Goal: Task Accomplishment & Management: Manage account settings

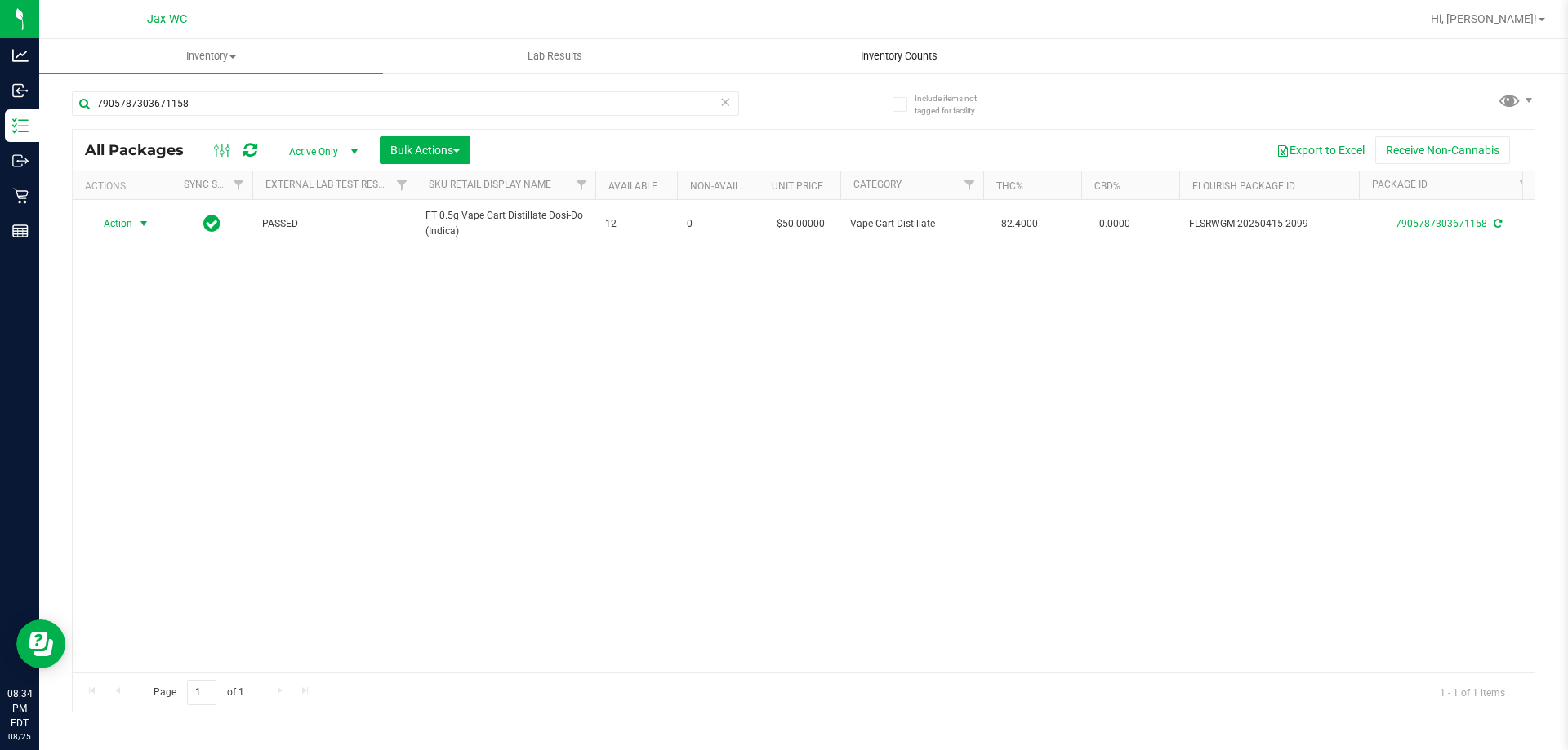
click at [870, 49] on span "Inventory Counts" at bounding box center [899, 56] width 121 height 15
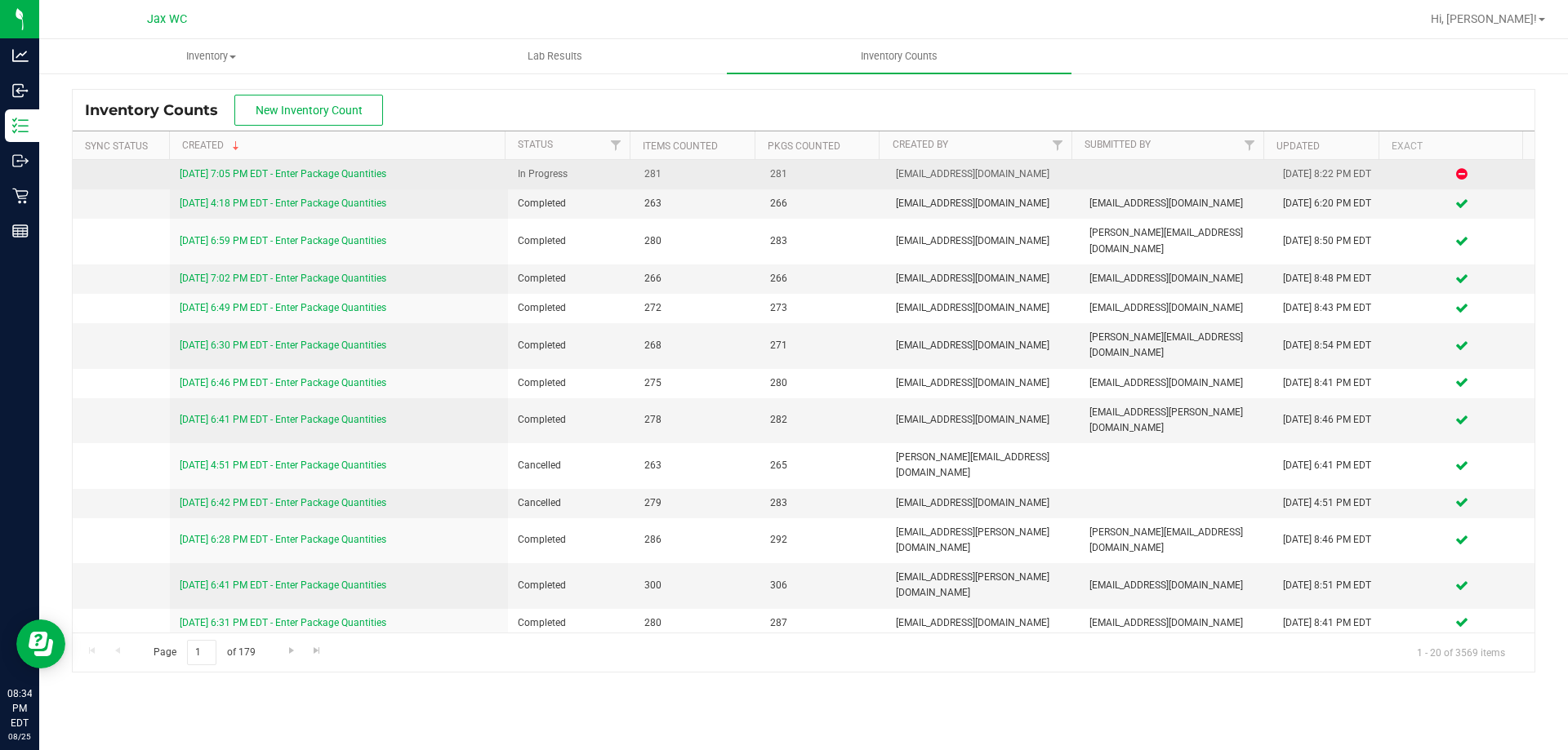
click at [285, 170] on link "[DATE] 7:05 PM EDT - Enter Package Quantities" at bounding box center [282, 174] width 207 height 12
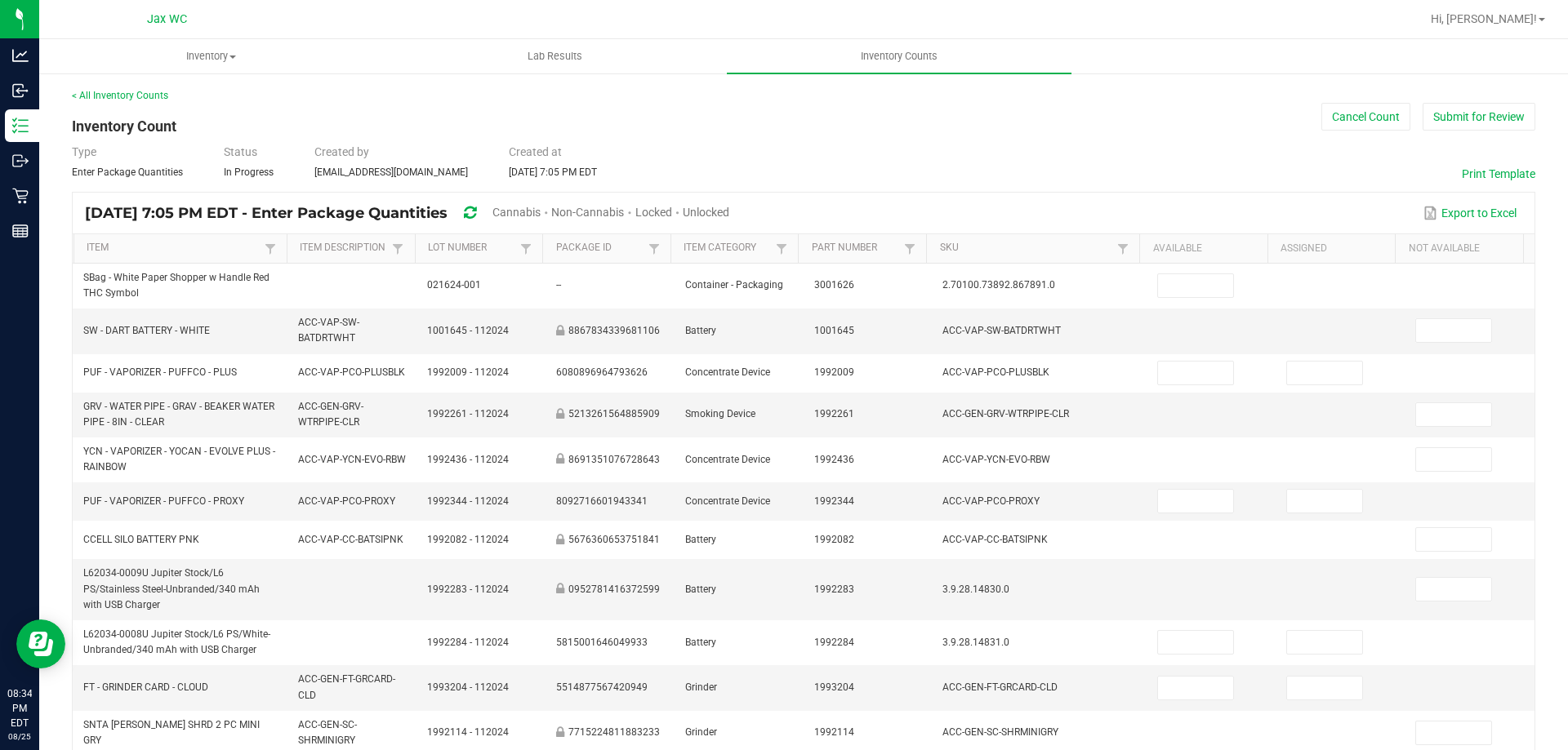
drag, startPoint x: 771, startPoint y: 215, endPoint x: 770, endPoint y: 200, distance: 15.0
click at [729, 210] on span "Unlocked" at bounding box center [706, 213] width 47 height 13
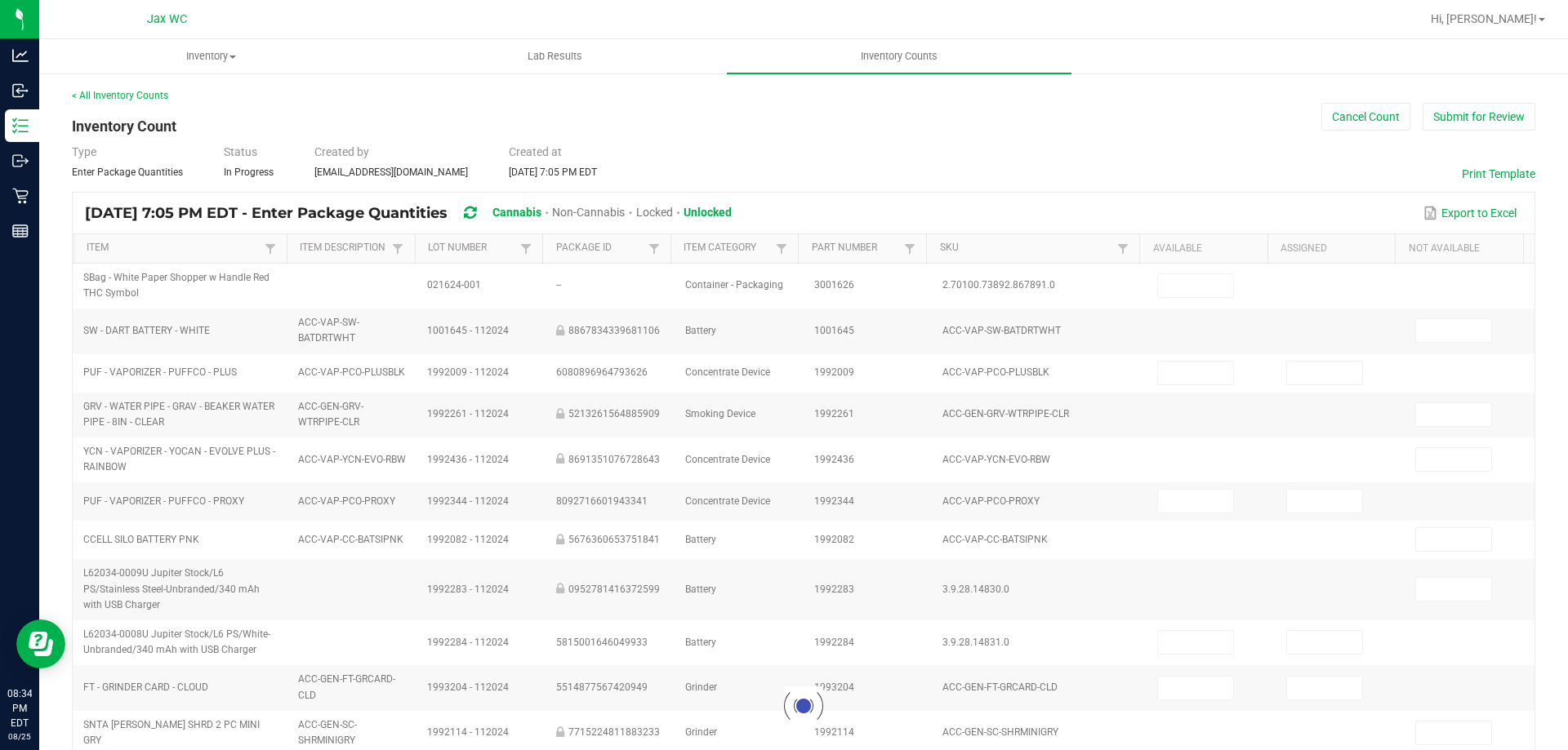
type input "7"
type input "0"
type input "5"
type input "0"
type input "2"
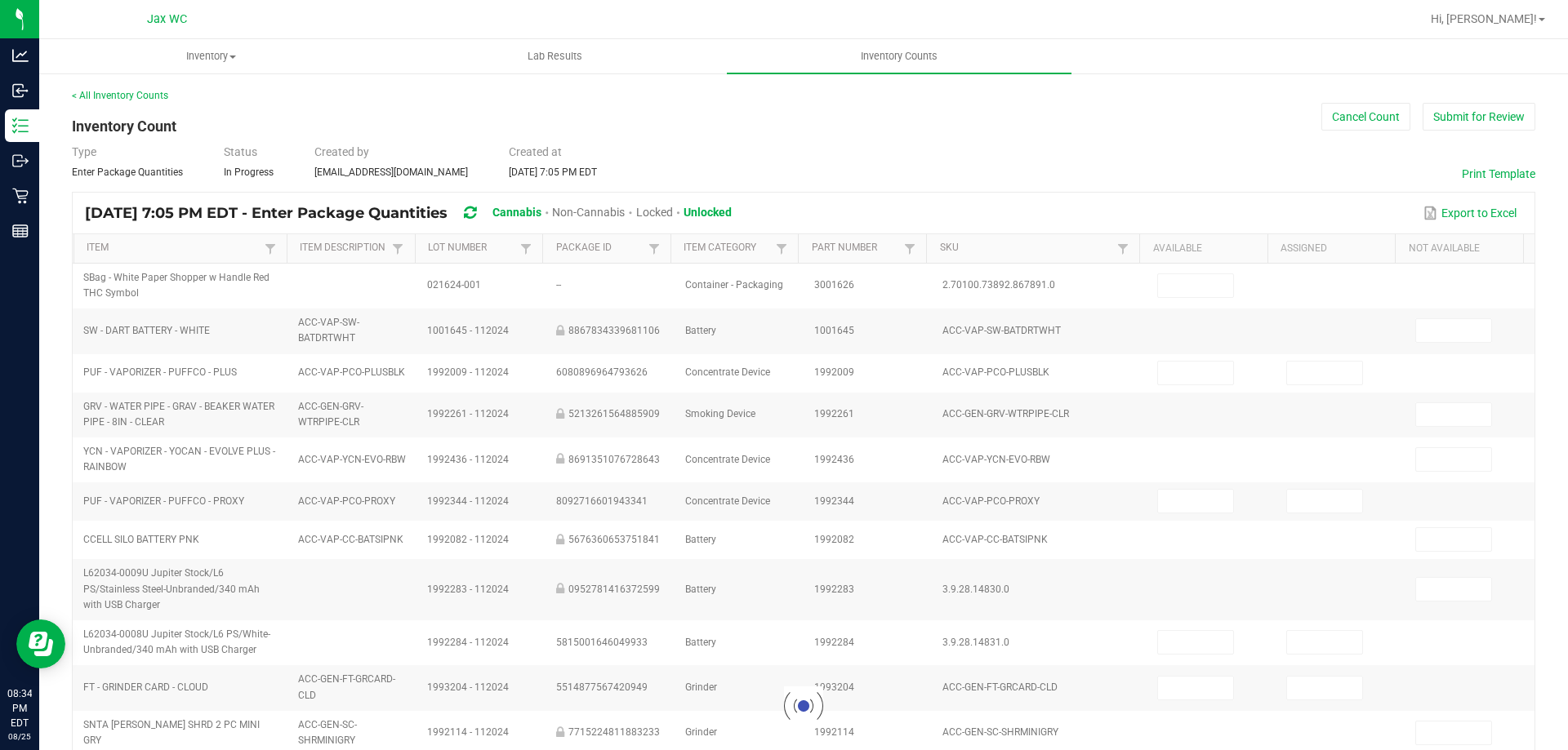
type input "0"
type input "2"
type input "0"
type input "6"
type input "3"
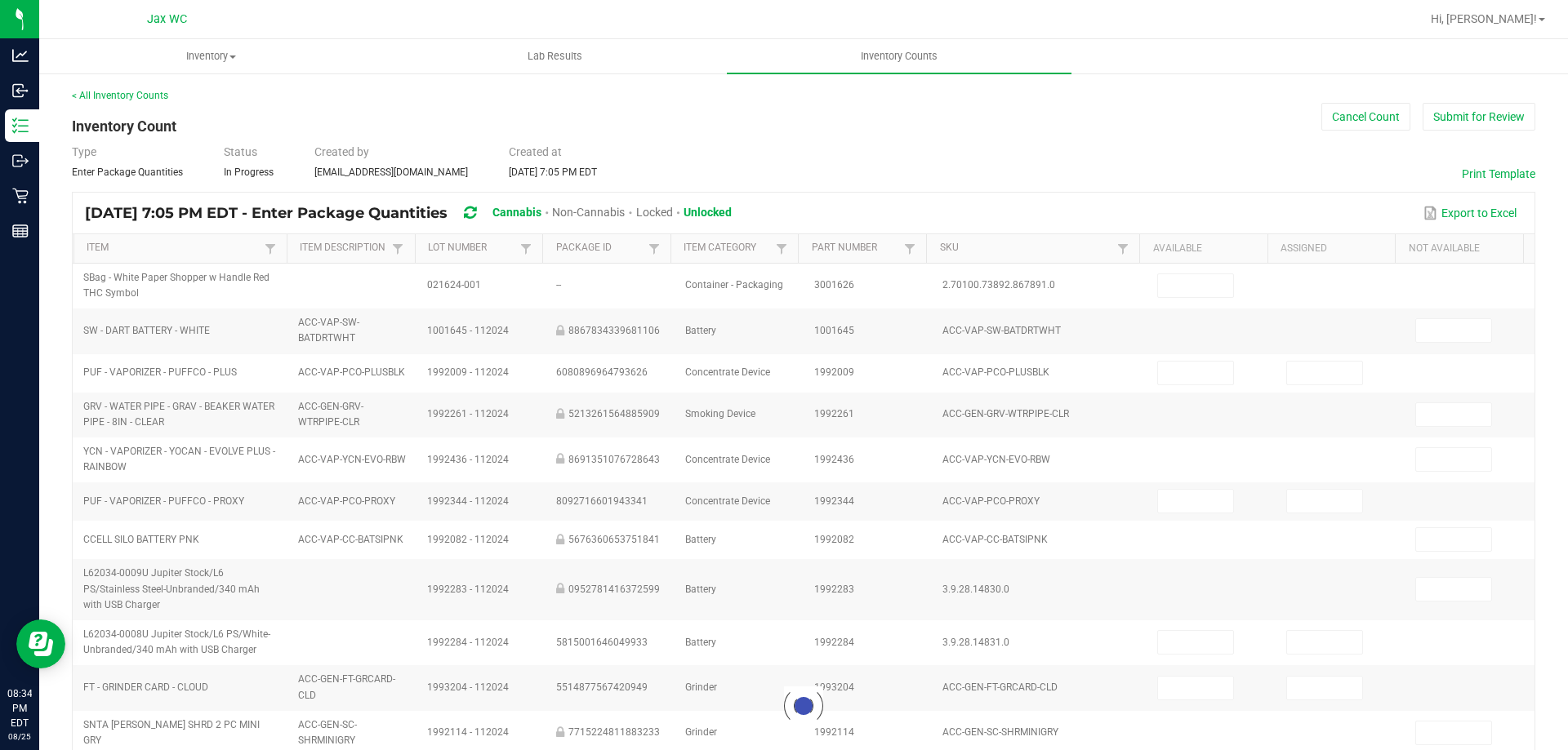
type input "5"
type input "12"
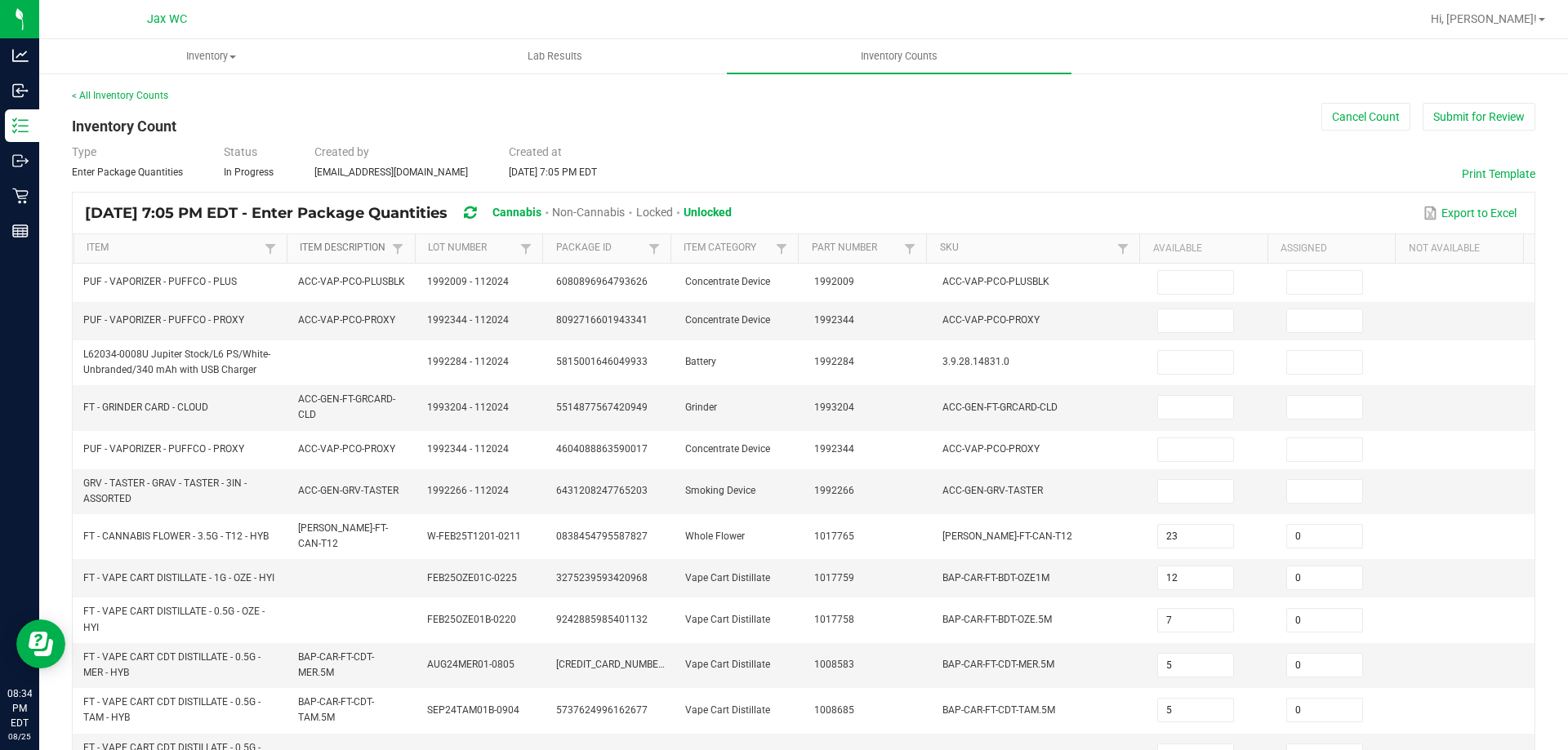
click at [359, 247] on link "Item Description" at bounding box center [344, 248] width 88 height 13
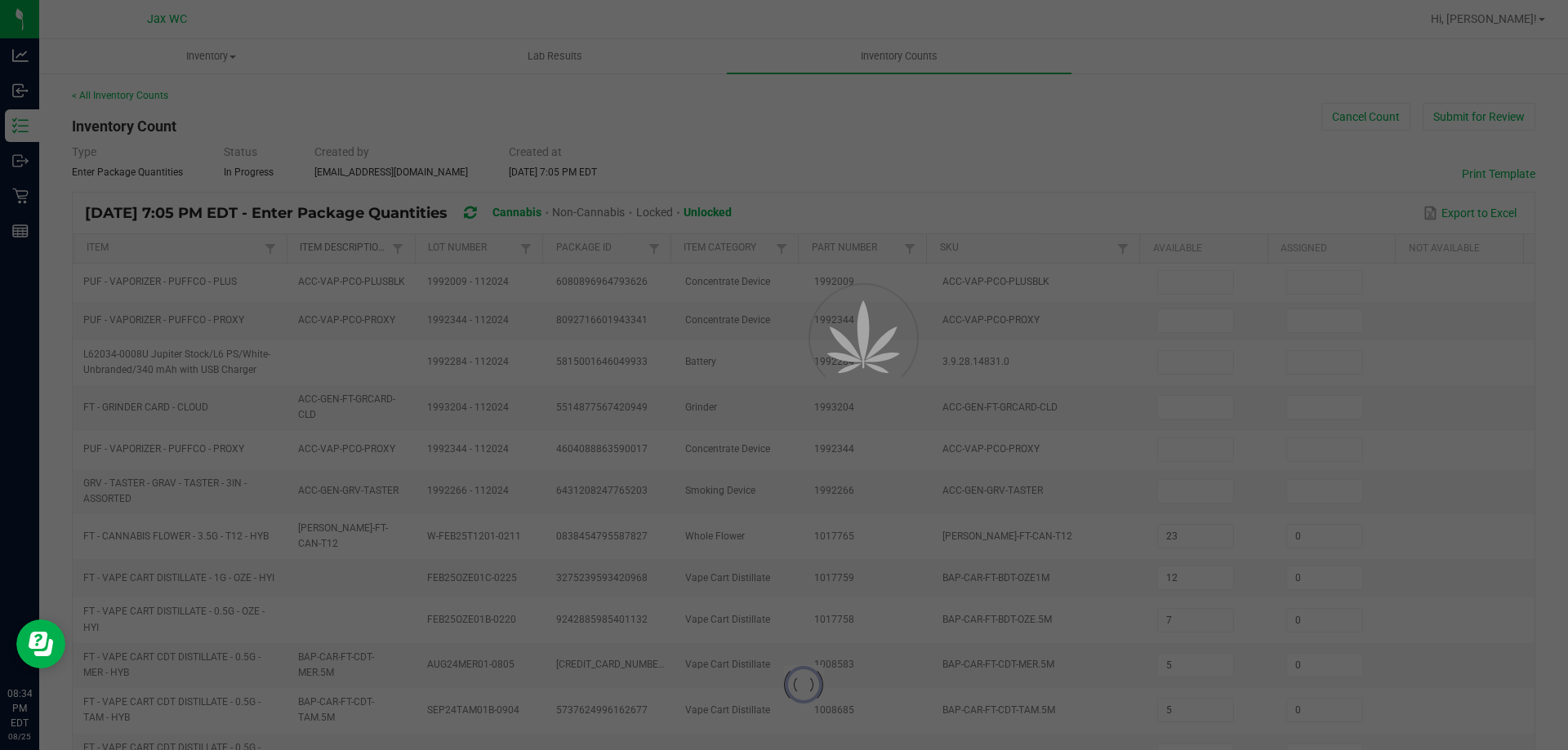
type input "4"
type input "6"
type input "0"
type input "16"
type input "0"
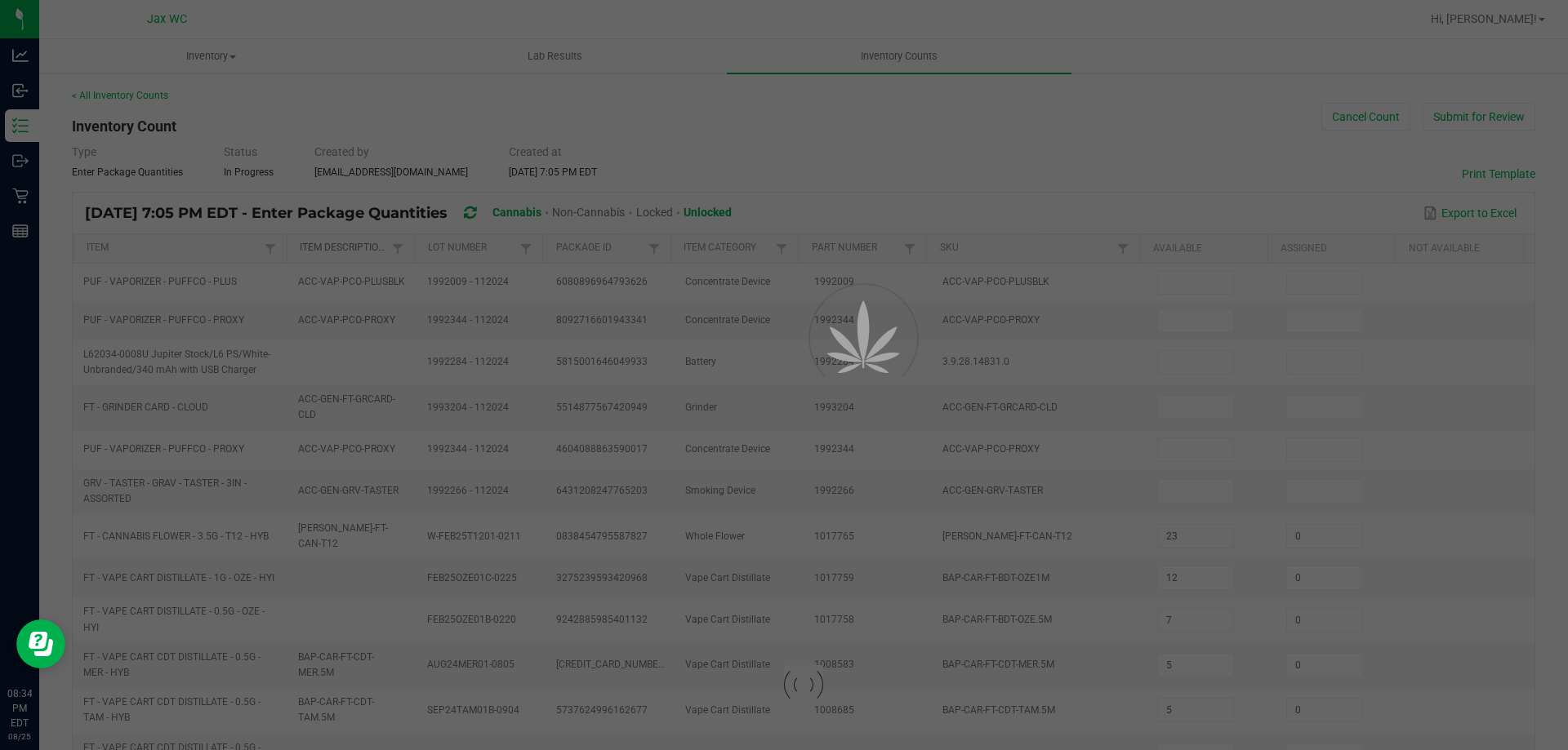
type input "8"
type input "0"
type input "11"
type input "0"
type input "1"
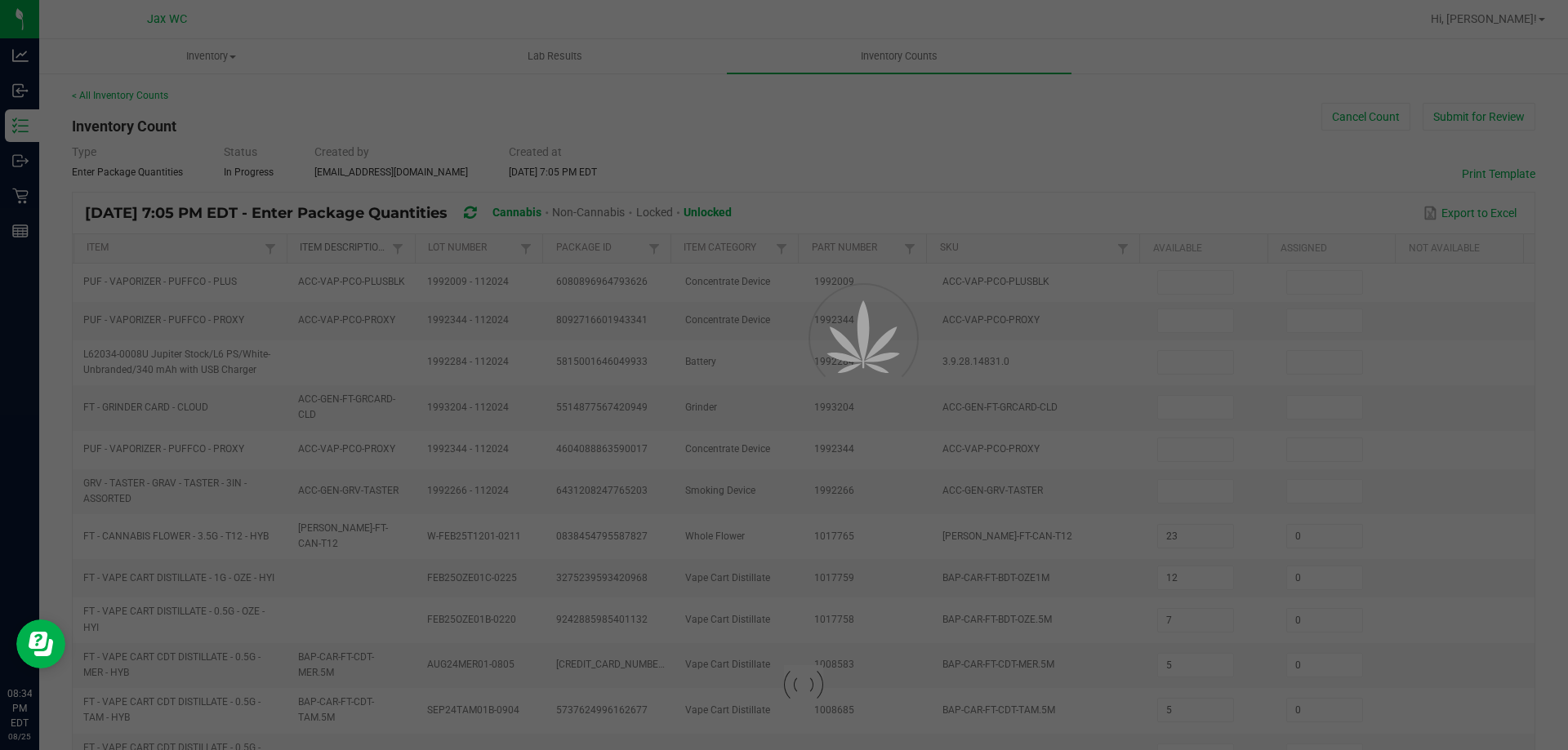
type input "0"
type input "12"
type input "7"
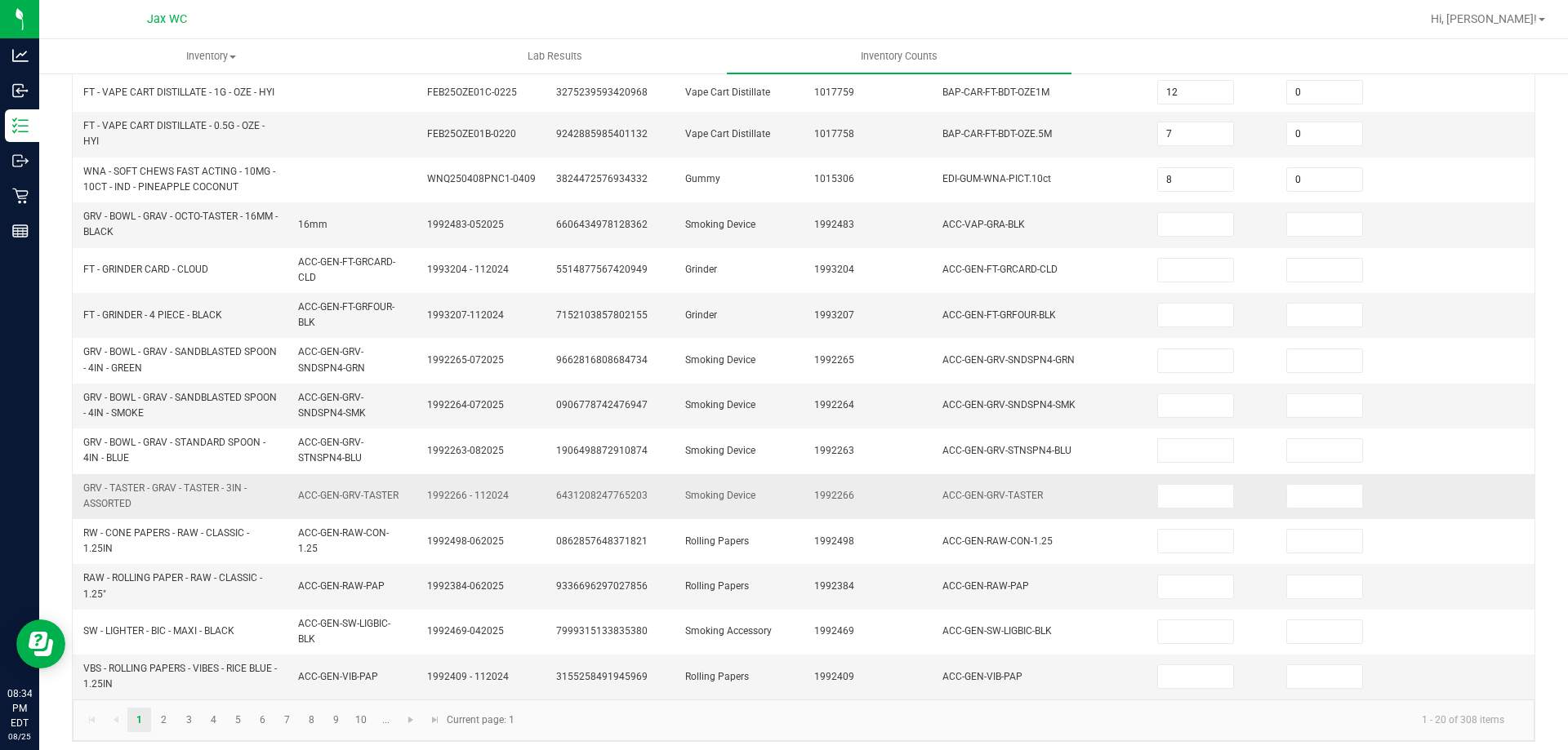
scroll to position [469, 0]
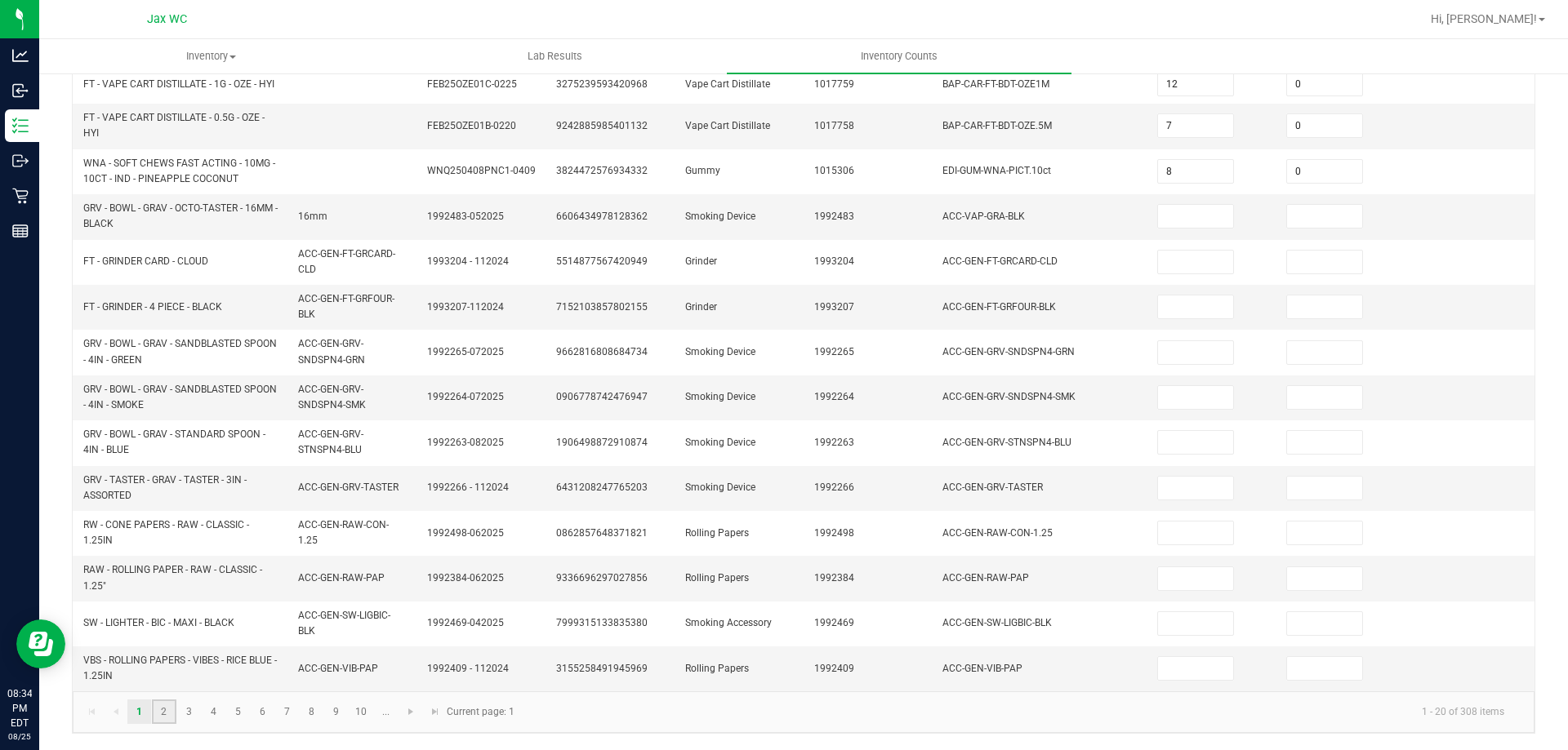
click at [172, 710] on link "2" at bounding box center [164, 712] width 24 height 24
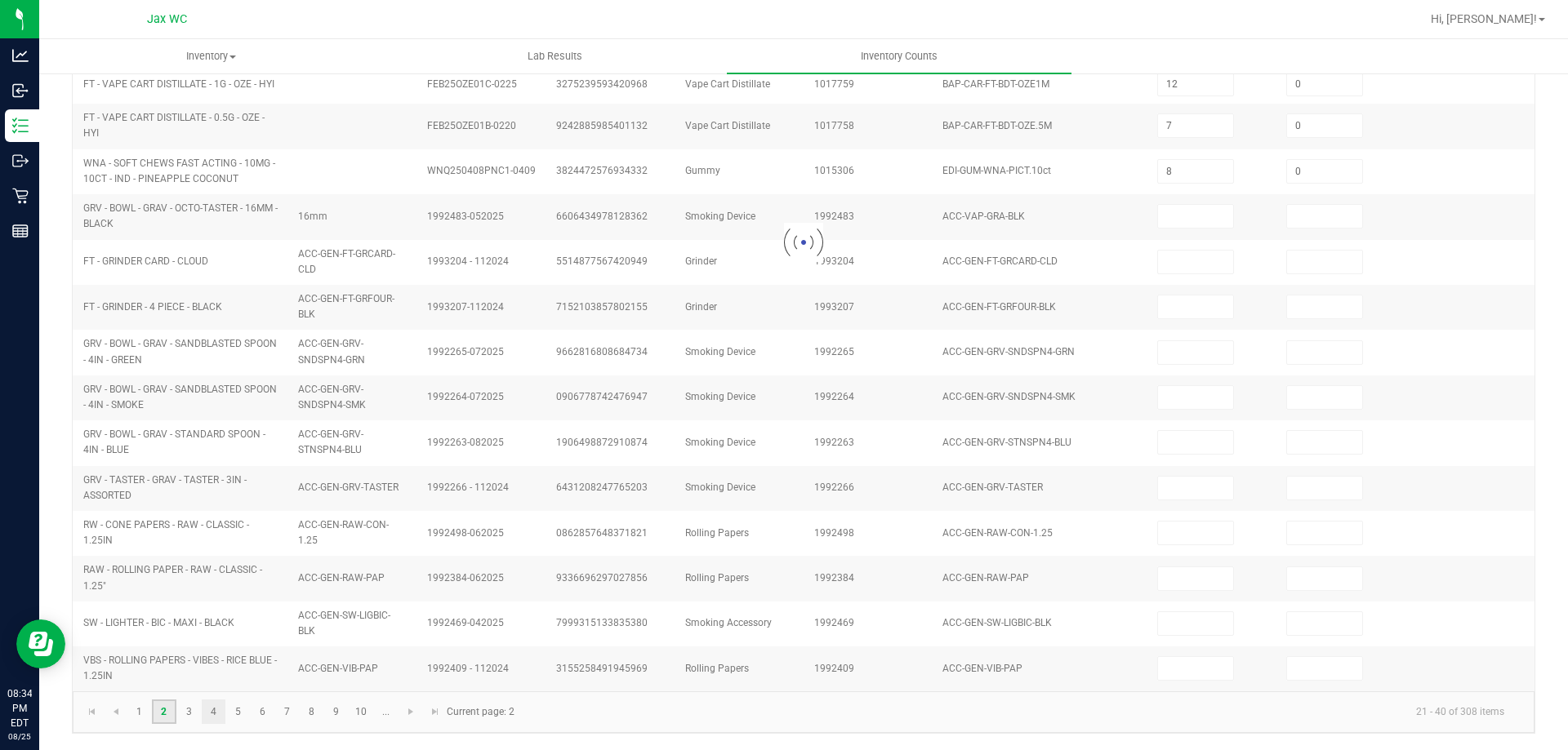
type input "11"
type input "1"
type input "0"
type input "7"
type input "0"
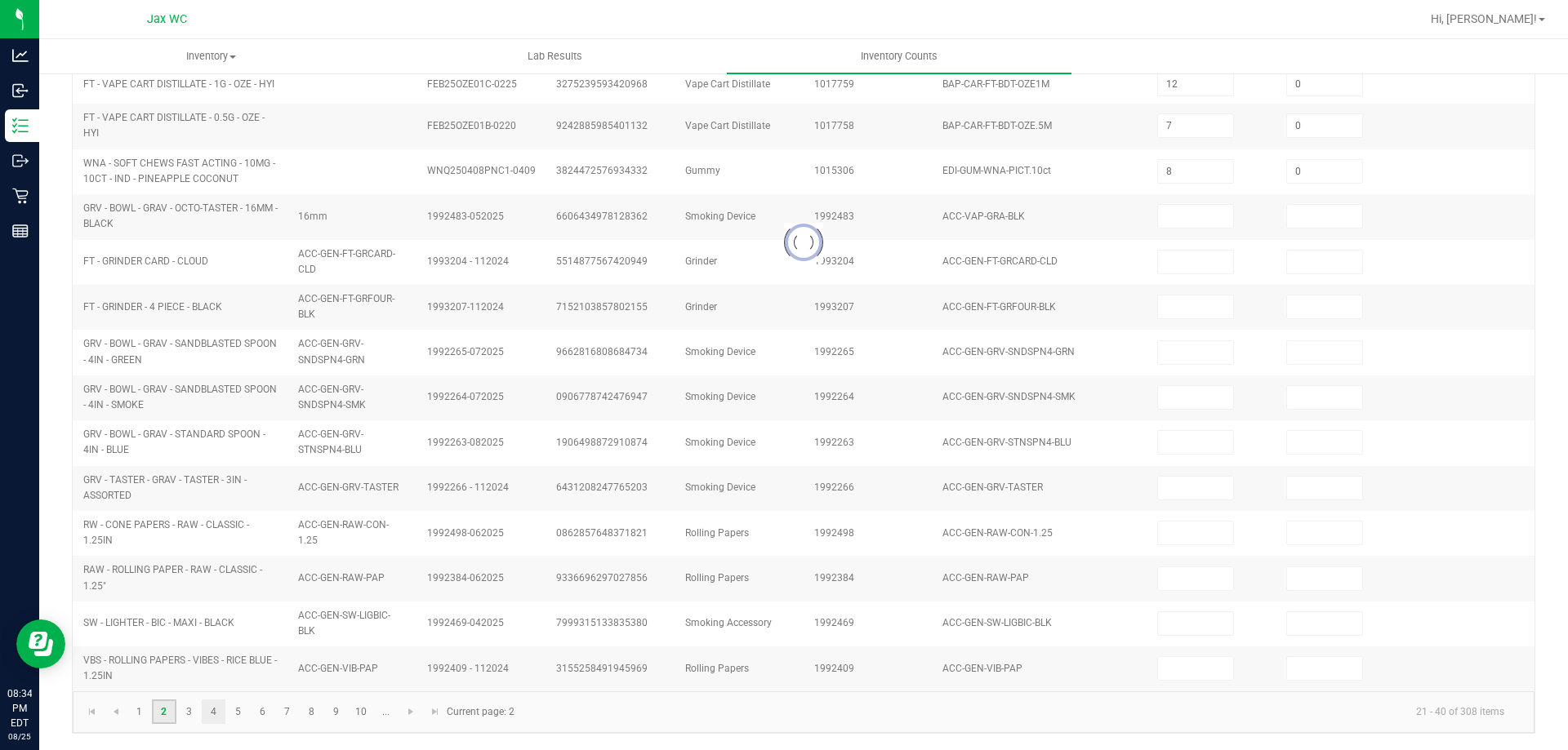
type input "10"
type input "0"
type input "8"
type input "1"
type input "12"
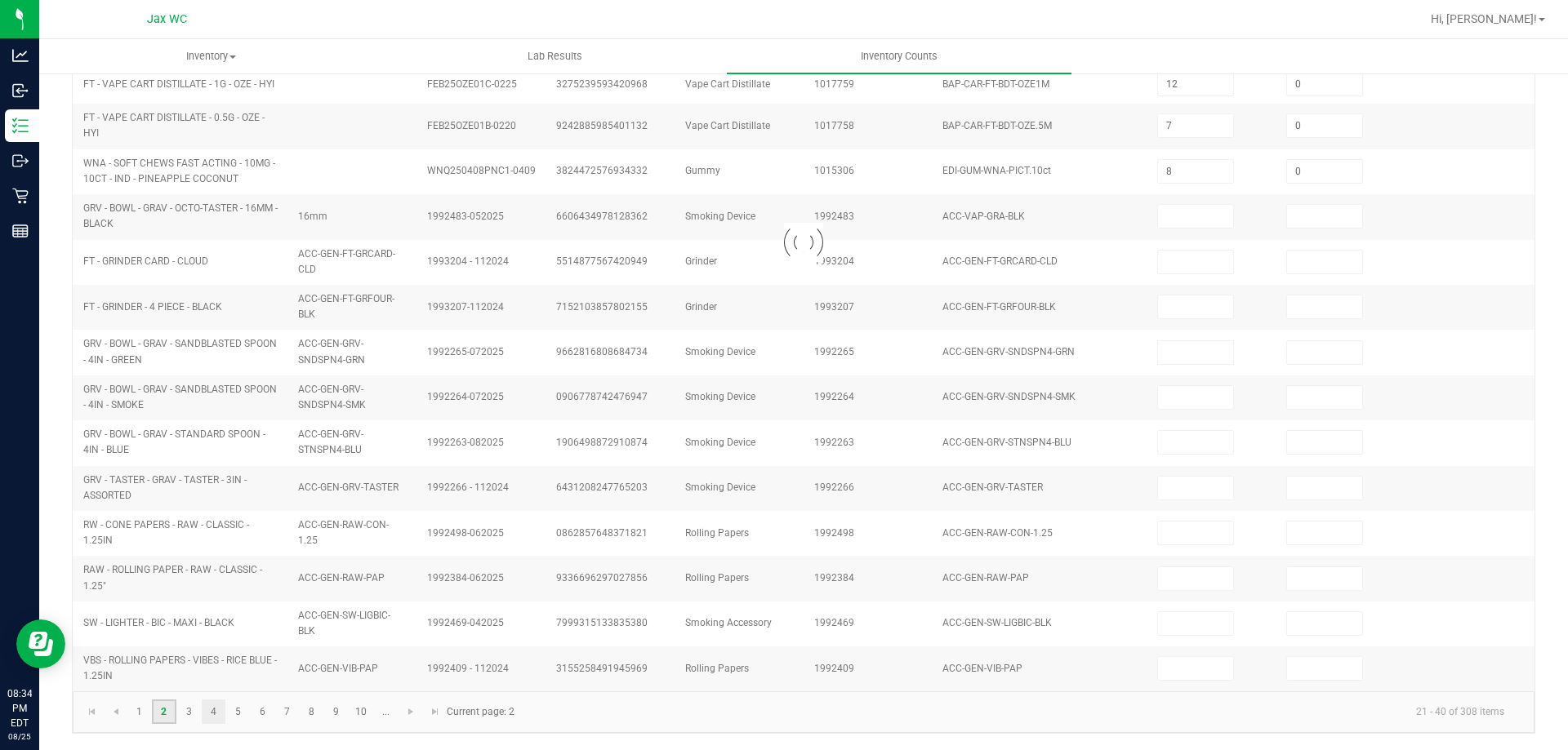
type input "2"
type input "12"
type input "5"
type input "3"
type input "0"
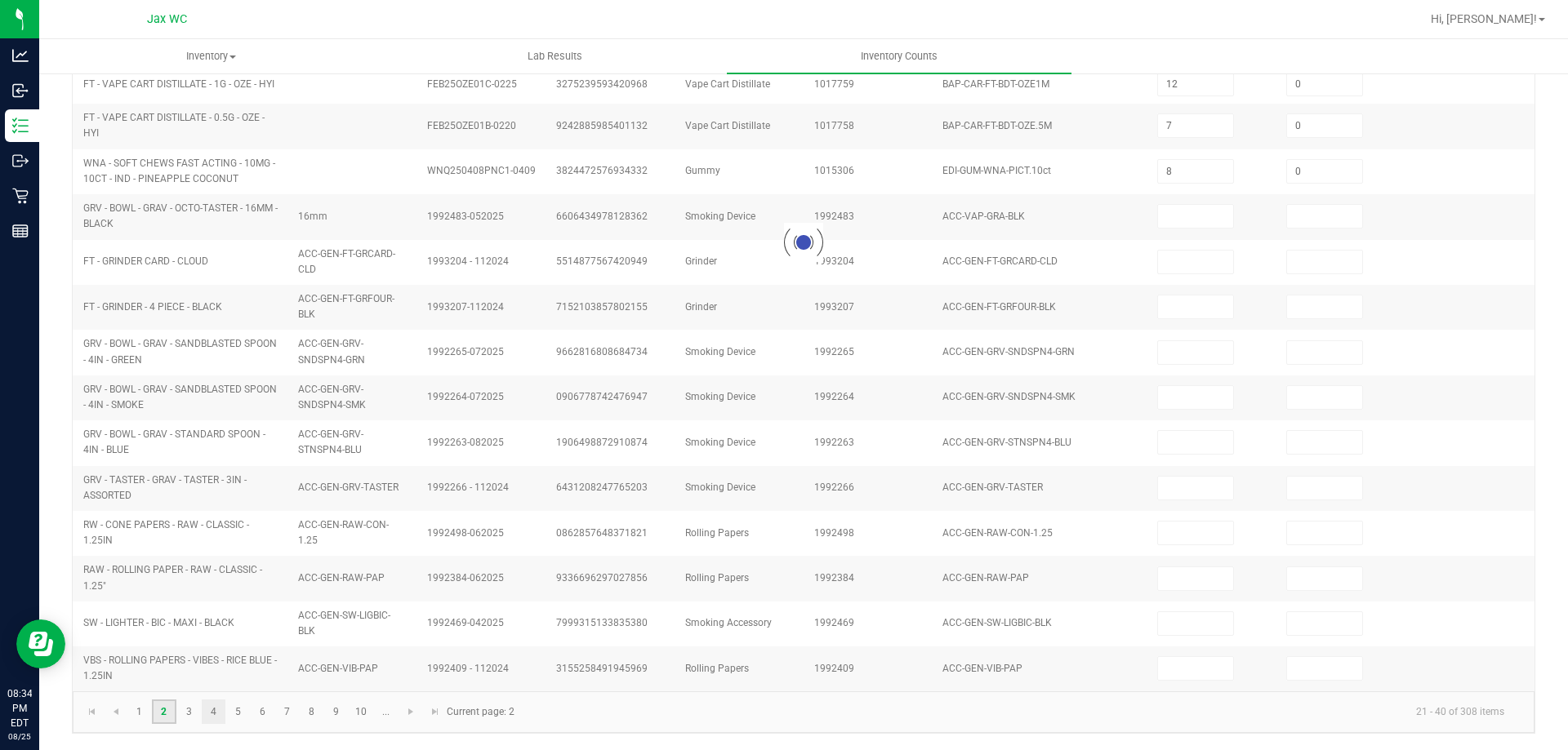
type input "5"
type input "0"
type input "10"
type input "0"
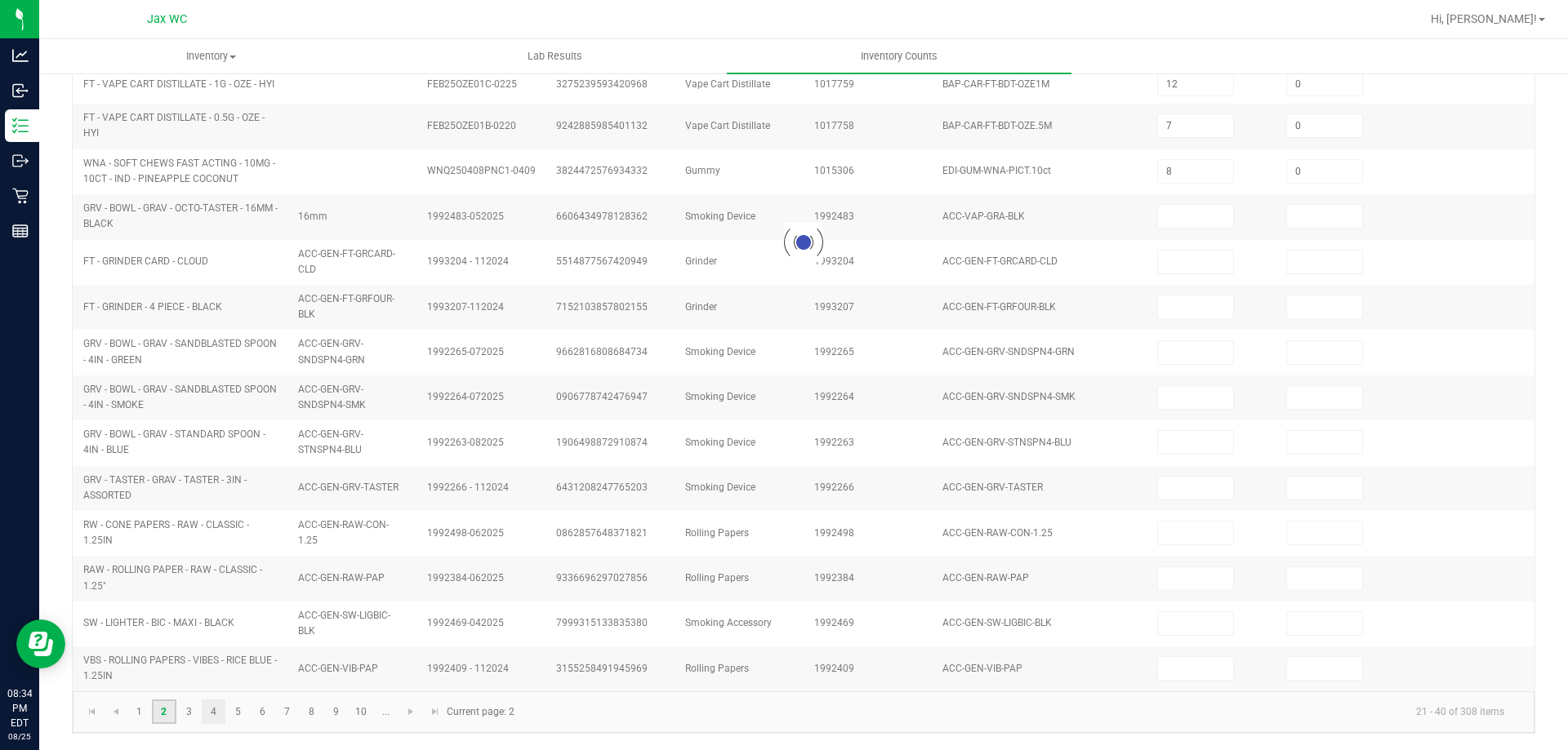
type input "0"
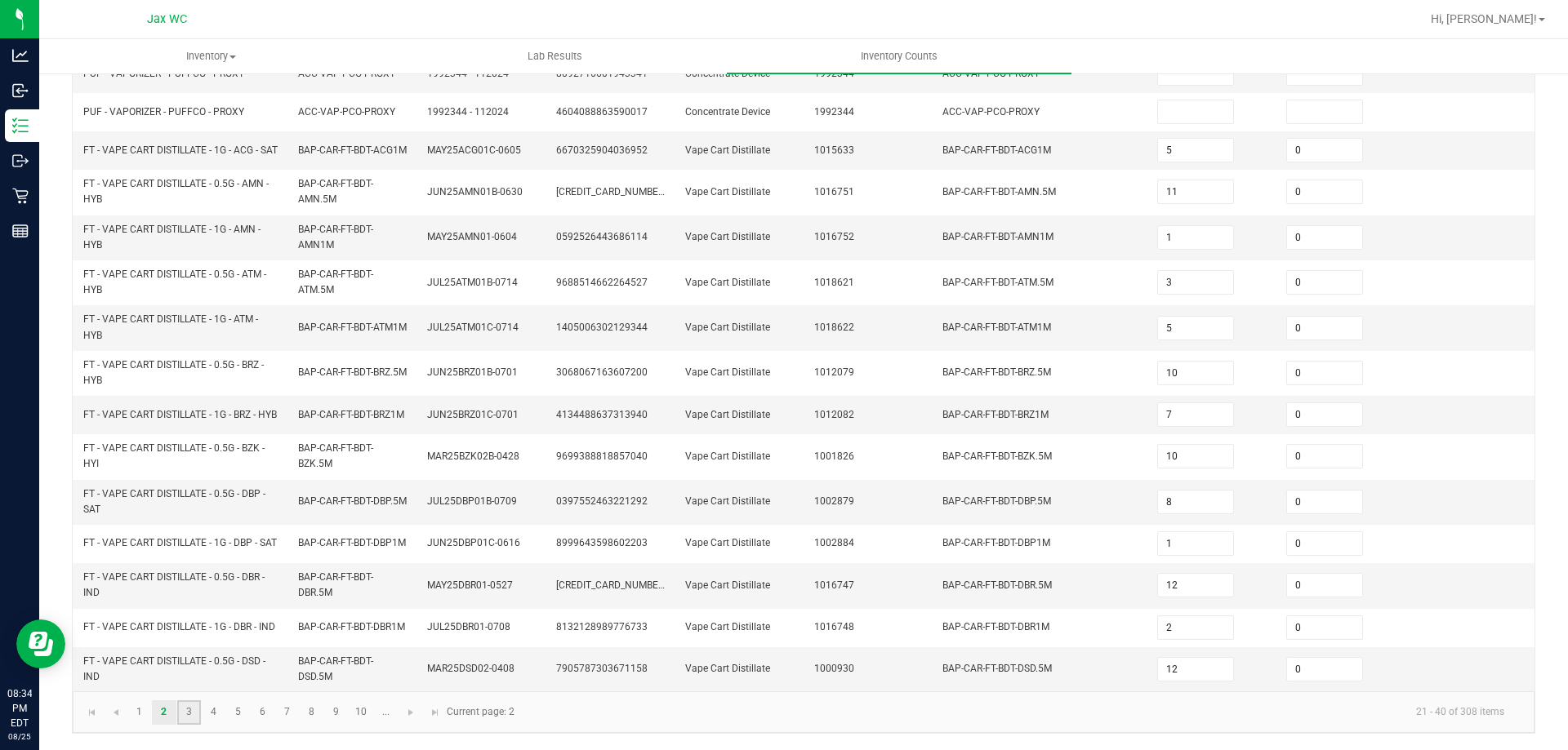
click at [199, 710] on link "3" at bounding box center [189, 713] width 24 height 24
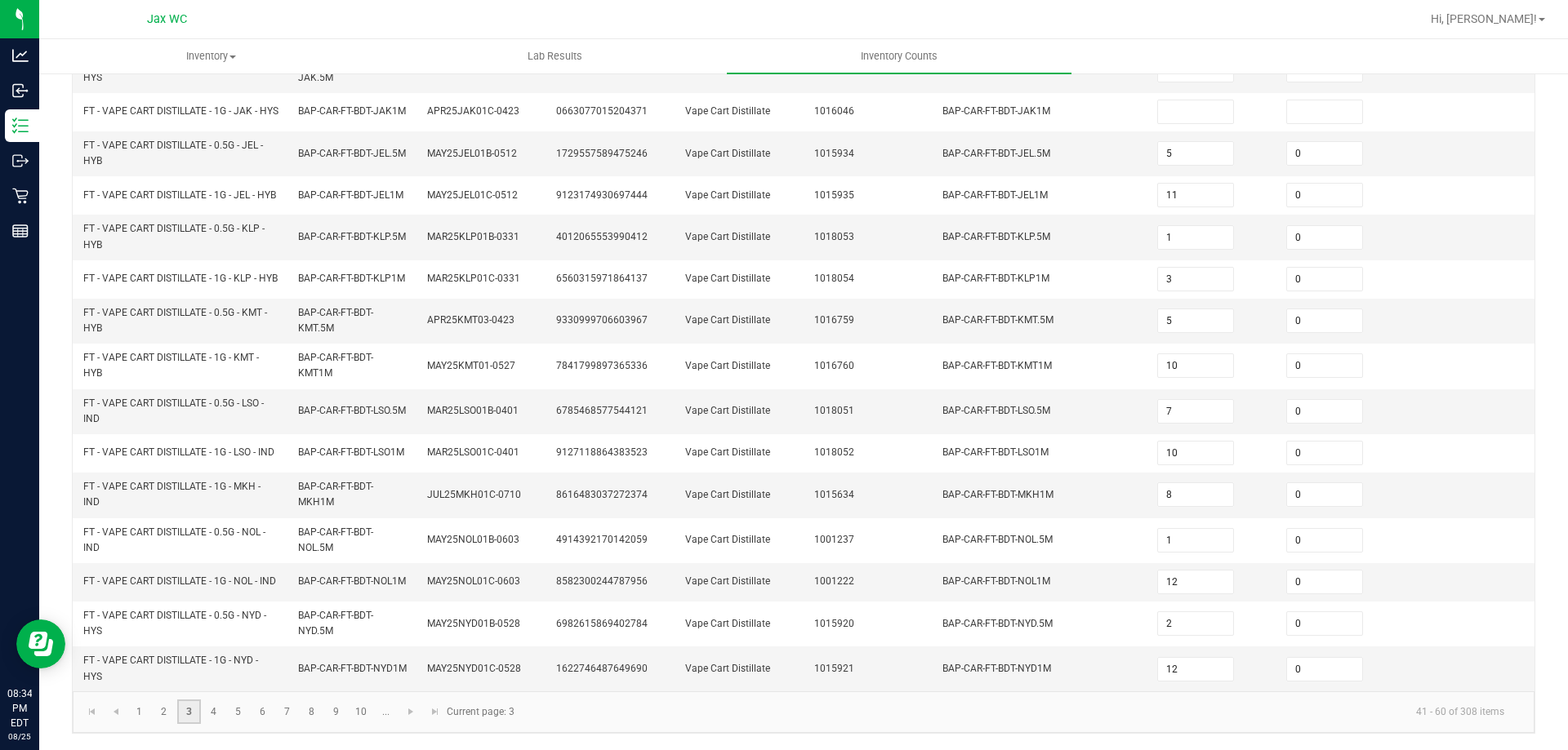
type input "11"
type input "0"
type input "5"
type input "0"
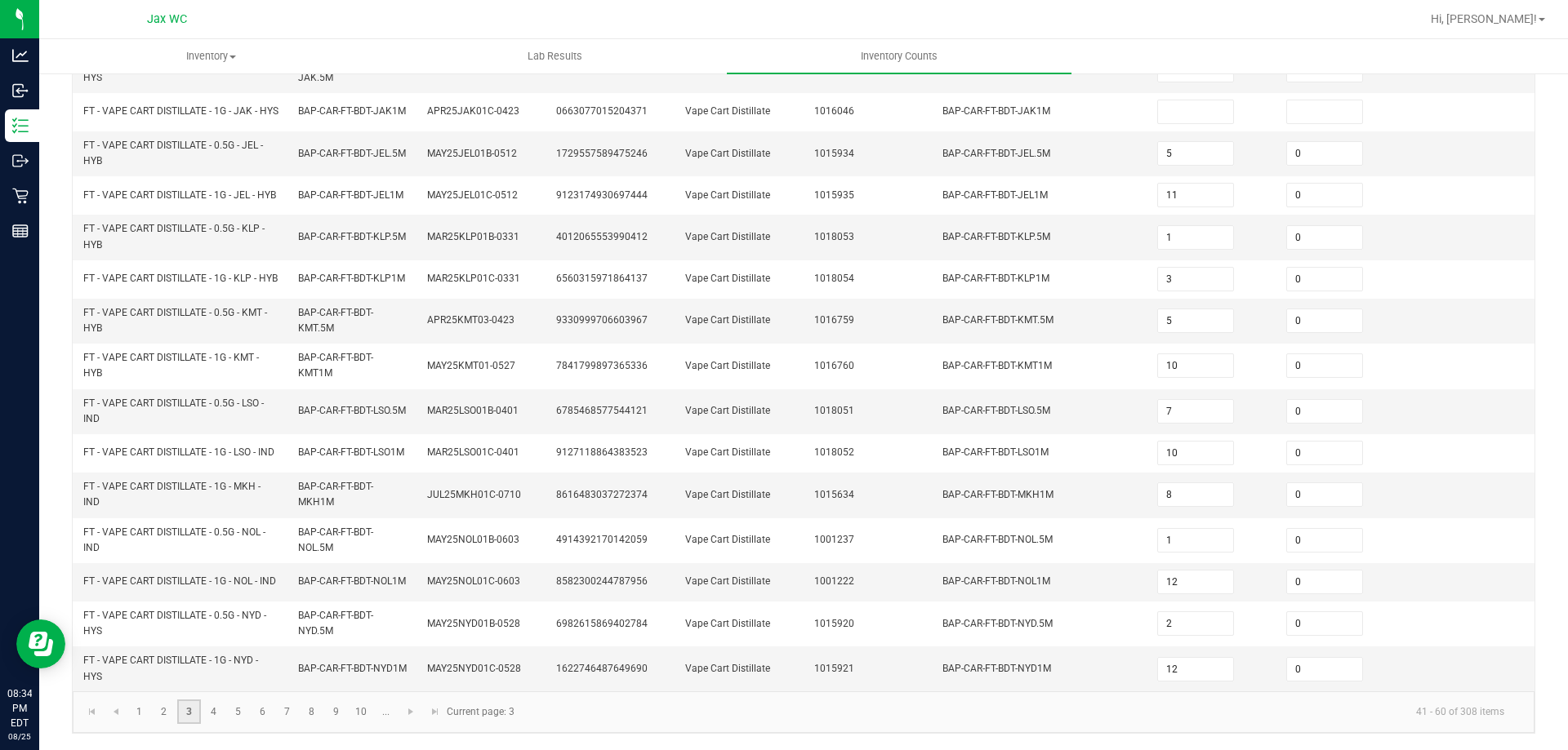
type input "7"
type input "3"
type input "12"
type input "11"
type input "3"
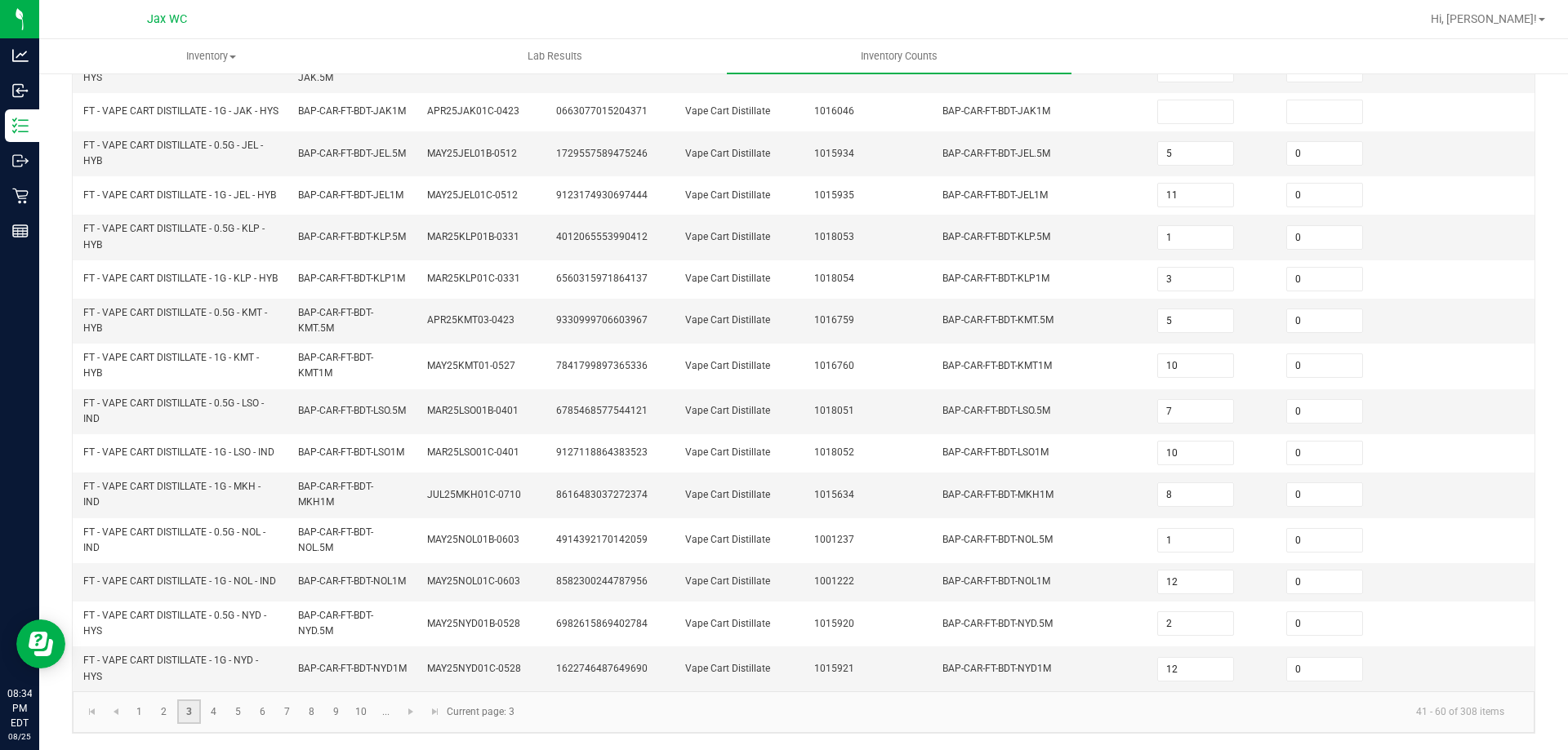
type input "7"
type input "3"
type input "1"
type input "6"
type input "0"
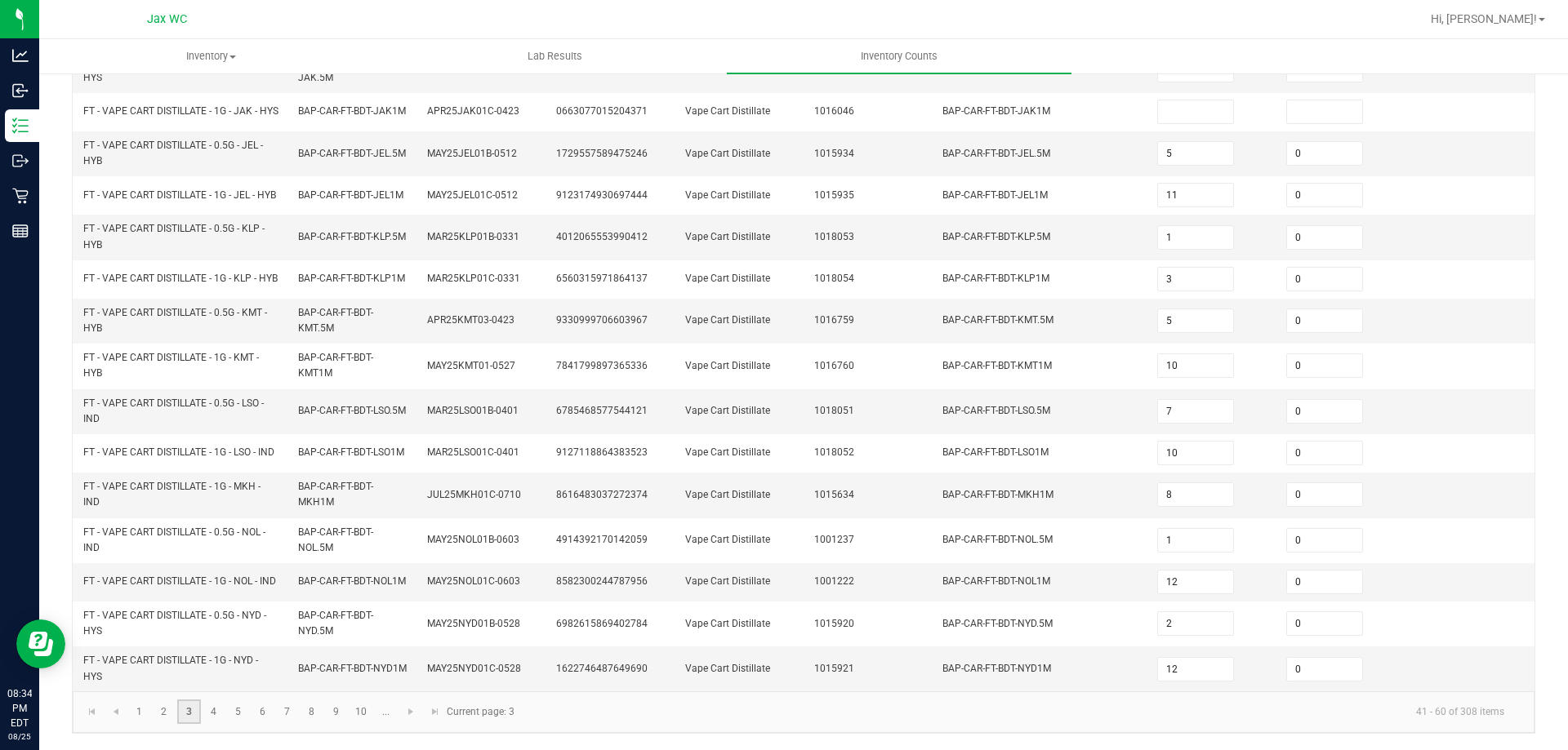
type input "11"
type input "0"
type input "1"
type input "0"
type input "4"
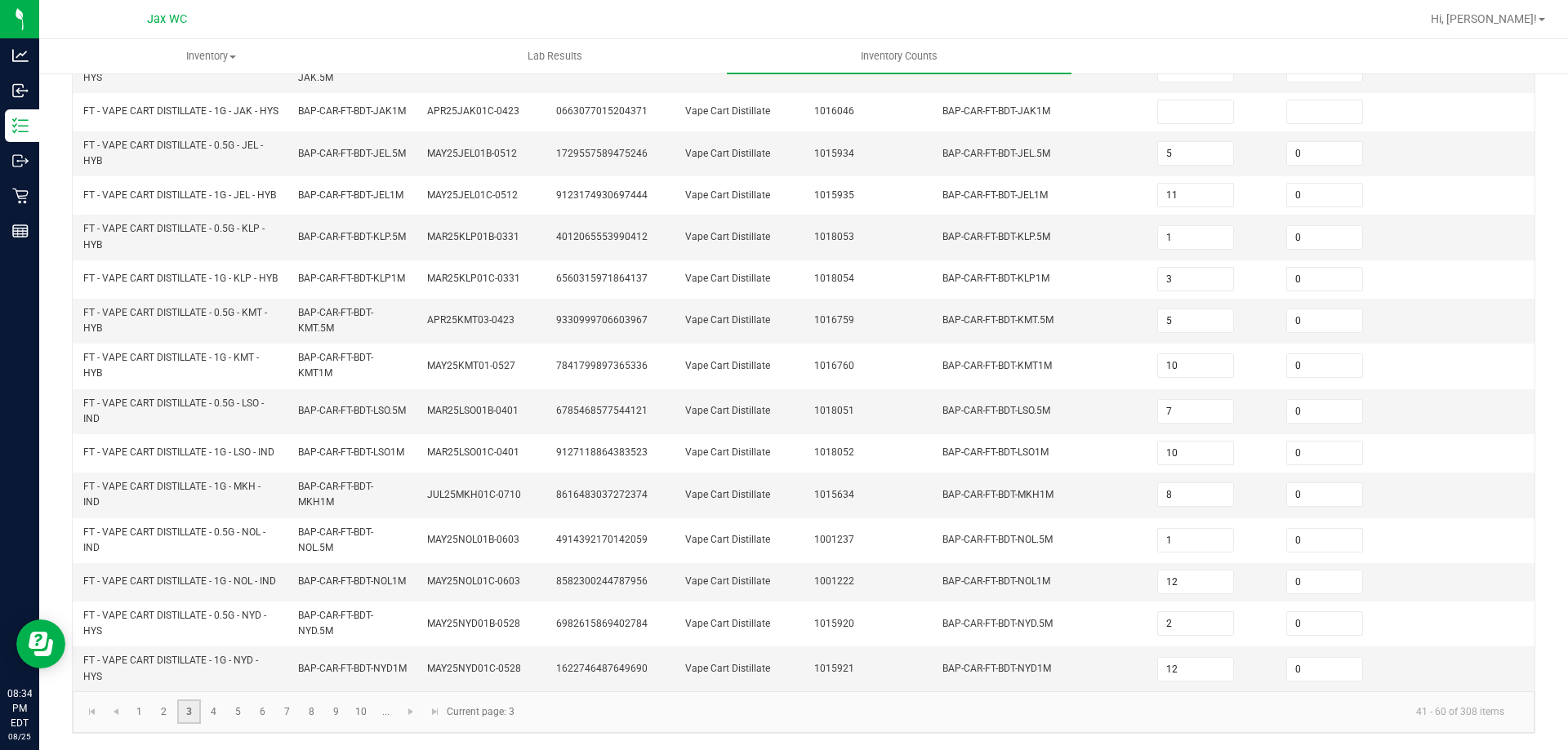
type input "0"
type input "12"
type input "5"
type input "7"
type input "5"
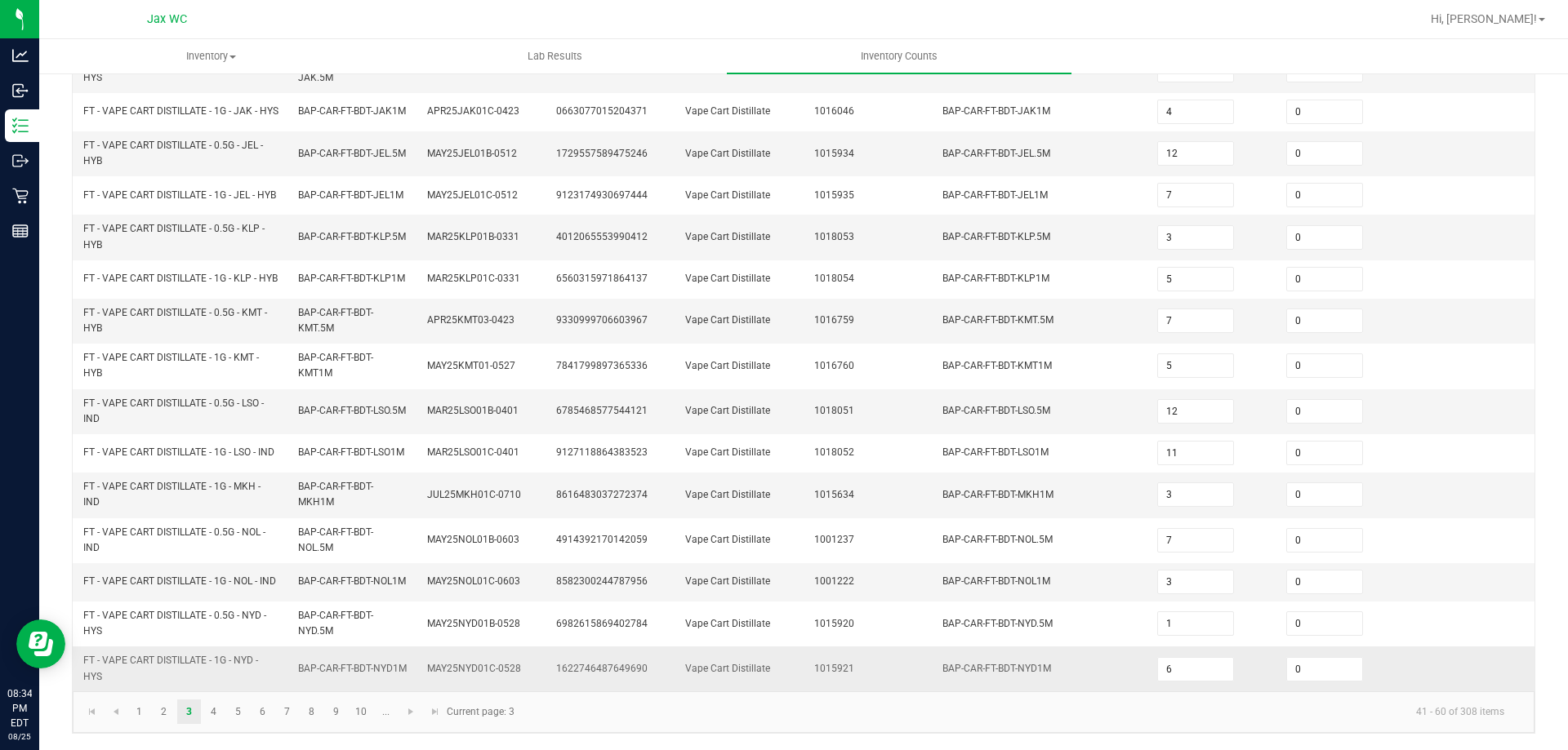
click at [172, 684] on span "FT - VAPE CART DISTILLATE - 1G - NYD - HYS" at bounding box center [180, 669] width 195 height 31
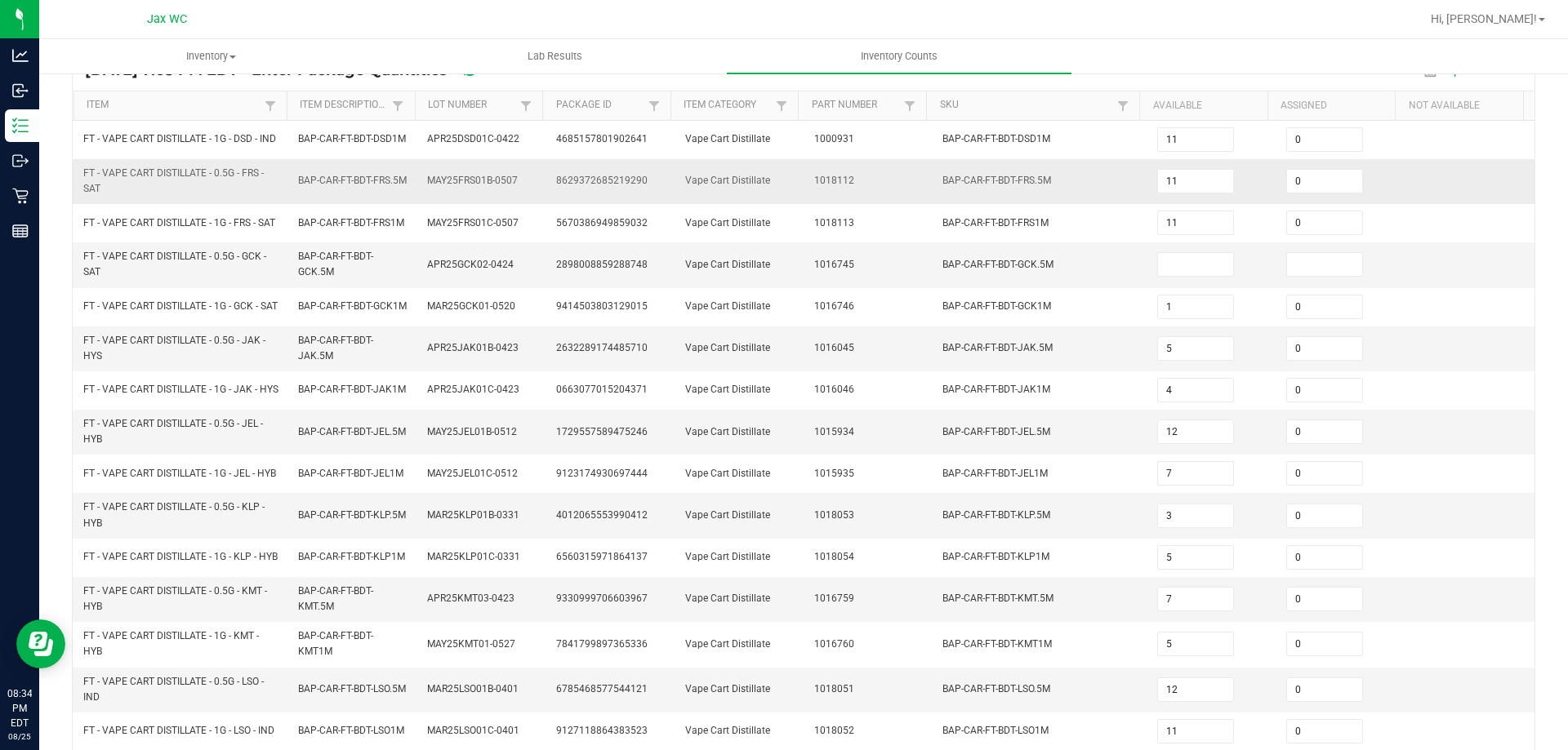
scroll to position [0, 0]
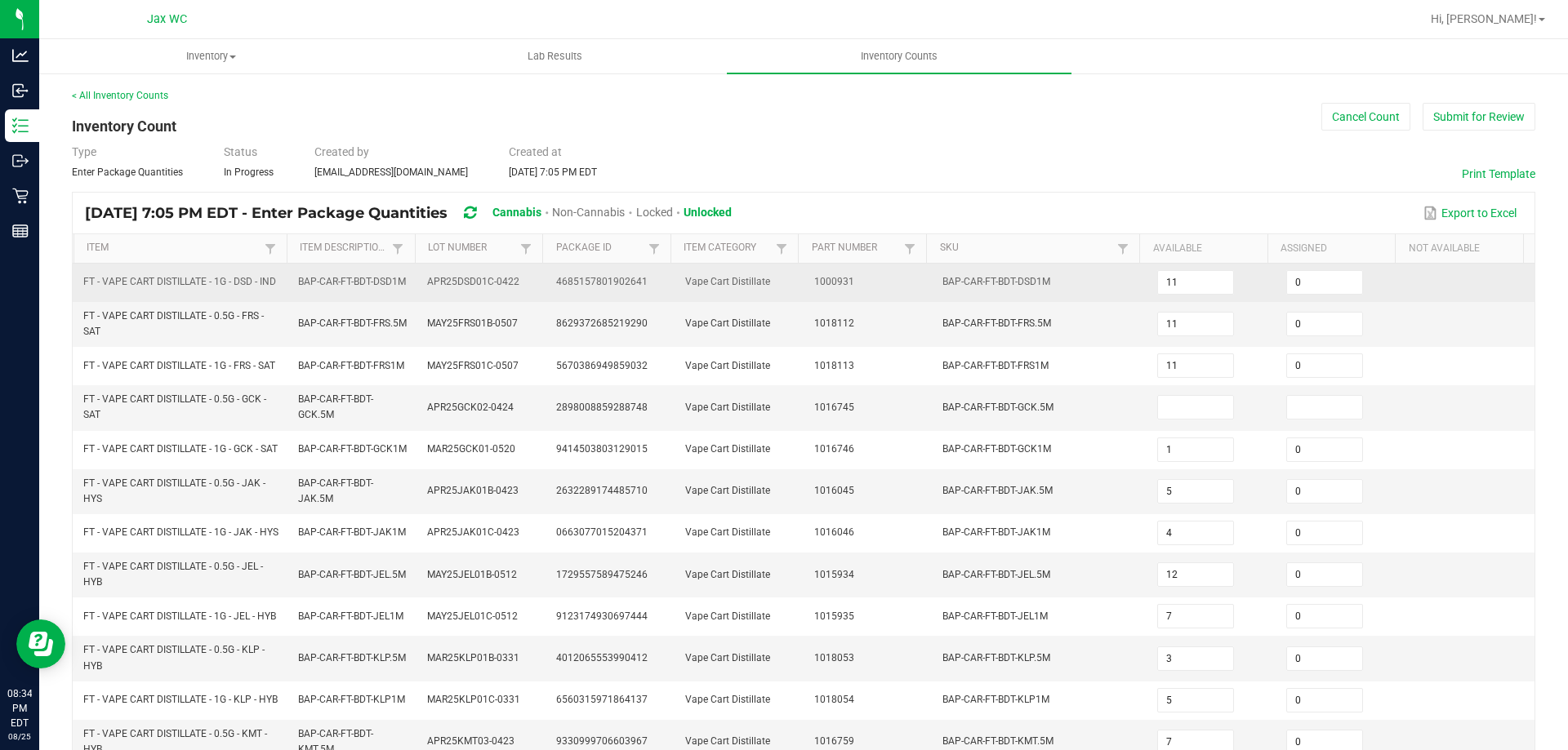
click at [1223, 289] on td "11" at bounding box center [1211, 283] width 129 height 38
click at [1206, 289] on input "11" at bounding box center [1195, 282] width 75 height 23
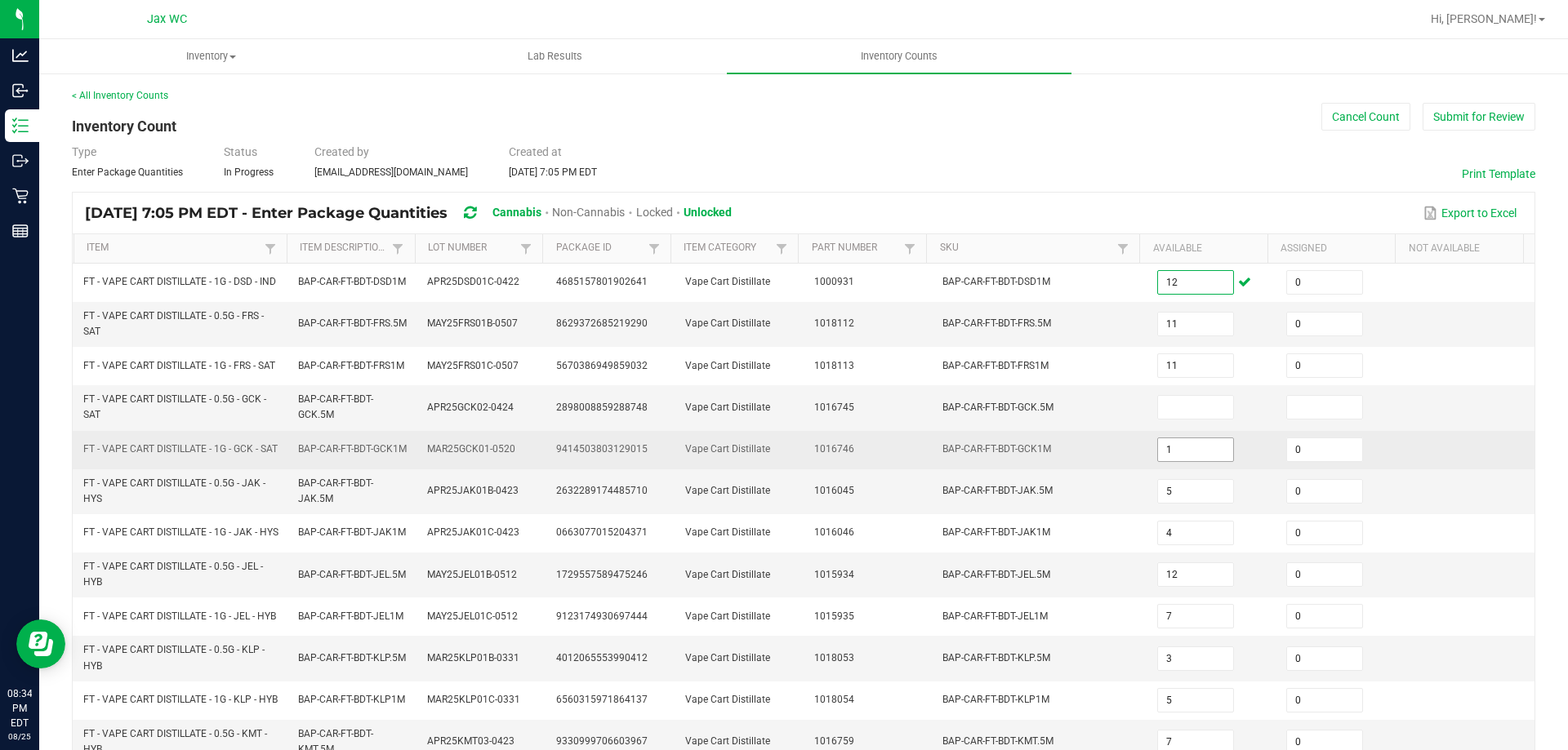
type input "12"
click at [1158, 461] on input "1" at bounding box center [1195, 450] width 75 height 23
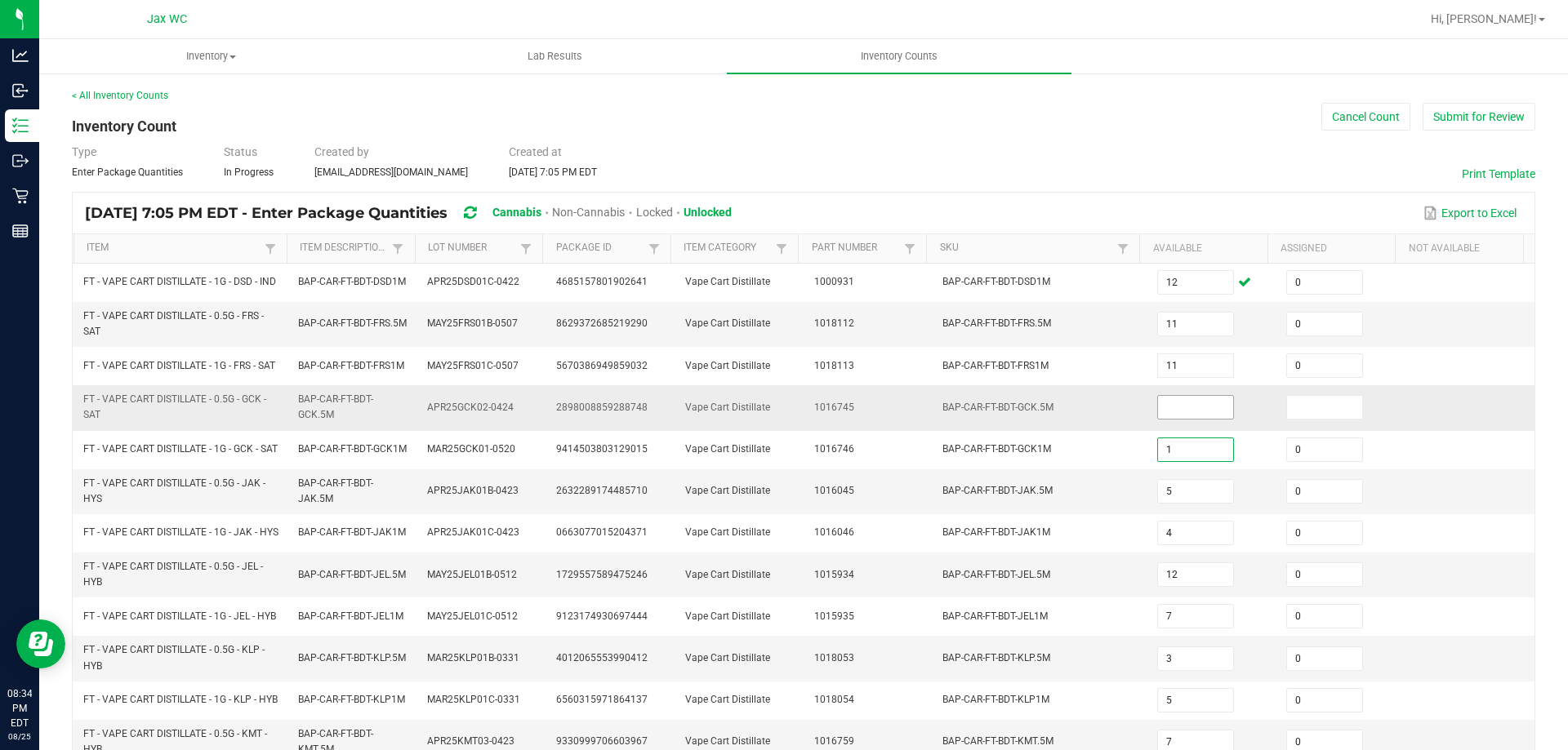
click at [1161, 419] on input at bounding box center [1195, 408] width 75 height 23
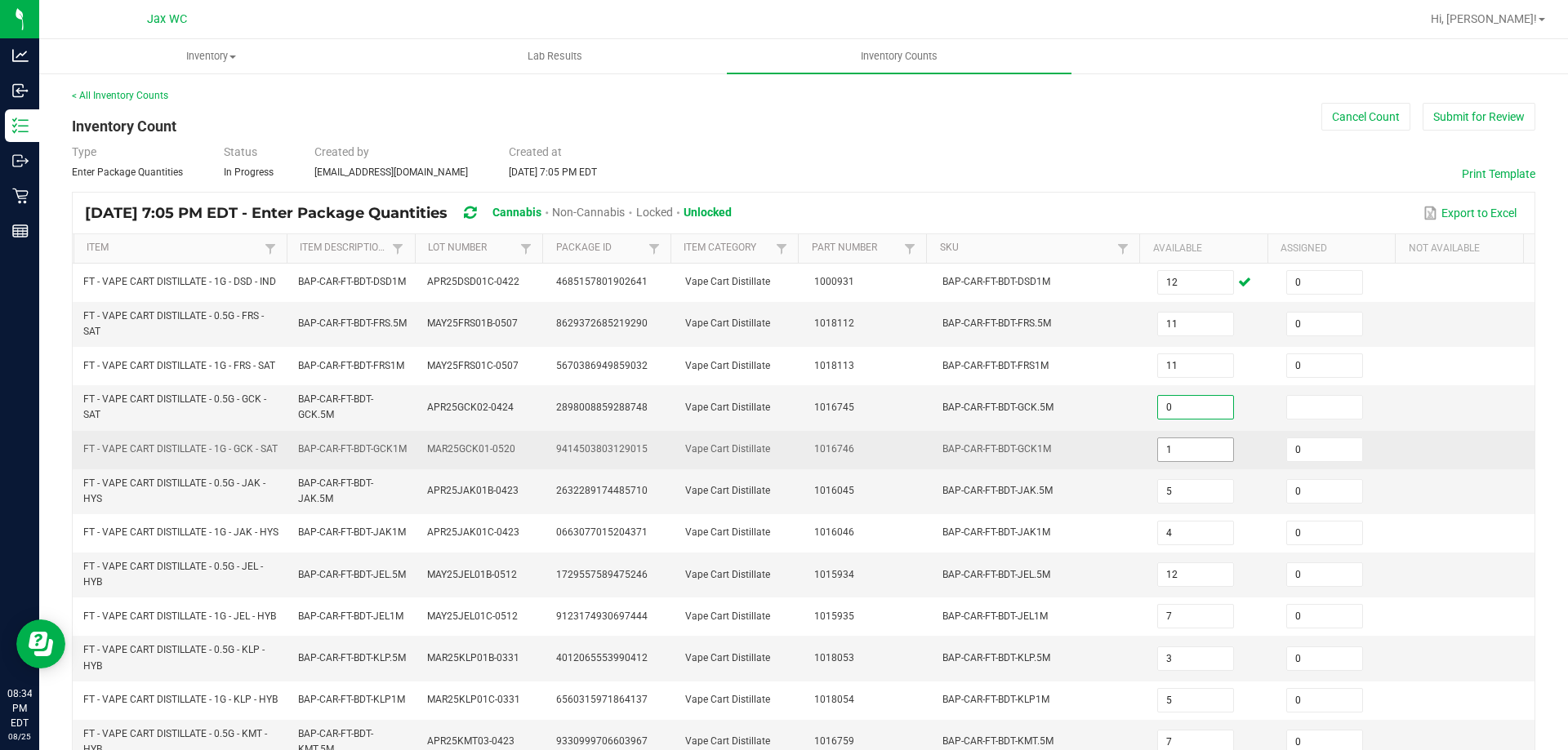
type input "0"
click at [1169, 461] on input "1" at bounding box center [1195, 450] width 75 height 23
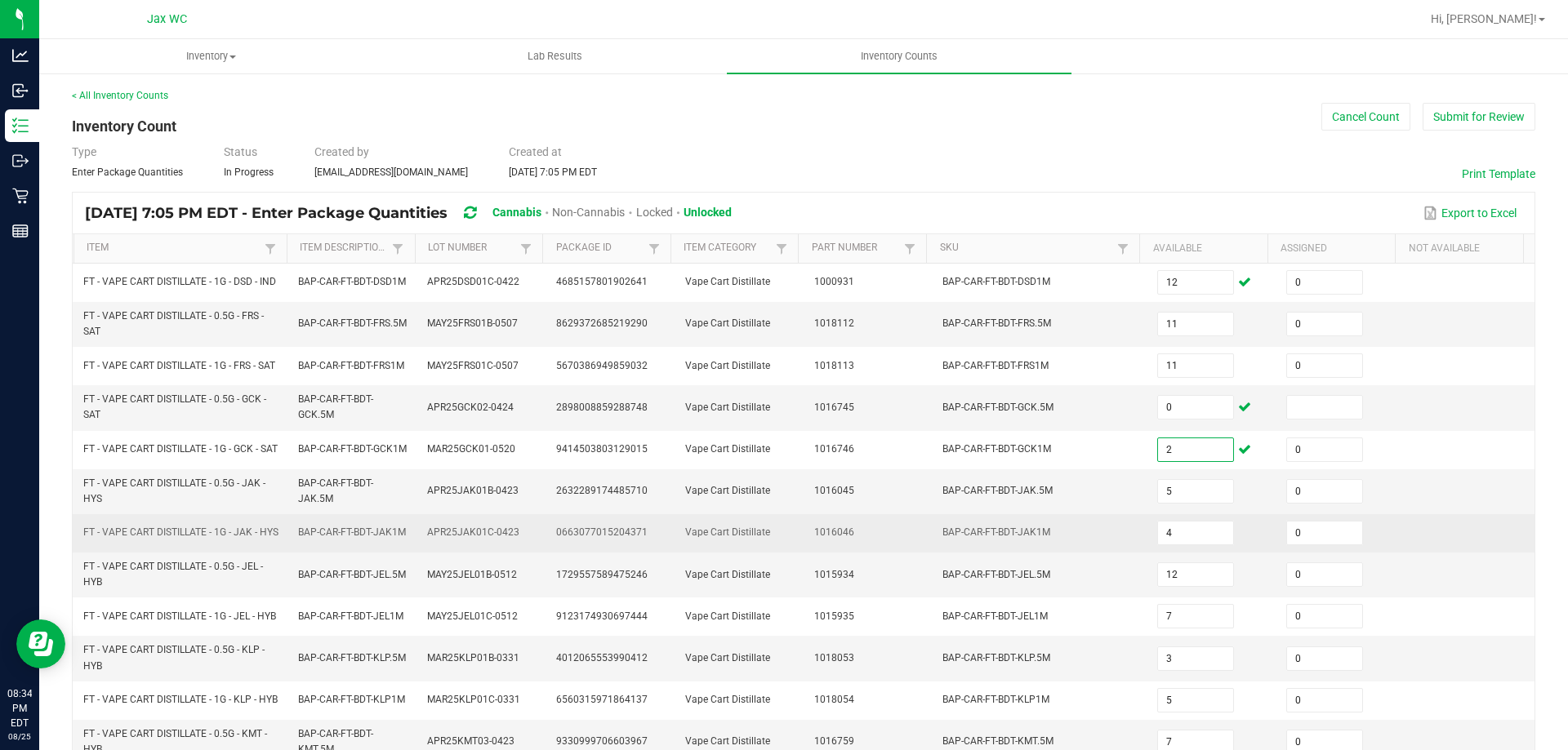
type input "2"
click at [766, 536] on td "Vape Cart Distillate" at bounding box center [739, 533] width 129 height 38
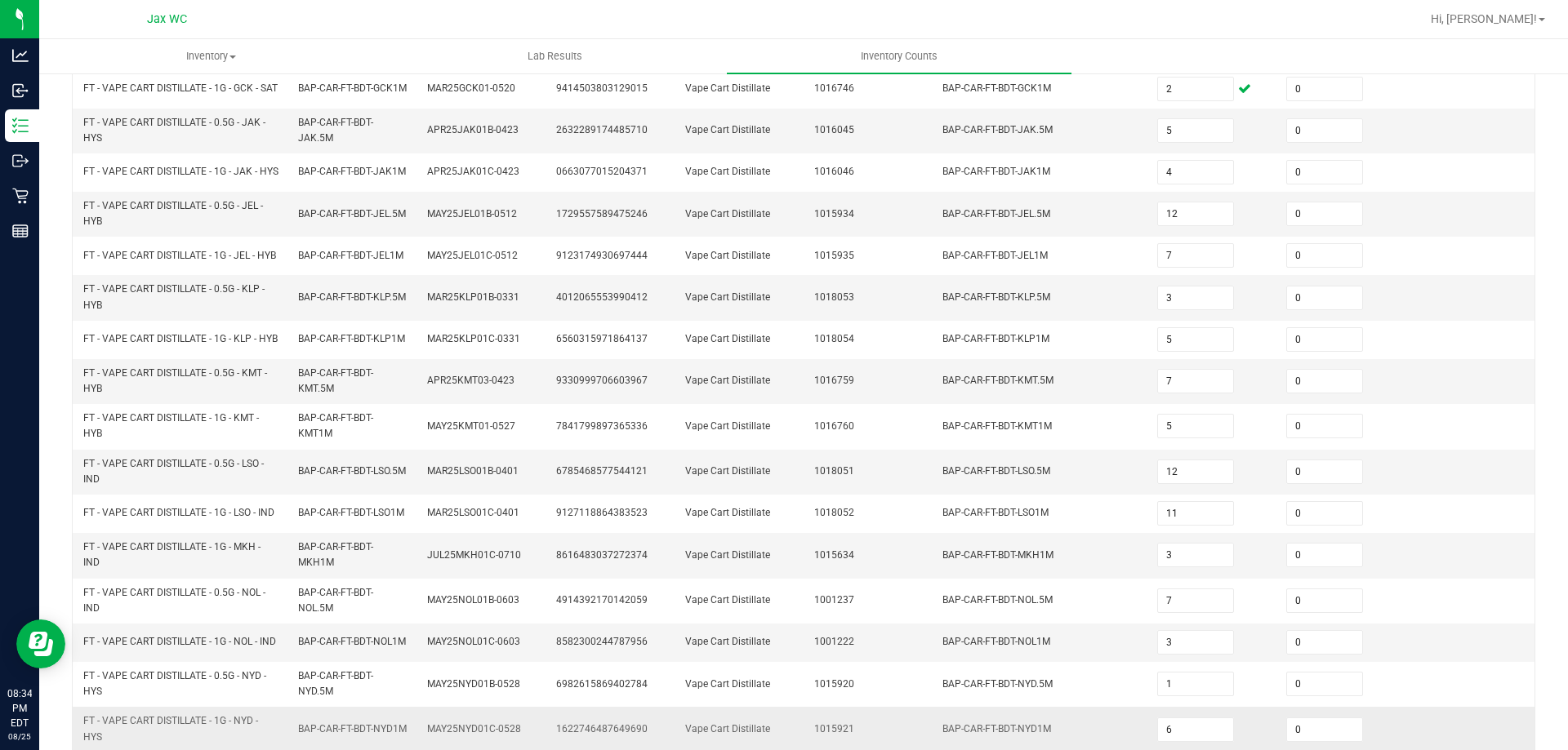
scroll to position [476, 0]
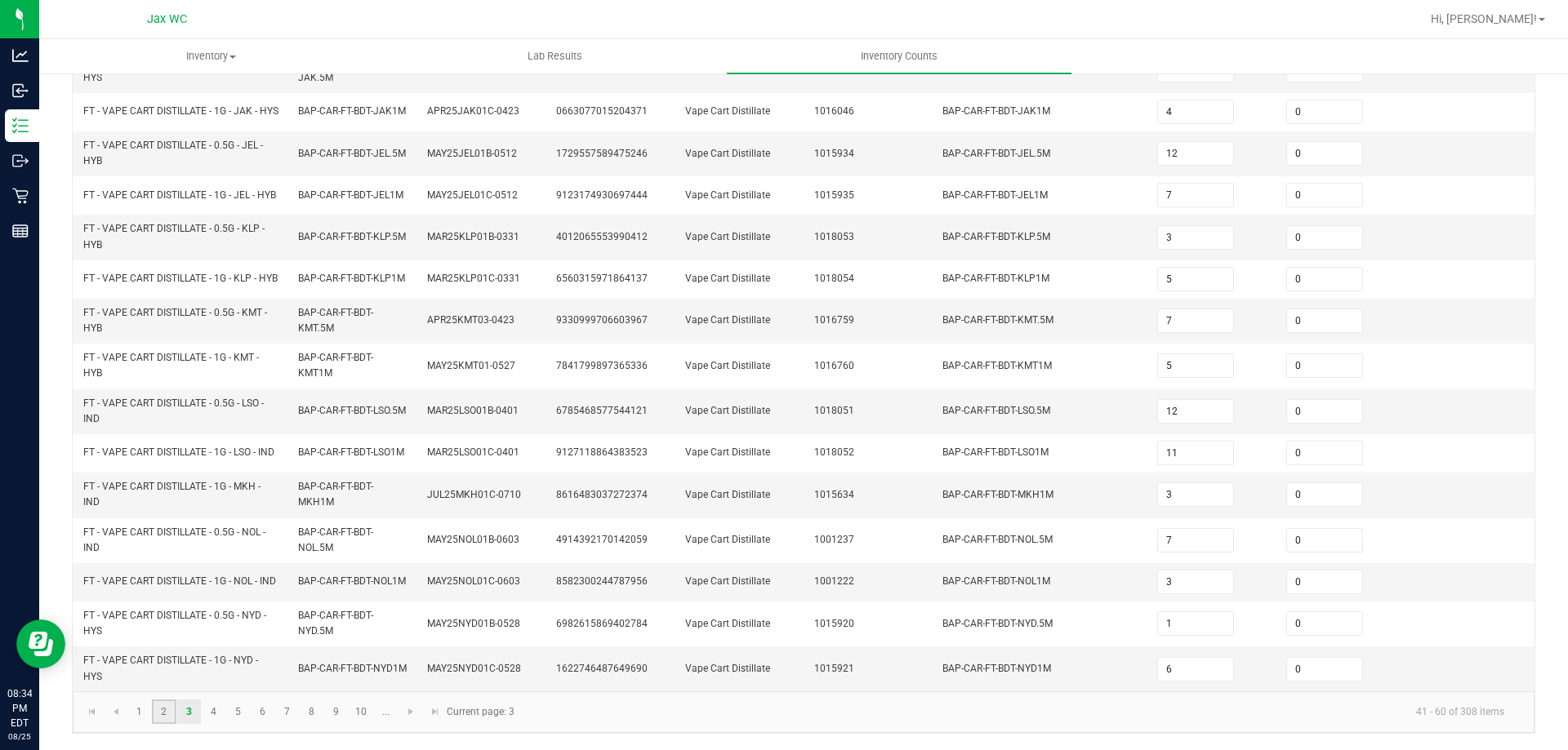
click at [164, 715] on link "2" at bounding box center [164, 712] width 24 height 24
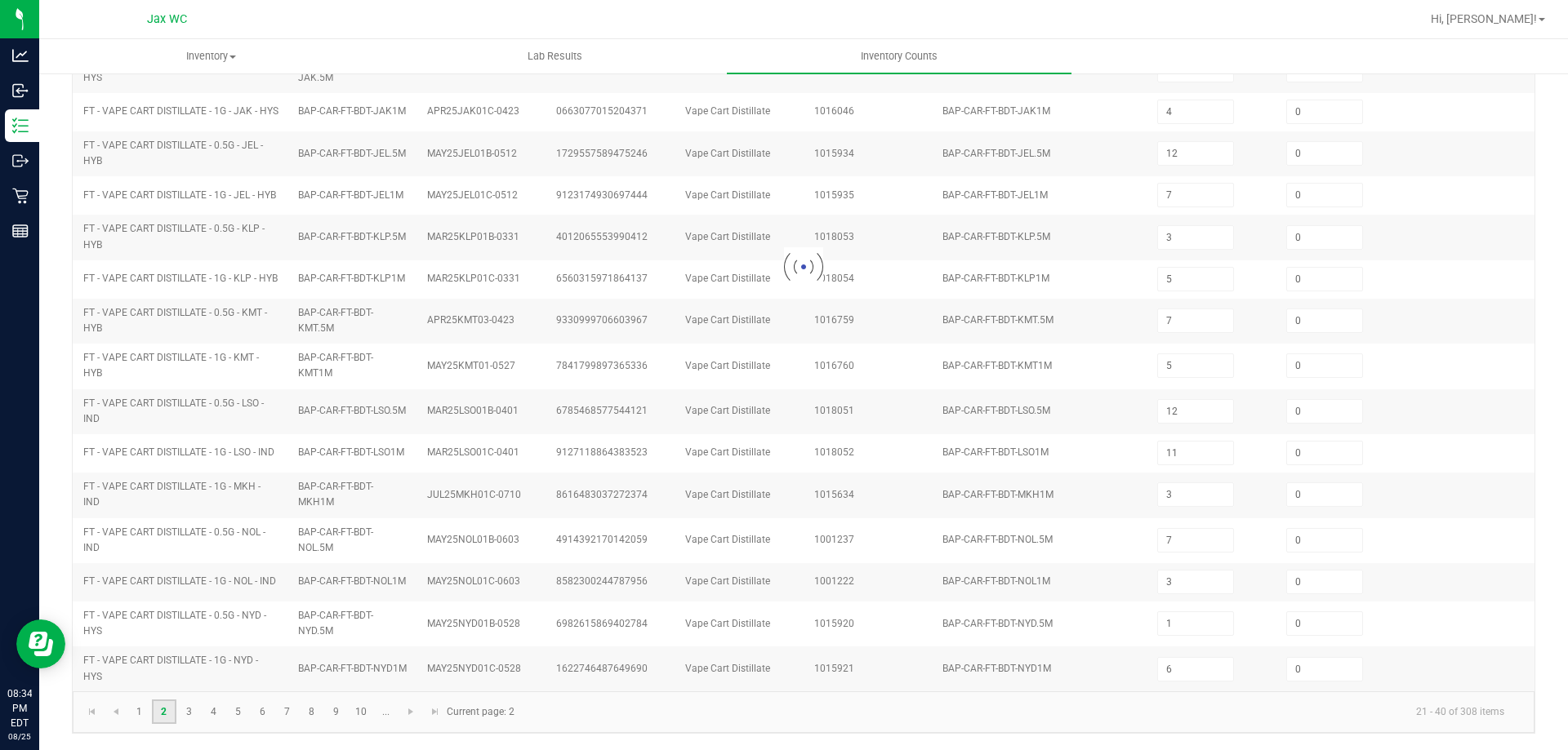
type input "11"
type input "1"
type input "7"
type input "10"
type input "8"
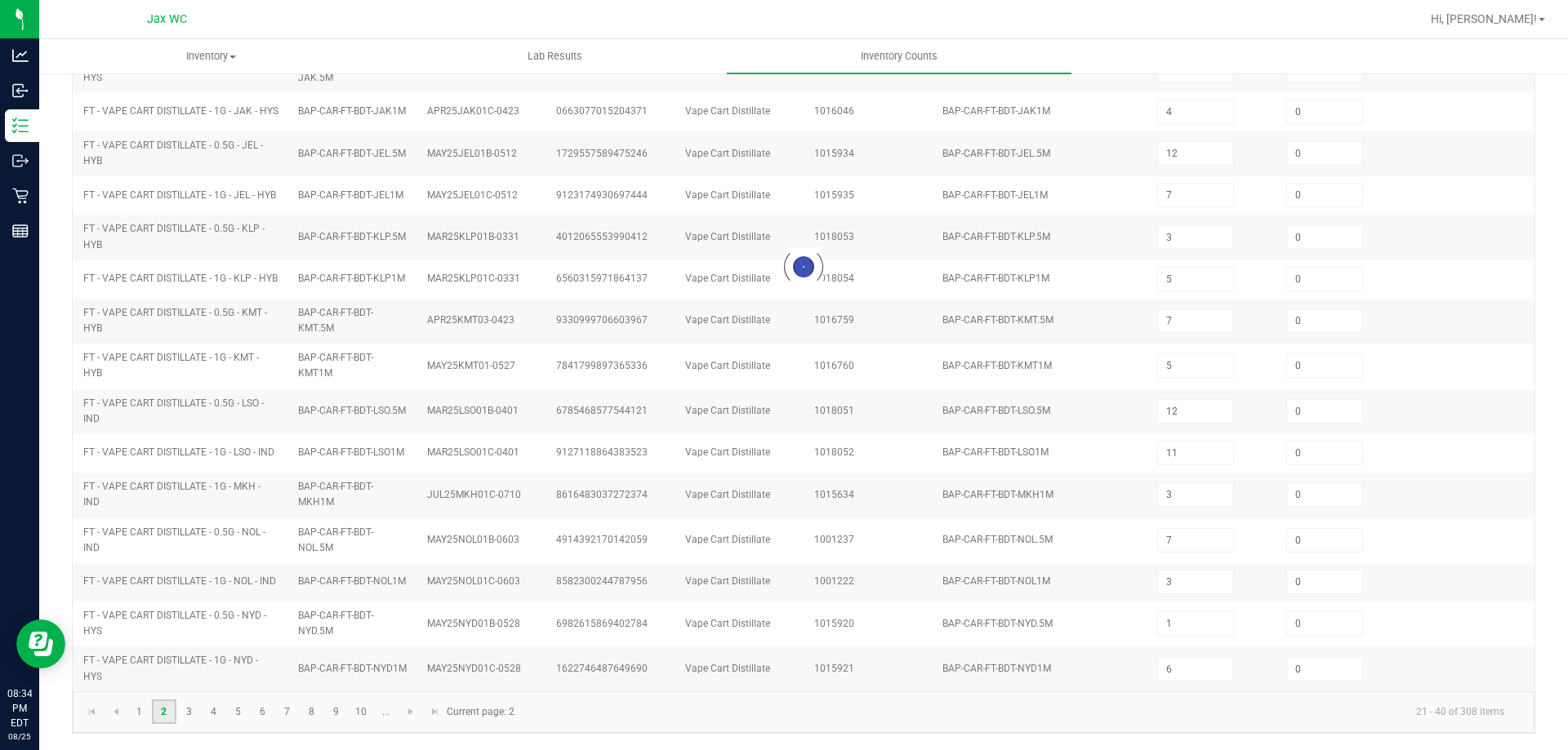
type input "1"
type input "12"
type input "2"
type input "12"
type input "5"
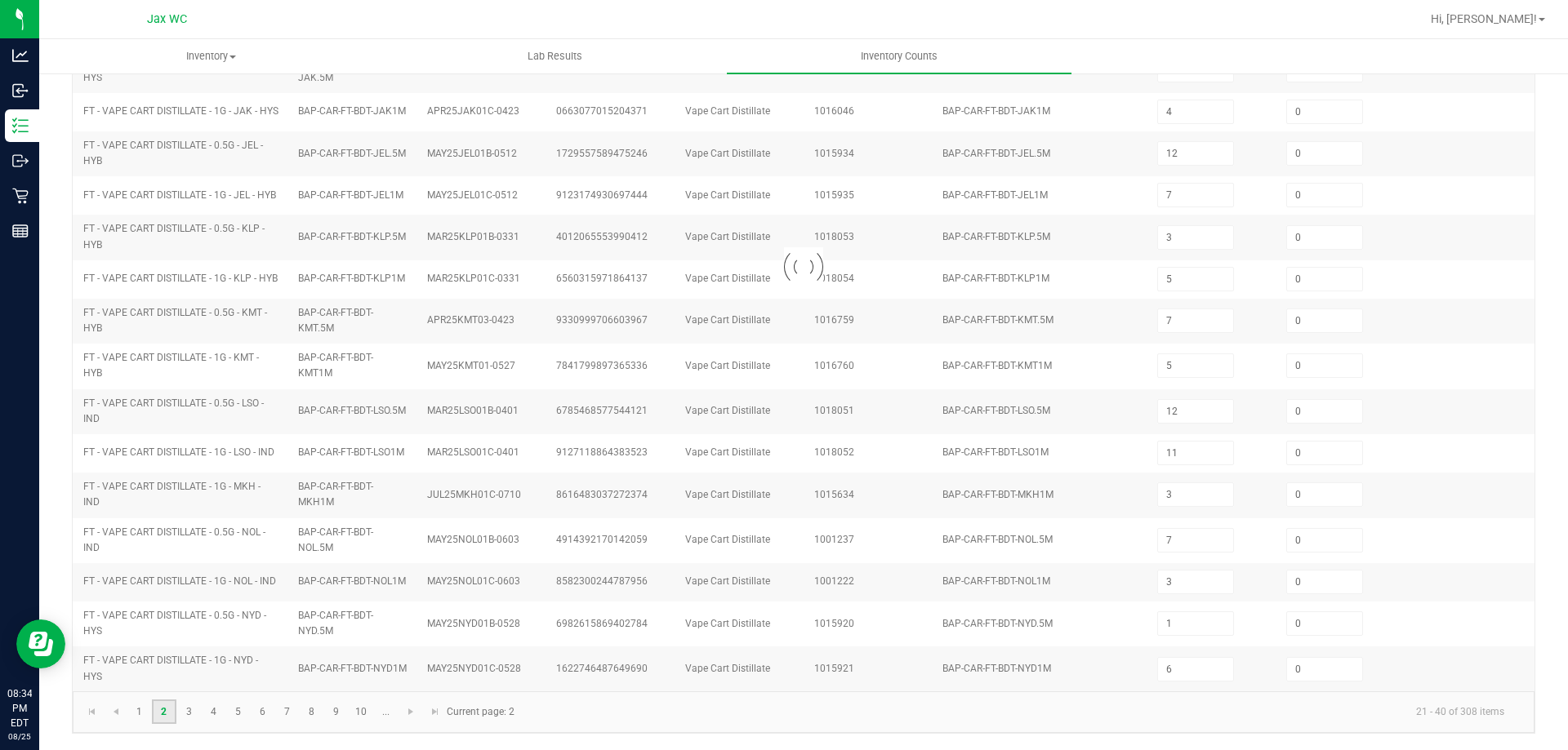
type input "3"
type input "5"
type input "10"
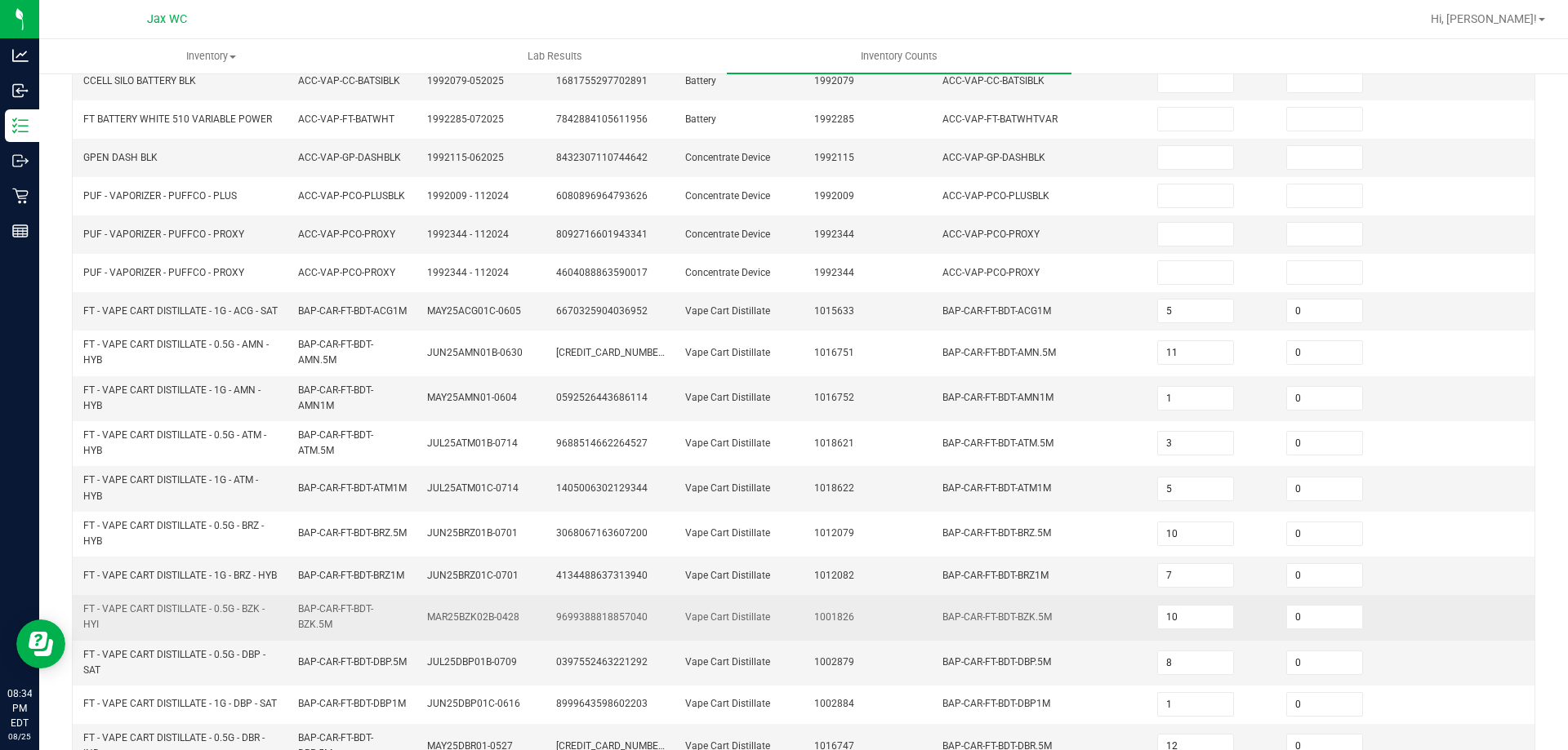
scroll to position [272, 0]
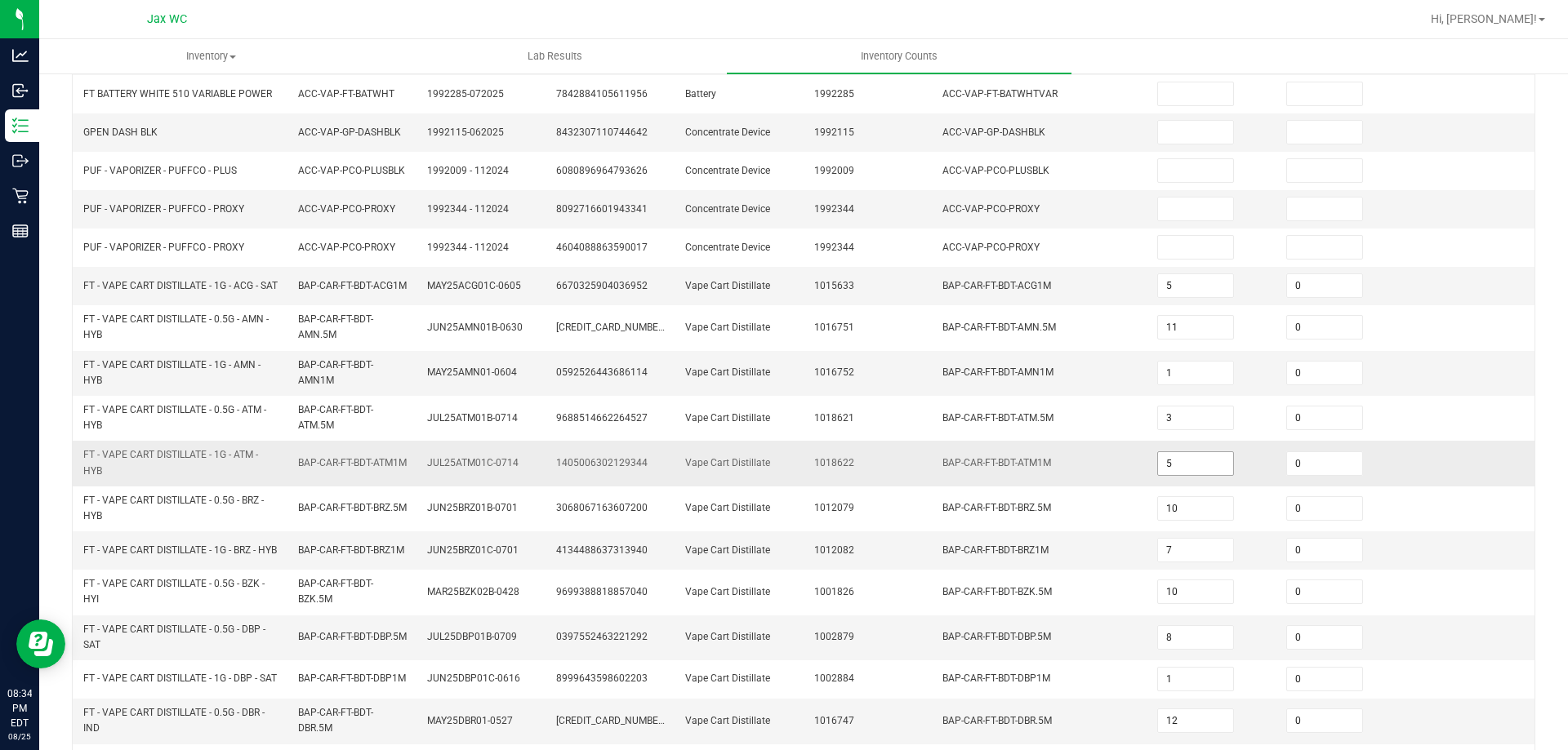
click at [1193, 469] on input "5" at bounding box center [1195, 464] width 75 height 23
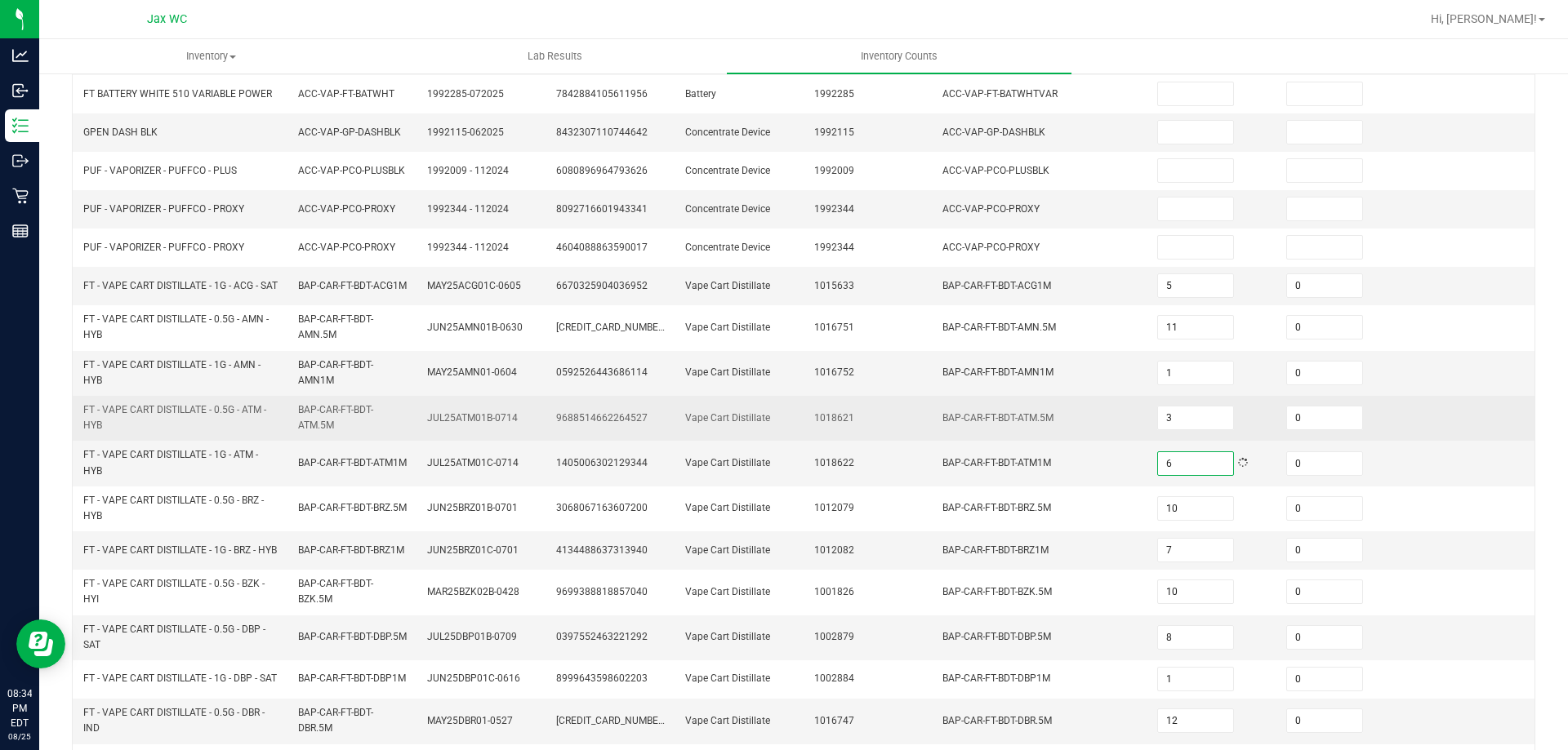
type input "6"
click at [610, 441] on td "9688514662264527" at bounding box center [610, 419] width 129 height 45
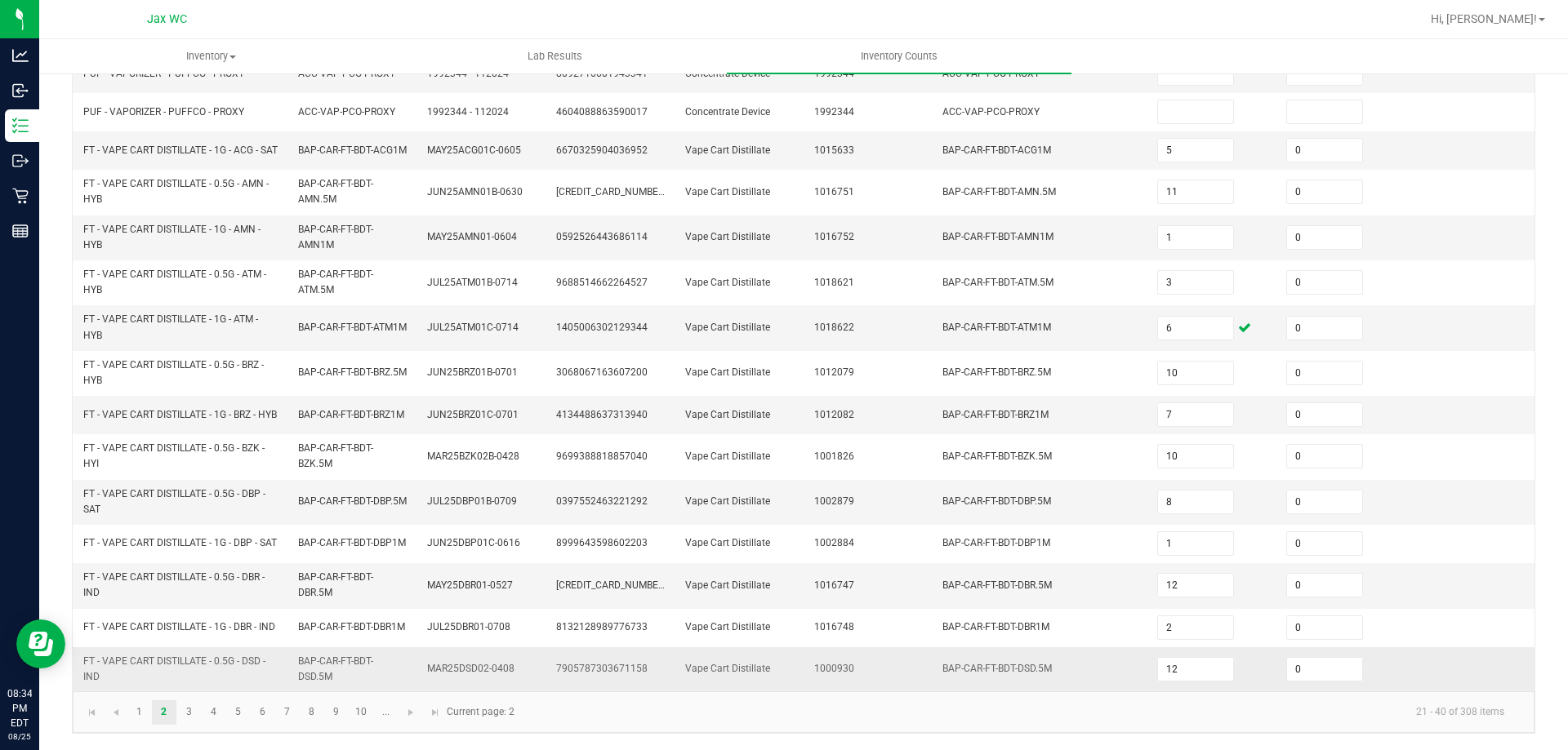
scroll to position [435, 0]
drag, startPoint x: 257, startPoint y: 701, endPoint x: 233, endPoint y: 723, distance: 32.6
click at [255, 703] on link "6" at bounding box center [262, 713] width 24 height 24
type input "10"
type input "4"
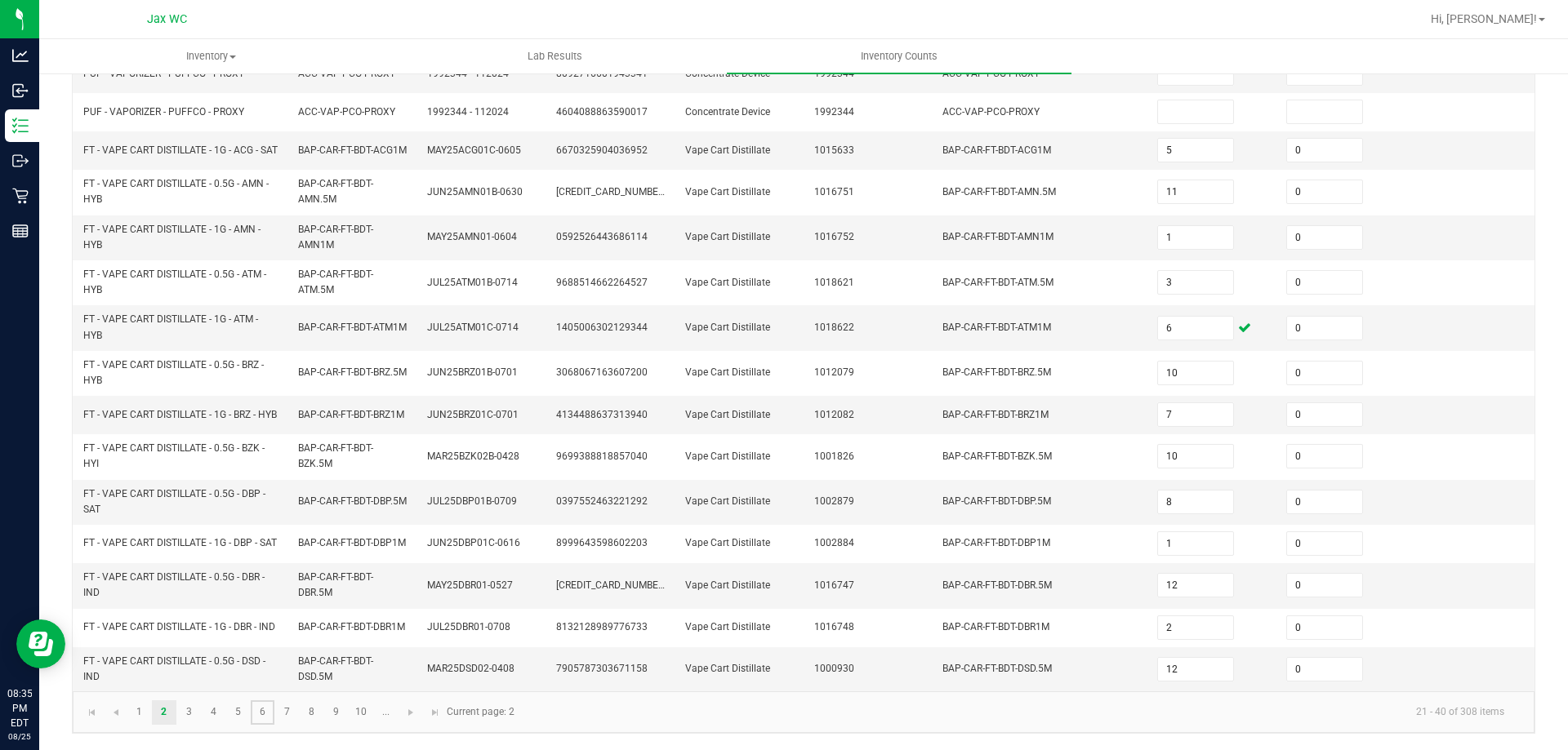
type input "0"
type input "3"
type input "0"
type input "5"
type input "7"
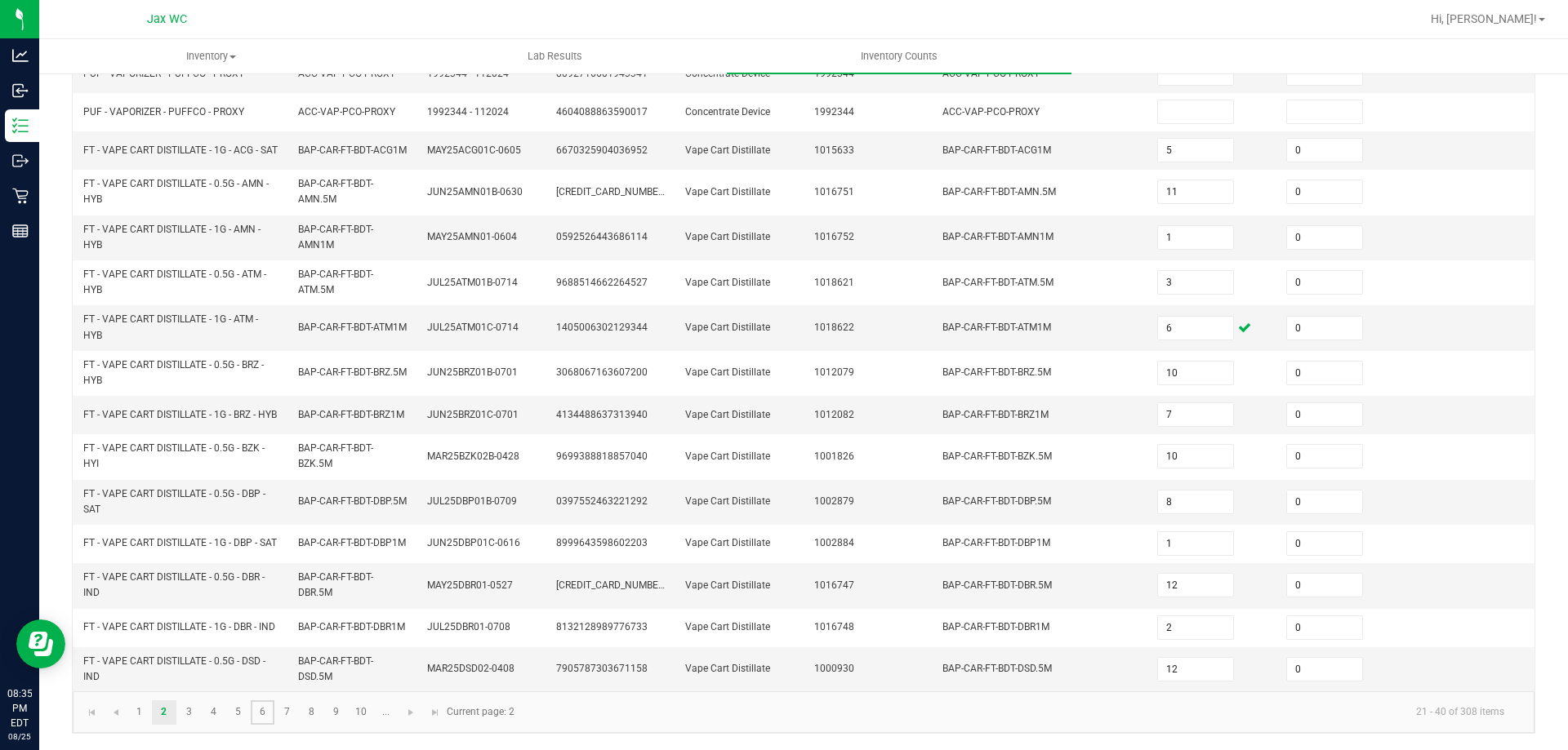
type input "4"
type input "2"
type input "3"
type input "7"
type input "5"
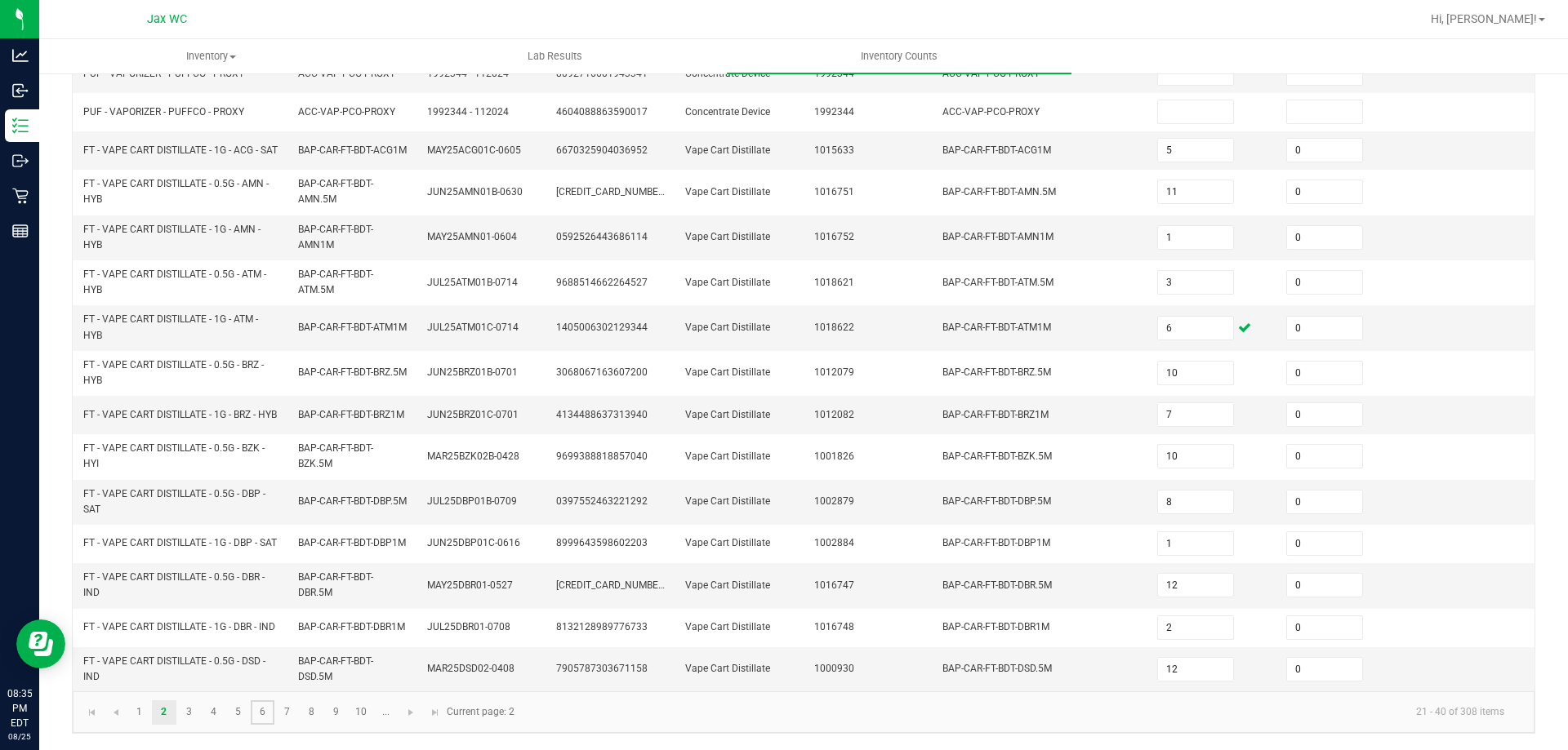
type input "10"
type input "0"
type input "9"
type input "0"
type input "2"
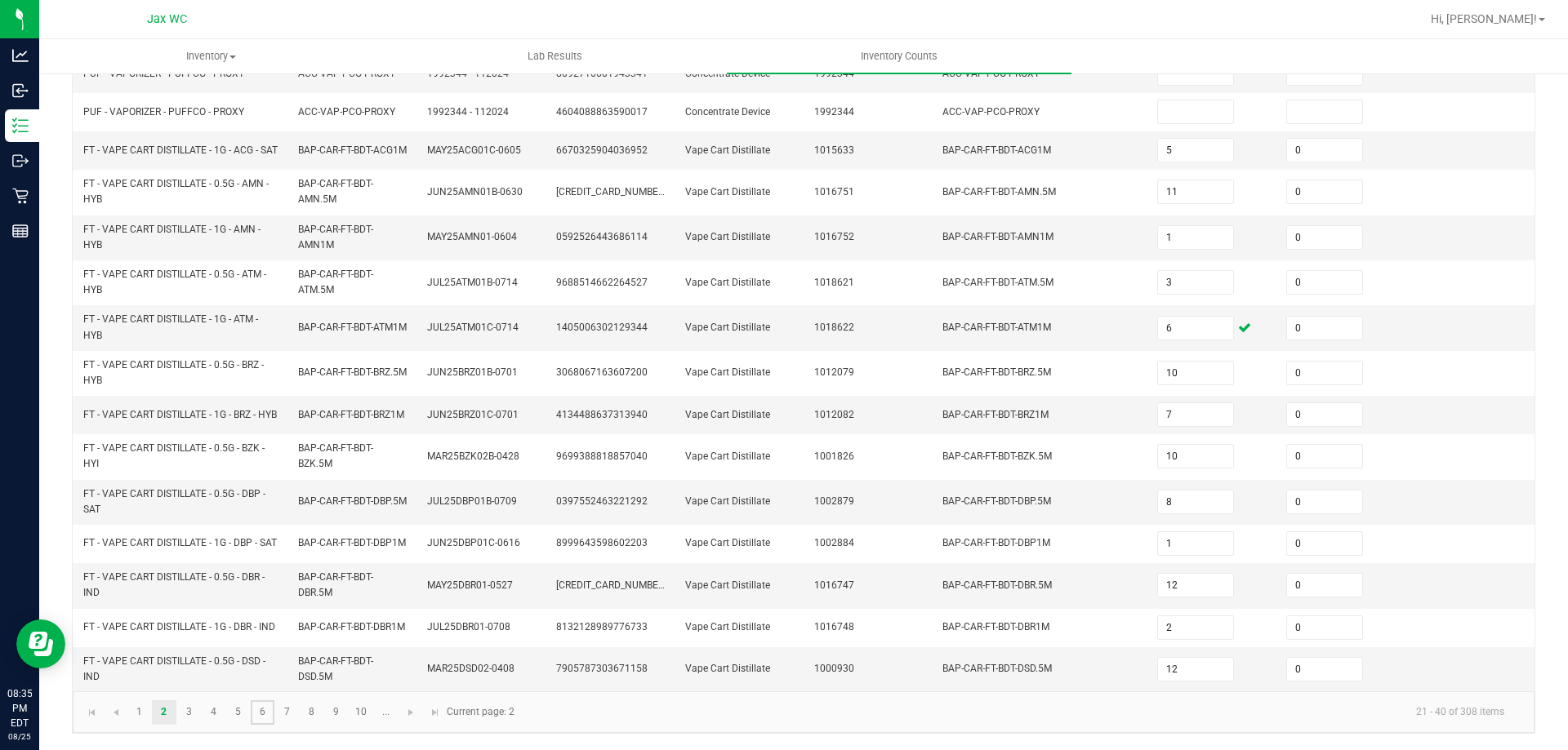
type input "0"
type input "7"
type input "0"
type input "3"
type input "0"
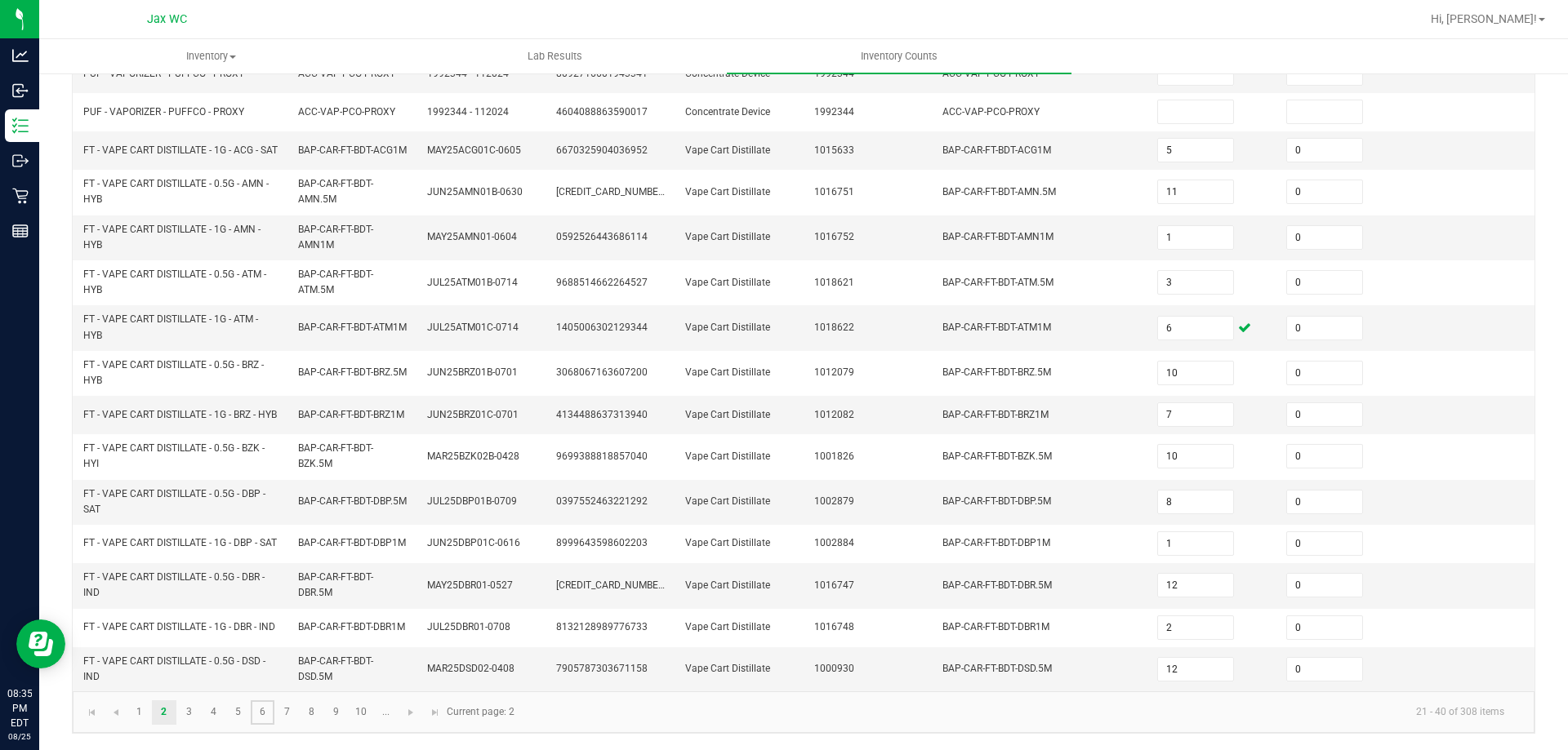
type input "10"
type input "5"
type input "2"
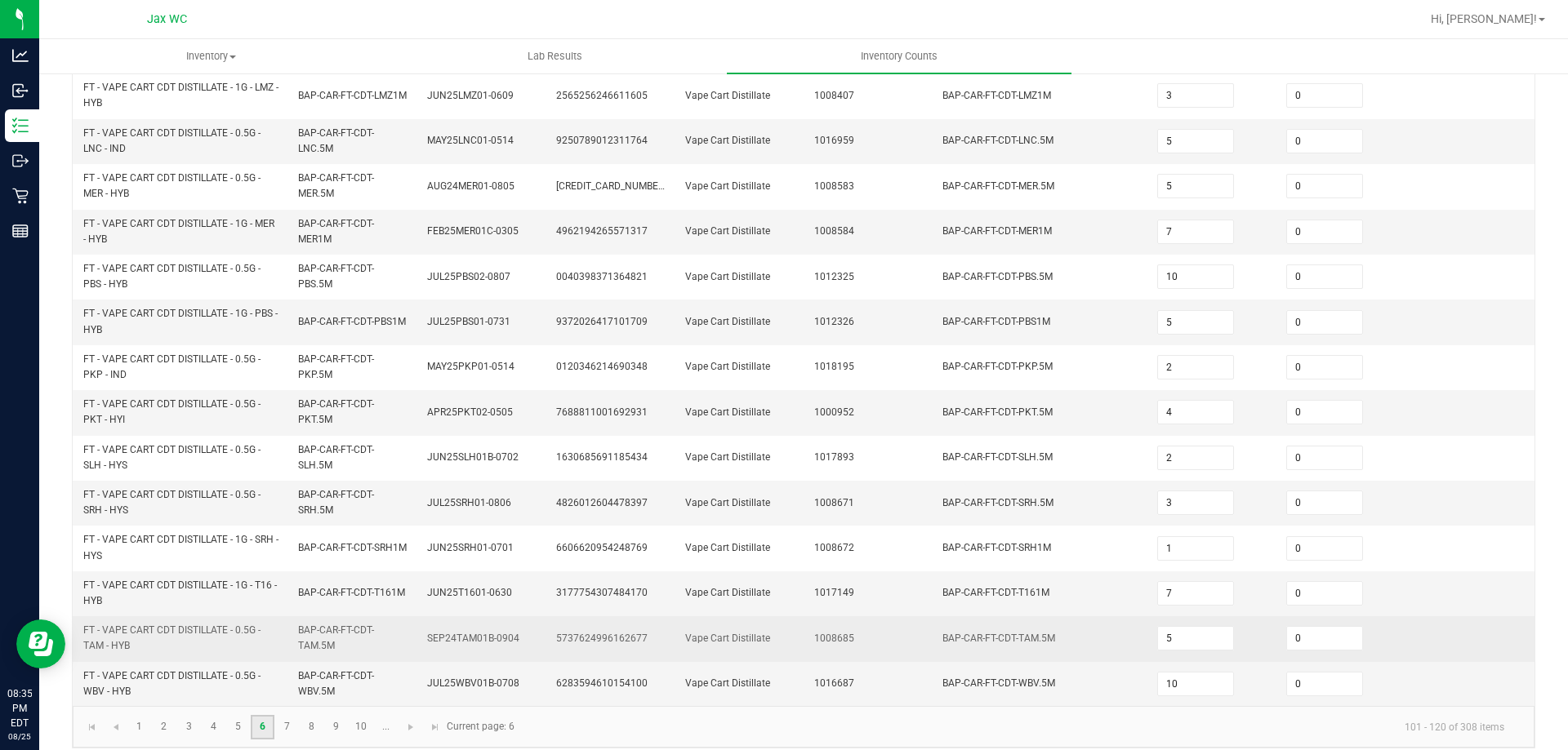
scroll to position [476, 0]
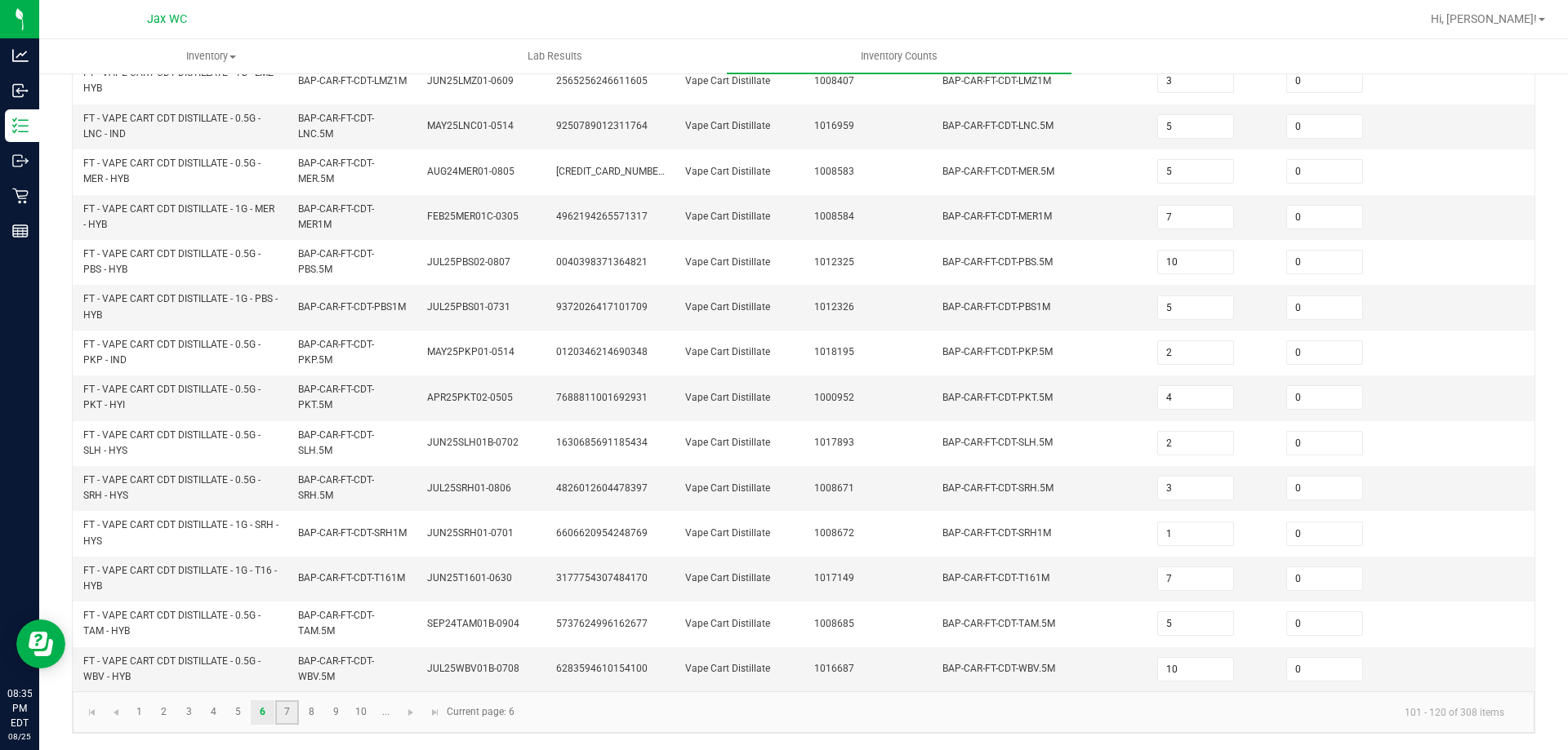
click at [292, 712] on link "7" at bounding box center [287, 713] width 24 height 24
type input "3"
type input "6"
type input "1"
type input "14"
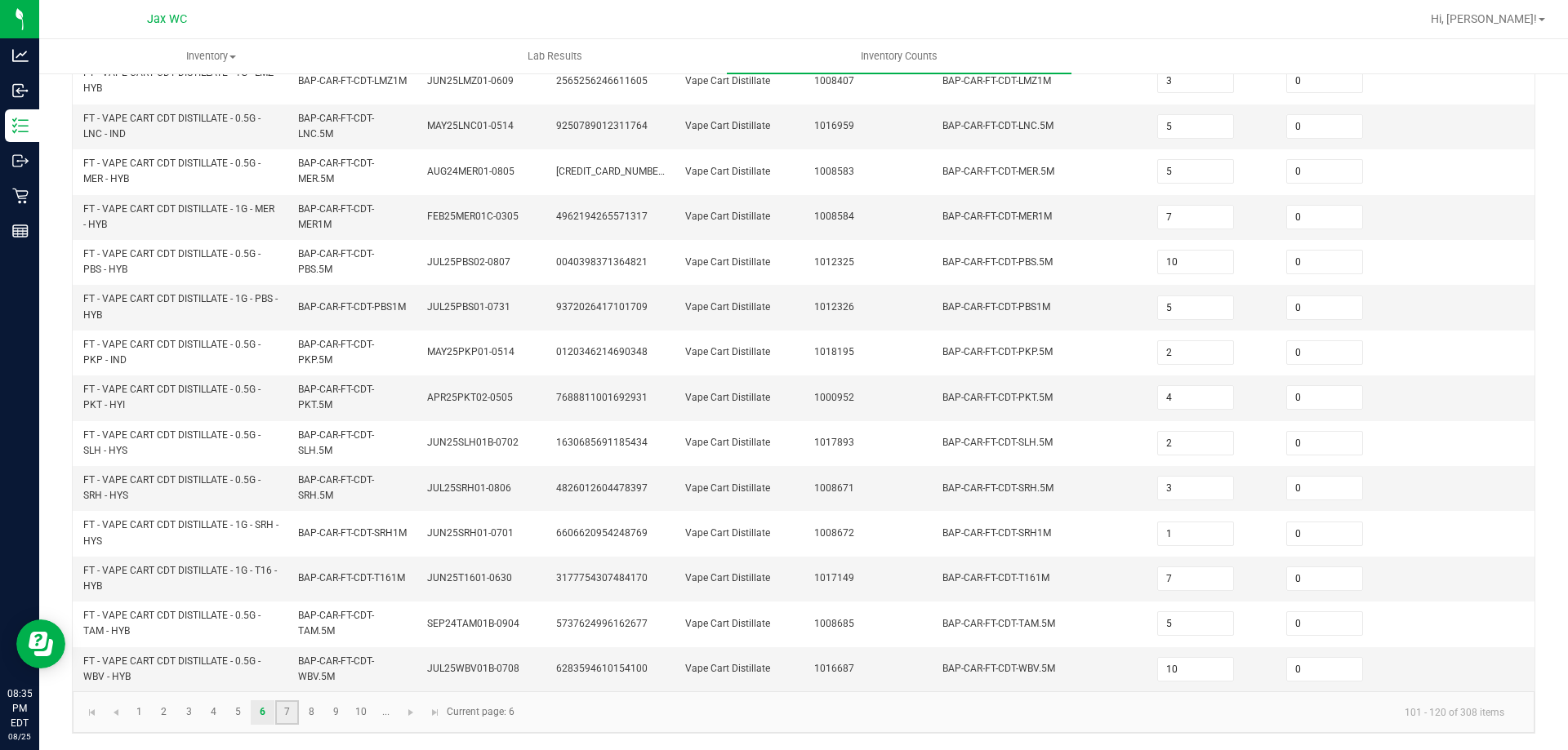
type input "15"
type input "6"
type input "20"
type input "3"
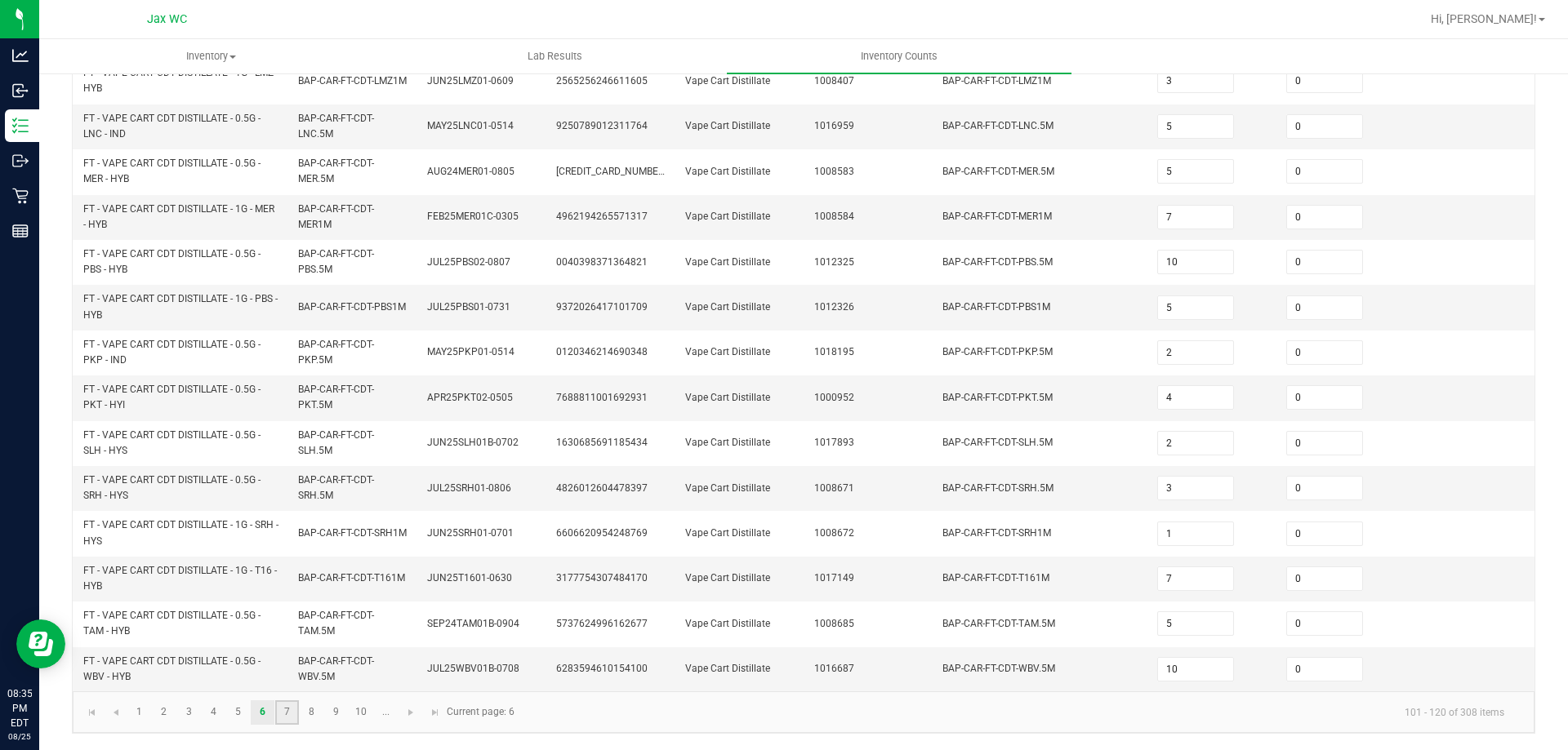
type input "7"
type input "6"
type input "5"
type input "1"
type input "5"
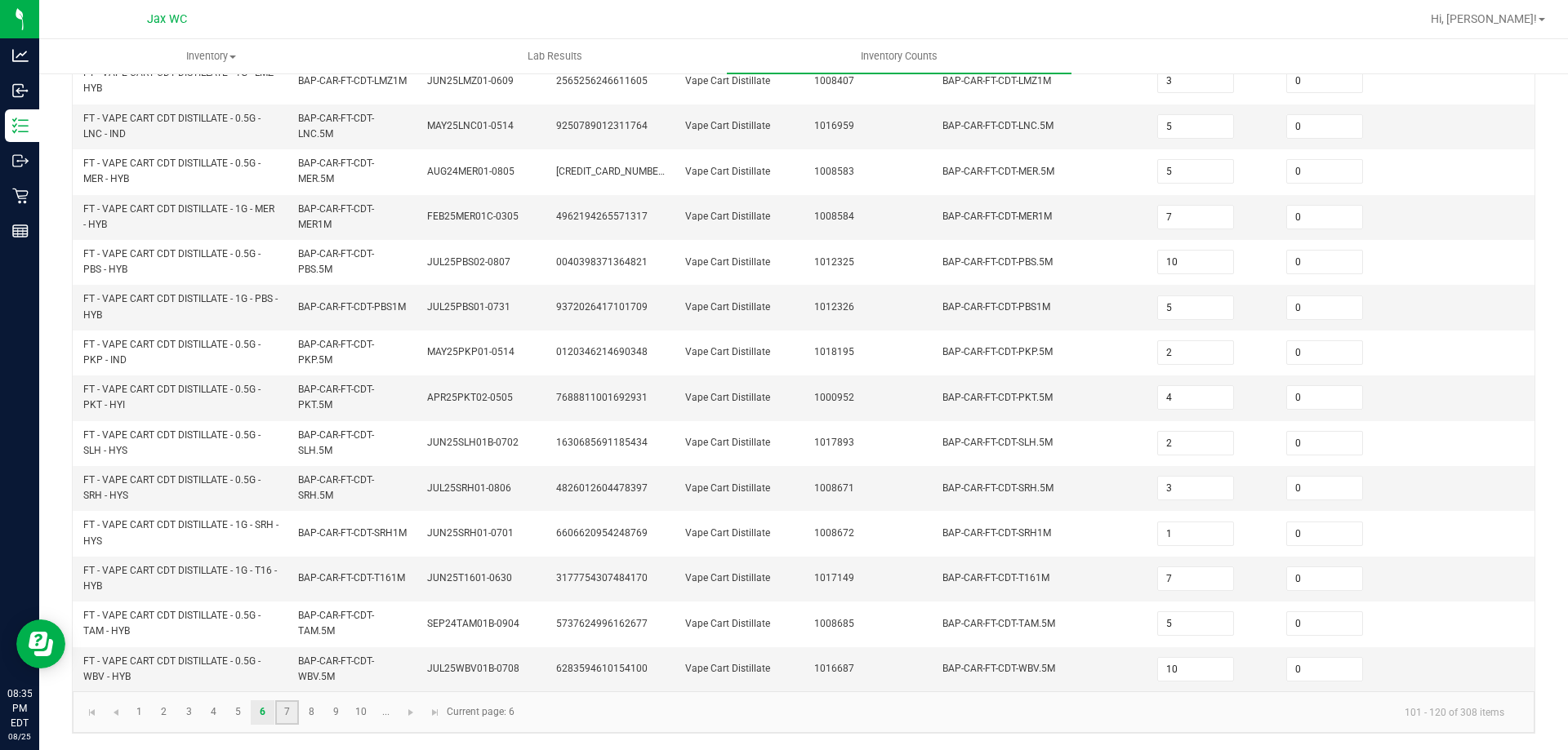
type input "9"
type input "11"
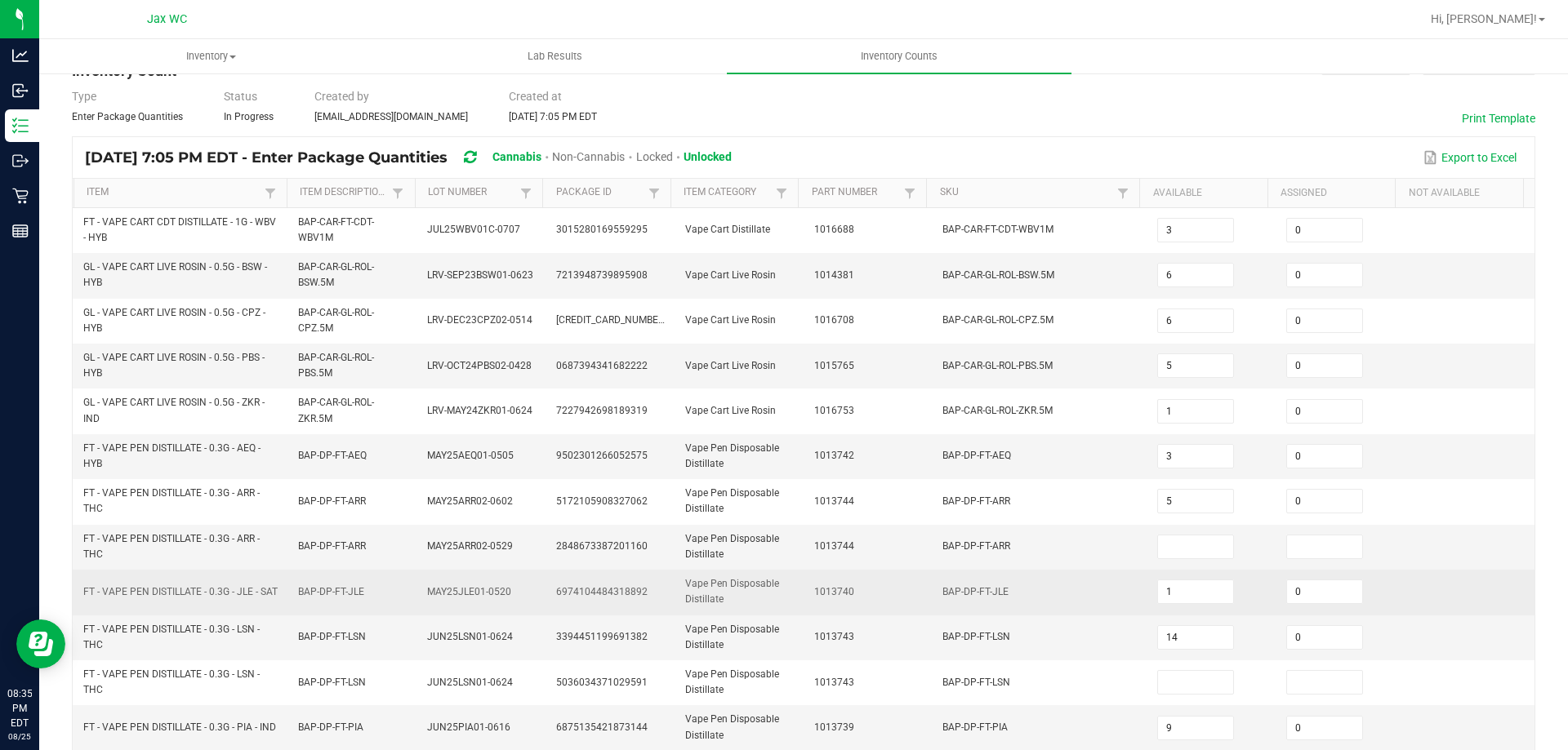
scroll to position [81, 0]
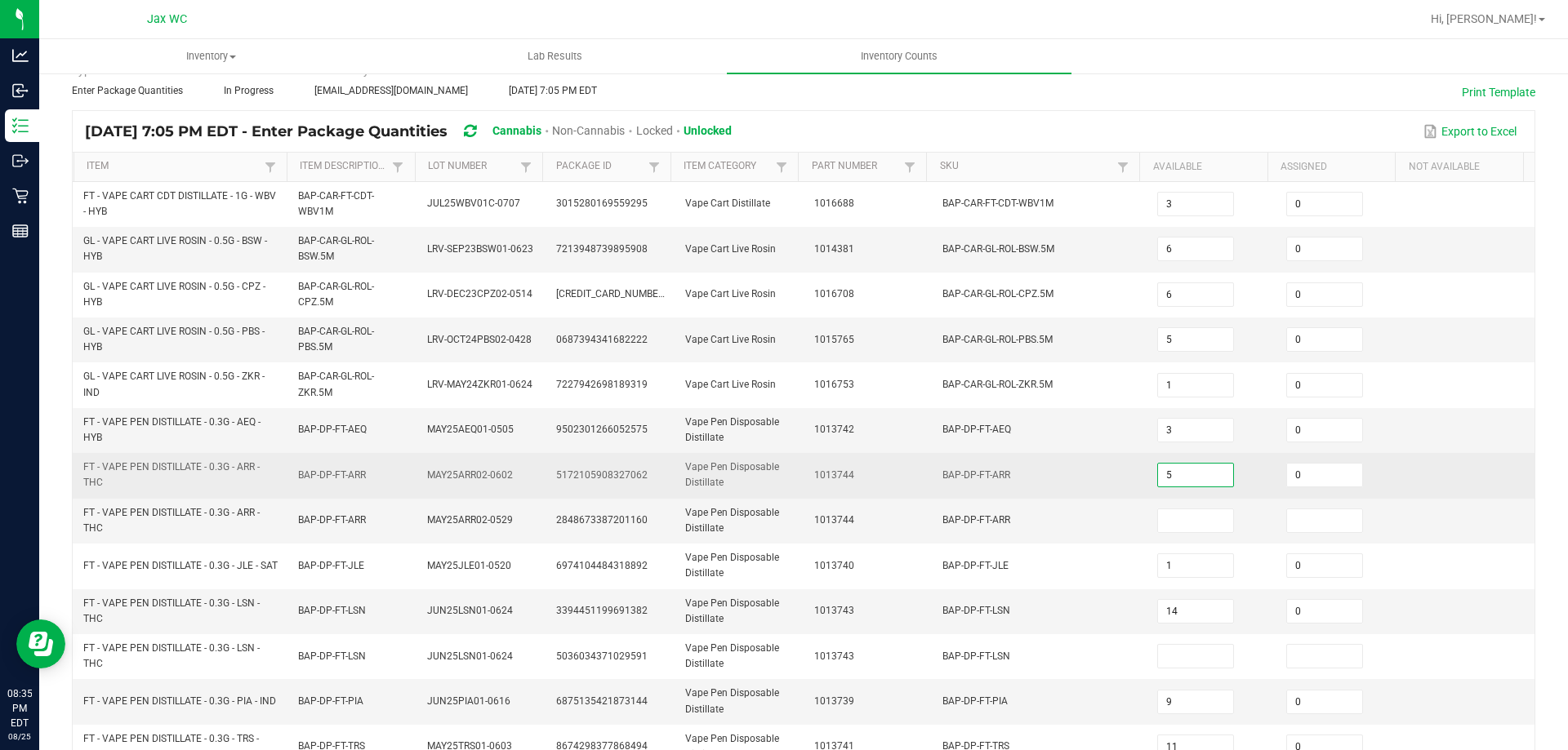
click at [1161, 479] on input "5" at bounding box center [1195, 475] width 75 height 23
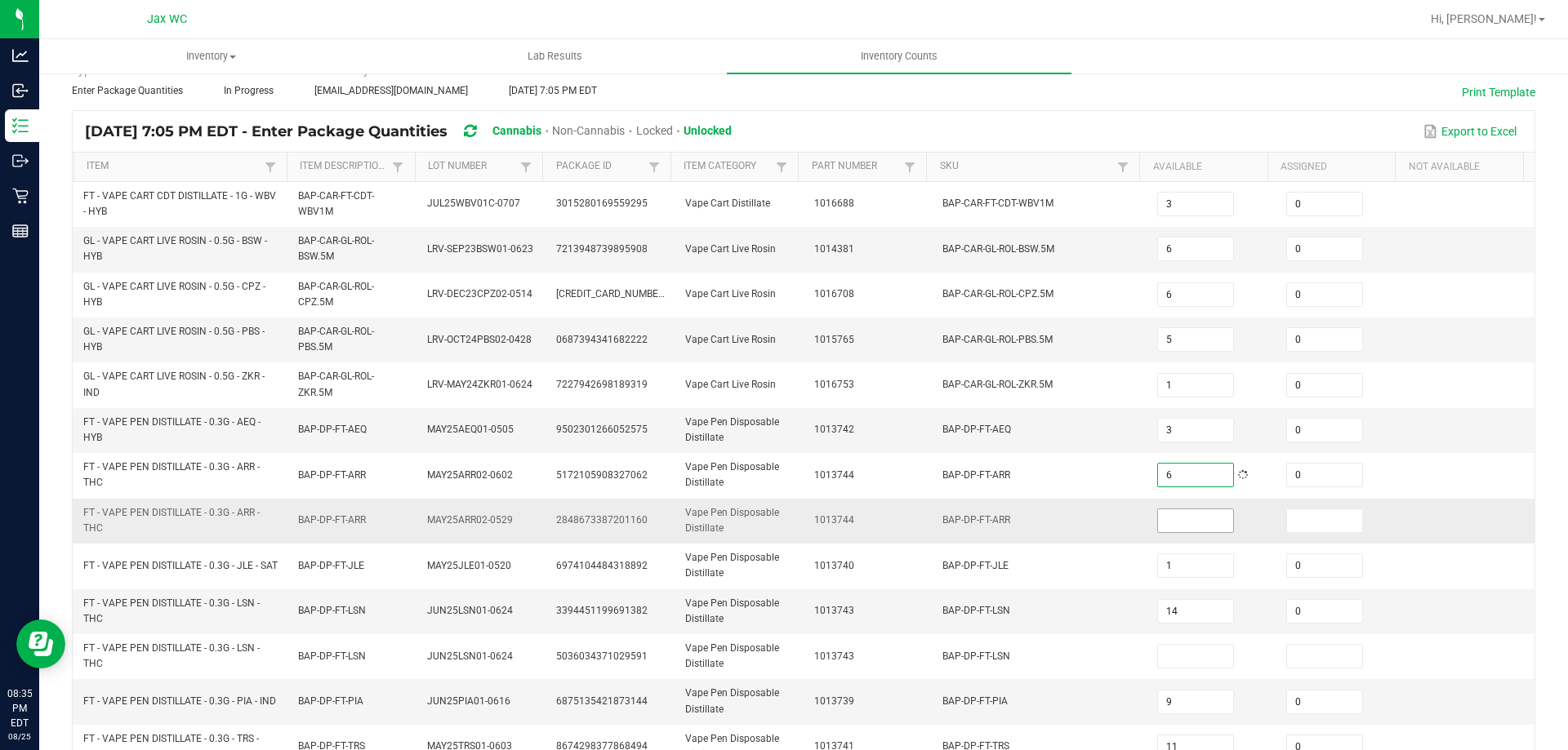
type input "6"
click at [1183, 532] on span at bounding box center [1195, 520] width 76 height 24
click at [1186, 523] on input at bounding box center [1195, 521] width 75 height 23
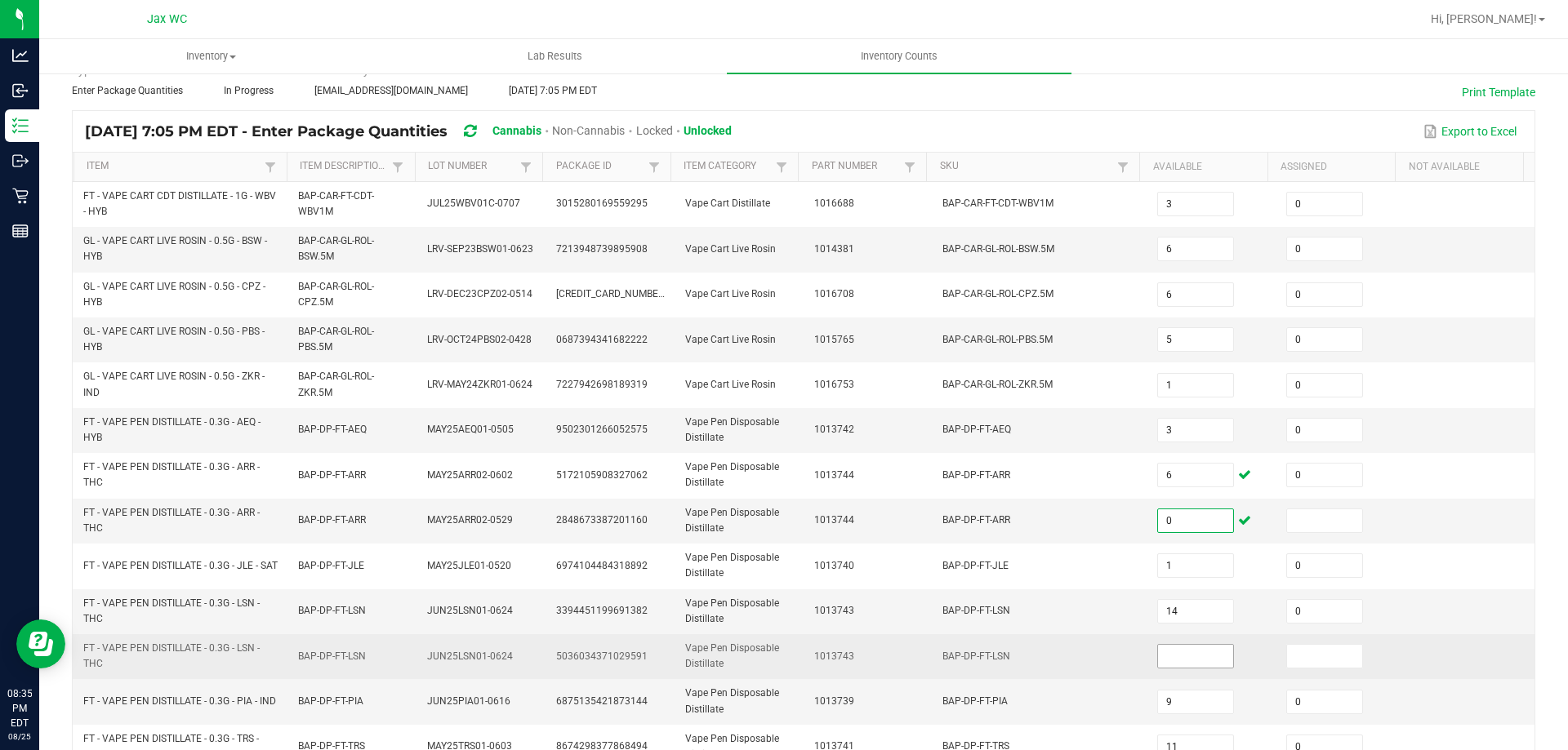
type input "0"
click at [1168, 658] on input at bounding box center [1195, 657] width 75 height 23
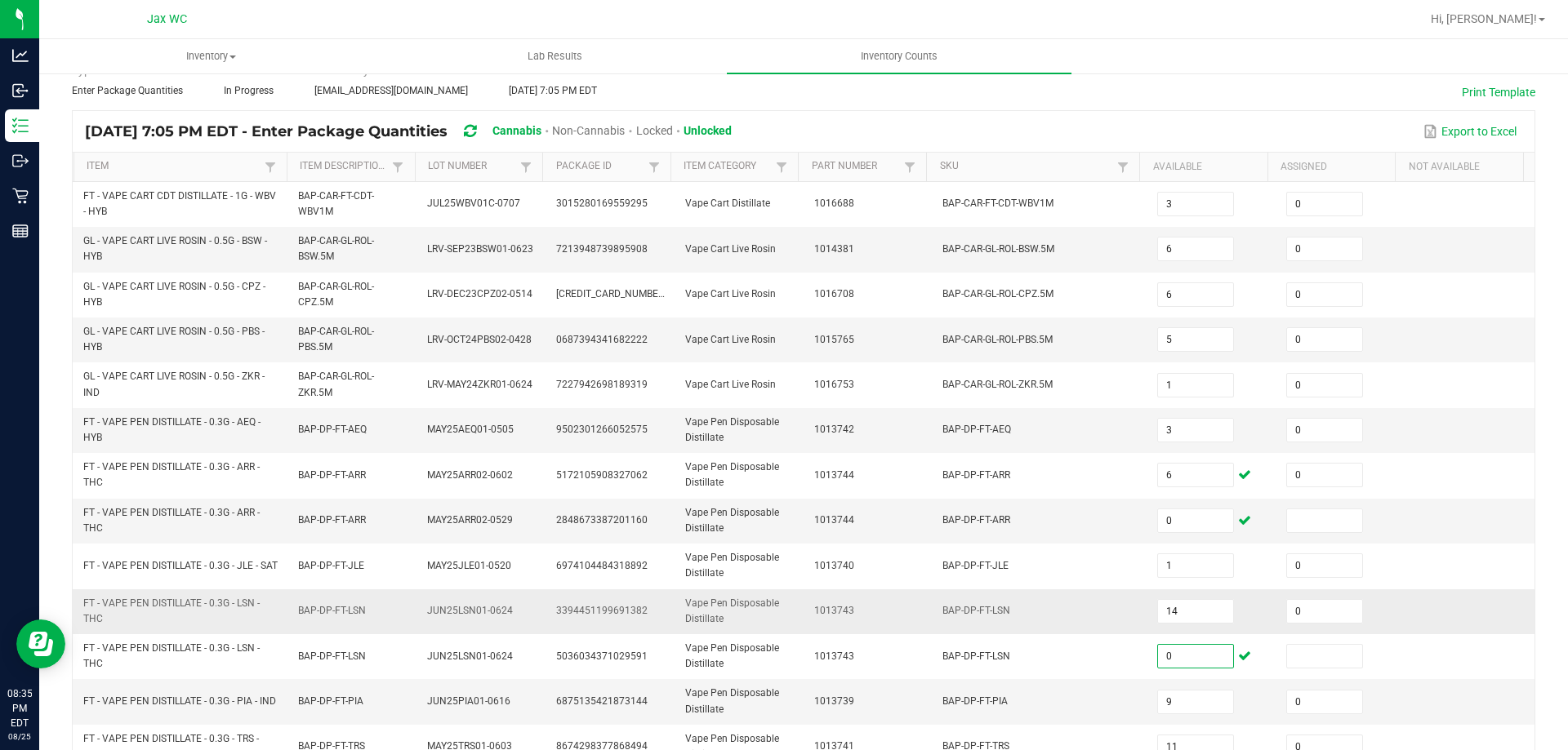
type input "0"
click at [1036, 606] on td "BAP-DP-FT-LSN" at bounding box center [1040, 612] width 215 height 45
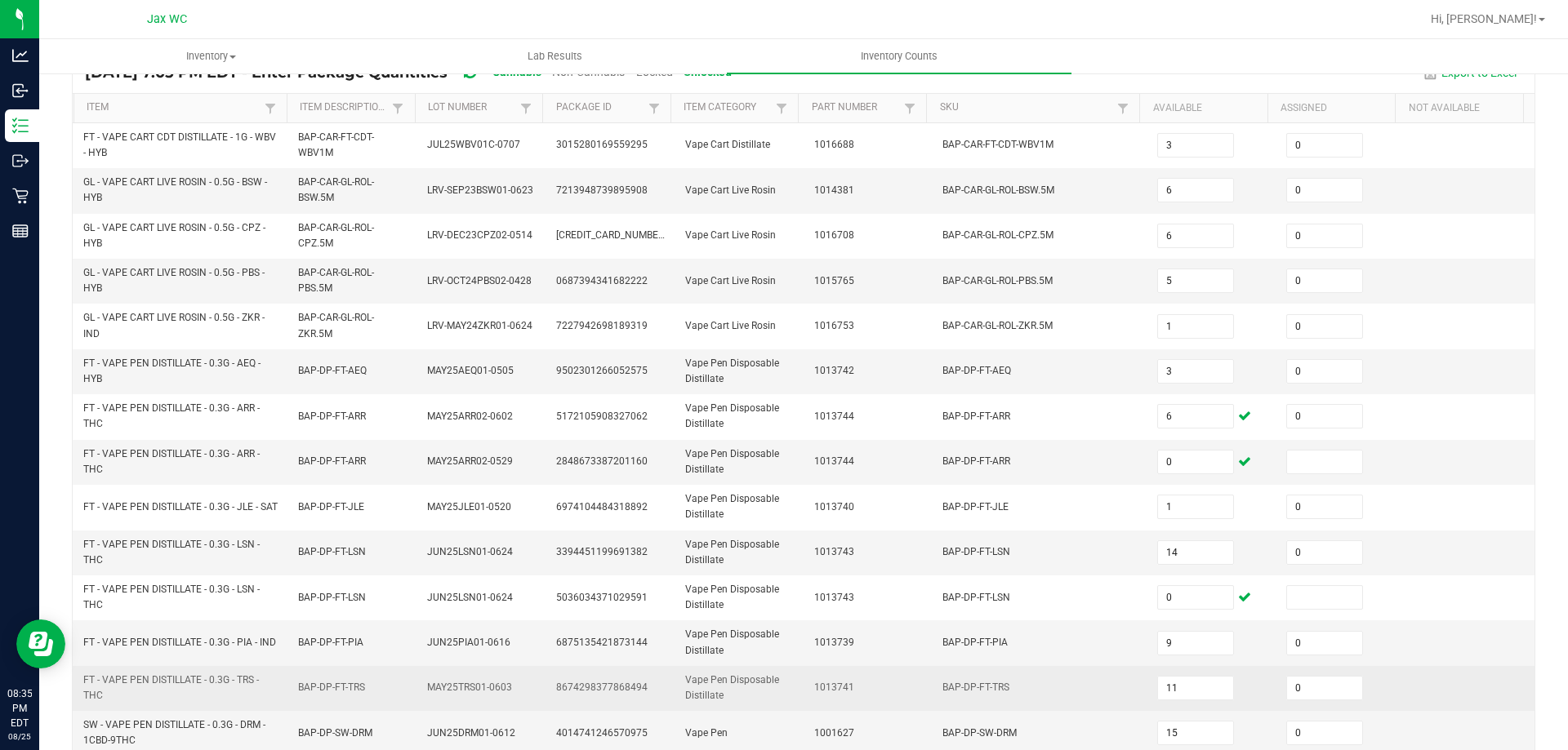
scroll to position [245, 0]
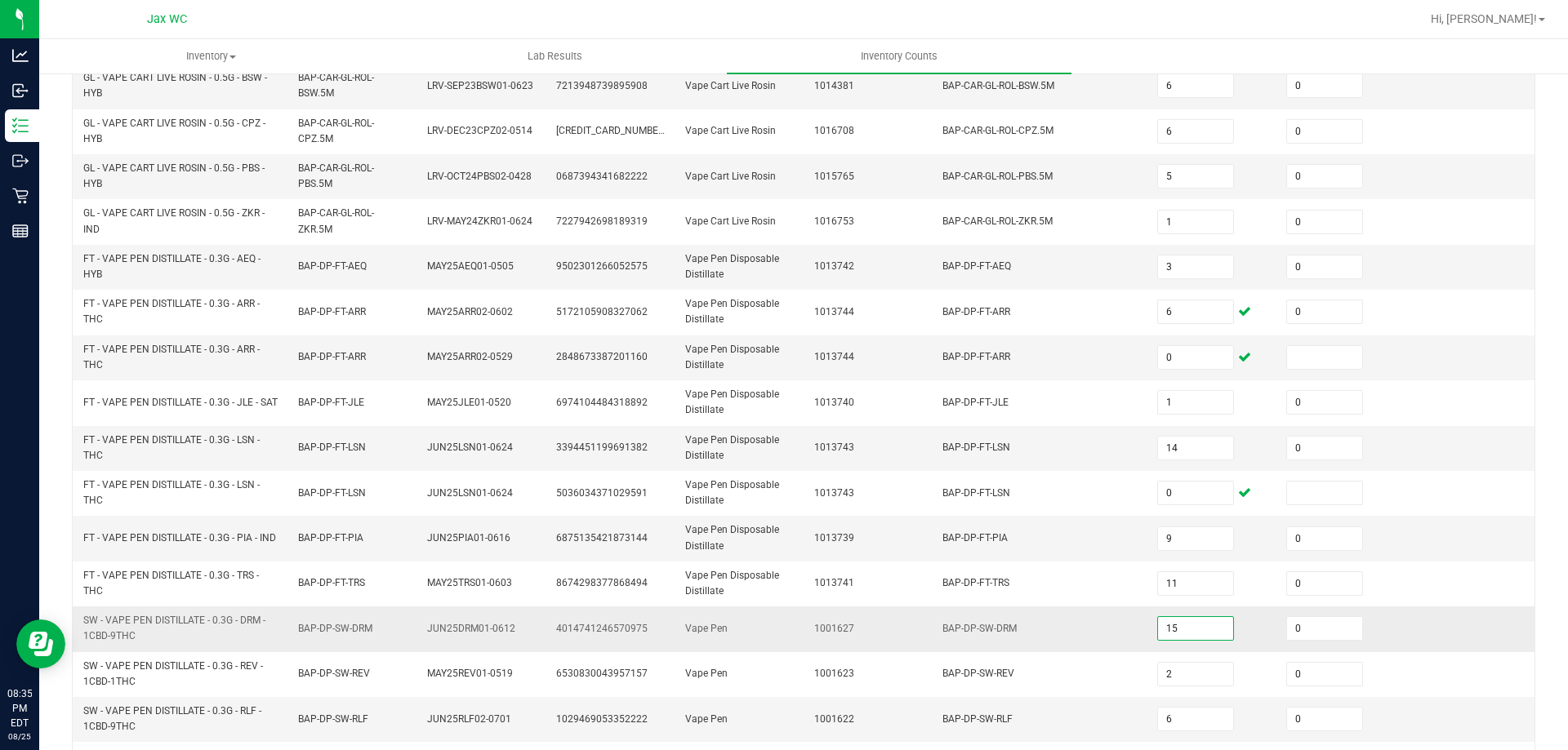
click at [1176, 628] on input "15" at bounding box center [1195, 629] width 75 height 23
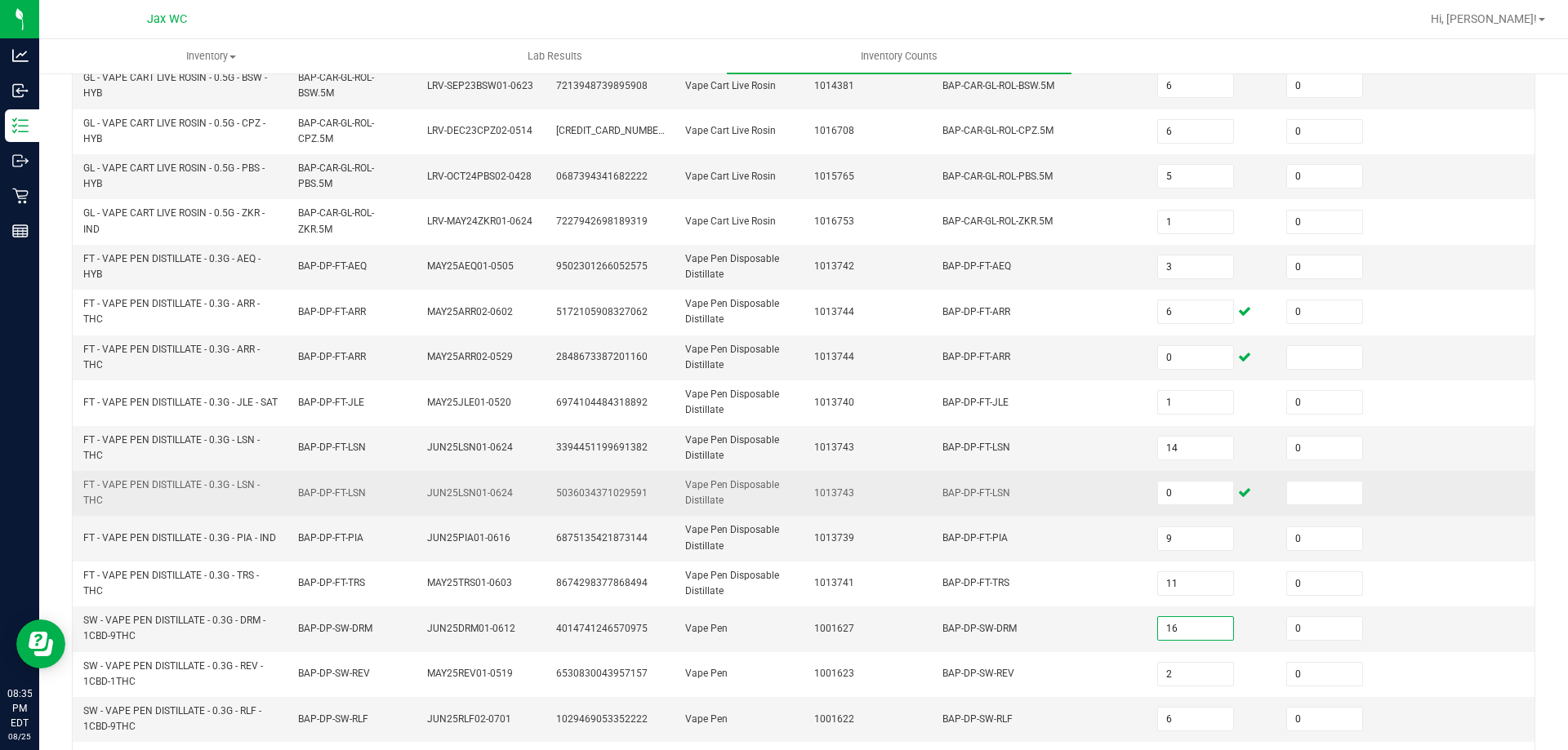
type input "16"
drag, startPoint x: 887, startPoint y: 487, endPoint x: 880, endPoint y: 502, distance: 16.6
click at [884, 492] on td "1013743" at bounding box center [868, 493] width 129 height 45
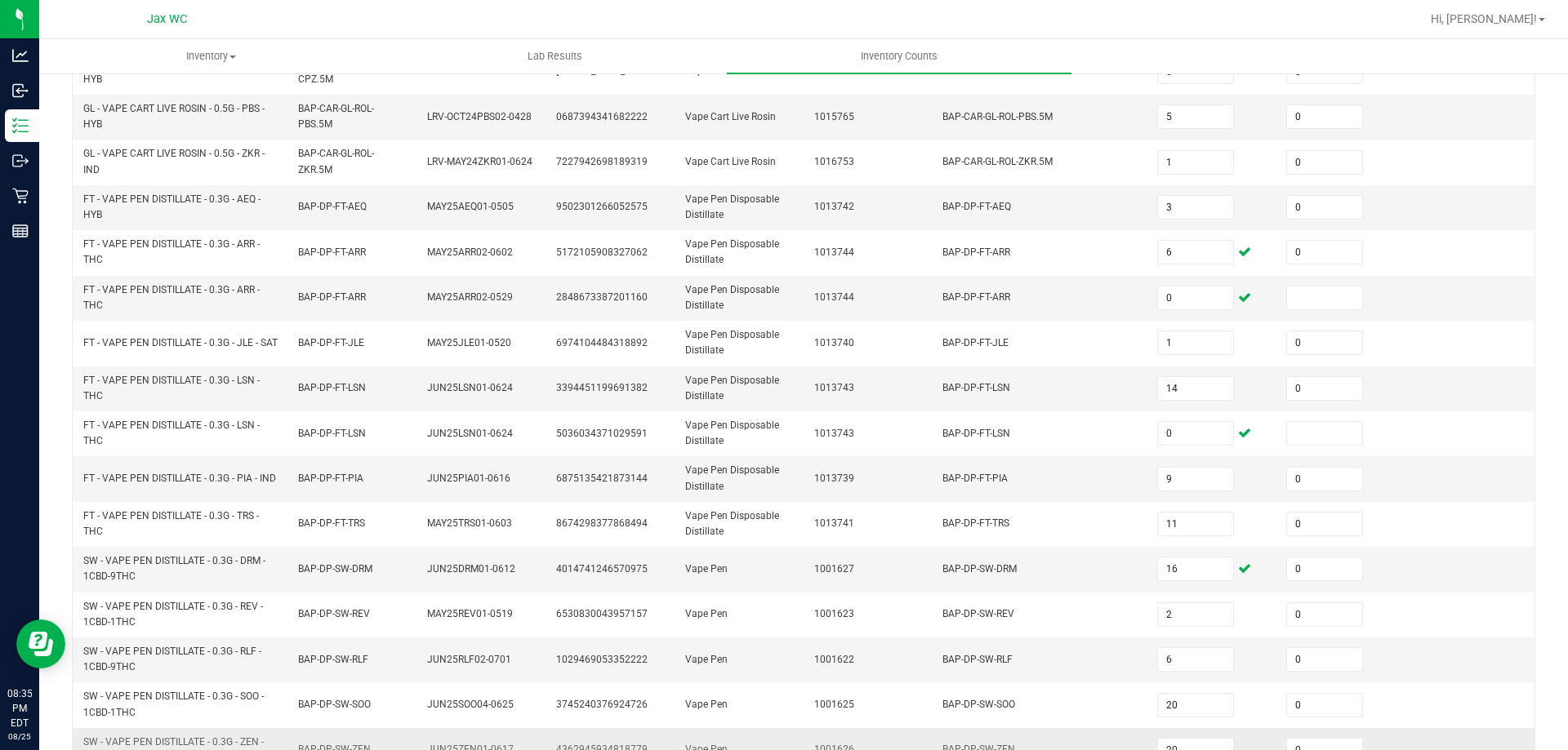
scroll to position [463, 0]
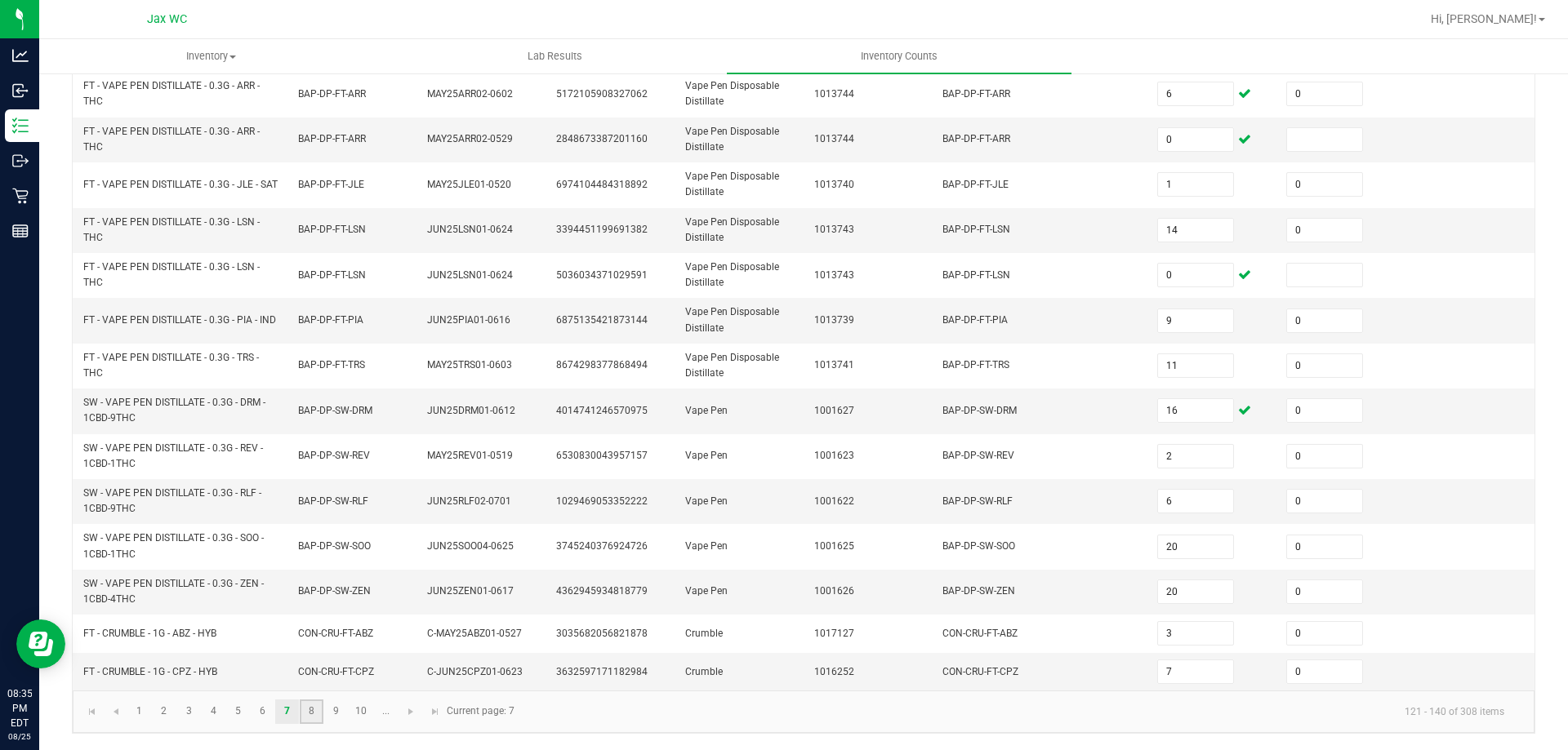
click at [313, 707] on link "8" at bounding box center [311, 712] width 24 height 24
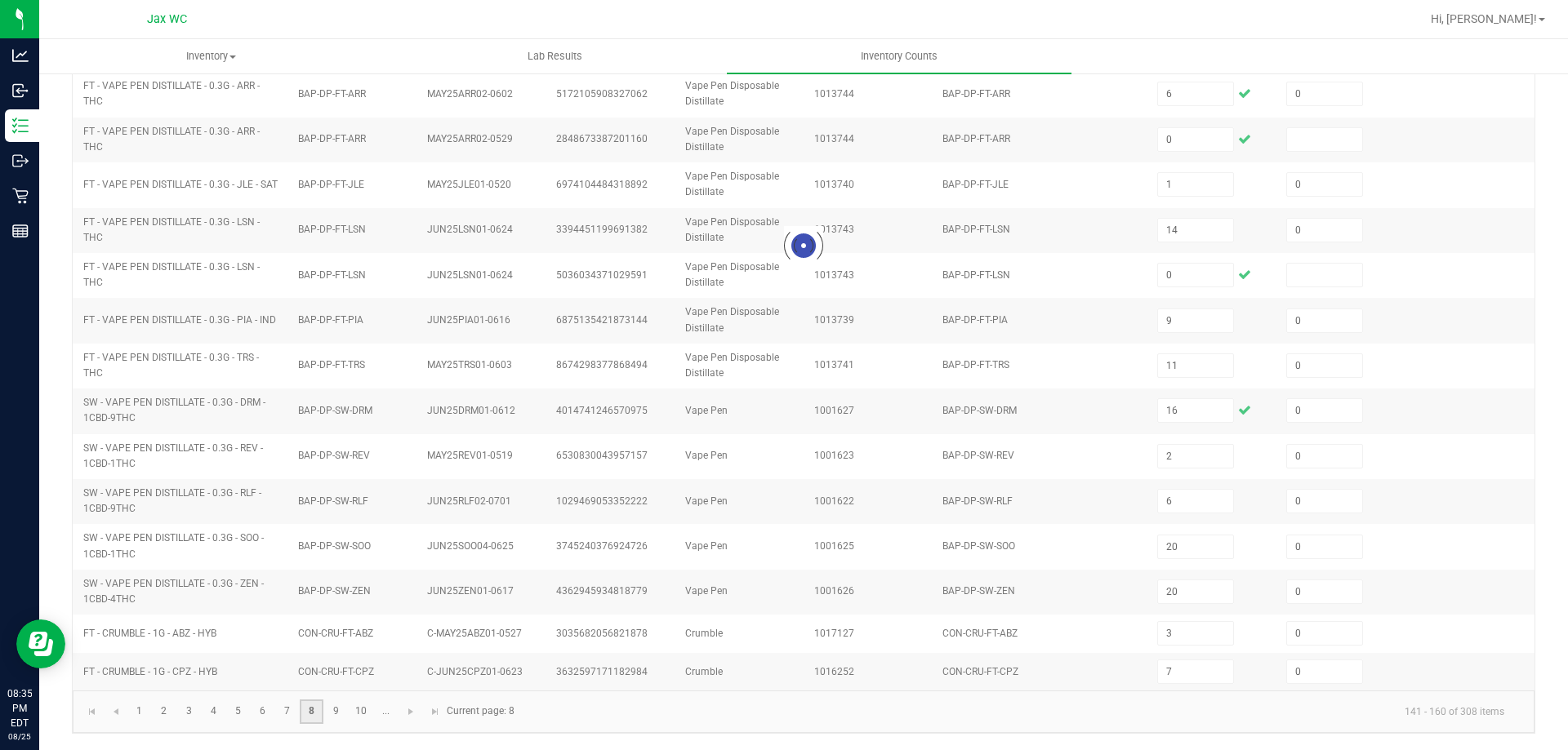
type input "1"
type input "8"
type input "9"
type input "1"
type input "11"
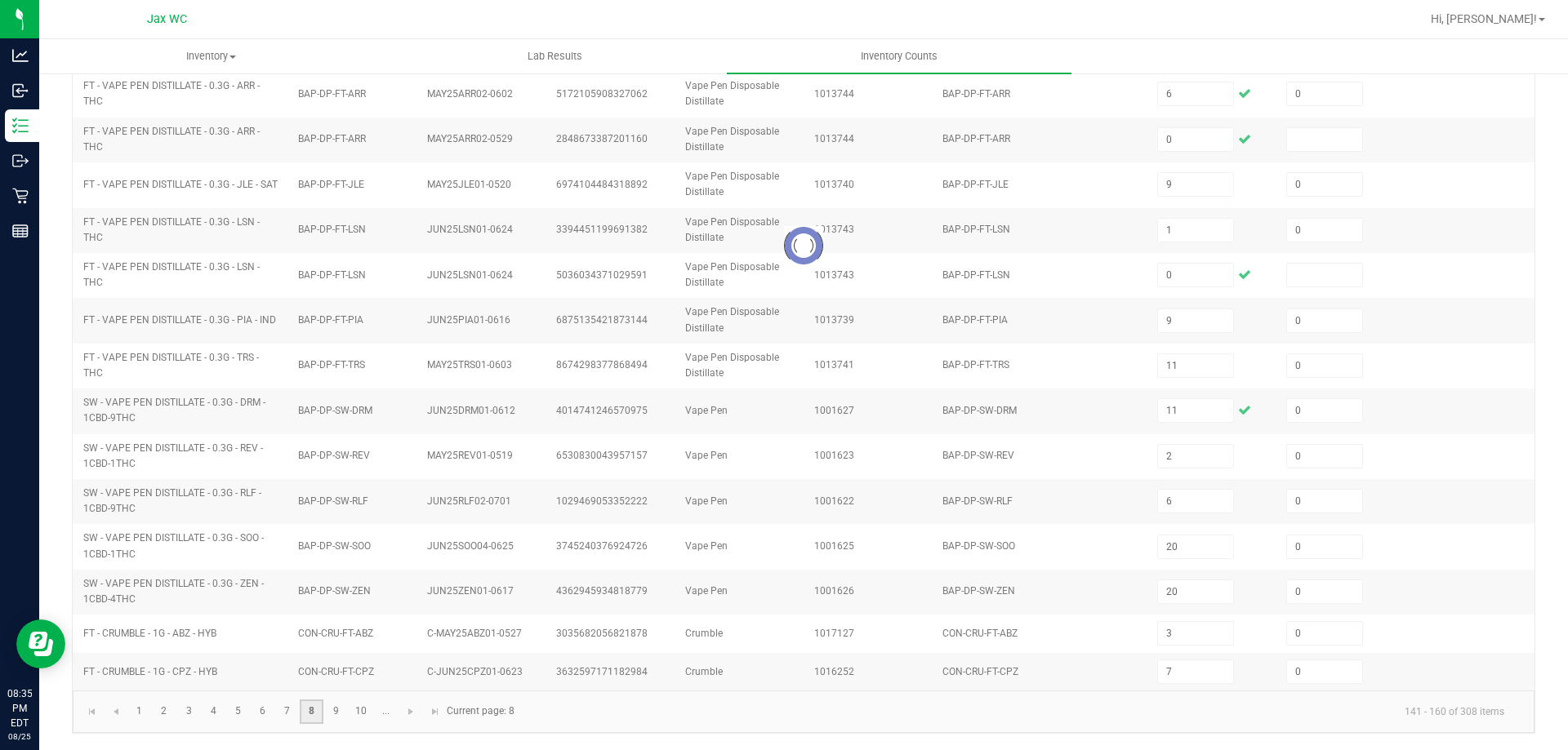
type input "3"
type input "10"
type input "1"
type input "8"
type input "3"
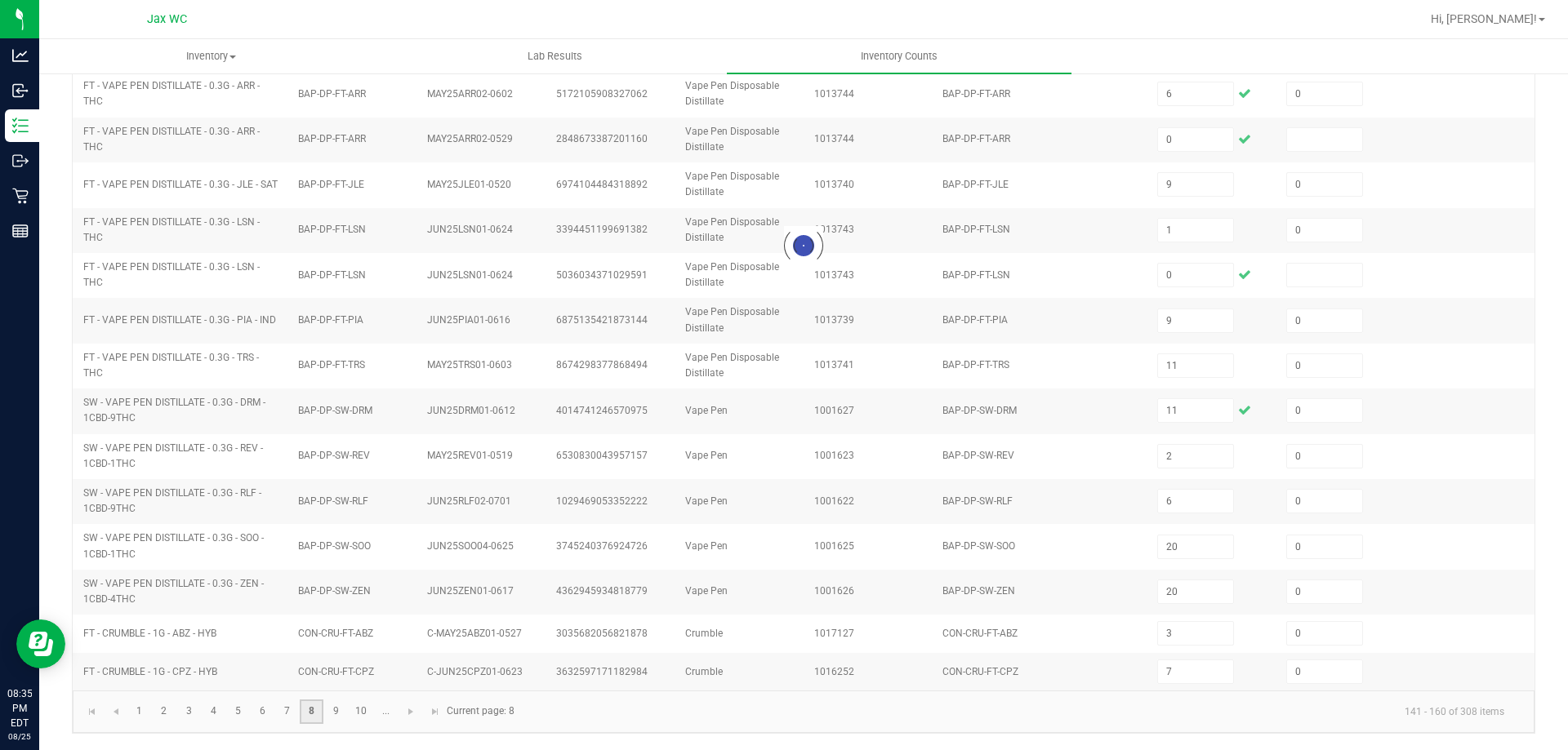
type input "5"
type input "7"
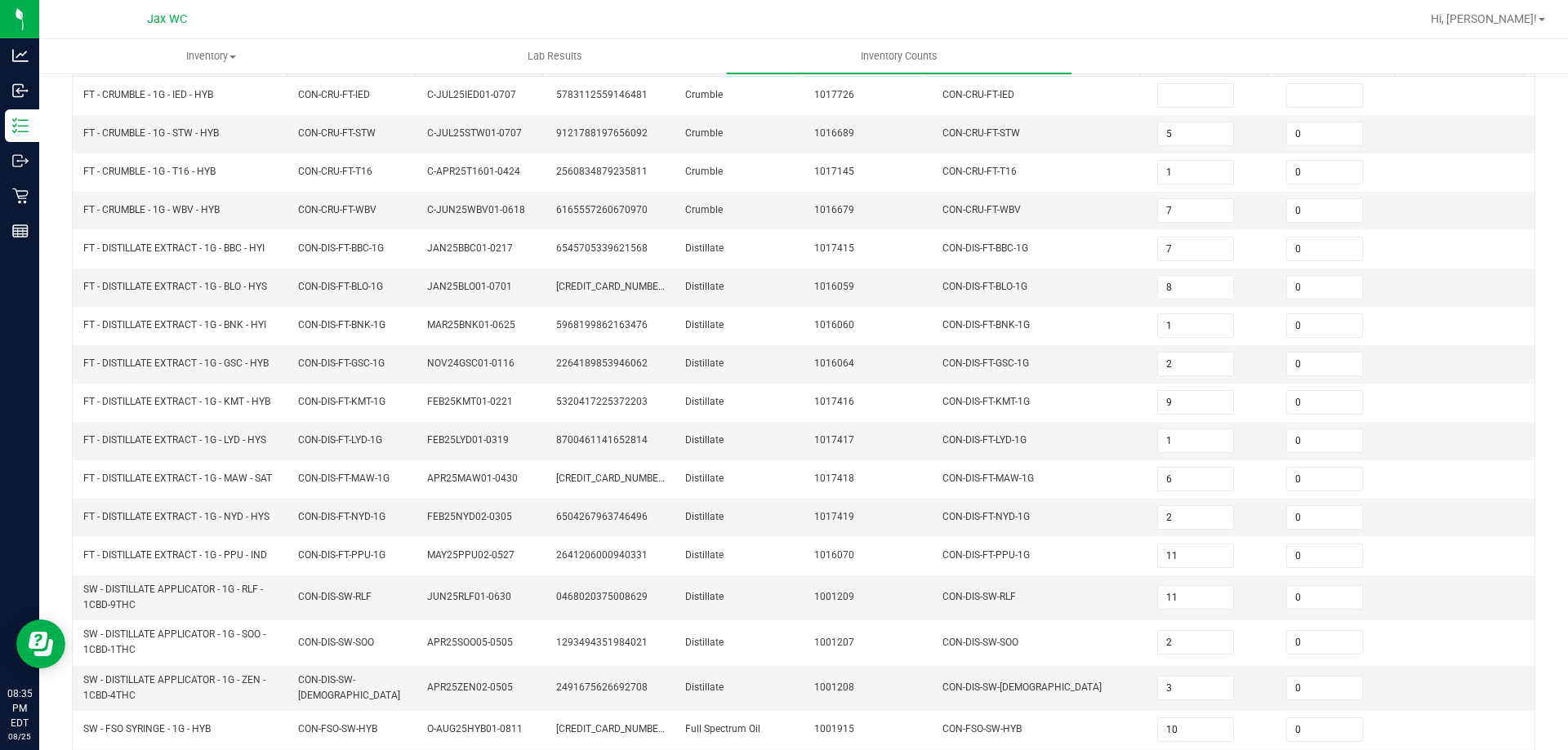
scroll to position [360, 0]
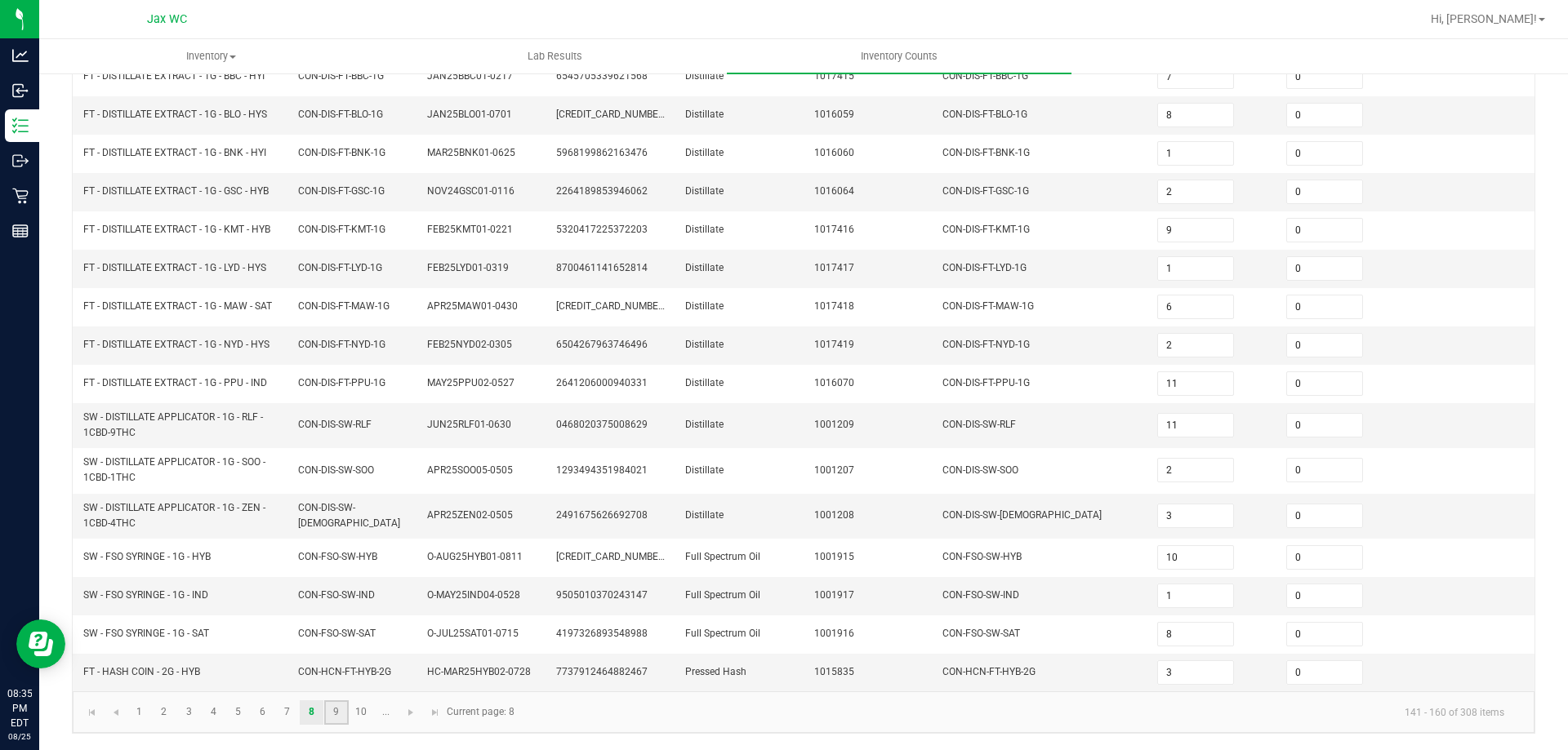
click at [330, 716] on link "9" at bounding box center [336, 713] width 24 height 24
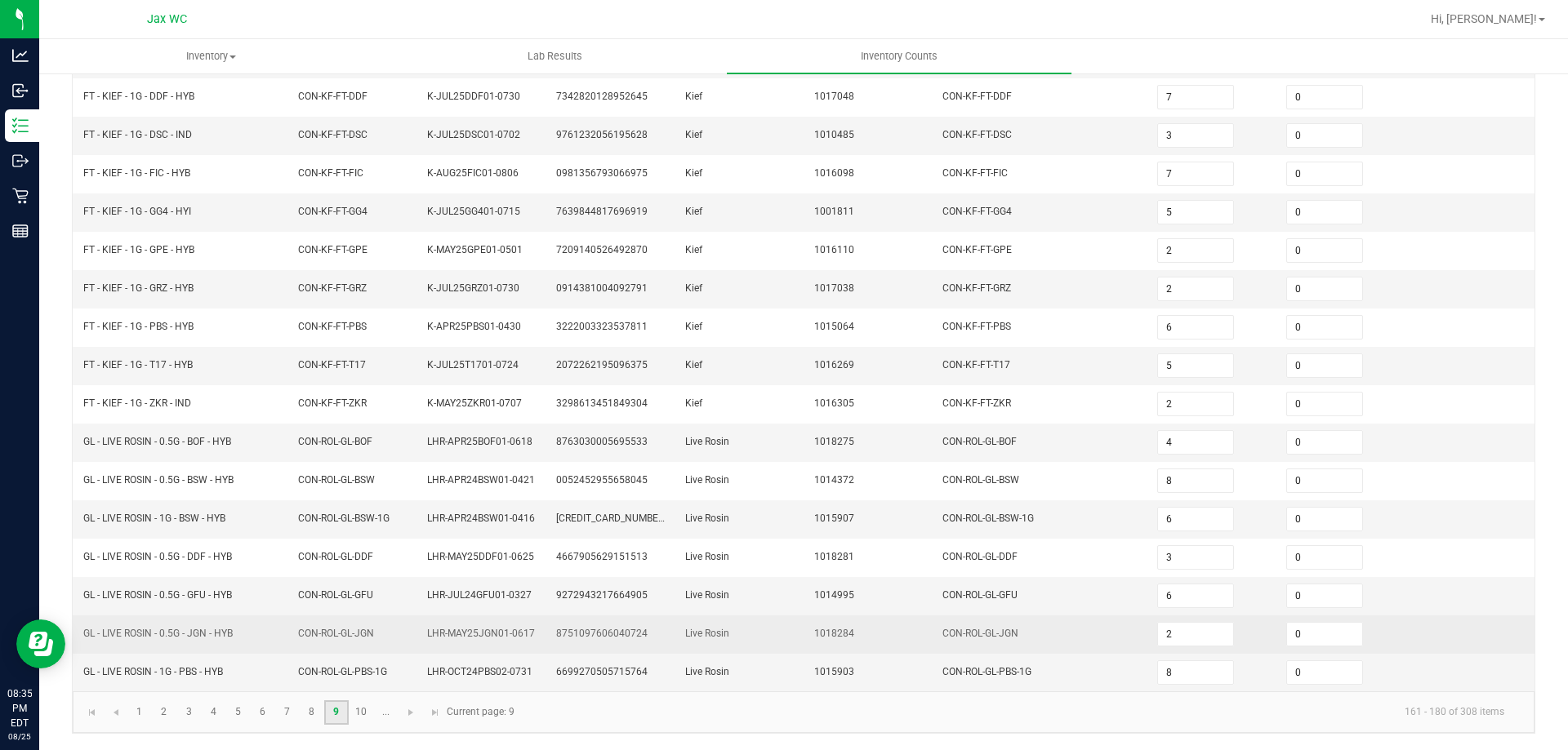
scroll to position [346, 0]
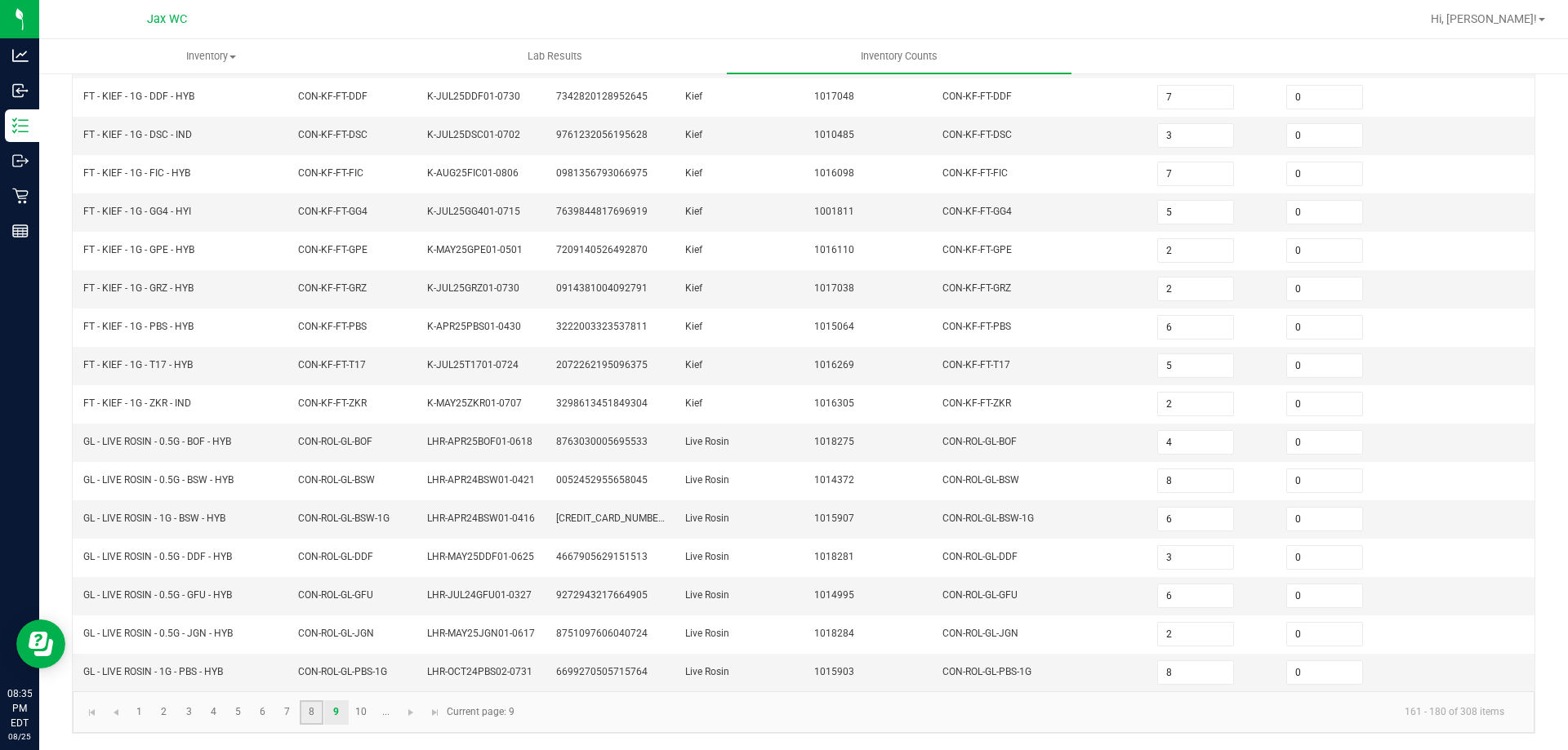
click at [308, 709] on link "8" at bounding box center [311, 713] width 24 height 24
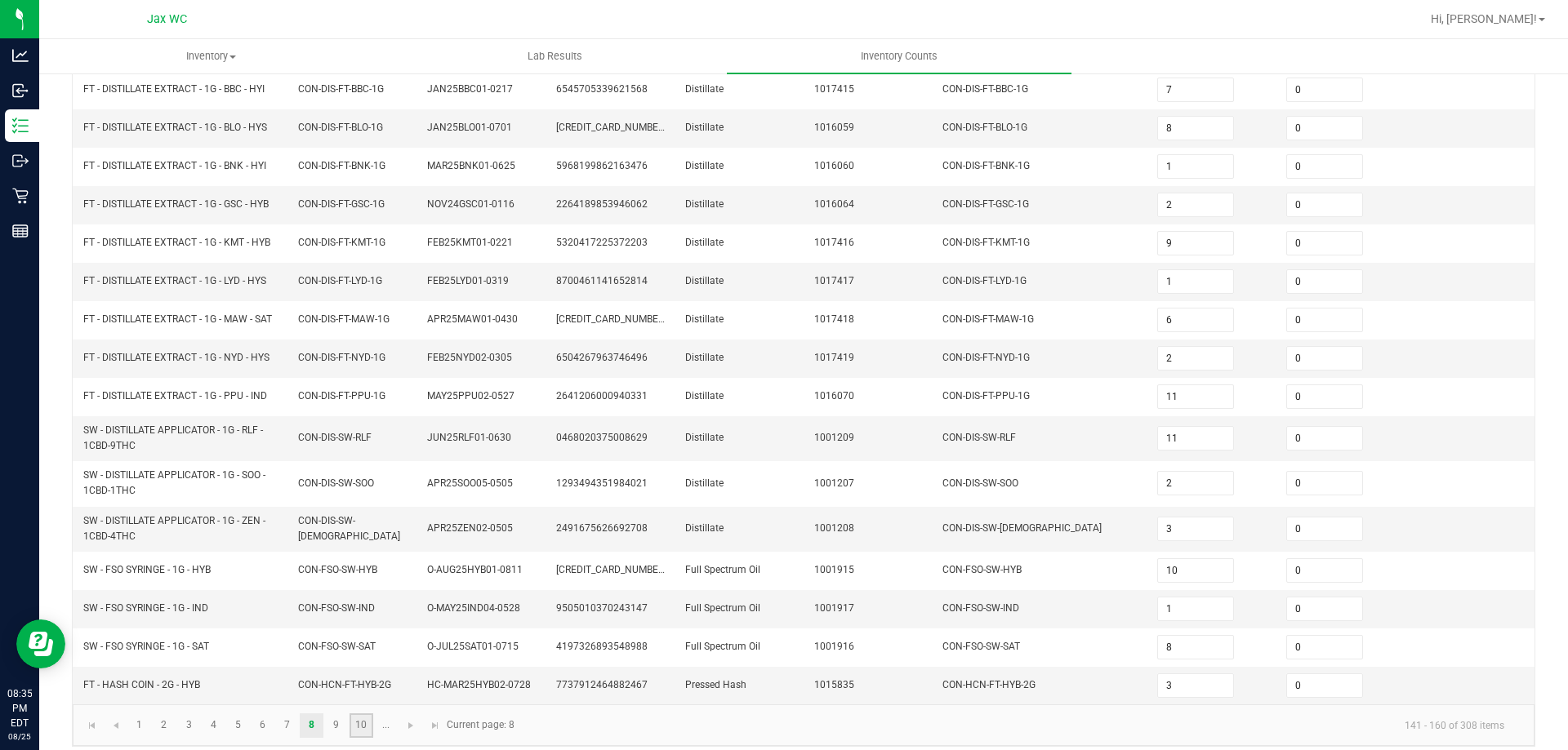
click at [354, 733] on link "10" at bounding box center [361, 725] width 24 height 24
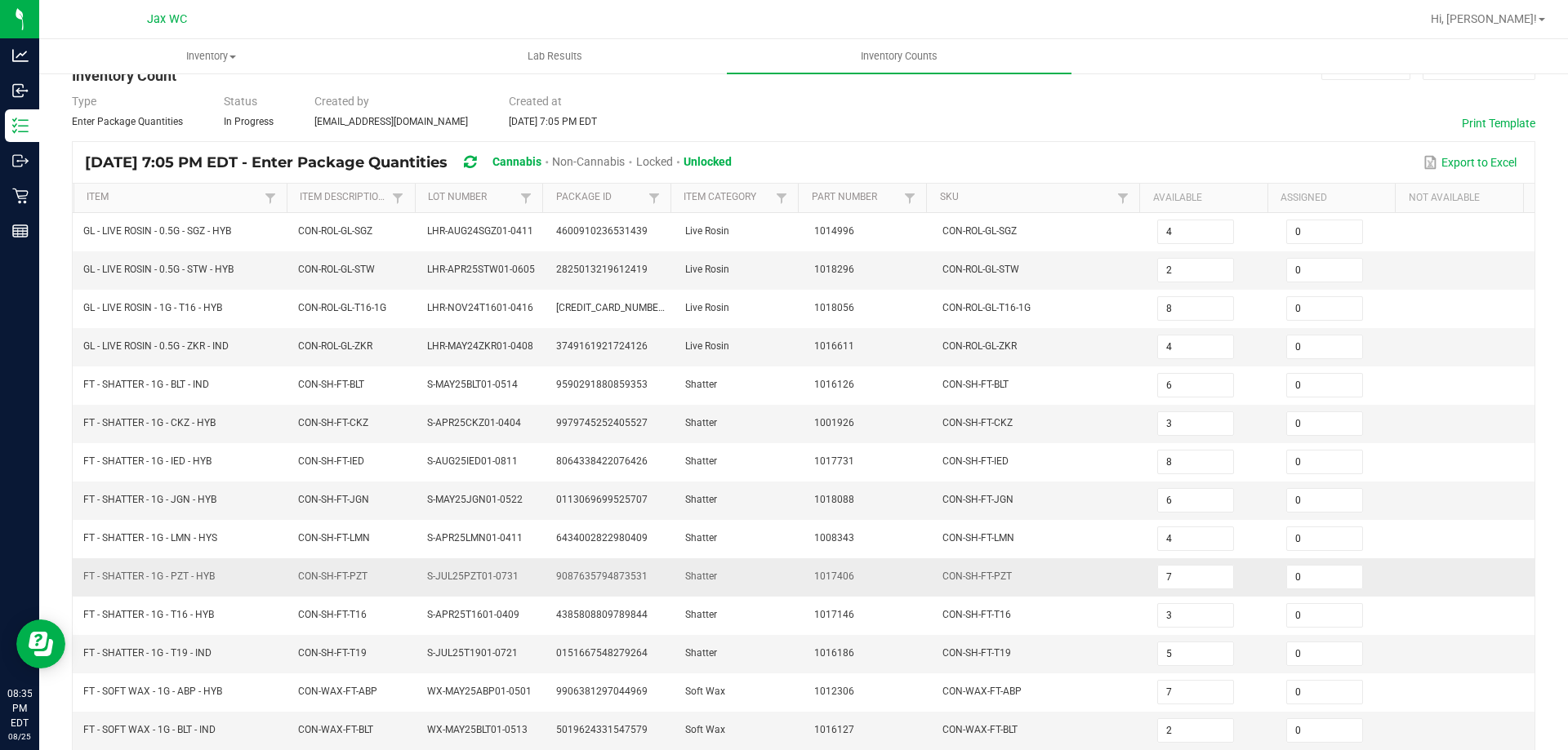
scroll to position [339, 0]
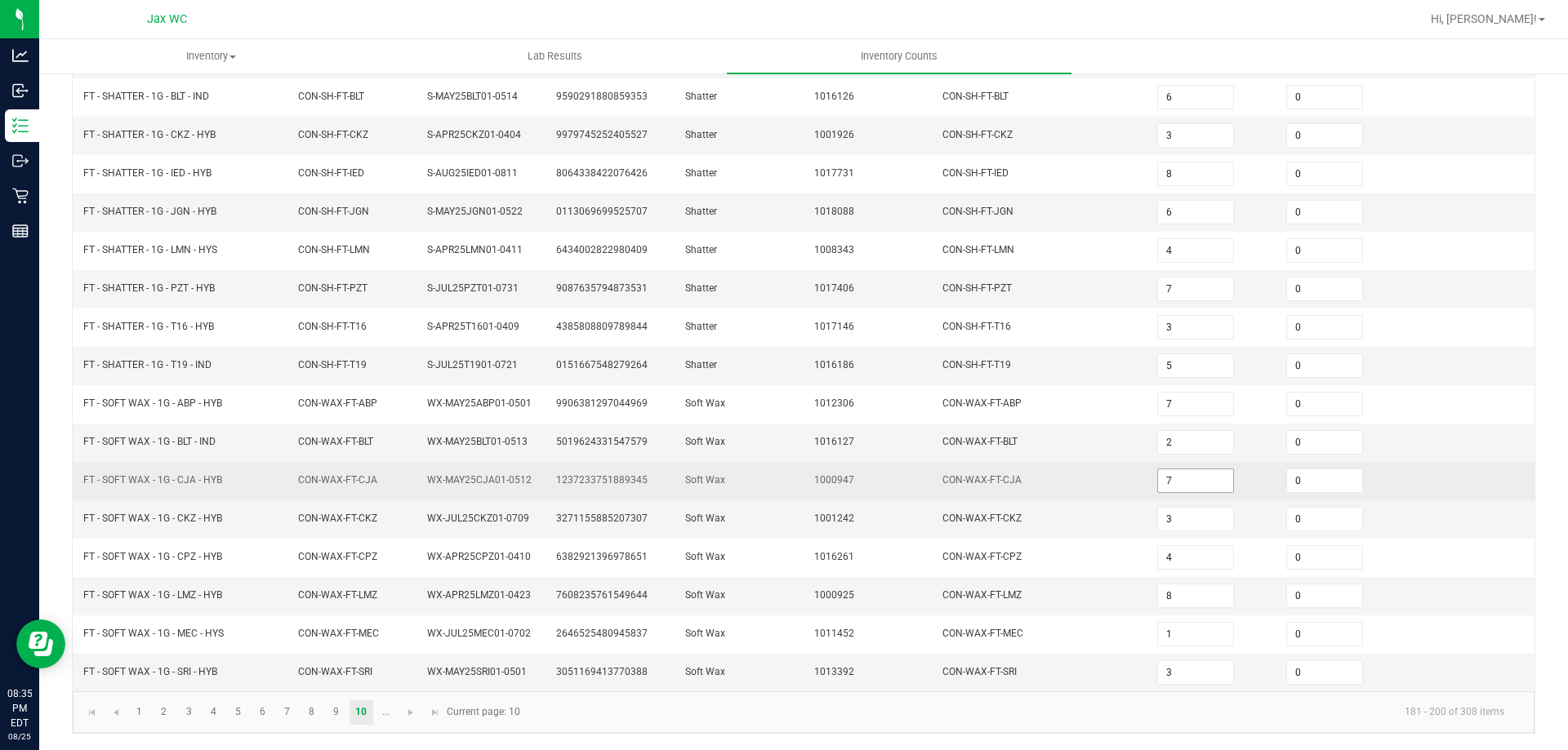
click at [1193, 484] on input "7" at bounding box center [1195, 481] width 75 height 23
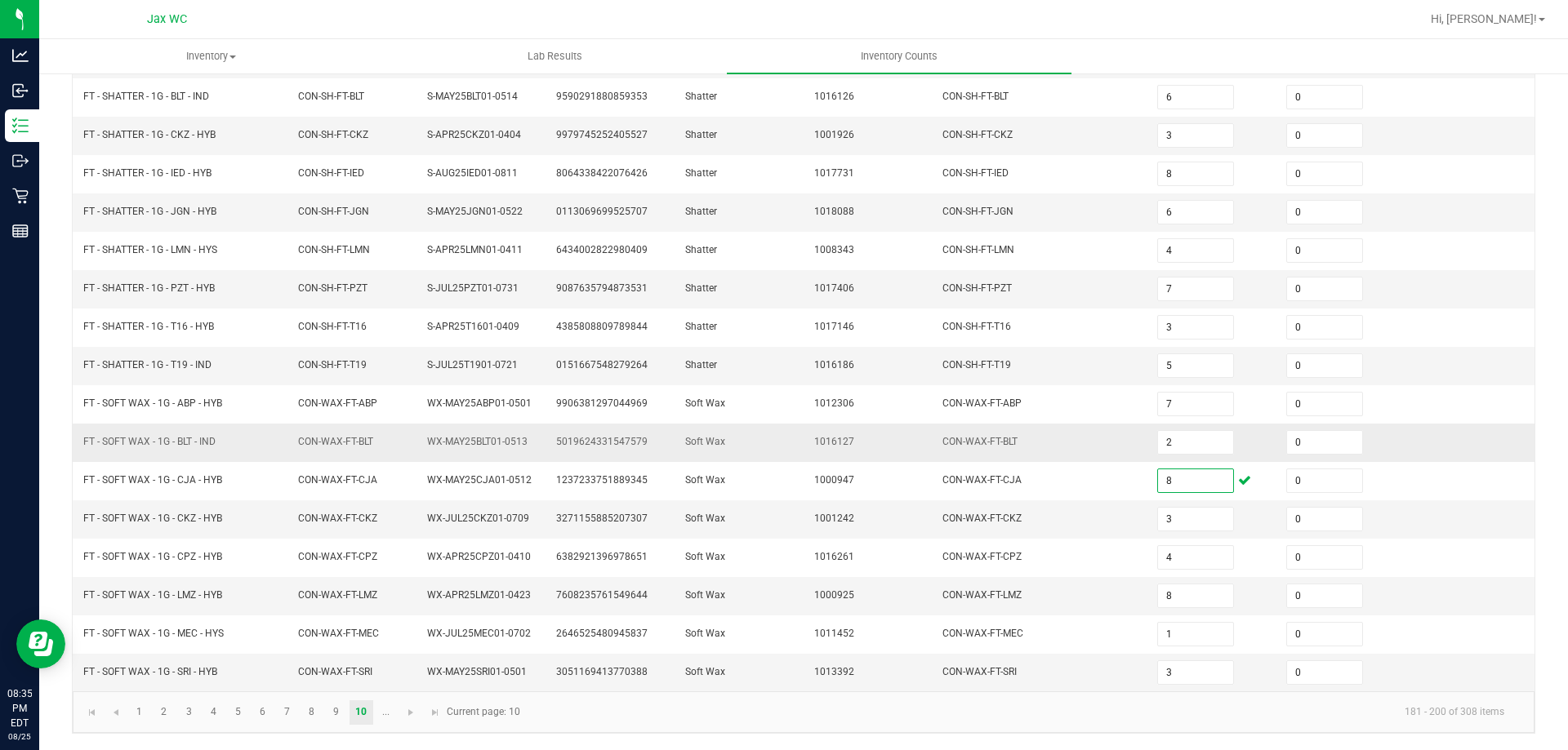
click at [1047, 450] on td "CON-WAX-FT-BLT" at bounding box center [1040, 443] width 215 height 38
click at [407, 709] on span "Go to the next page" at bounding box center [411, 713] width 13 height 13
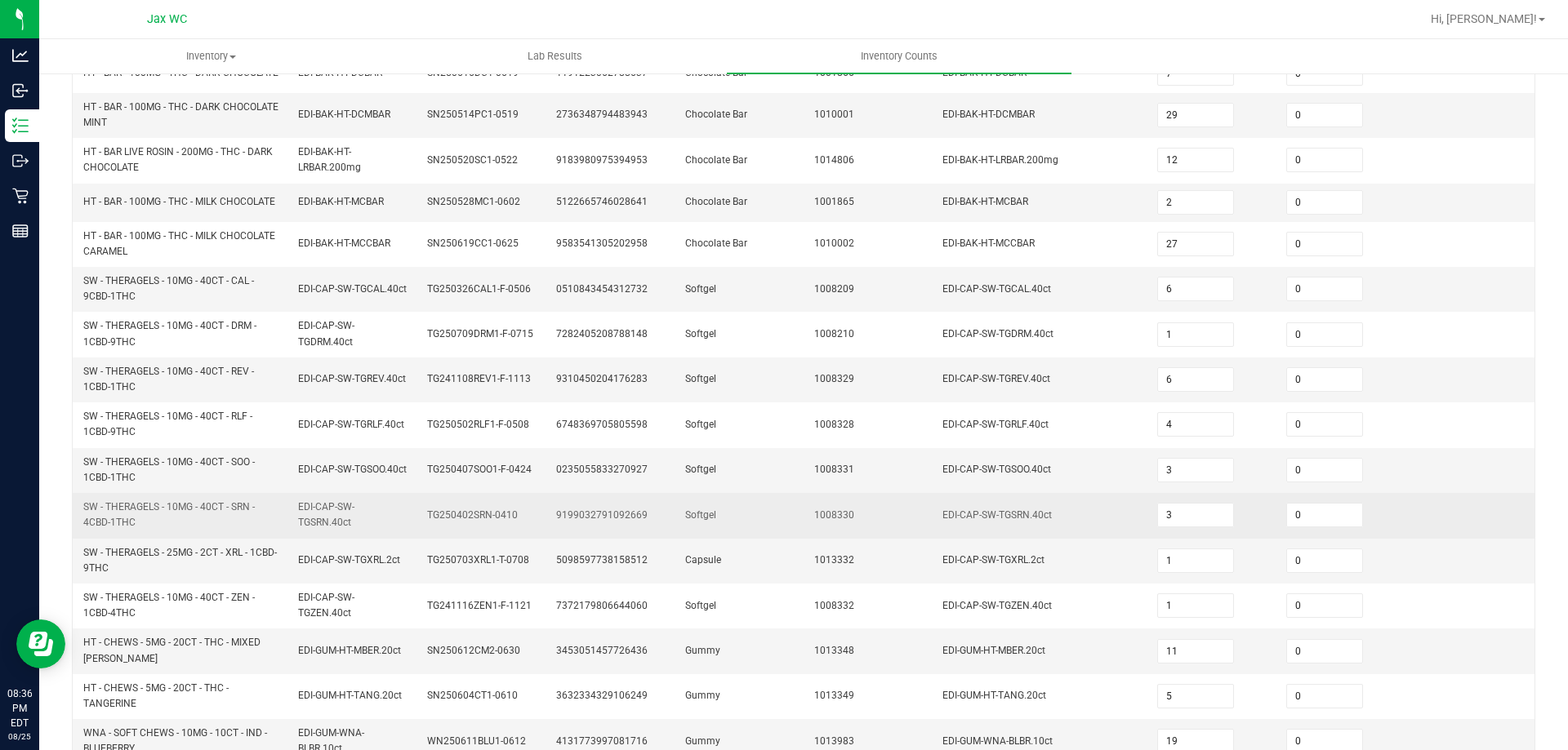
scroll to position [476, 0]
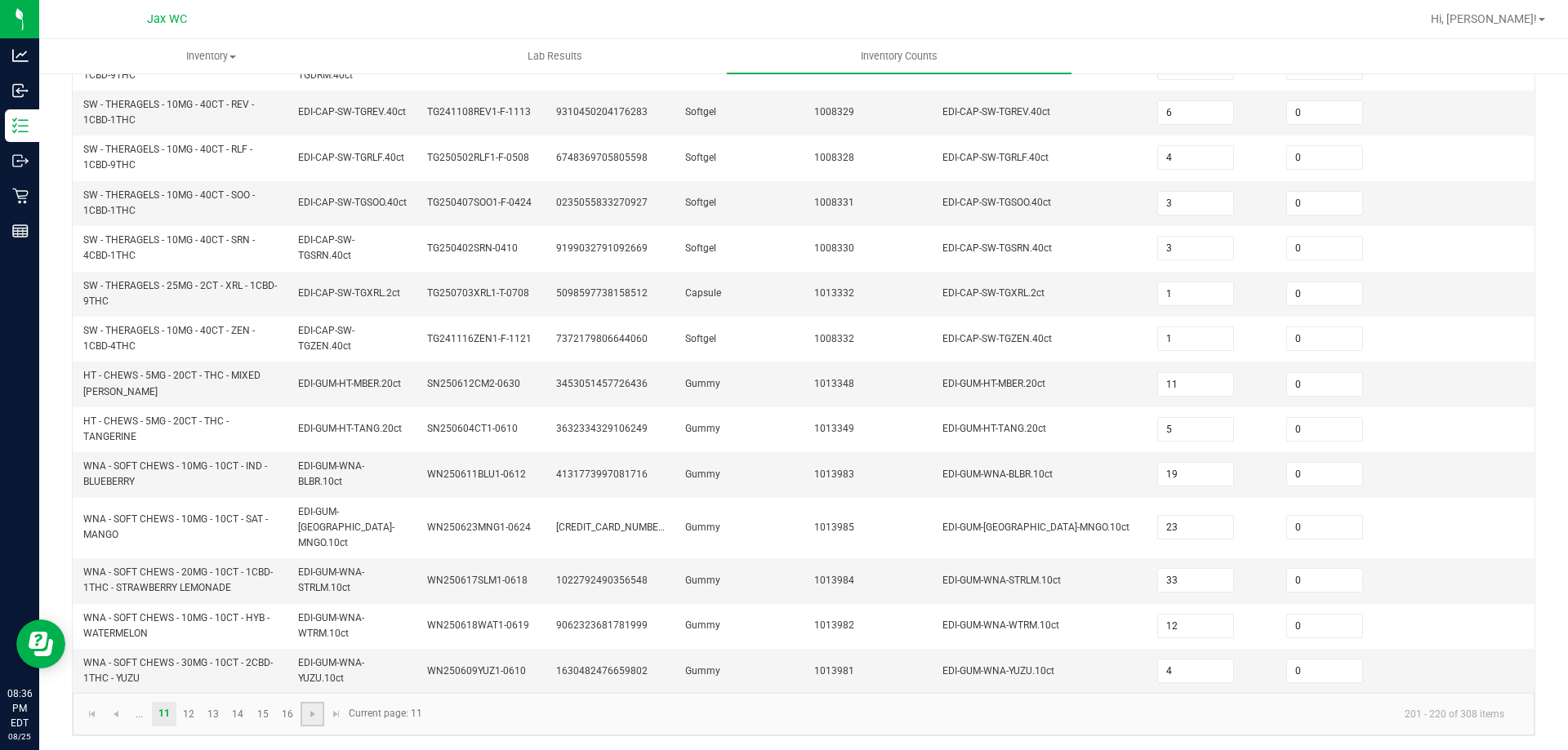
click at [315, 723] on link at bounding box center [312, 713] width 24 height 24
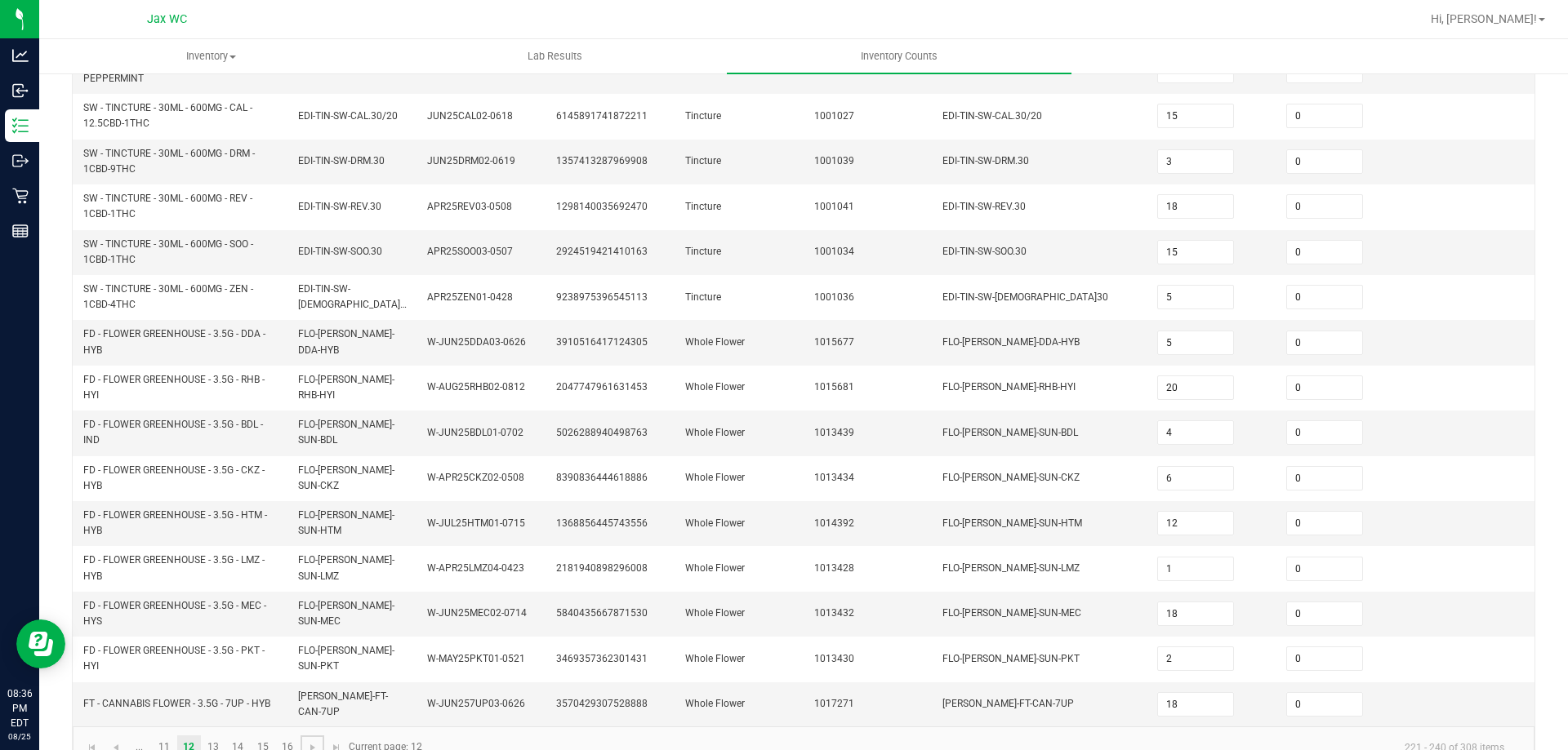
scroll to position [469, 0]
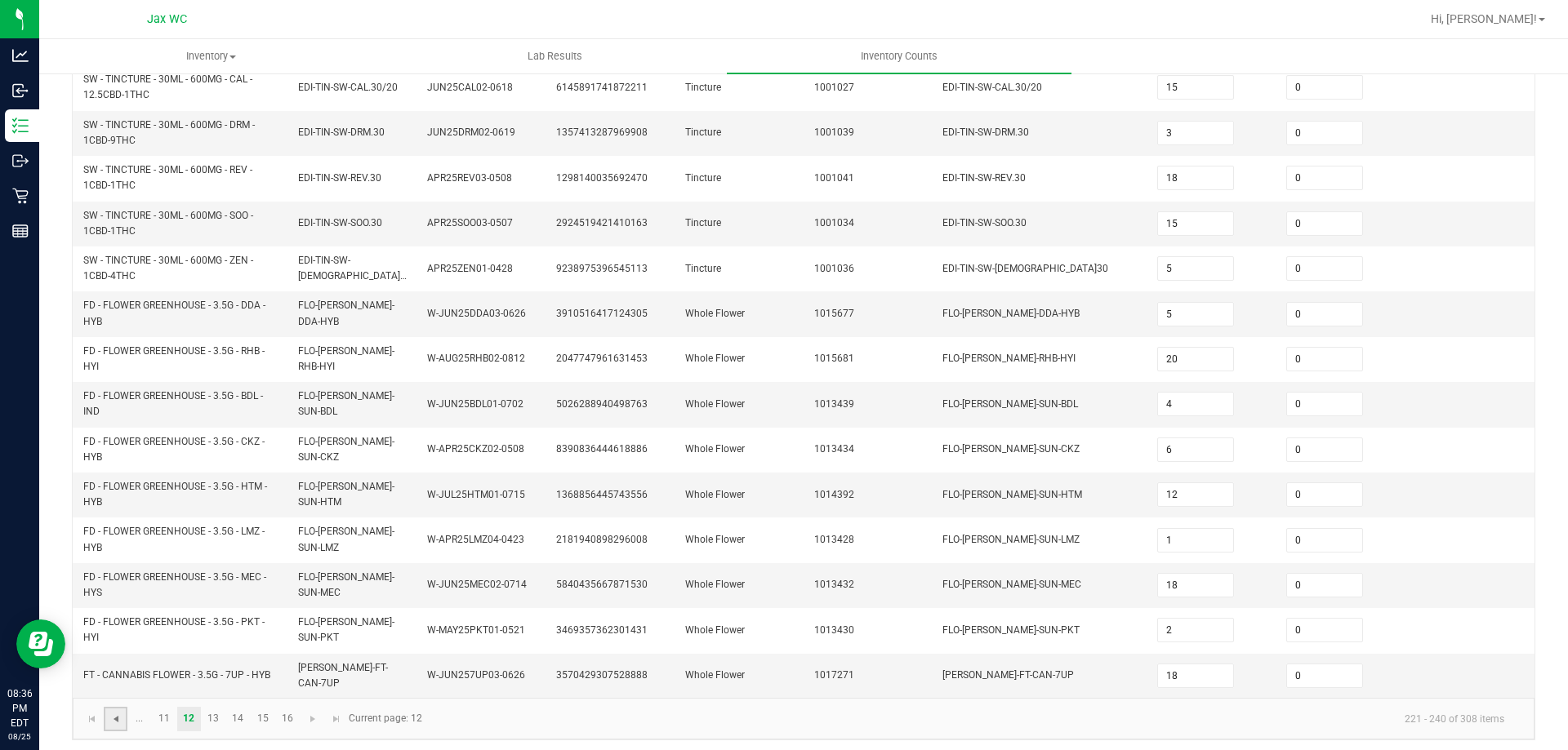
click at [115, 713] on span "Go to the previous page" at bounding box center [116, 719] width 13 height 13
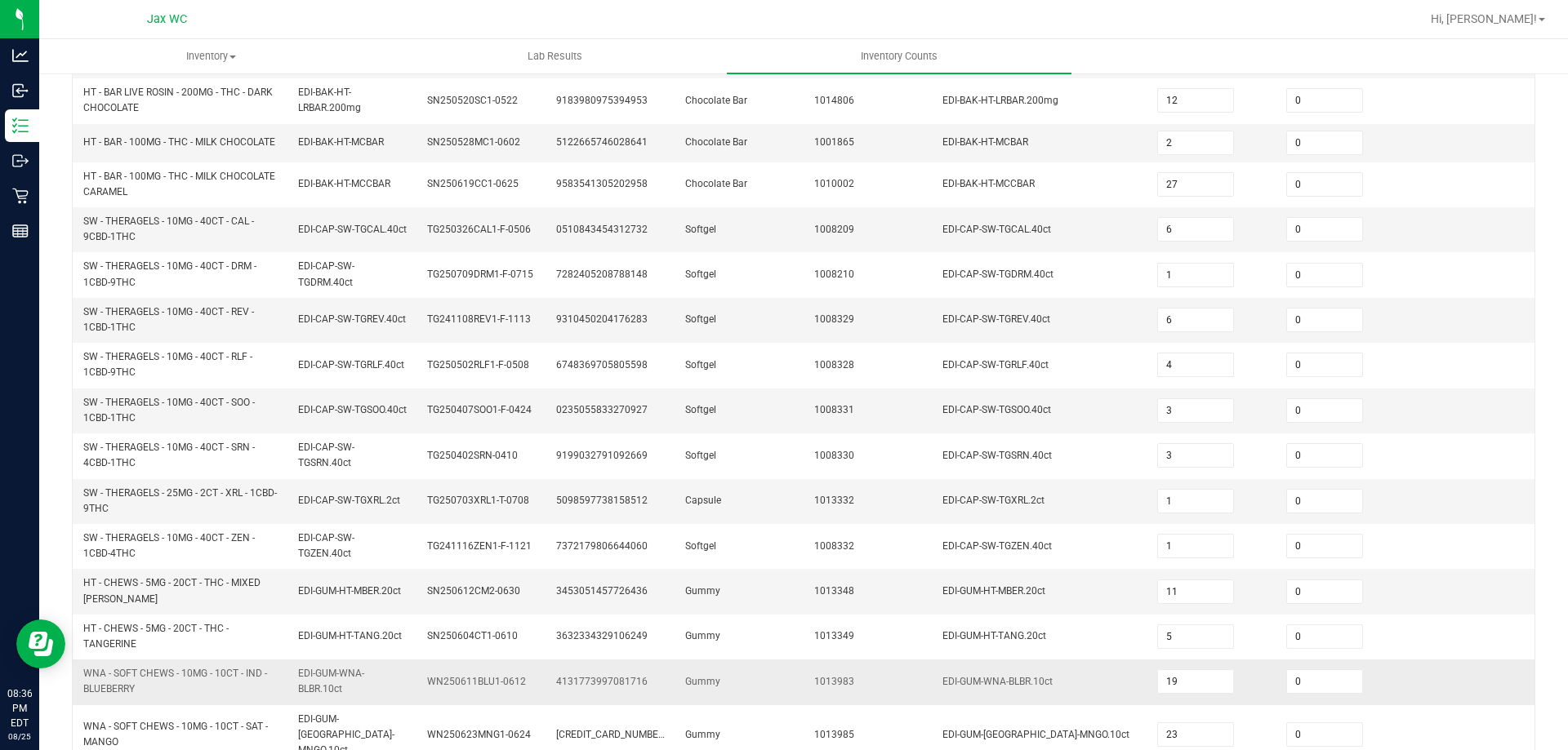
scroll to position [476, 0]
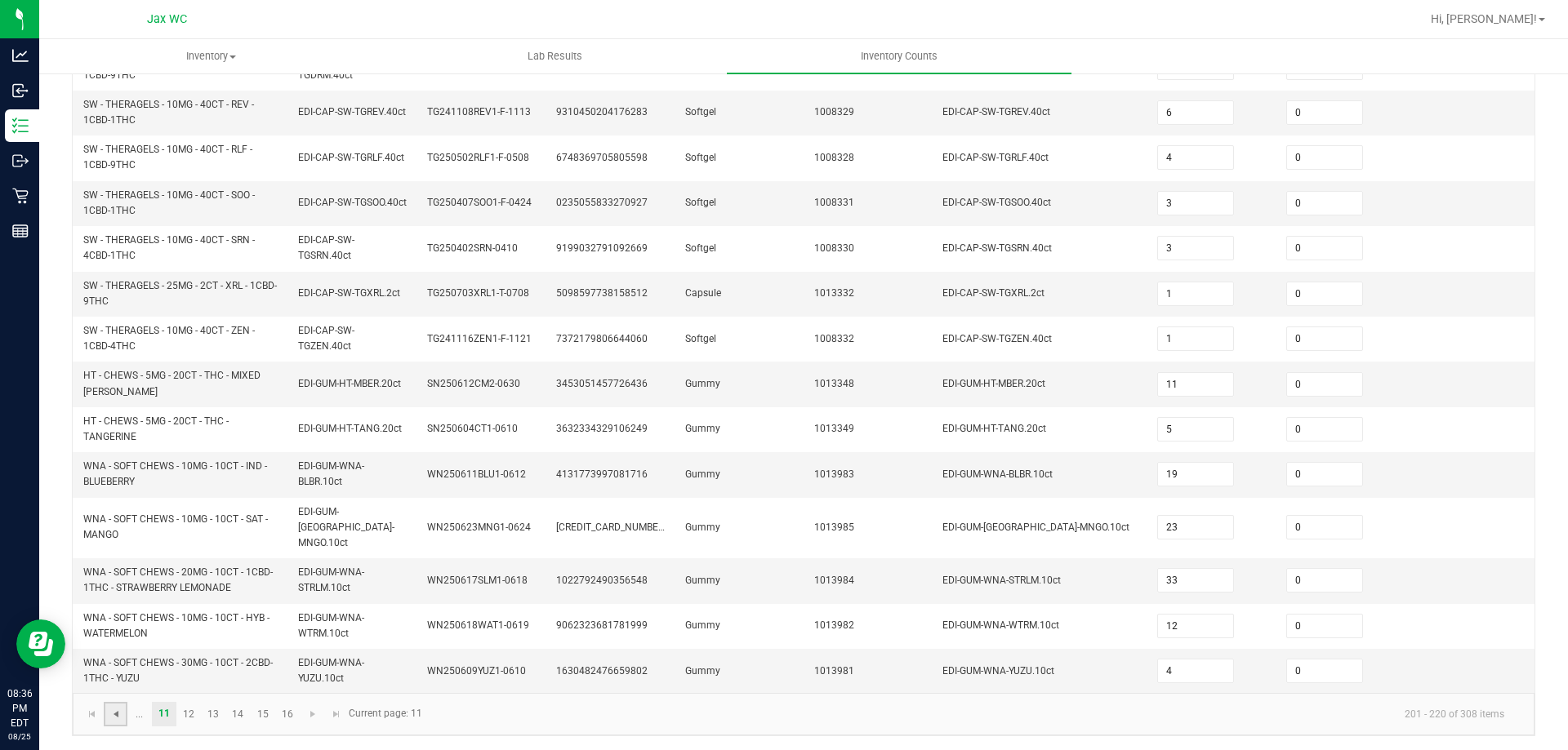
click at [118, 718] on span "Go to the previous page" at bounding box center [116, 714] width 13 height 13
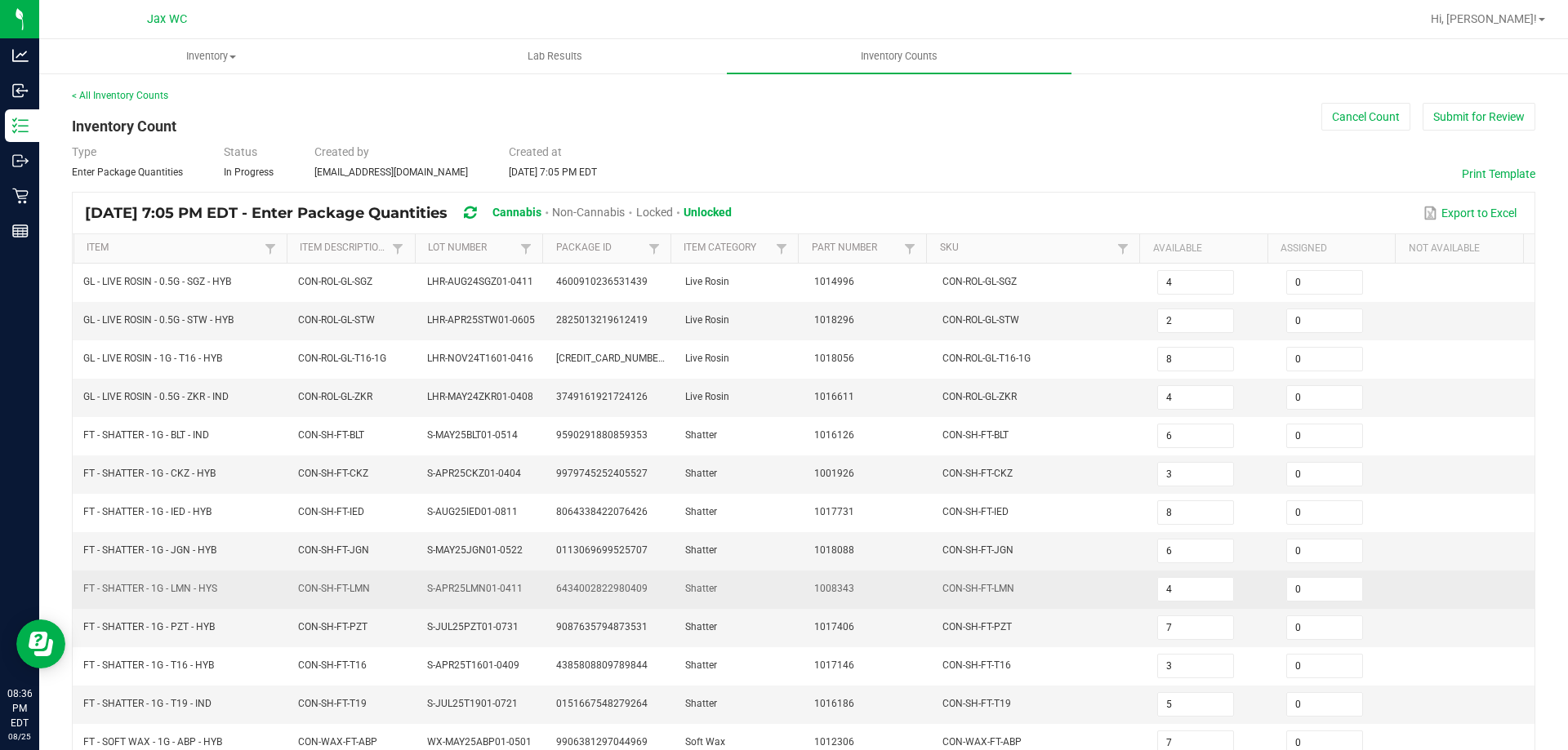
scroll to position [339, 0]
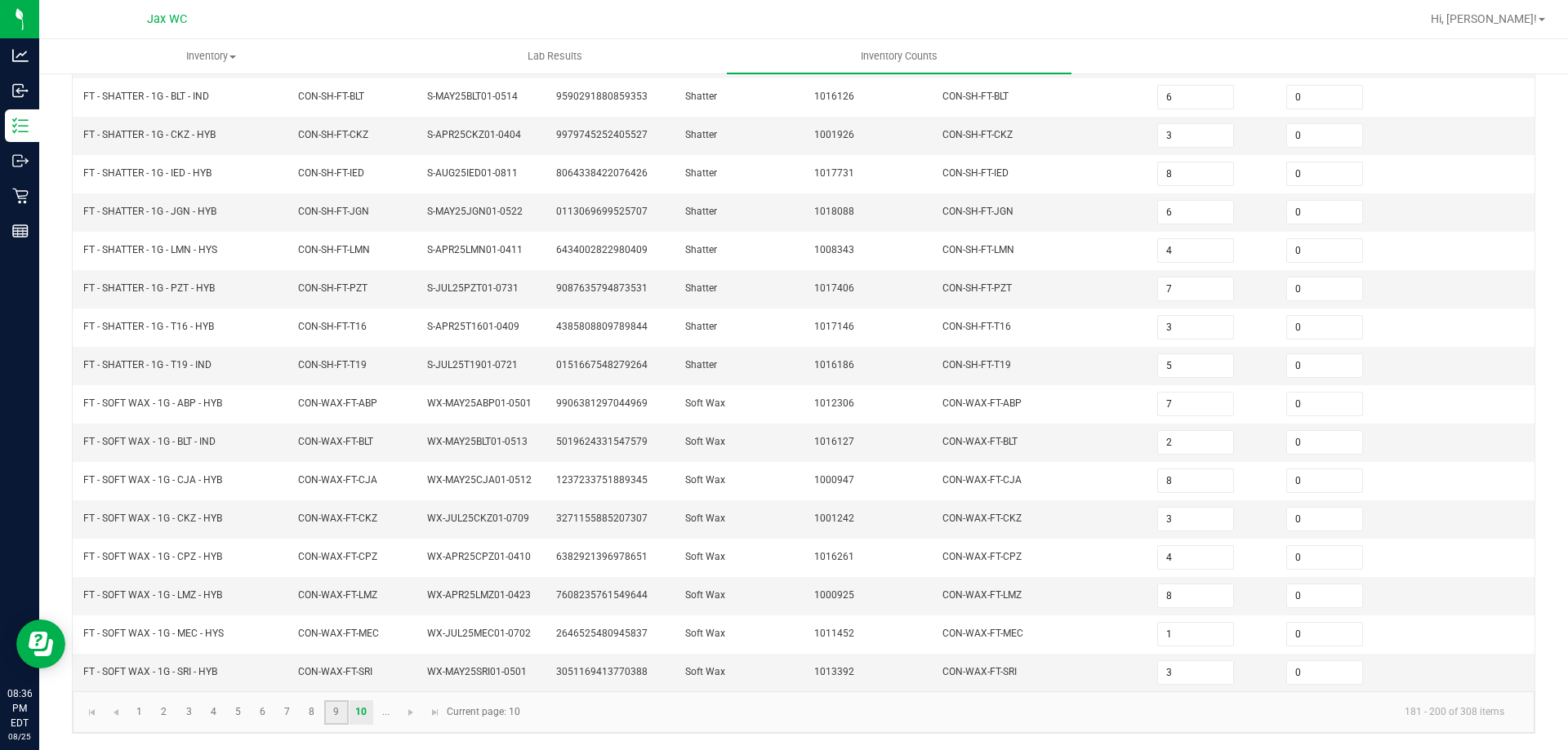
click at [326, 718] on link "9" at bounding box center [336, 713] width 24 height 24
click at [316, 714] on link "8" at bounding box center [311, 713] width 24 height 24
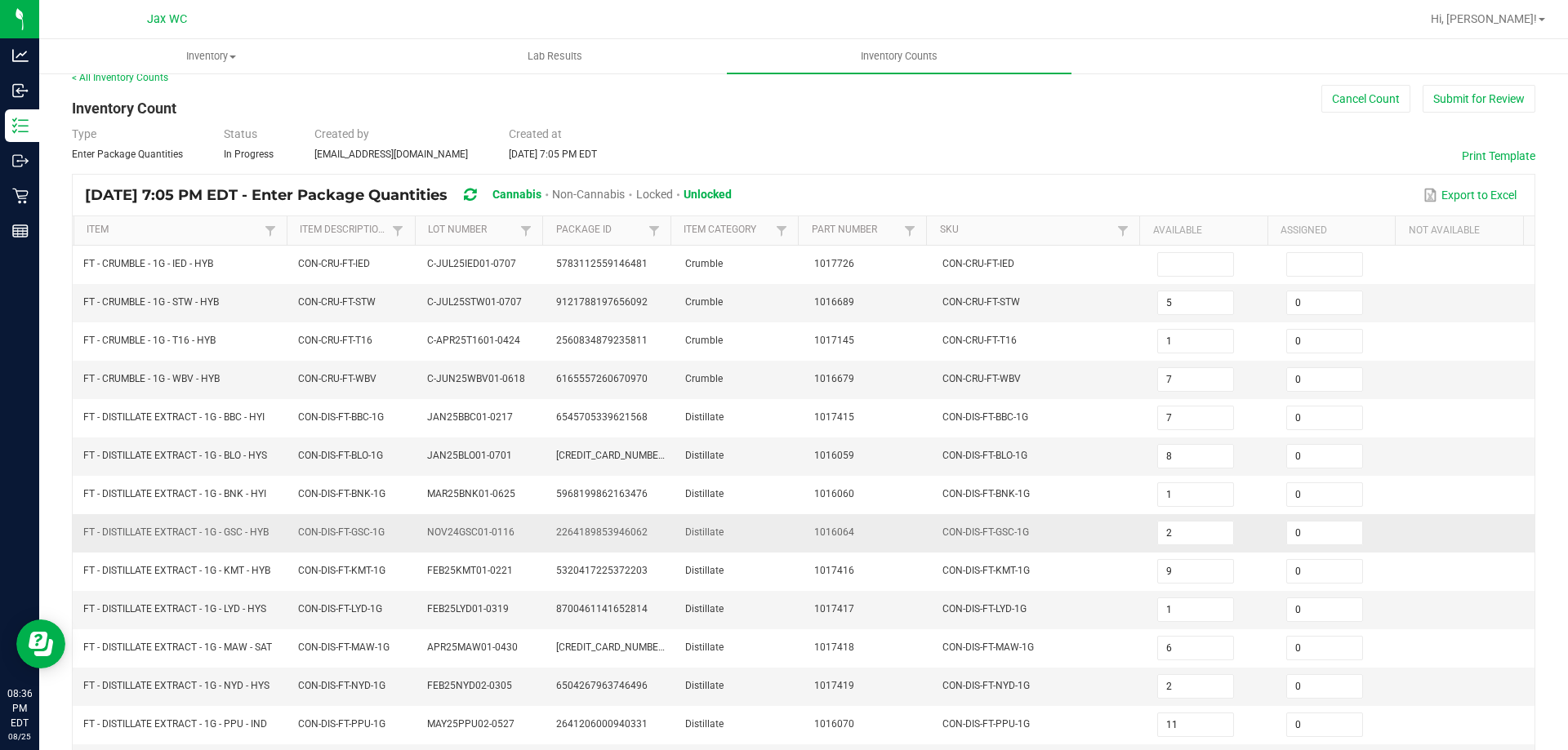
scroll to position [0, 0]
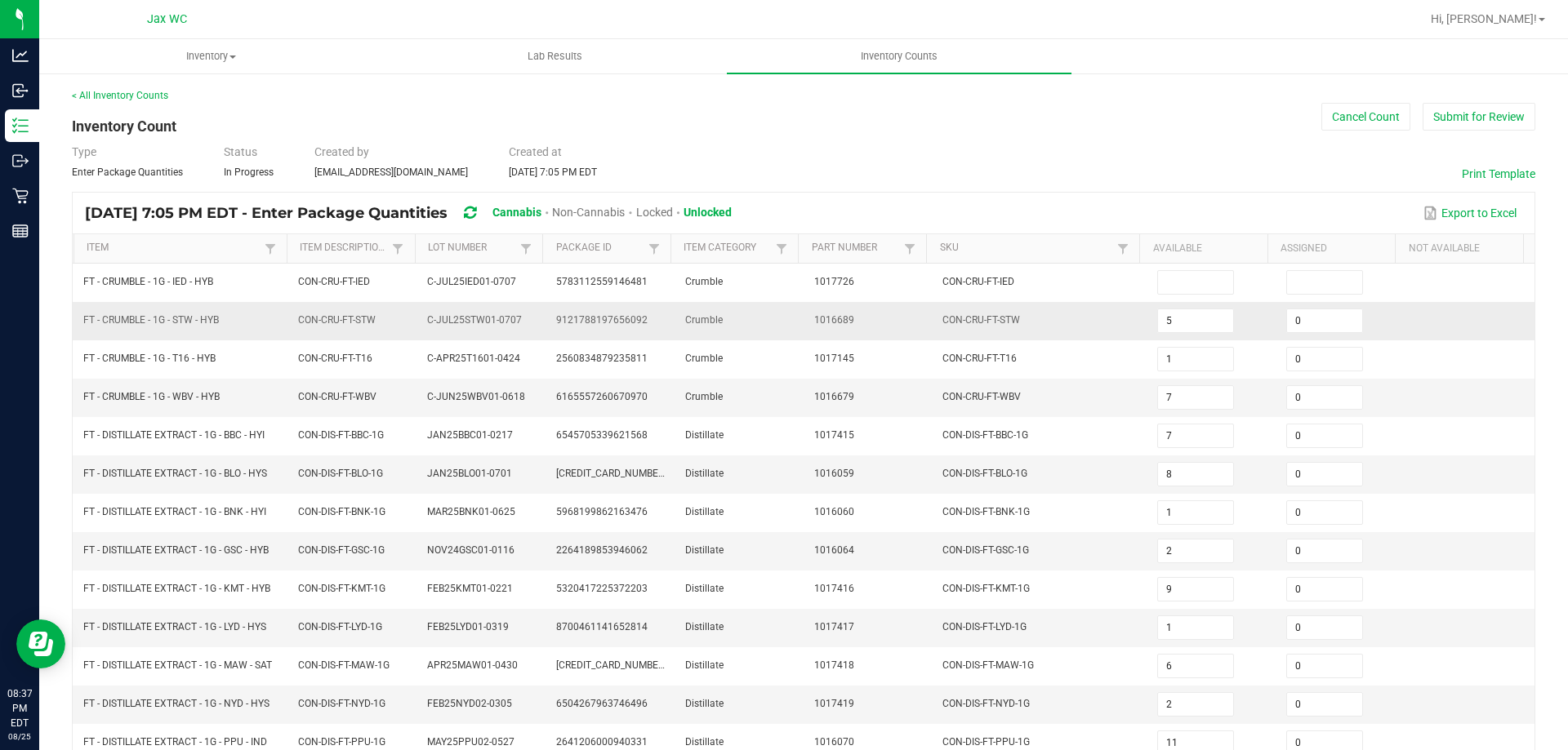
click at [1147, 306] on td "5" at bounding box center [1211, 321] width 129 height 38
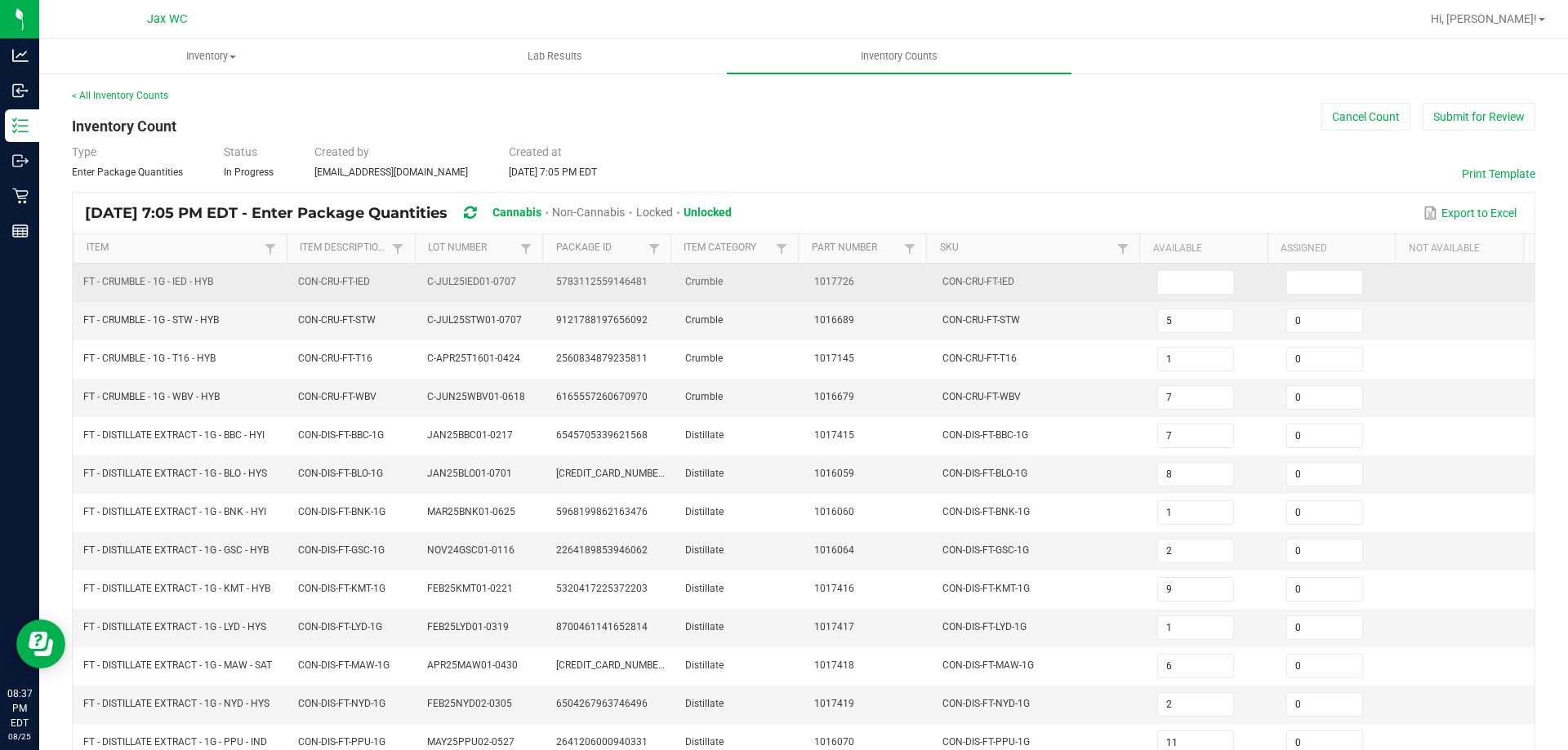
click at [1147, 288] on td at bounding box center [1211, 283] width 129 height 38
drag, startPoint x: 1169, startPoint y: 294, endPoint x: 1174, endPoint y: 282, distance: 13.0
click at [1172, 294] on span at bounding box center [1195, 282] width 76 height 24
click at [1174, 281] on input at bounding box center [1195, 282] width 75 height 23
click at [860, 289] on td "1017726" at bounding box center [868, 283] width 129 height 38
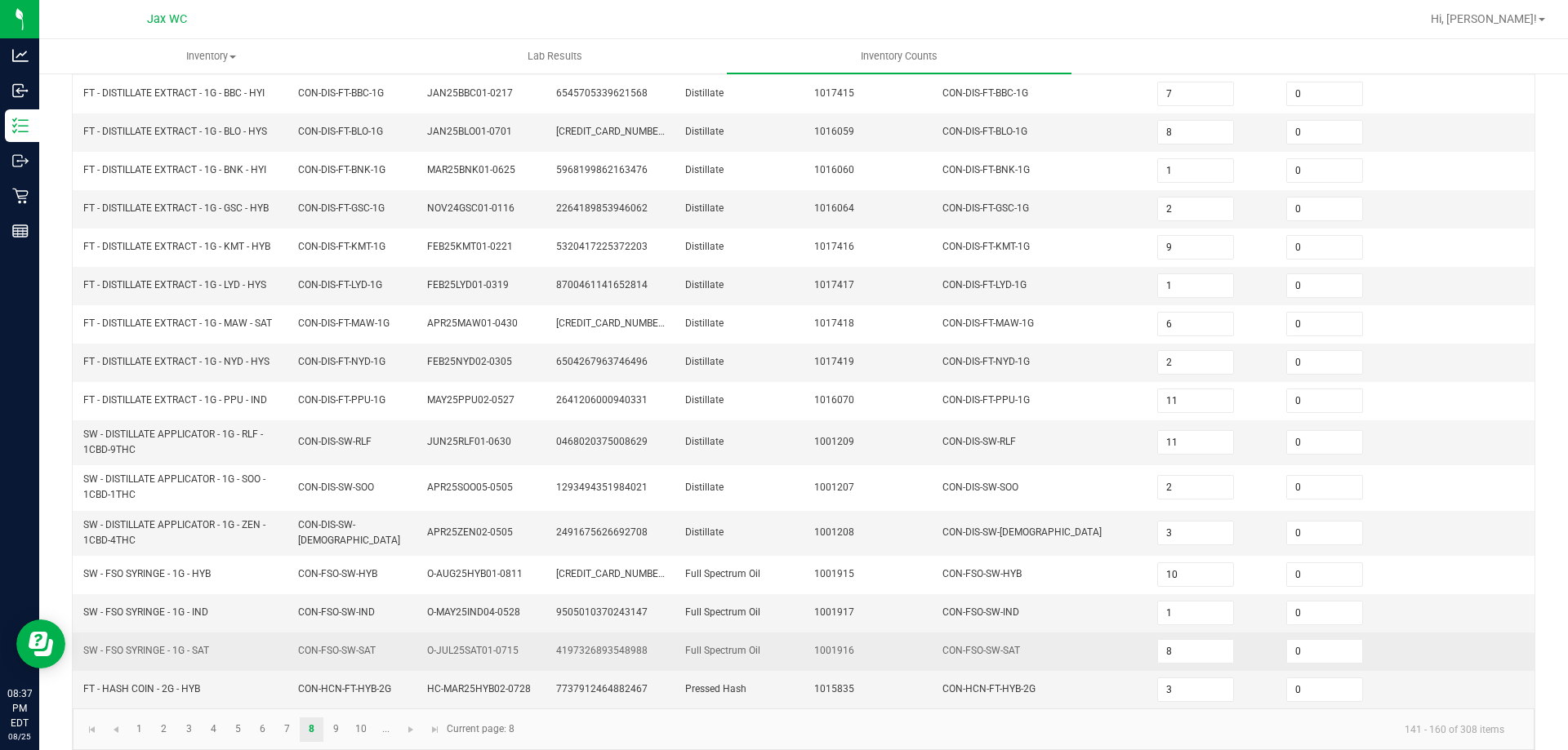
scroll to position [360, 0]
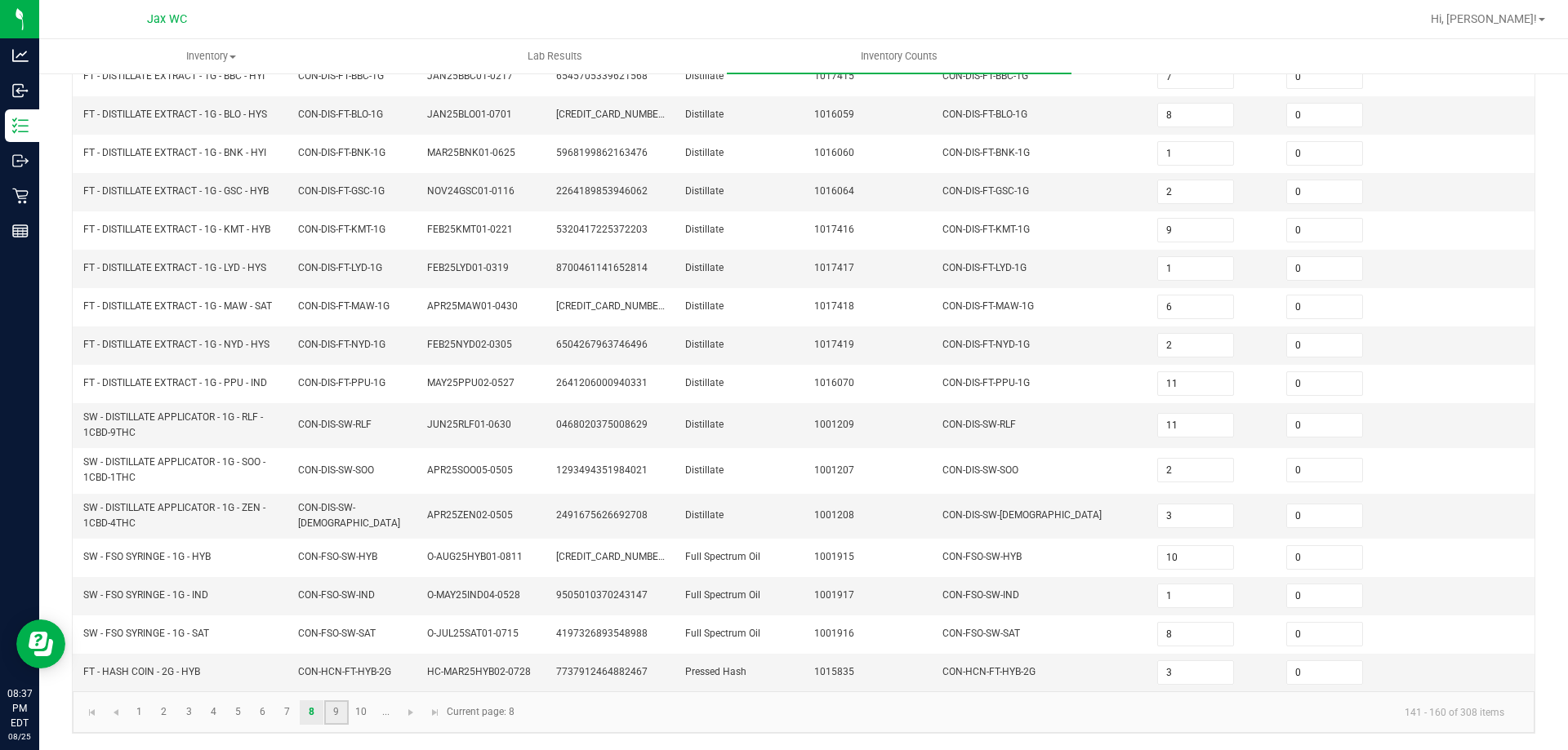
click at [345, 711] on link "9" at bounding box center [336, 713] width 24 height 24
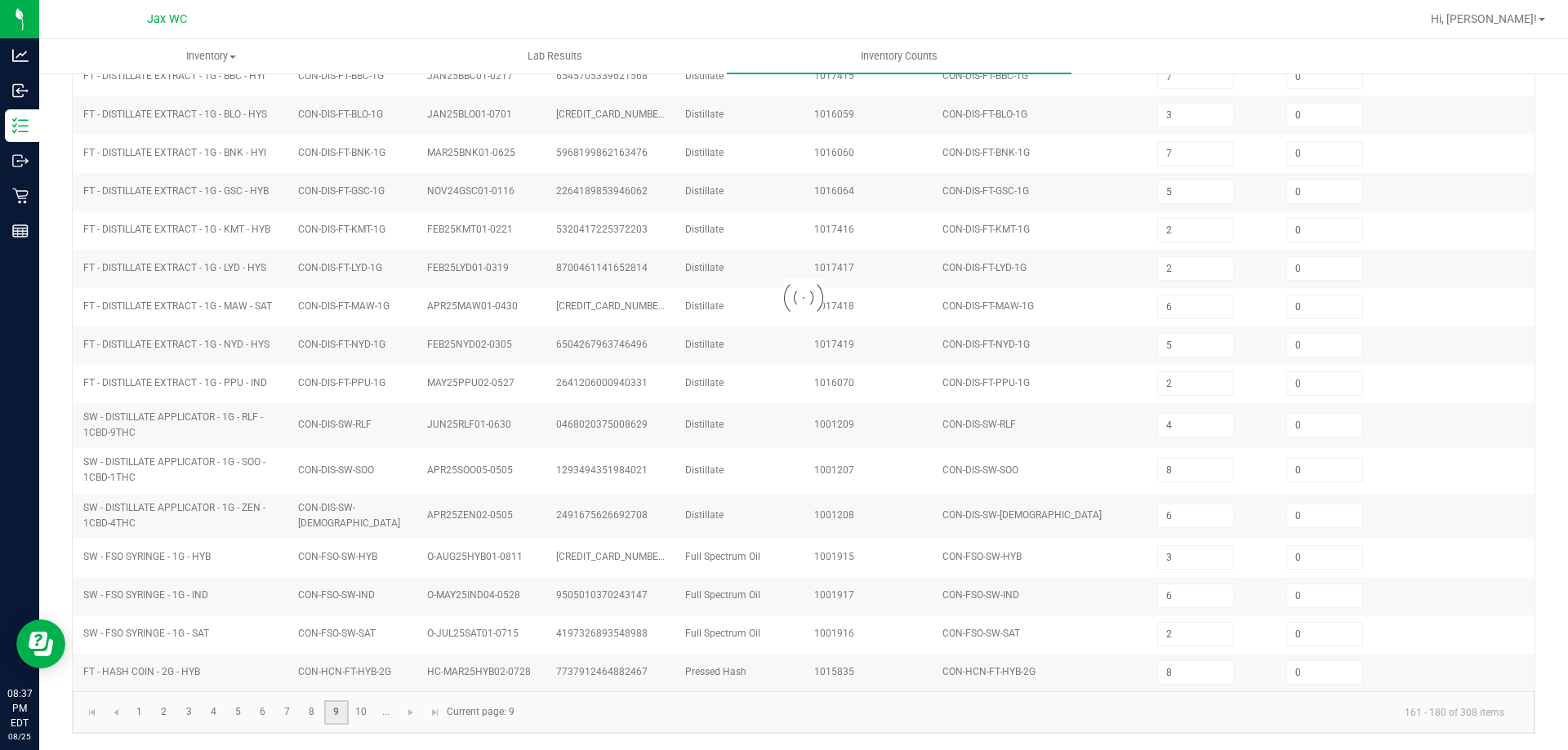
scroll to position [346, 0]
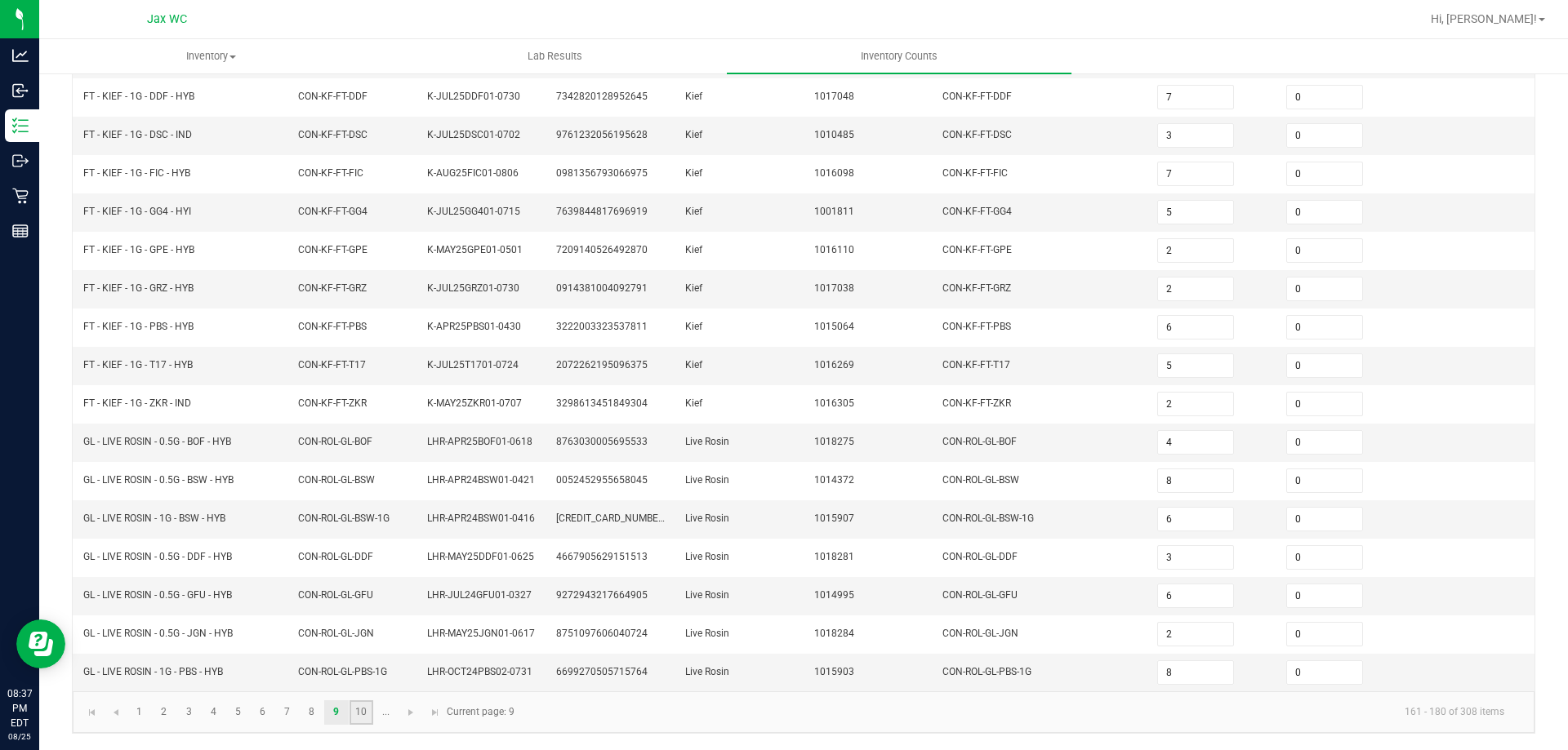
click at [365, 709] on link "10" at bounding box center [361, 713] width 24 height 24
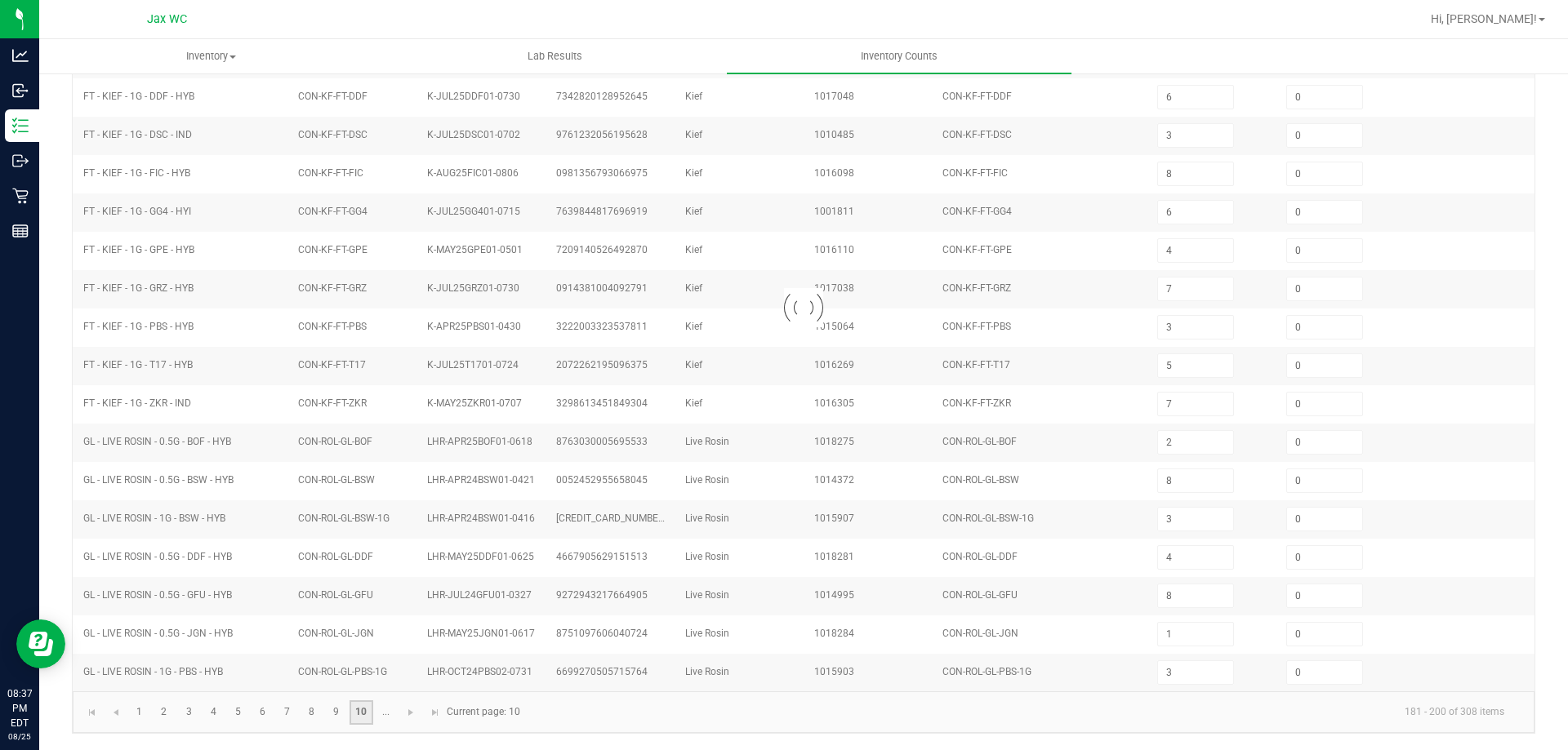
scroll to position [339, 0]
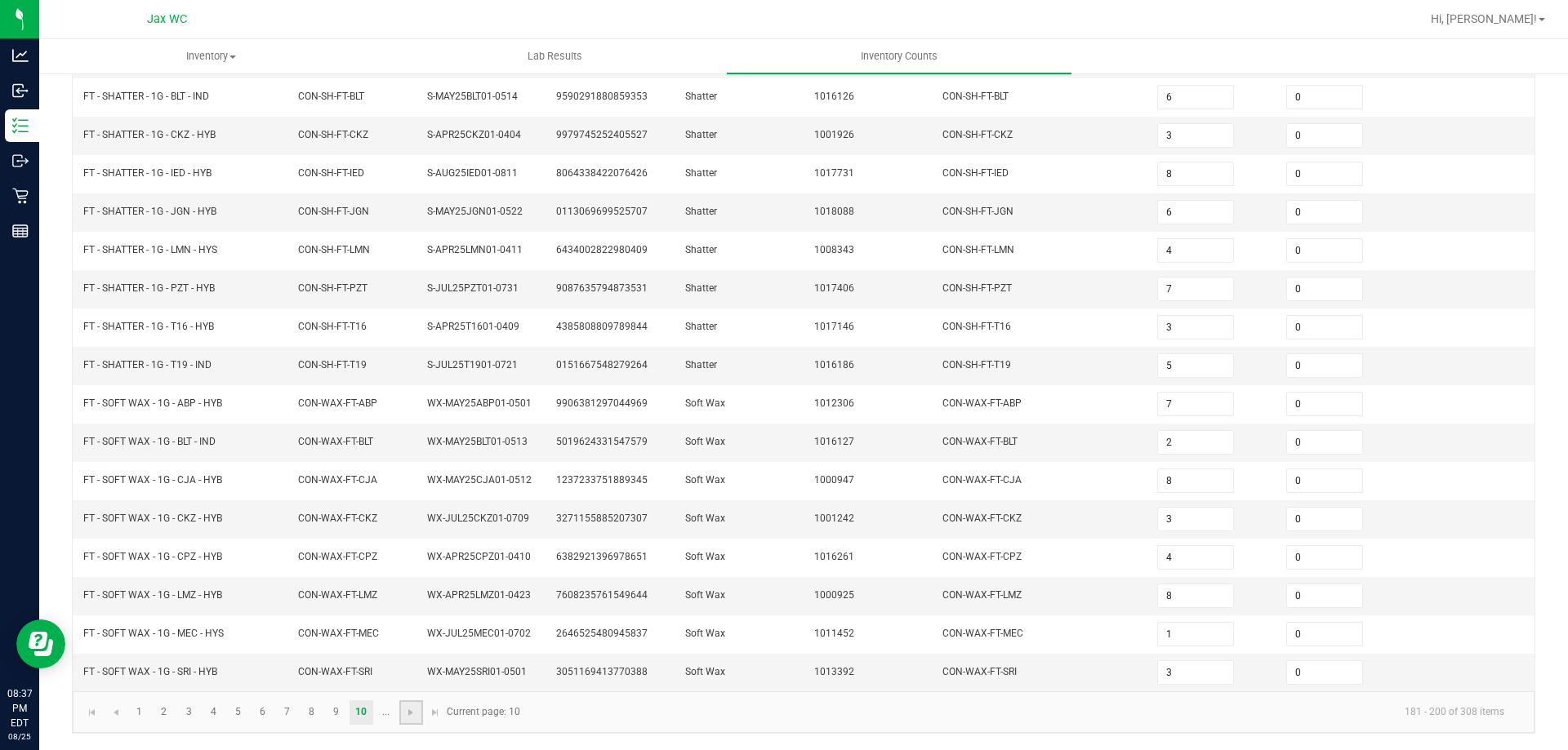
click at [410, 720] on link at bounding box center [411, 713] width 24 height 24
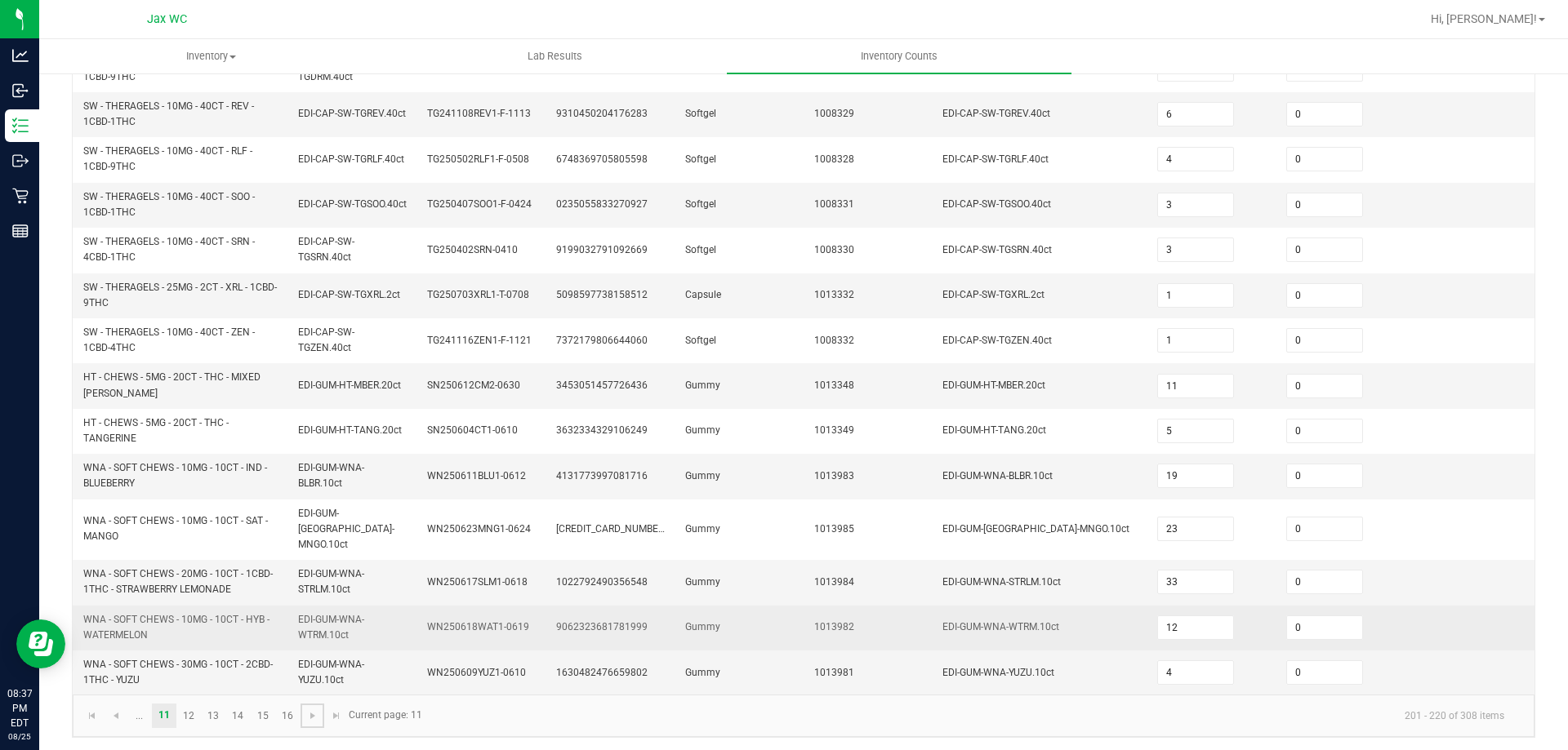
scroll to position [476, 0]
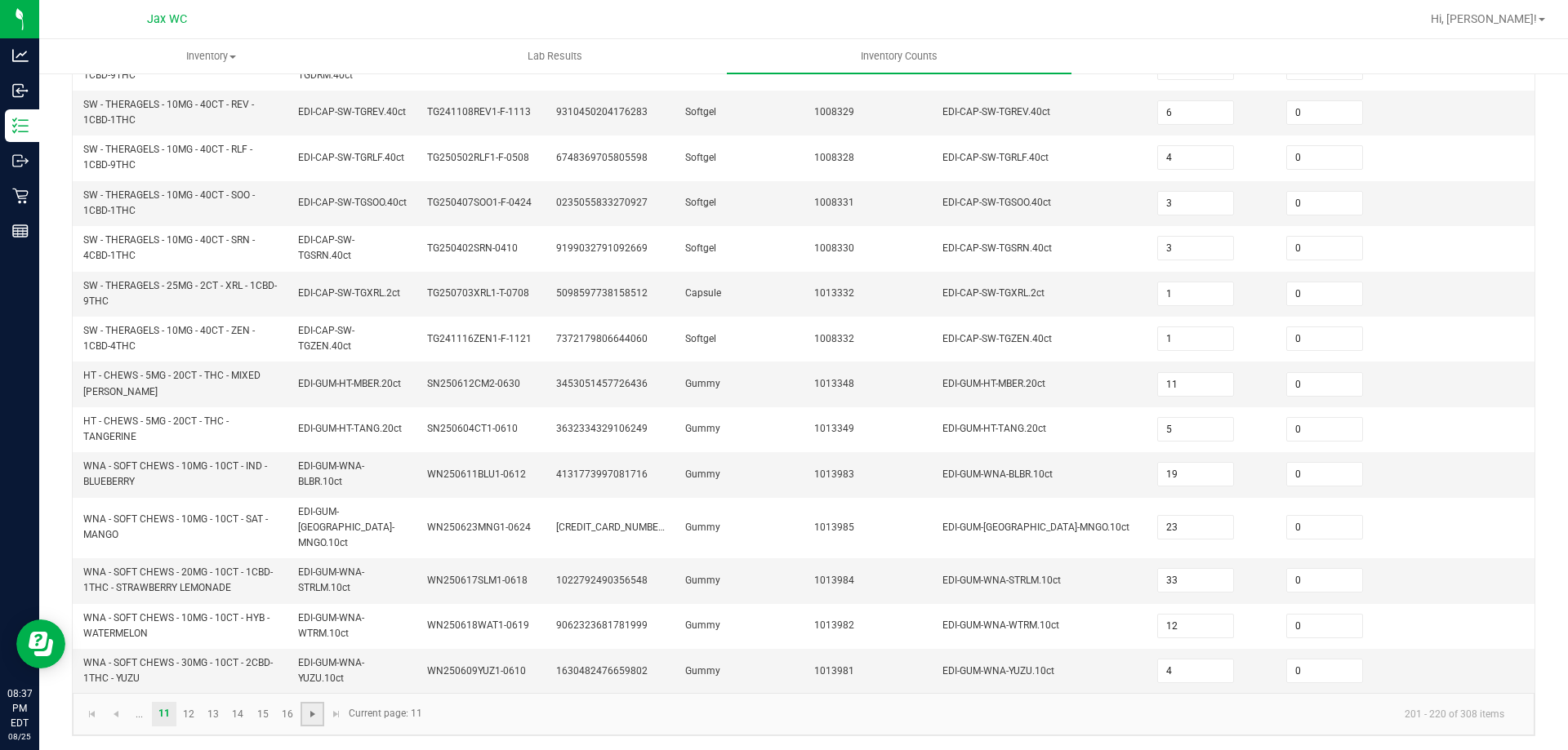
click at [316, 713] on span "Go to the next page" at bounding box center [313, 714] width 13 height 13
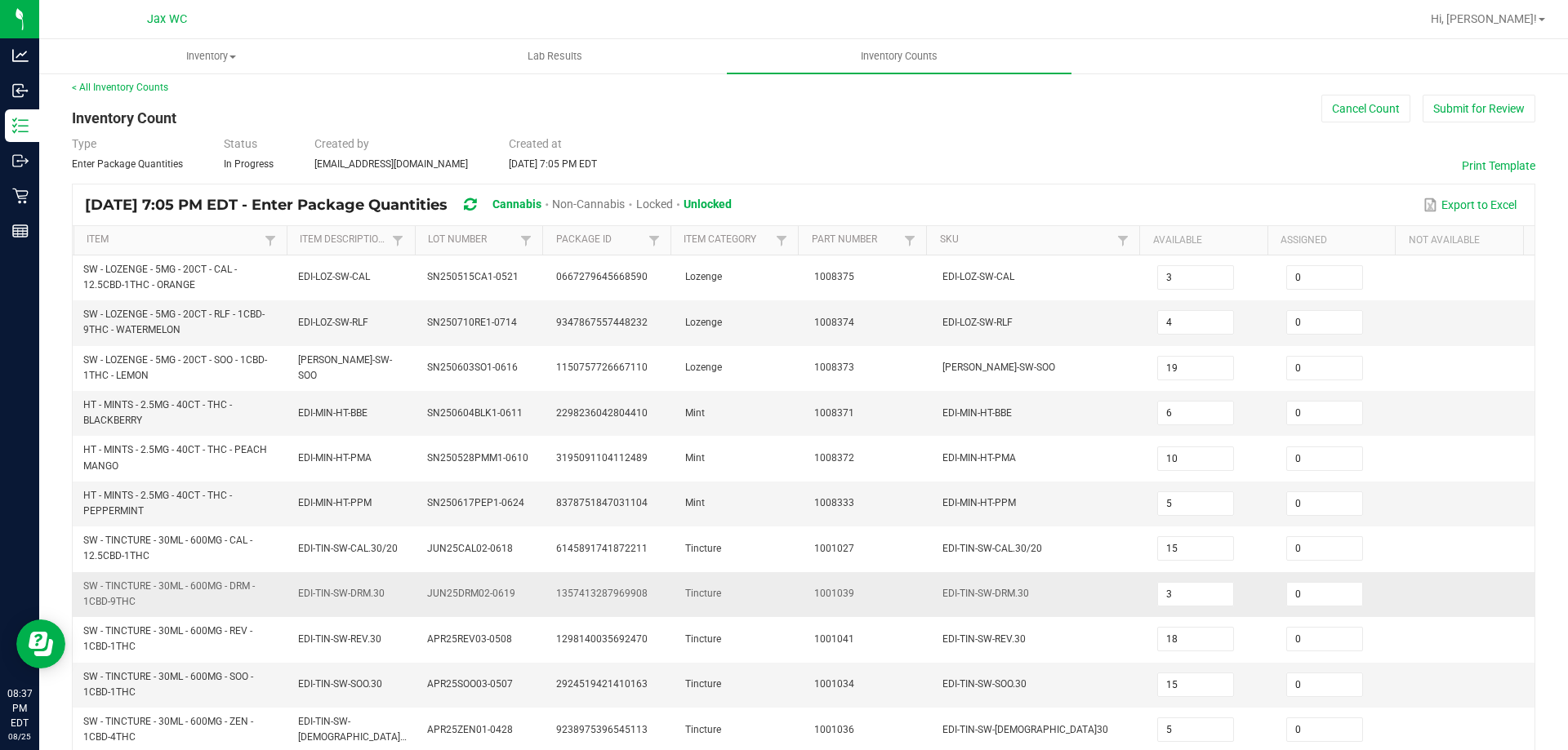
scroll to position [0, 0]
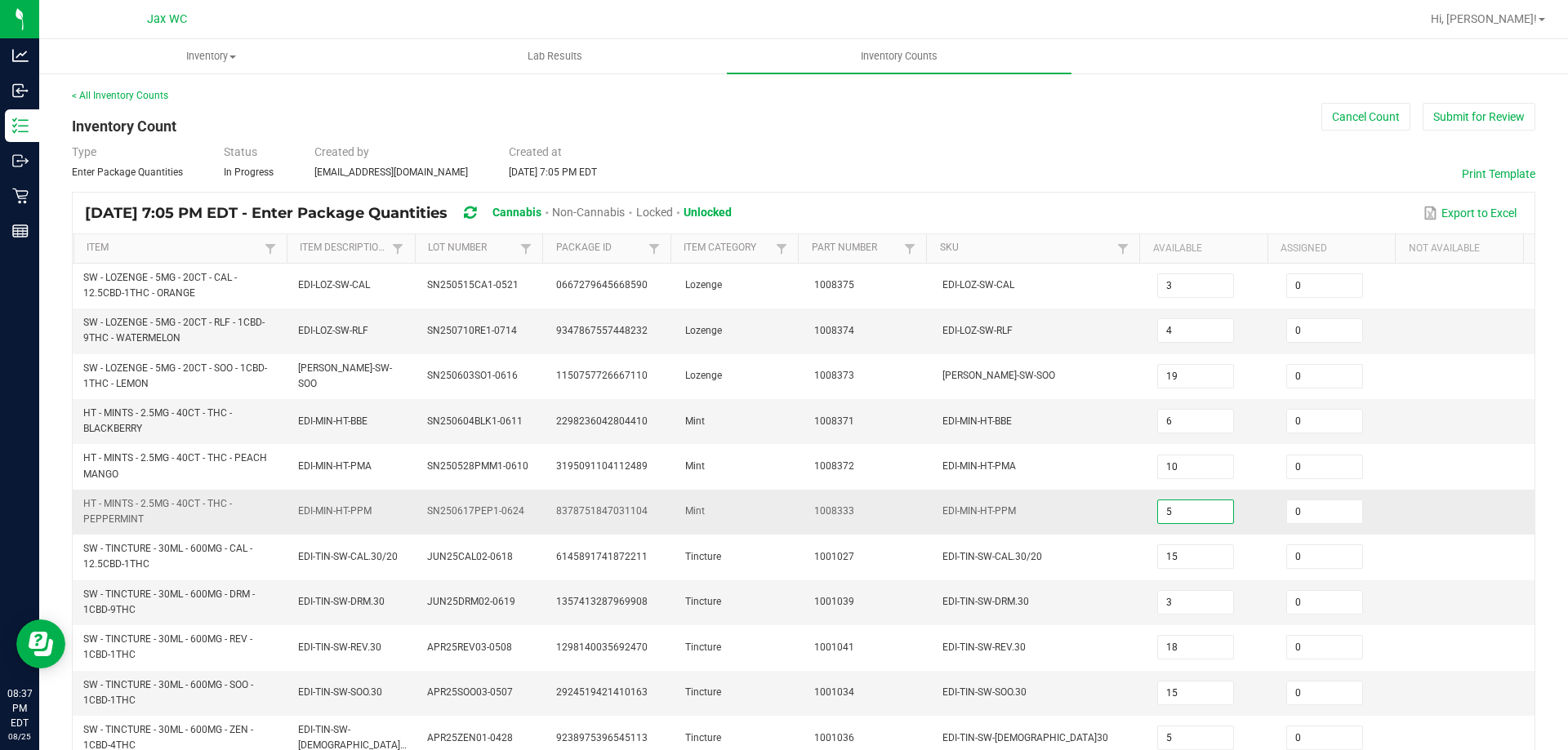
click at [1158, 511] on input "5" at bounding box center [1195, 512] width 75 height 23
click at [740, 596] on td "Tincture" at bounding box center [739, 603] width 129 height 45
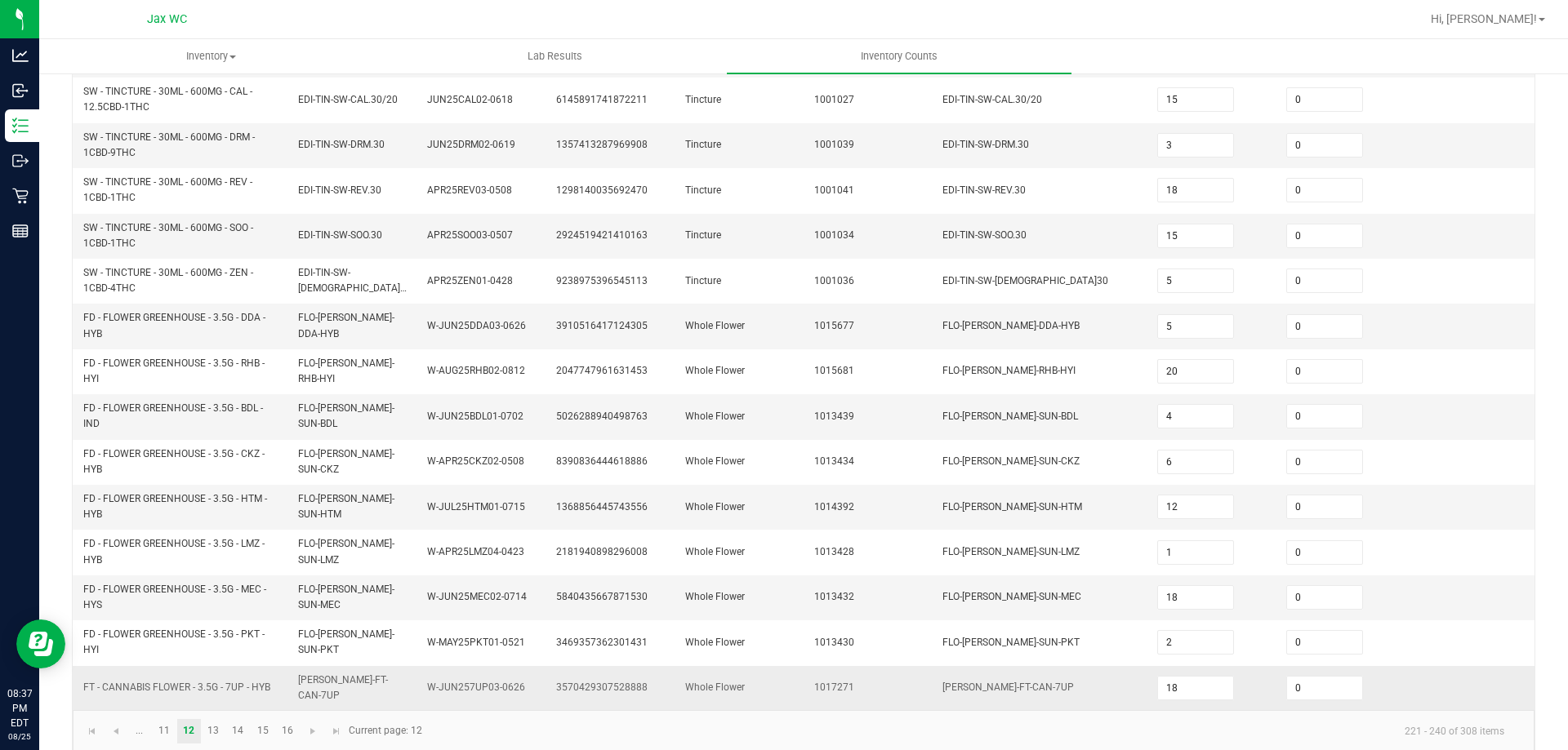
scroll to position [469, 0]
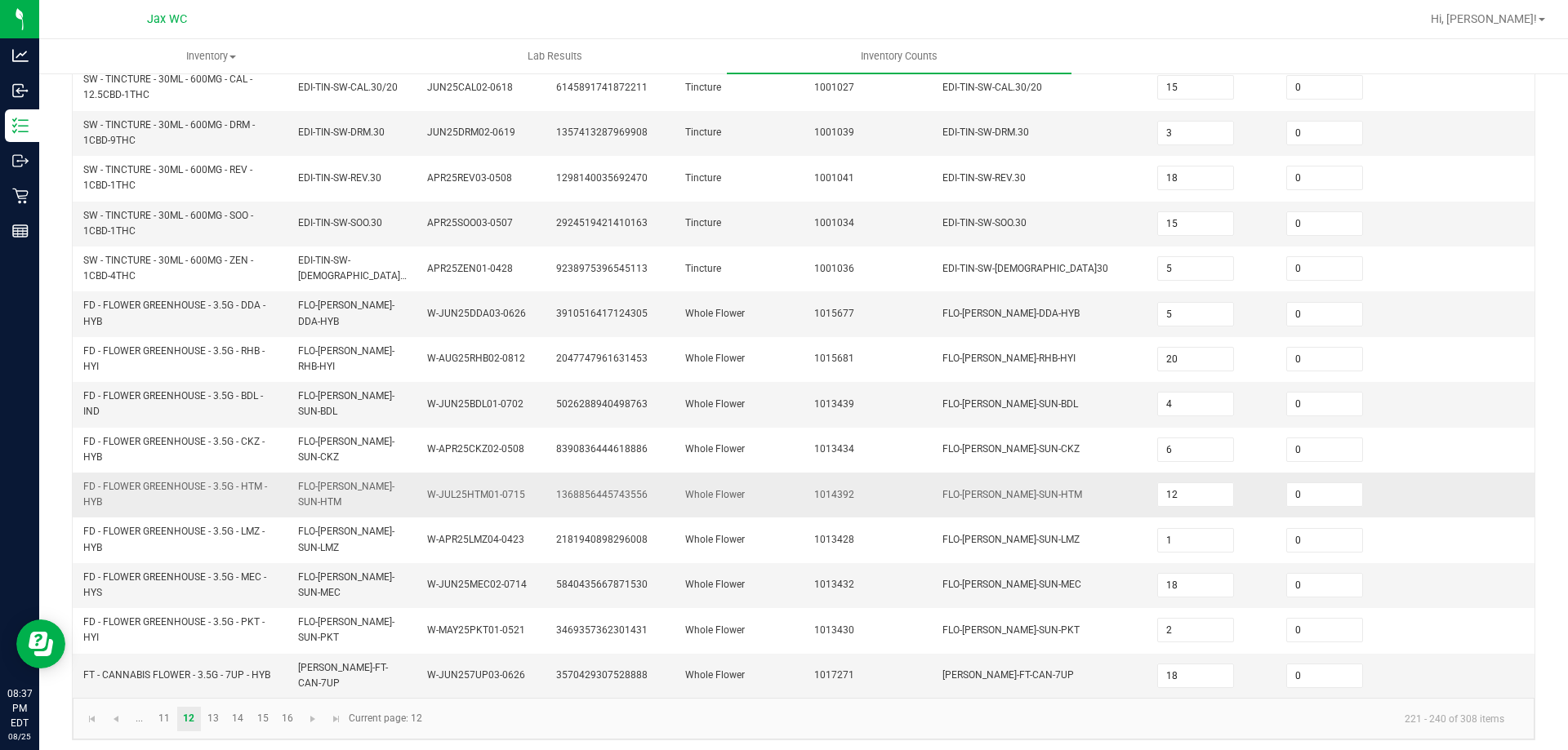
click at [1193, 481] on td "12" at bounding box center [1211, 495] width 129 height 45
click at [1199, 498] on input "12" at bounding box center [1195, 495] width 75 height 23
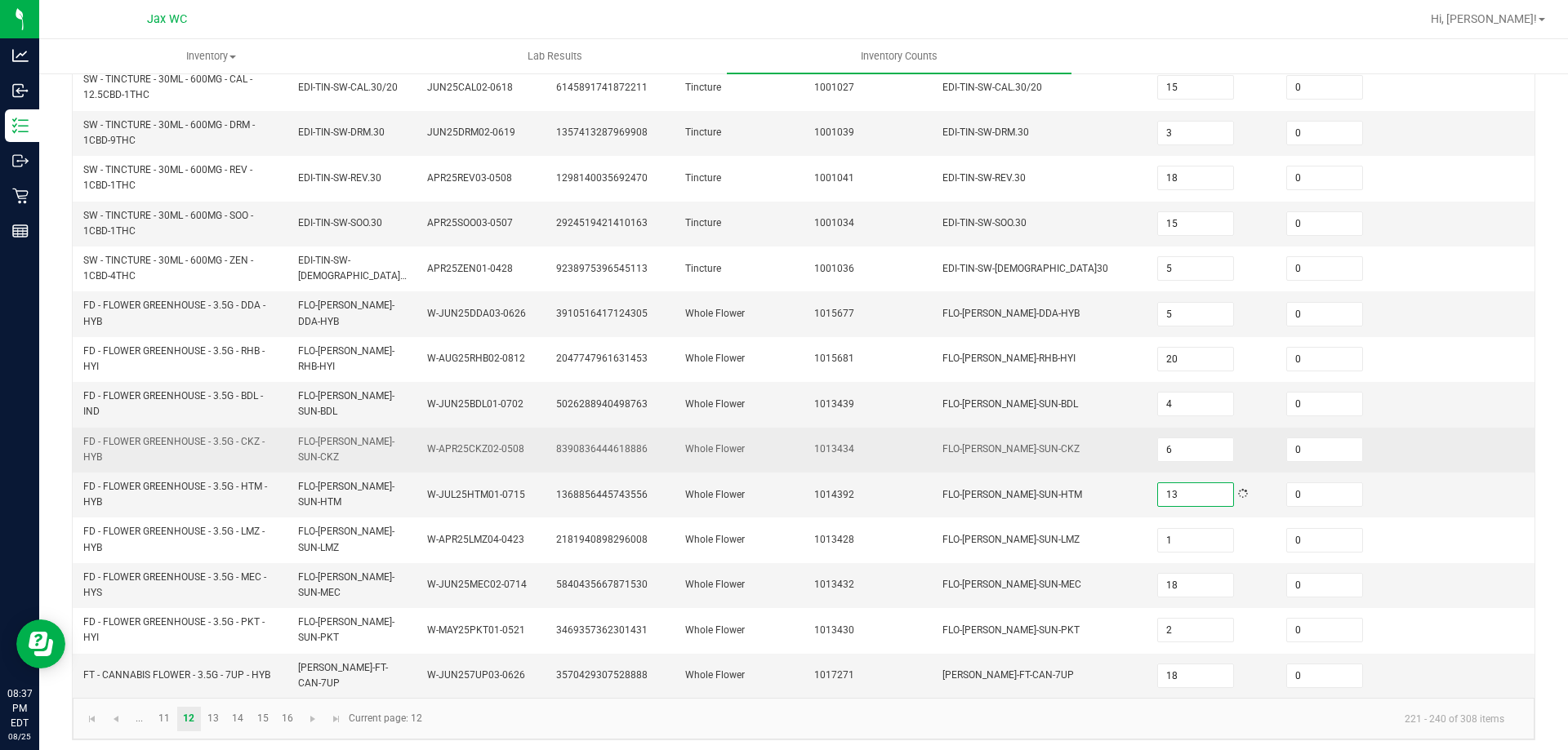
click at [995, 459] on td "FLO-[PERSON_NAME]-SUN-CKZ" at bounding box center [1040, 450] width 215 height 45
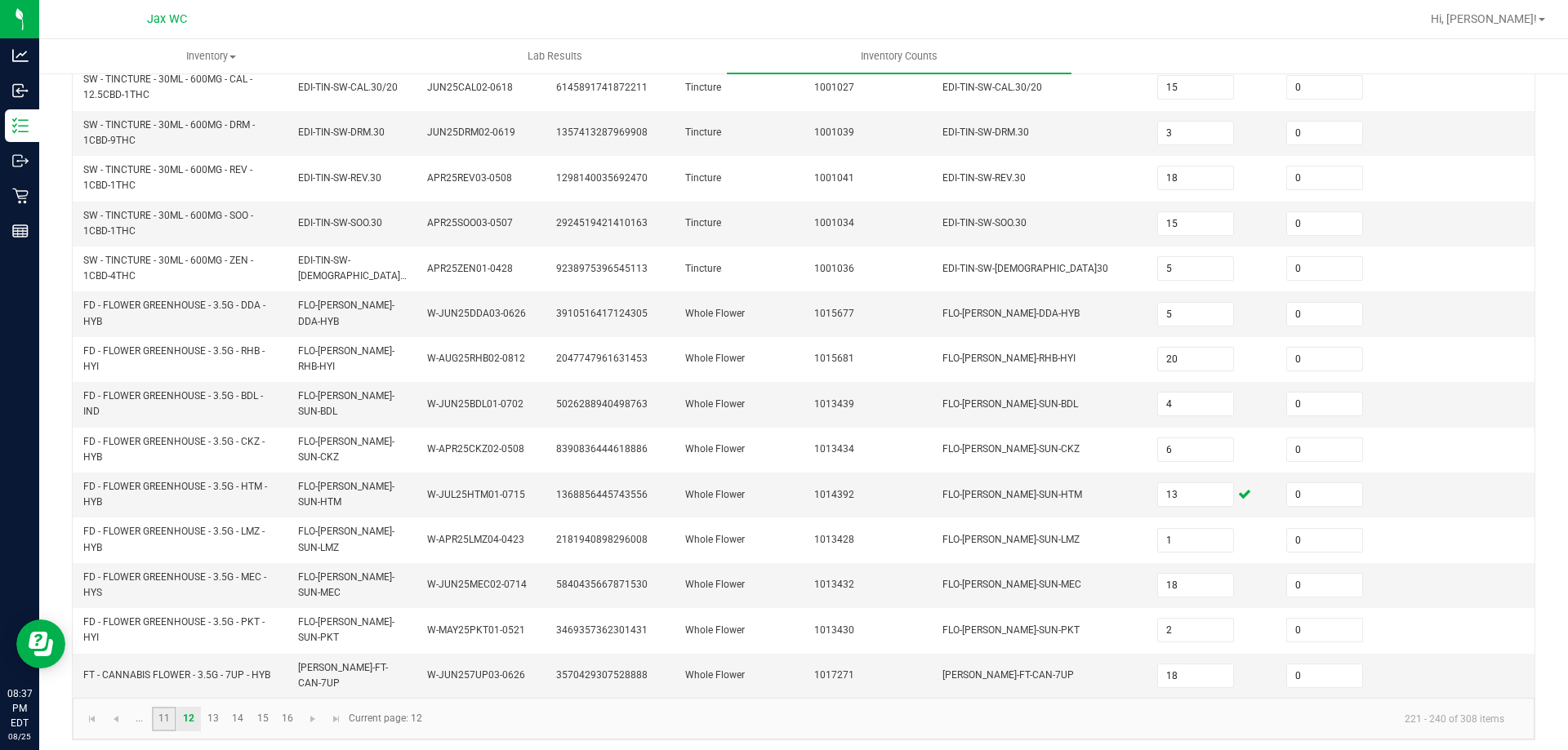
click at [167, 712] on link "11" at bounding box center [164, 718] width 24 height 24
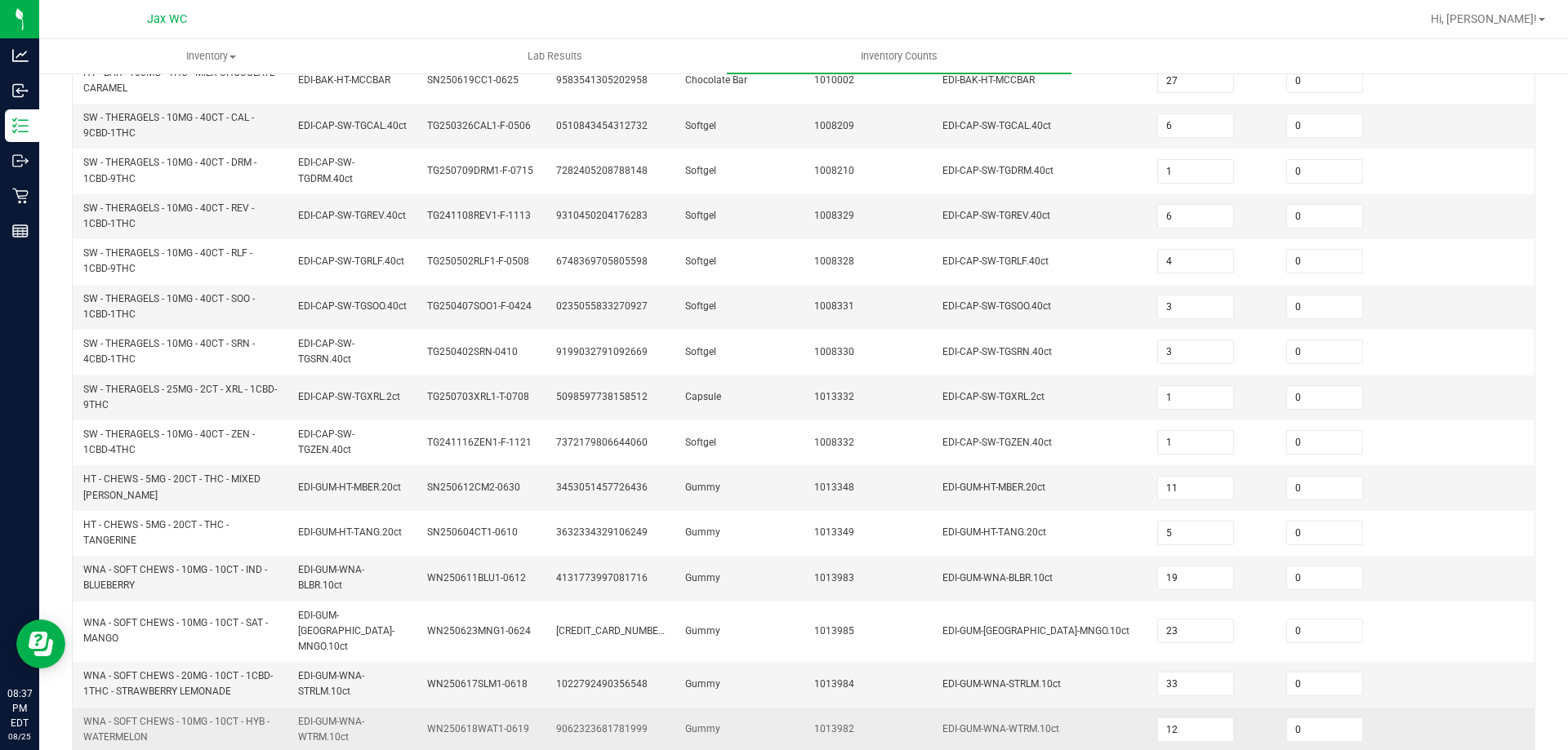
scroll to position [476, 0]
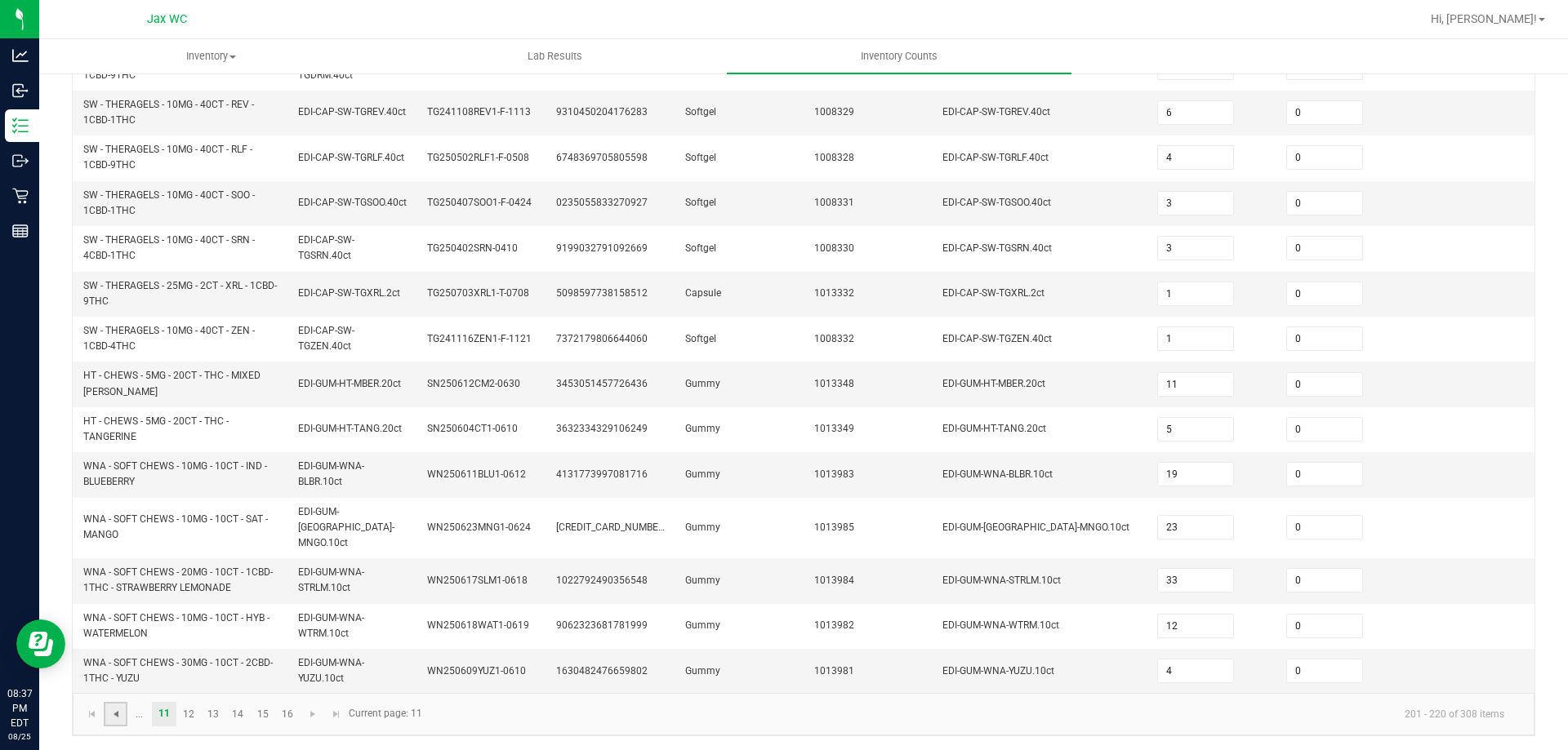
click at [118, 708] on span "Go to the previous page" at bounding box center [116, 714] width 13 height 13
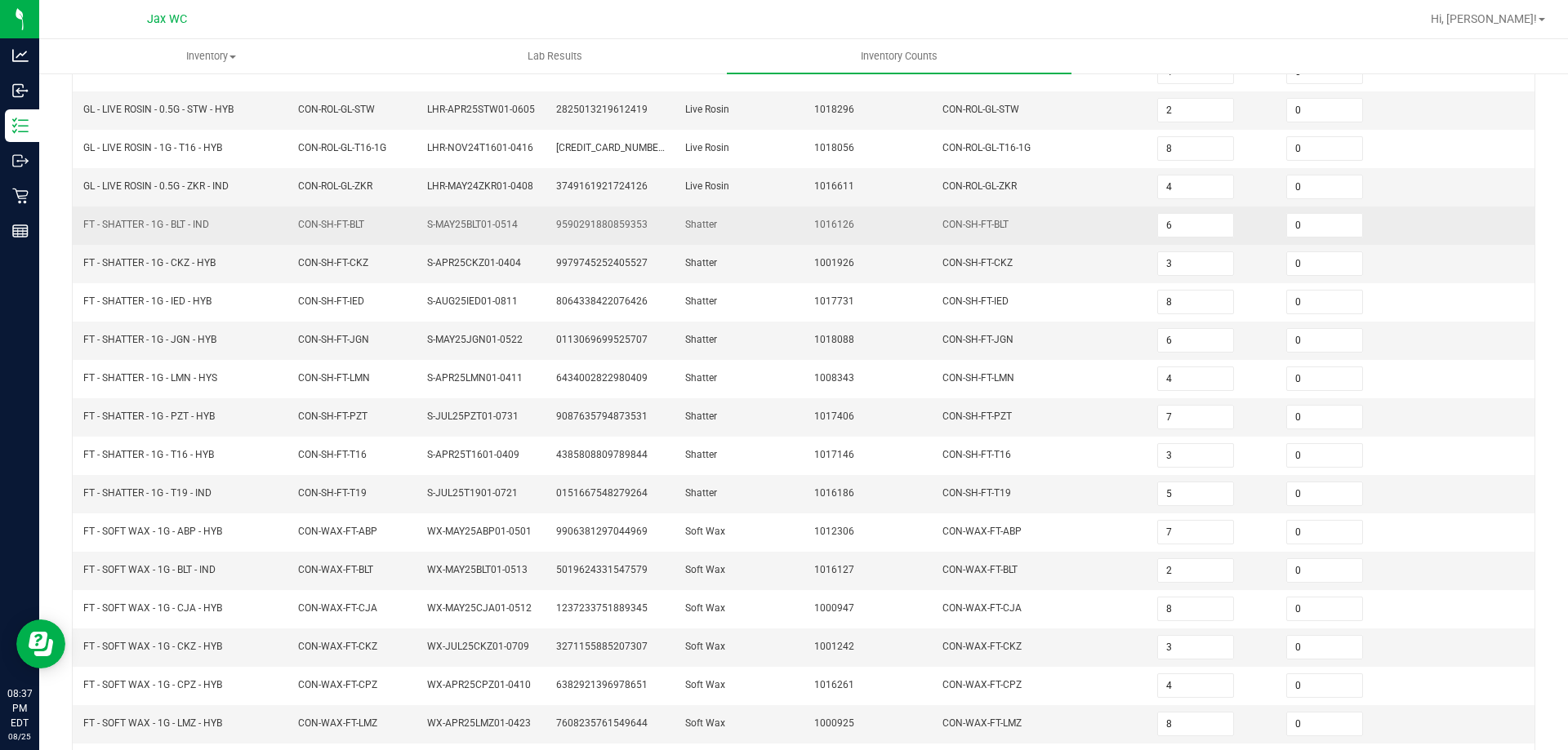
scroll to position [0, 0]
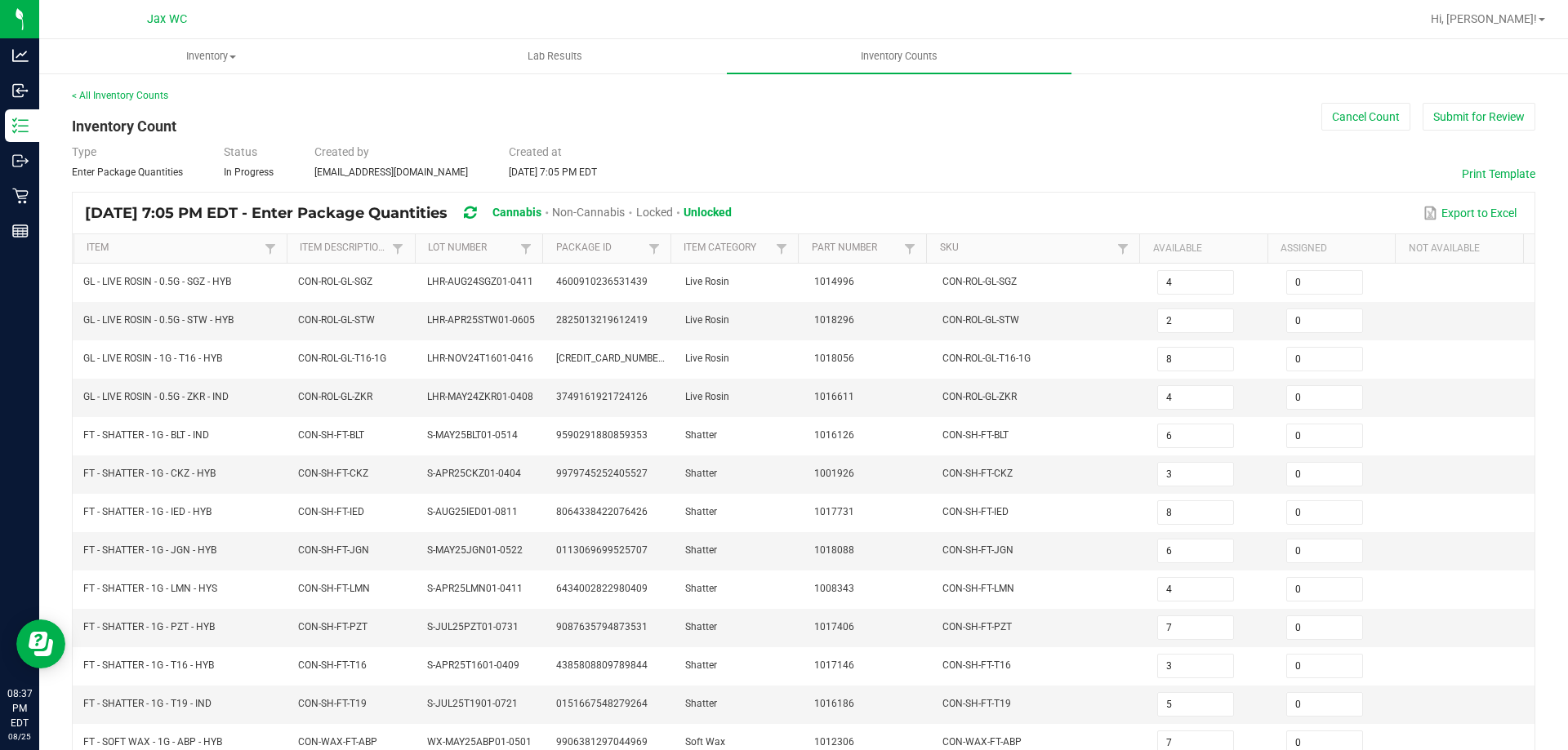
click at [1460, 100] on div "< All Inventory Counts" at bounding box center [804, 96] width 1463 height 15
click at [1461, 109] on button "Submit for Review" at bounding box center [1479, 116] width 113 height 27
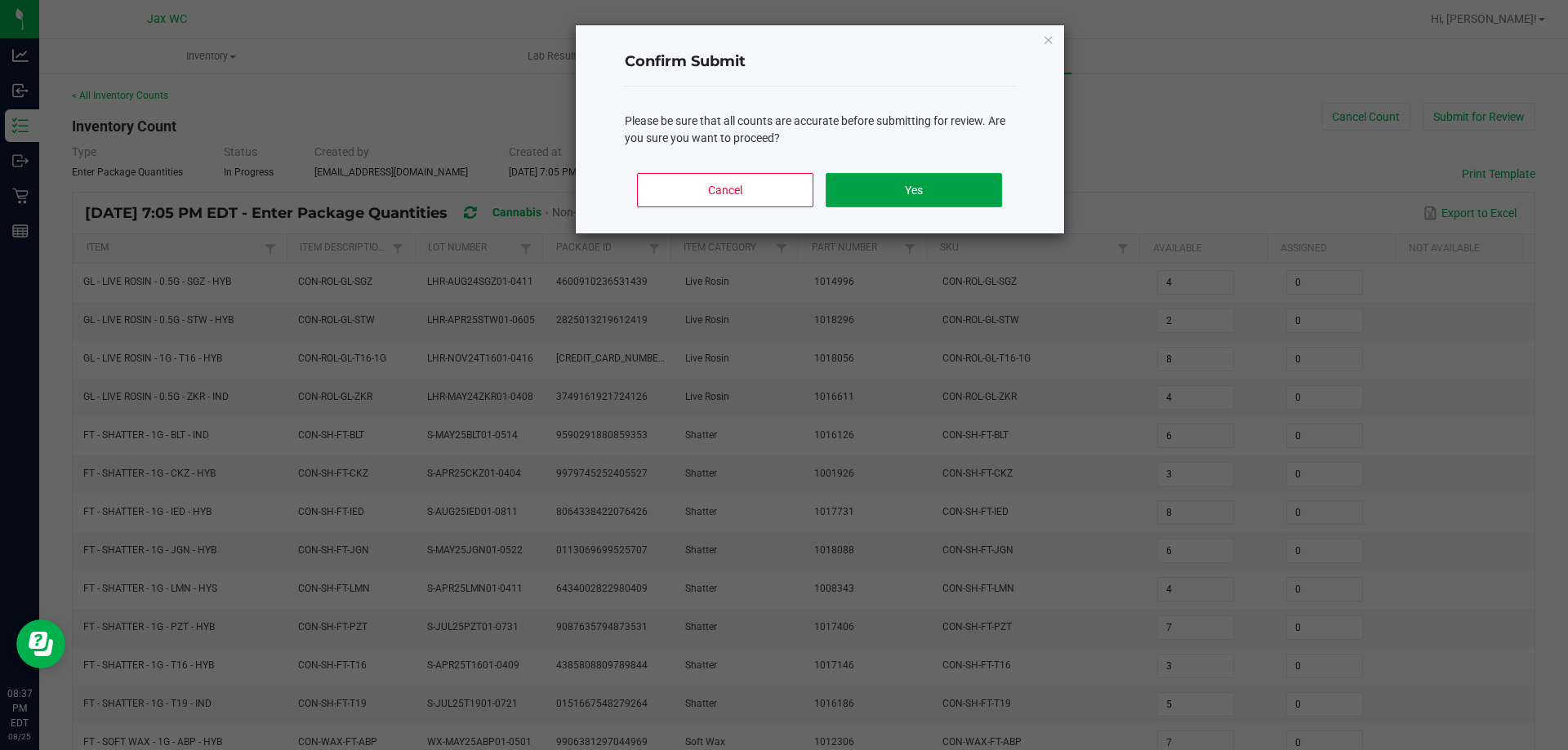
click at [901, 189] on button "Yes" at bounding box center [913, 189] width 175 height 34
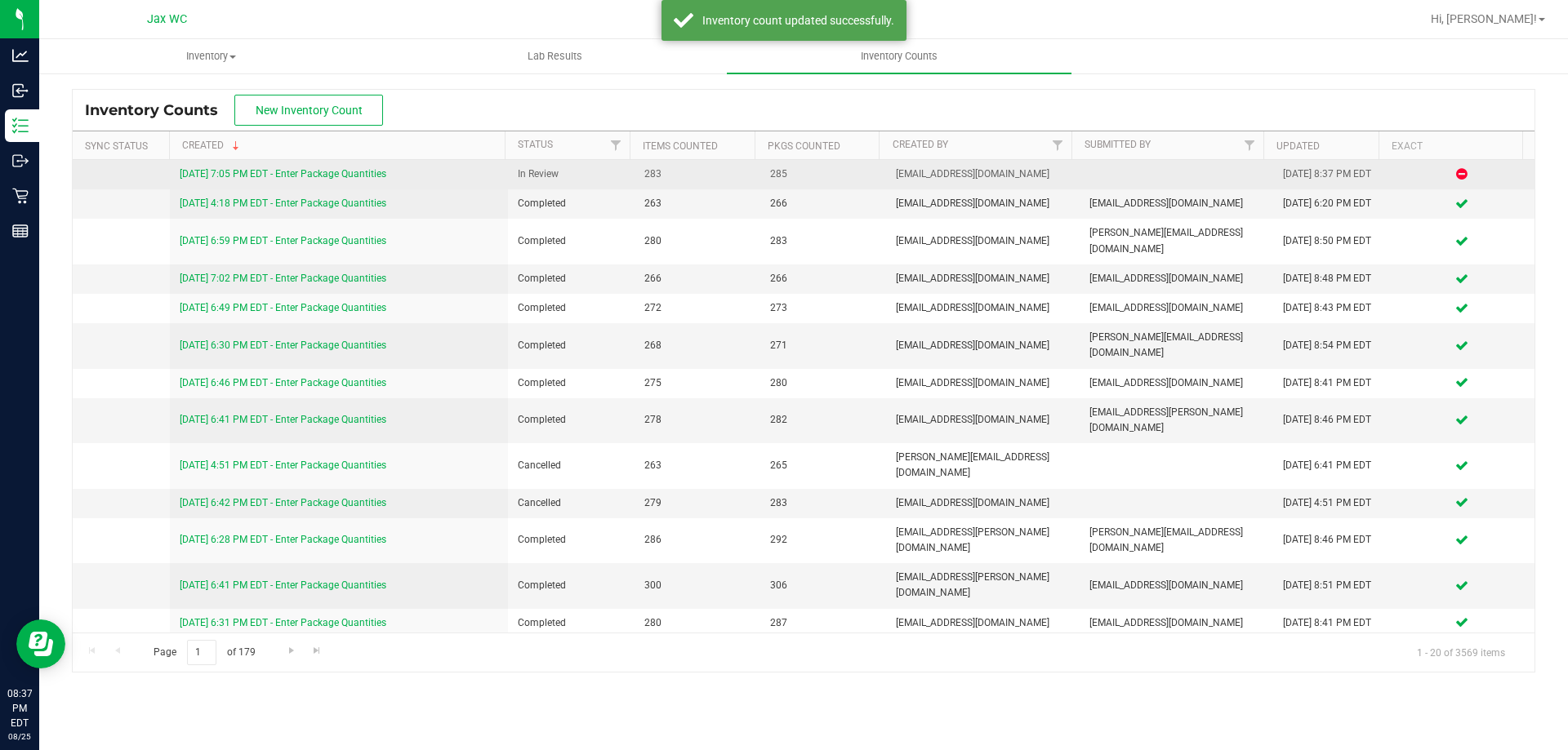
click at [340, 168] on div "[DATE] 7:05 PM EDT - Enter Package Quantities" at bounding box center [339, 174] width 319 height 16
click at [341, 173] on link "[DATE] 7:05 PM EDT - Enter Package Quantities" at bounding box center [282, 174] width 207 height 12
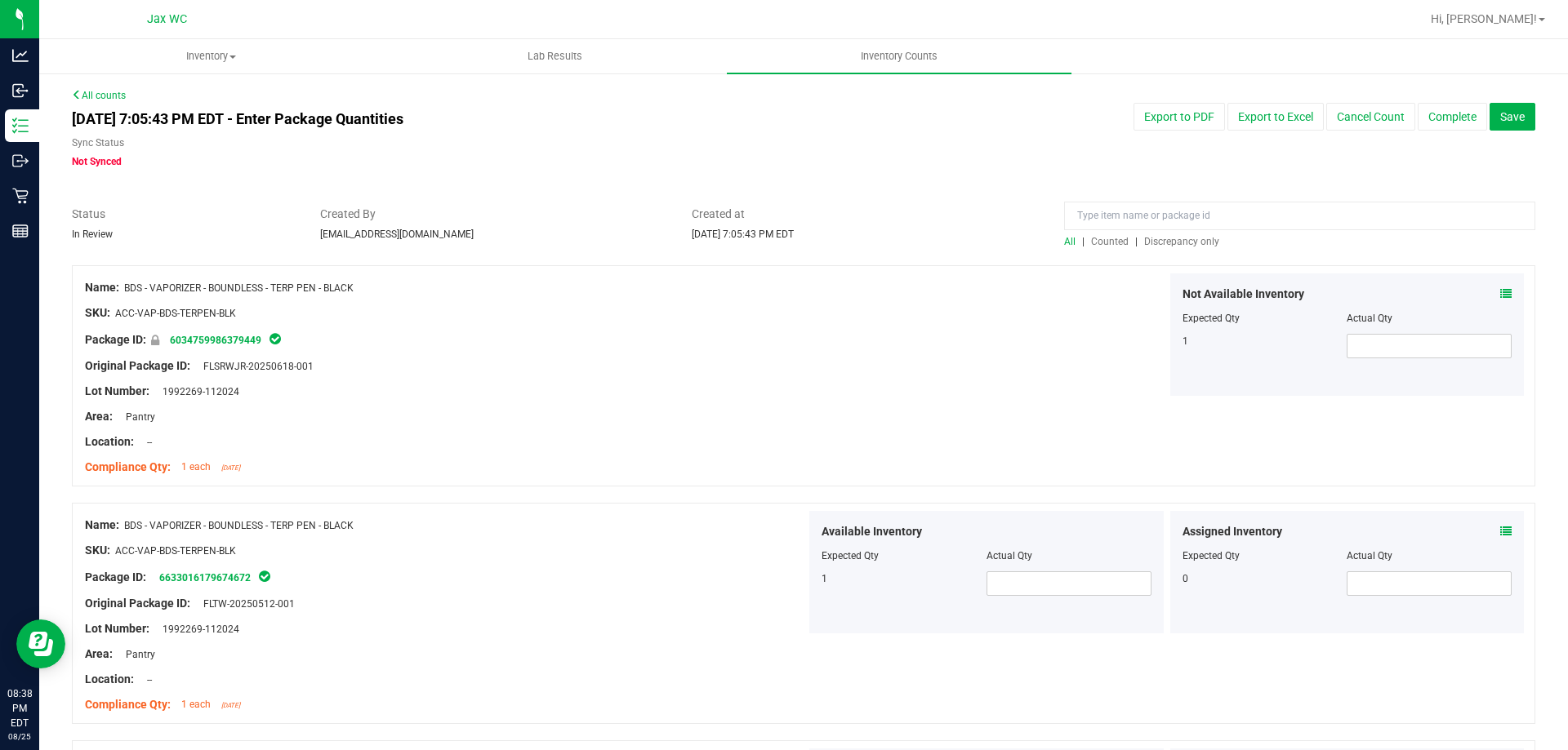
click at [1161, 241] on span "Discrepancy only" at bounding box center [1181, 242] width 75 height 12
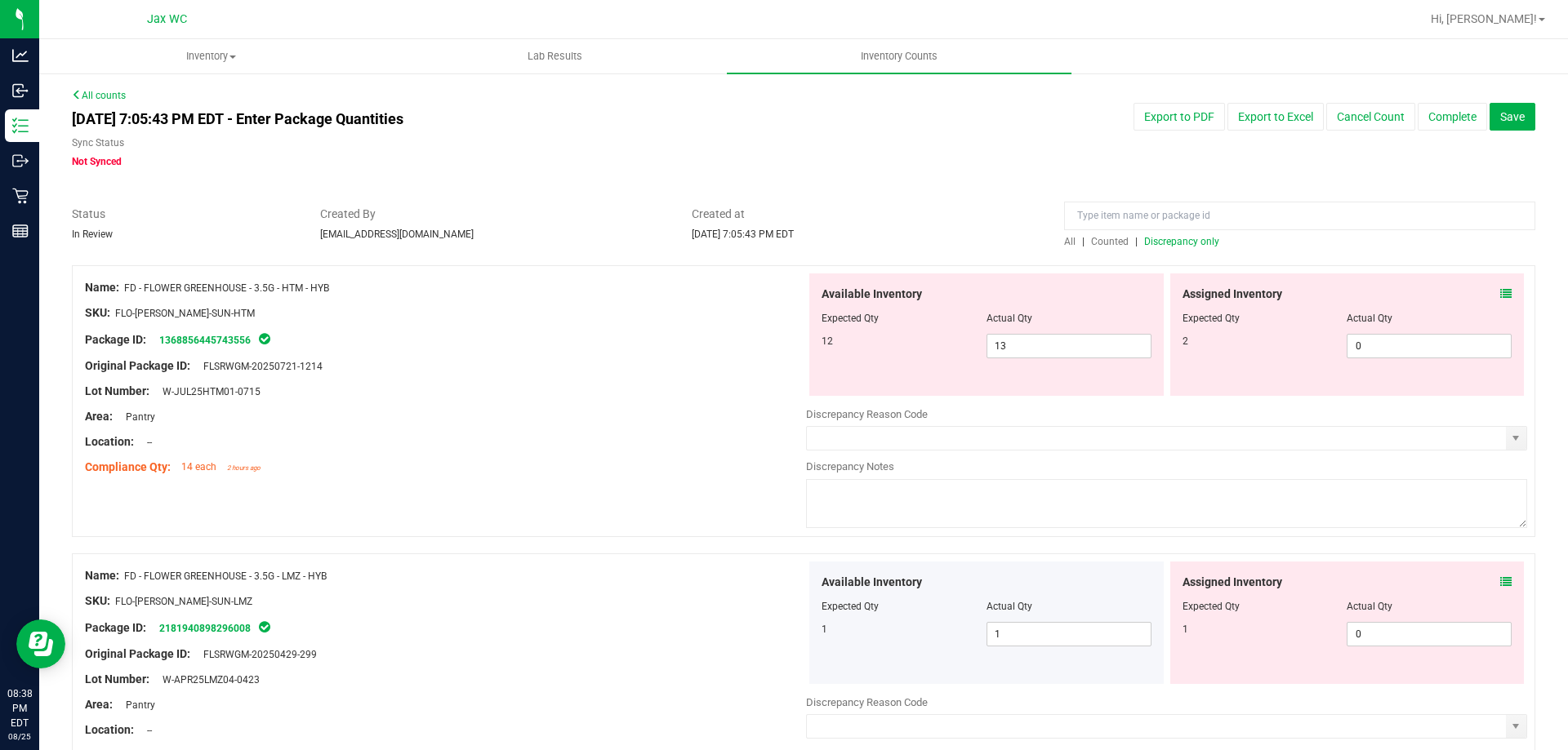
click at [1500, 291] on icon at bounding box center [1506, 294] width 12 height 12
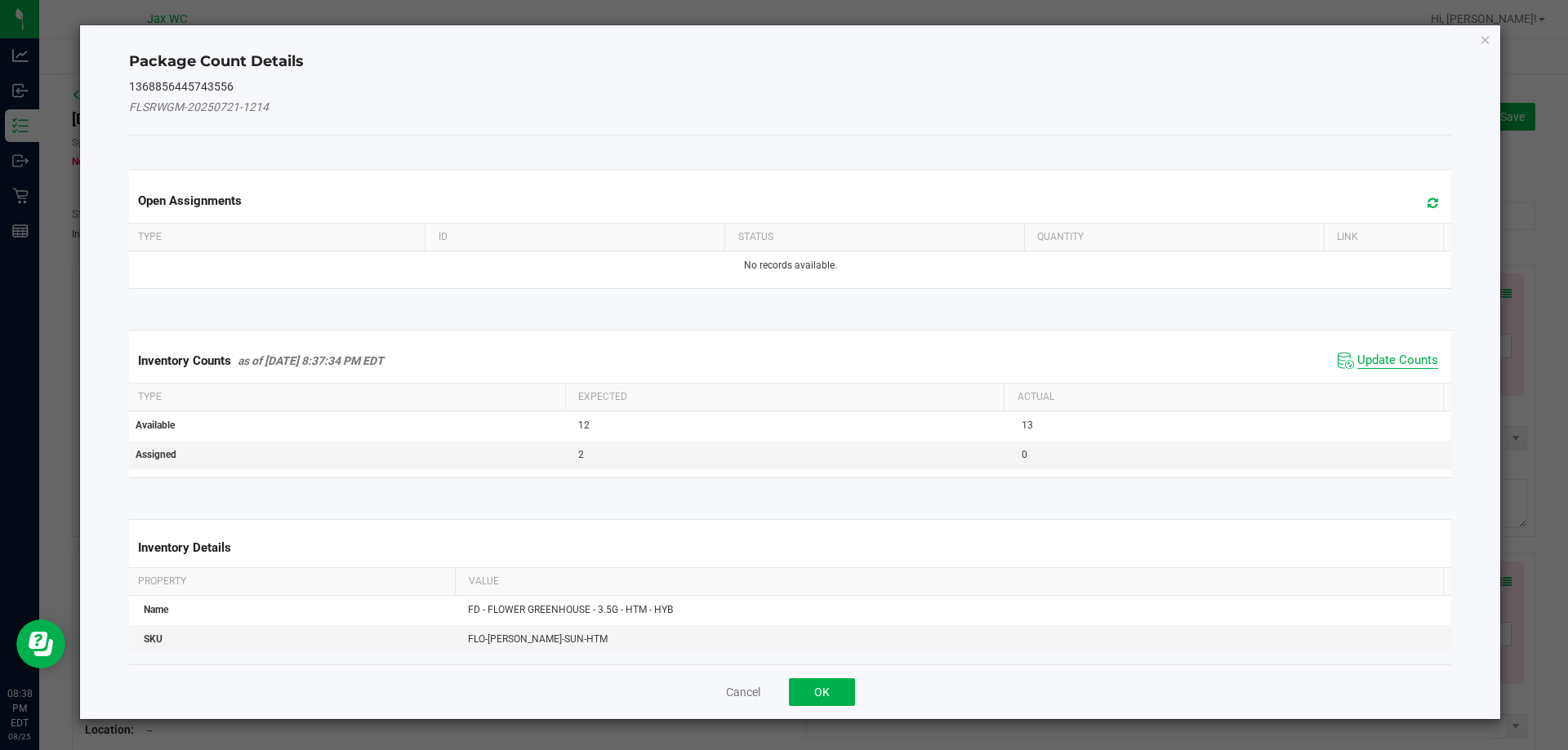
click at [1374, 363] on span "Update Counts" at bounding box center [1397, 361] width 81 height 17
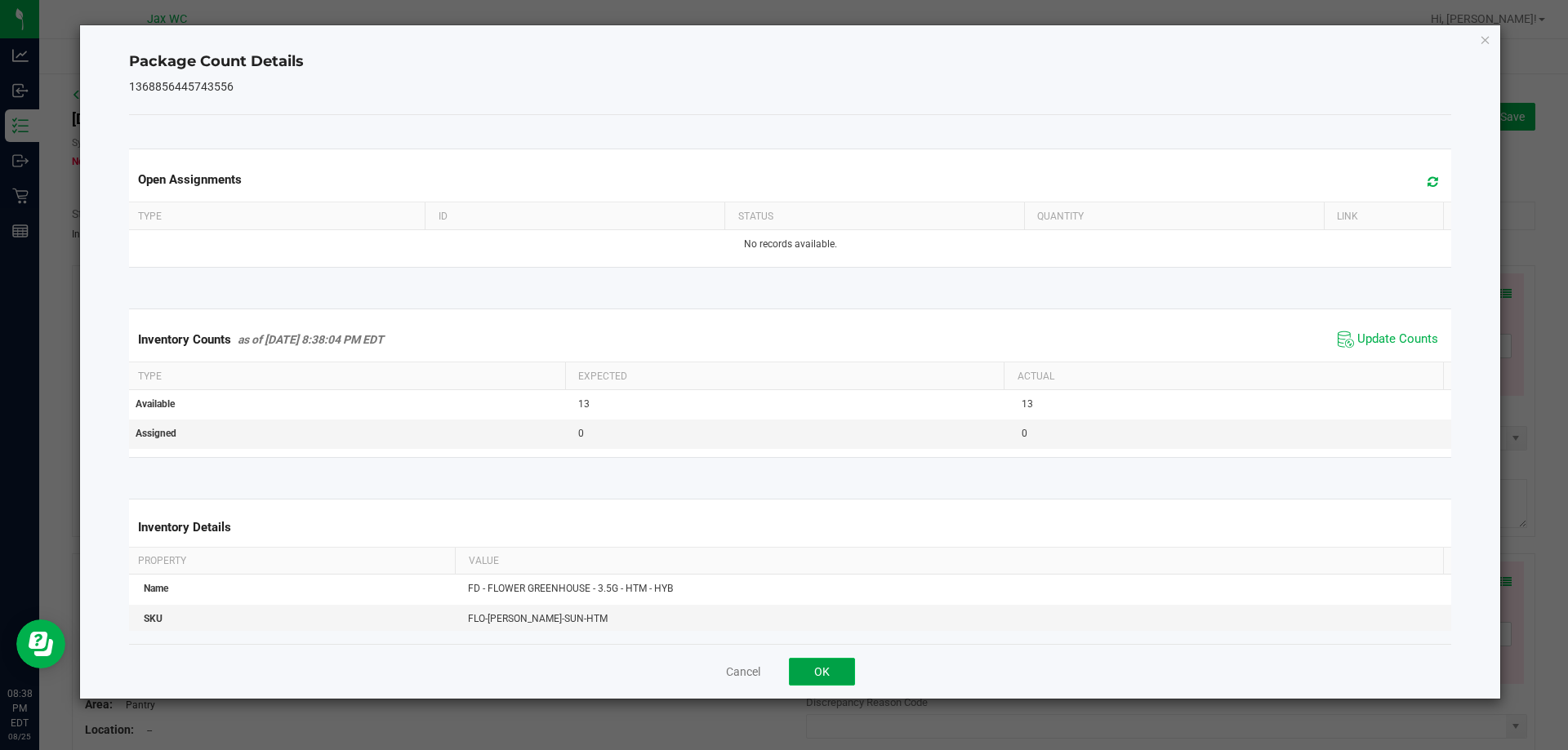
click at [808, 669] on button "OK" at bounding box center [822, 671] width 66 height 27
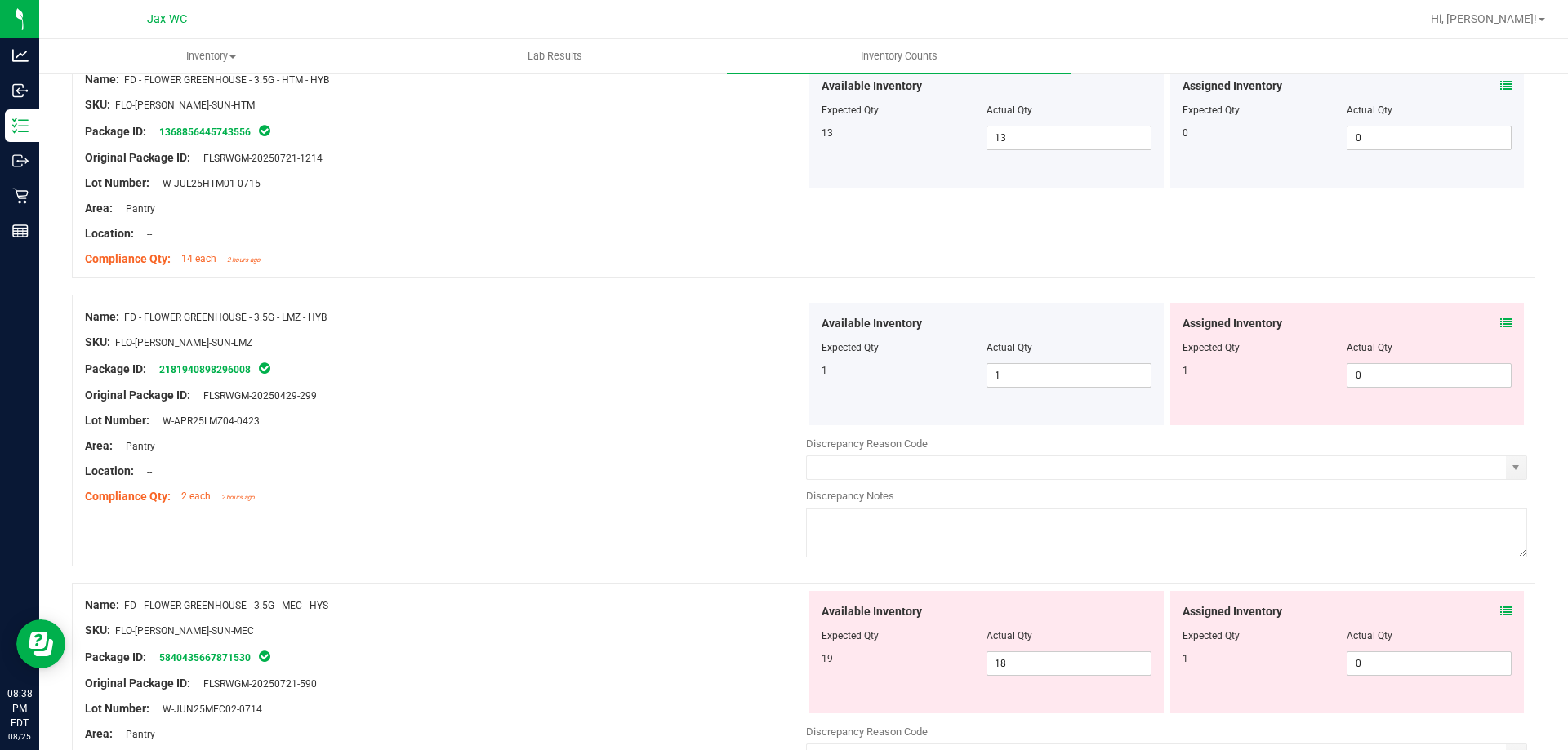
scroll to position [245, 0]
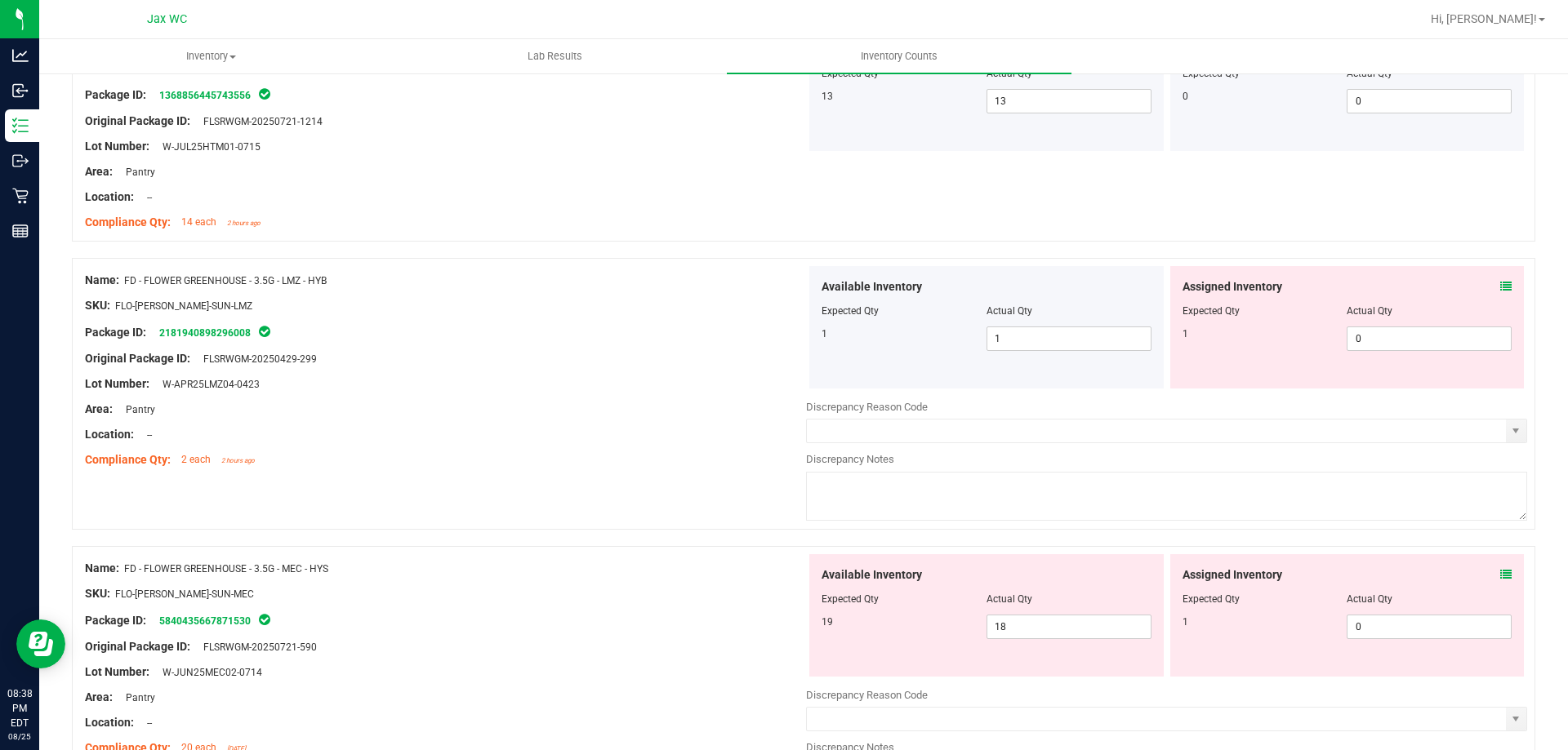
click at [1500, 287] on icon at bounding box center [1506, 287] width 12 height 12
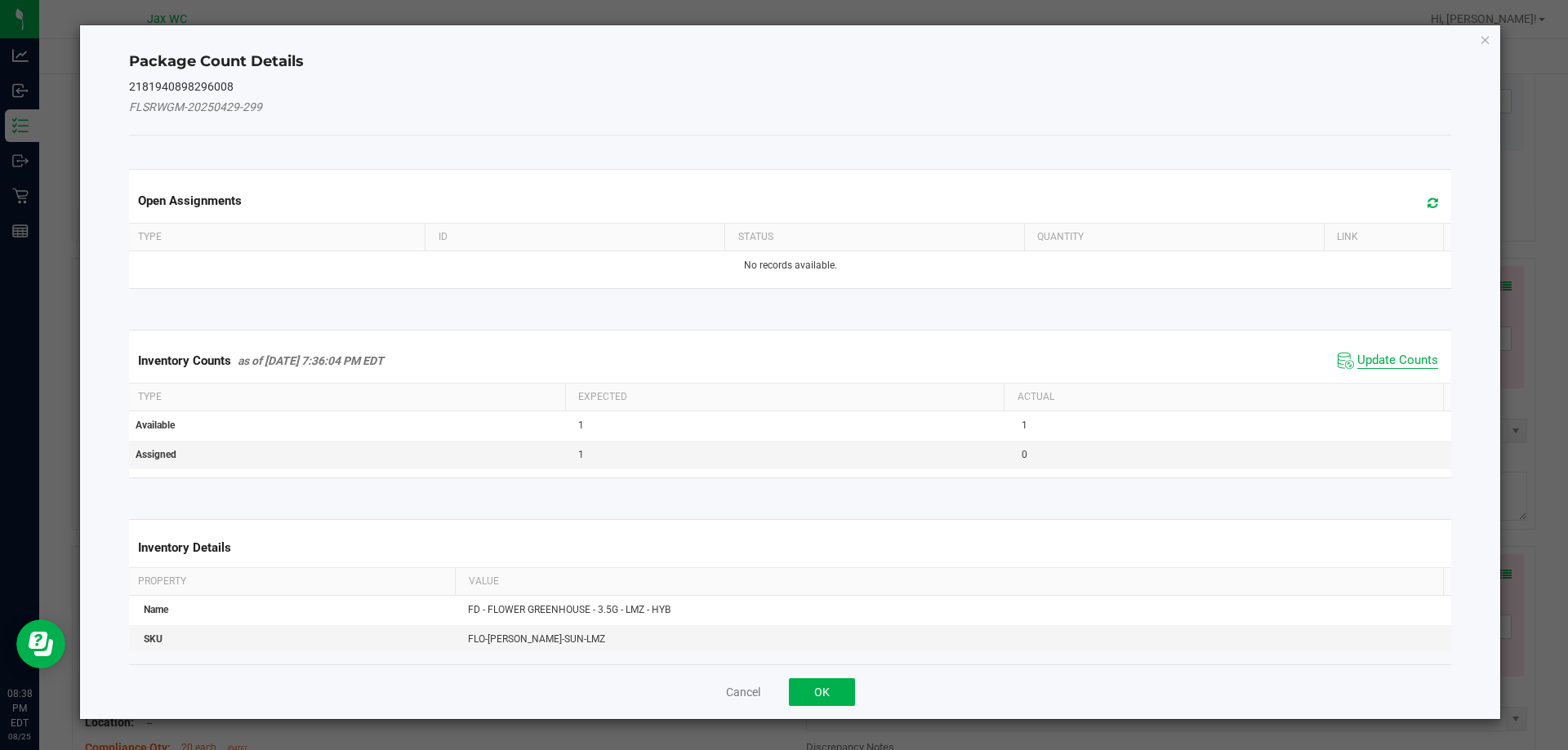
click at [1398, 358] on span "Update Counts" at bounding box center [1397, 361] width 81 height 17
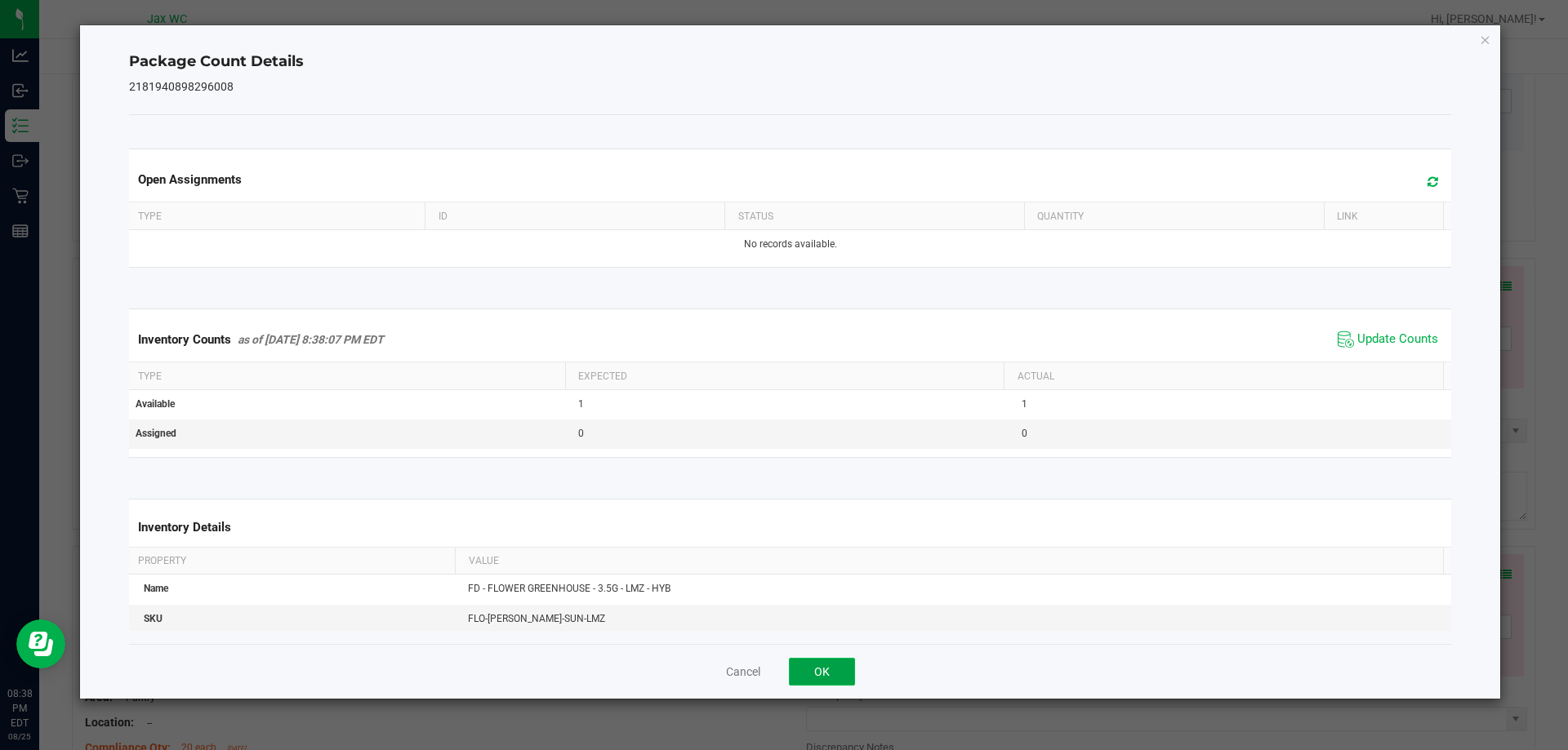
click at [828, 659] on button "OK" at bounding box center [822, 671] width 66 height 27
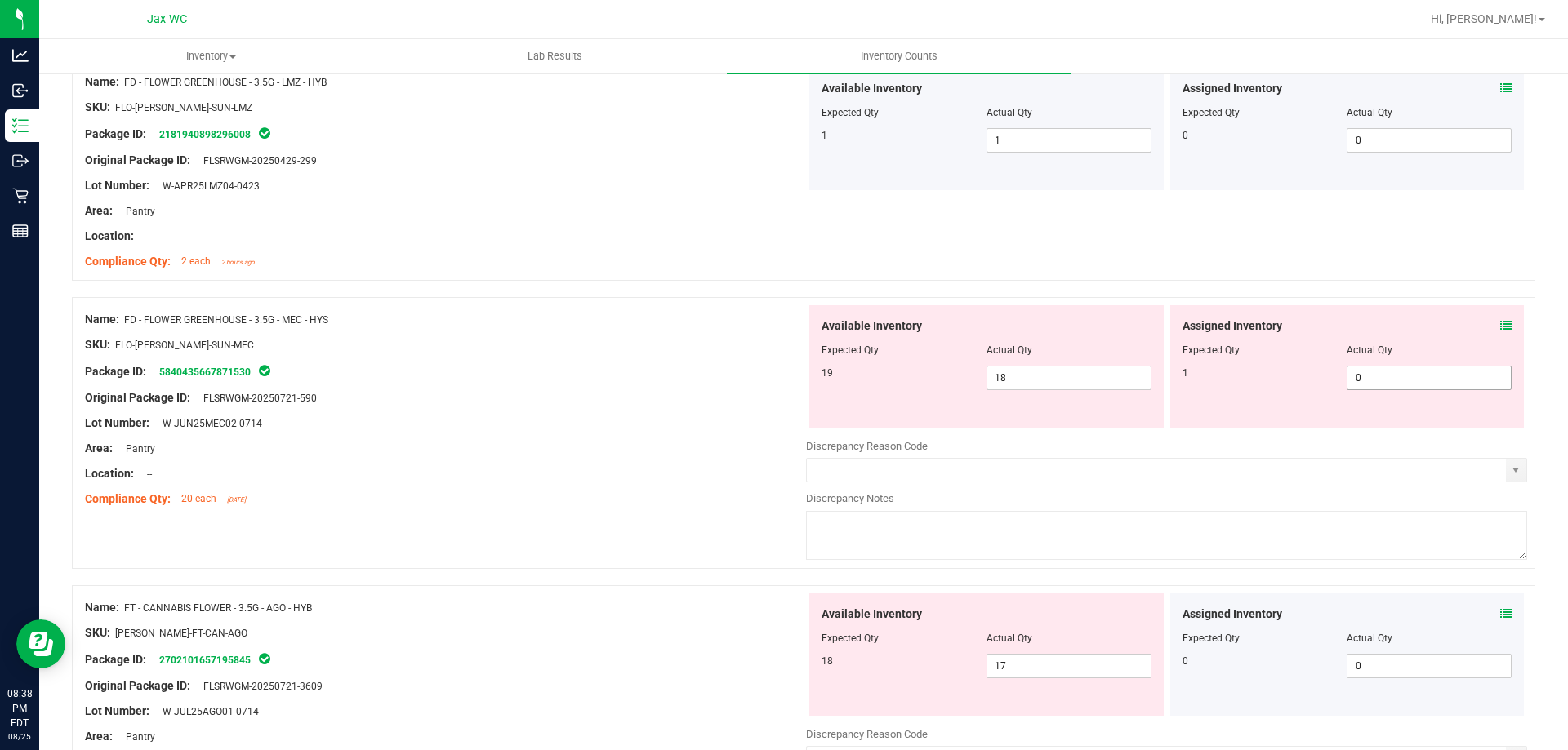
scroll to position [490, 0]
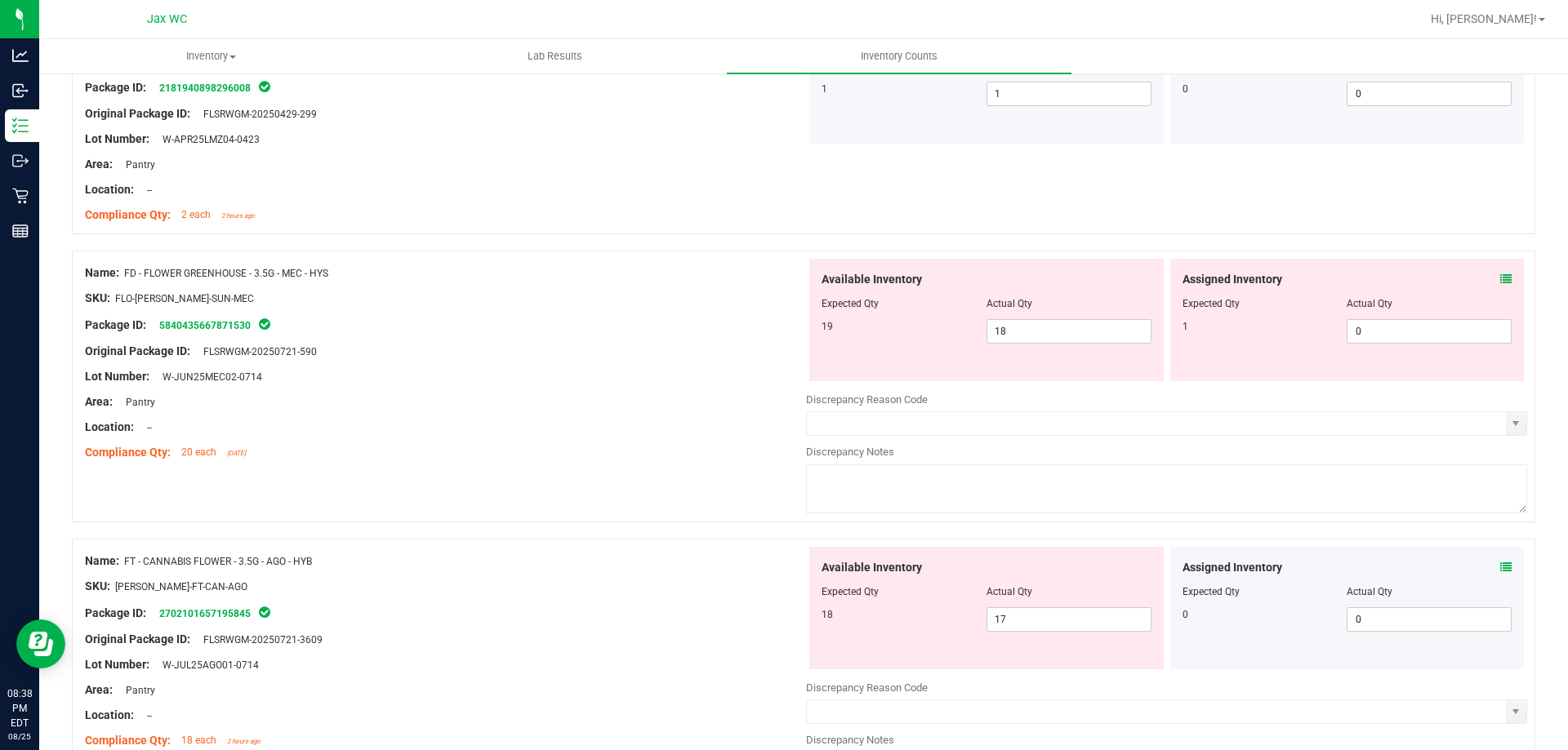
click at [1486, 282] on div "Assigned Inventory" at bounding box center [1347, 279] width 330 height 17
click at [1500, 279] on icon at bounding box center [1506, 279] width 12 height 12
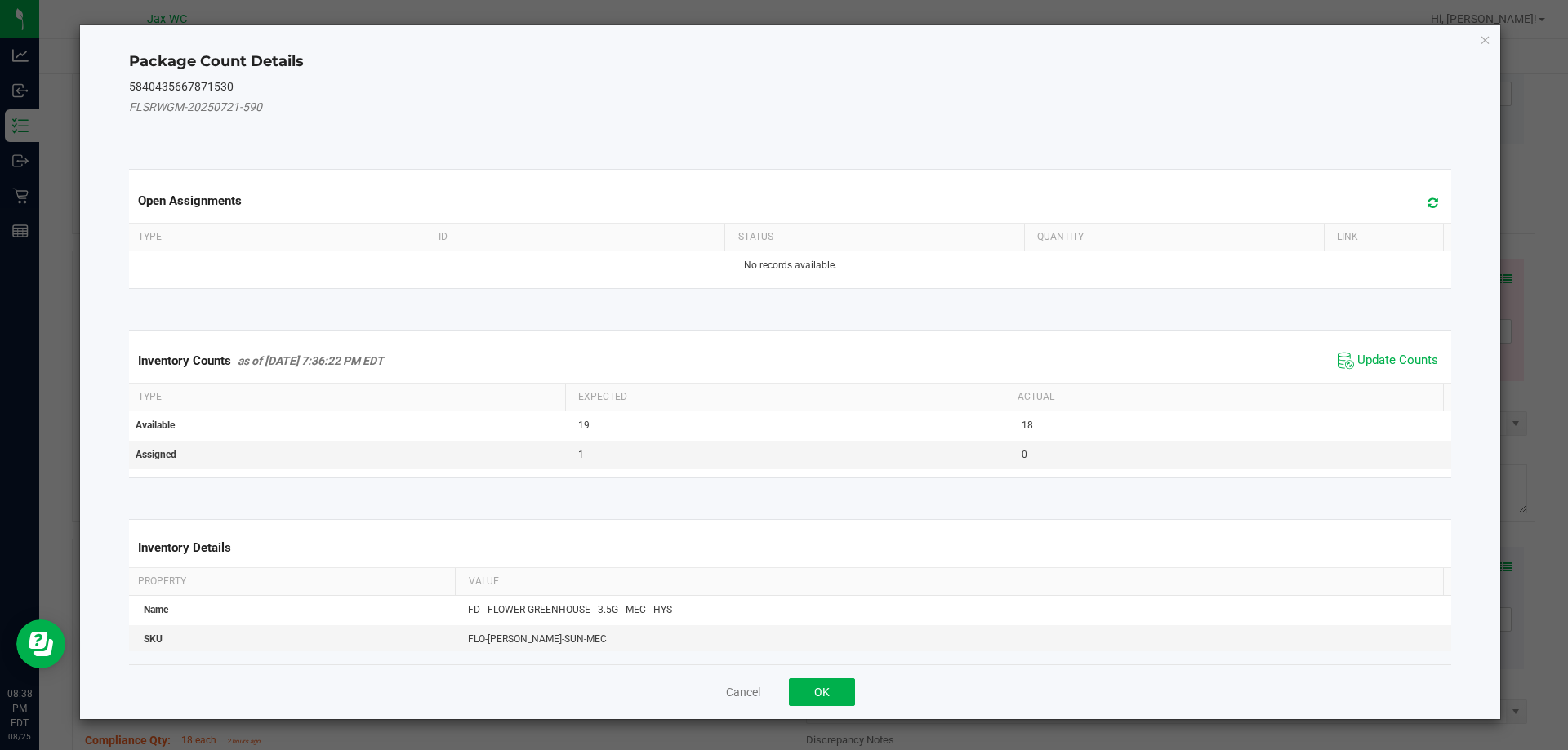
click at [1386, 371] on span "Update Counts" at bounding box center [1387, 360] width 109 height 24
click at [1379, 366] on span "Update Counts" at bounding box center [1397, 360] width 81 height 15
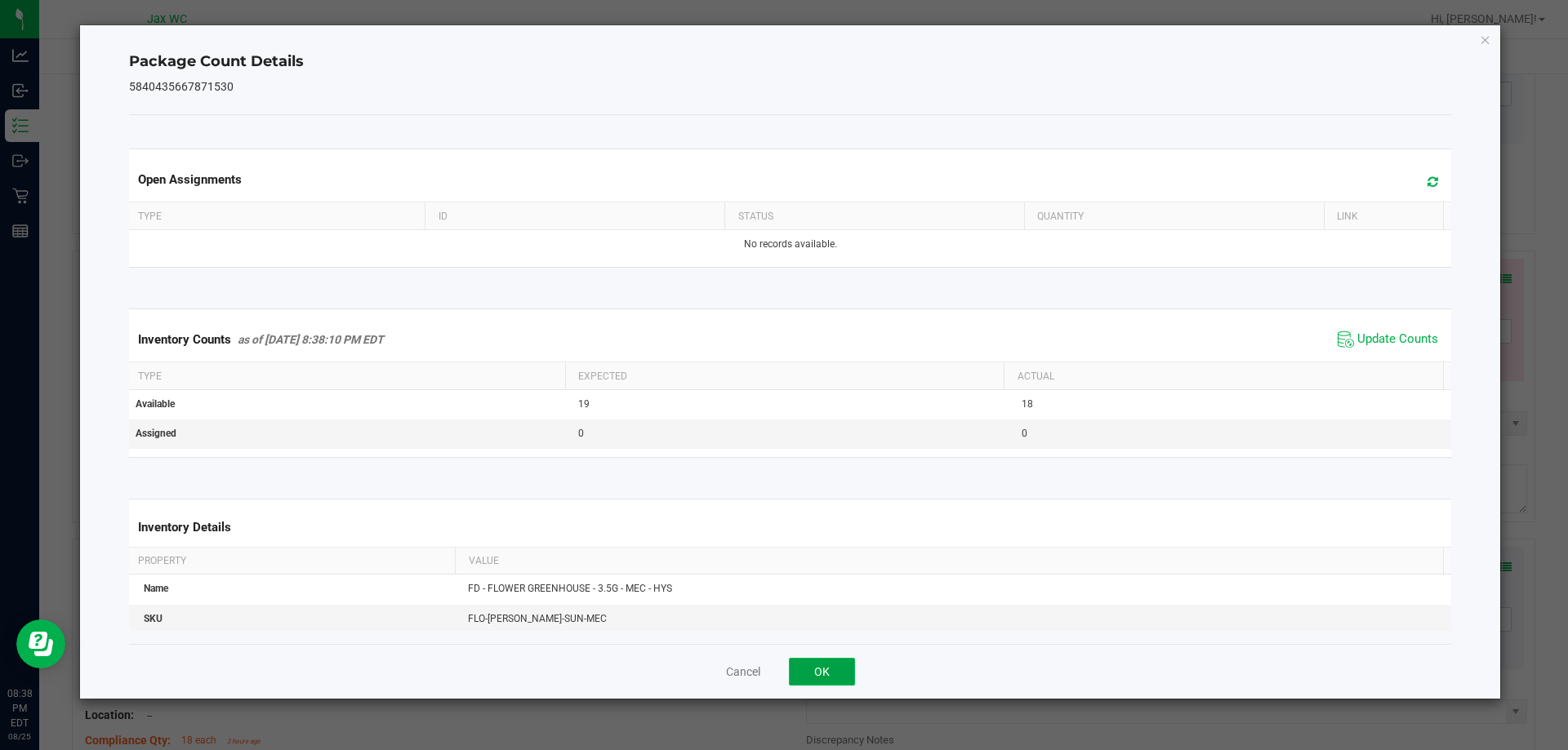
click at [846, 659] on button "OK" at bounding box center [822, 671] width 66 height 27
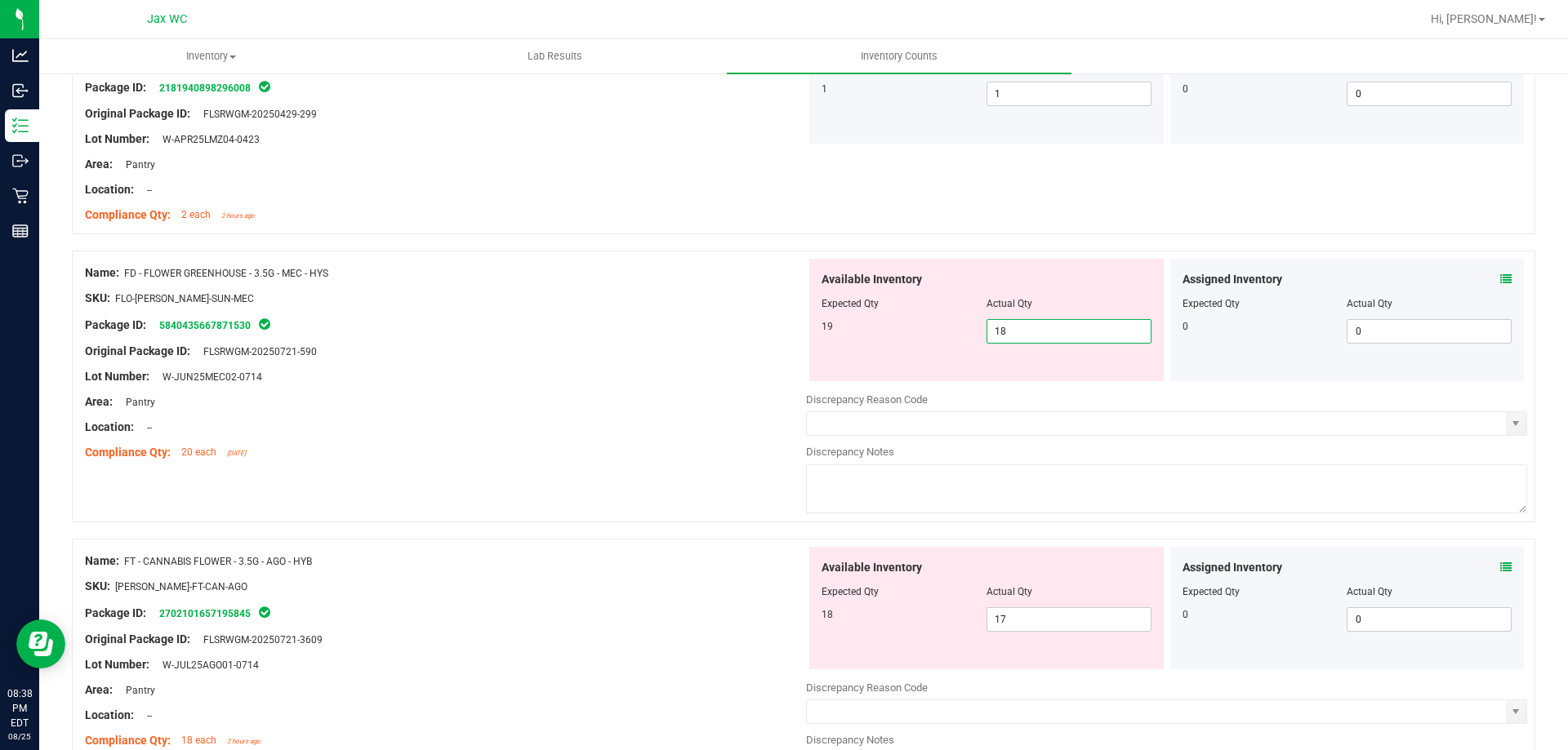
click at [1048, 334] on span "18 18" at bounding box center [1069, 331] width 165 height 24
click at [1048, 334] on input "18" at bounding box center [1069, 331] width 164 height 23
click at [719, 280] on div "Name: FD - FLOWER GREENHOUSE - 3.5G - MEC - HYS" at bounding box center [445, 273] width 721 height 17
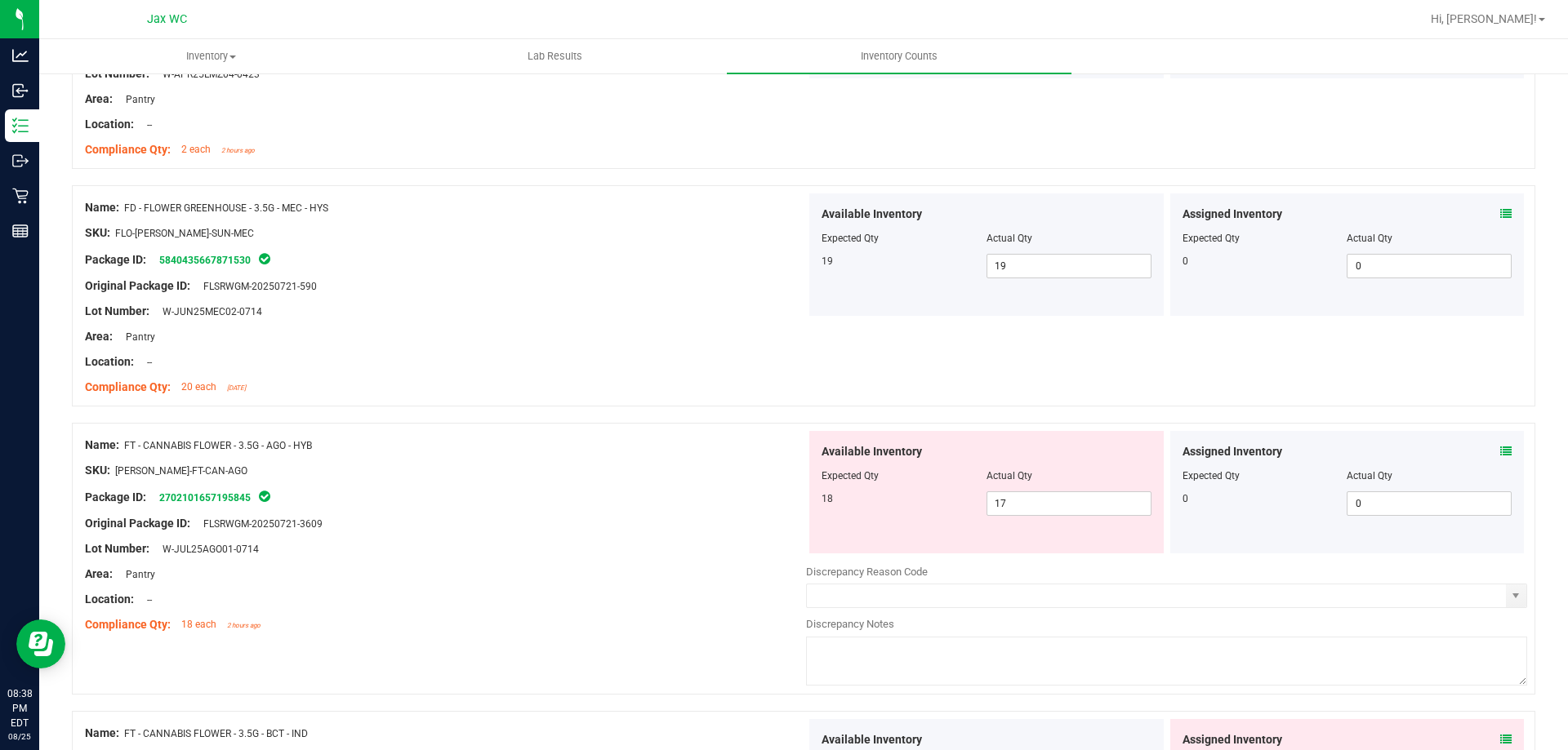
scroll to position [816, 0]
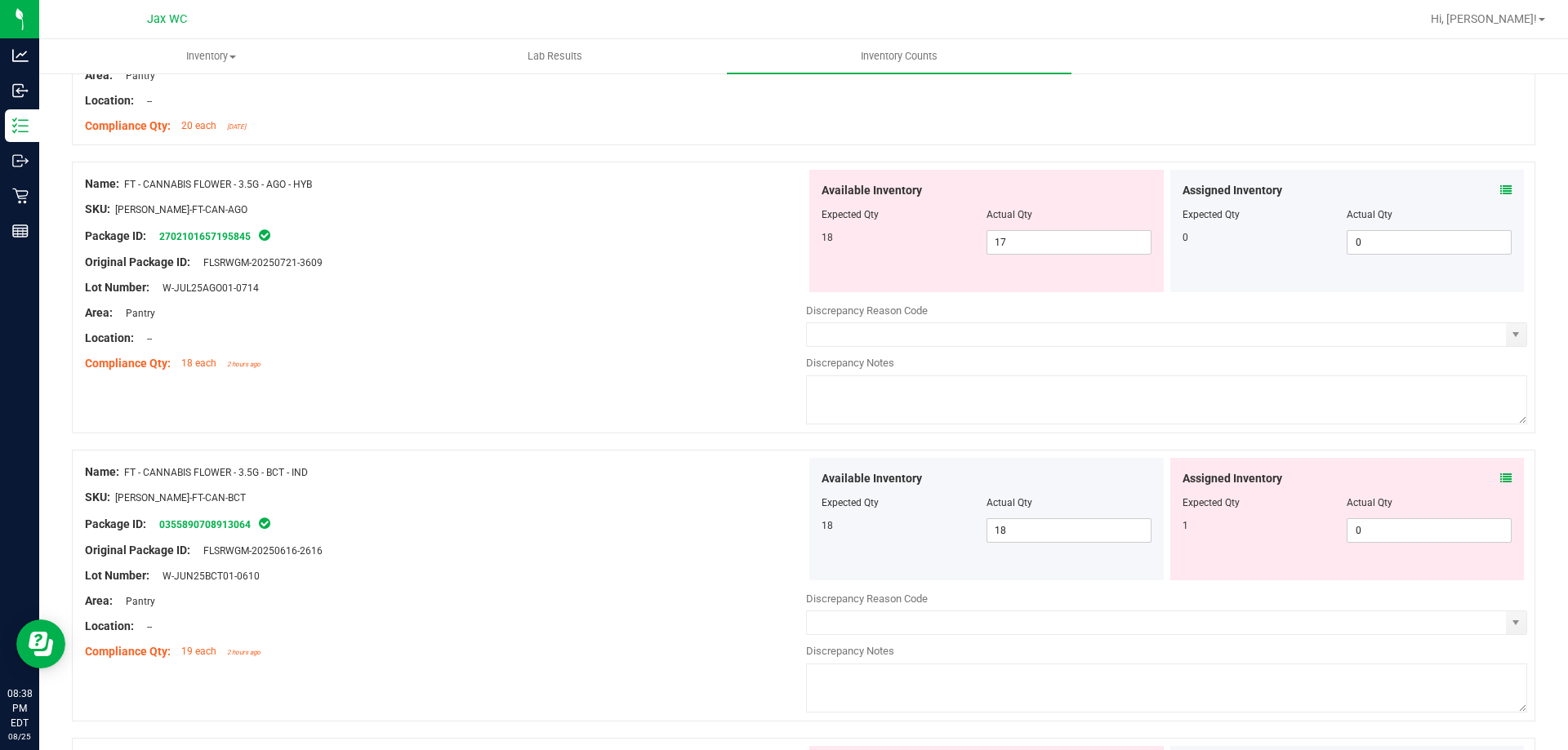
click at [1500, 187] on icon at bounding box center [1506, 190] width 12 height 12
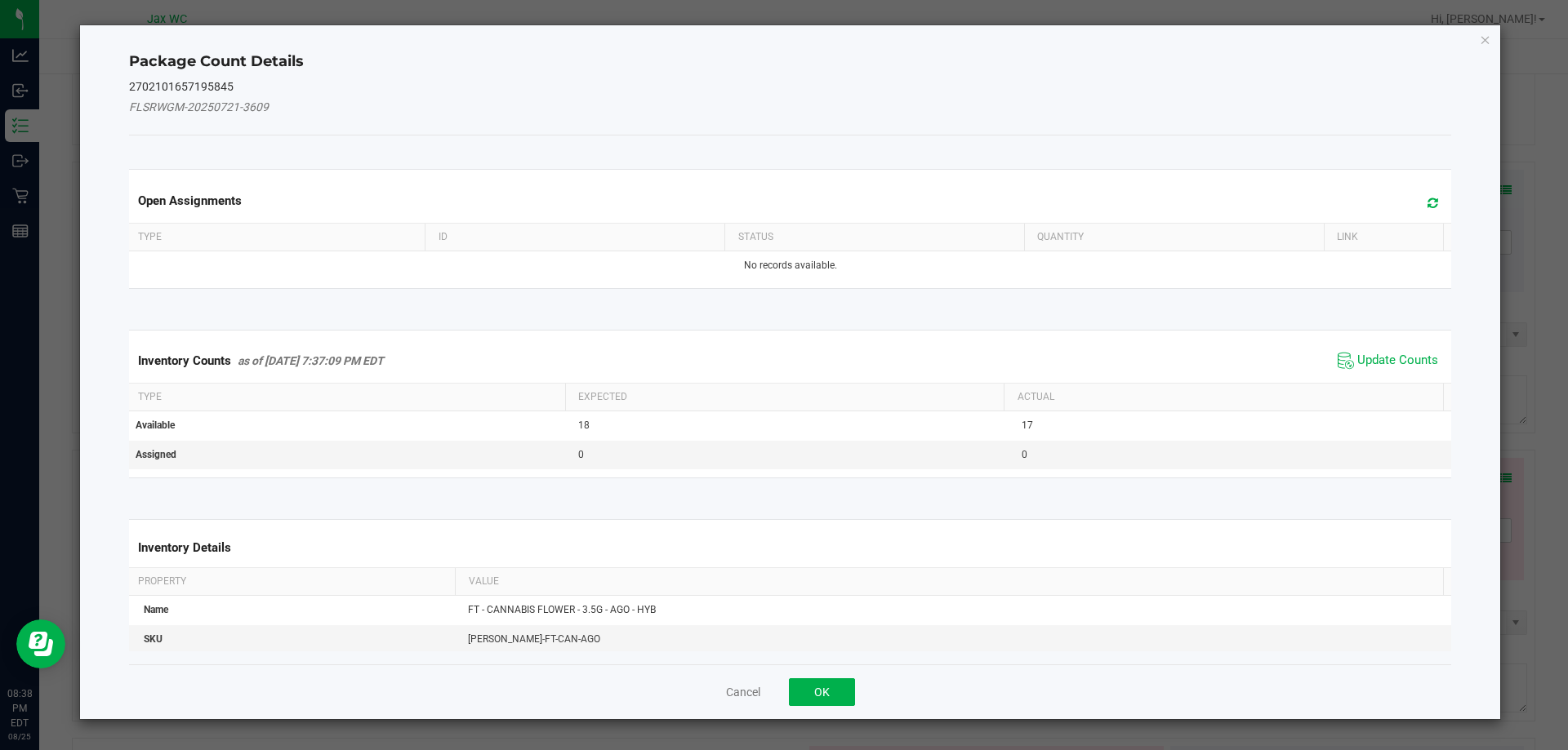
click at [1406, 351] on span "Update Counts" at bounding box center [1387, 360] width 109 height 24
click at [1406, 351] on span "Update Counts" at bounding box center [1389, 360] width 105 height 23
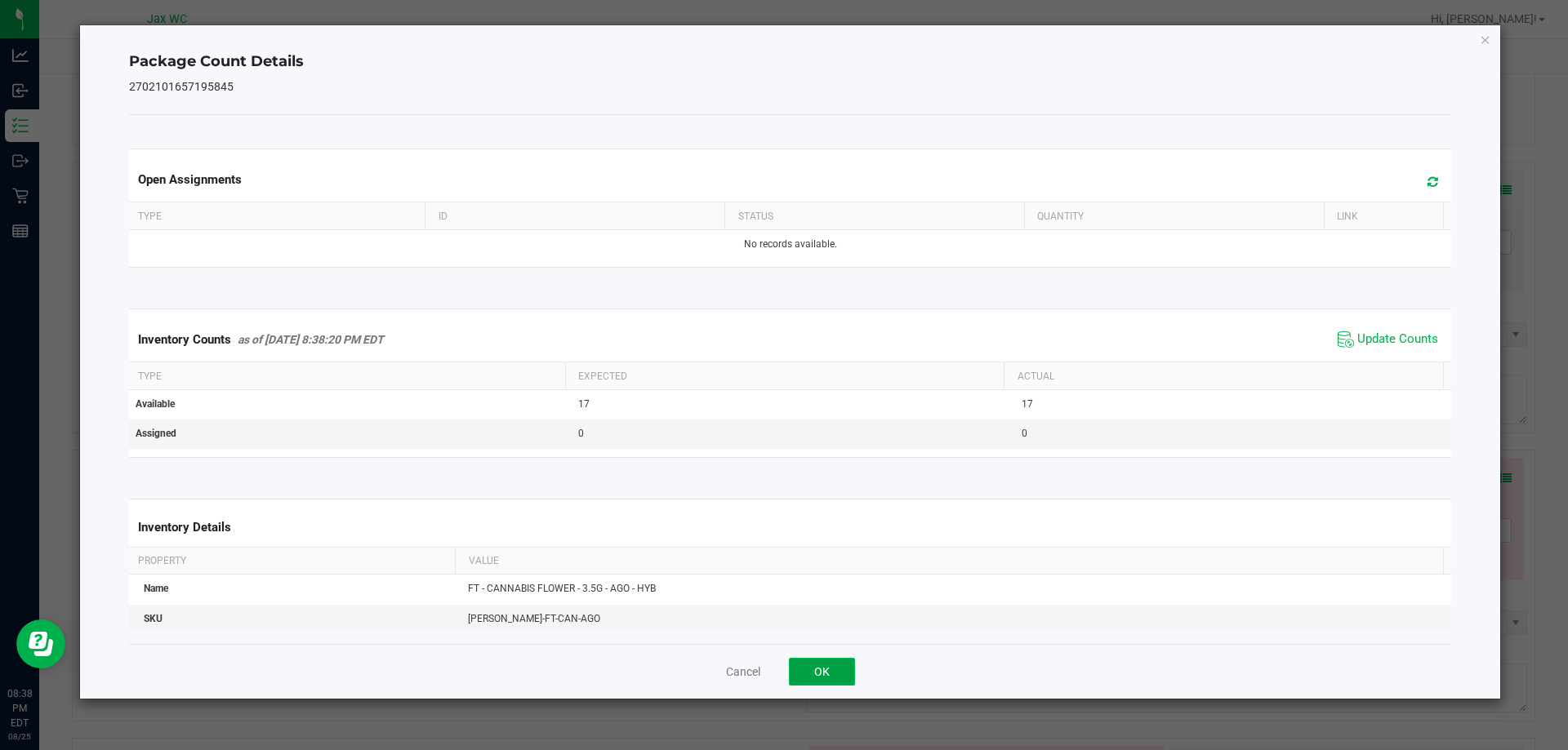
click at [802, 667] on button "OK" at bounding box center [822, 671] width 66 height 27
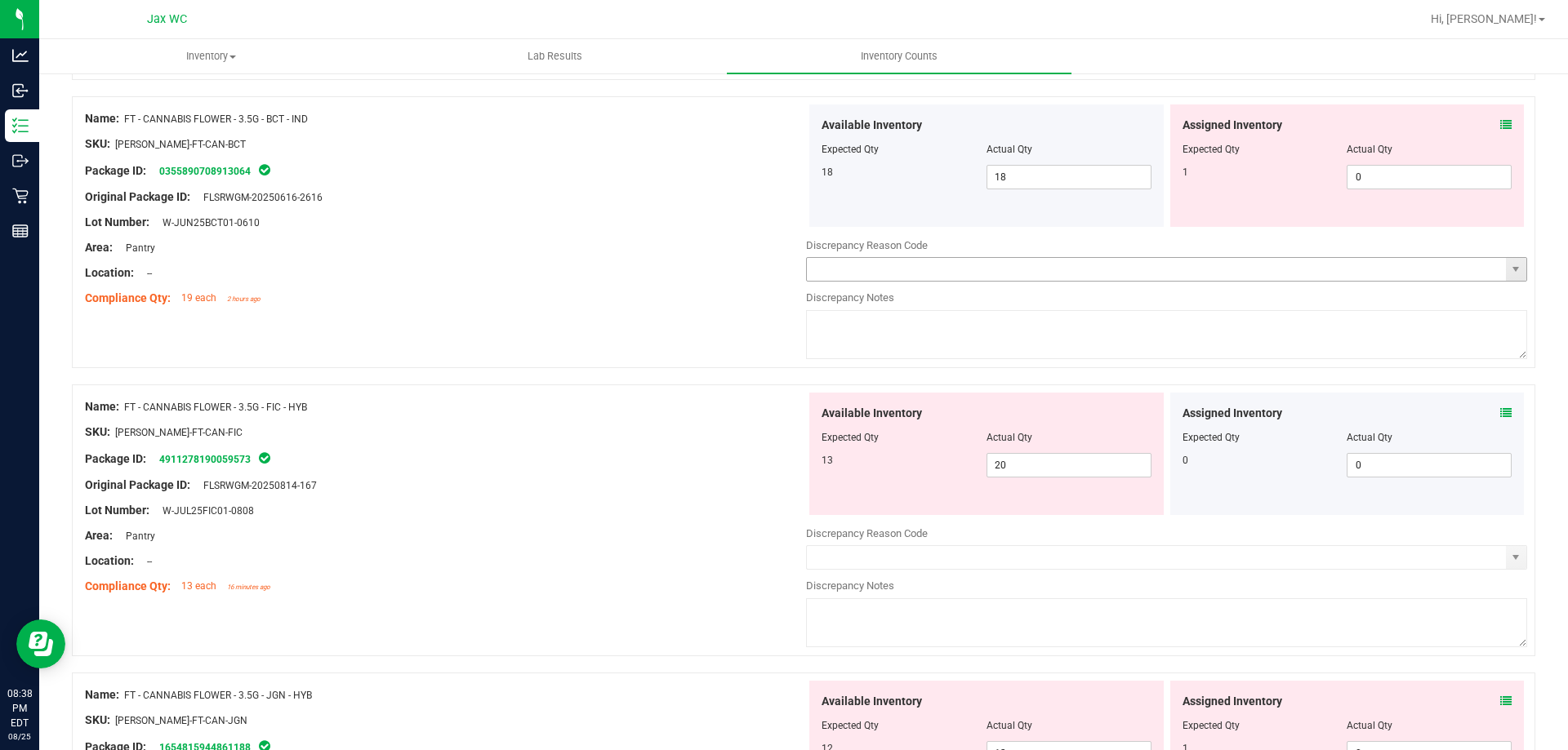
scroll to position [1143, 0]
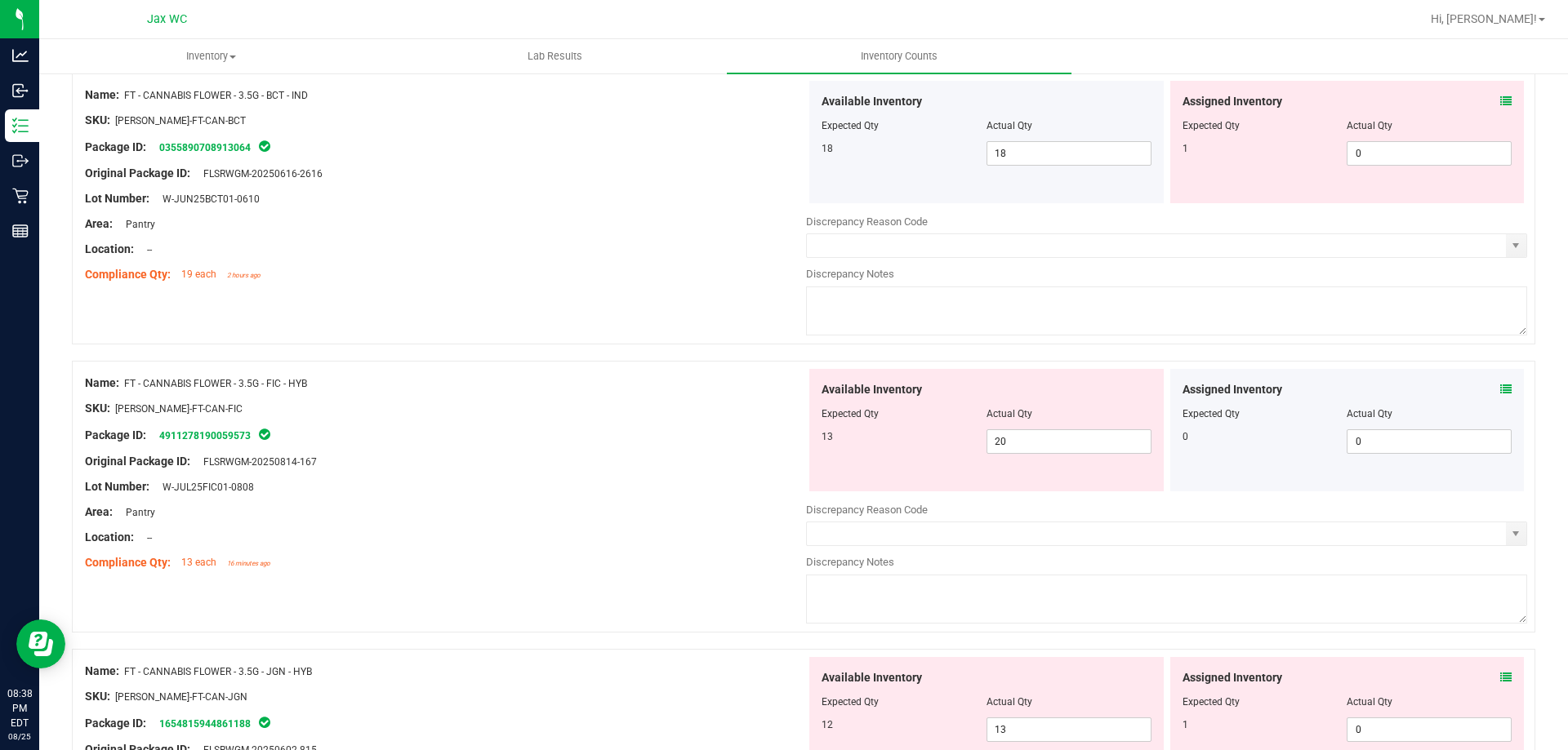
click at [1500, 99] on icon at bounding box center [1506, 101] width 12 height 12
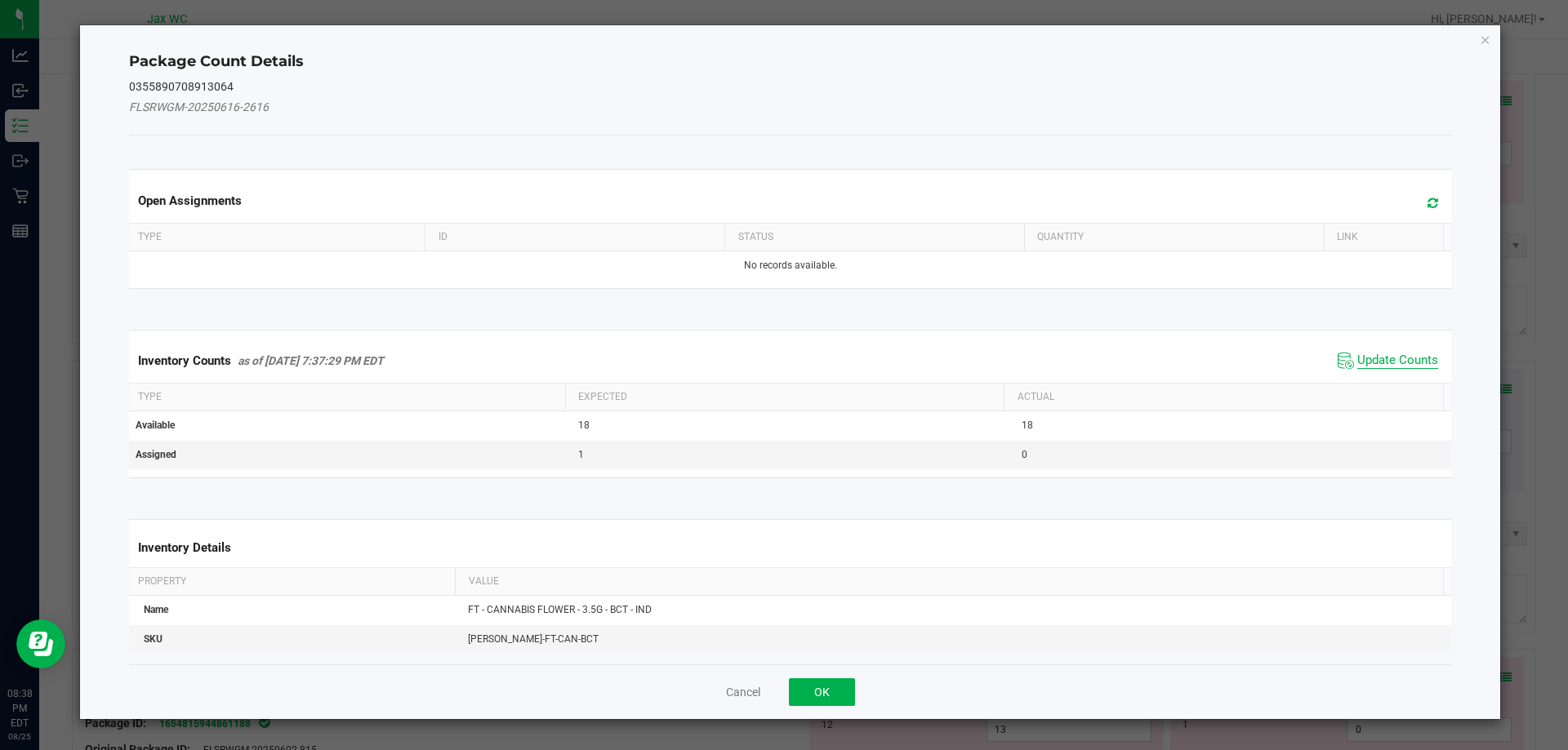
click at [1404, 357] on span "Update Counts" at bounding box center [1397, 361] width 81 height 17
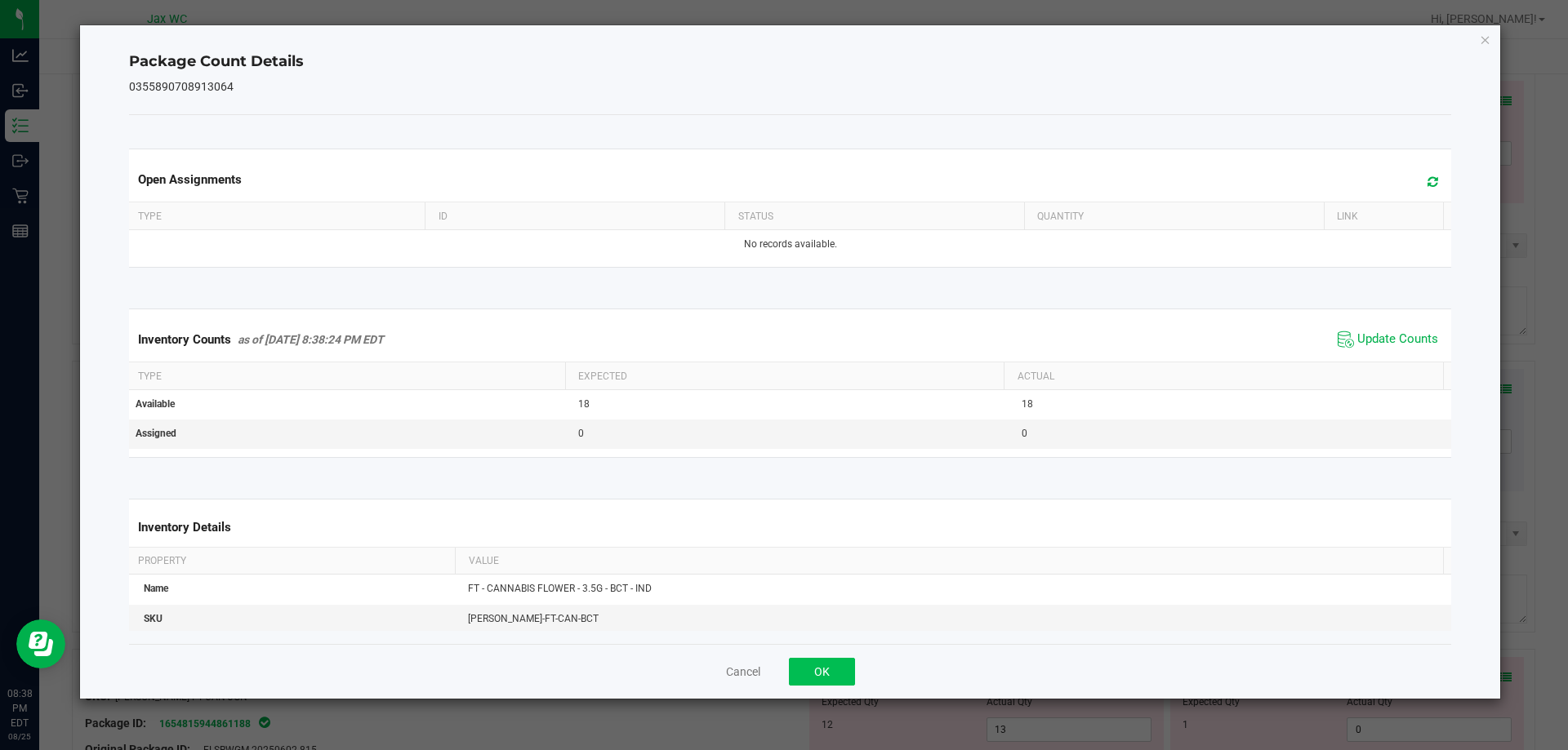
click at [823, 661] on div "Cancel OK" at bounding box center [790, 672] width 1323 height 55
click at [828, 659] on button "OK" at bounding box center [822, 671] width 66 height 27
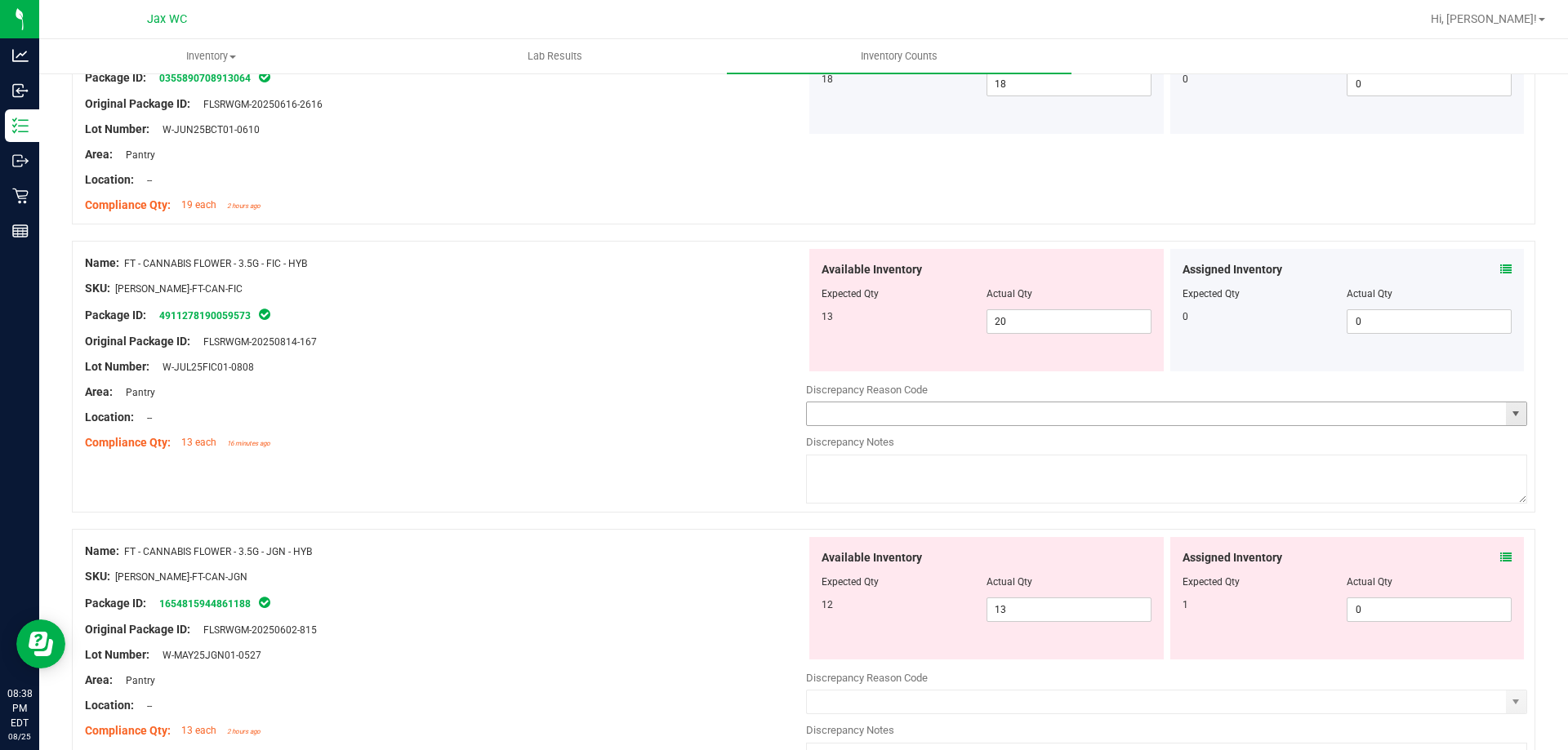
scroll to position [1306, 0]
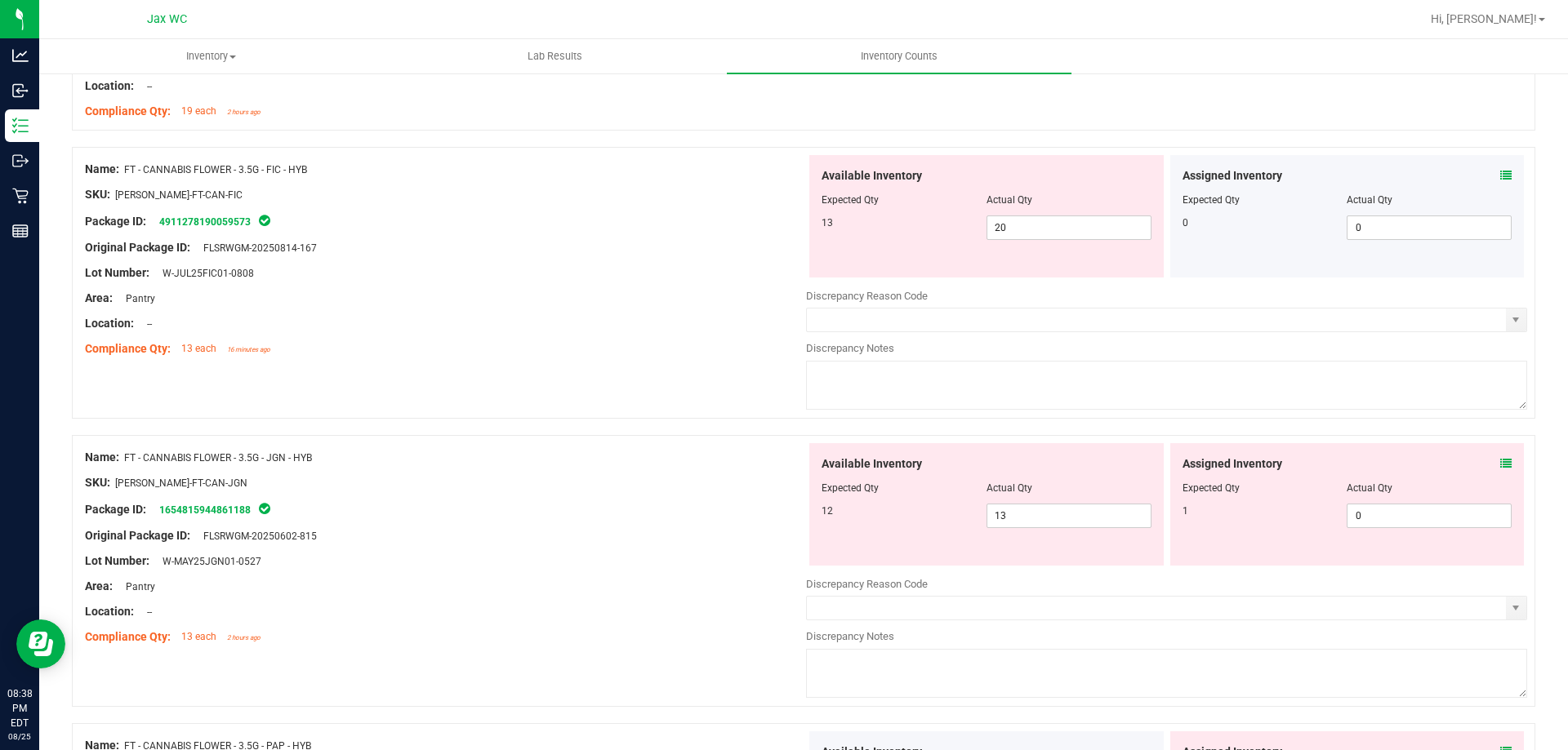
click at [1500, 172] on icon at bounding box center [1506, 175] width 12 height 12
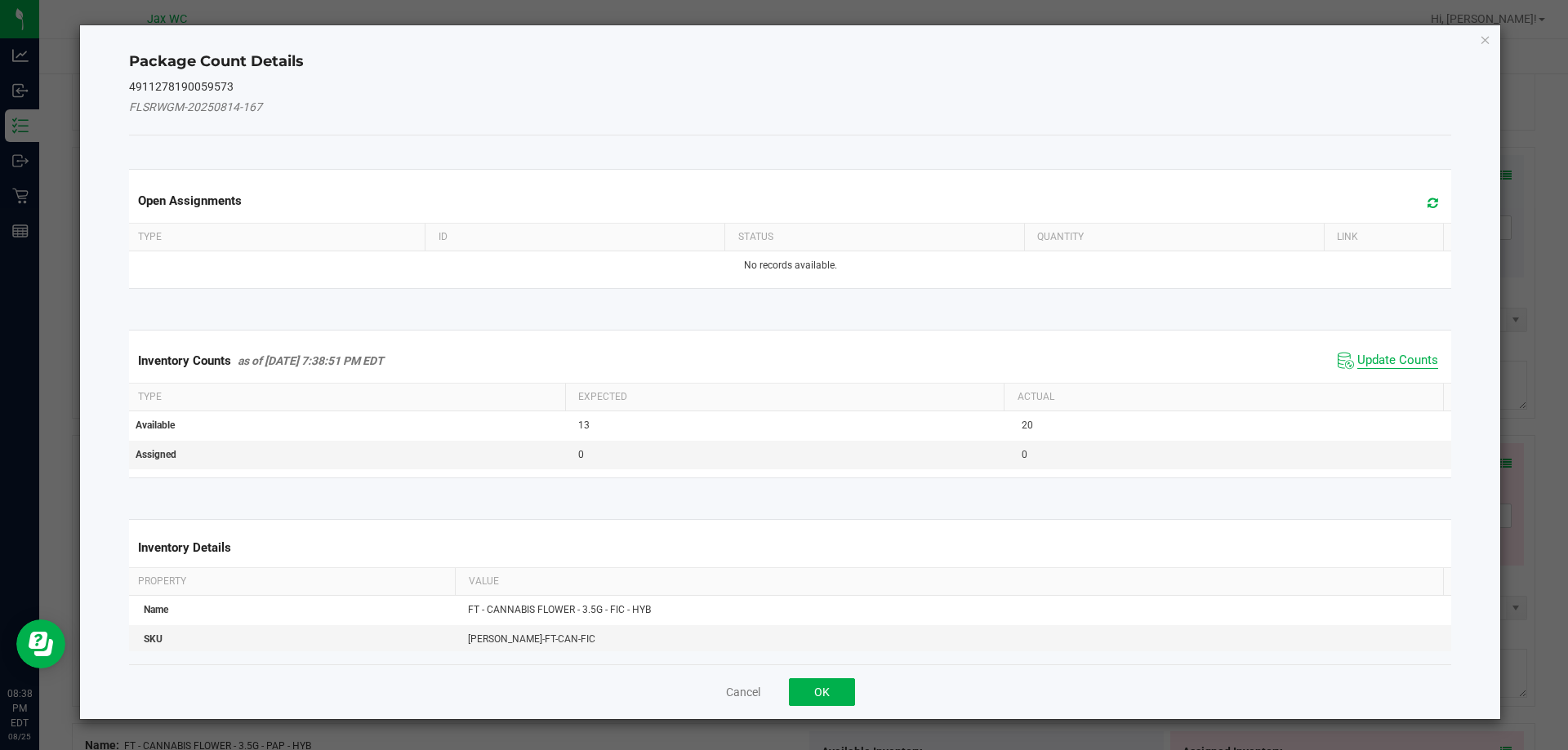
click at [1404, 355] on span "Update Counts" at bounding box center [1397, 361] width 81 height 17
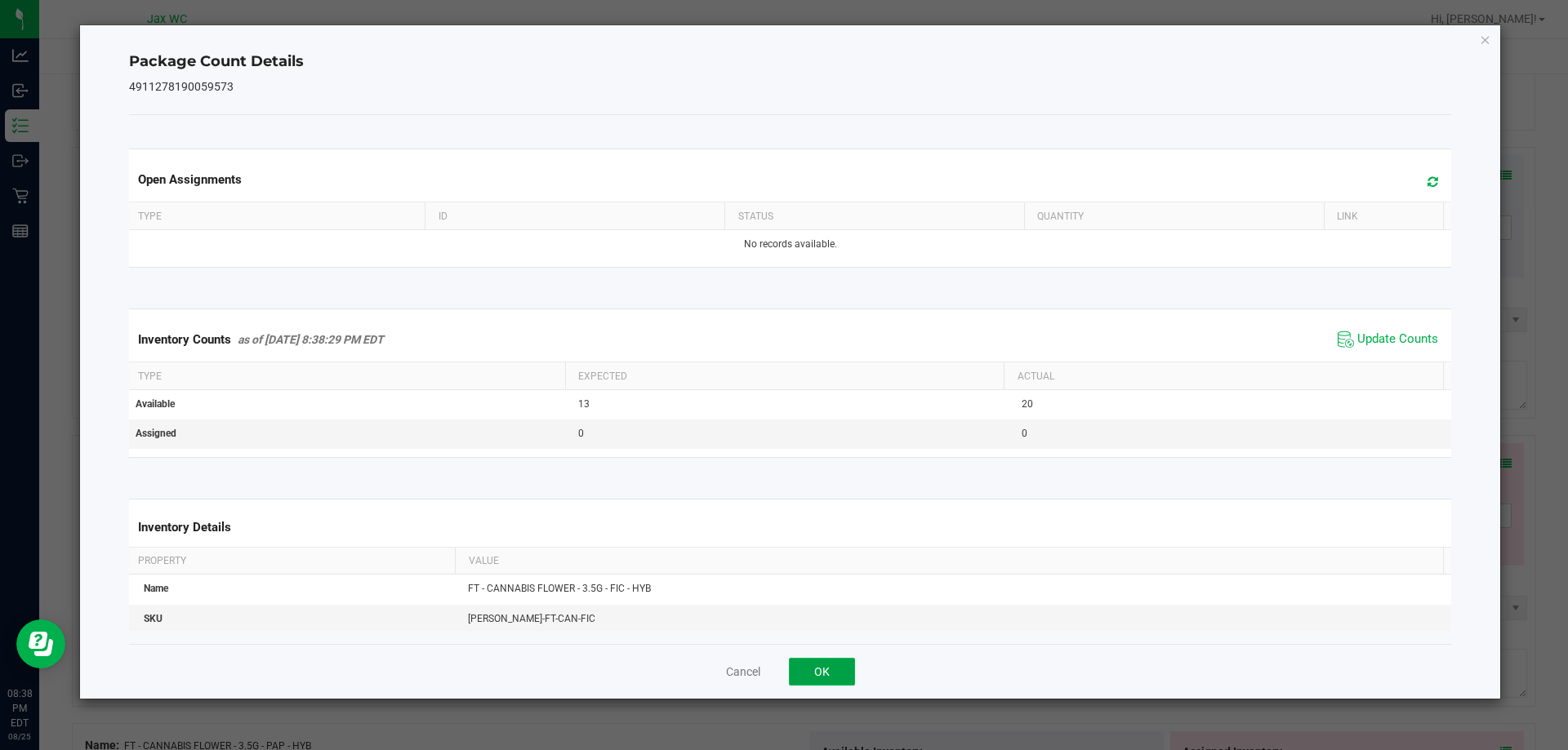
click at [842, 660] on button "OK" at bounding box center [822, 671] width 66 height 27
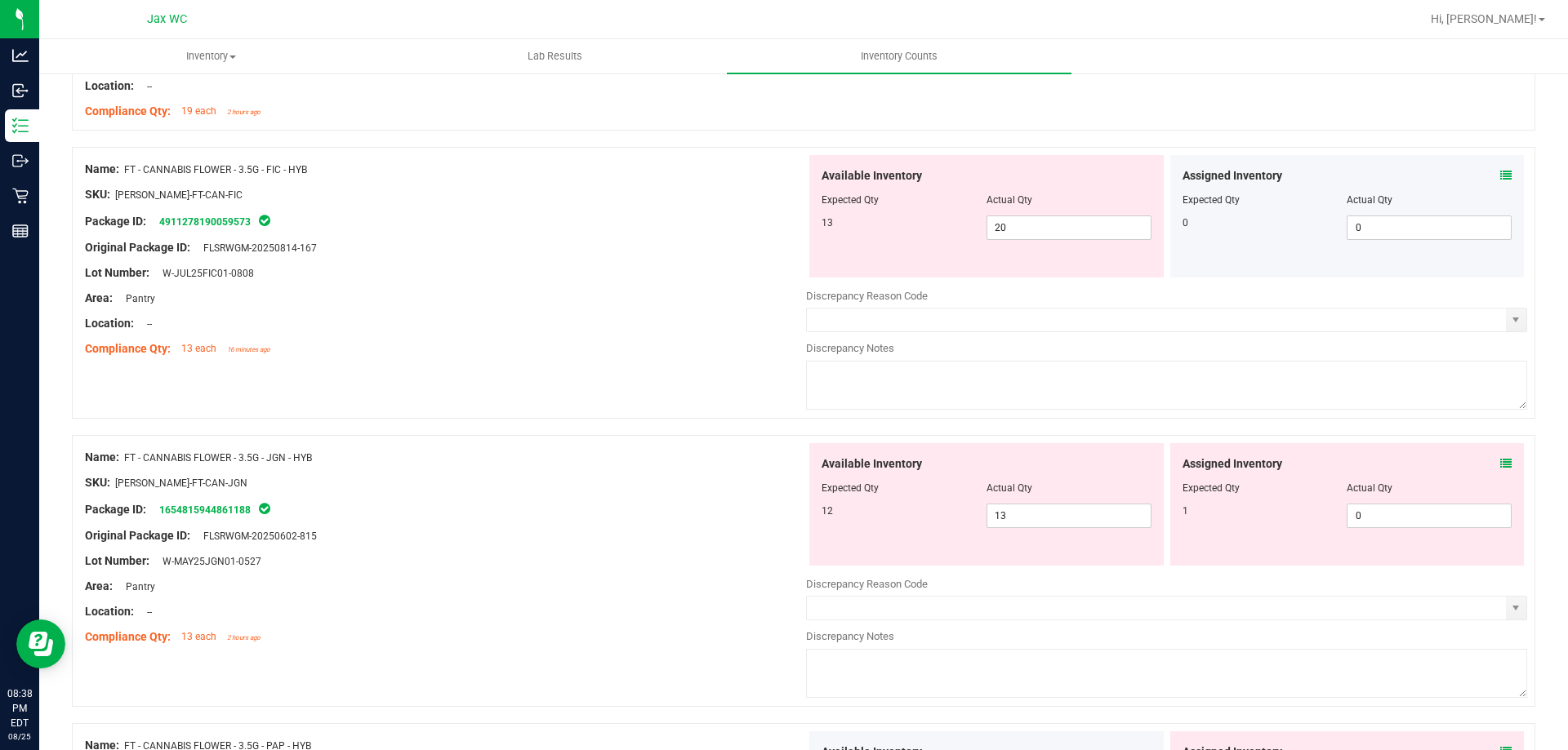
click at [1501, 461] on div "Assigned Inventory Expected Qty Actual Qty 1 0 0" at bounding box center [1347, 504] width 355 height 122
click at [1500, 462] on icon at bounding box center [1506, 464] width 12 height 12
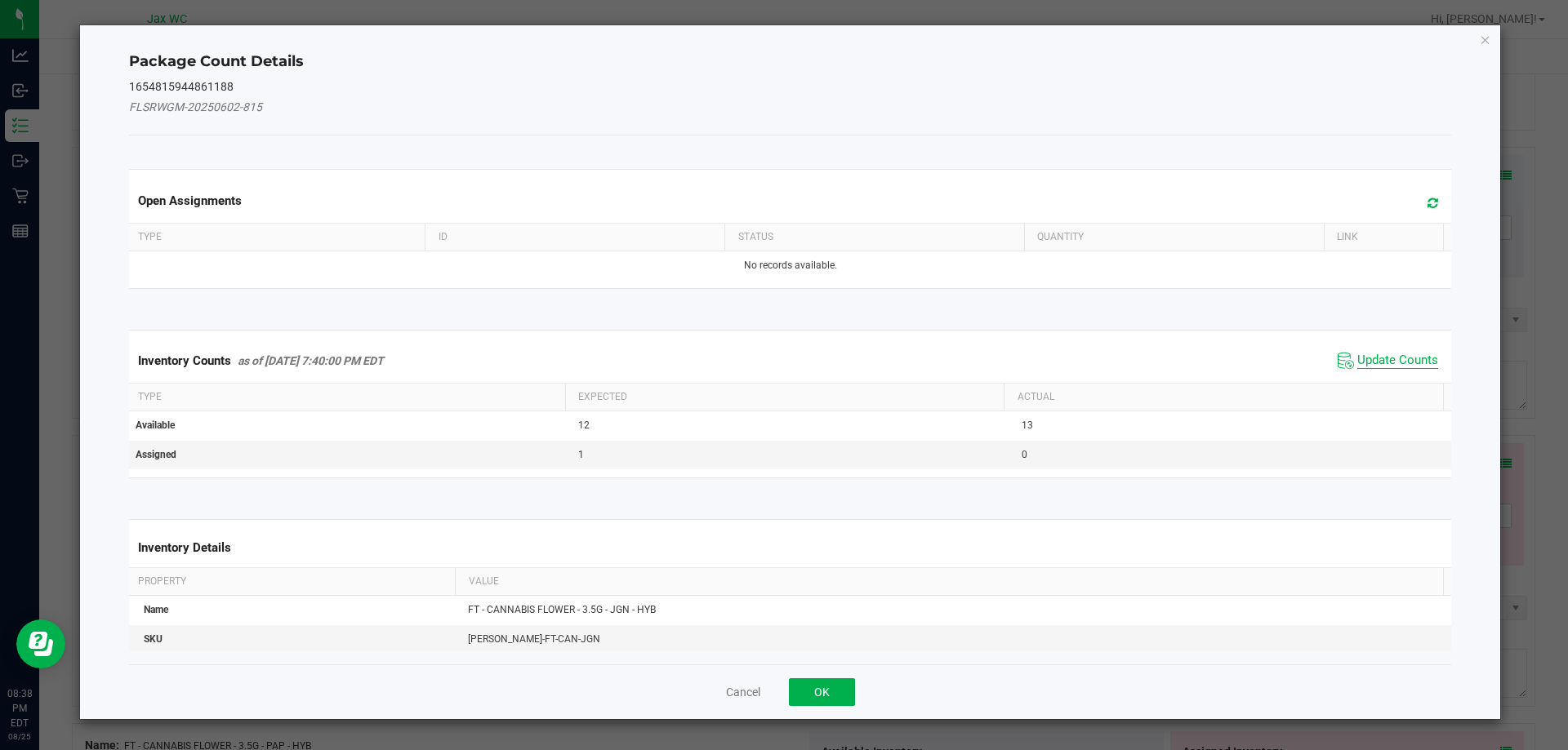
click at [1380, 360] on span "Update Counts" at bounding box center [1397, 361] width 81 height 17
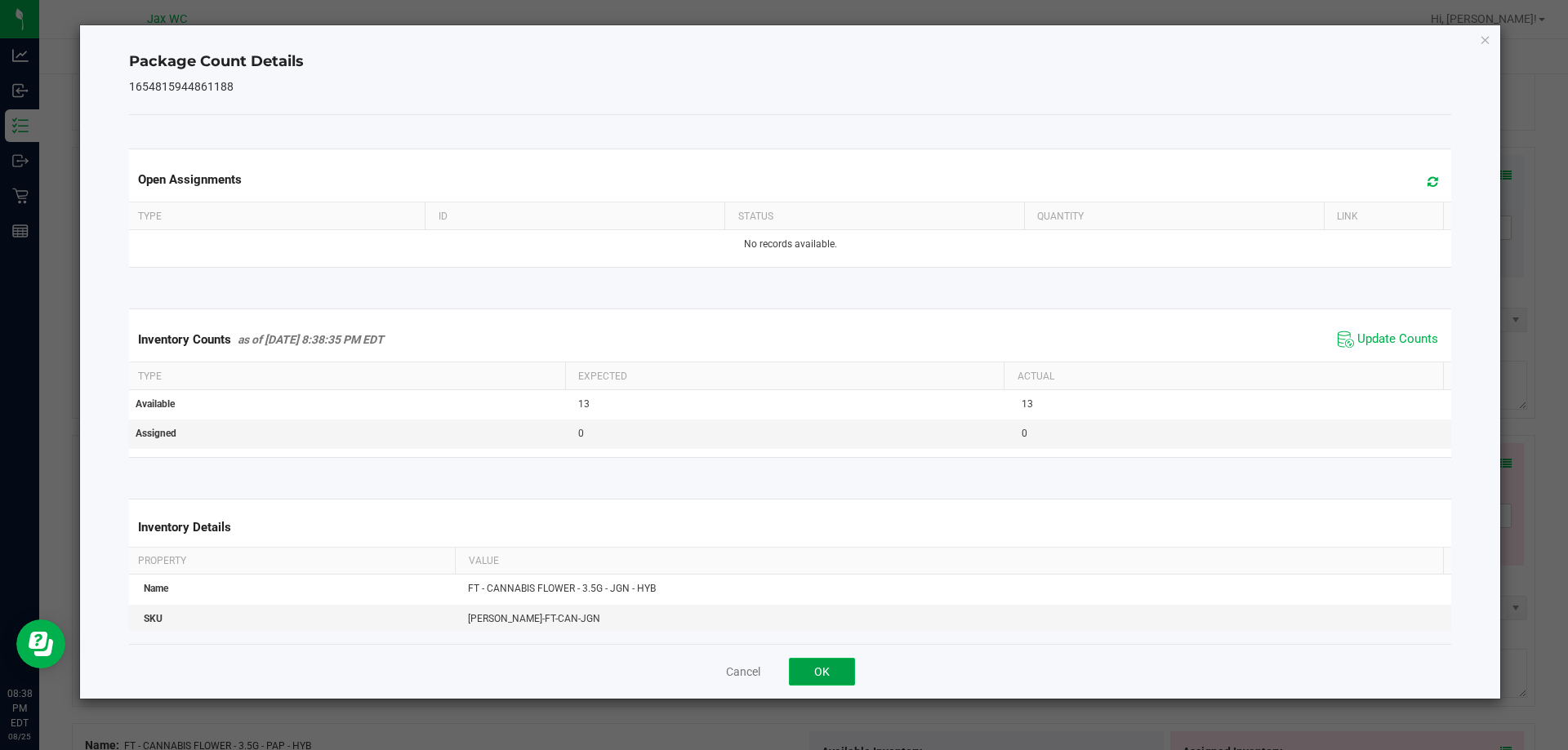
click at [806, 669] on button "OK" at bounding box center [822, 671] width 66 height 27
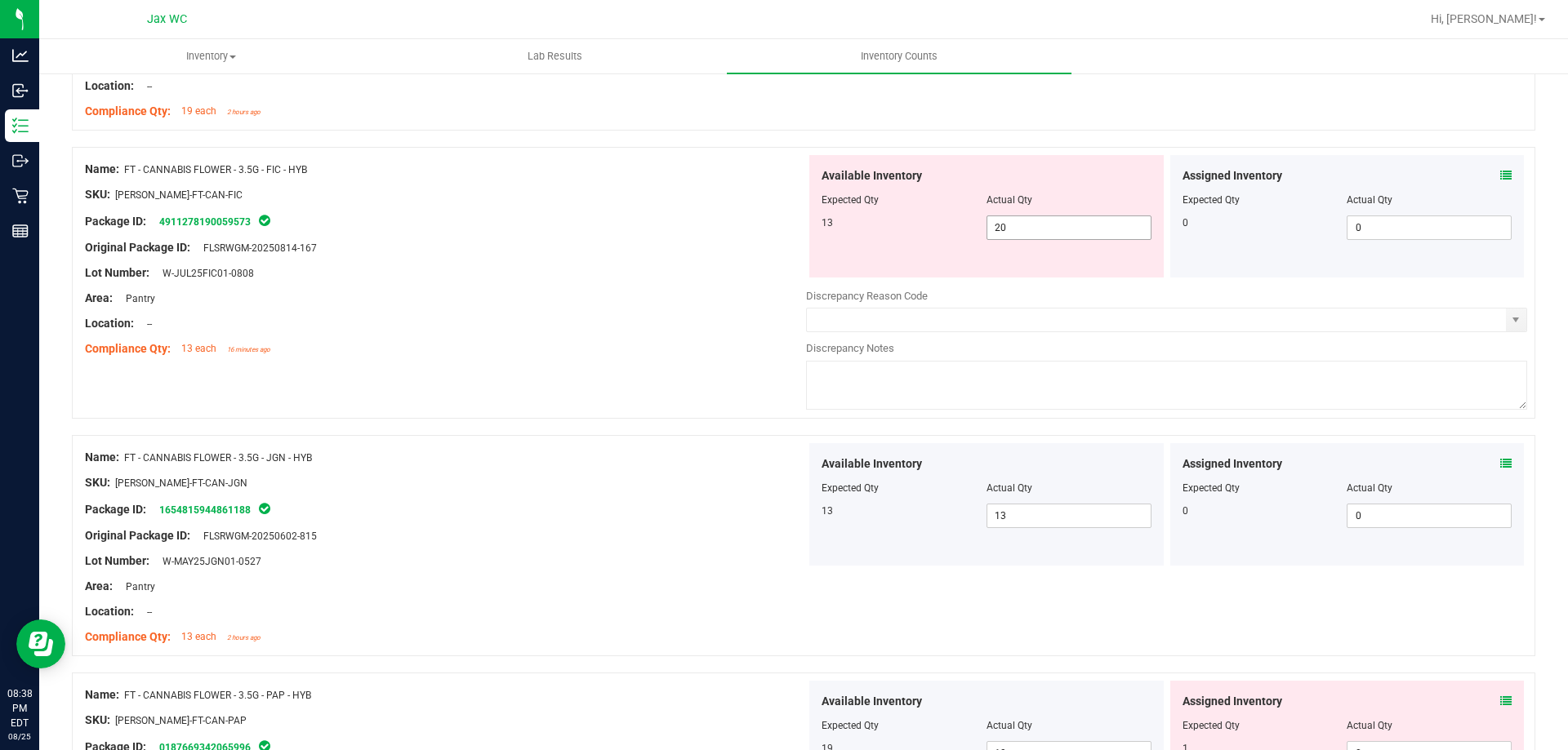
click at [1015, 224] on span "20 20" at bounding box center [1069, 228] width 165 height 24
click at [1015, 225] on input "20" at bounding box center [1069, 228] width 164 height 23
click at [658, 320] on div "Location: --" at bounding box center [445, 323] width 721 height 17
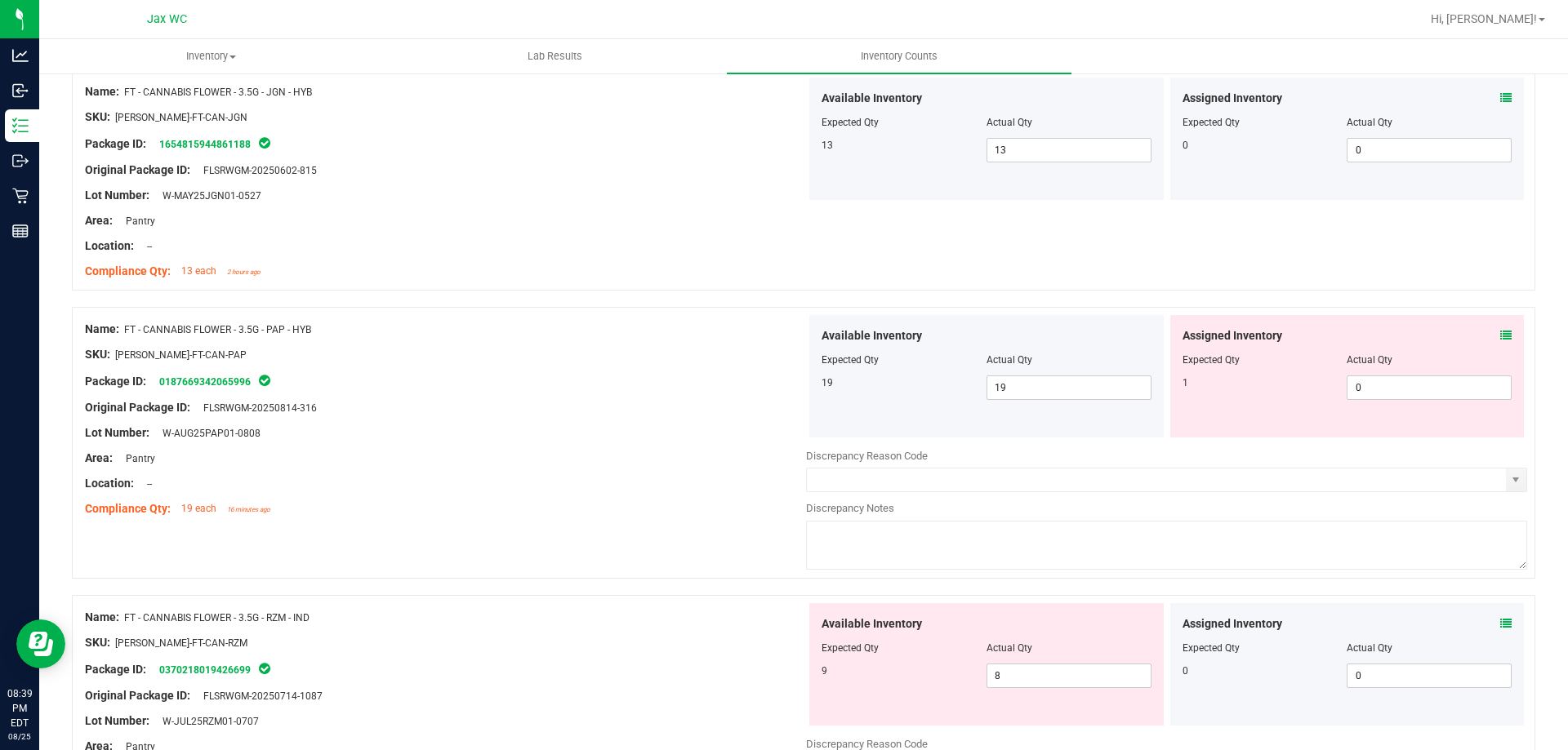
scroll to position [1633, 0]
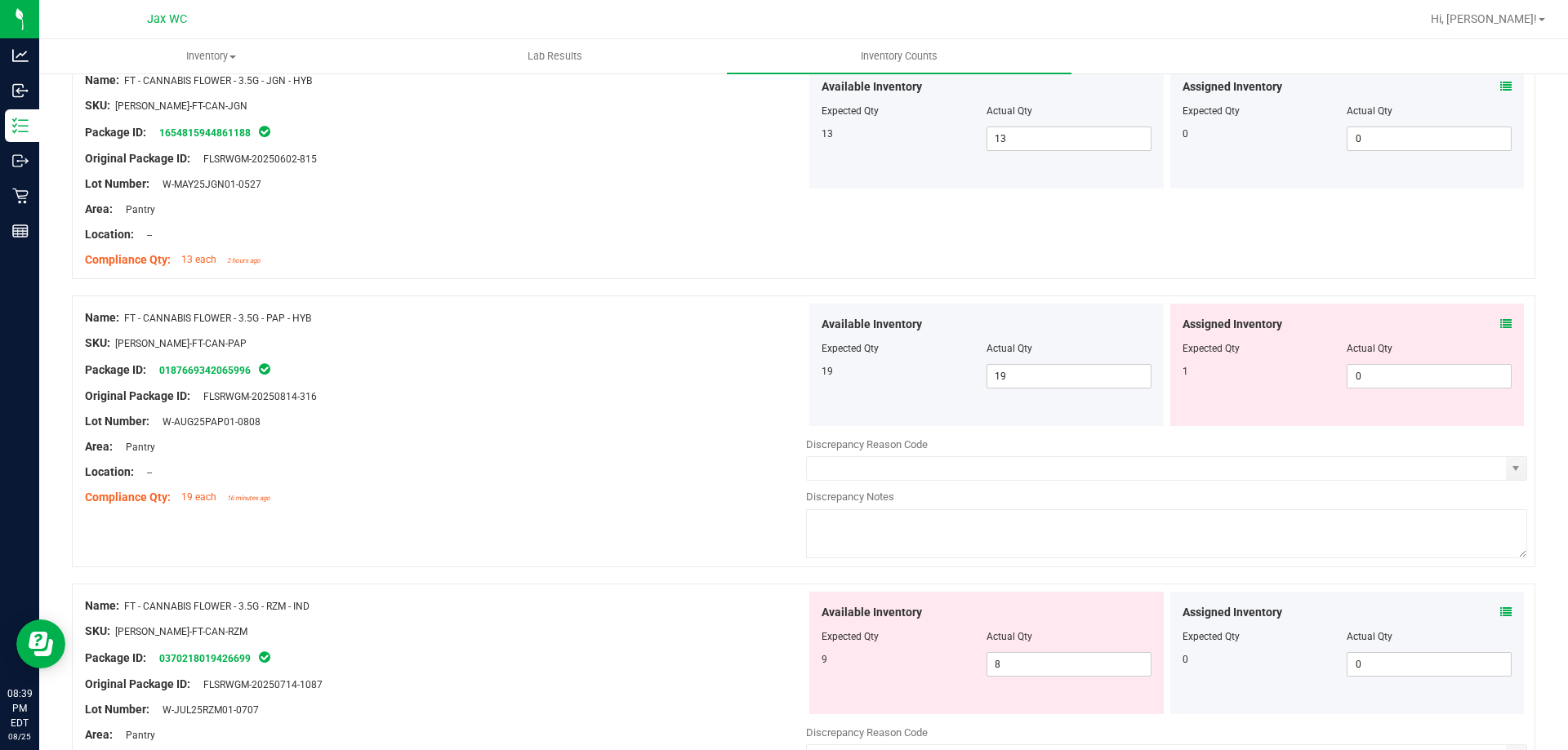
click at [1500, 323] on icon at bounding box center [1506, 324] width 12 height 12
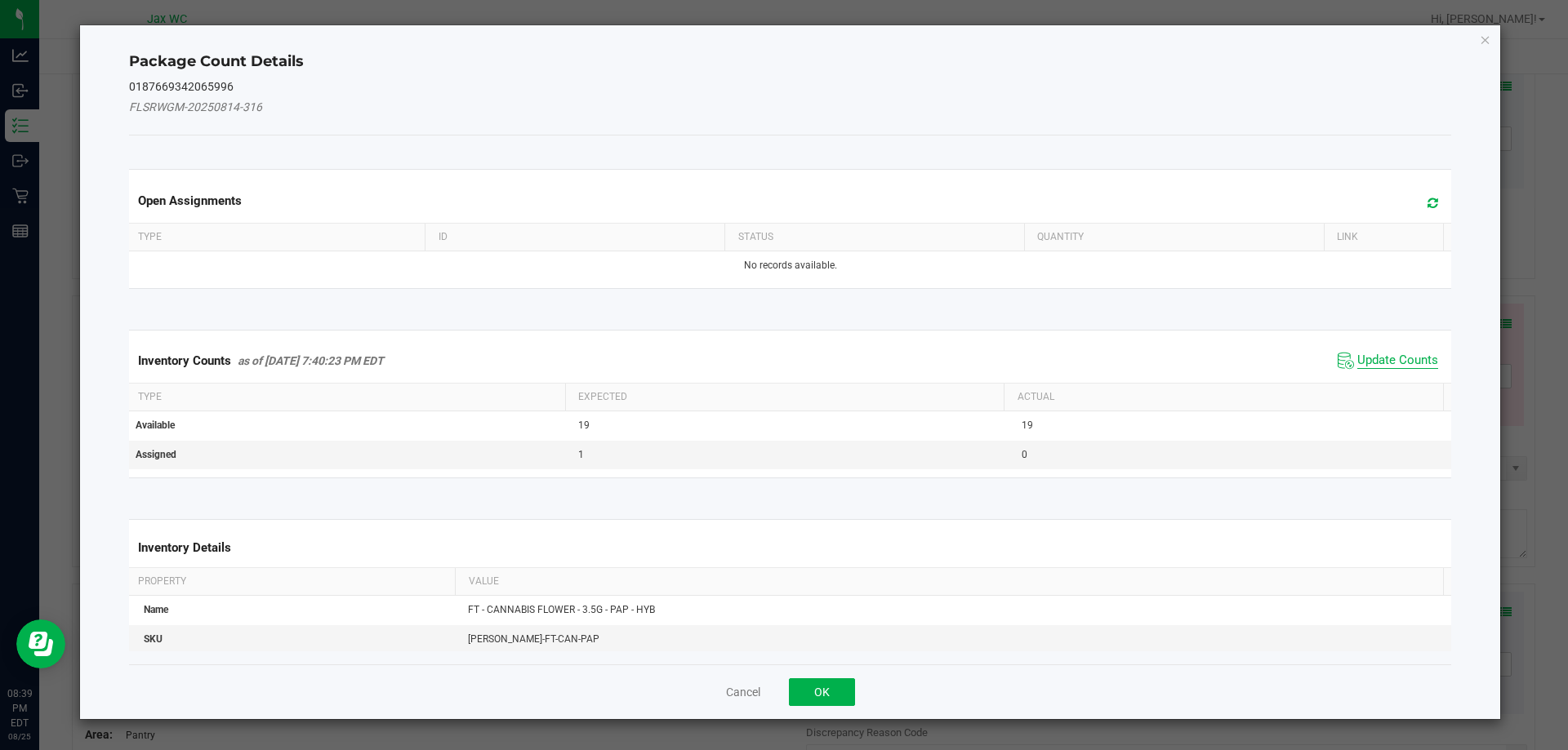
click at [1370, 365] on span "Update Counts" at bounding box center [1397, 361] width 81 height 17
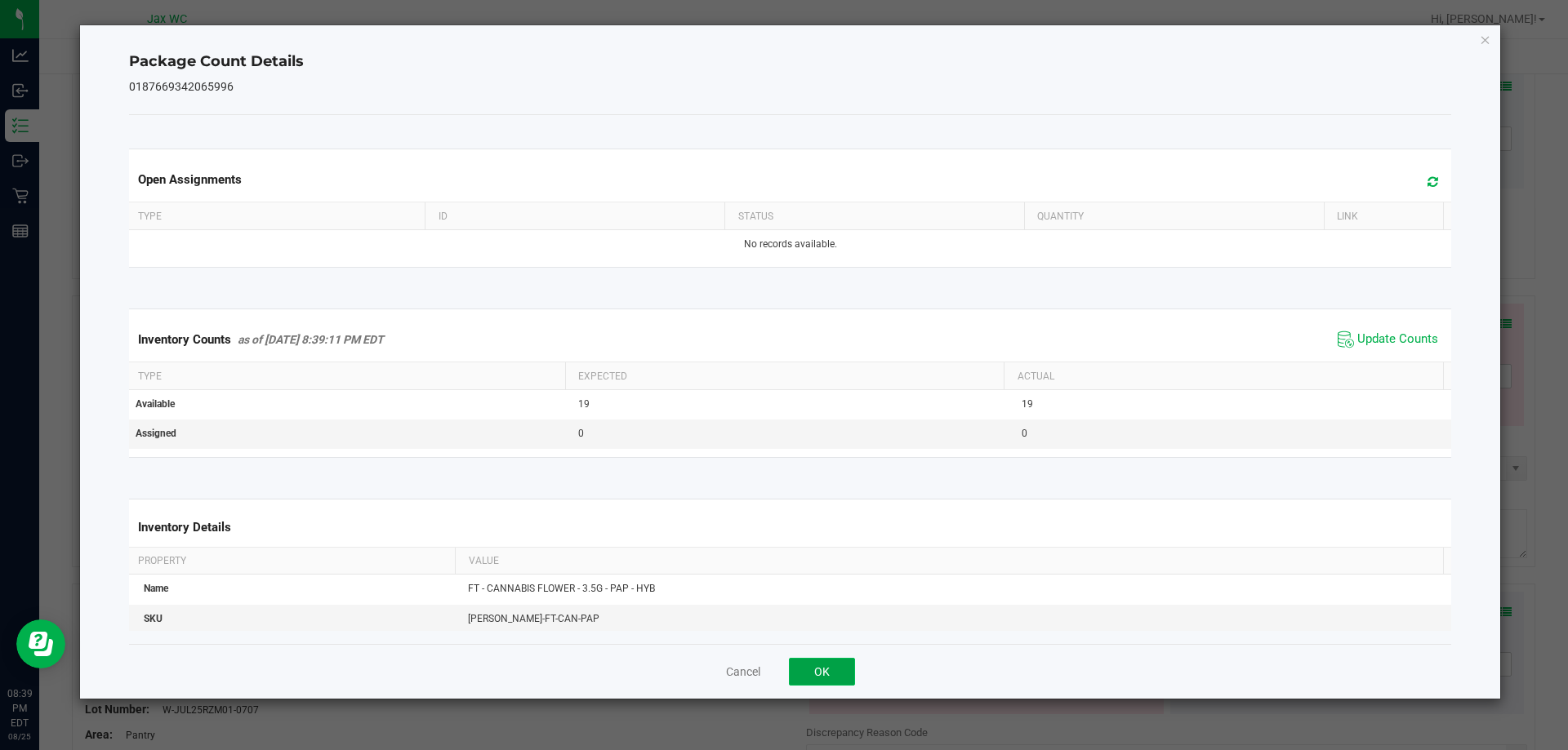
click at [833, 663] on button "OK" at bounding box center [822, 671] width 66 height 27
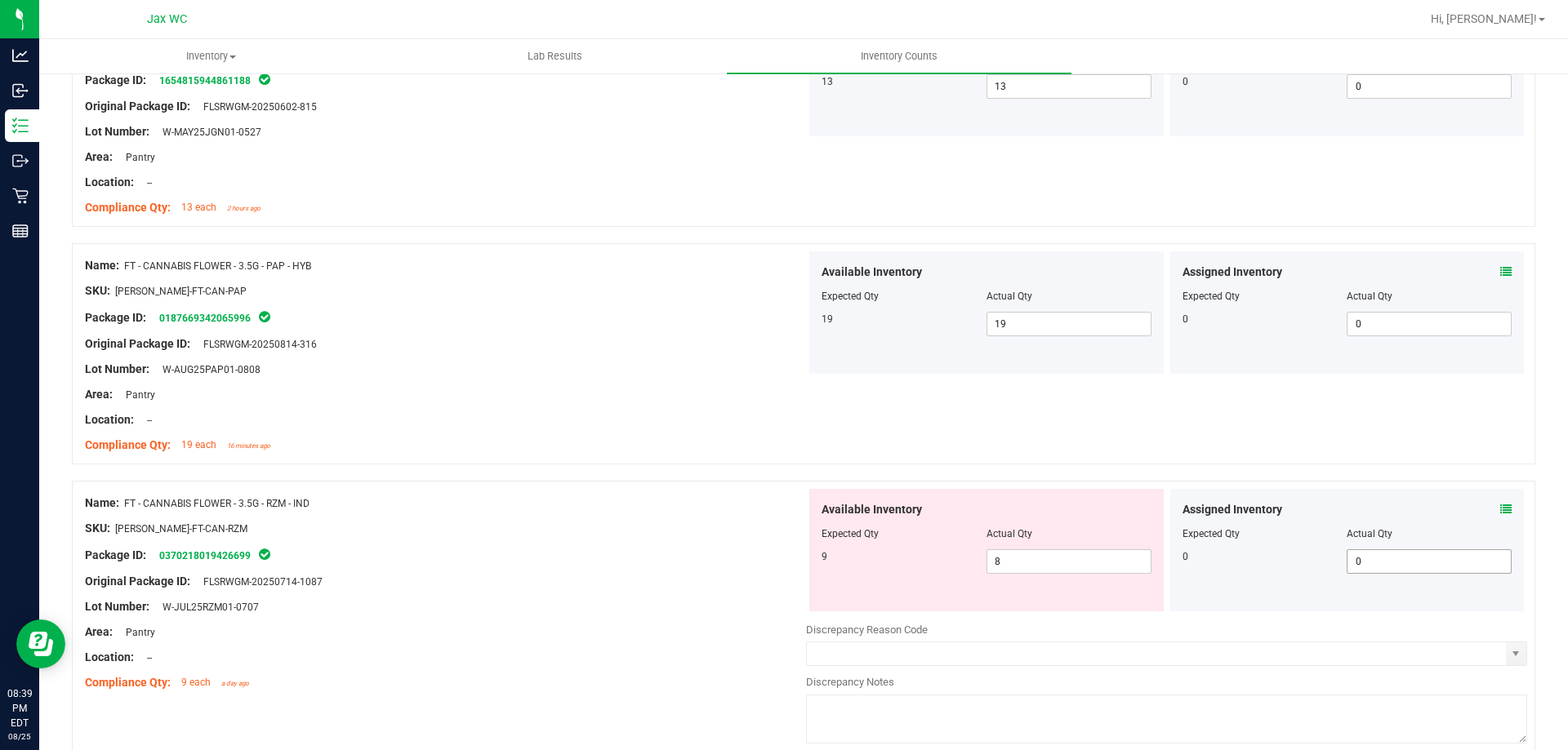
scroll to position [1878, 0]
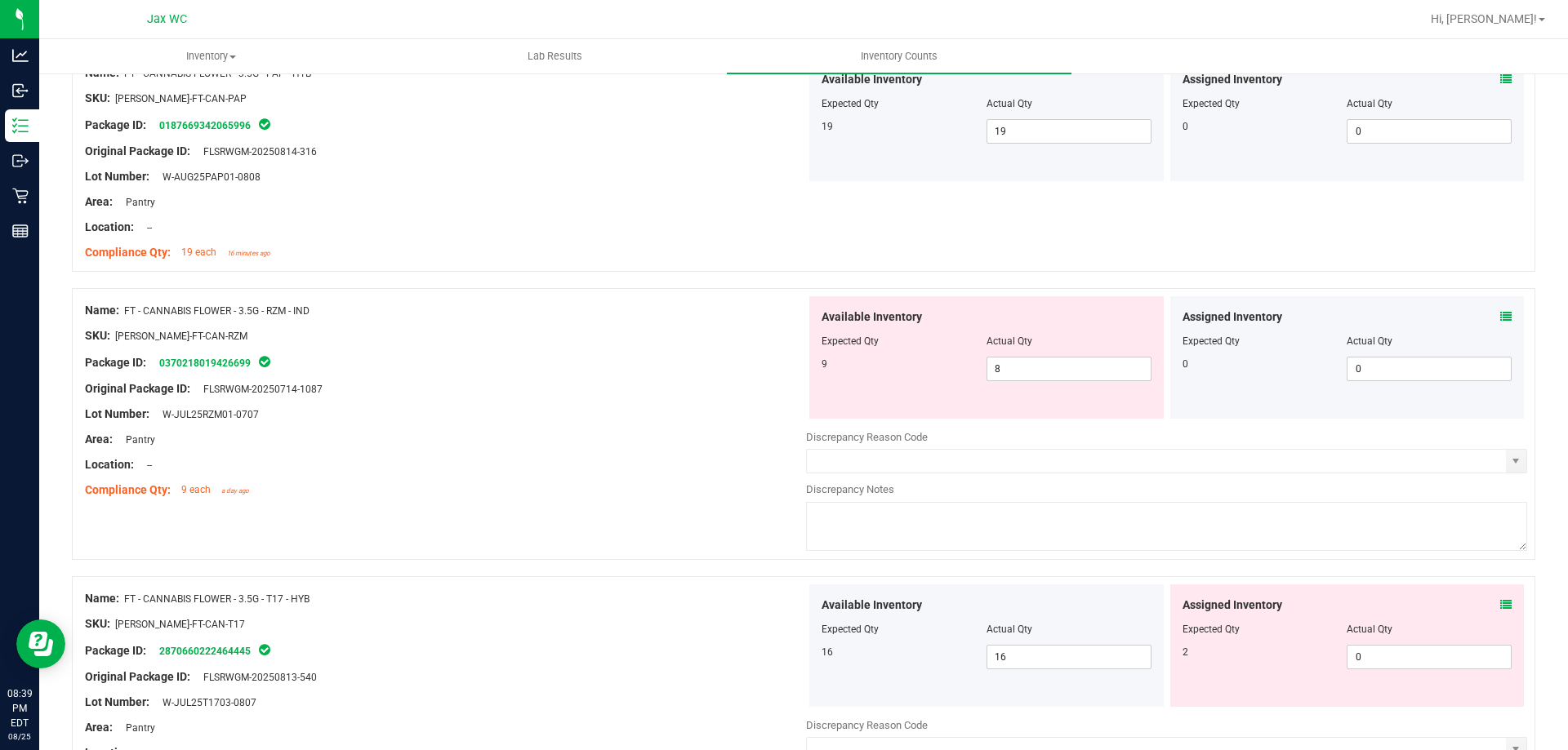
click at [1500, 315] on icon at bounding box center [1506, 317] width 12 height 12
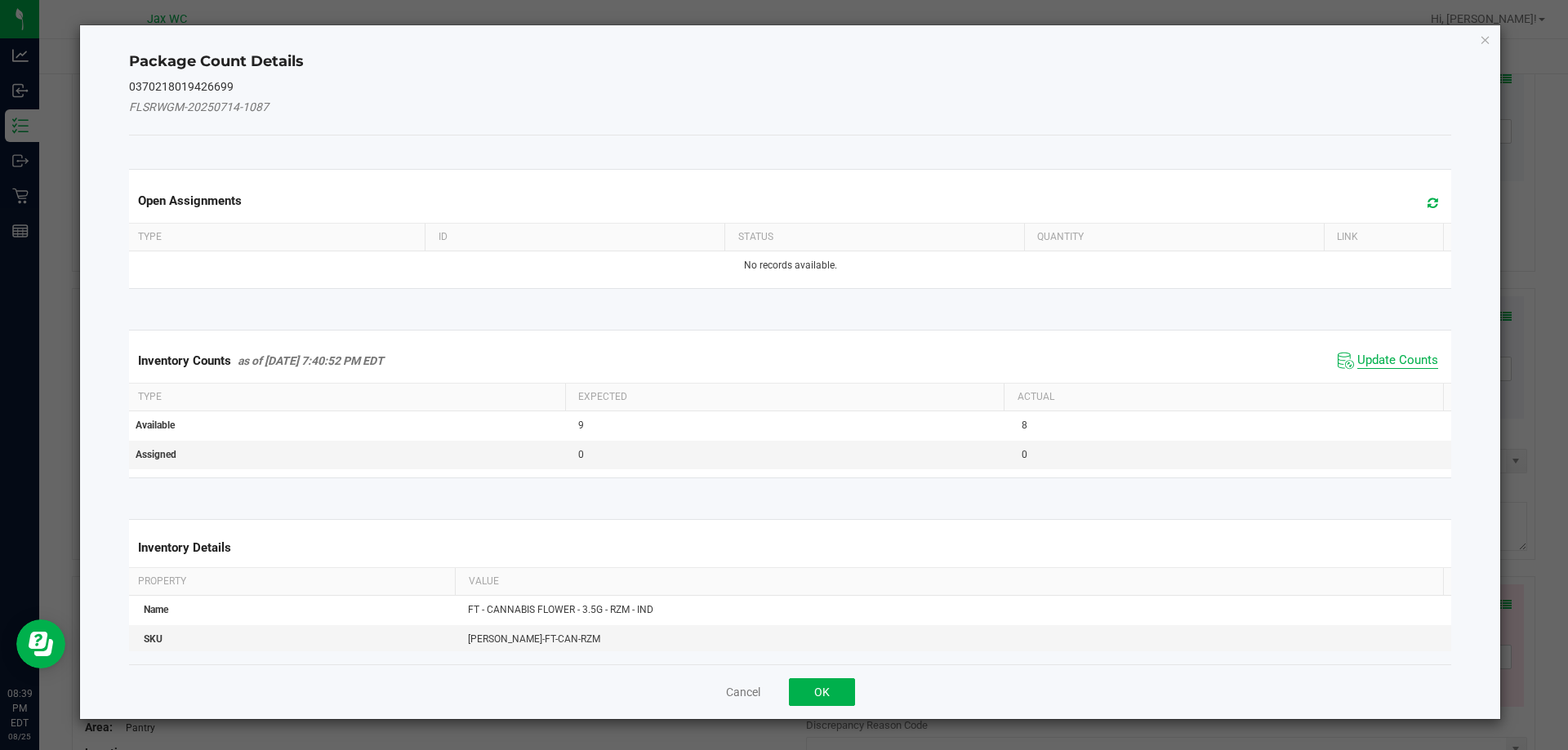
click at [1368, 359] on span "Update Counts" at bounding box center [1397, 361] width 81 height 17
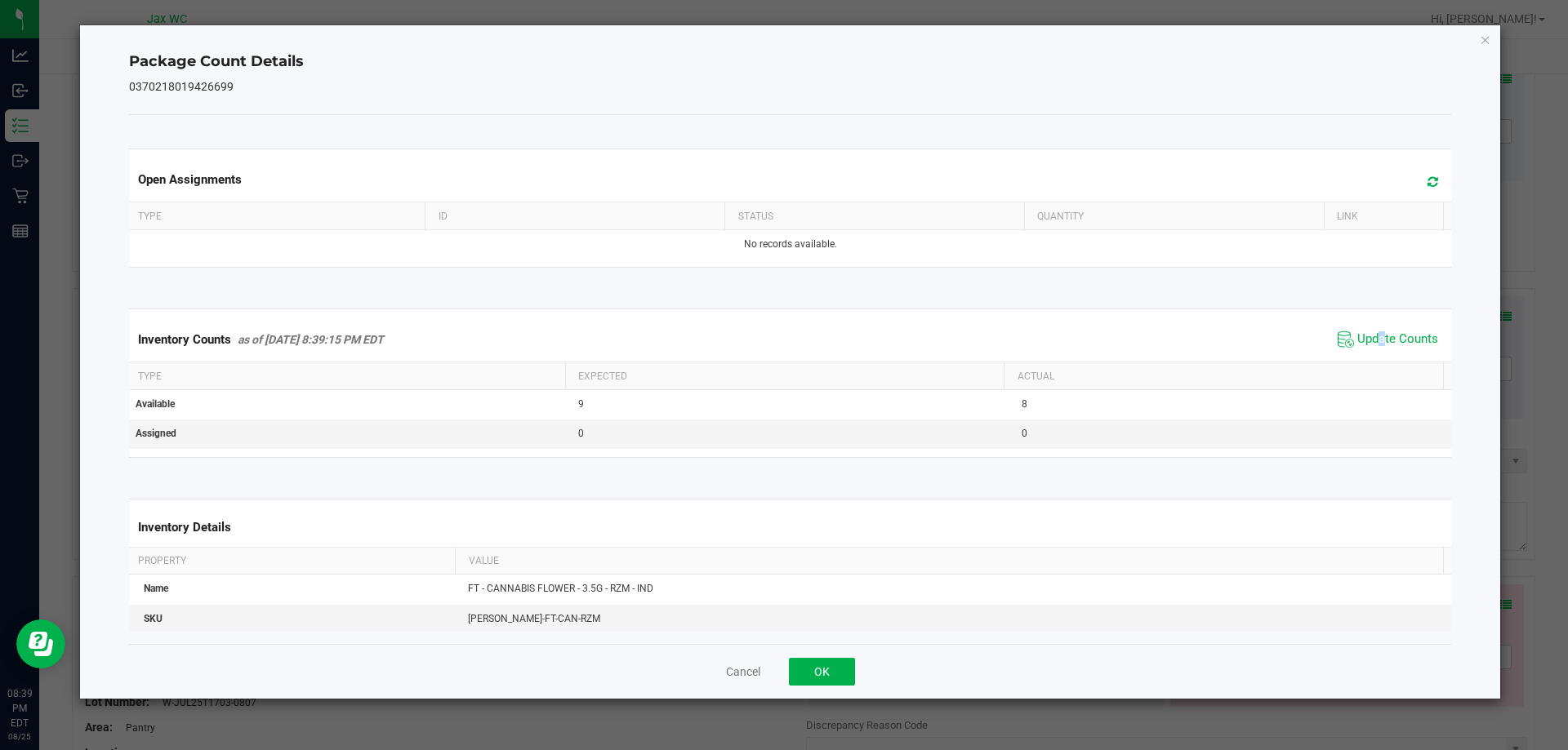
drag, startPoint x: 1365, startPoint y: 326, endPoint x: 1371, endPoint y: 352, distance: 26.7
click at [1371, 352] on div "Inventory Counts as of [DATE] 8:39:15 PM EDT Update Counts" at bounding box center [790, 339] width 1330 height 44
click at [1372, 352] on span "Update Counts" at bounding box center [1387, 339] width 109 height 24
click at [1372, 352] on div "Inventory Counts as of [DATE] 8:39:18 PM EDT Update Counts" at bounding box center [790, 339] width 1330 height 44
click at [810, 669] on button "OK" at bounding box center [822, 671] width 66 height 27
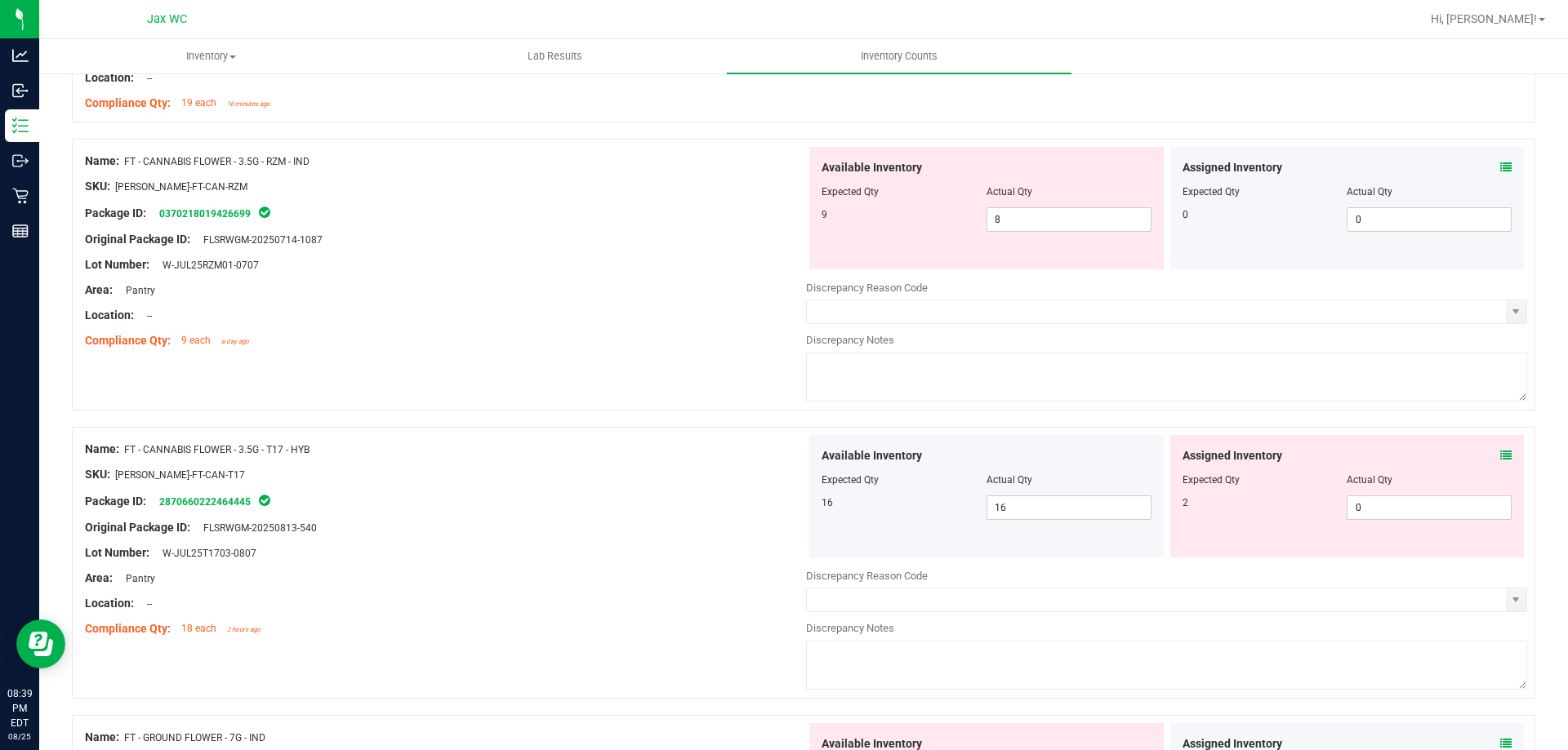
scroll to position [2042, 0]
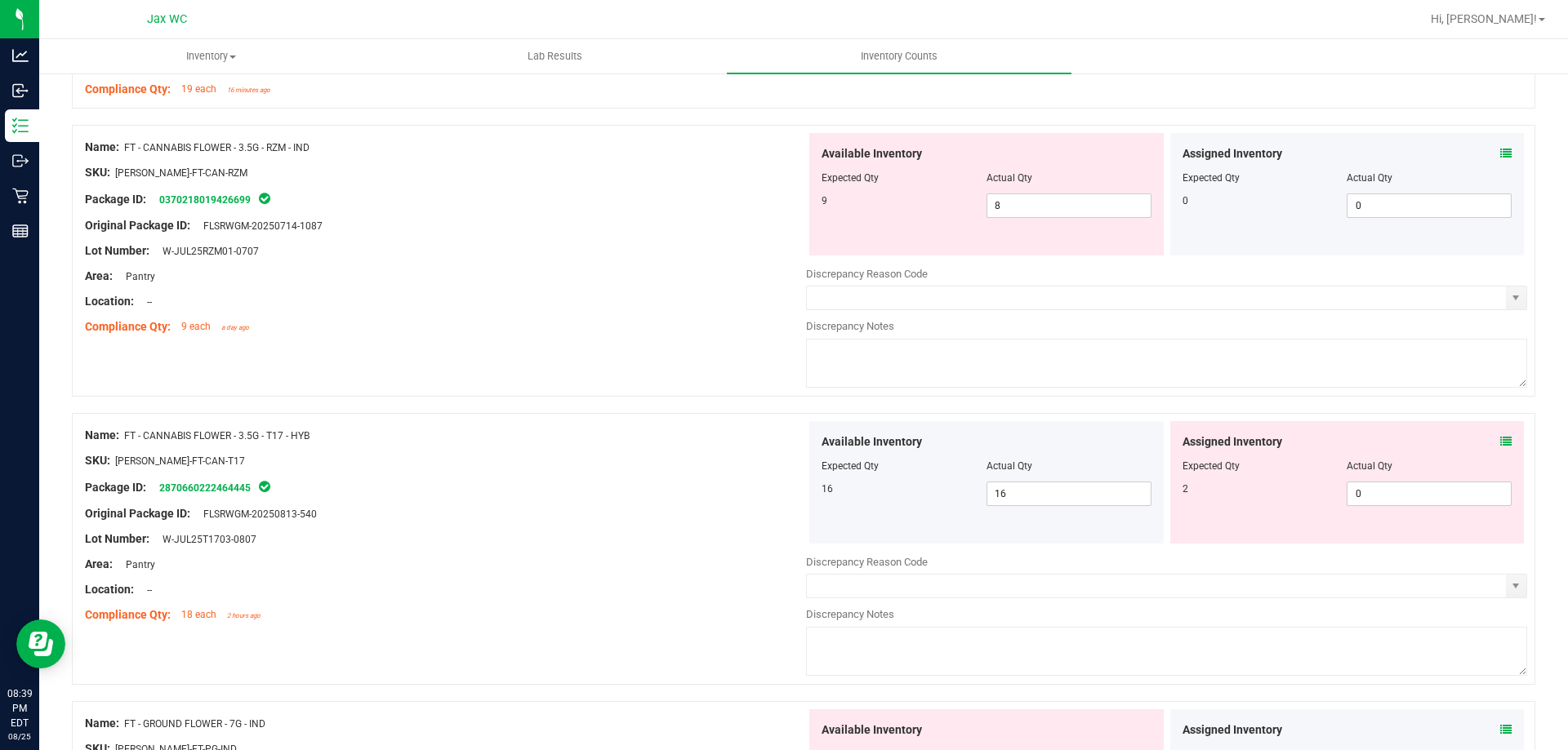
click at [1500, 441] on icon at bounding box center [1506, 442] width 12 height 12
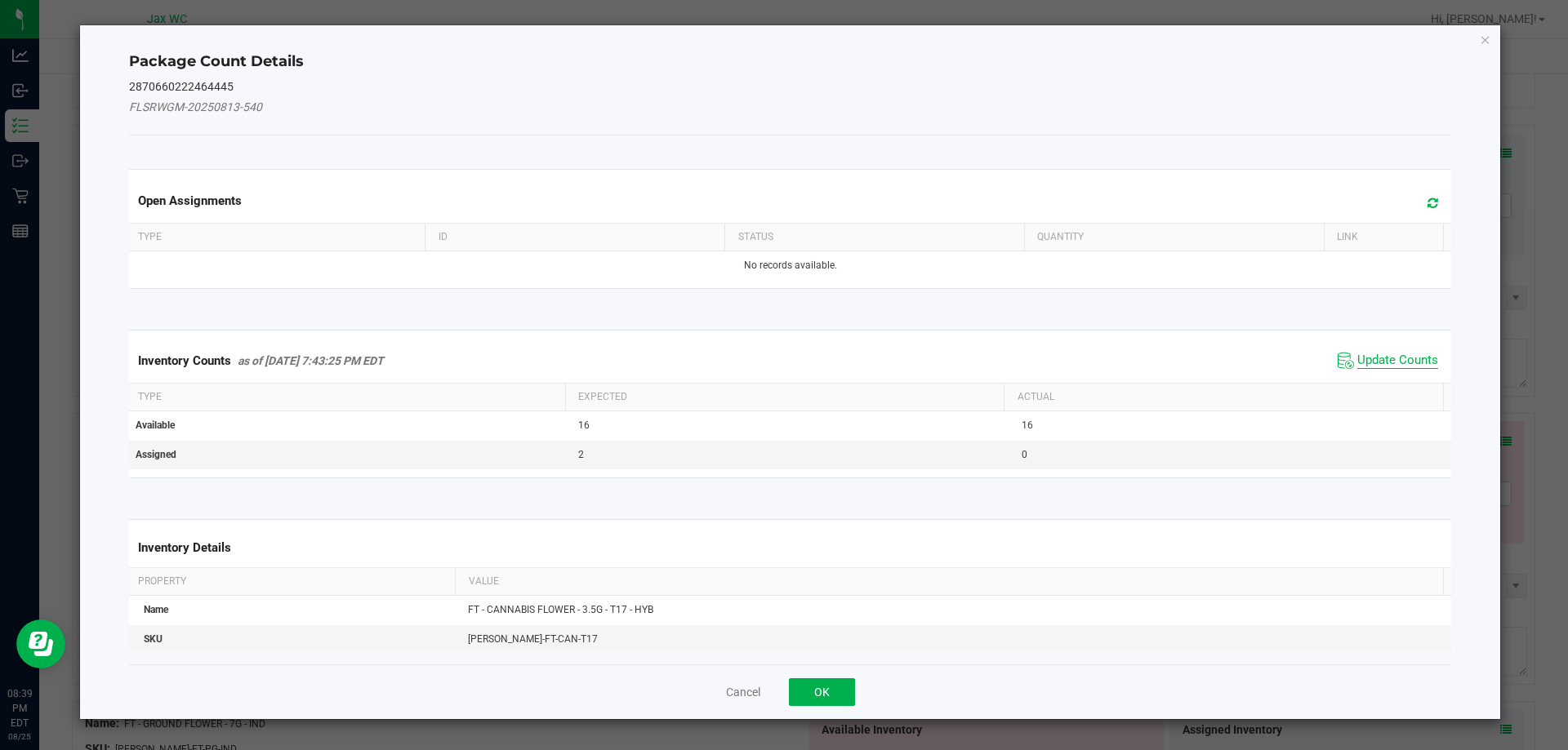
click at [1357, 361] on span "Update Counts" at bounding box center [1397, 361] width 81 height 17
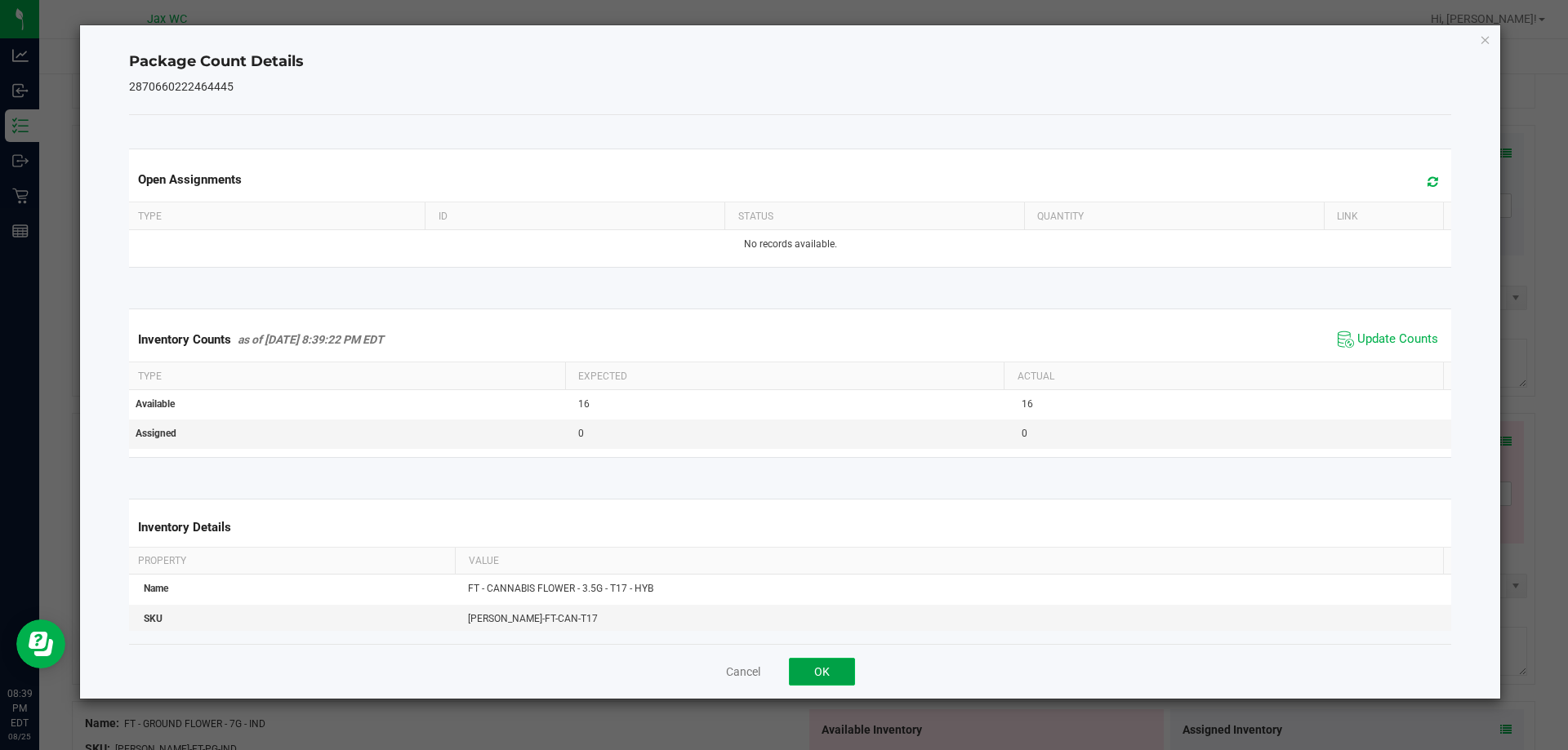
click at [831, 672] on button "OK" at bounding box center [822, 671] width 66 height 27
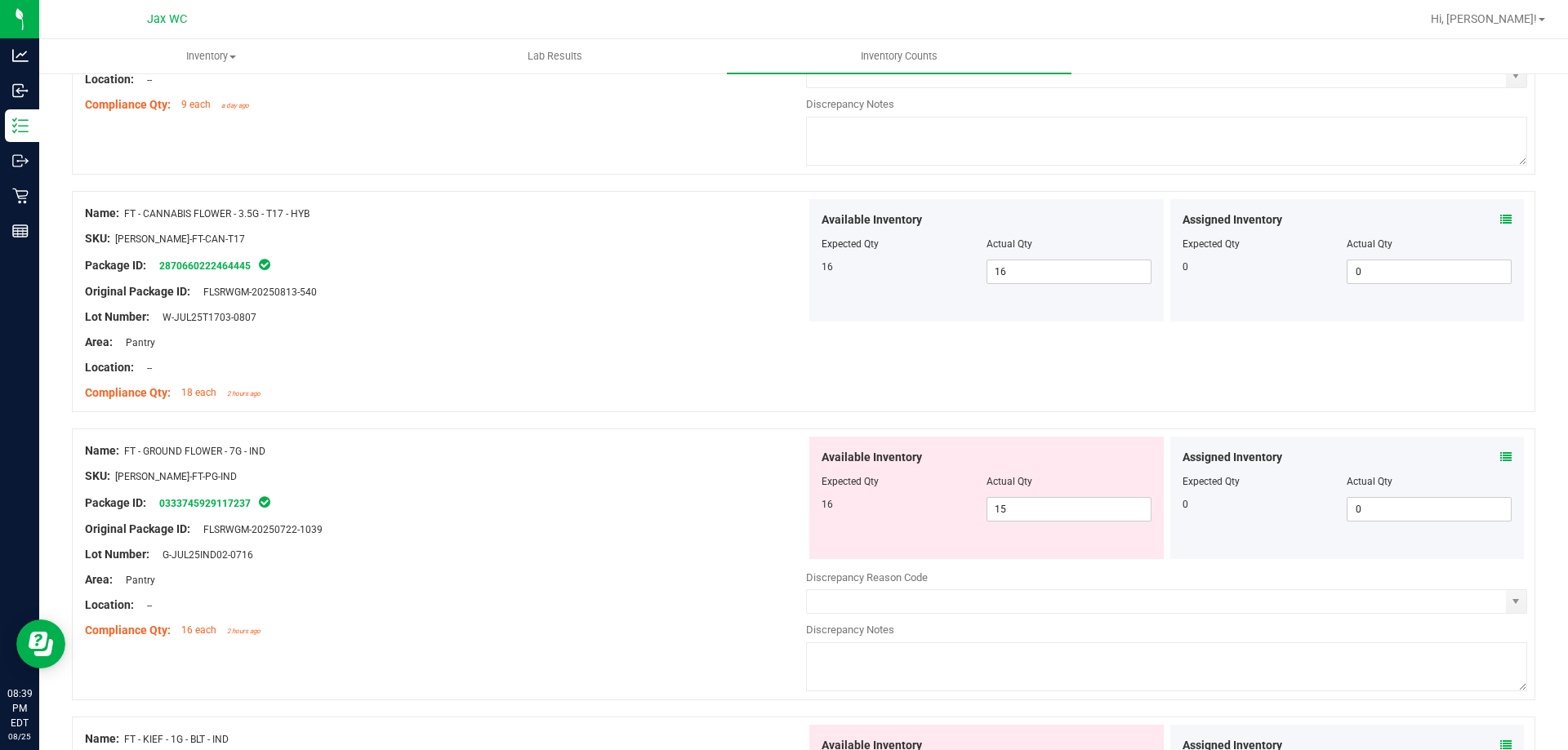
scroll to position [2287, 0]
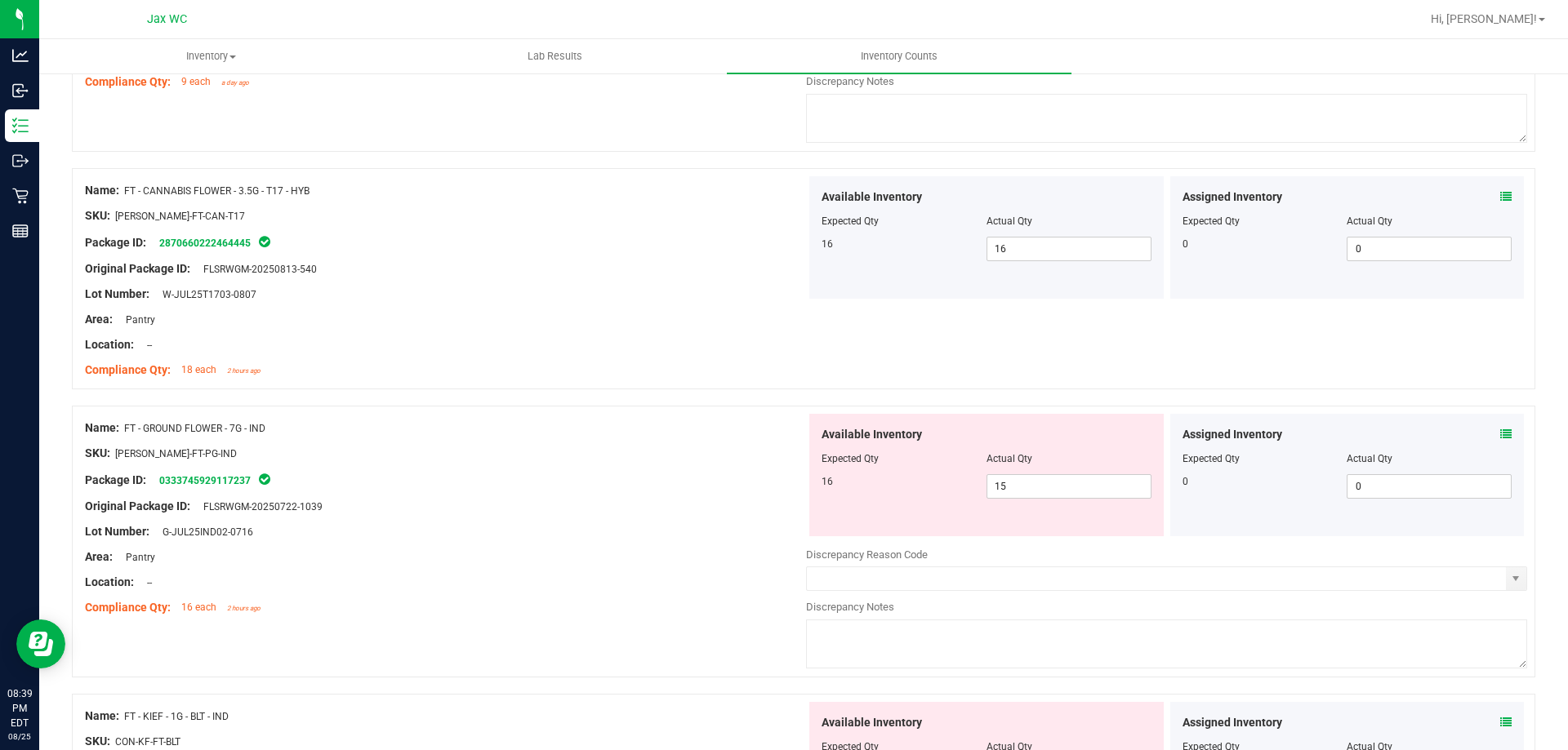
click at [1500, 433] on icon at bounding box center [1506, 434] width 12 height 12
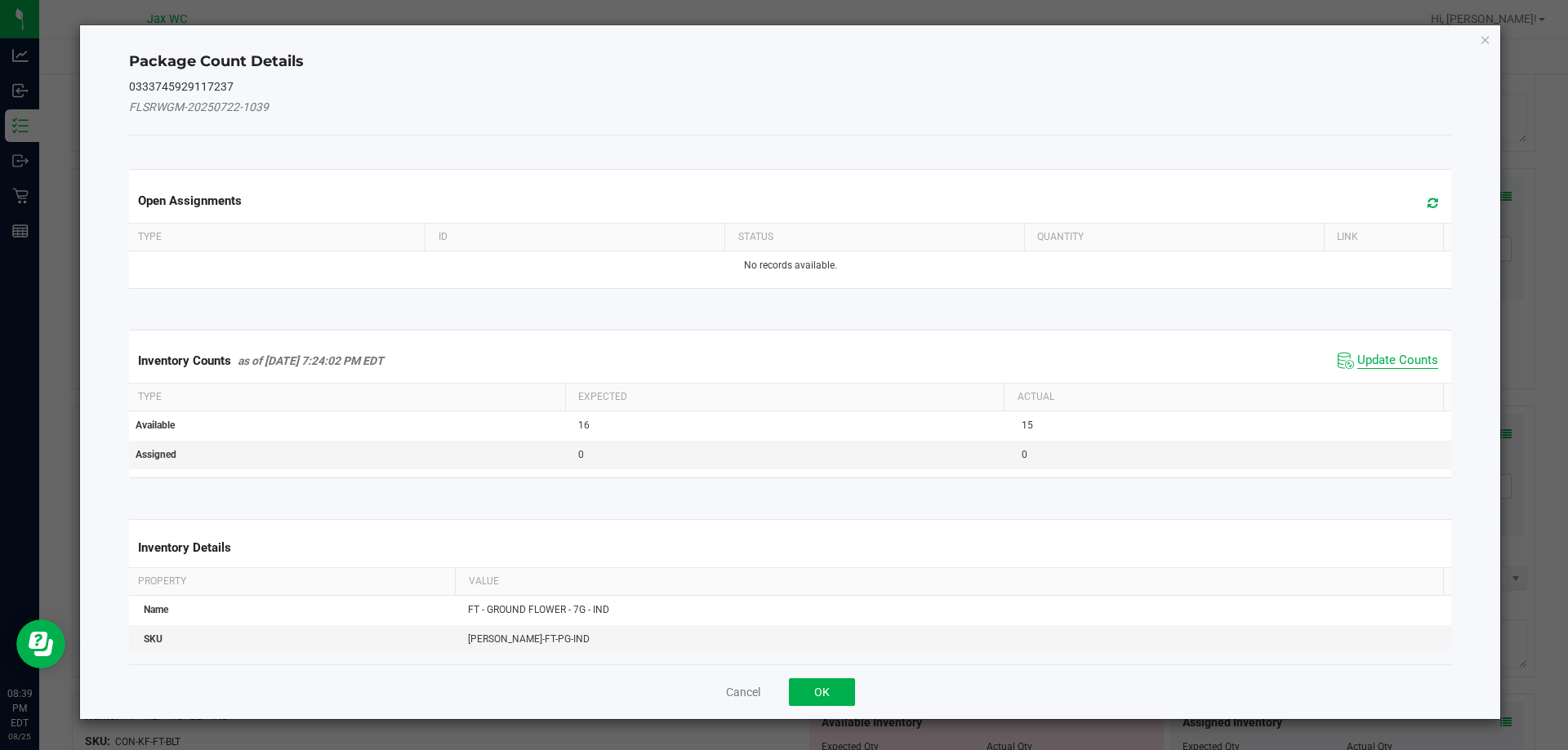
click at [1357, 362] on span "Update Counts" at bounding box center [1397, 361] width 81 height 17
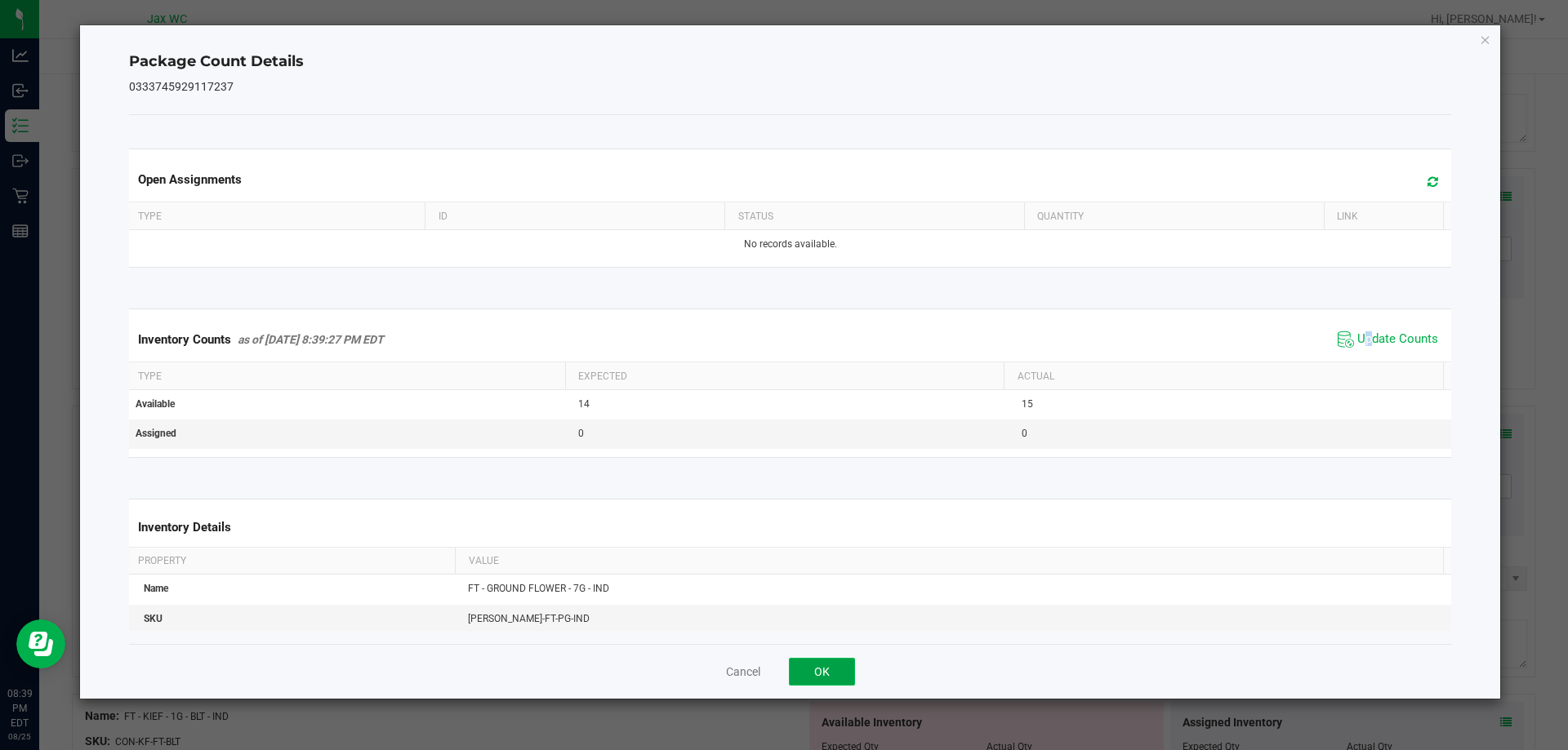
click at [807, 677] on button "OK" at bounding box center [822, 671] width 66 height 27
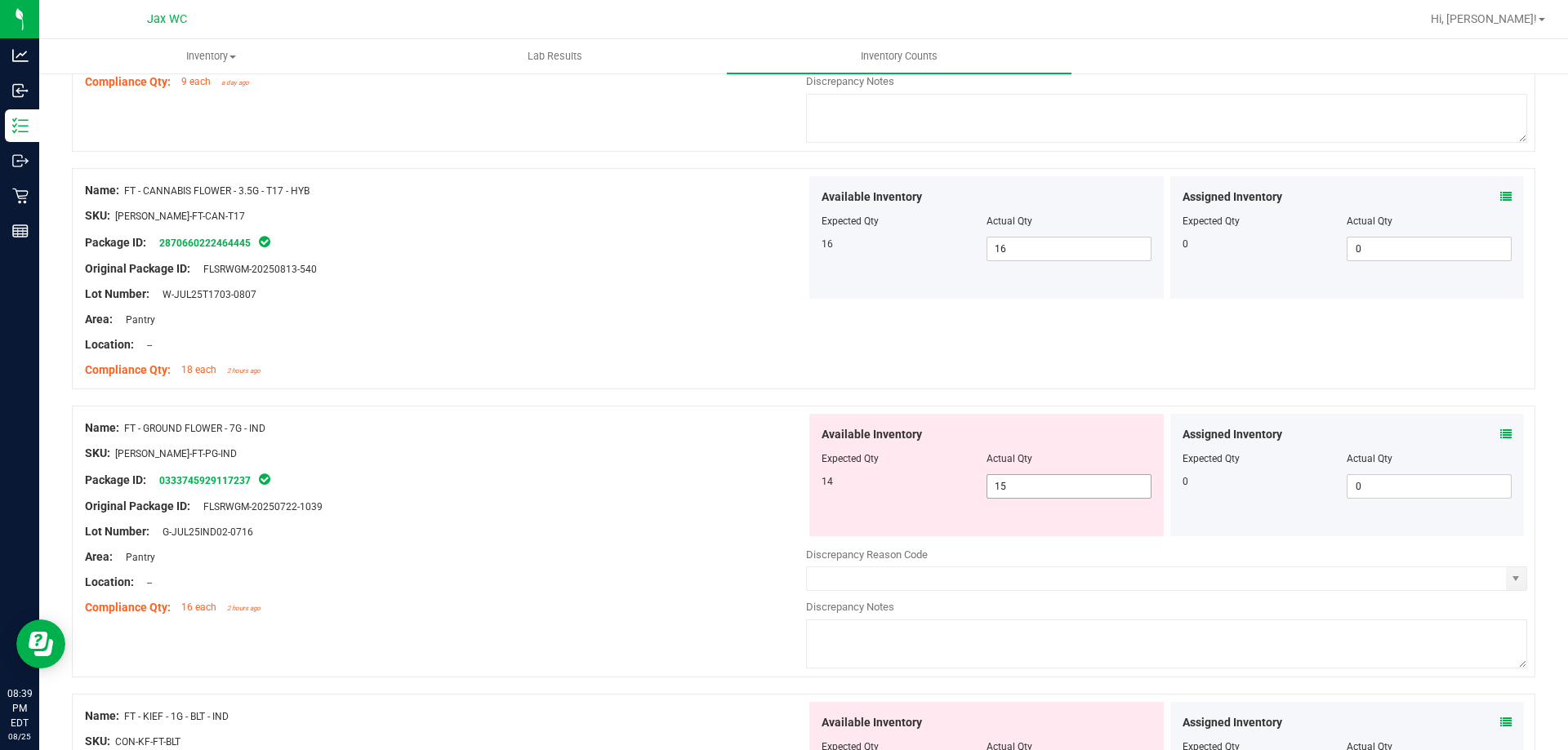
click at [1050, 493] on span "15 15" at bounding box center [1069, 486] width 165 height 24
click at [1052, 494] on input "15" at bounding box center [1069, 487] width 164 height 23
click at [723, 556] on div "Area: Pantry" at bounding box center [445, 557] width 721 height 17
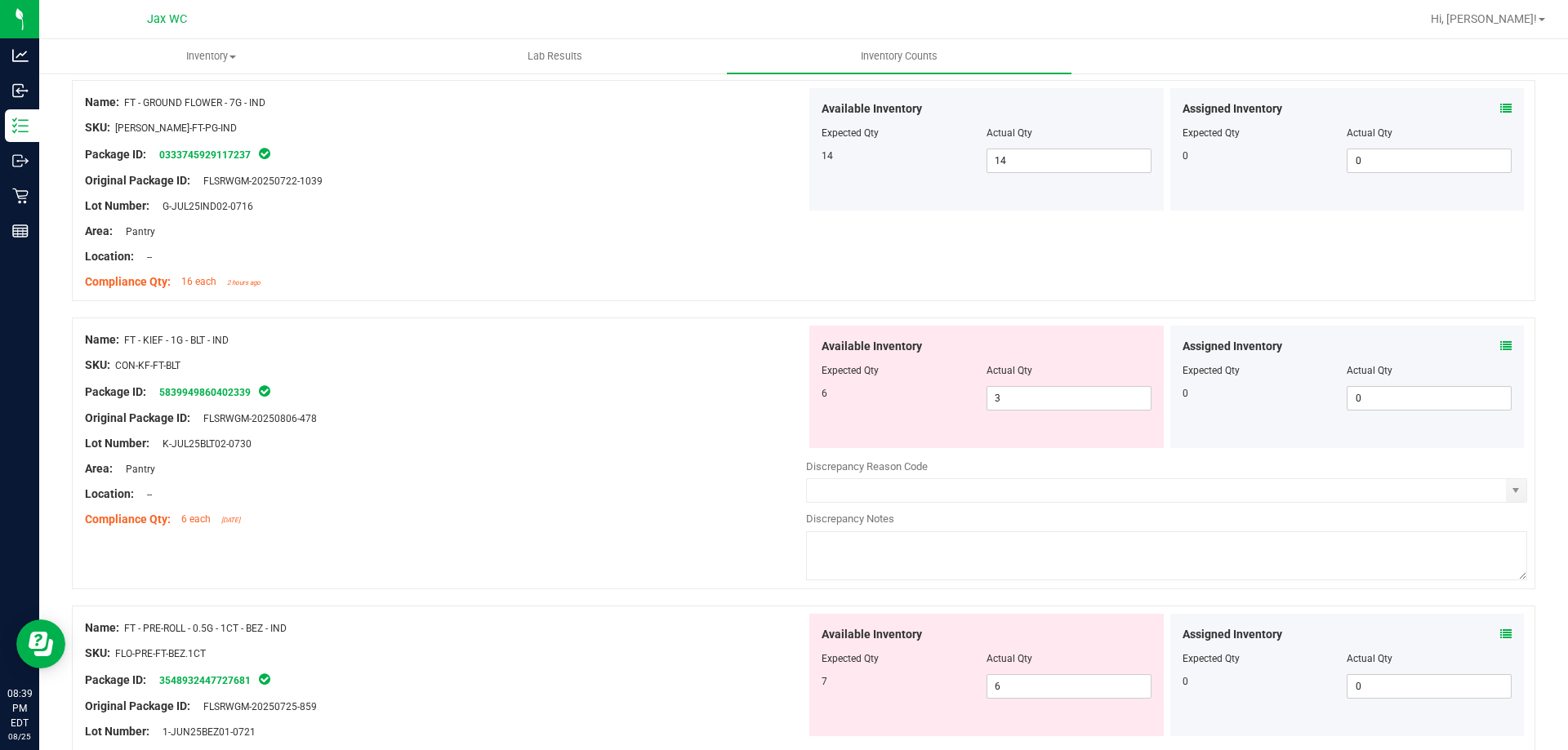
scroll to position [2613, 0]
click at [1500, 338] on span at bounding box center [1506, 346] width 12 height 17
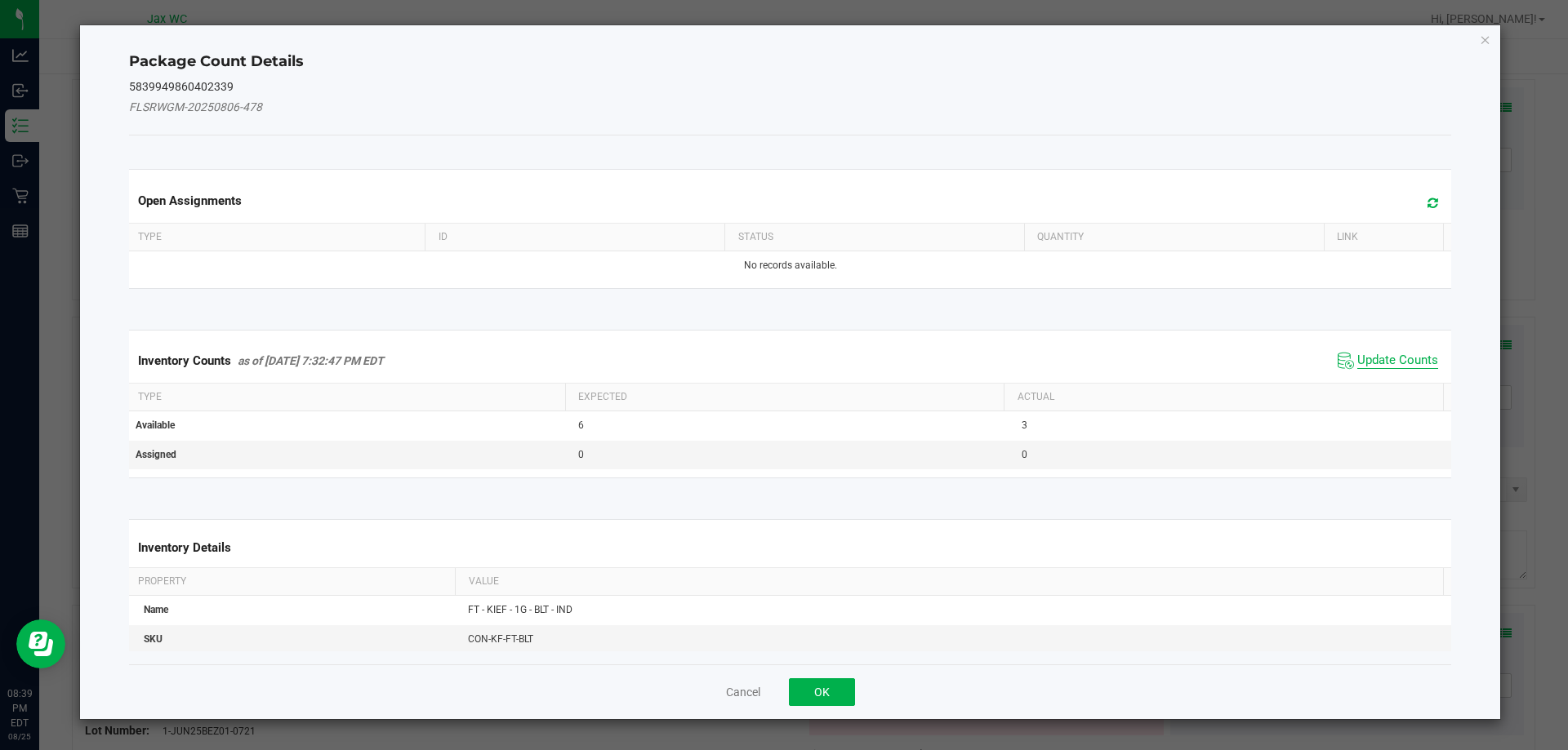
click at [1363, 363] on span "Update Counts" at bounding box center [1397, 361] width 81 height 17
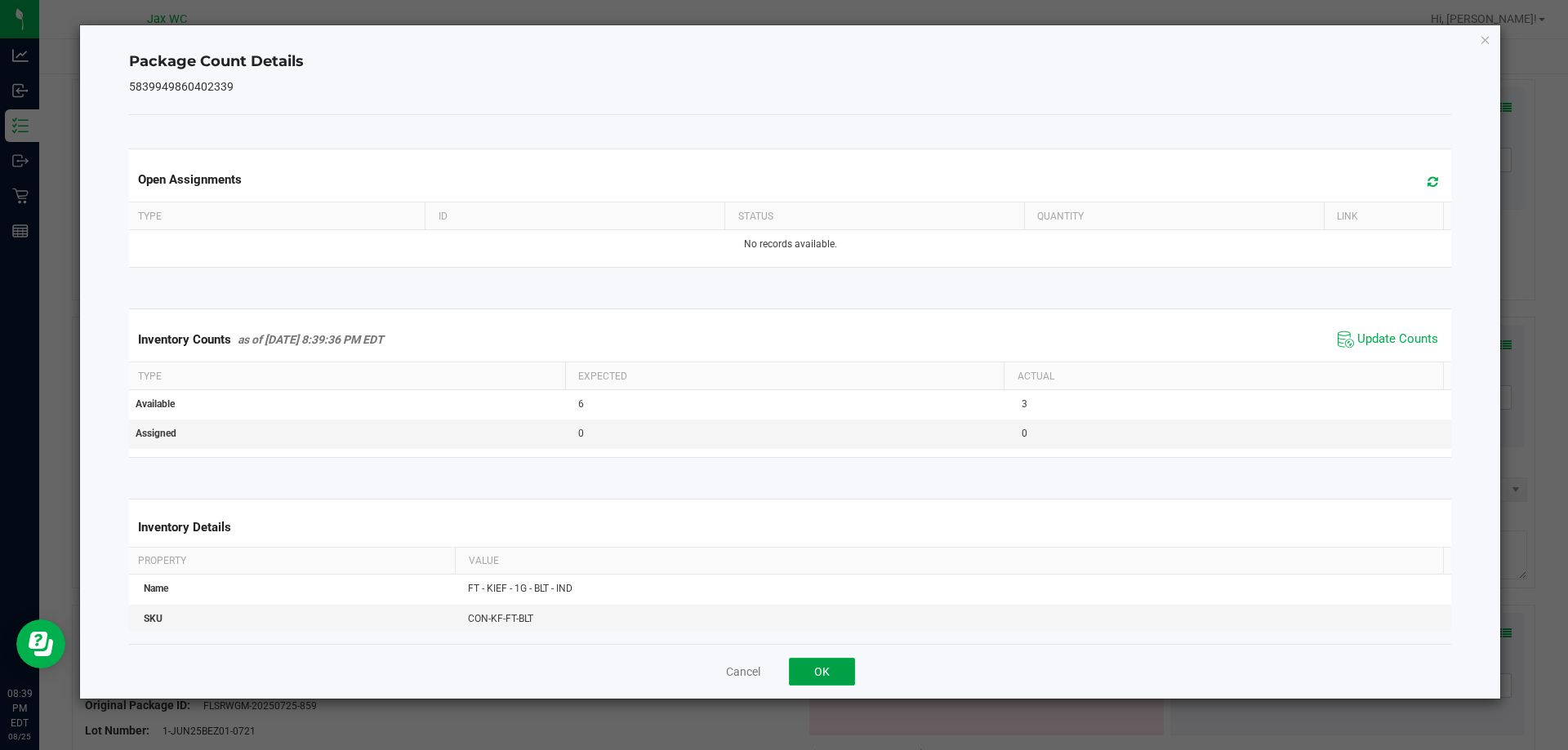
click at [817, 671] on button "OK" at bounding box center [822, 671] width 66 height 27
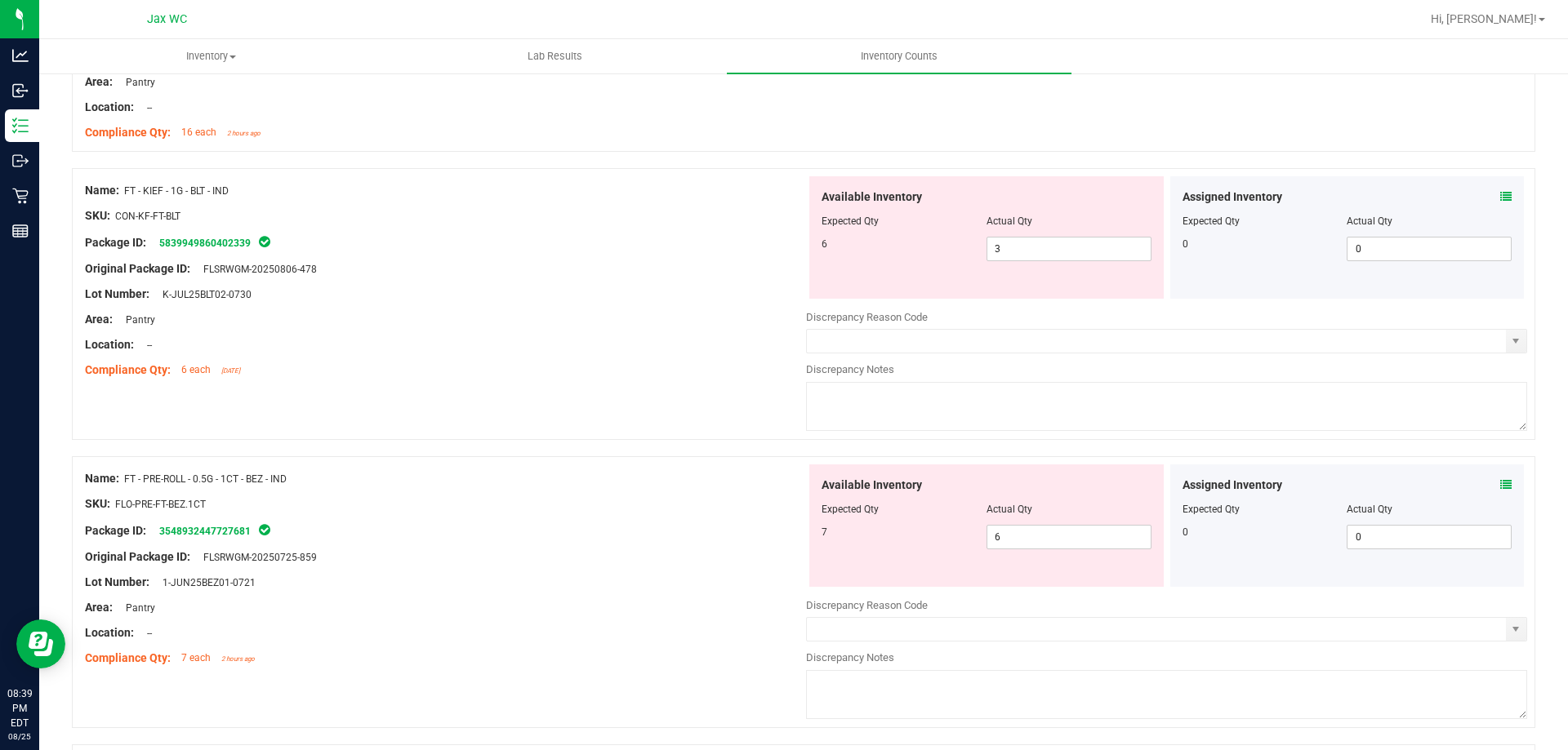
scroll to position [2777, 0]
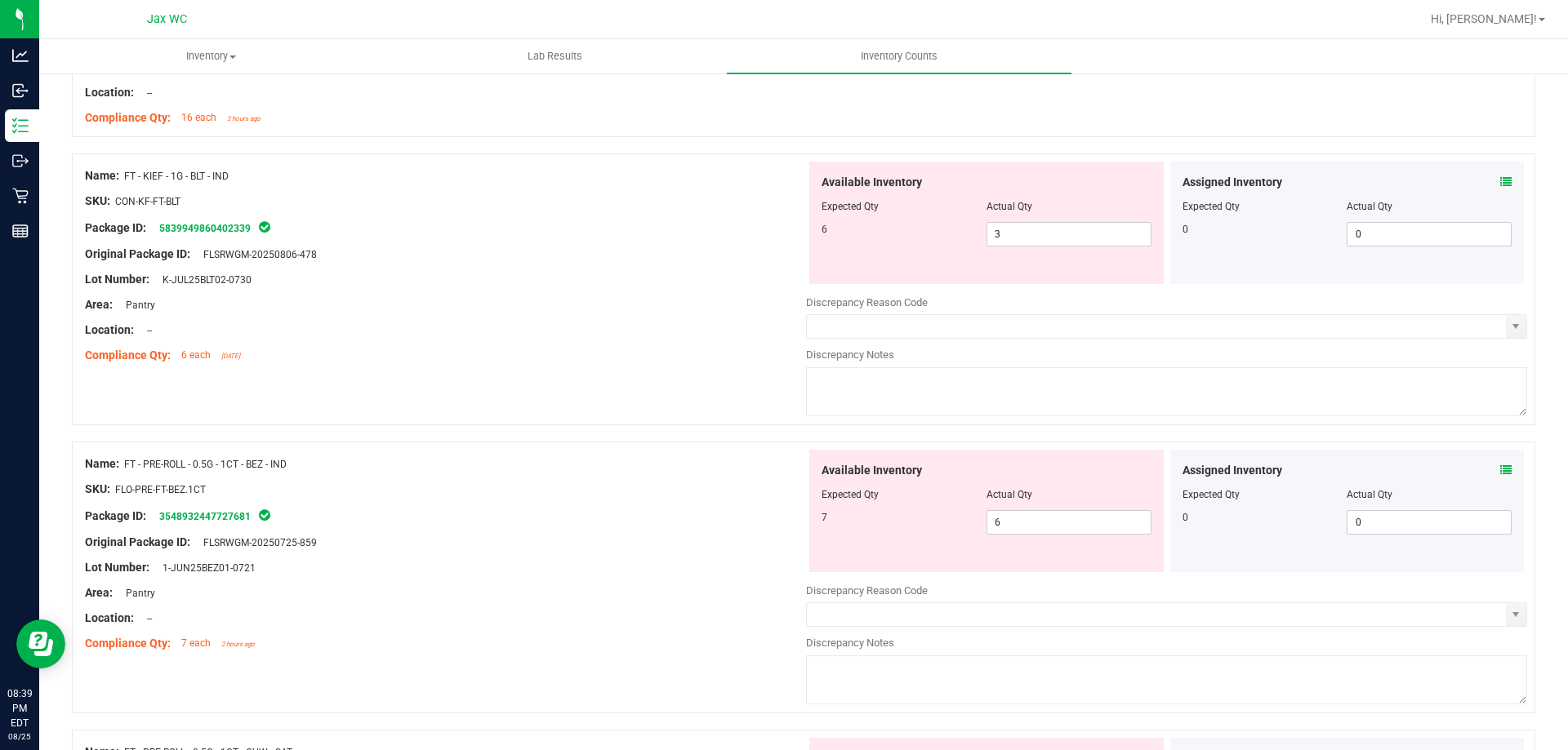
click at [1497, 480] on div at bounding box center [1347, 483] width 330 height 8
click at [1500, 471] on icon at bounding box center [1506, 470] width 12 height 12
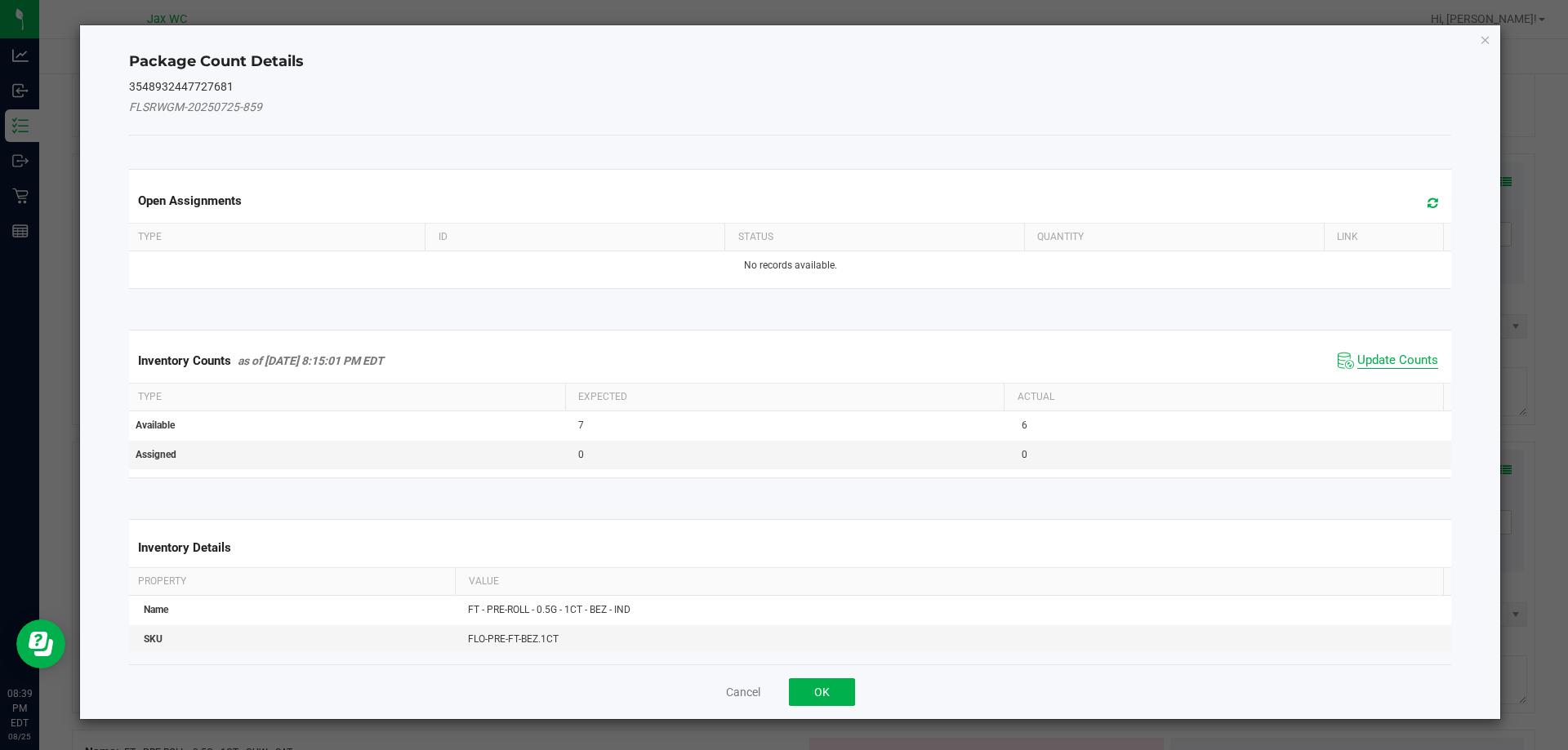
click at [1362, 355] on div "Inventory Counts as of [DATE] 8:15:01 PM EDT Update Counts" at bounding box center [790, 360] width 1330 height 44
click at [1362, 356] on span "Update Counts" at bounding box center [1397, 361] width 81 height 17
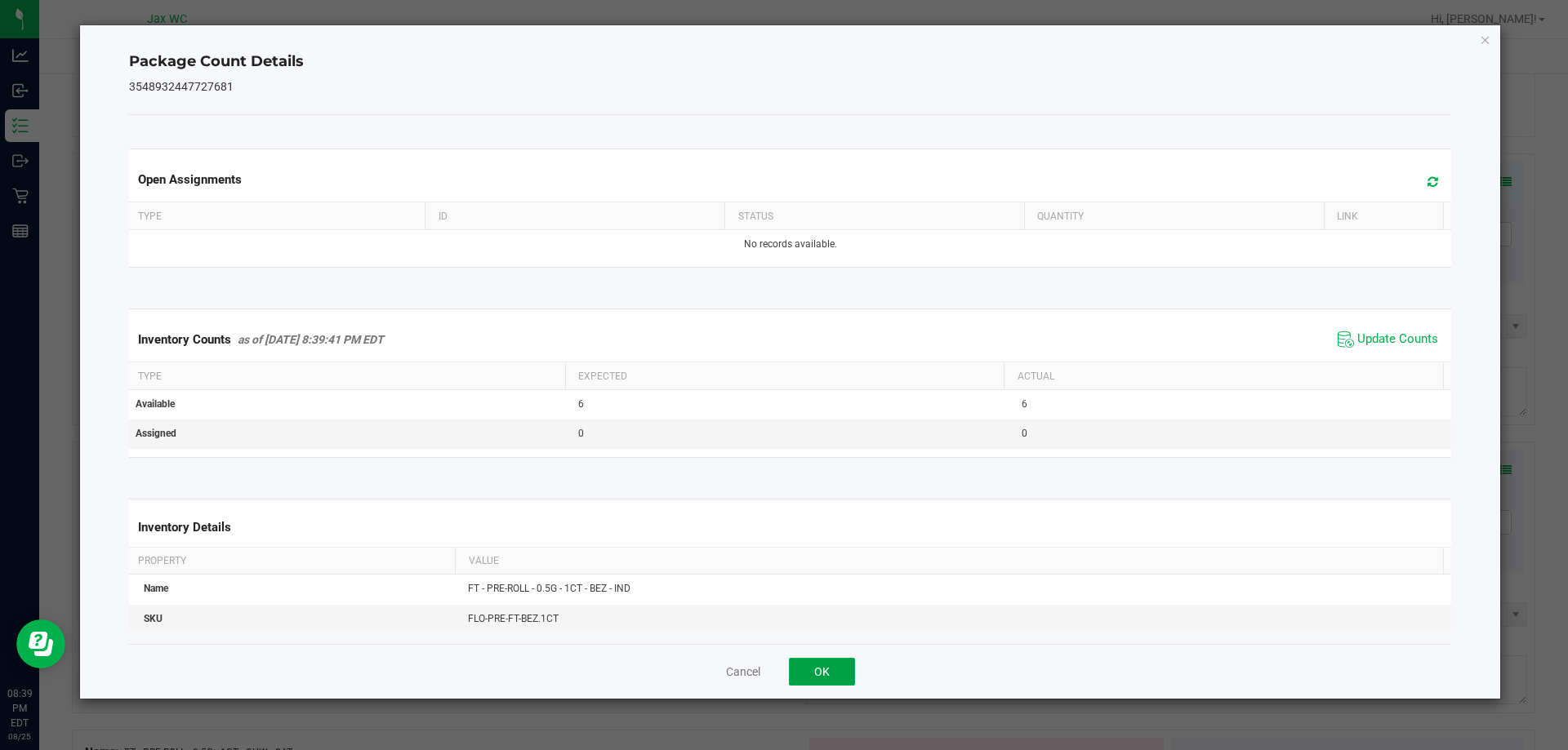
click at [810, 667] on button "OK" at bounding box center [822, 671] width 66 height 27
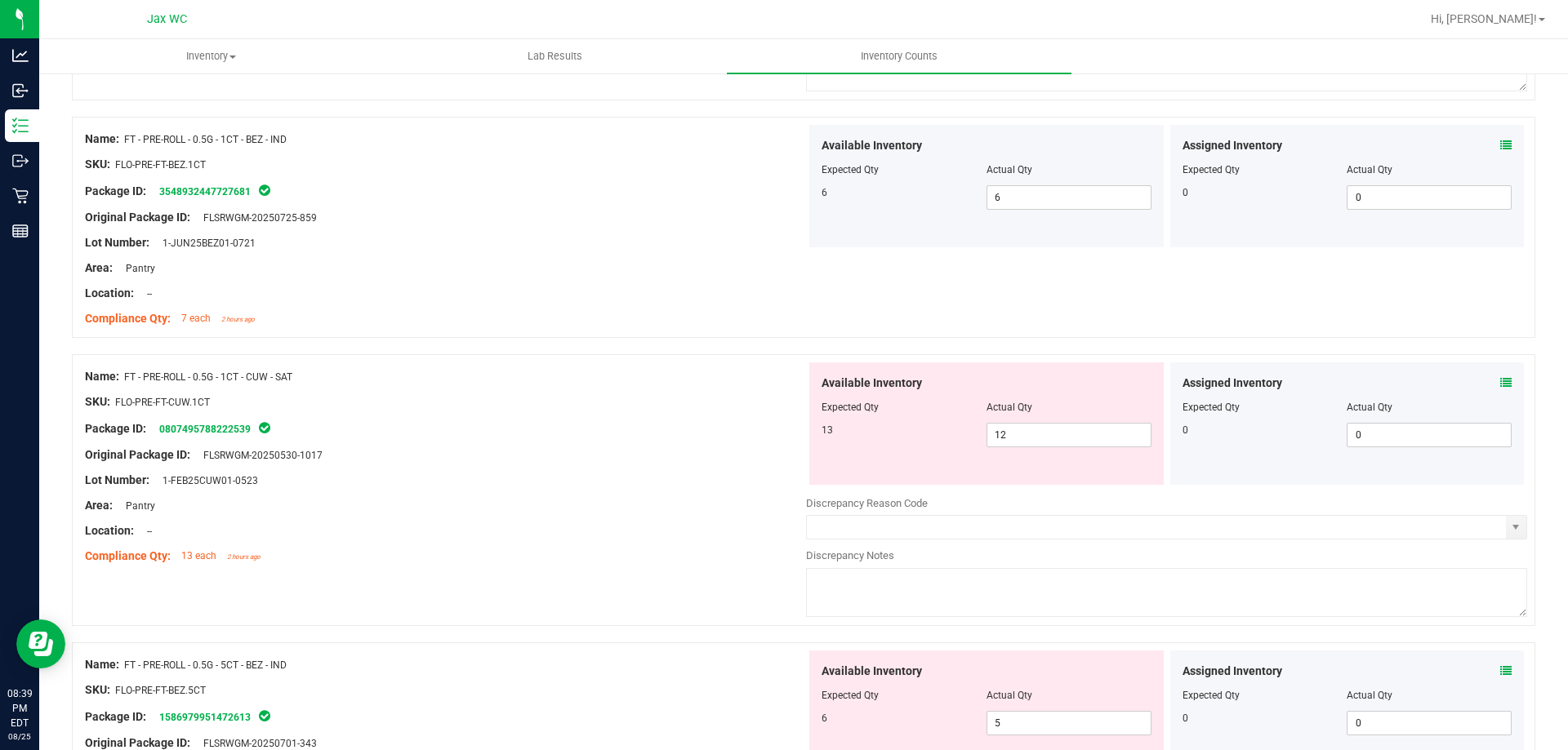
scroll to position [3103, 0]
click at [1500, 382] on icon at bounding box center [1506, 381] width 12 height 12
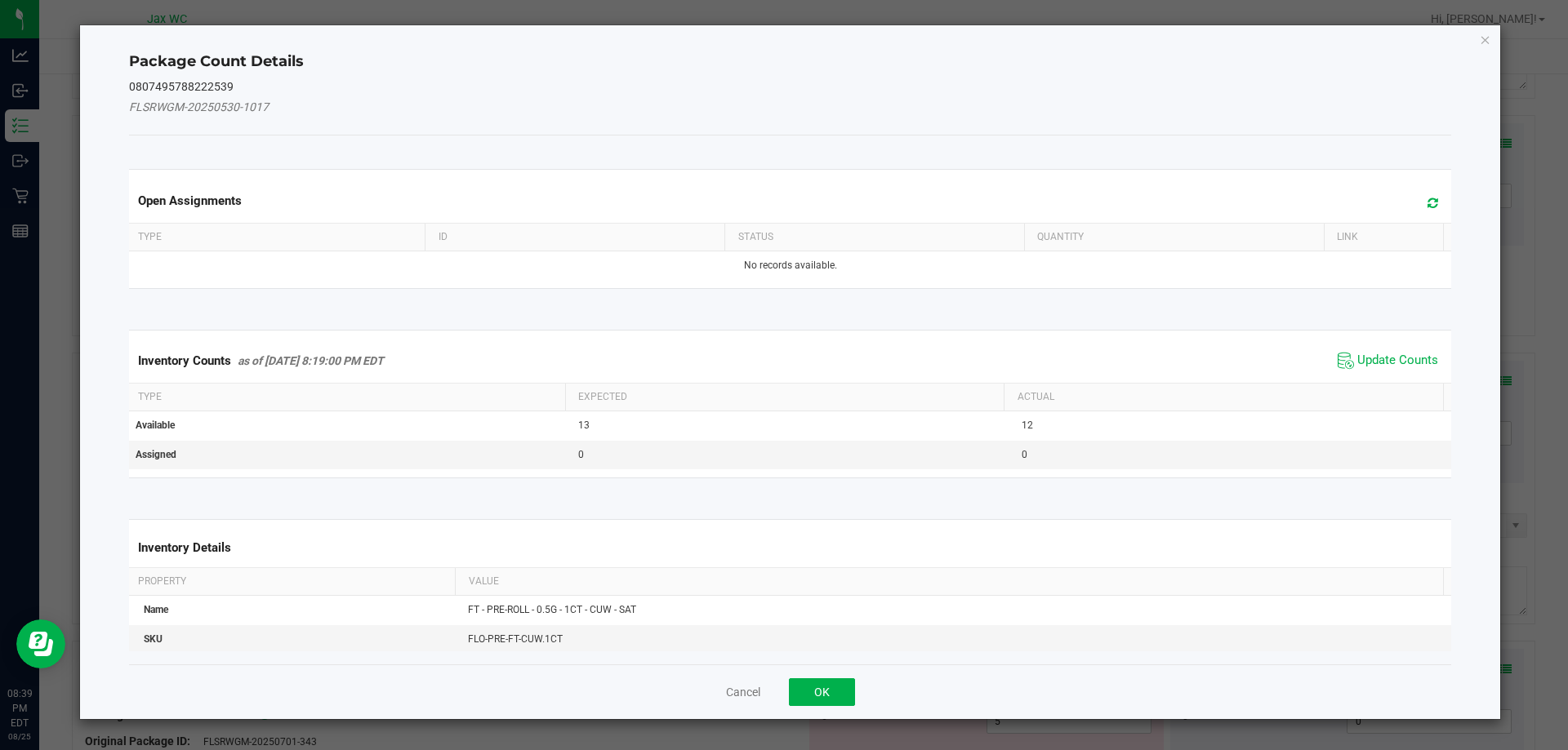
click at [1374, 370] on span "Update Counts" at bounding box center [1387, 360] width 109 height 24
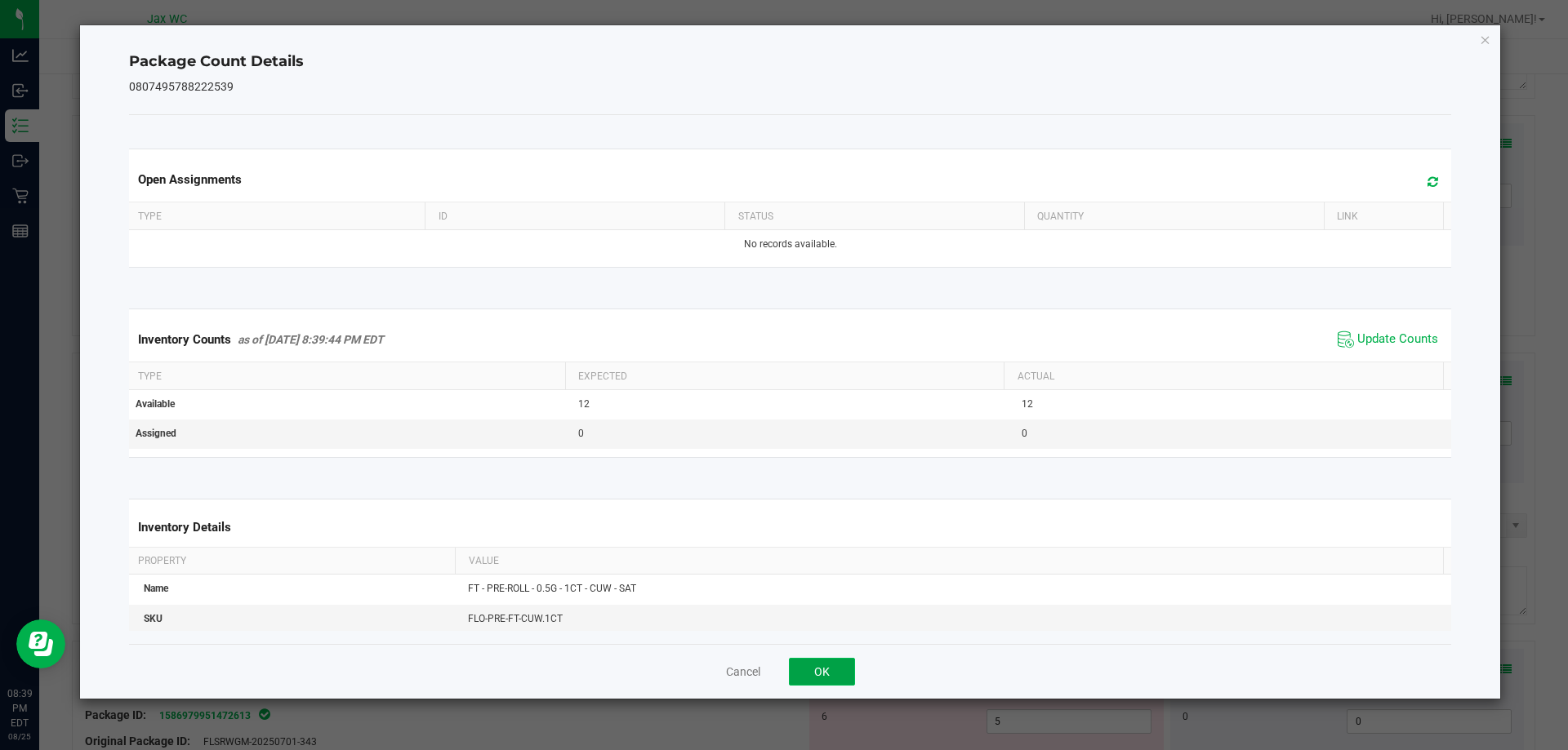
click at [816, 669] on button "OK" at bounding box center [822, 671] width 66 height 27
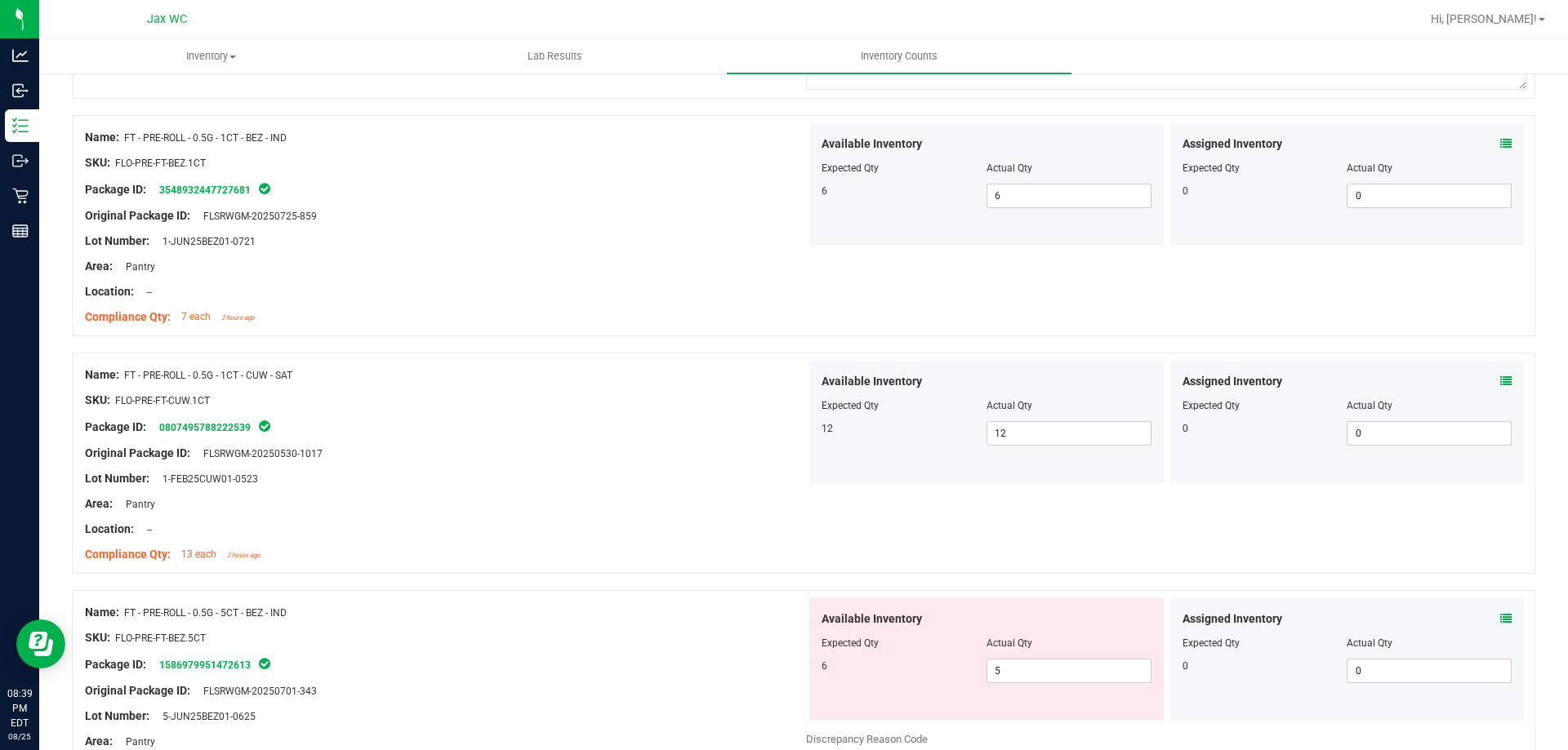
scroll to position [3184, 0]
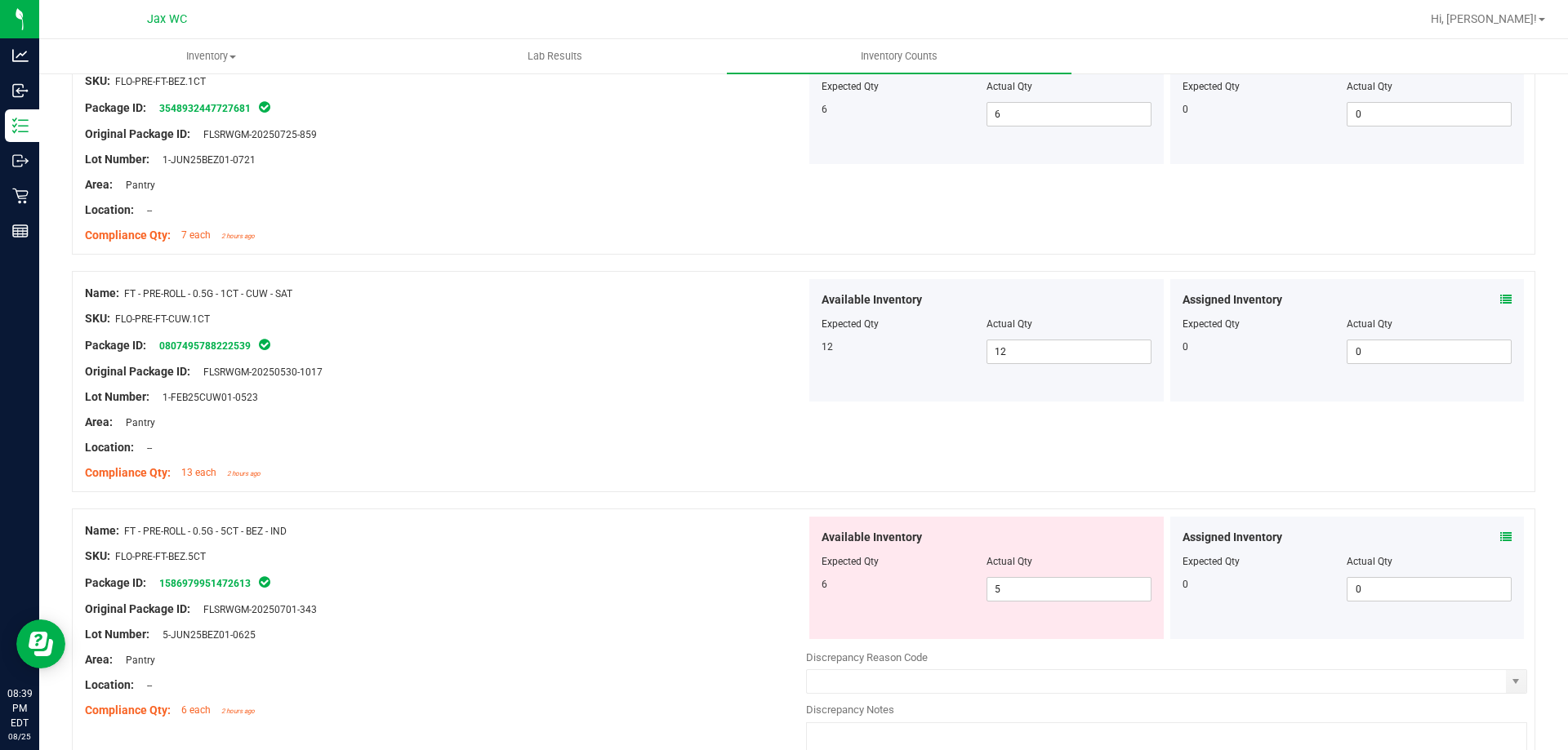
click at [1482, 538] on div "Assigned Inventory" at bounding box center [1347, 537] width 330 height 17
click at [1499, 532] on div "Assigned Inventory Expected Qty Actual Qty 0 0 0" at bounding box center [1347, 577] width 355 height 122
click at [1500, 537] on icon at bounding box center [1506, 537] width 12 height 12
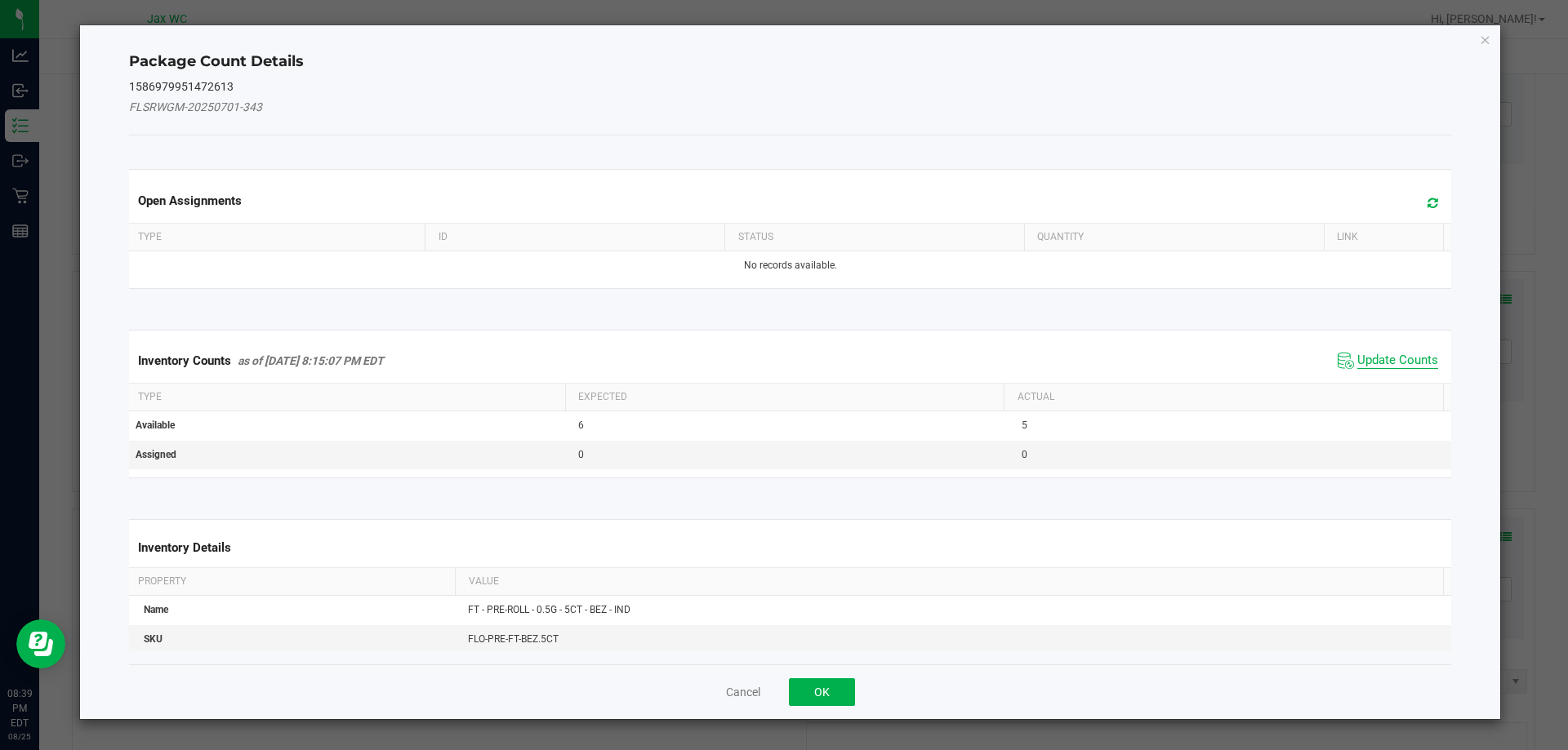
click at [1376, 360] on span "Update Counts" at bounding box center [1397, 361] width 81 height 17
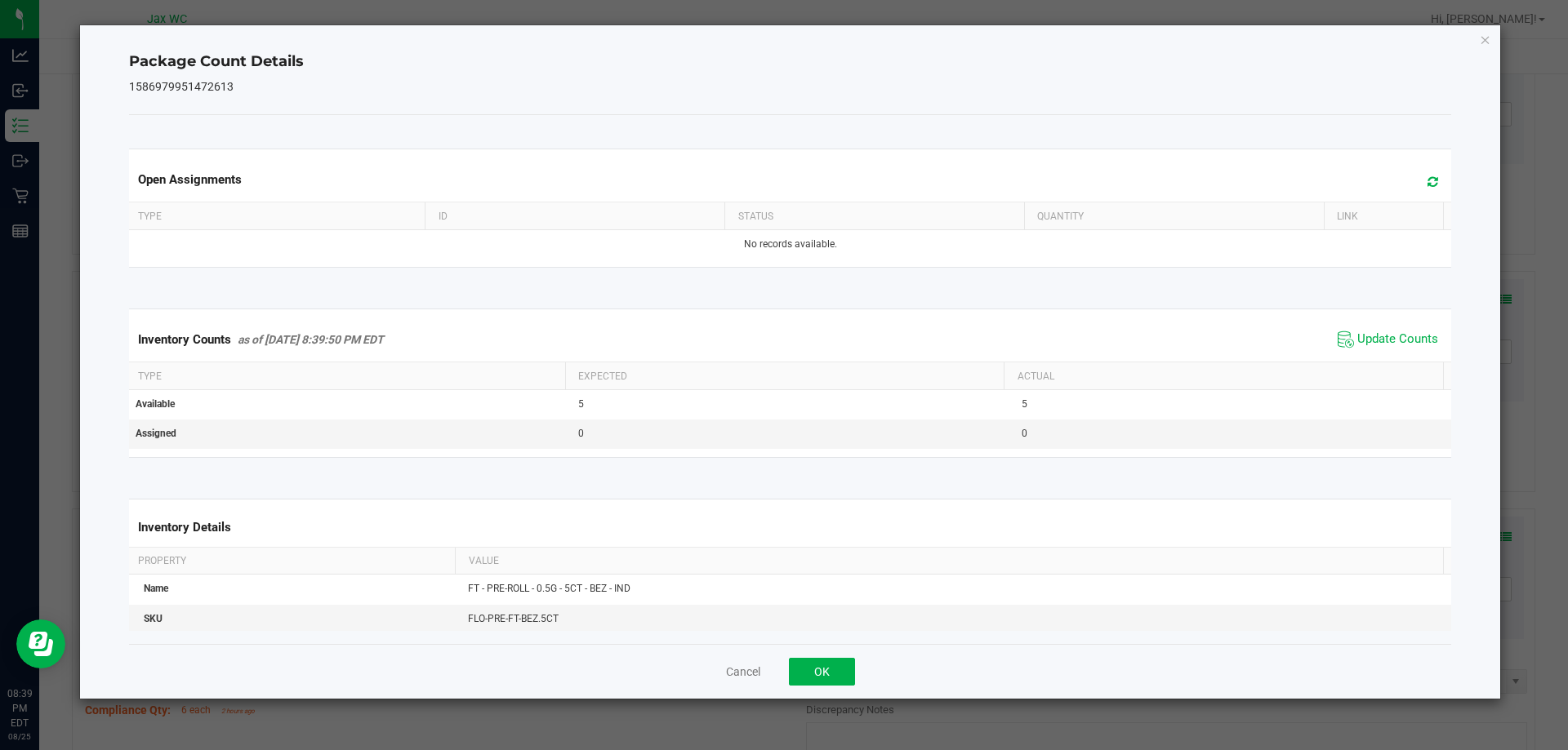
click at [840, 689] on div "Cancel OK" at bounding box center [790, 672] width 1323 height 55
click at [835, 665] on button "OK" at bounding box center [822, 671] width 66 height 27
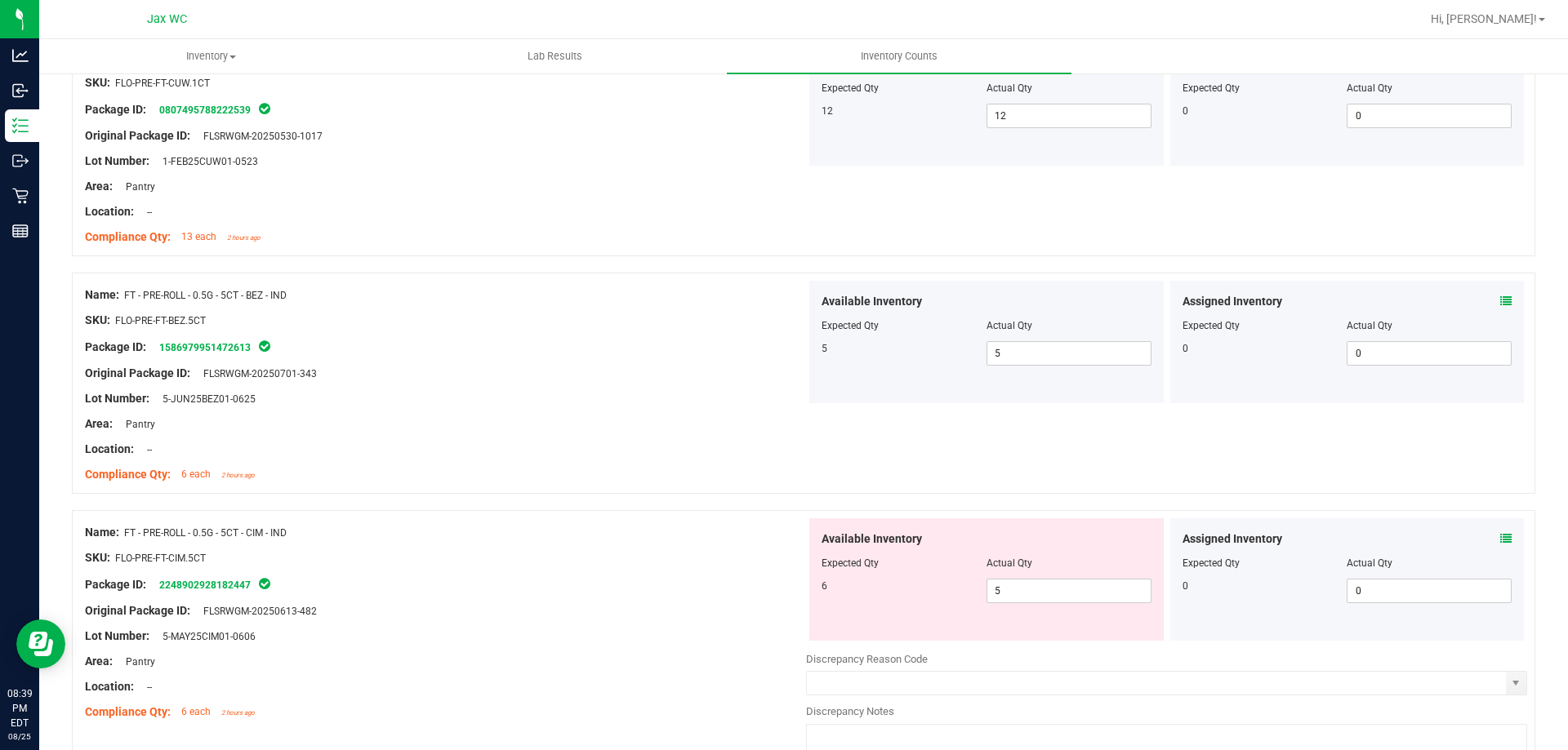
scroll to position [3429, 0]
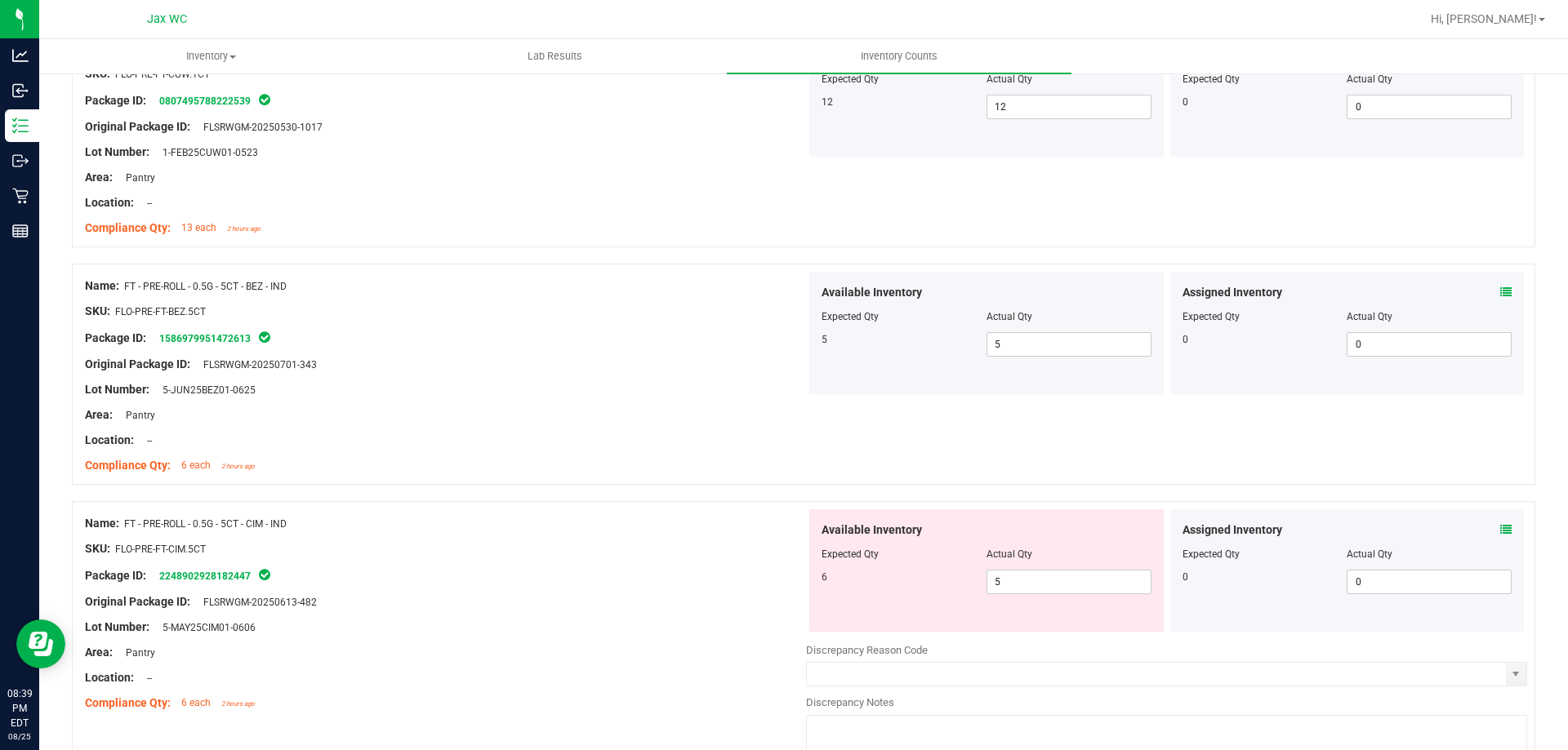
click at [1500, 538] on span at bounding box center [1506, 530] width 12 height 17
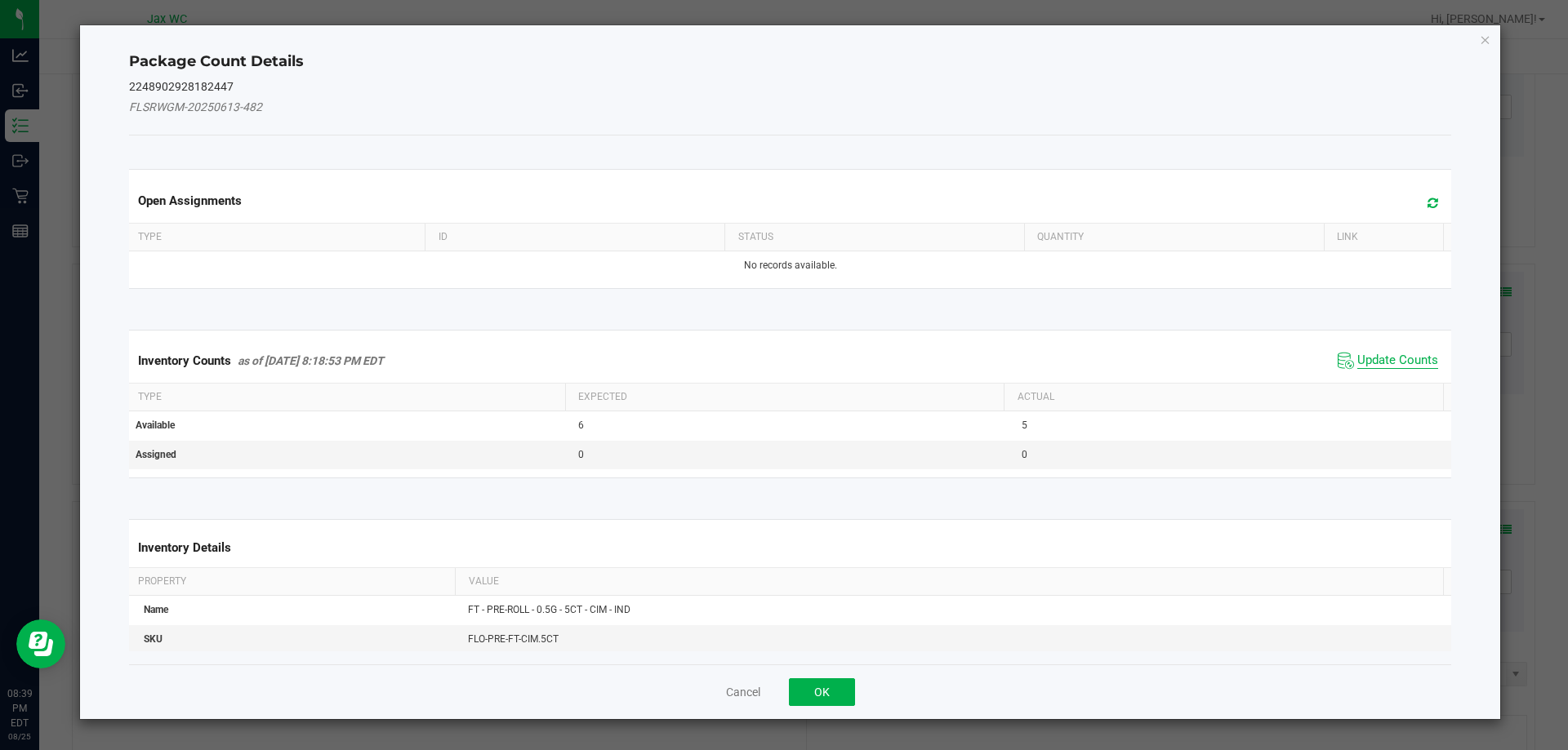
click at [1364, 355] on span "Update Counts" at bounding box center [1397, 361] width 81 height 17
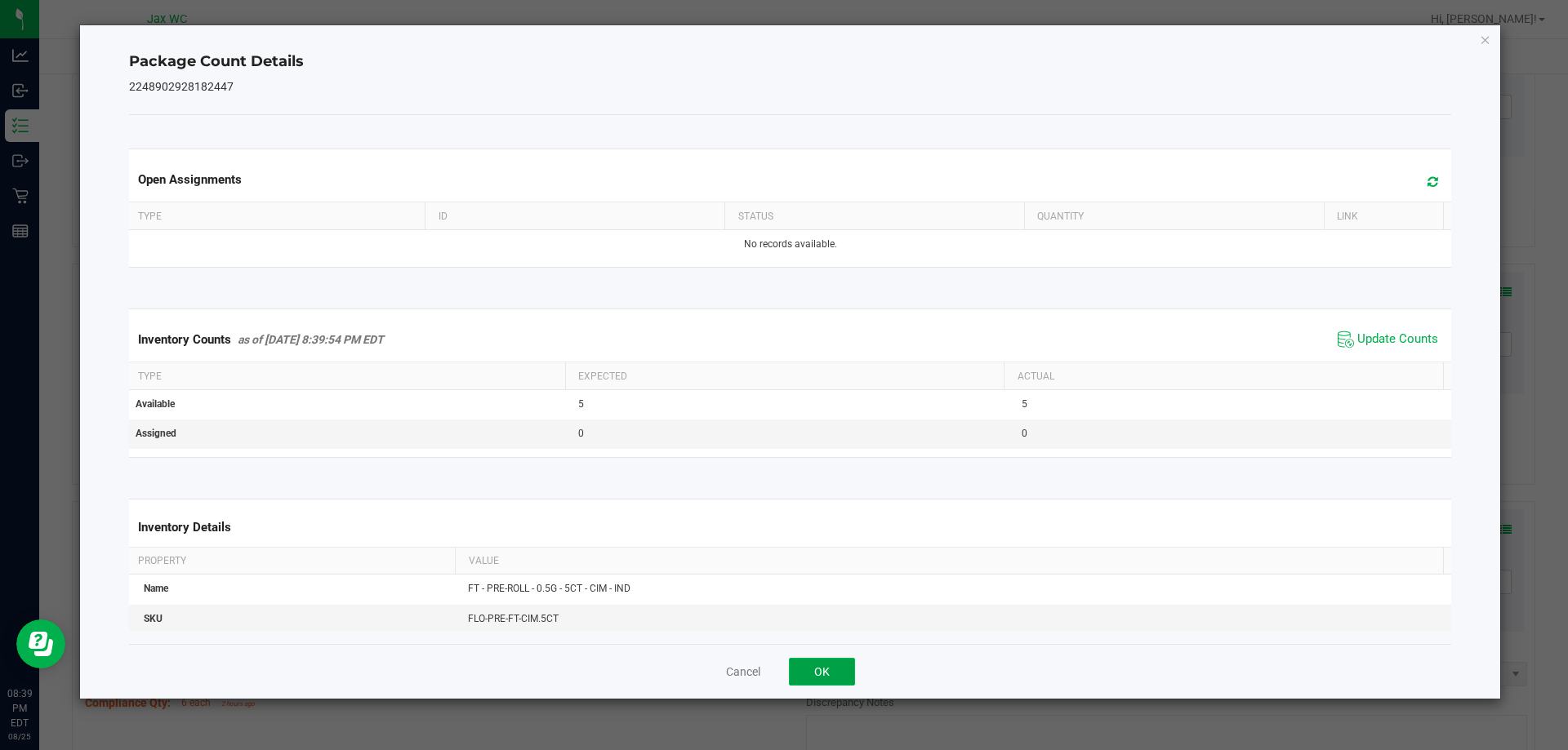
click at [830, 675] on button "OK" at bounding box center [822, 671] width 66 height 27
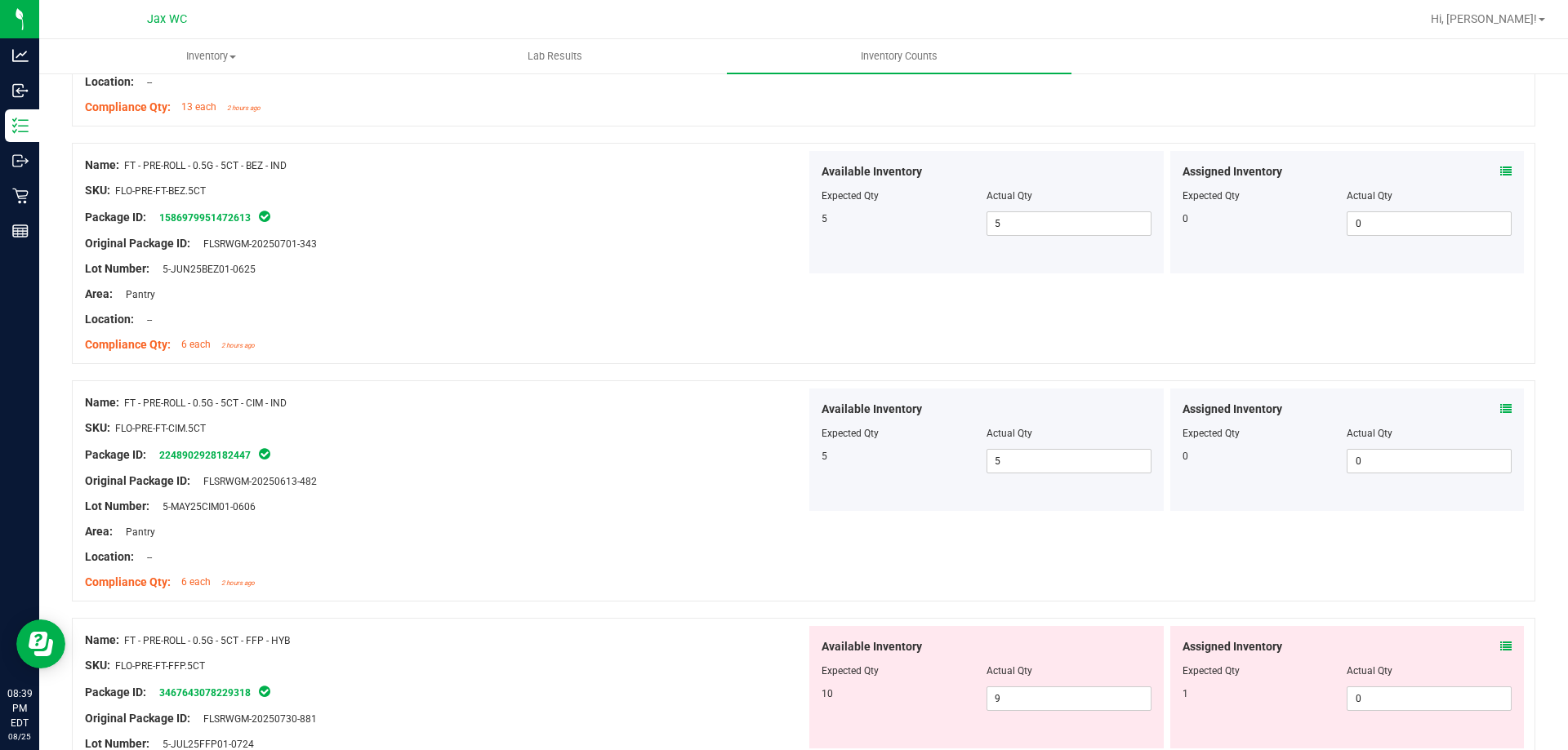
scroll to position [3756, 0]
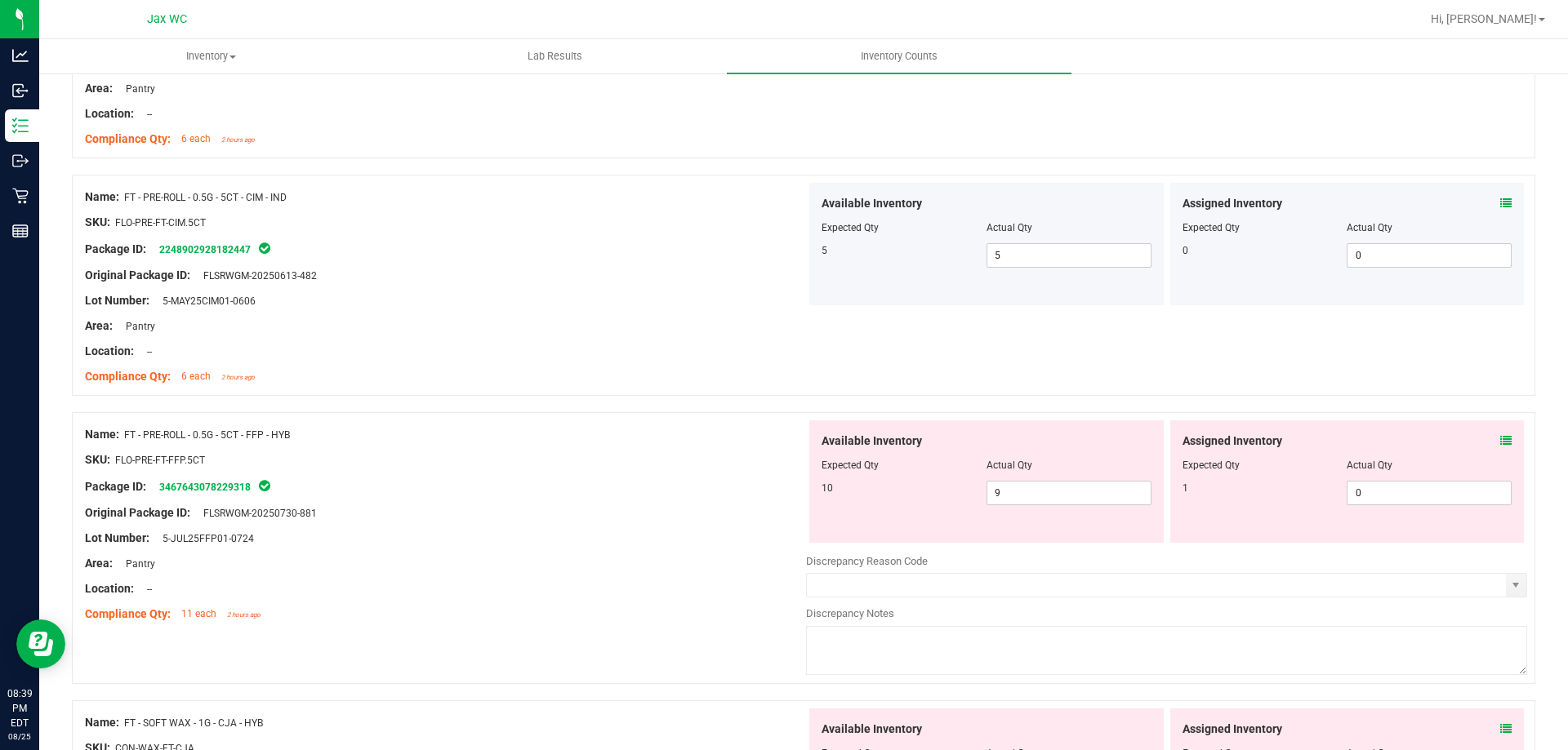
click at [1500, 445] on icon at bounding box center [1506, 441] width 12 height 12
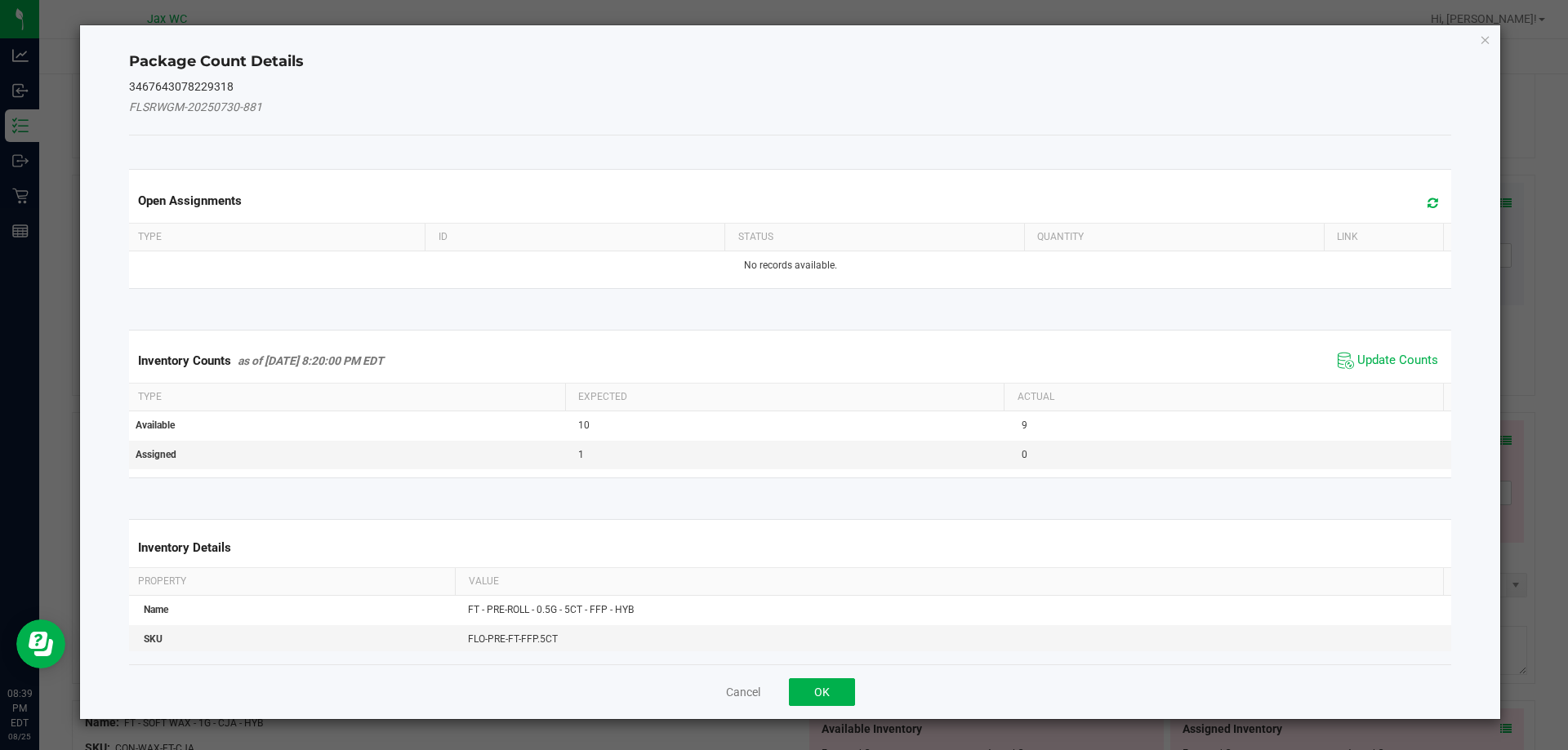
click at [1342, 364] on span "Update Counts" at bounding box center [1387, 360] width 109 height 24
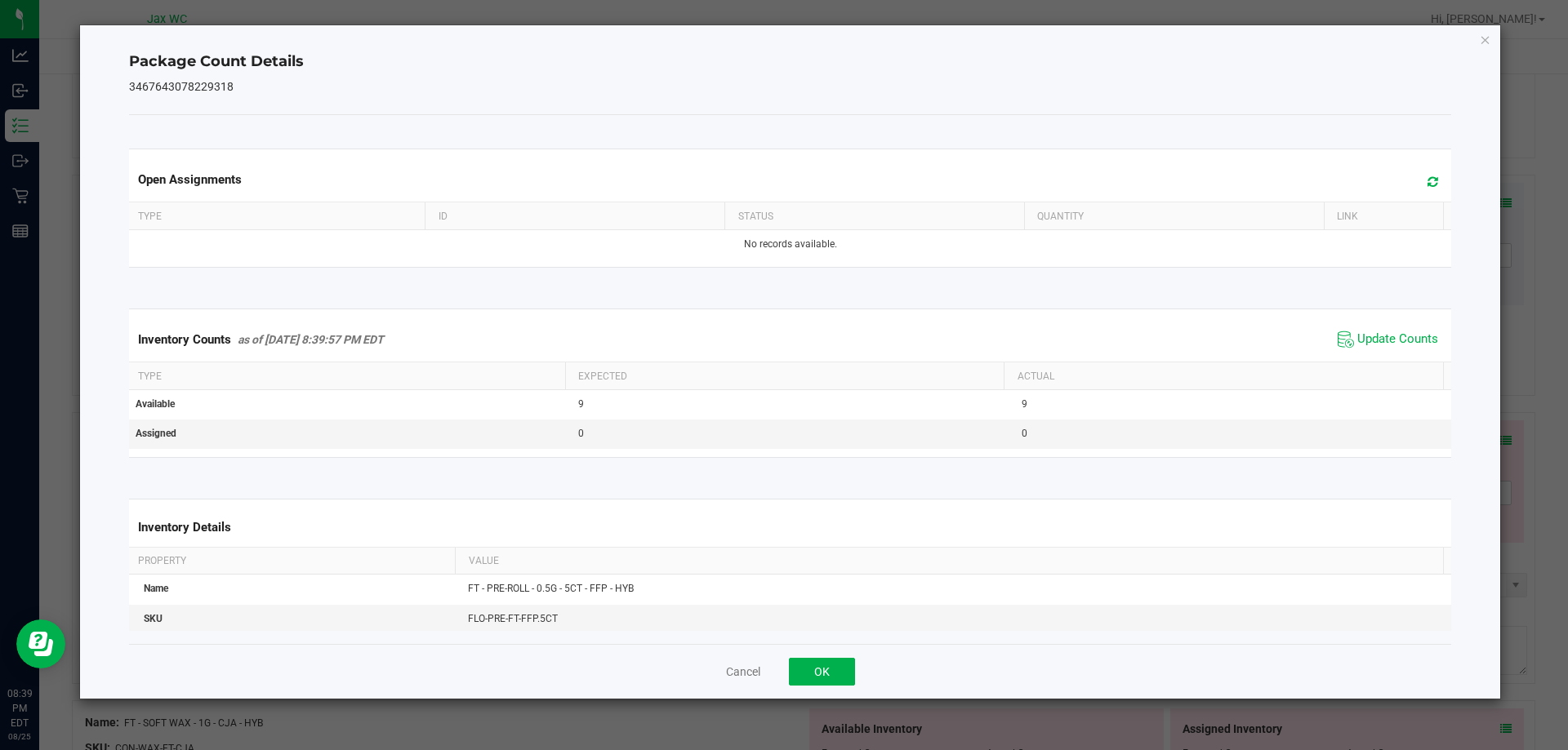
click at [835, 647] on div "Cancel OK" at bounding box center [790, 672] width 1323 height 55
click at [835, 672] on button "OK" at bounding box center [822, 671] width 66 height 27
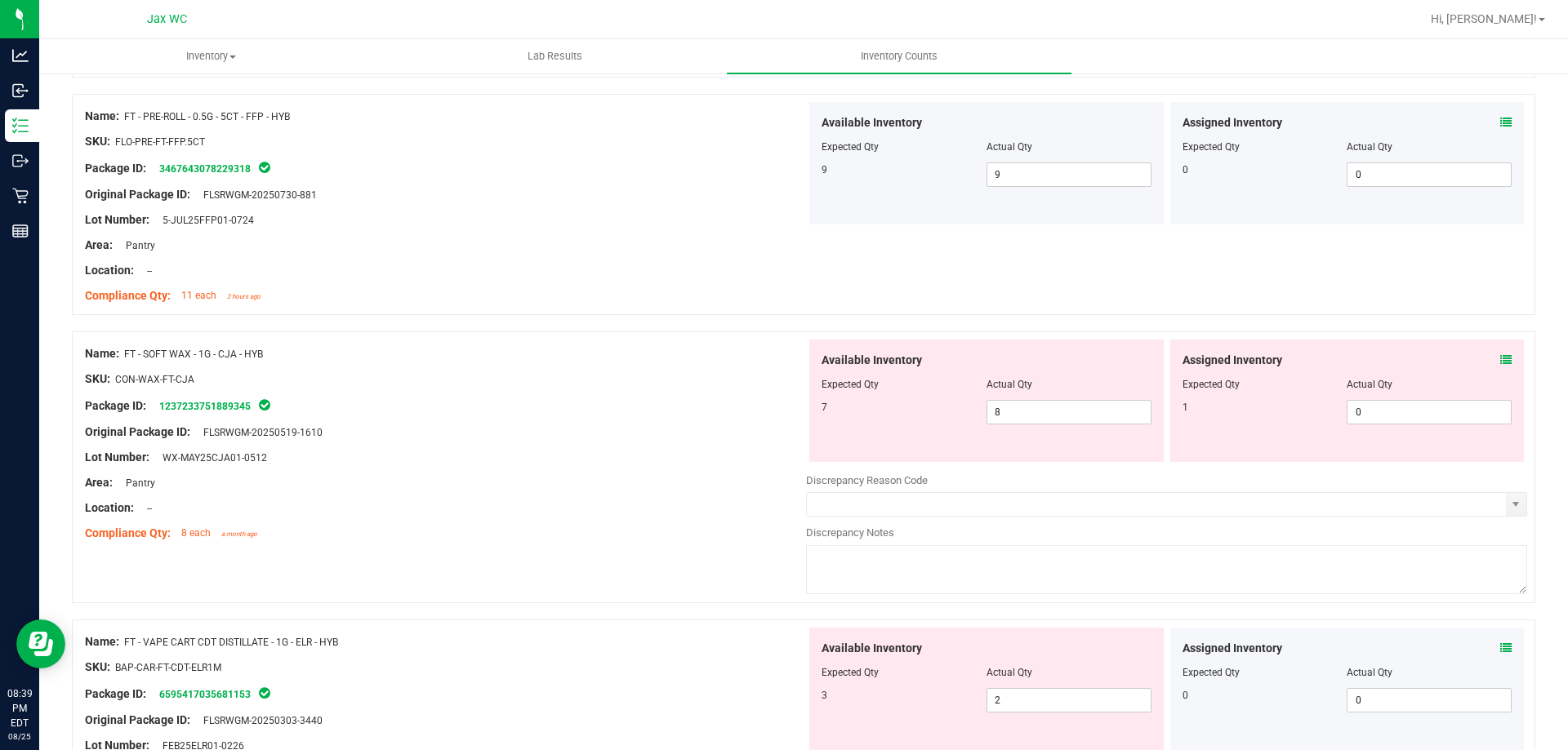
scroll to position [4083, 0]
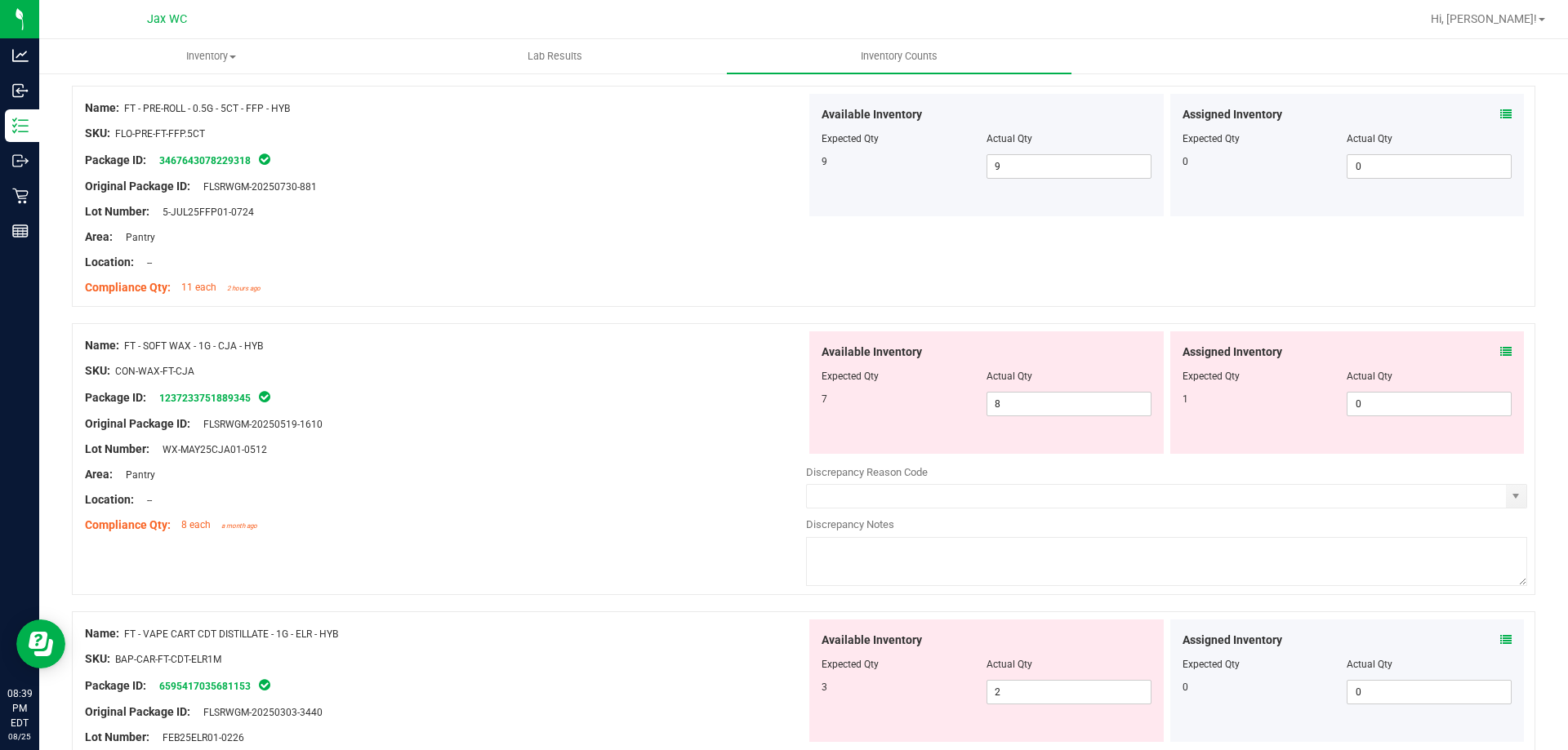
click at [1502, 351] on div "Assigned Inventory Expected Qty Actual Qty 1 0 0" at bounding box center [1347, 392] width 355 height 122
click at [1500, 351] on icon at bounding box center [1506, 352] width 12 height 12
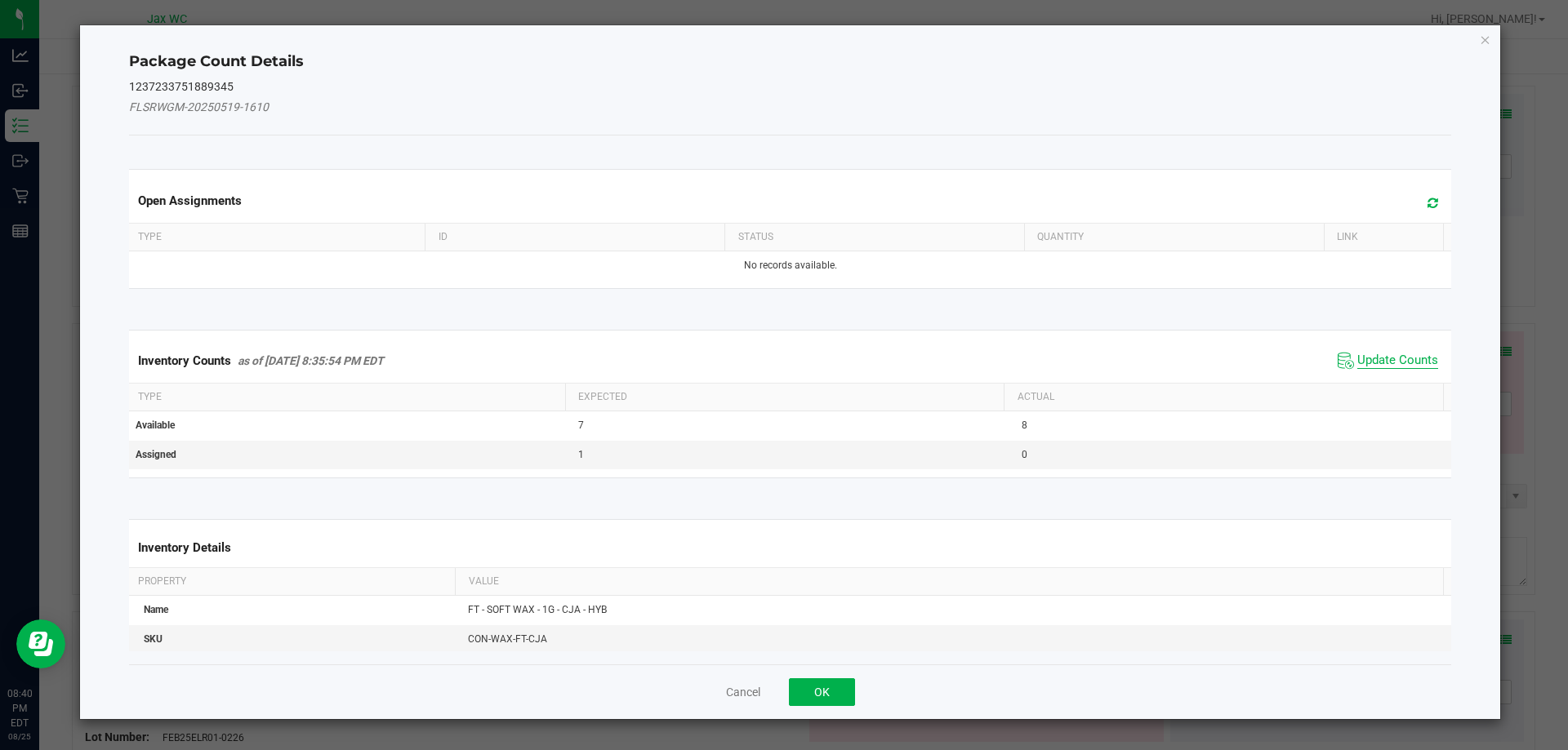
click at [1357, 359] on span "Update Counts" at bounding box center [1397, 361] width 81 height 17
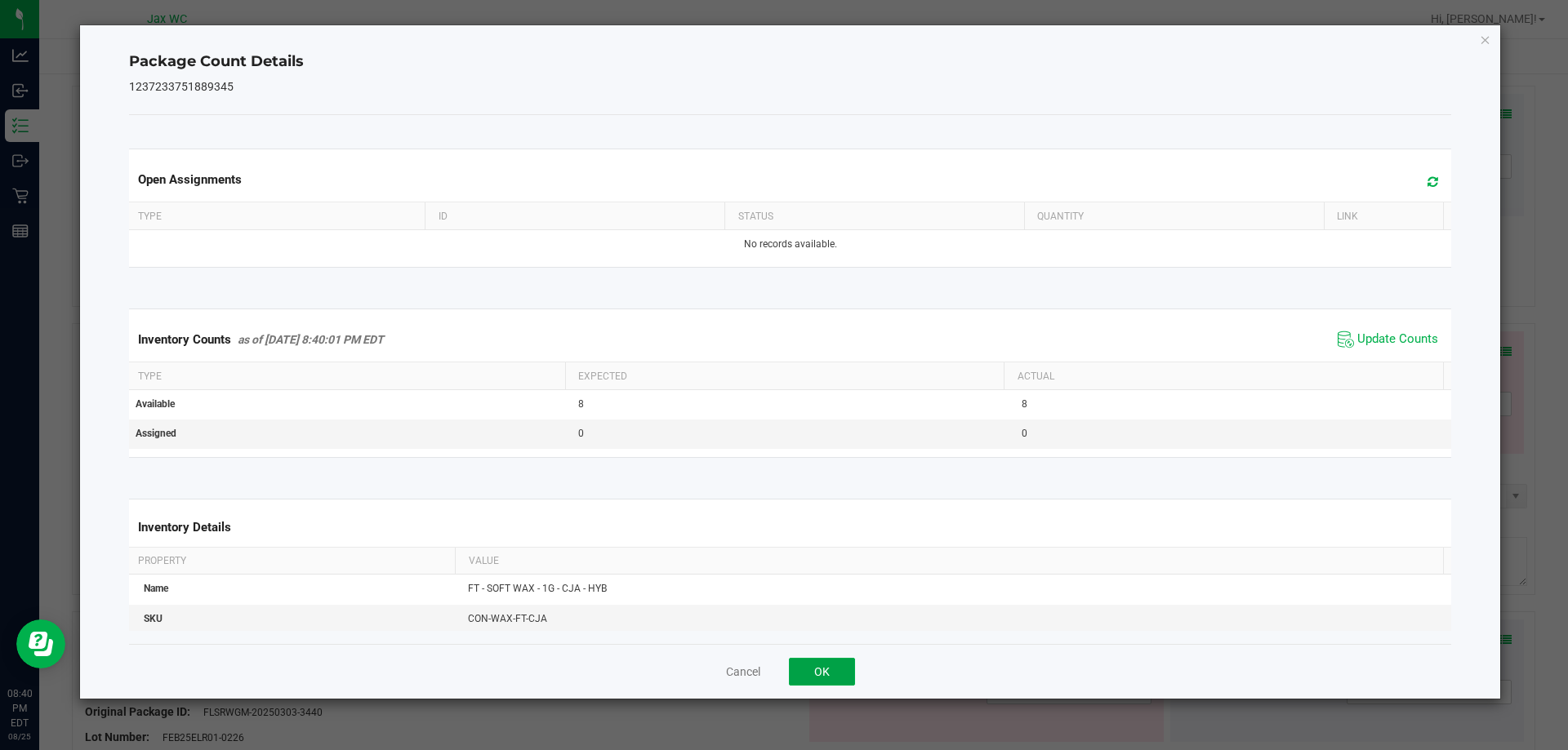
click at [824, 669] on button "OK" at bounding box center [822, 671] width 66 height 27
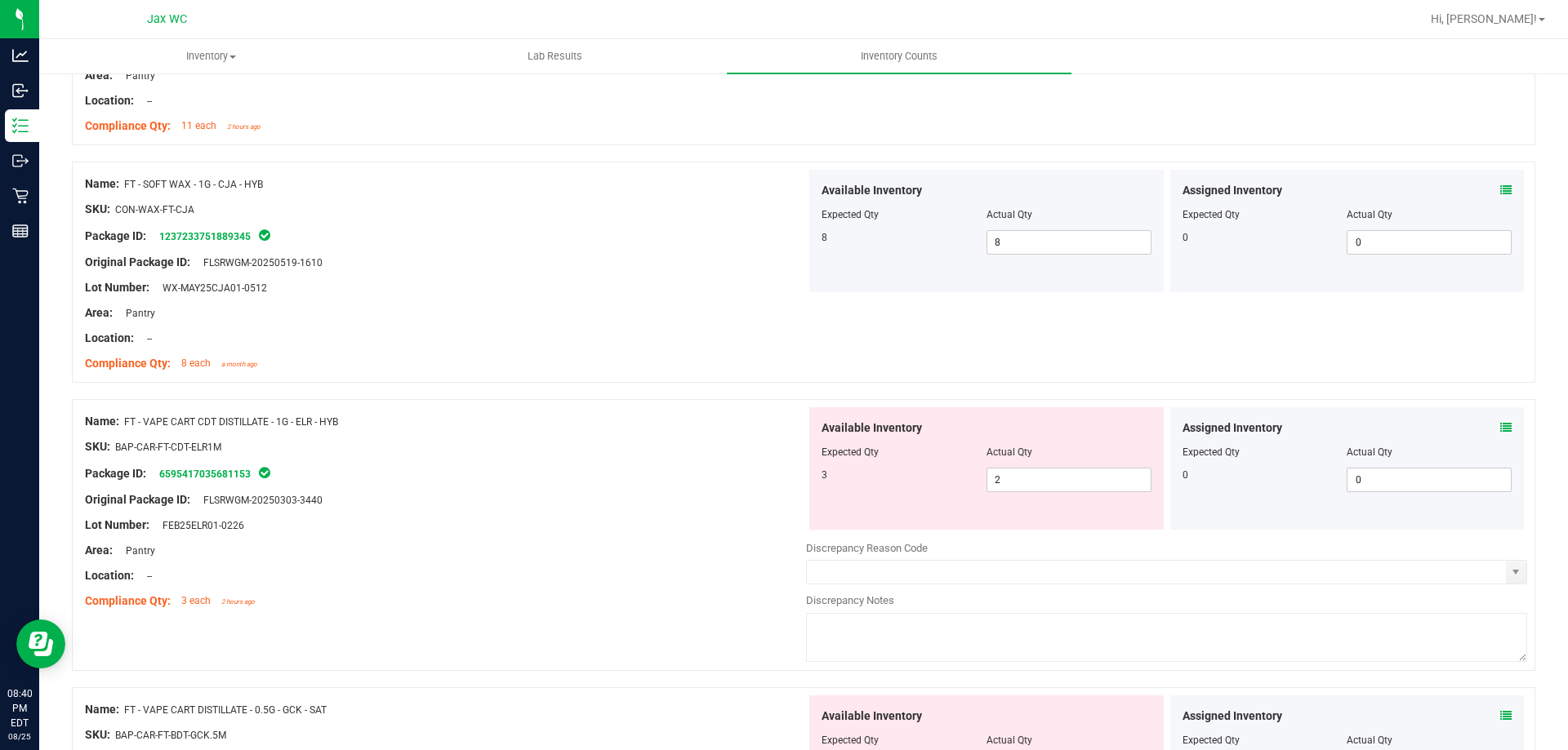
scroll to position [4246, 0]
click at [1502, 428] on div "Assigned Inventory Expected Qty Actual Qty 0 0 0" at bounding box center [1347, 467] width 355 height 122
click at [1500, 422] on icon at bounding box center [1506, 426] width 12 height 12
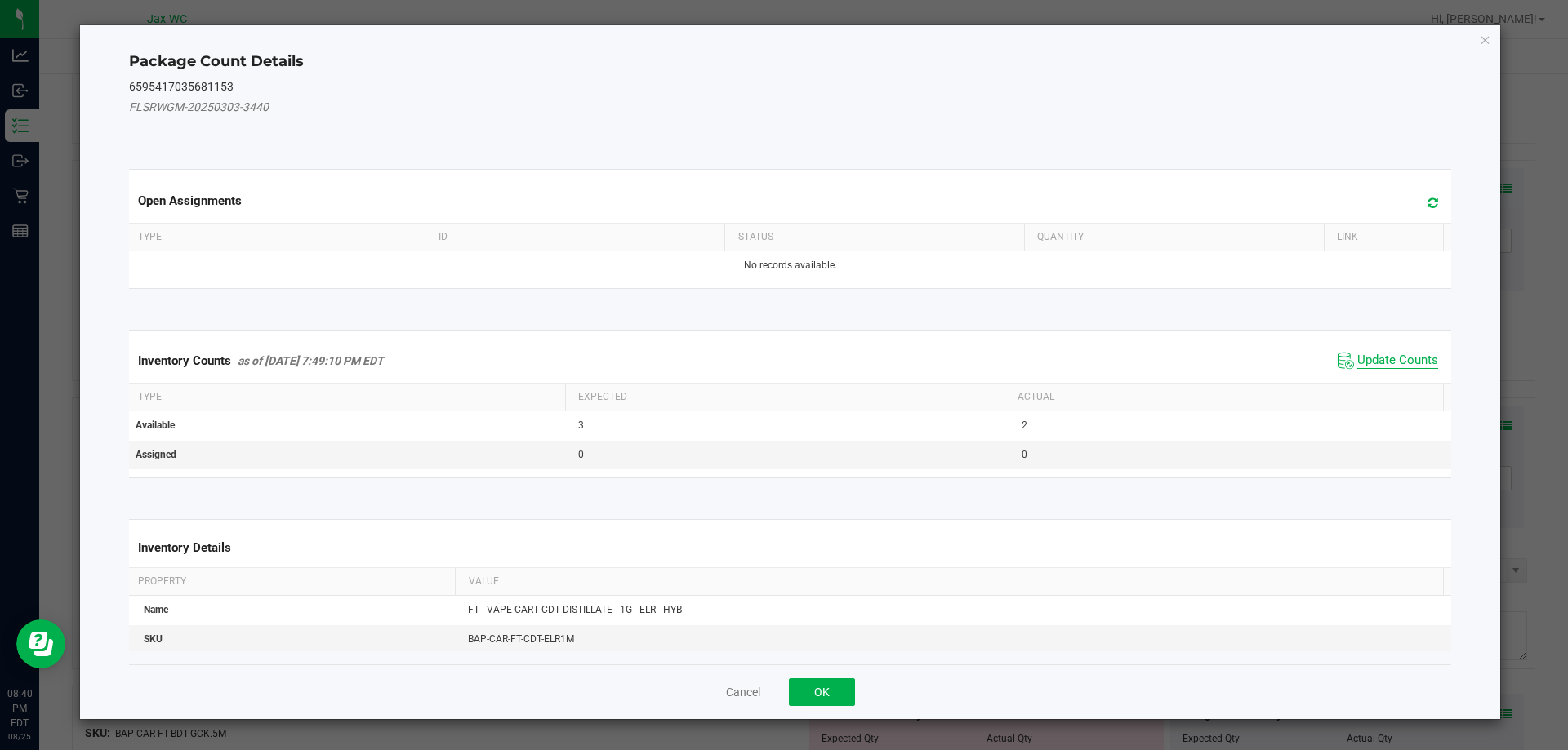
click at [1373, 360] on span "Update Counts" at bounding box center [1397, 361] width 81 height 17
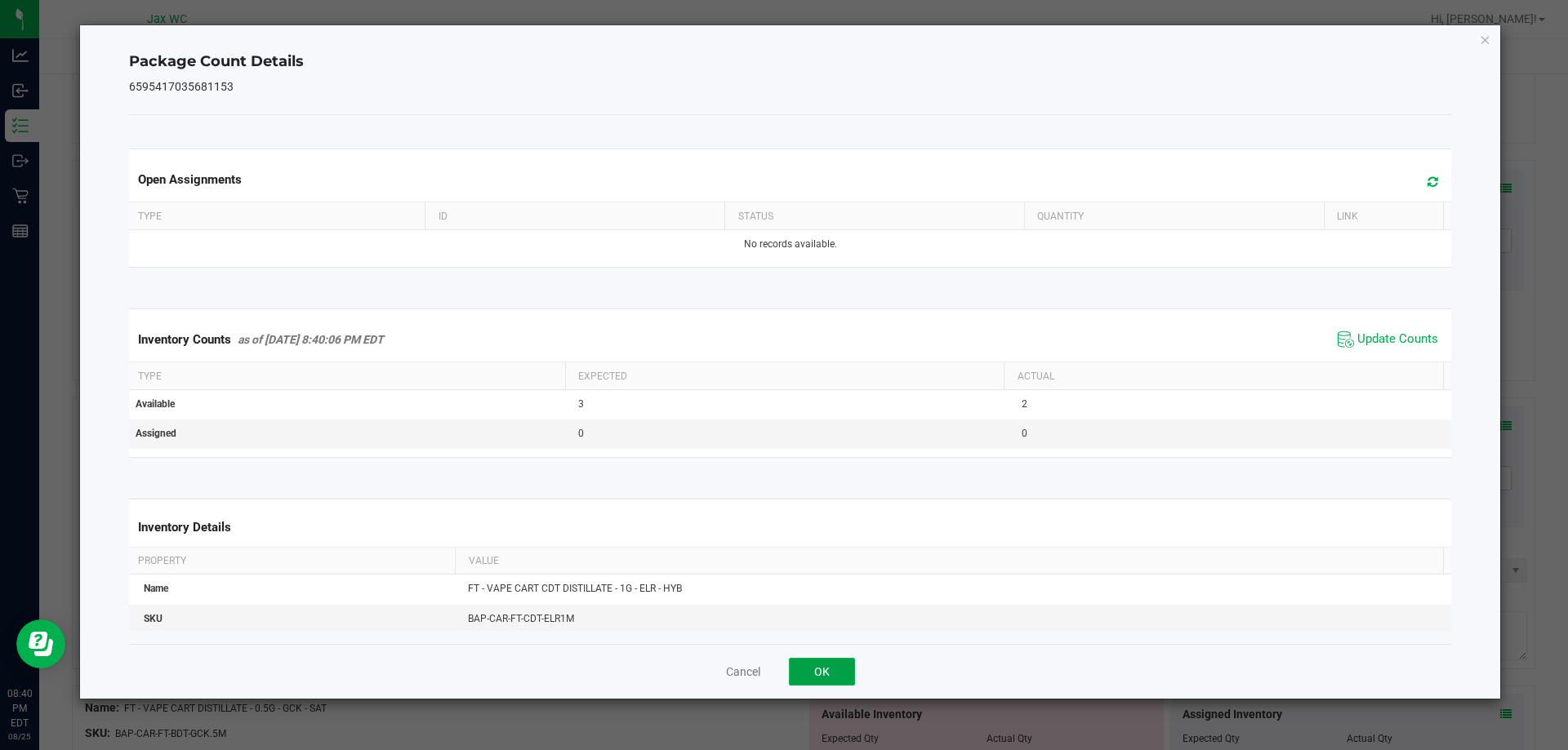
click at [814, 672] on button "OK" at bounding box center [822, 671] width 66 height 27
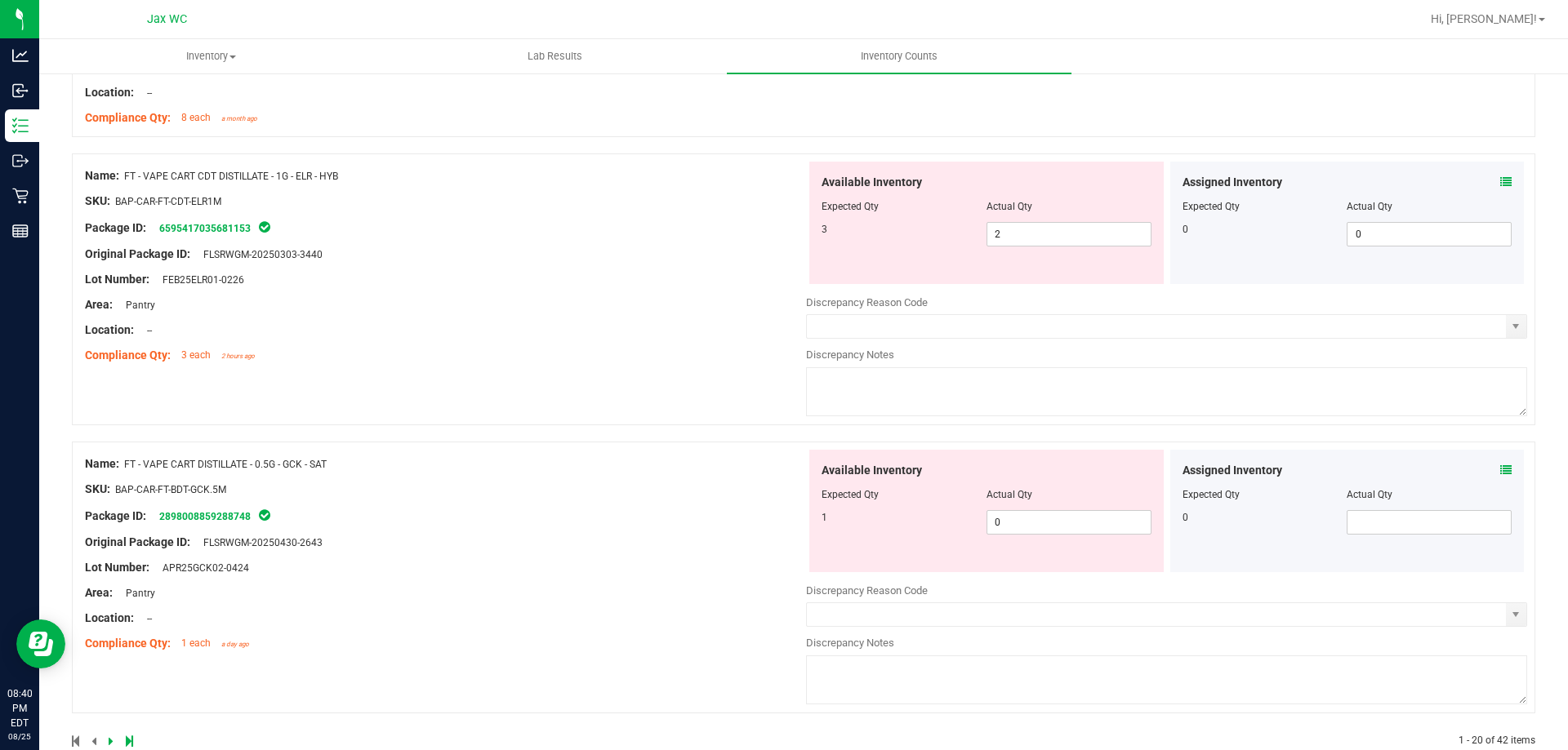
scroll to position [4491, 0]
click at [1500, 472] on icon at bounding box center [1506, 469] width 12 height 12
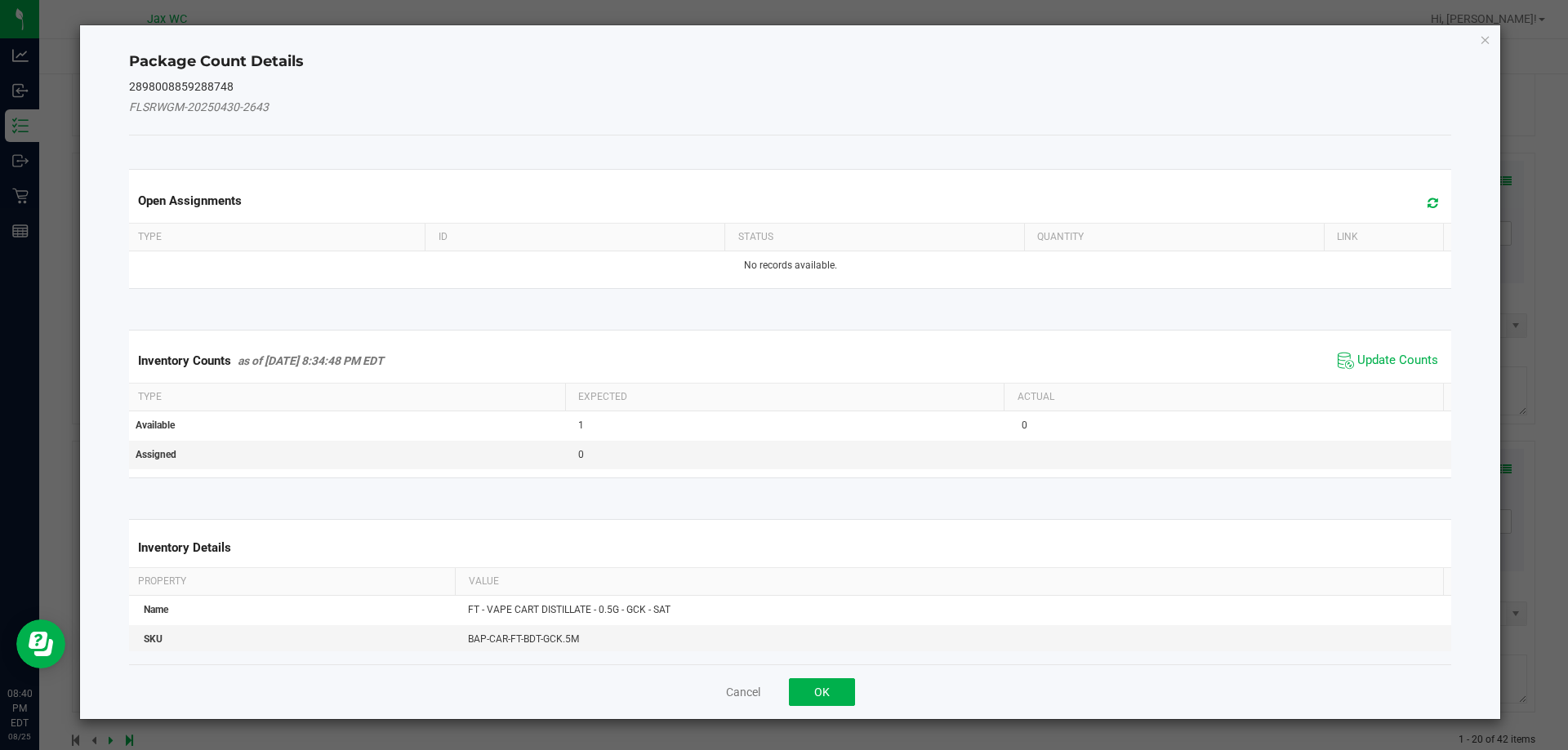
click at [1374, 380] on div "Inventory Counts as of [DATE] 8:34:48 PM EDT Update Counts" at bounding box center [790, 360] width 1330 height 44
click at [1368, 363] on span "Update Counts" at bounding box center [1397, 361] width 81 height 17
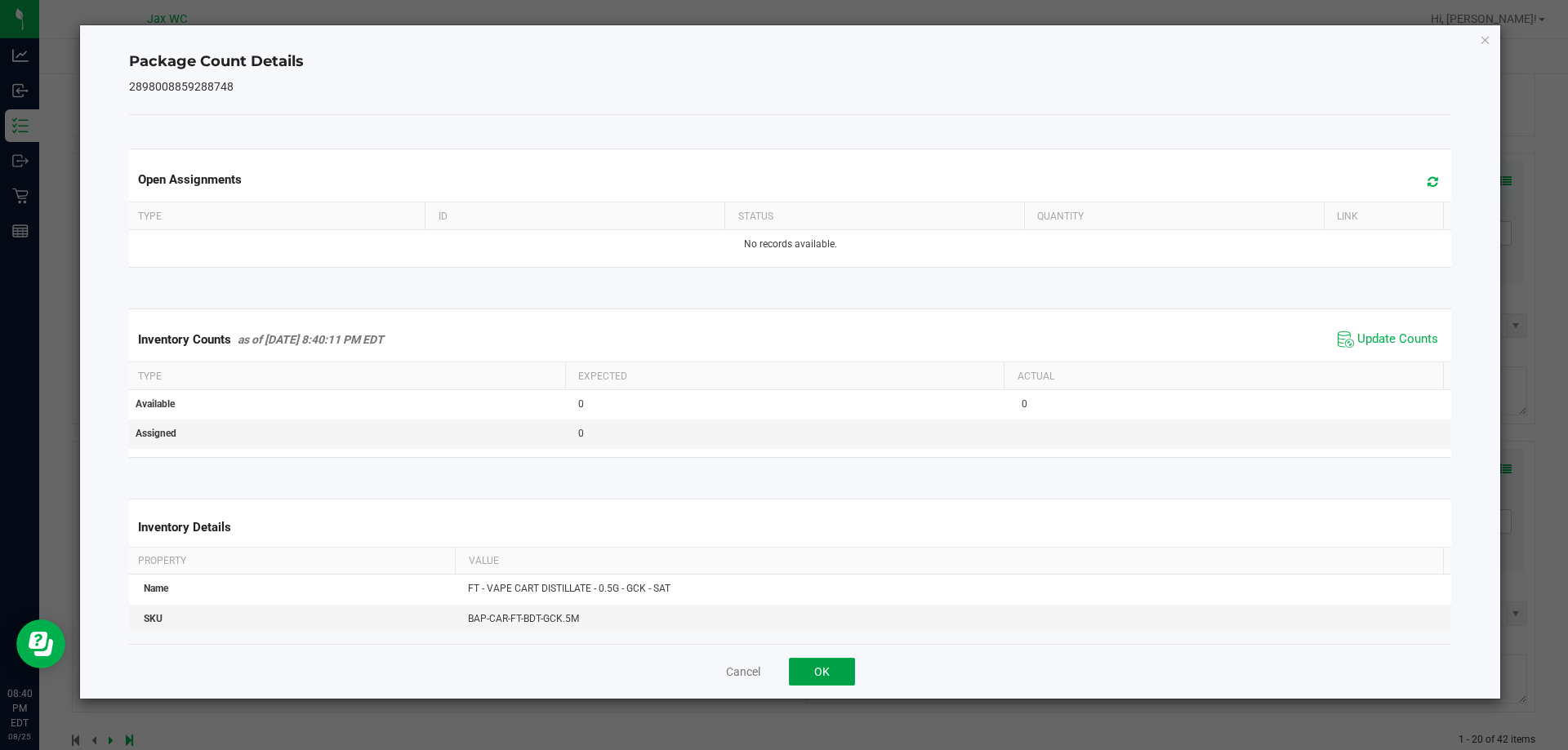
click at [819, 679] on button "OK" at bounding box center [822, 671] width 66 height 27
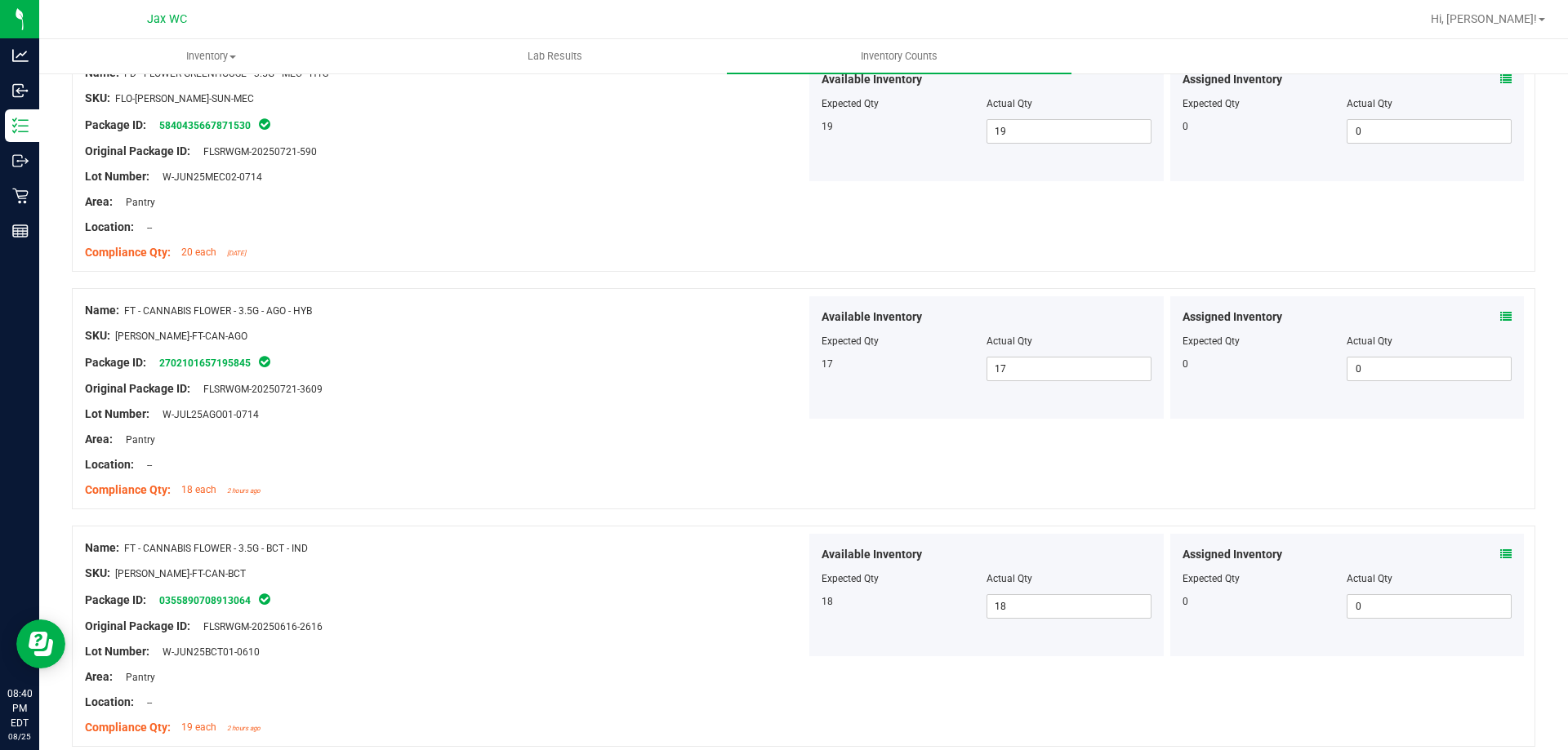
scroll to position [0, 0]
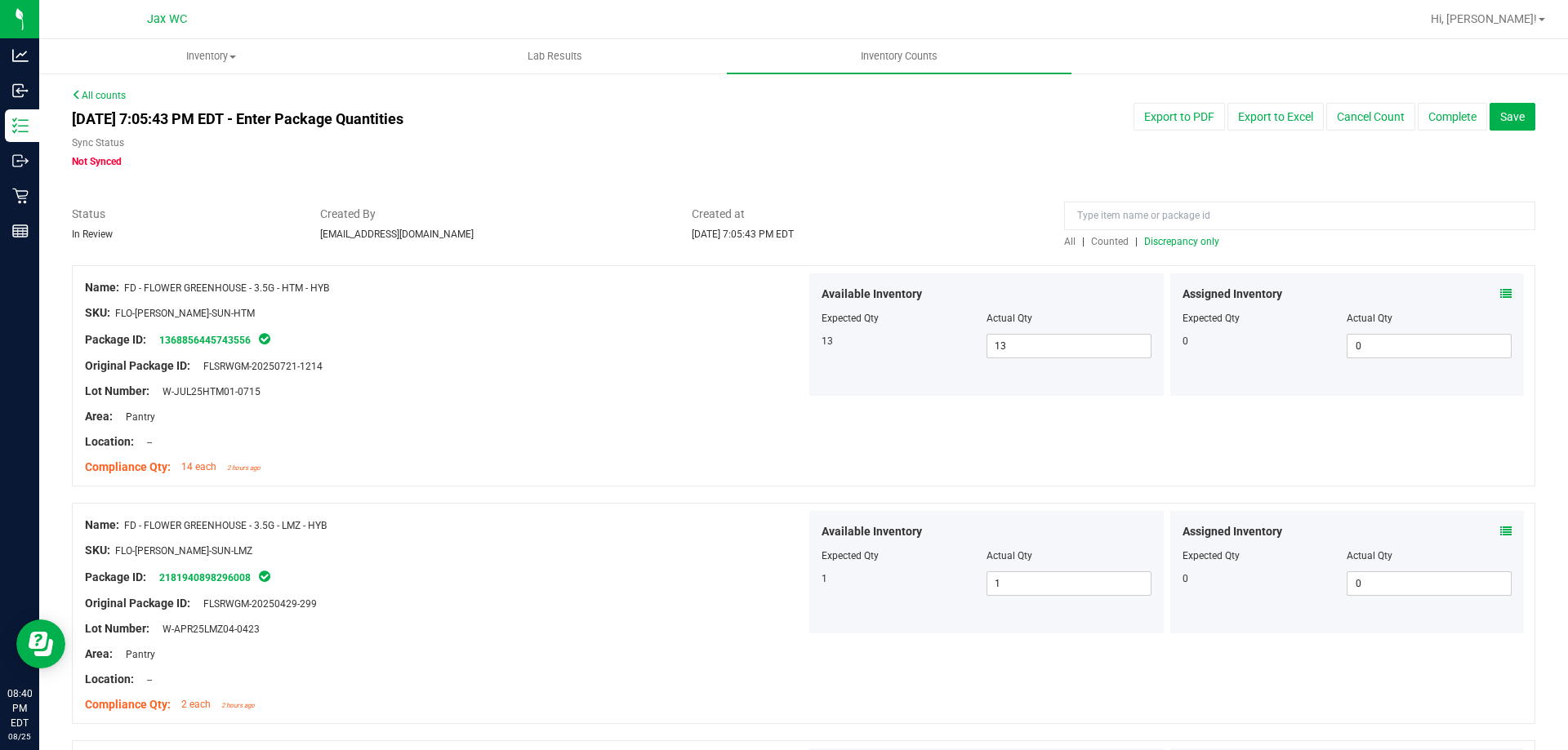
click at [1175, 243] on span "Discrepancy only" at bounding box center [1181, 242] width 75 height 12
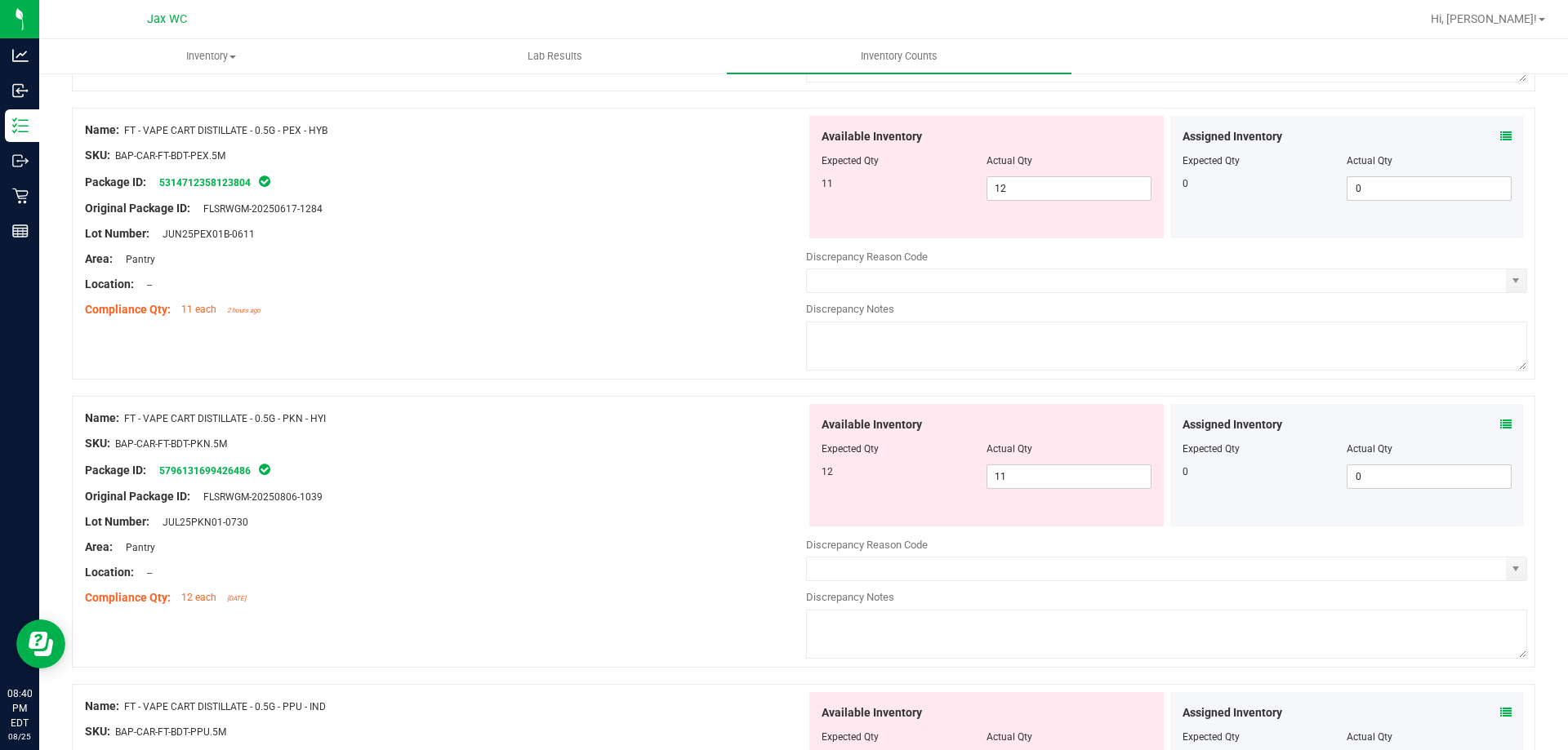
scroll to position [5336, 0]
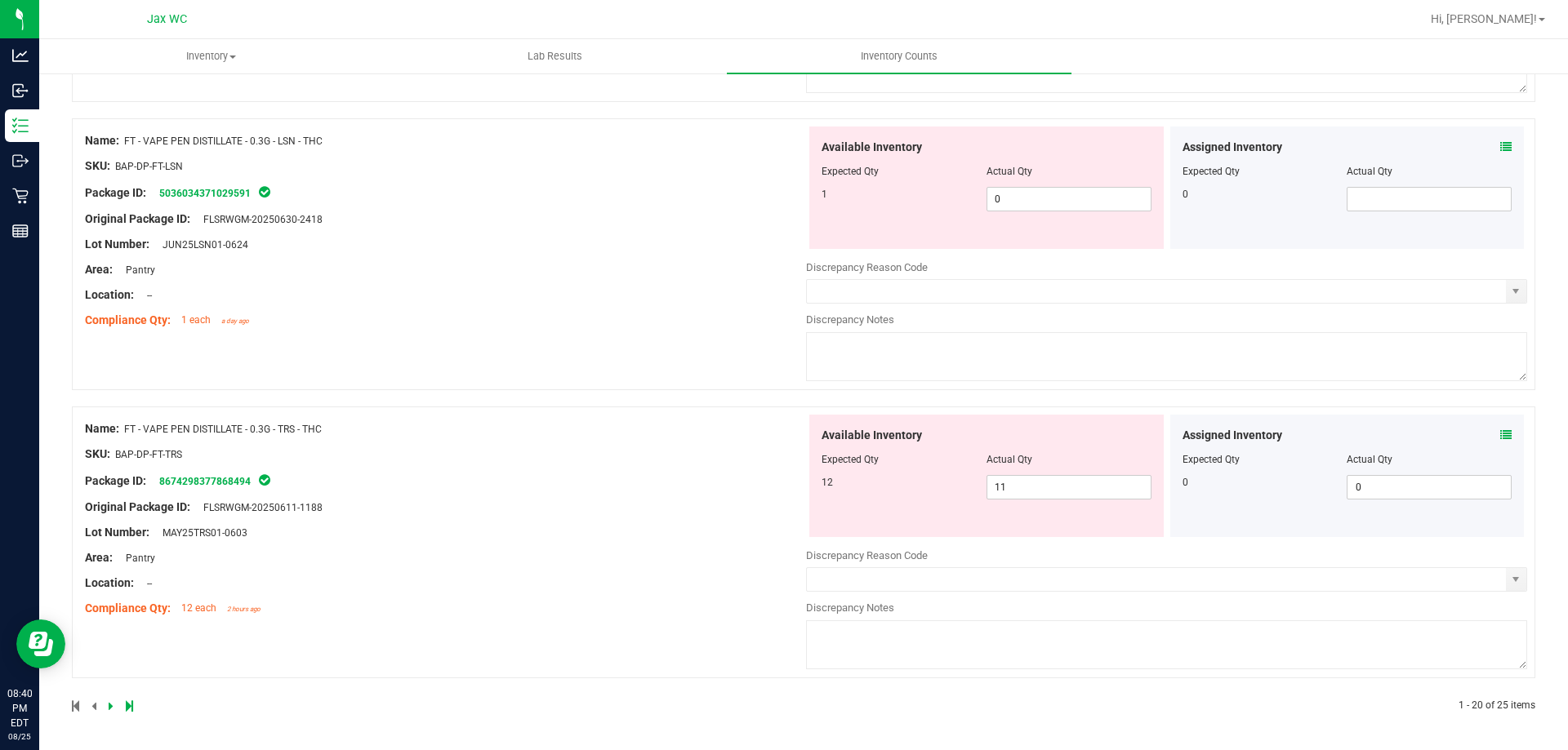
click at [1500, 432] on icon at bounding box center [1506, 435] width 12 height 12
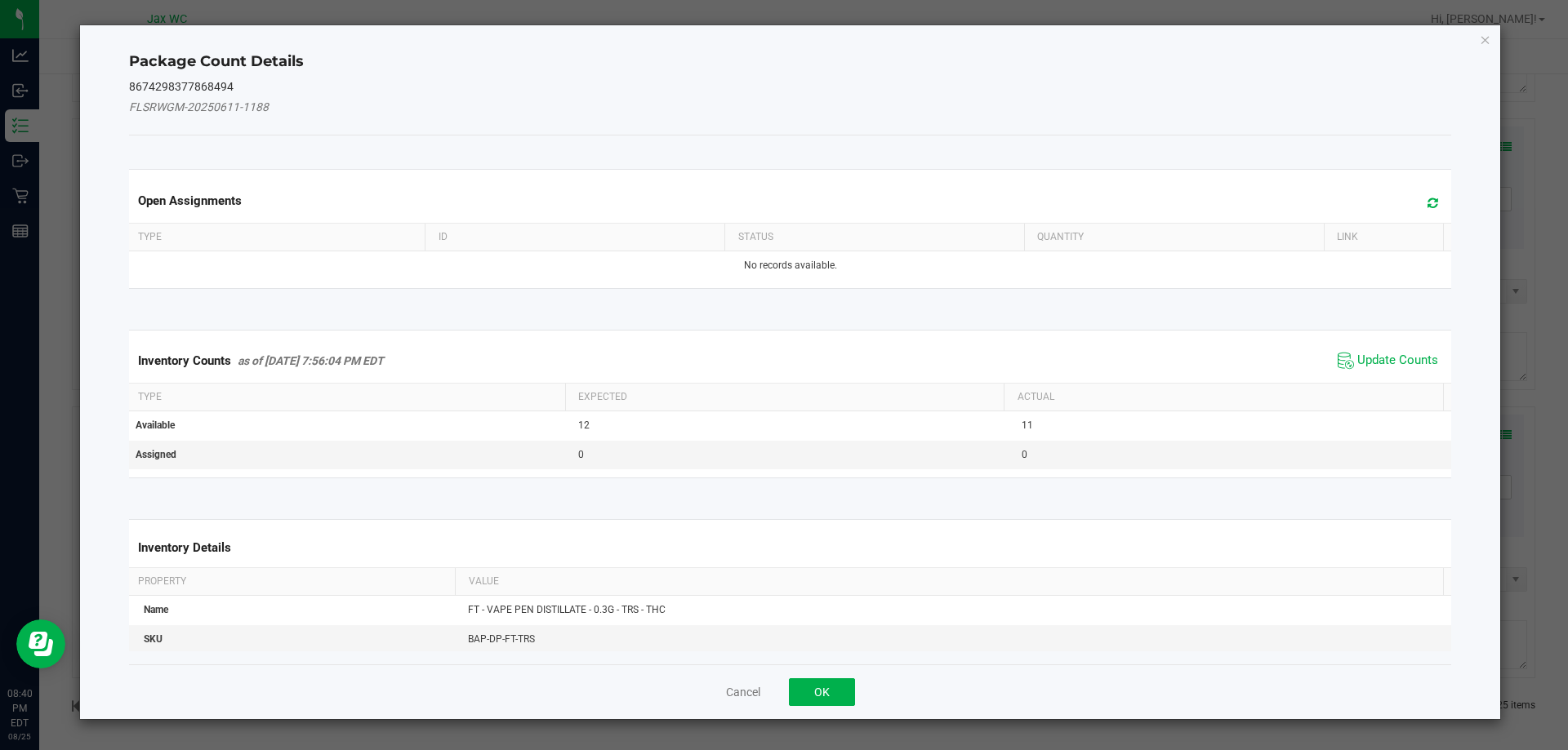
click at [1382, 339] on div "Inventory Counts as of [DATE] 7:56:04 PM EDT Update Counts" at bounding box center [790, 360] width 1330 height 44
click at [1388, 372] on span "Update Counts" at bounding box center [1387, 360] width 109 height 24
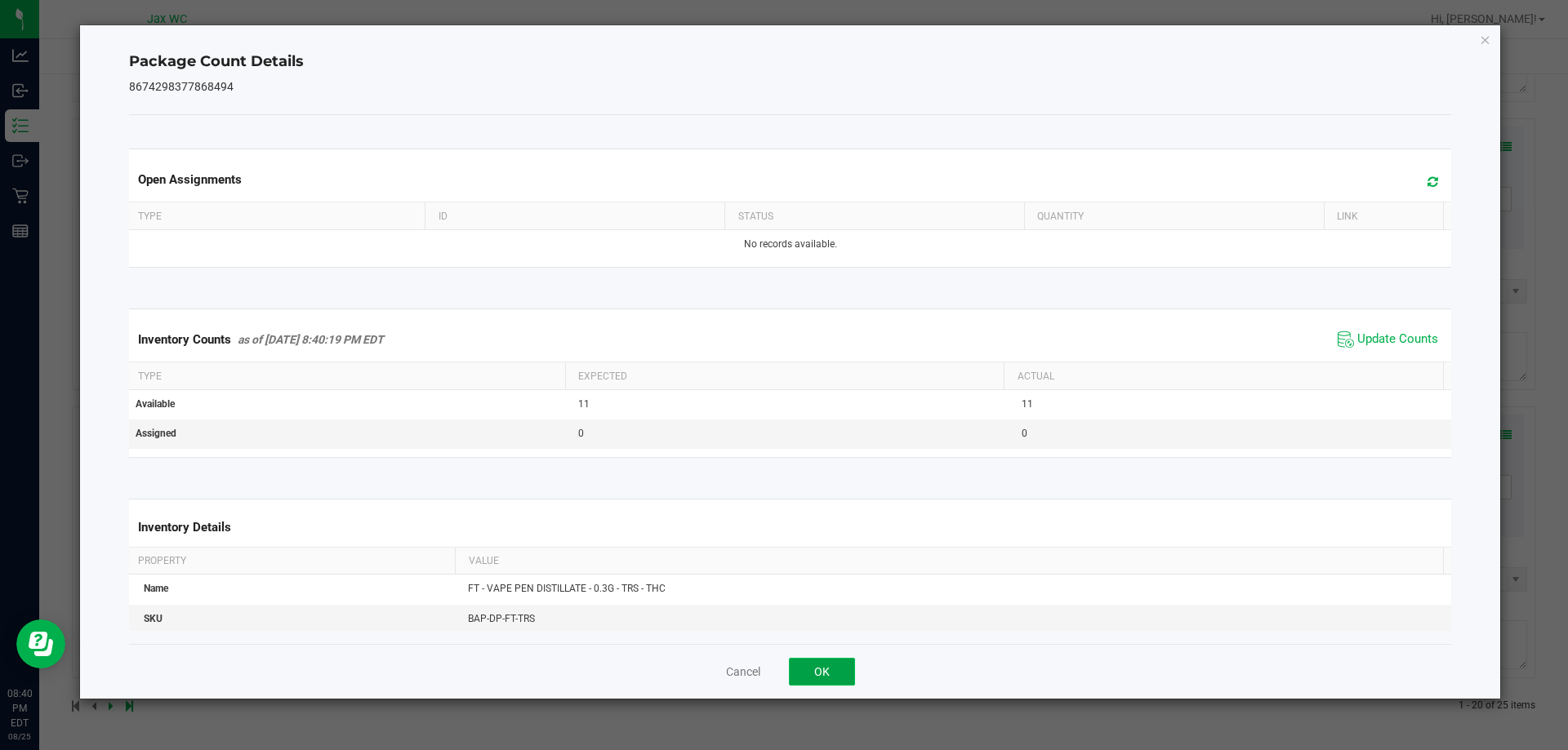
click at [813, 669] on button "OK" at bounding box center [822, 671] width 66 height 27
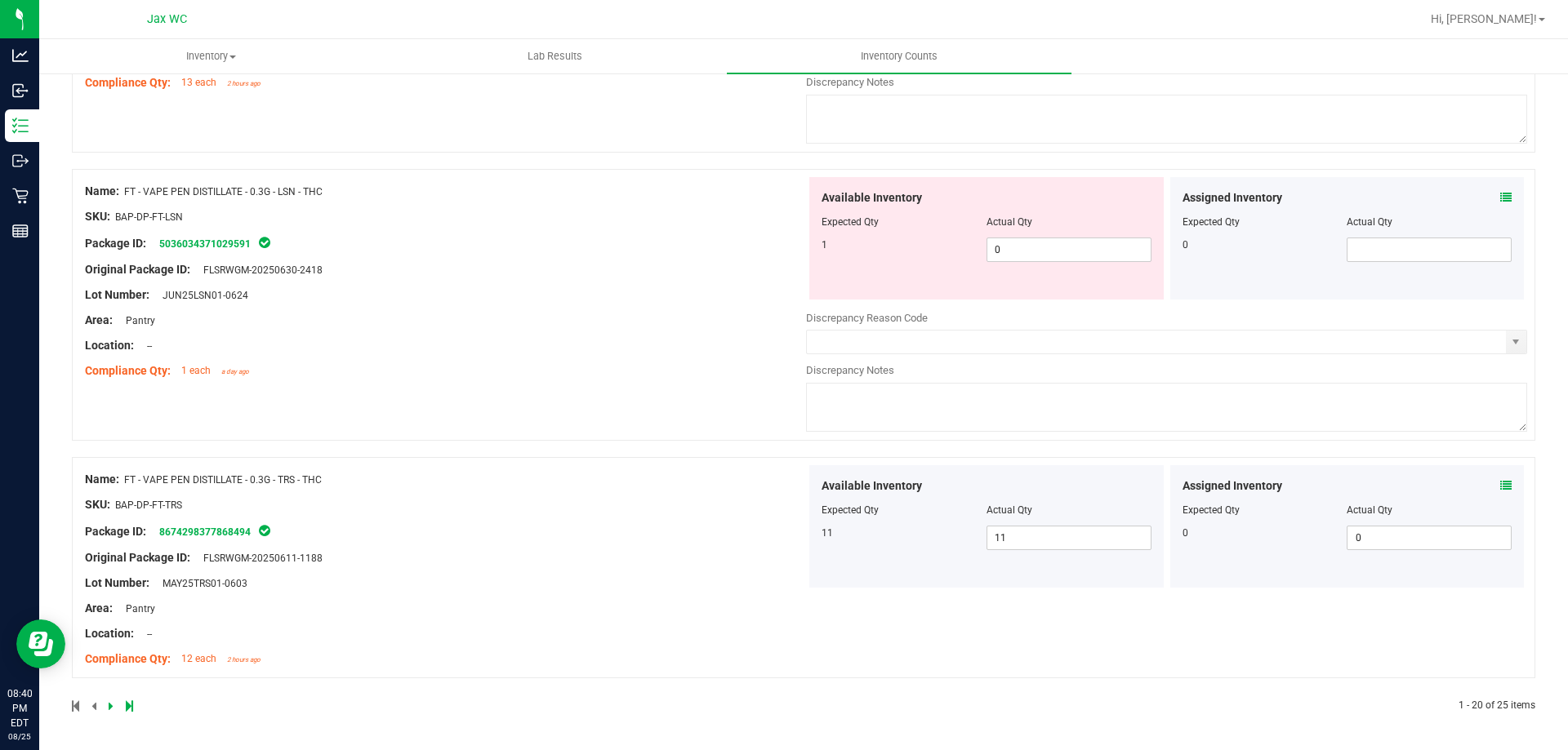
scroll to position [5285, 0]
click at [1500, 199] on icon at bounding box center [1506, 198] width 12 height 12
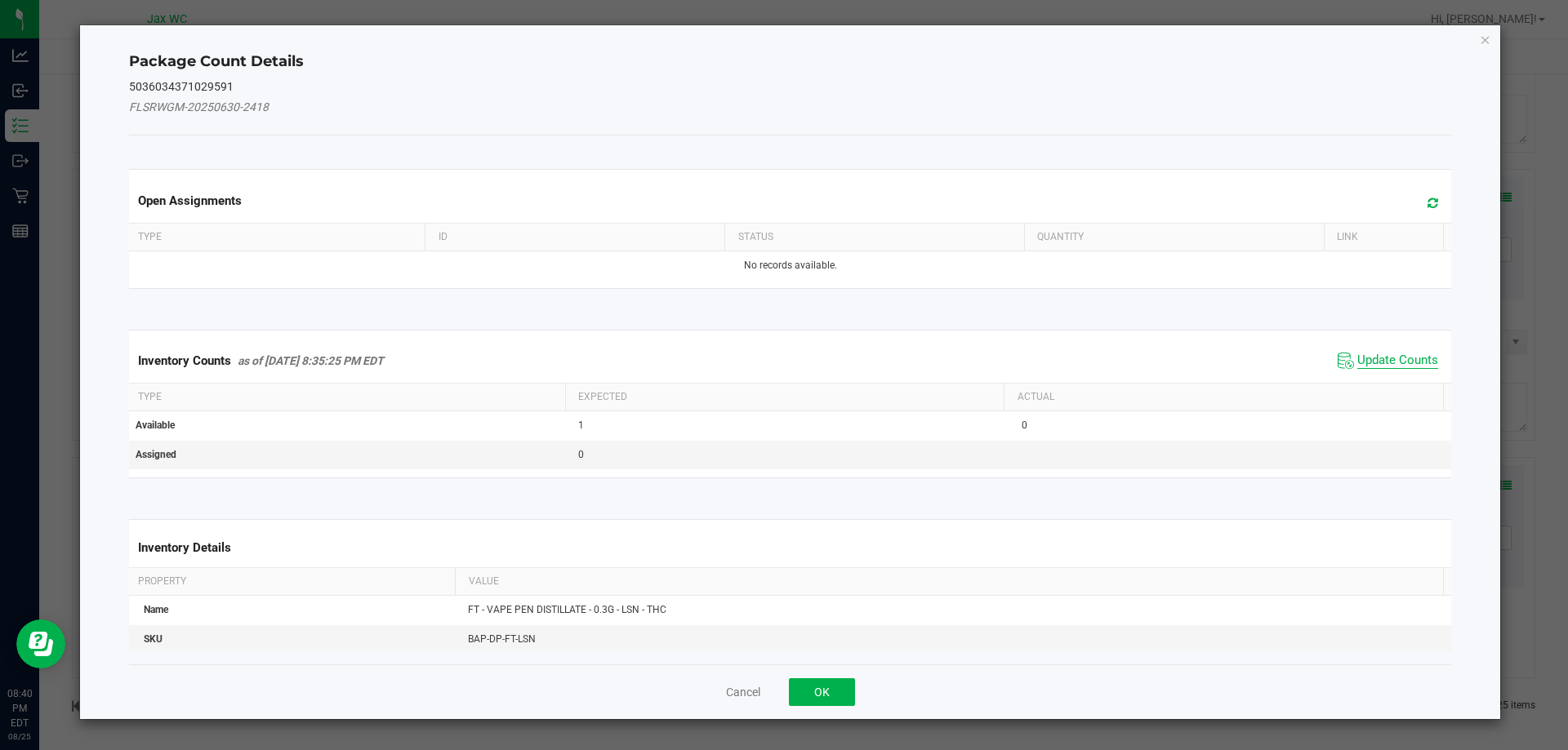
click at [1368, 362] on span "Update Counts" at bounding box center [1397, 361] width 81 height 17
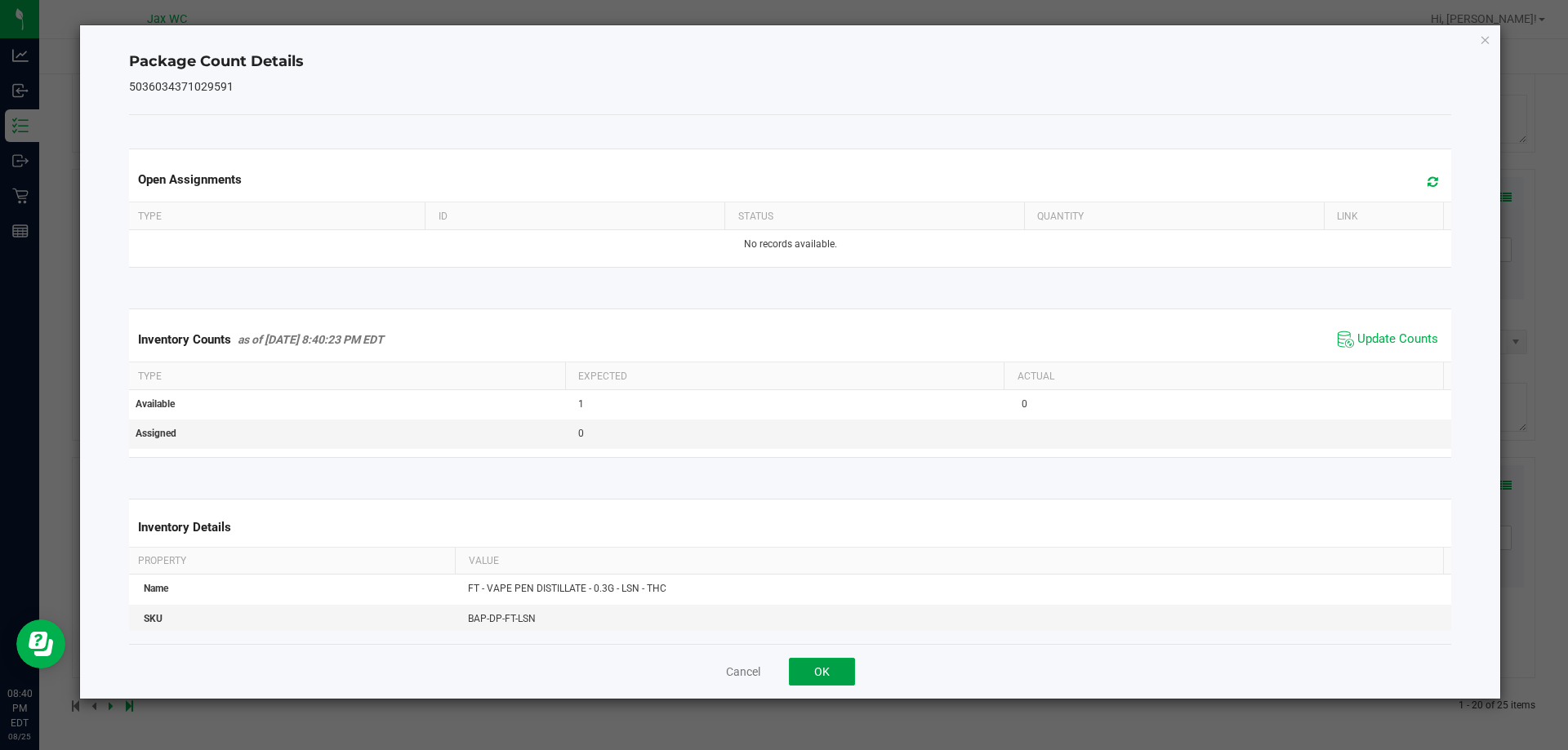
click at [805, 679] on button "OK" at bounding box center [822, 671] width 66 height 27
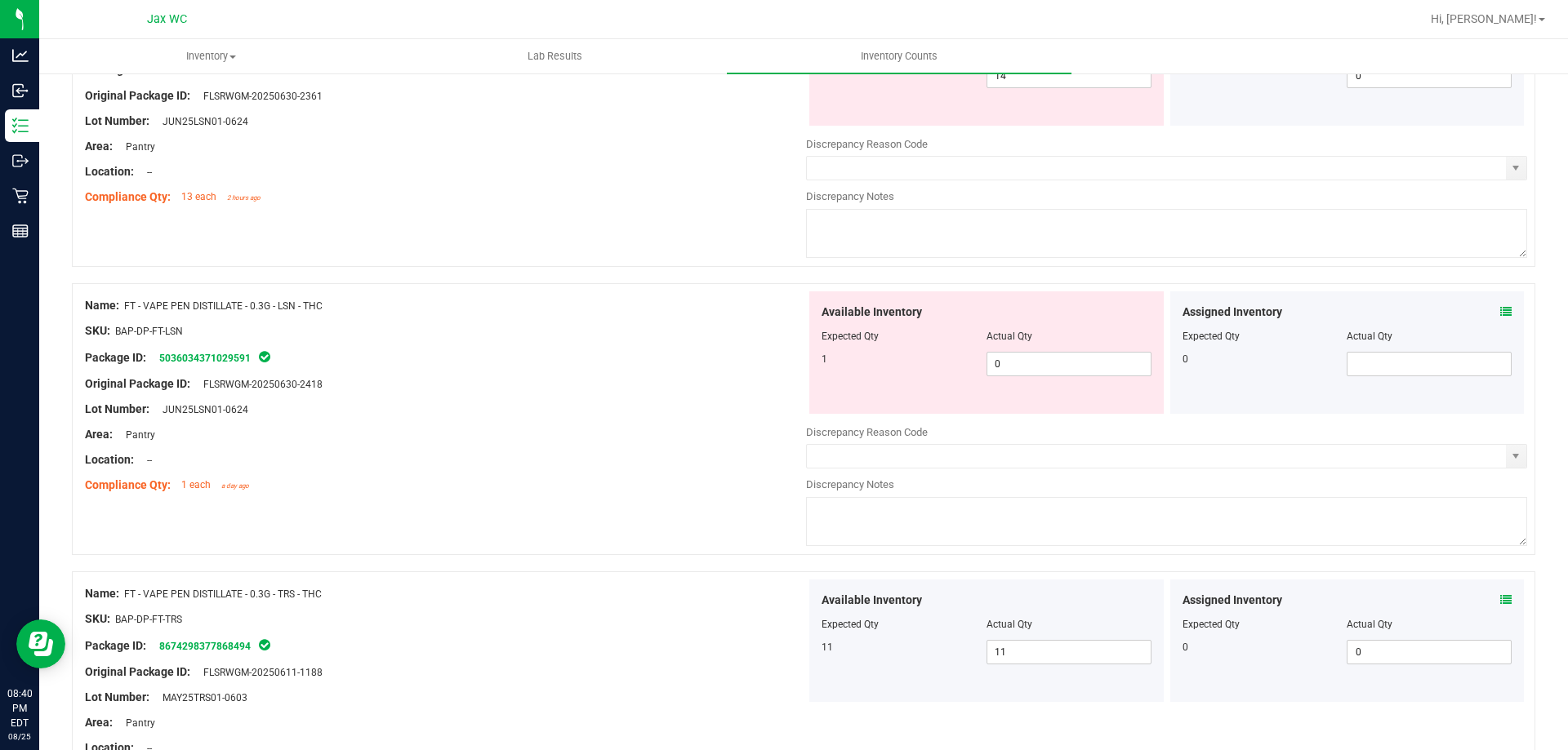
scroll to position [5040, 0]
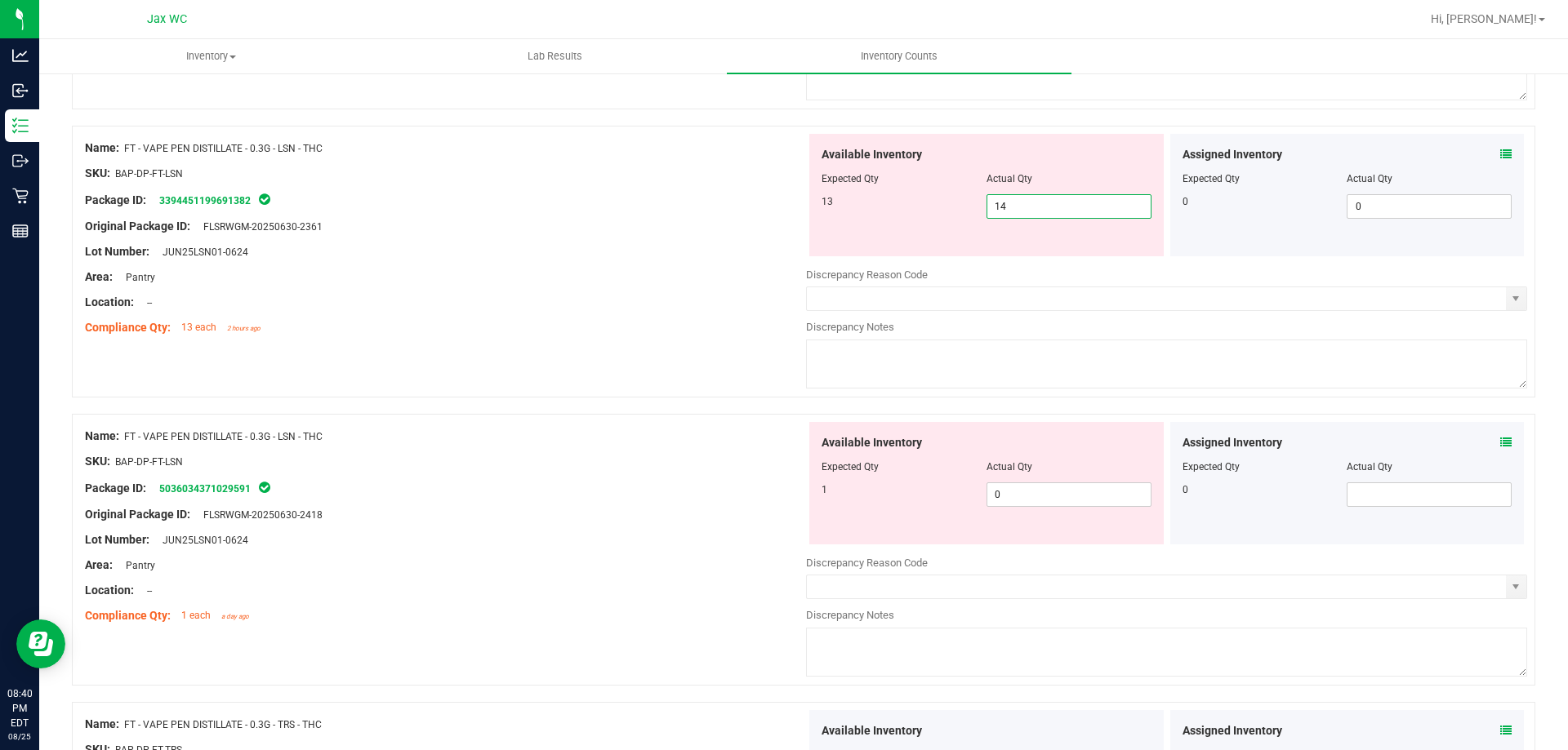
click at [1004, 213] on span "14 14" at bounding box center [1069, 206] width 165 height 24
click at [1004, 213] on input "14" at bounding box center [1069, 207] width 164 height 23
click at [1020, 507] on div "Available Inventory Expected Qty Actual Qty 1 0 0" at bounding box center [1166, 551] width 721 height 259
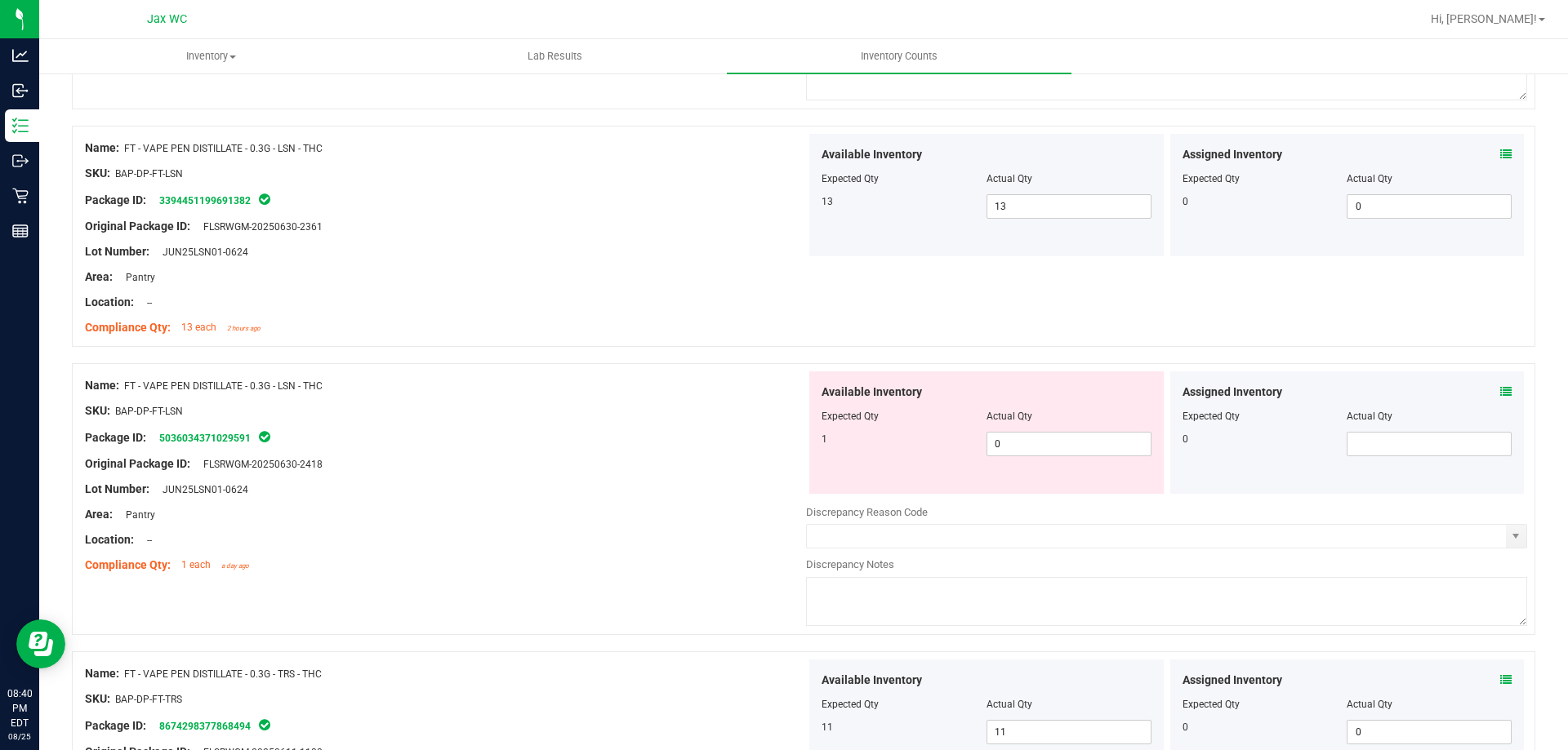
click at [1017, 473] on div "Available Inventory Expected Qty Actual Qty 1 0 0" at bounding box center [986, 432] width 355 height 122
click at [1015, 450] on span "0 0" at bounding box center [1069, 444] width 165 height 24
click at [1014, 450] on input "0" at bounding box center [1069, 444] width 164 height 23
click at [699, 368] on div "Name: FT - VAPE PEN DISTILLATE - 0.3G - LSN - THC SKU: BAP-DP-FT-LSN Package ID…" at bounding box center [804, 498] width 1463 height 272
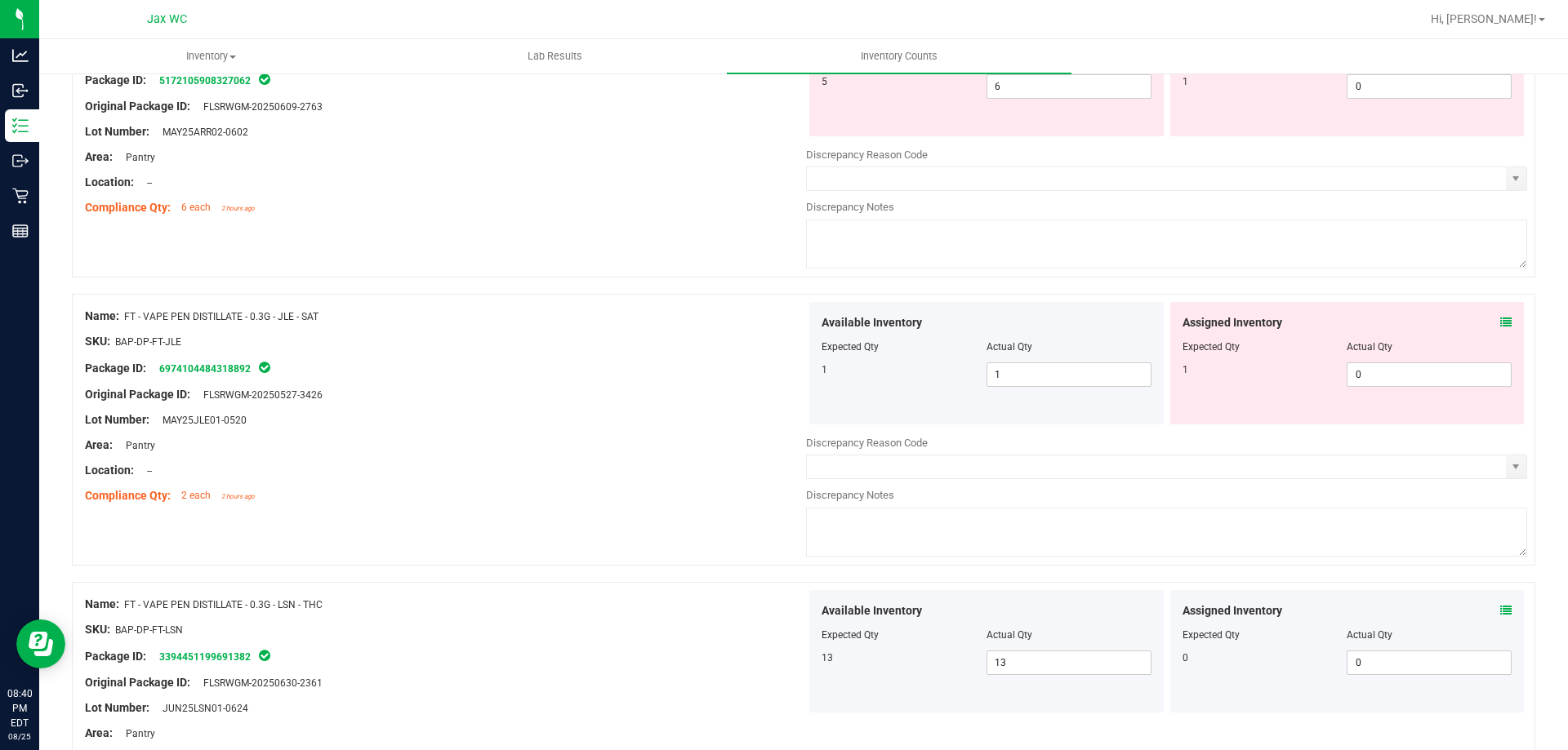
scroll to position [4550, 0]
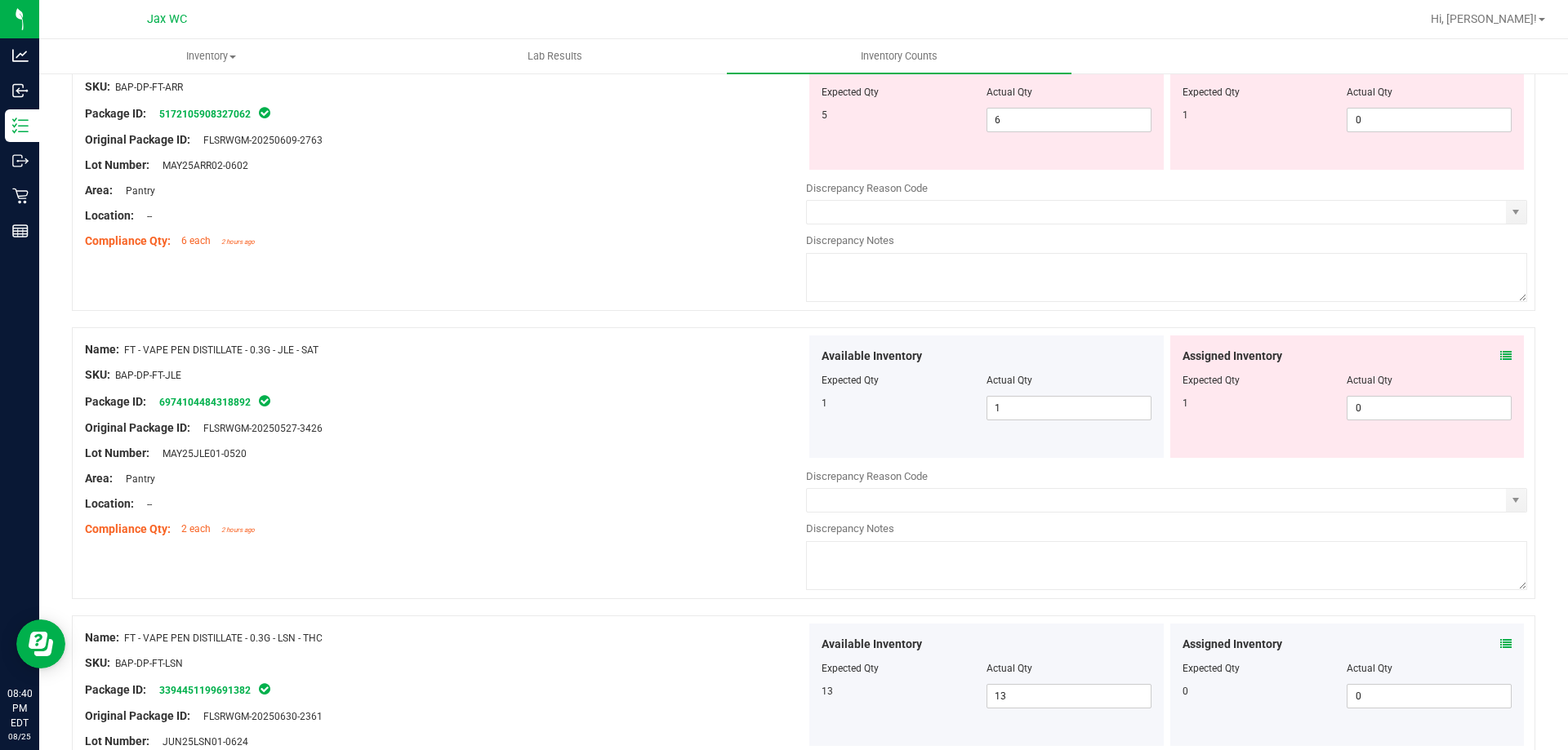
click at [1500, 354] on icon at bounding box center [1506, 356] width 12 height 12
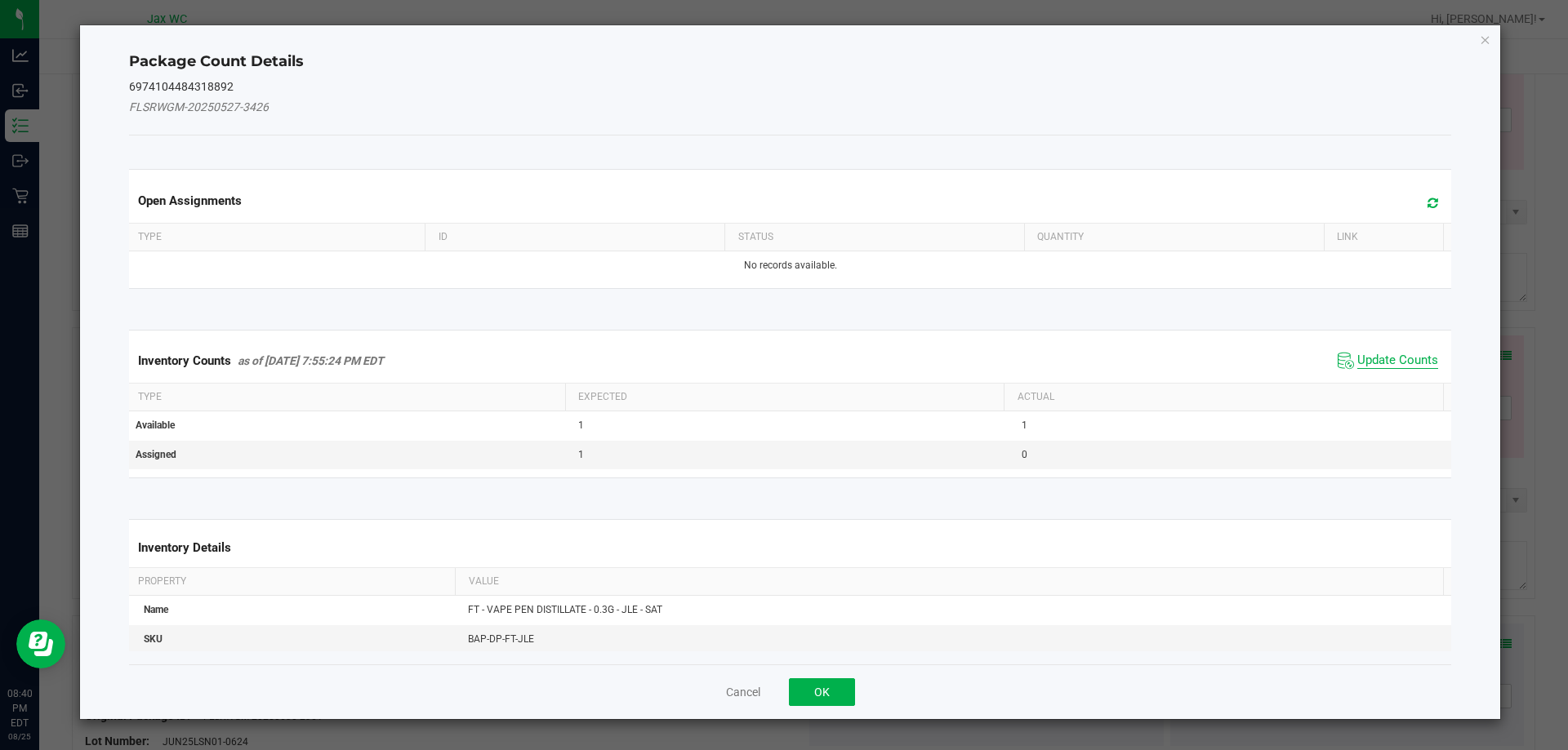
click at [1365, 357] on span "Update Counts" at bounding box center [1397, 361] width 81 height 17
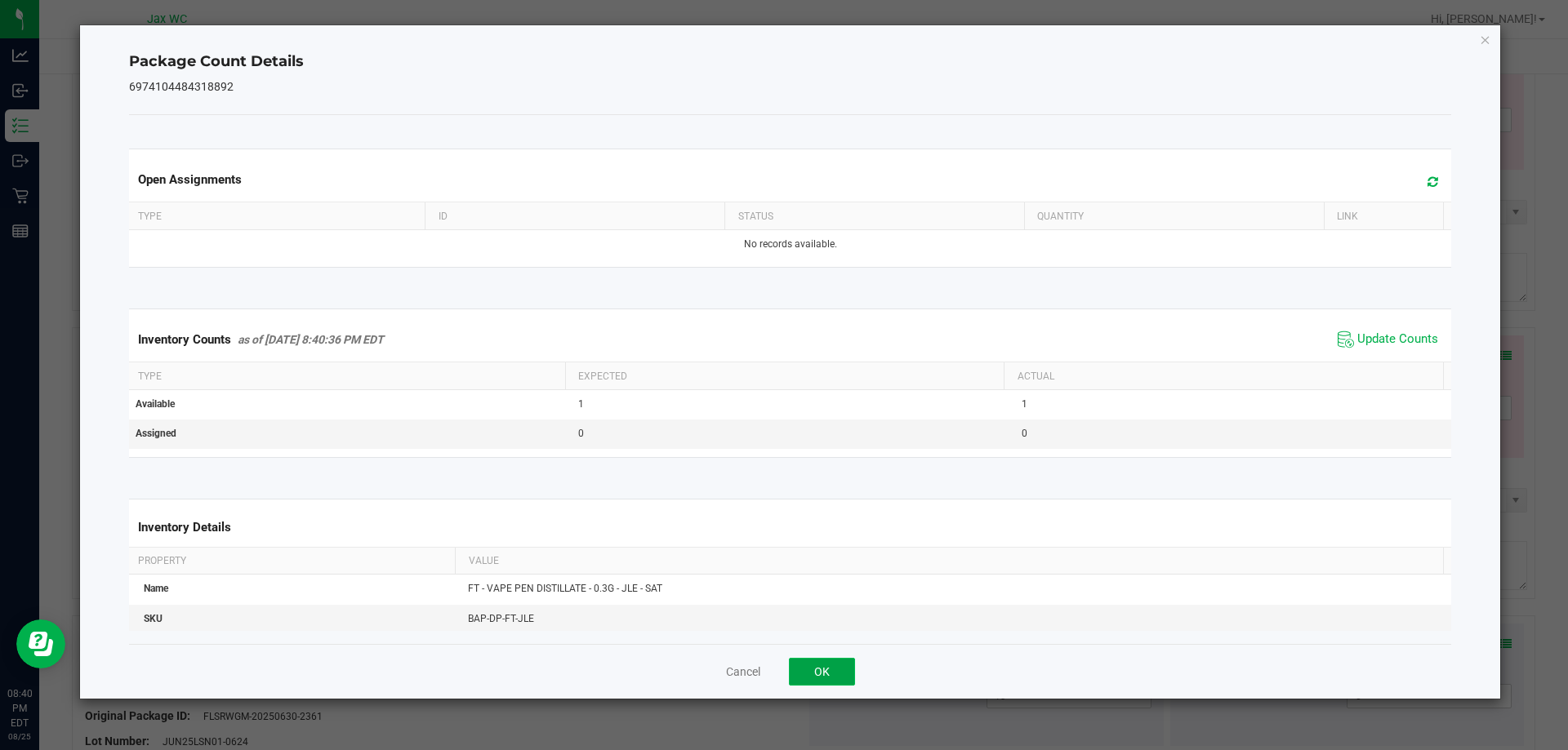
click at [811, 685] on button "OK" at bounding box center [822, 671] width 66 height 27
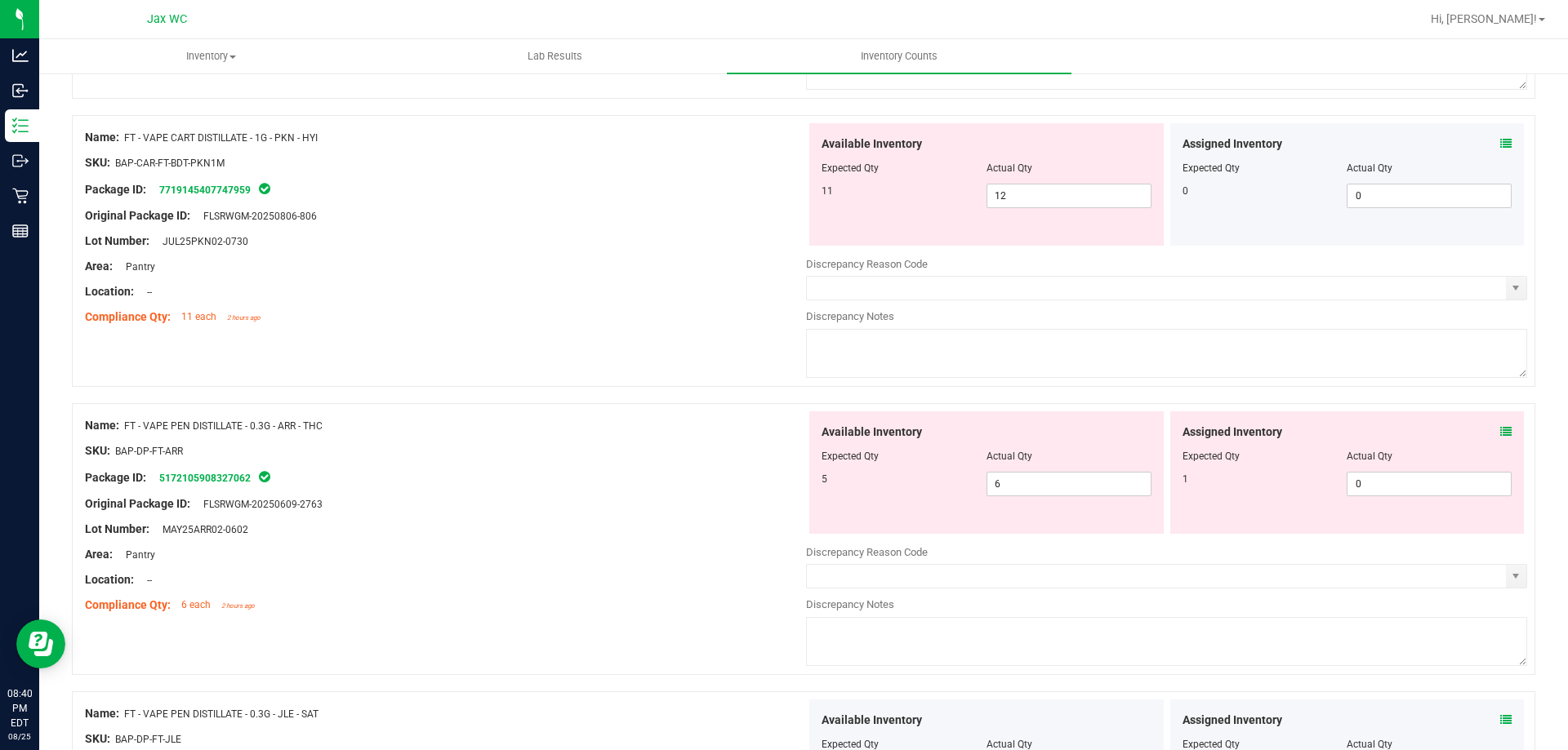
scroll to position [4141, 0]
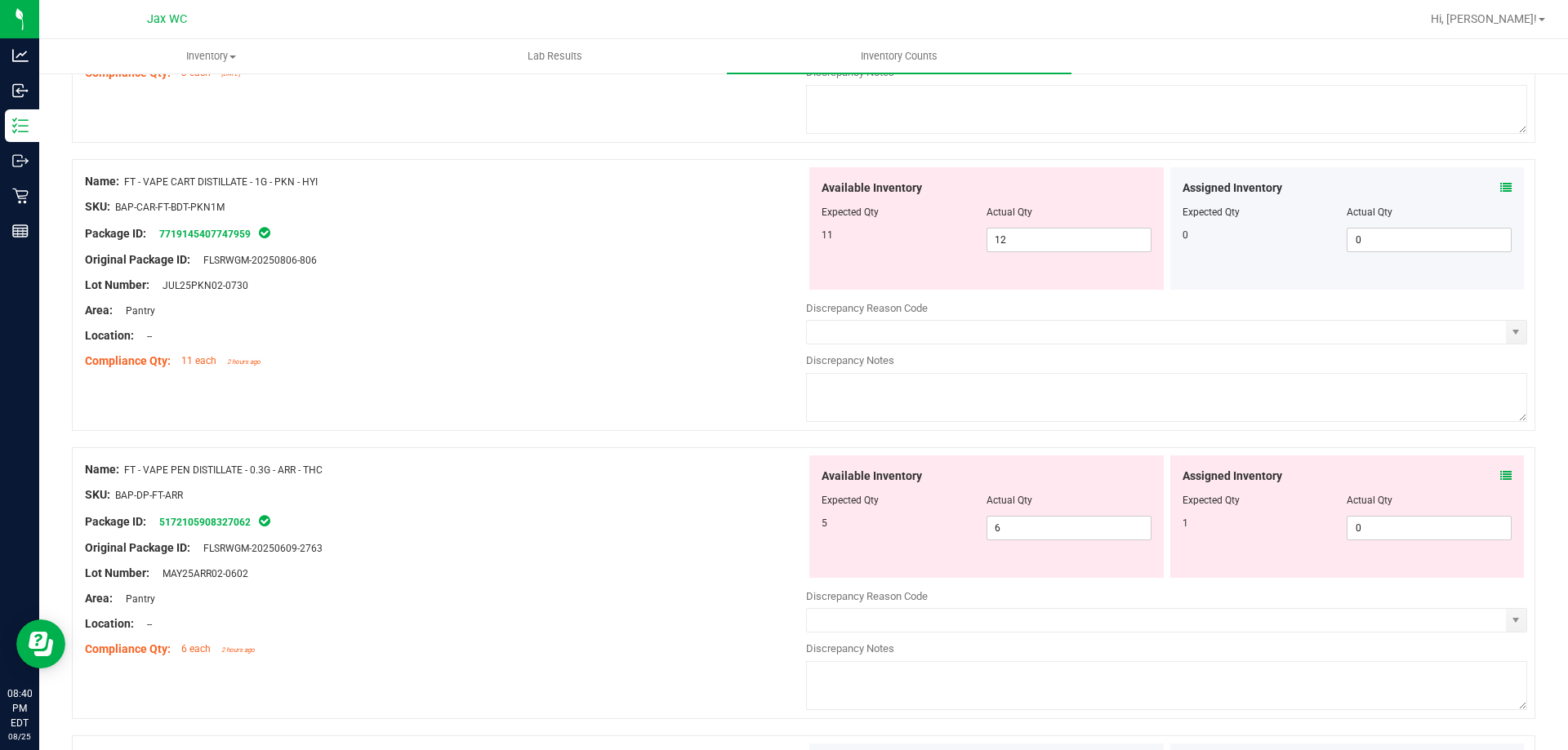
click at [1500, 471] on icon at bounding box center [1506, 476] width 12 height 12
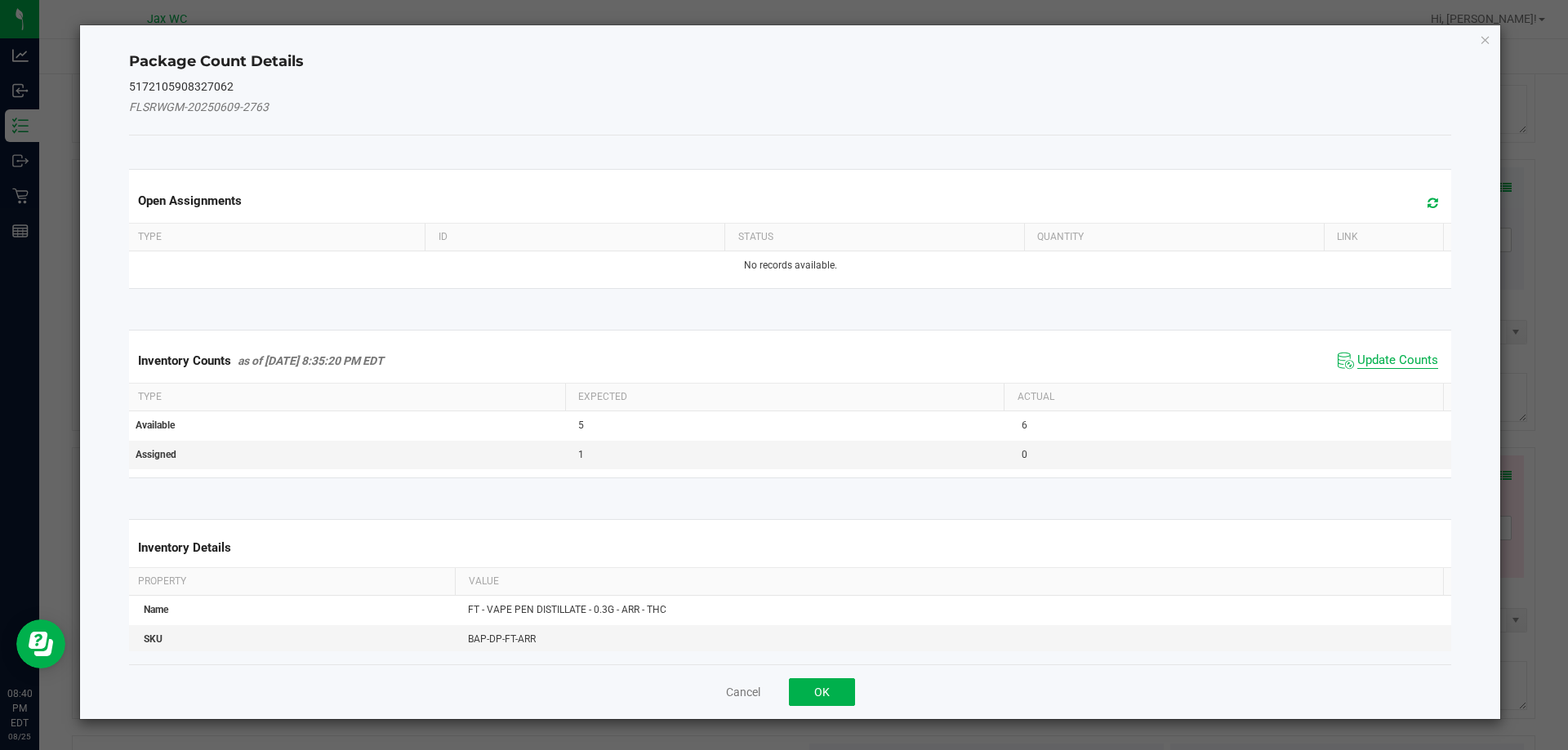
click at [1416, 356] on span "Update Counts" at bounding box center [1397, 361] width 81 height 17
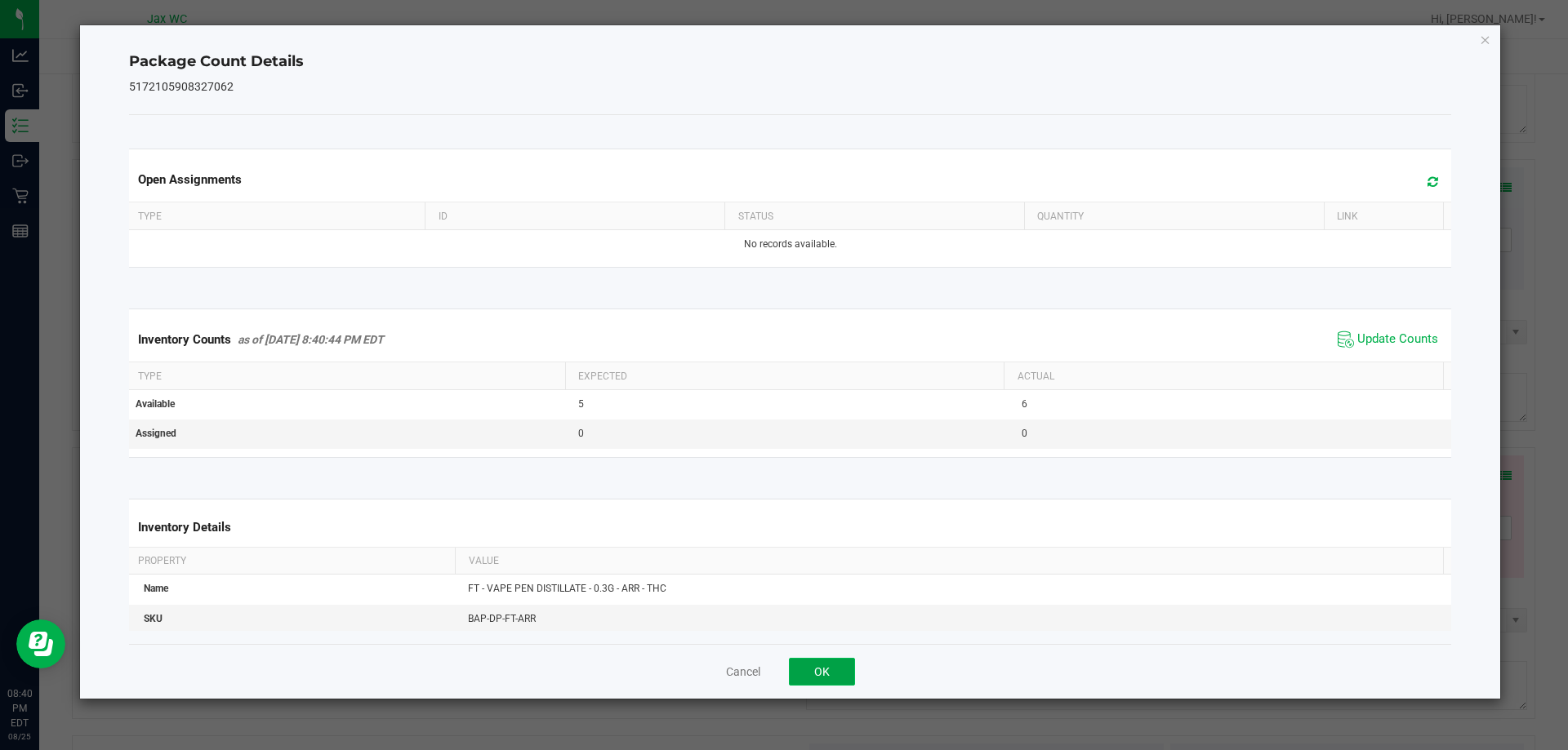
click at [830, 663] on button "OK" at bounding box center [822, 671] width 66 height 27
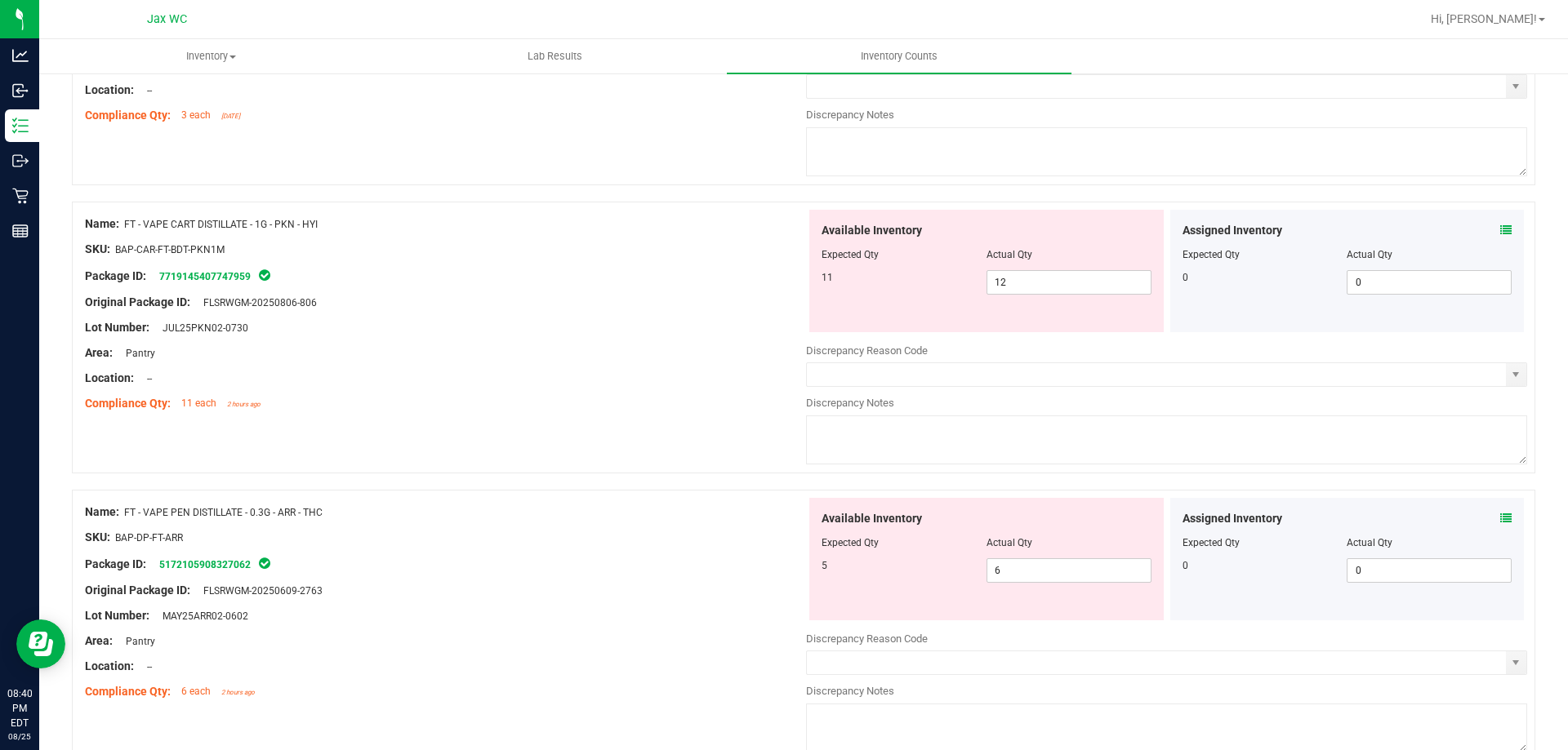
scroll to position [4060, 0]
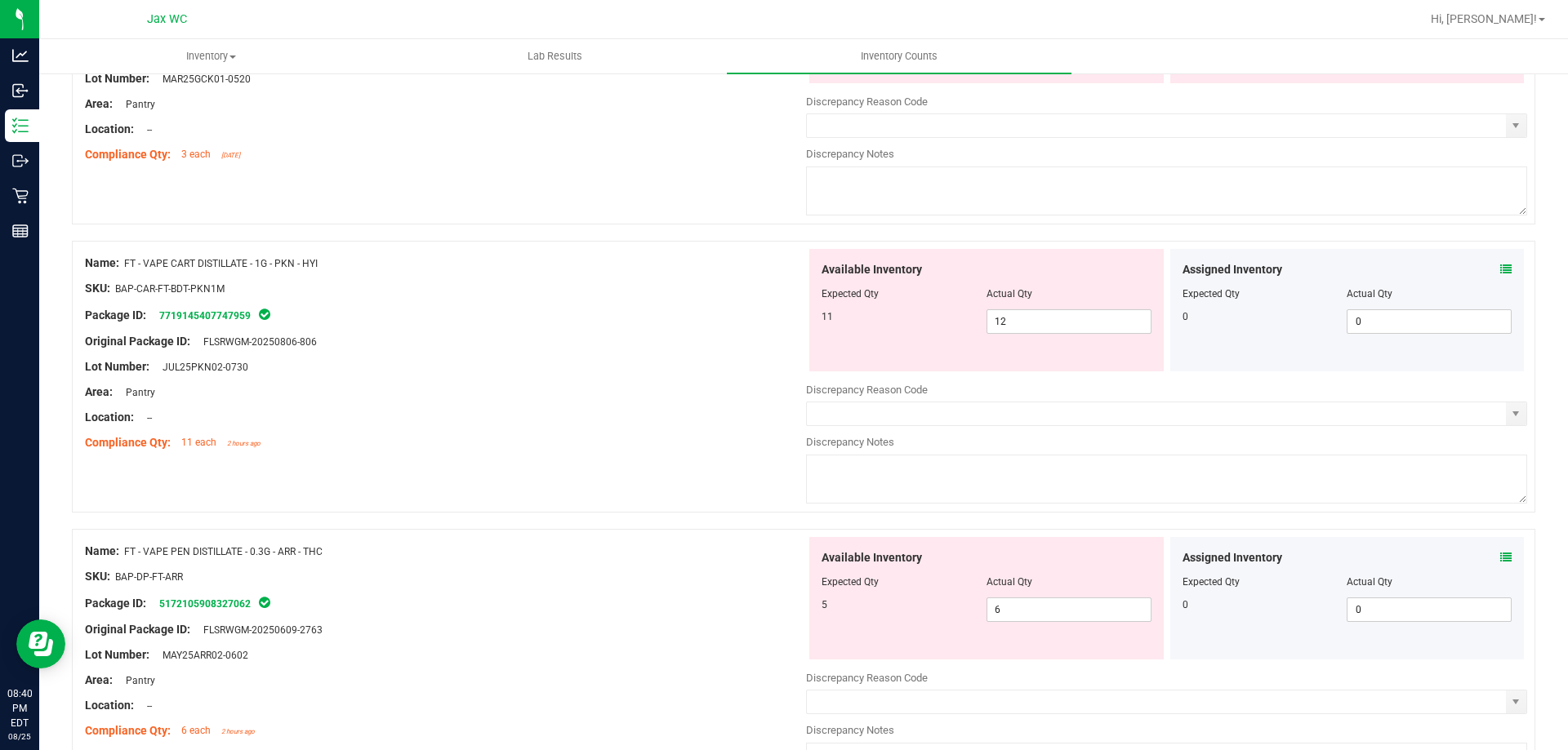
click at [1500, 265] on icon at bounding box center [1506, 270] width 12 height 12
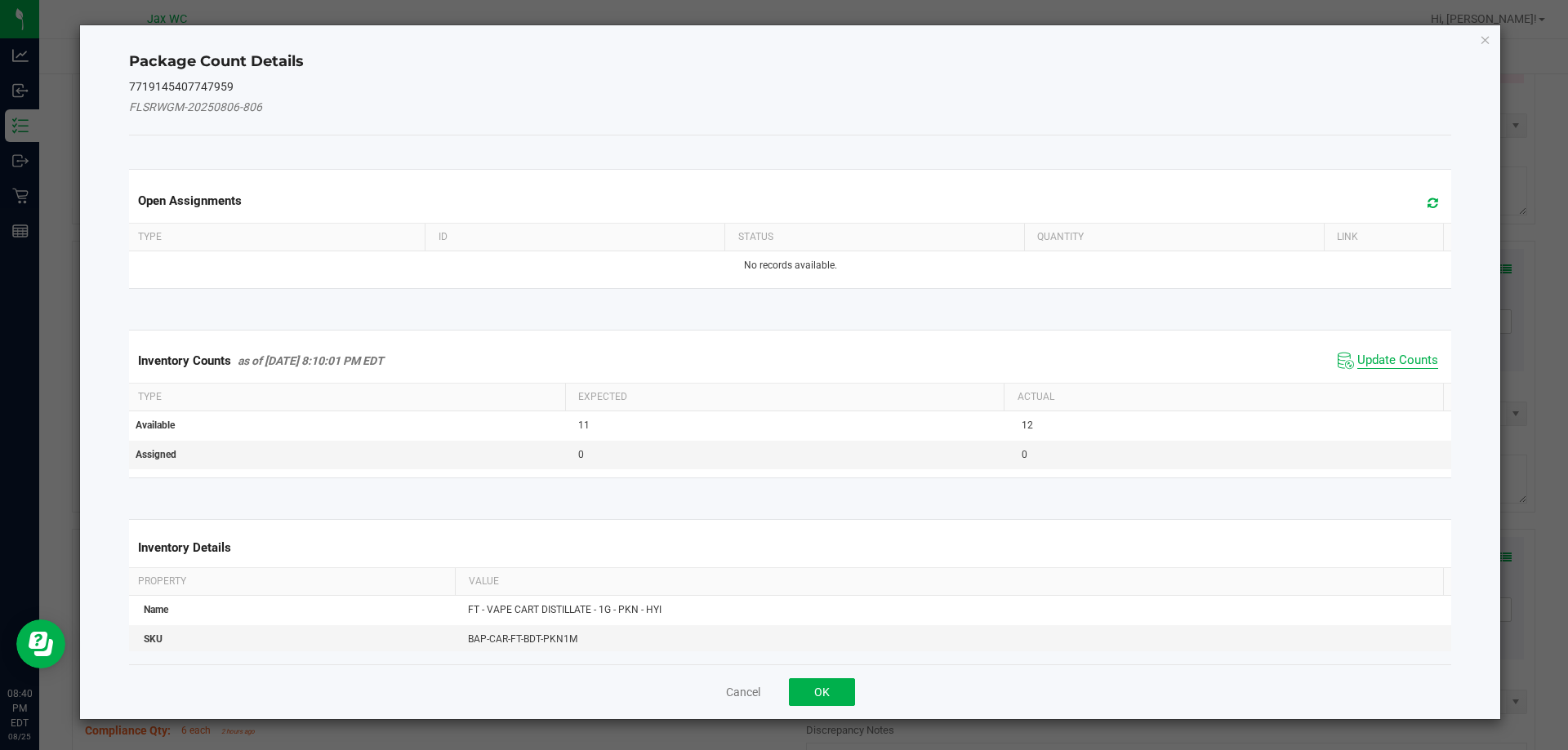
click at [1357, 359] on span "Update Counts" at bounding box center [1397, 361] width 81 height 17
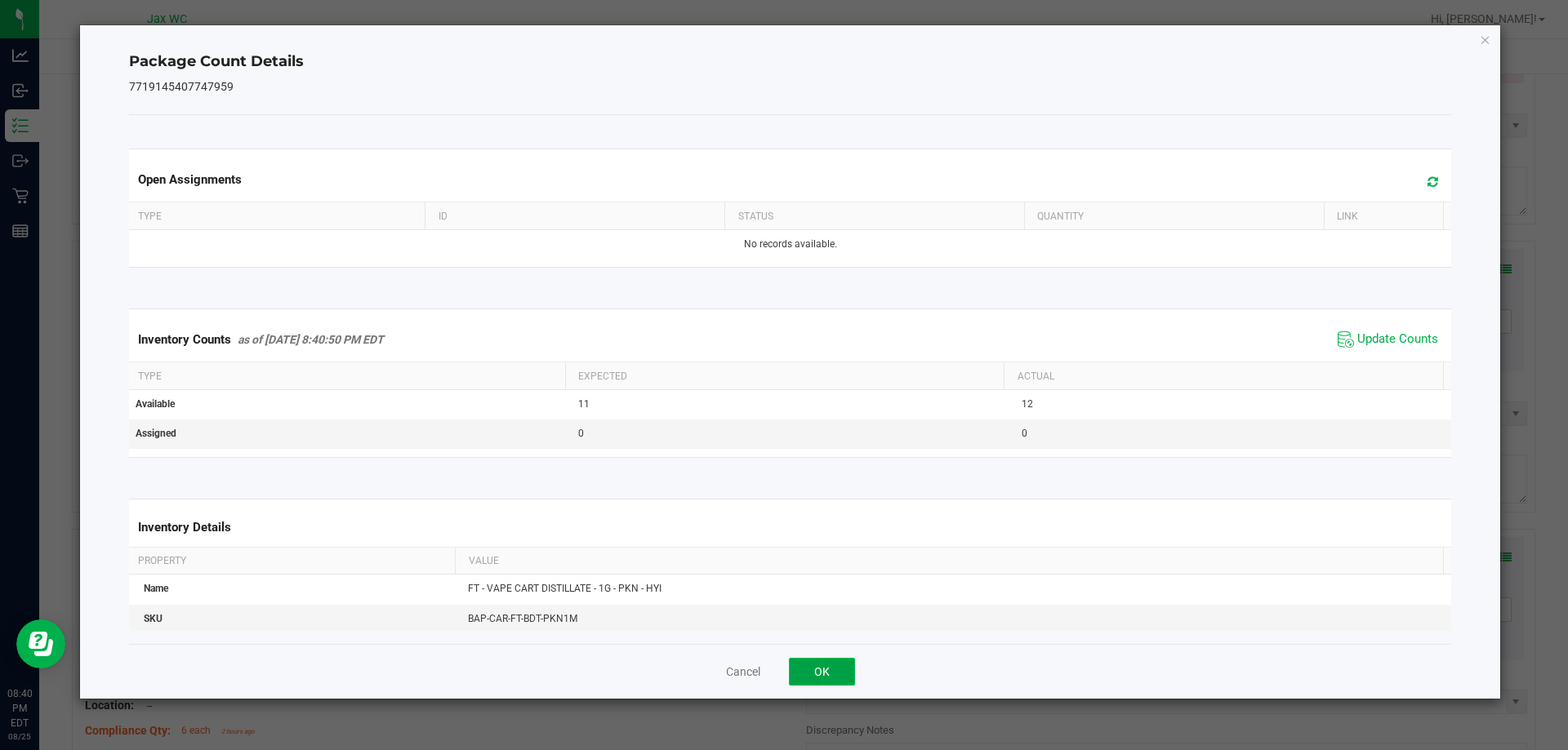
click at [814, 672] on button "OK" at bounding box center [822, 671] width 66 height 27
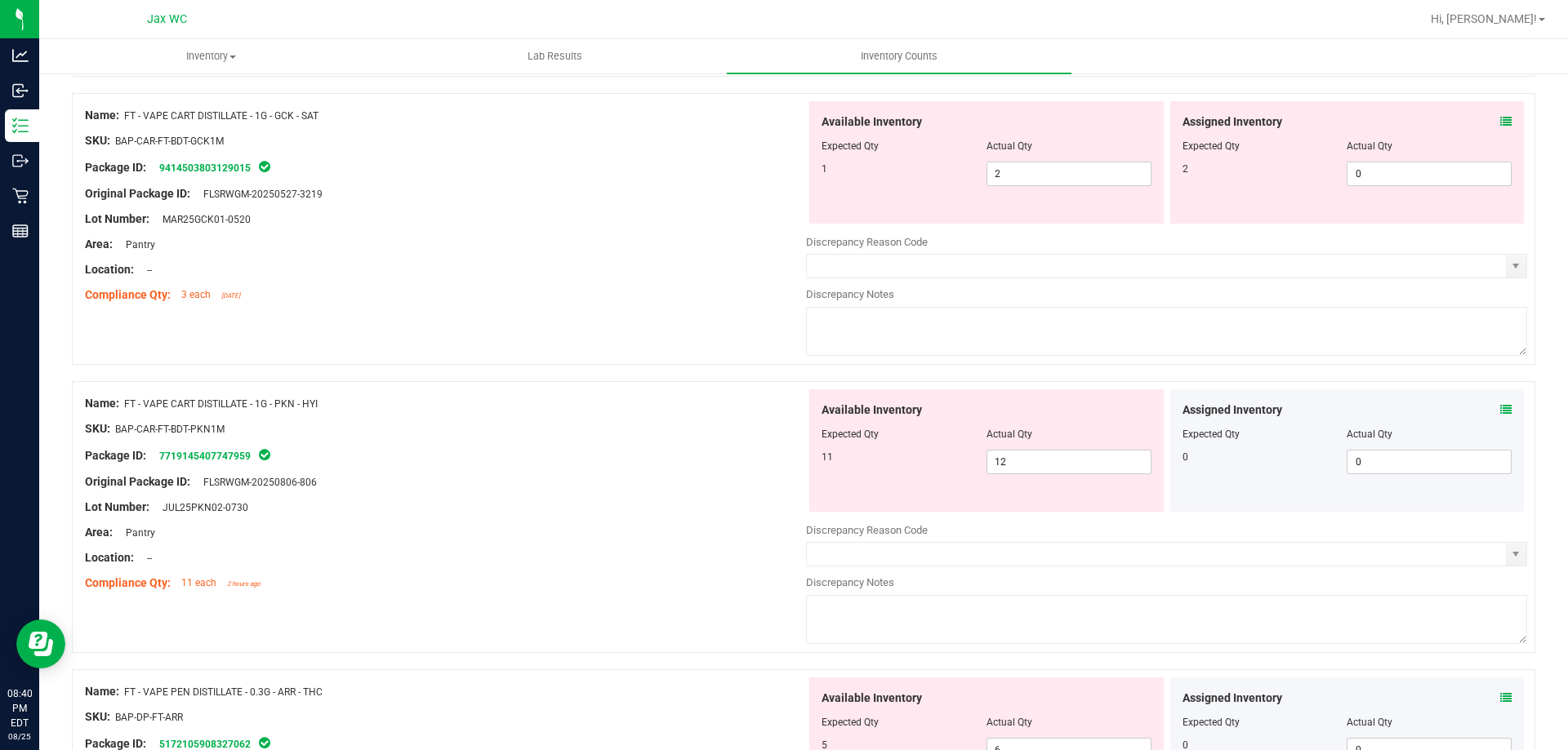
scroll to position [3652, 0]
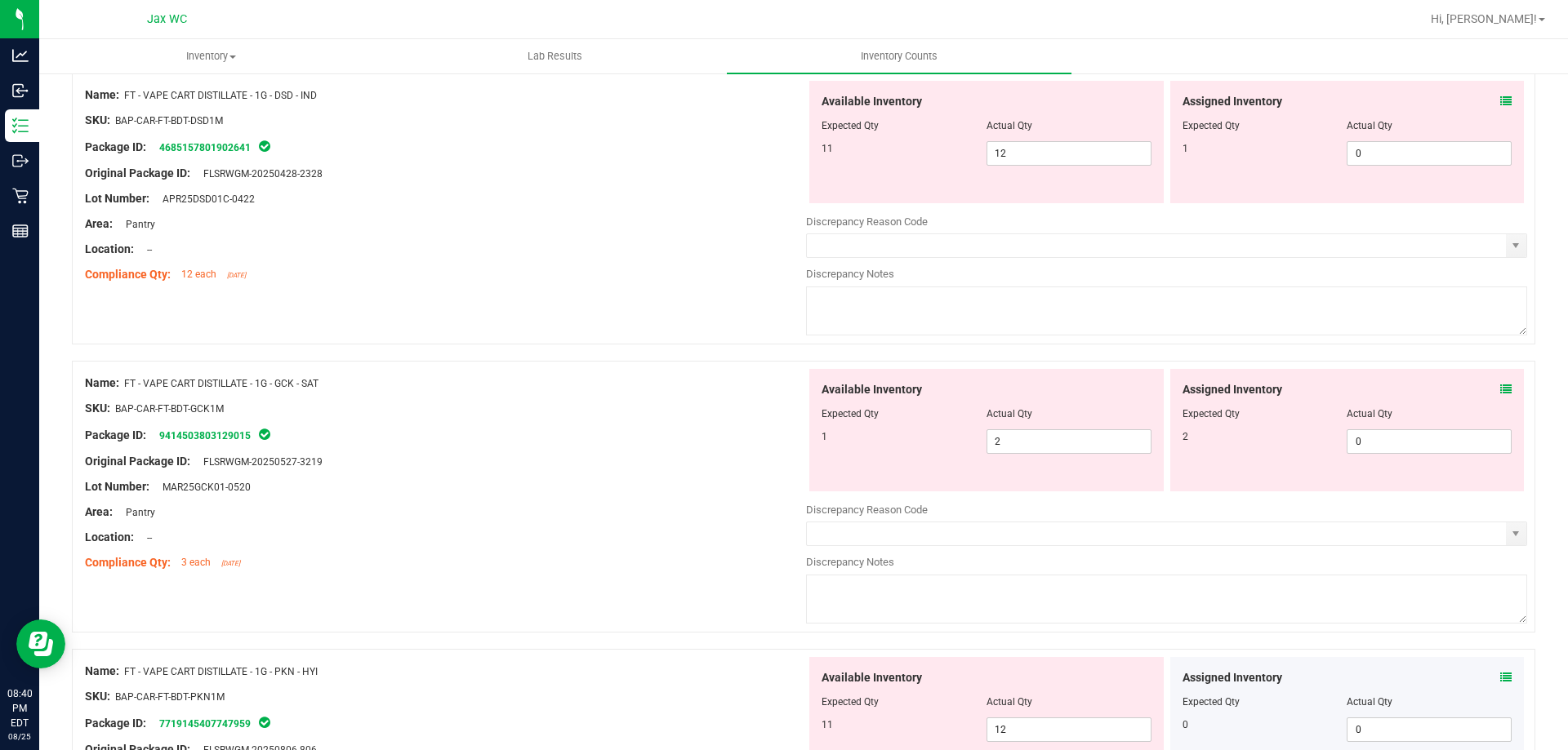
click at [1500, 392] on icon at bounding box center [1506, 390] width 12 height 12
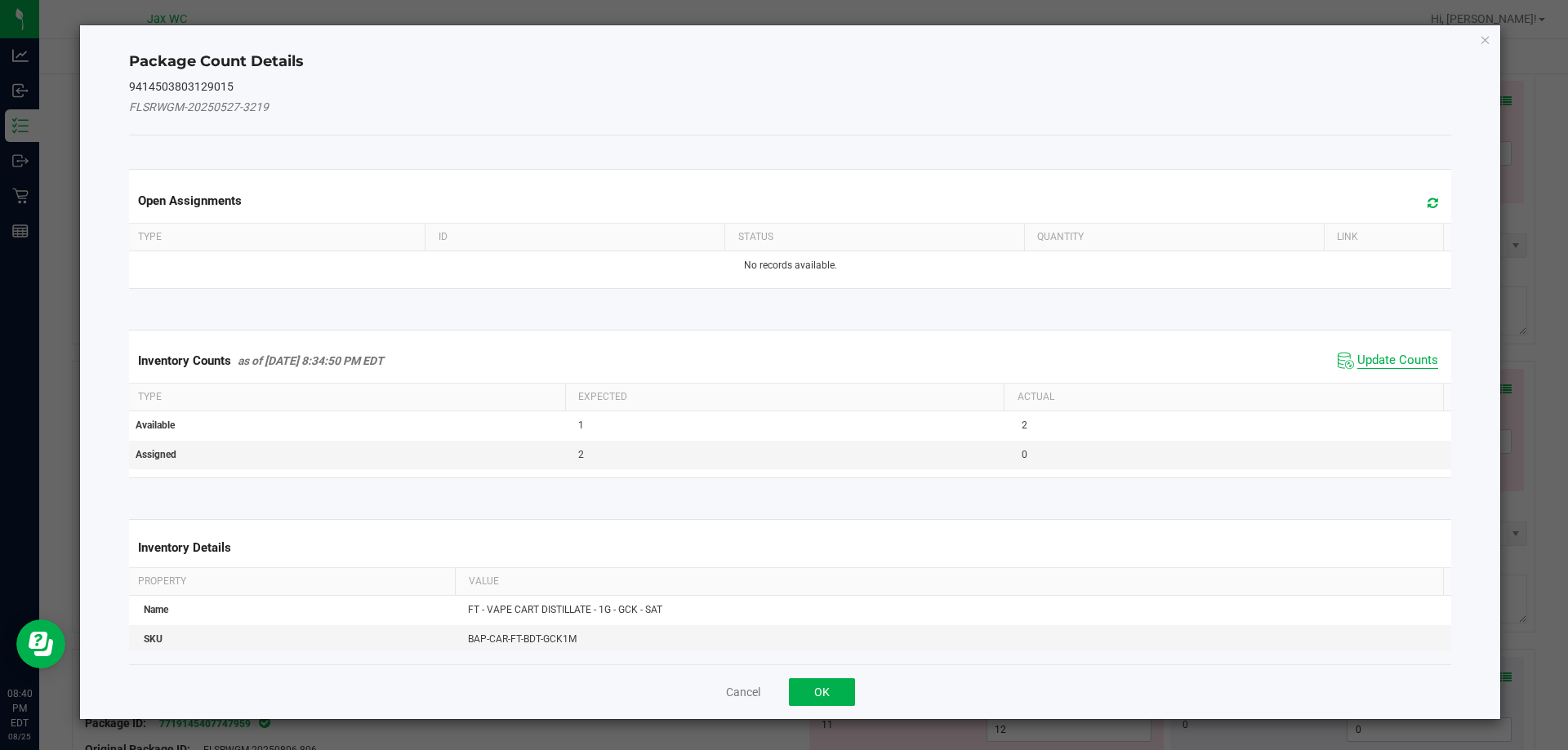
click at [1404, 360] on span "Update Counts" at bounding box center [1397, 361] width 81 height 17
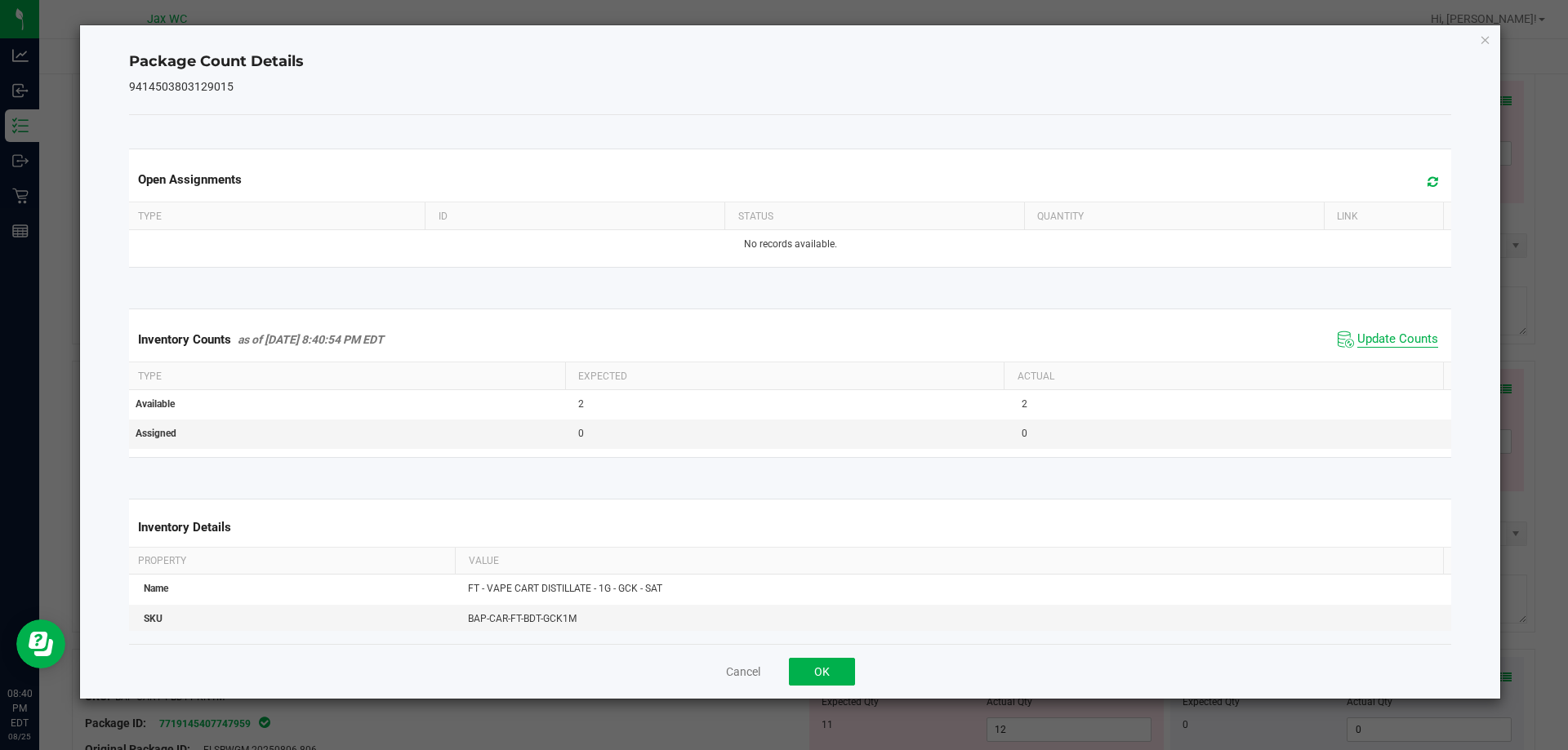
click at [1403, 360] on div "Inventory Counts as of [DATE] 8:40:54 PM EDT Update Counts" at bounding box center [790, 339] width 1330 height 44
click at [828, 666] on button "OK" at bounding box center [822, 671] width 66 height 27
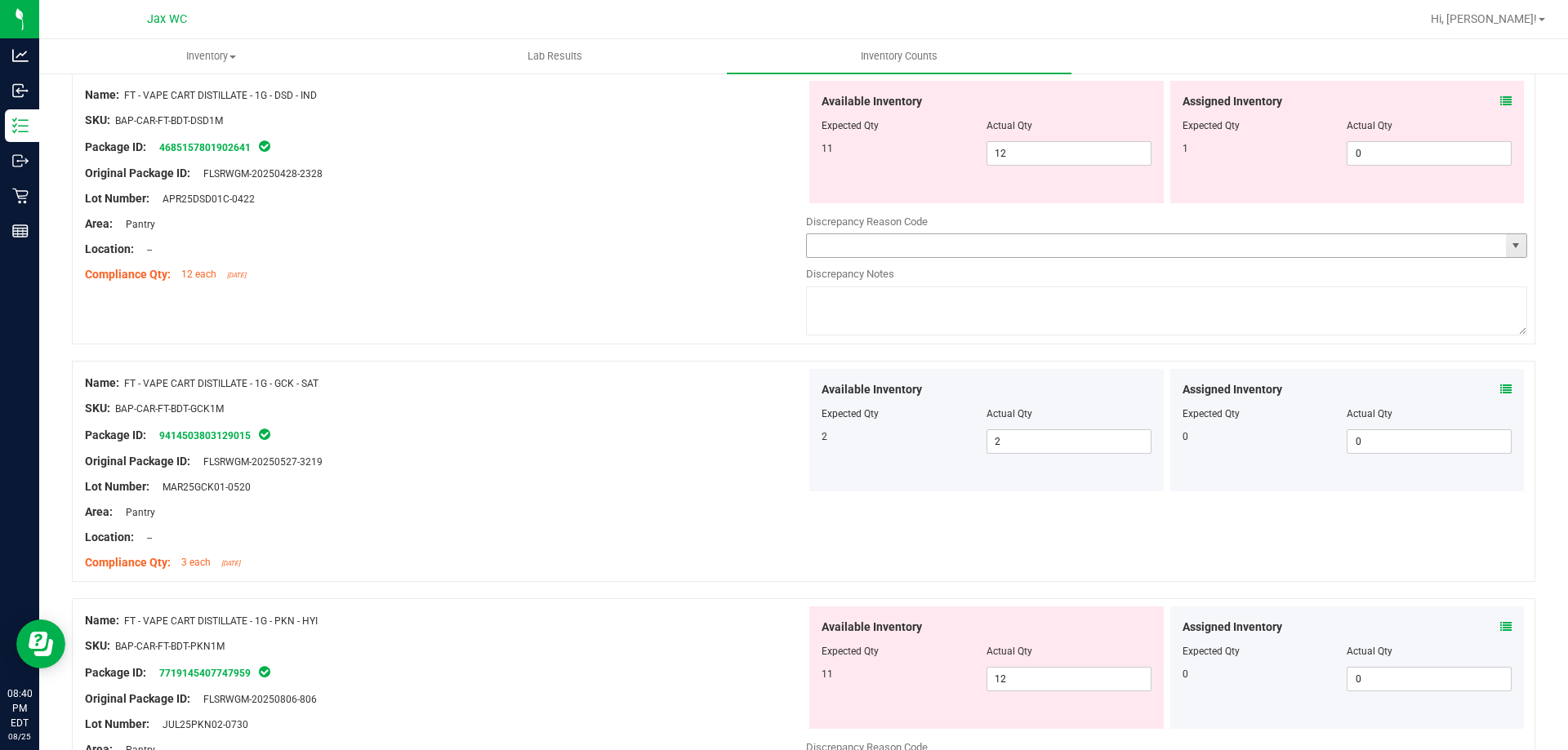
scroll to position [3325, 0]
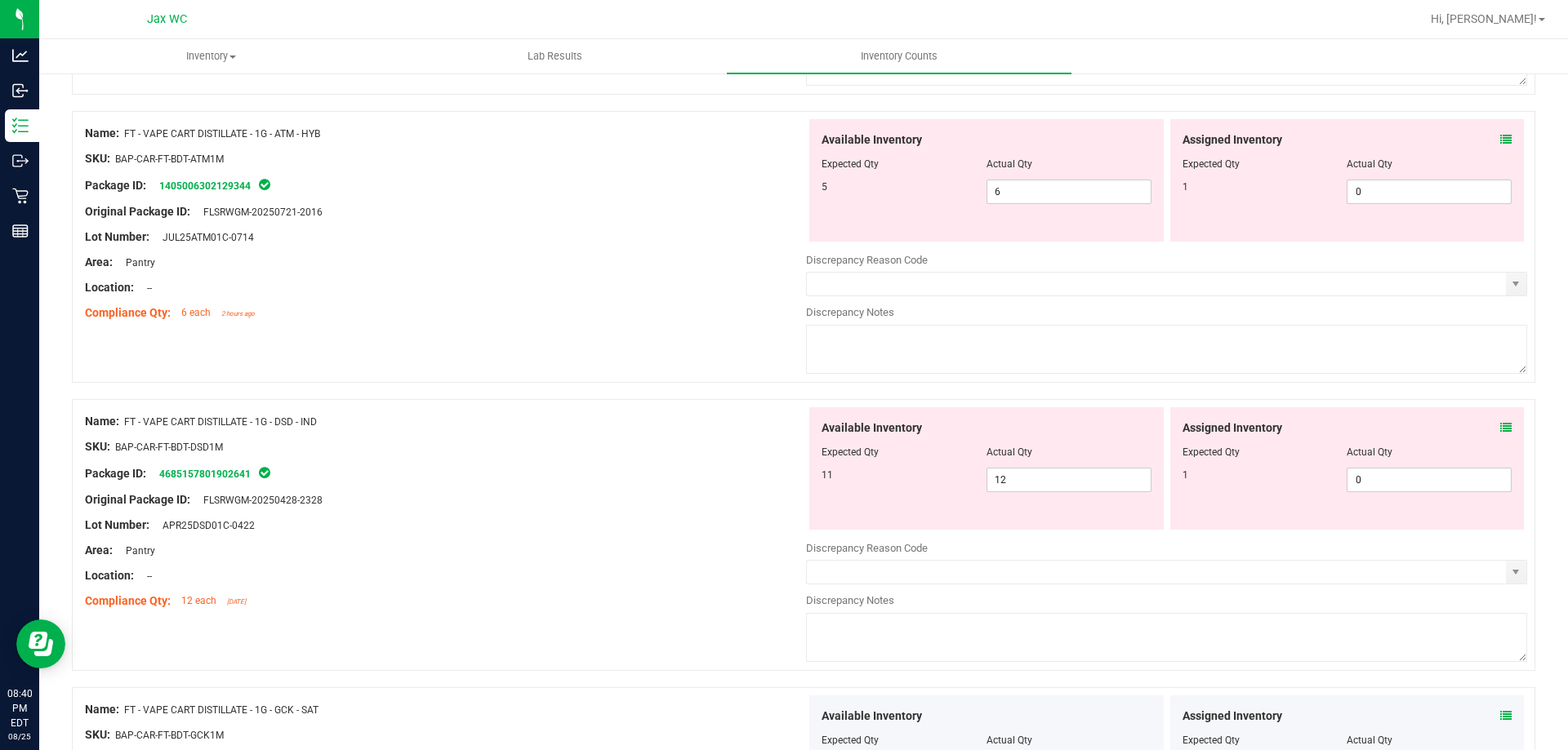
click at [1500, 423] on icon at bounding box center [1506, 428] width 12 height 12
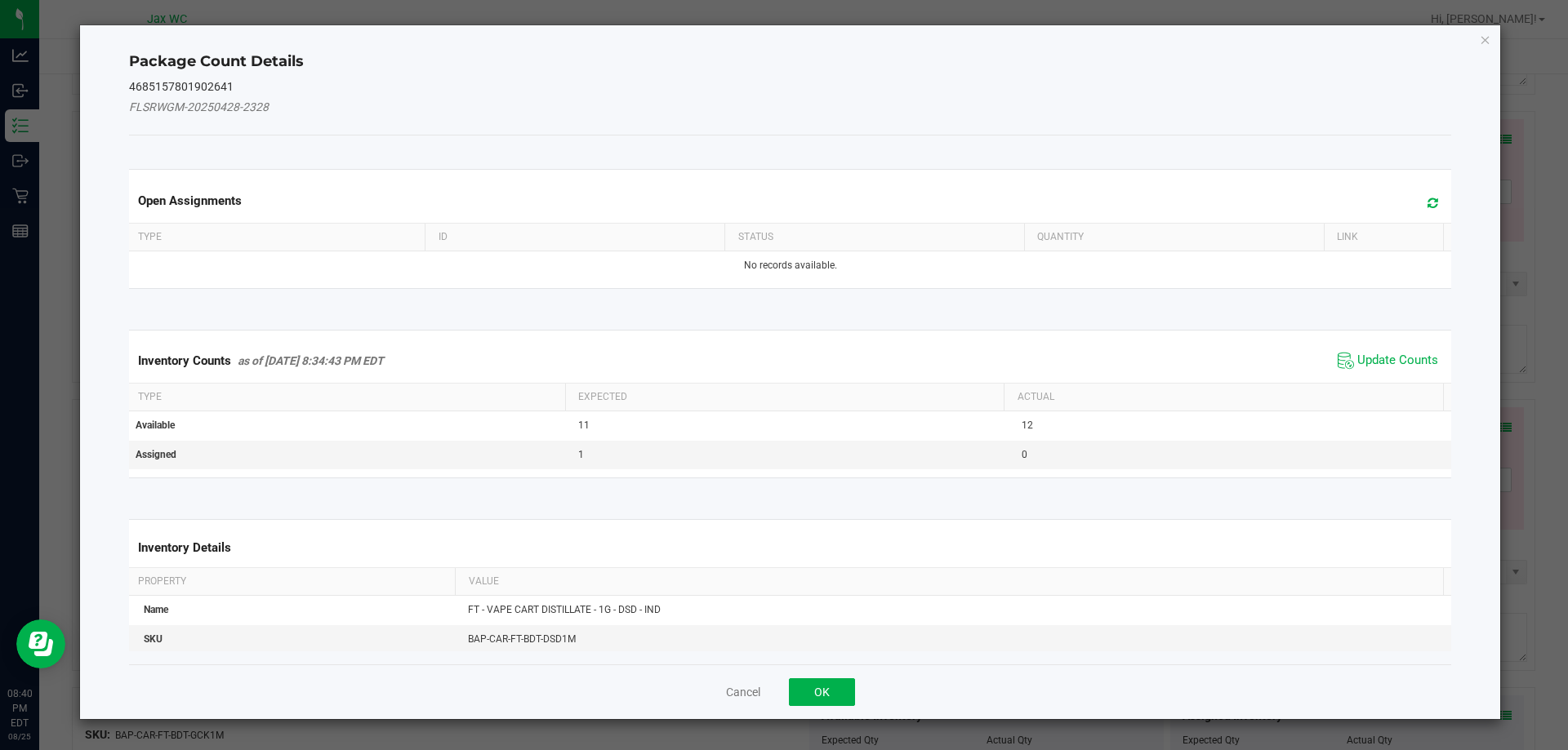
click at [1341, 359] on span "Update Counts" at bounding box center [1387, 360] width 109 height 24
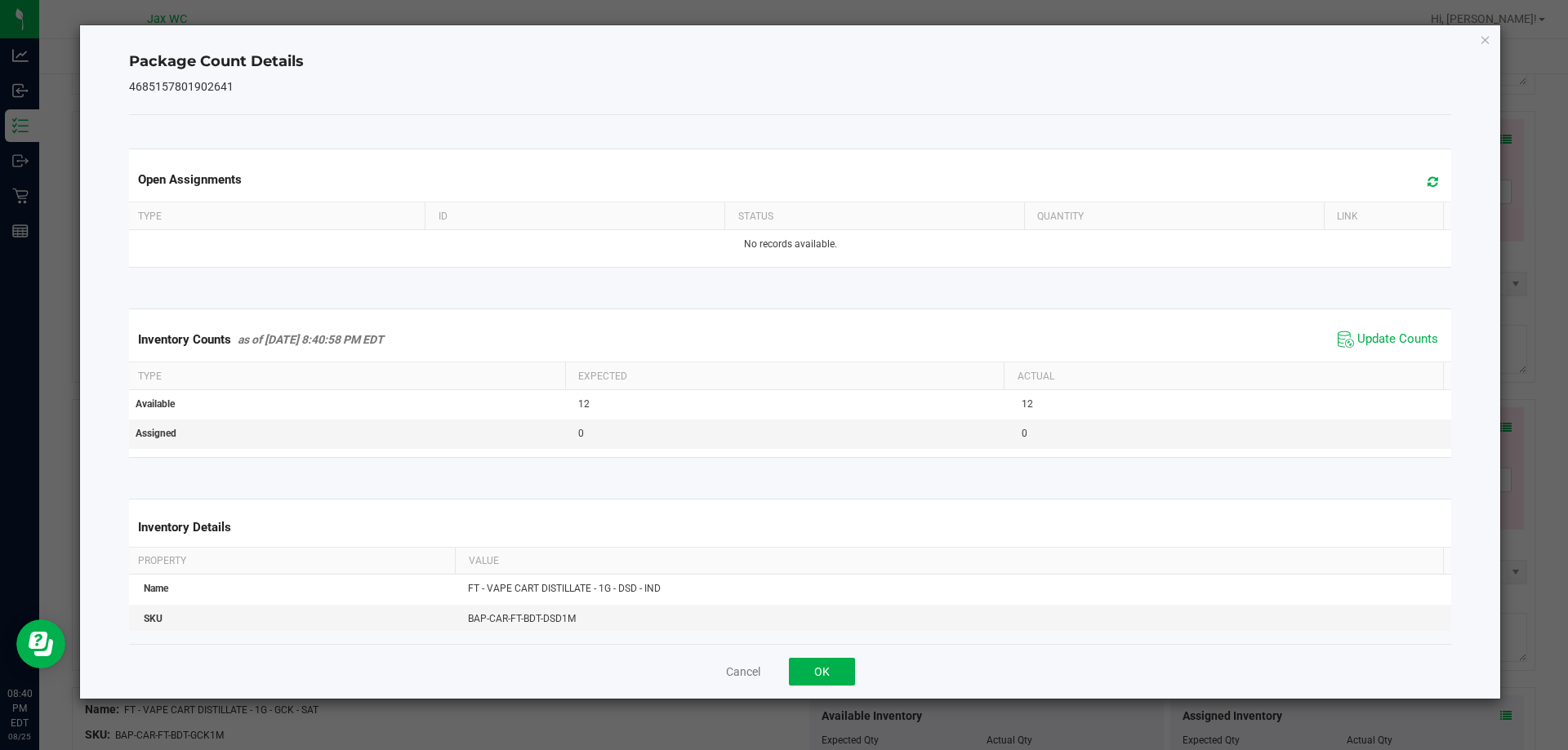
click at [840, 655] on div "Cancel OK" at bounding box center [790, 672] width 1323 height 55
click at [841, 660] on button "OK" at bounding box center [822, 671] width 66 height 27
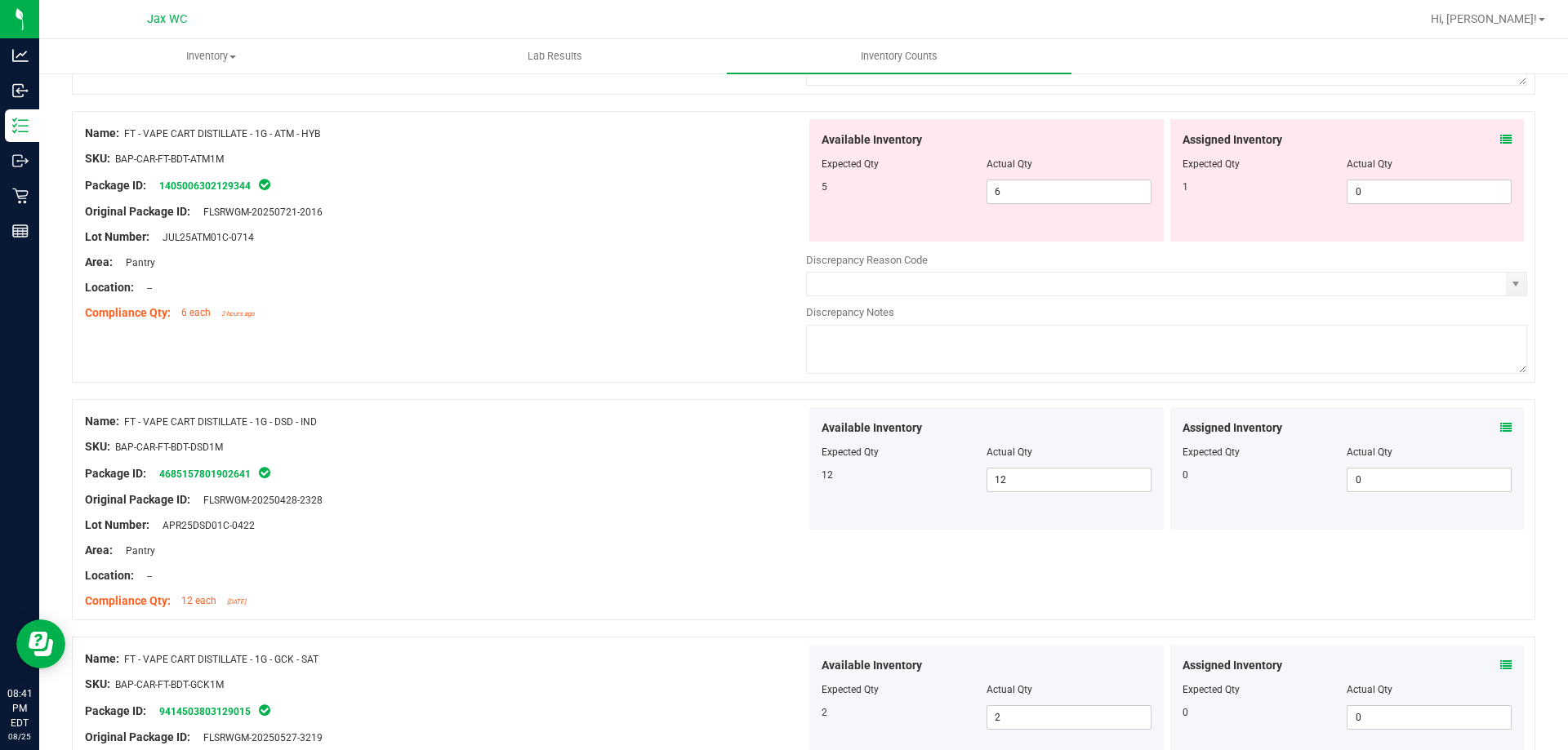
click at [1500, 139] on icon at bounding box center [1506, 140] width 12 height 12
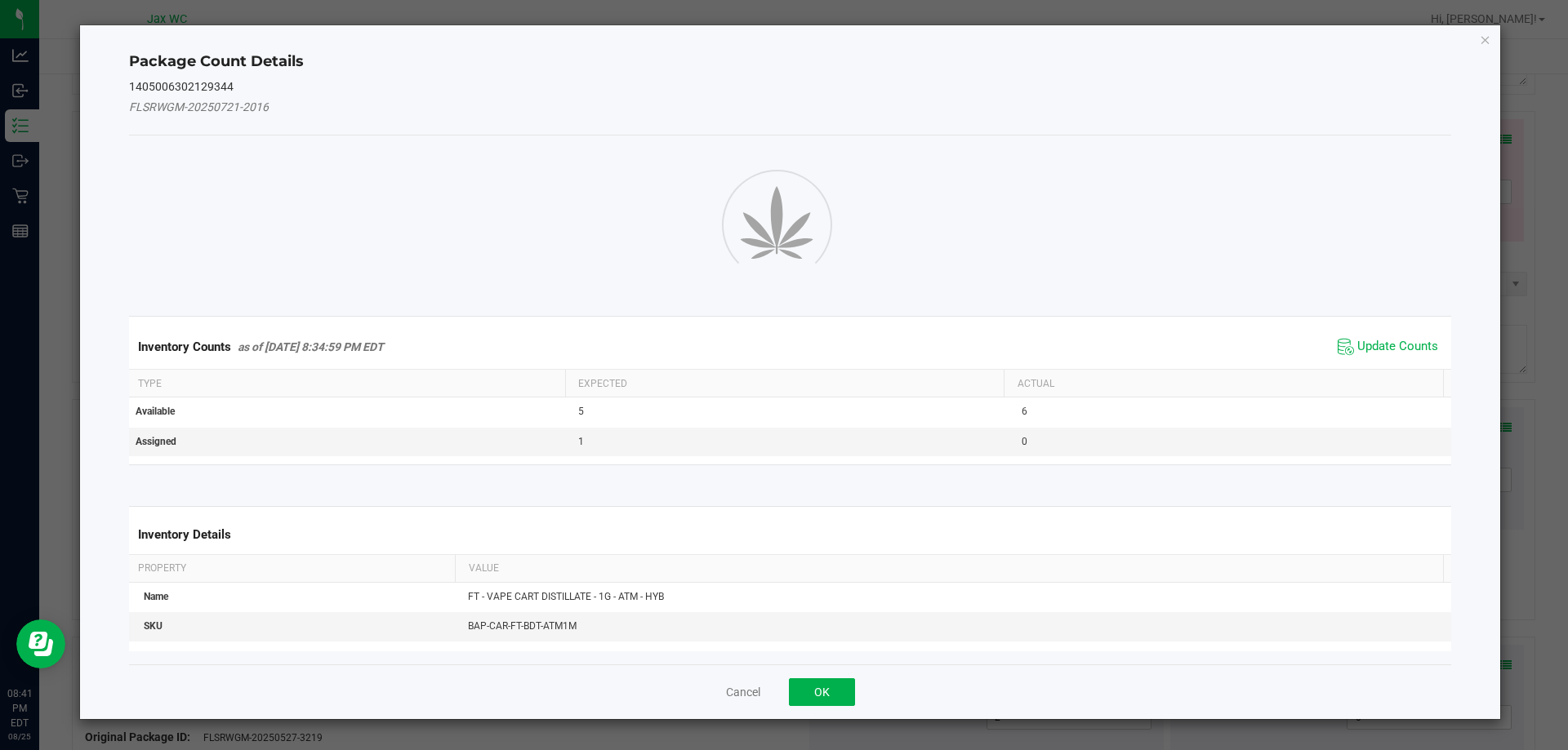
click at [1492, 137] on div "Package Count Details 1405006302129344 FLSRWGM-20250721-2016 Inventory Counts a…" at bounding box center [790, 372] width 1421 height 694
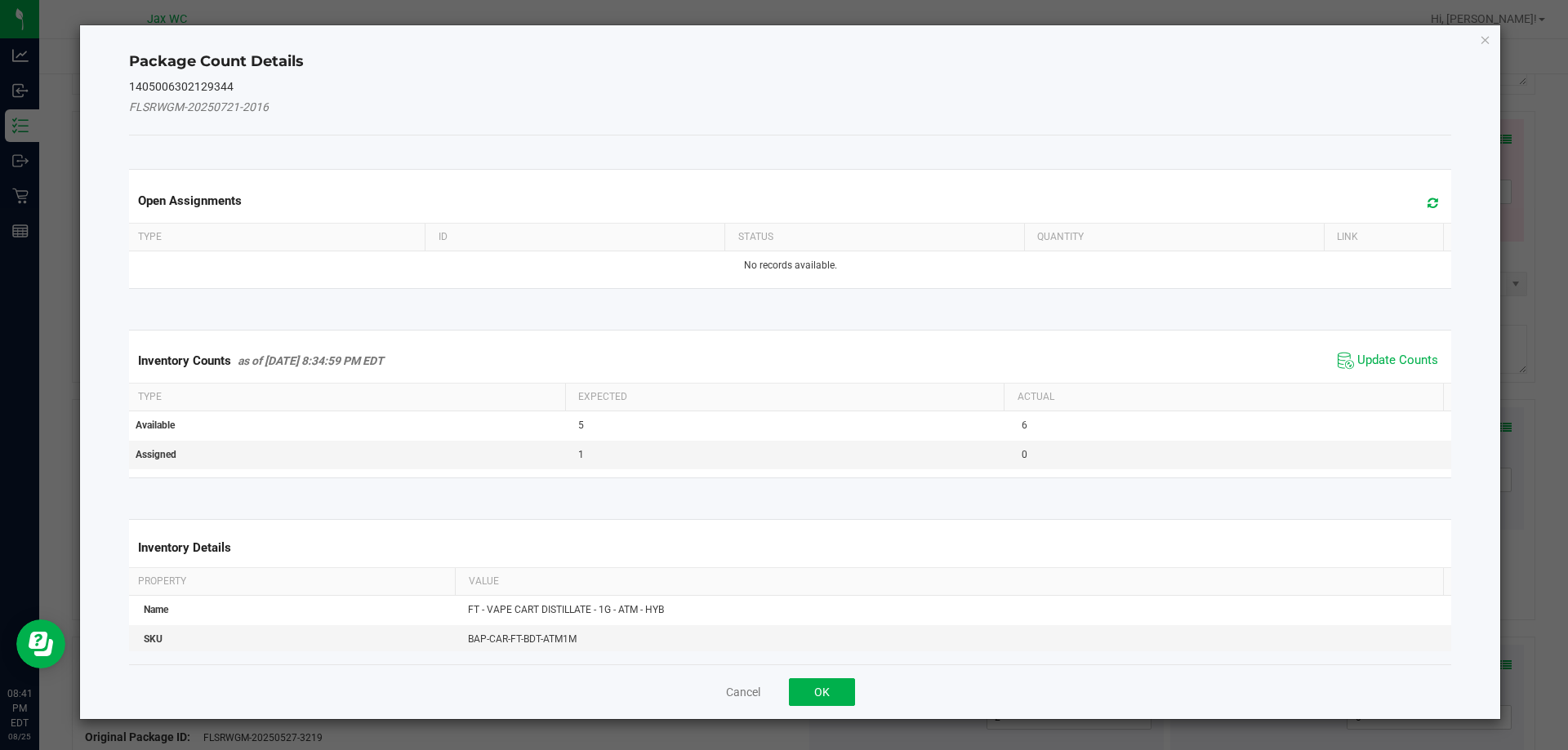
click at [1379, 375] on div "Inventory Counts as of [DATE] 8:34:59 PM EDT Update Counts" at bounding box center [790, 360] width 1330 height 44
click at [1374, 357] on span "Update Counts" at bounding box center [1397, 361] width 81 height 17
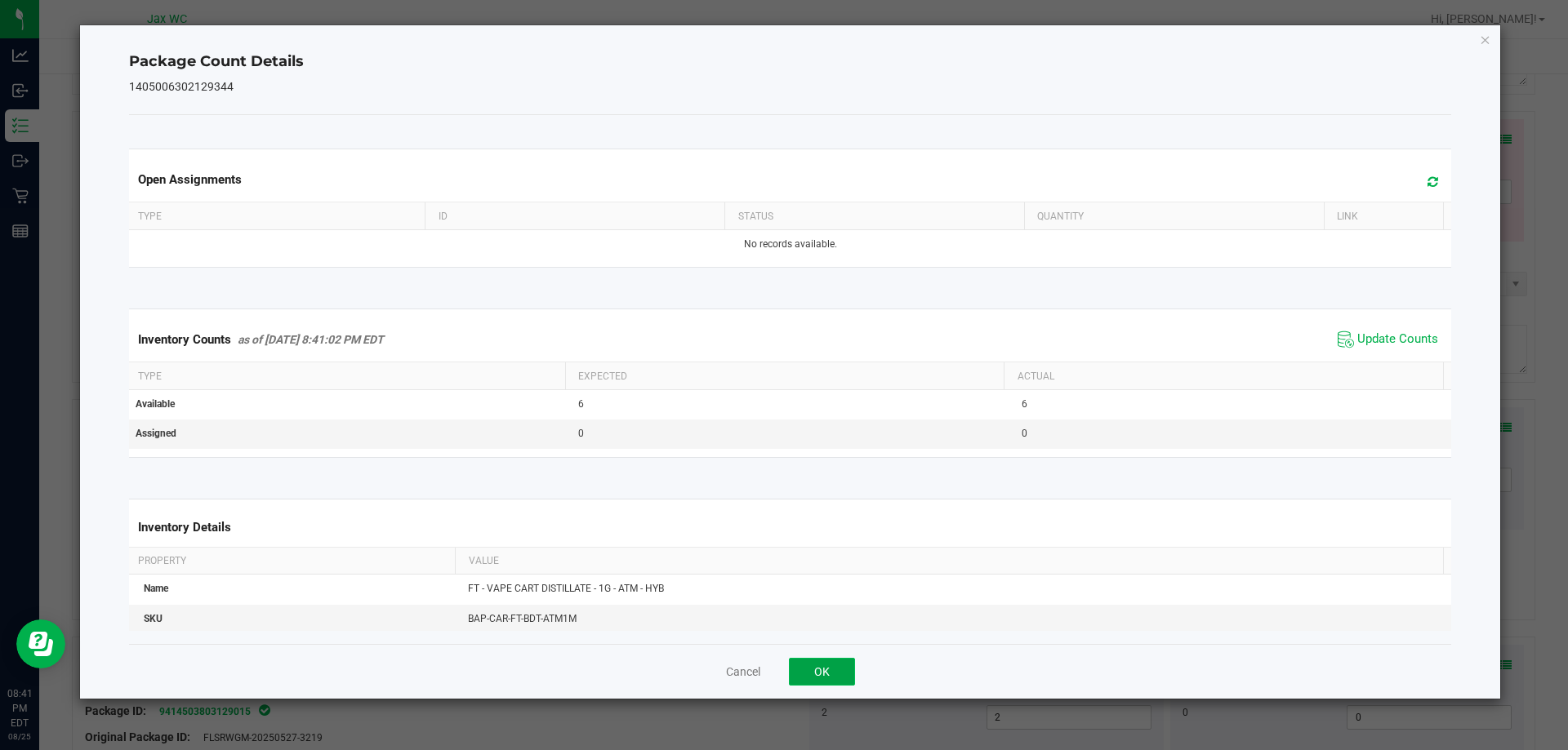
click at [820, 671] on button "OK" at bounding box center [822, 671] width 66 height 27
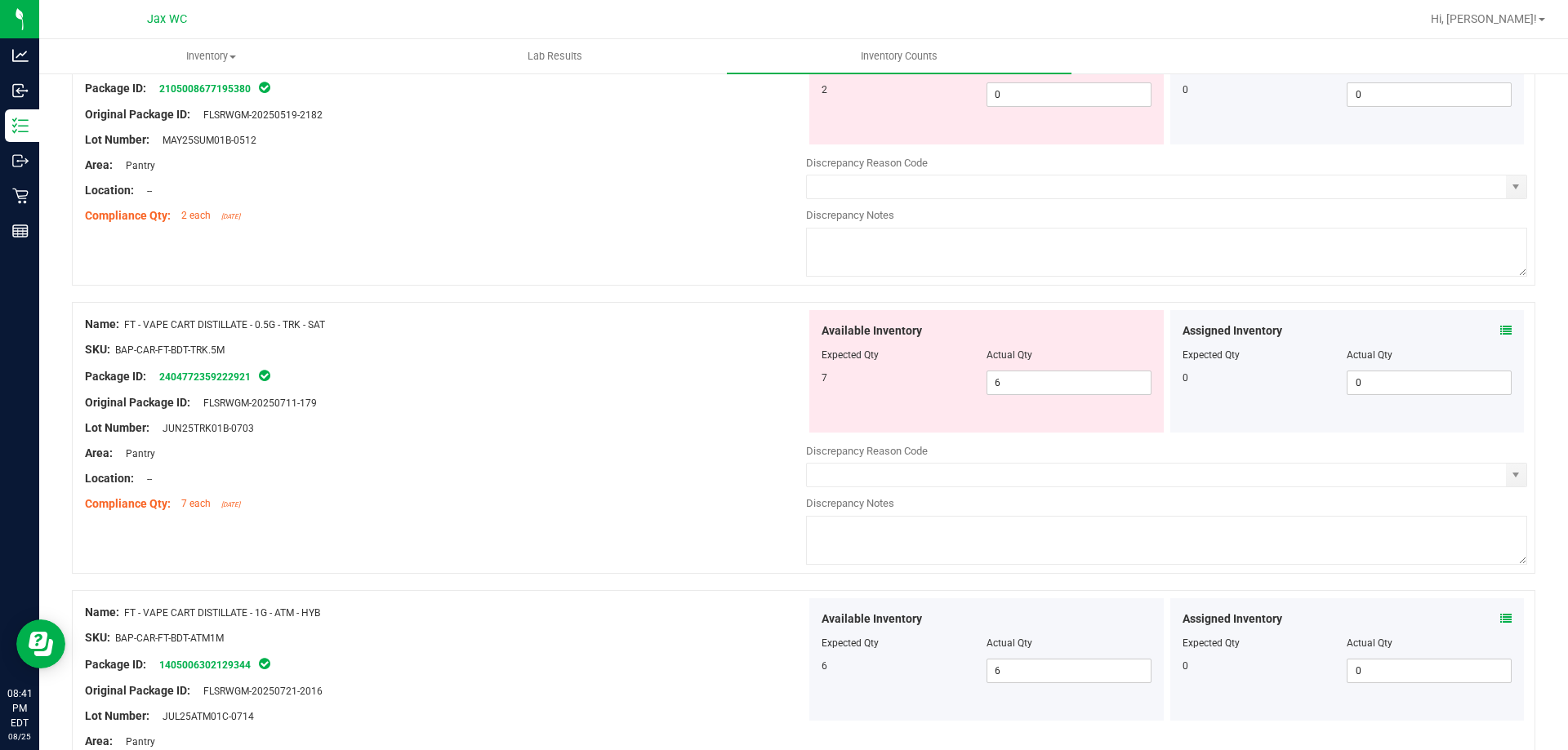
scroll to position [2835, 0]
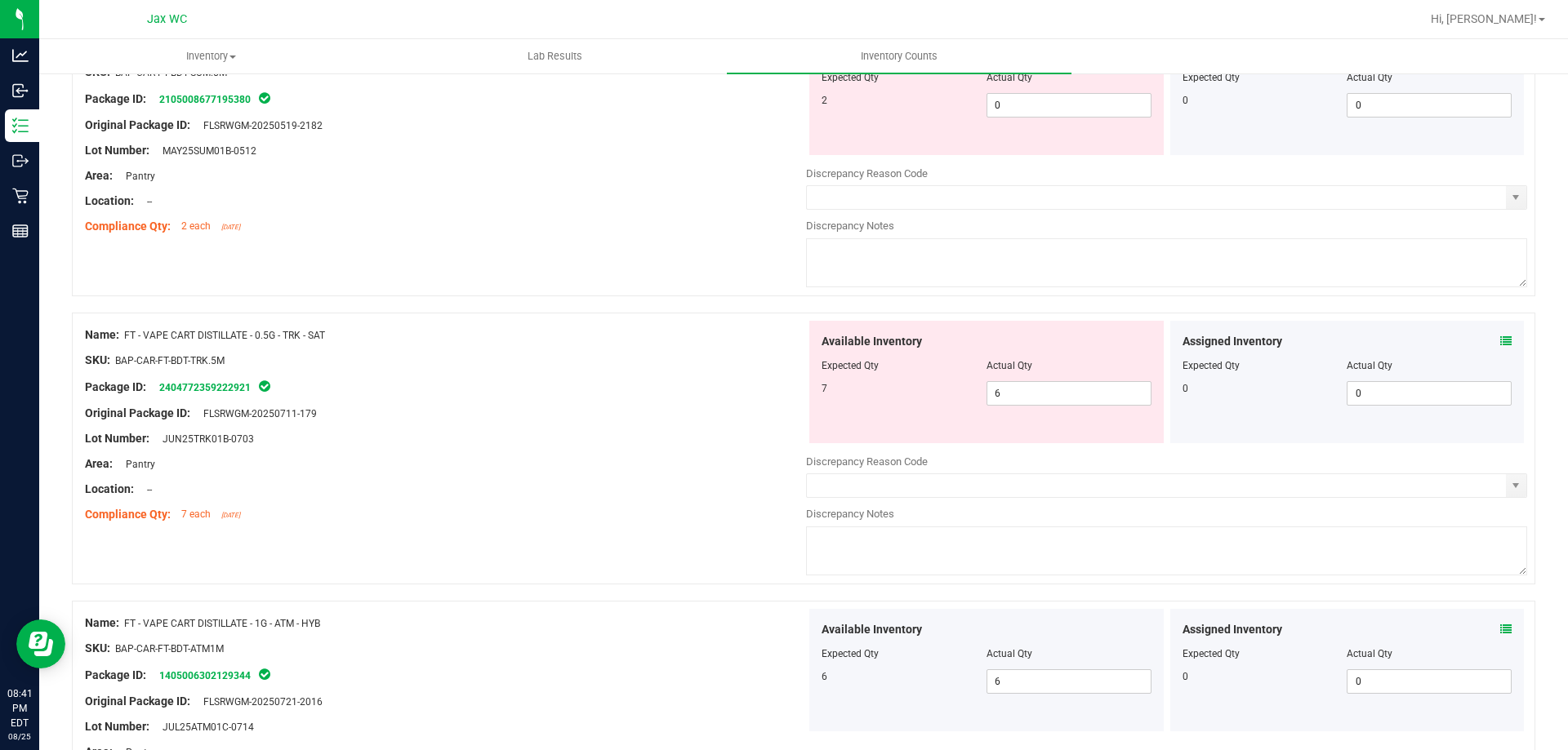
click at [1484, 341] on div "Assigned Inventory" at bounding box center [1347, 341] width 330 height 17
click at [1500, 341] on icon at bounding box center [1506, 341] width 12 height 12
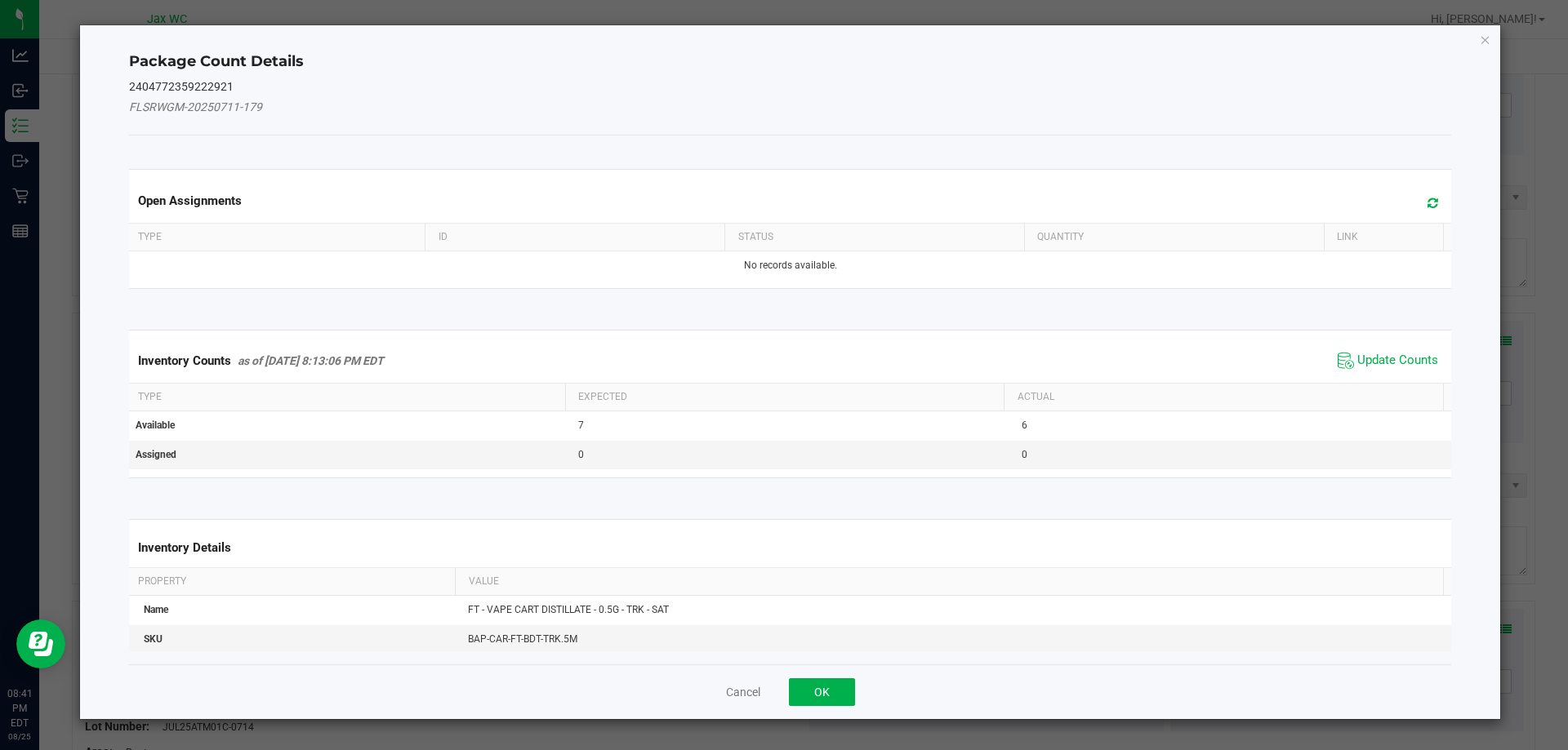
drag, startPoint x: 1389, startPoint y: 371, endPoint x: 1384, endPoint y: 364, distance: 8.6
click at [1388, 370] on span "Update Counts" at bounding box center [1387, 360] width 109 height 24
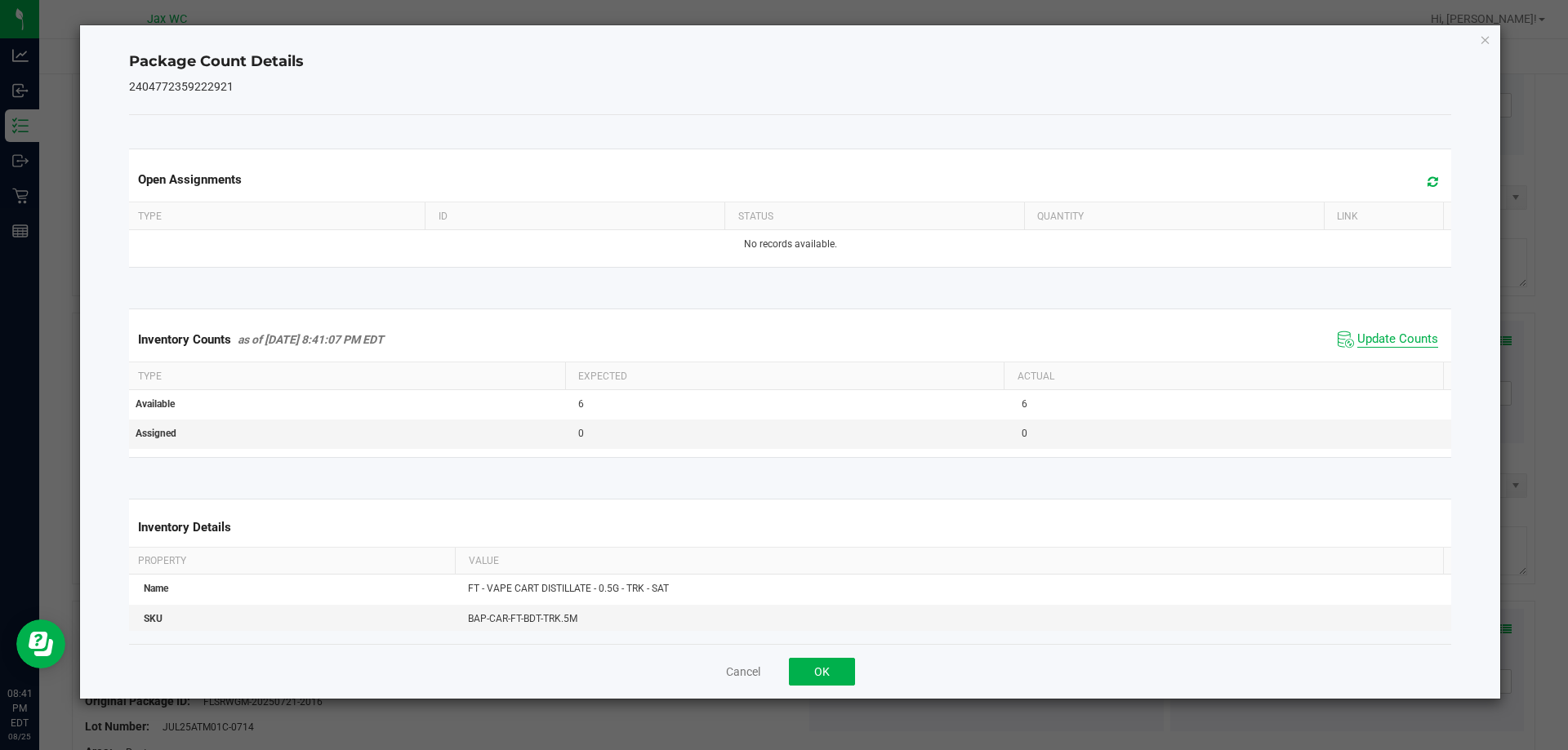
click at [1384, 364] on th "Actual" at bounding box center [1223, 376] width 439 height 27
drag, startPoint x: 821, startPoint y: 660, endPoint x: 789, endPoint y: 619, distance: 52.0
click at [818, 658] on button "OK" at bounding box center [822, 671] width 66 height 27
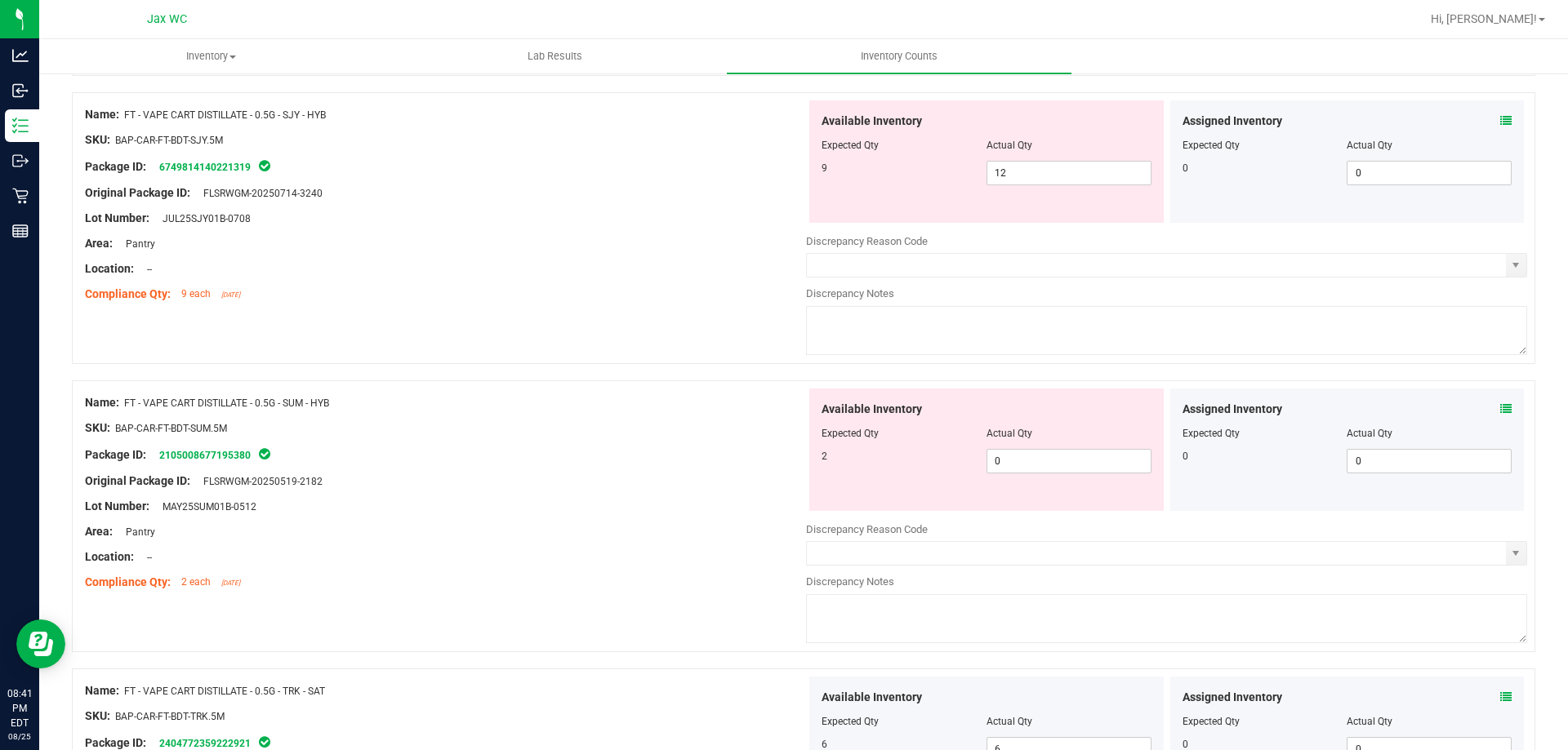
scroll to position [2427, 0]
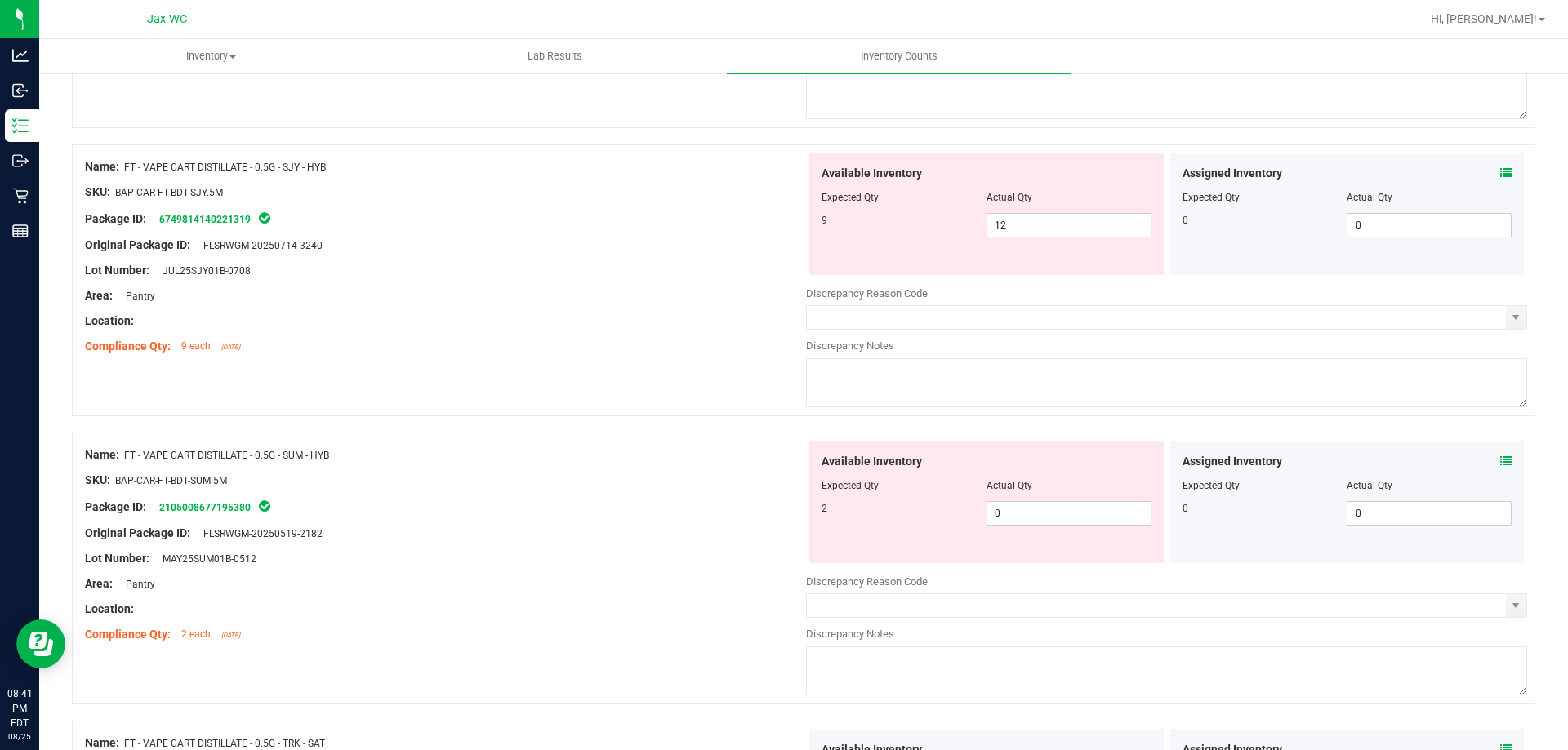
click at [1500, 463] on icon at bounding box center [1506, 462] width 12 height 12
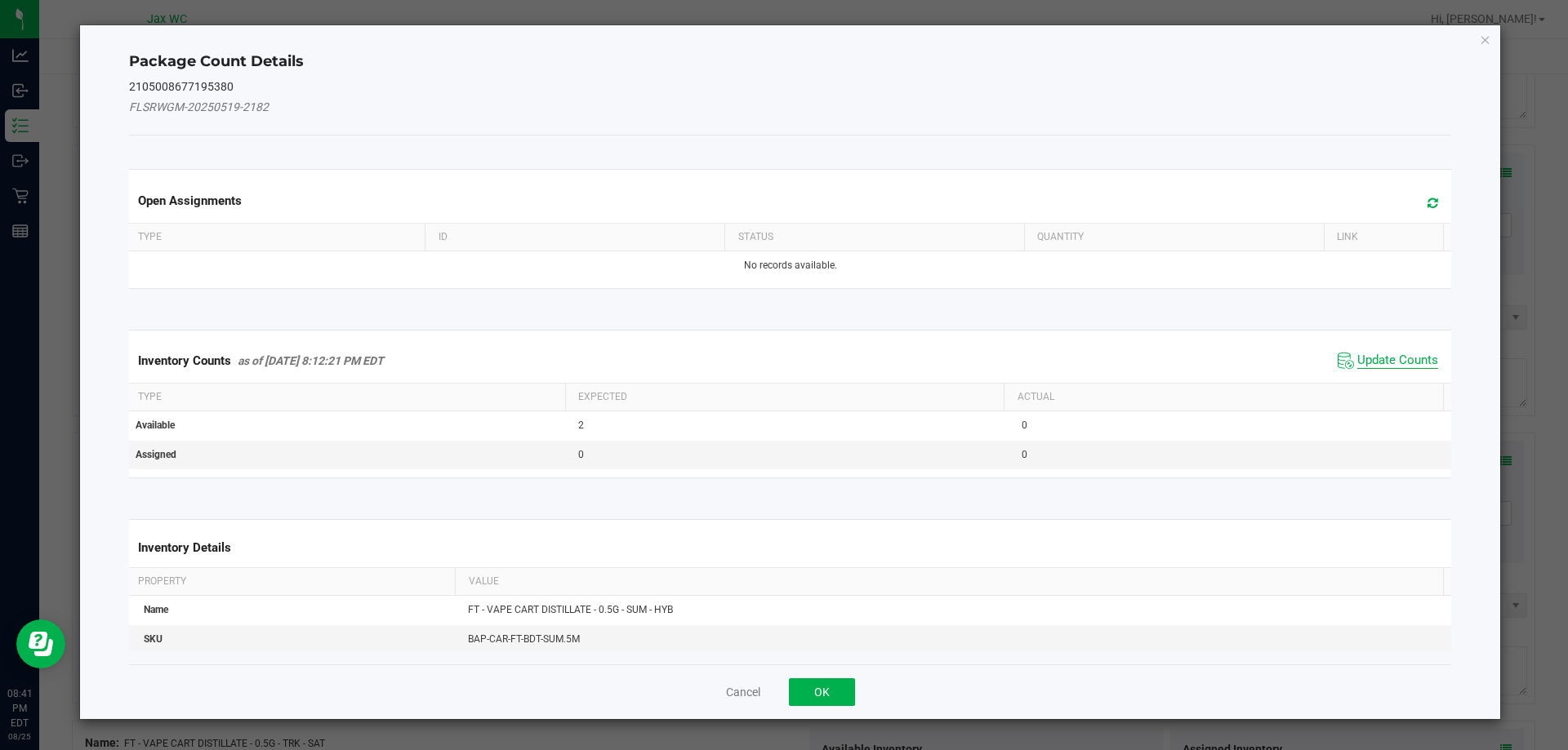
click at [1384, 358] on span "Update Counts" at bounding box center [1397, 361] width 81 height 17
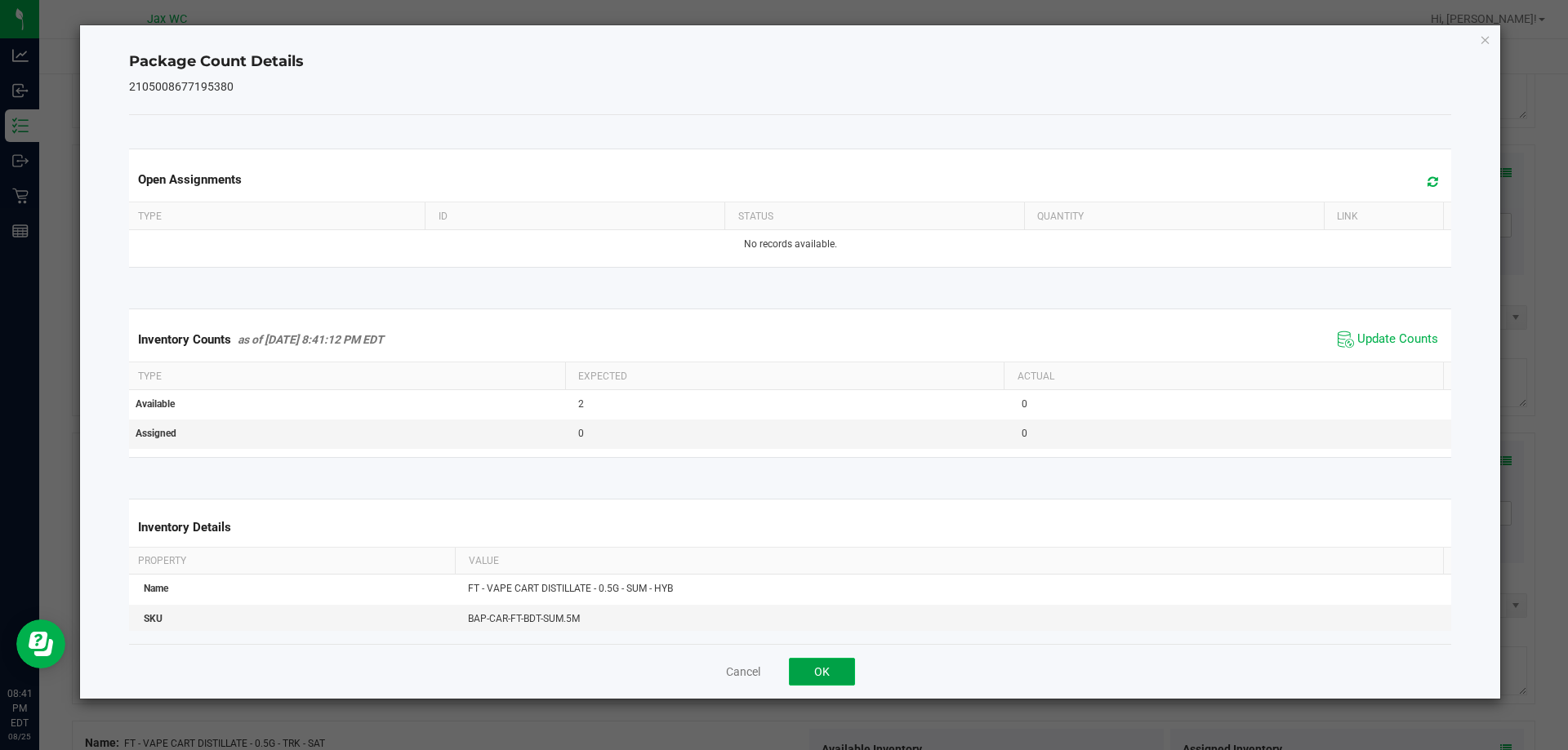
click at [816, 670] on button "OK" at bounding box center [822, 671] width 66 height 27
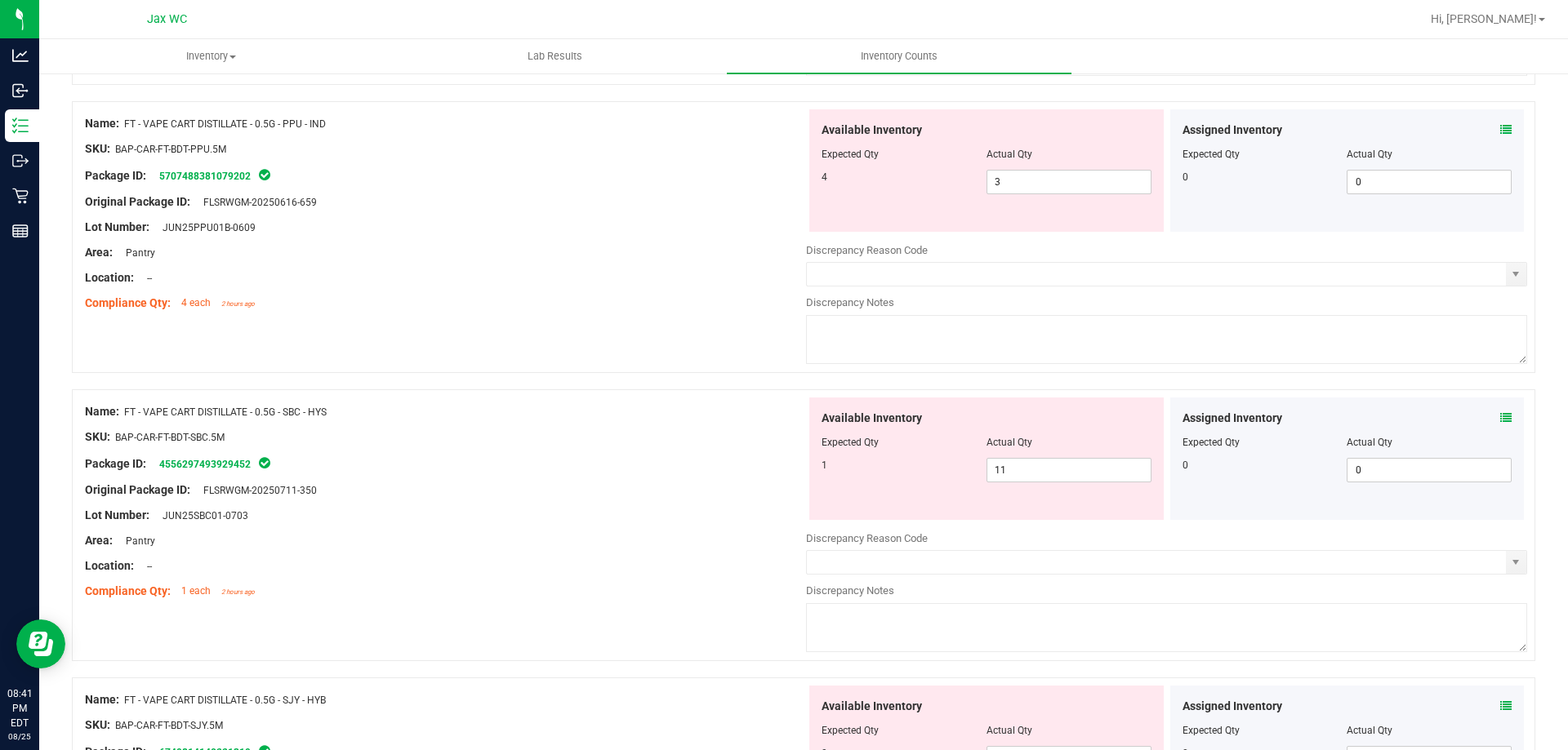
scroll to position [1855, 0]
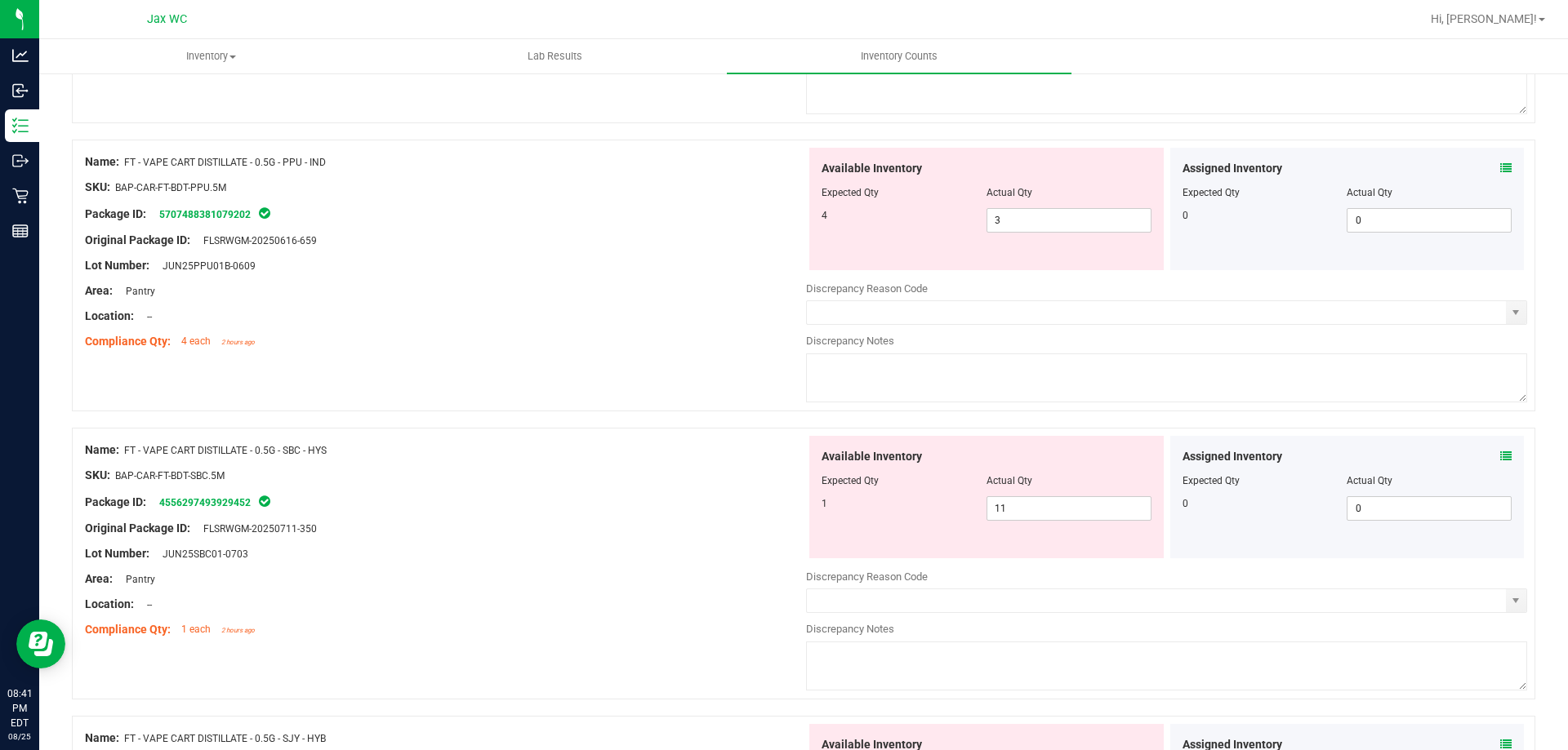
click at [1500, 168] on icon at bounding box center [1506, 169] width 12 height 12
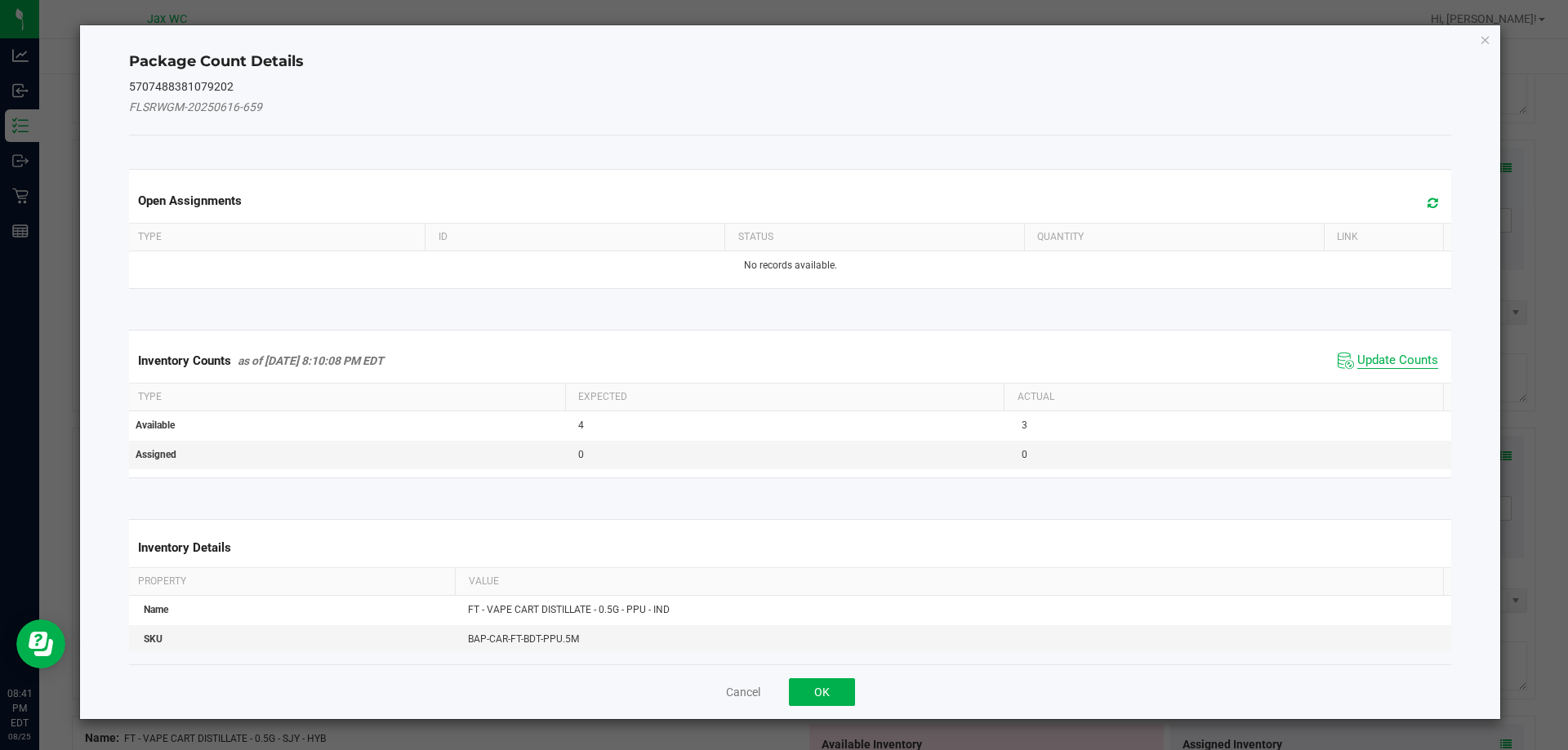
click at [1369, 357] on span "Update Counts" at bounding box center [1397, 361] width 81 height 17
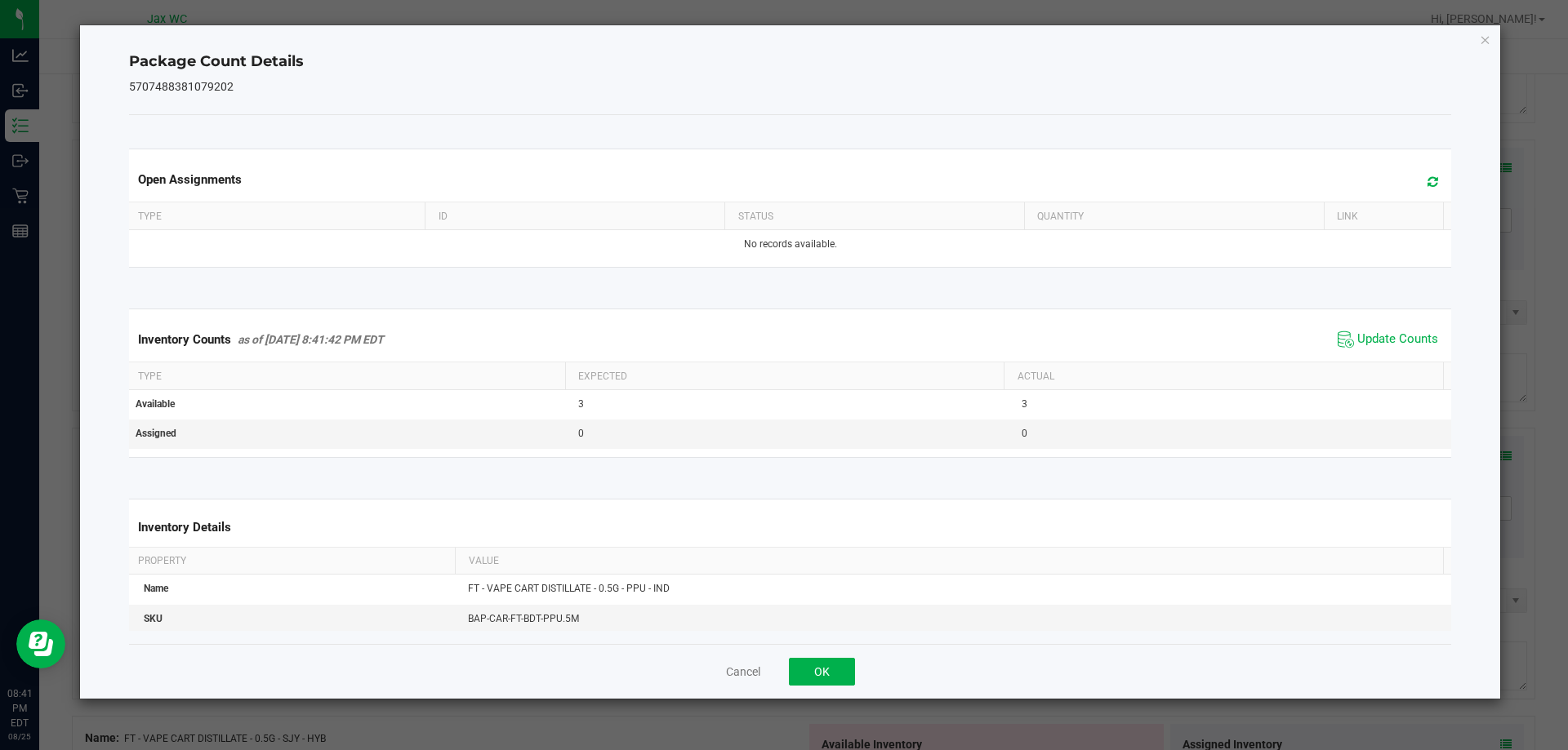
click at [808, 690] on div "Cancel OK" at bounding box center [790, 672] width 1323 height 55
drag, startPoint x: 817, startPoint y: 673, endPoint x: 859, endPoint y: 653, distance: 46.5
click at [821, 673] on button "OK" at bounding box center [822, 671] width 66 height 27
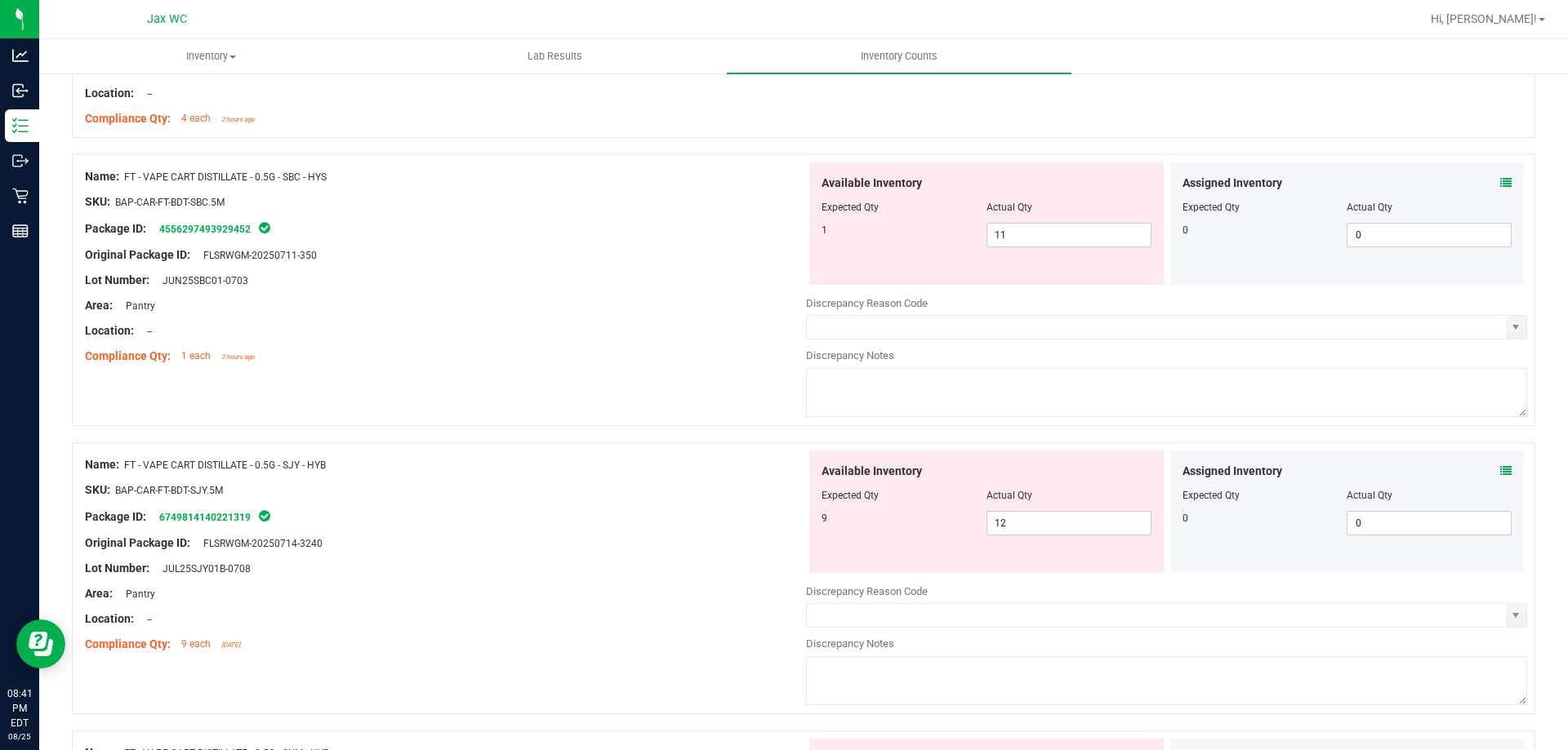
scroll to position [2100, 0]
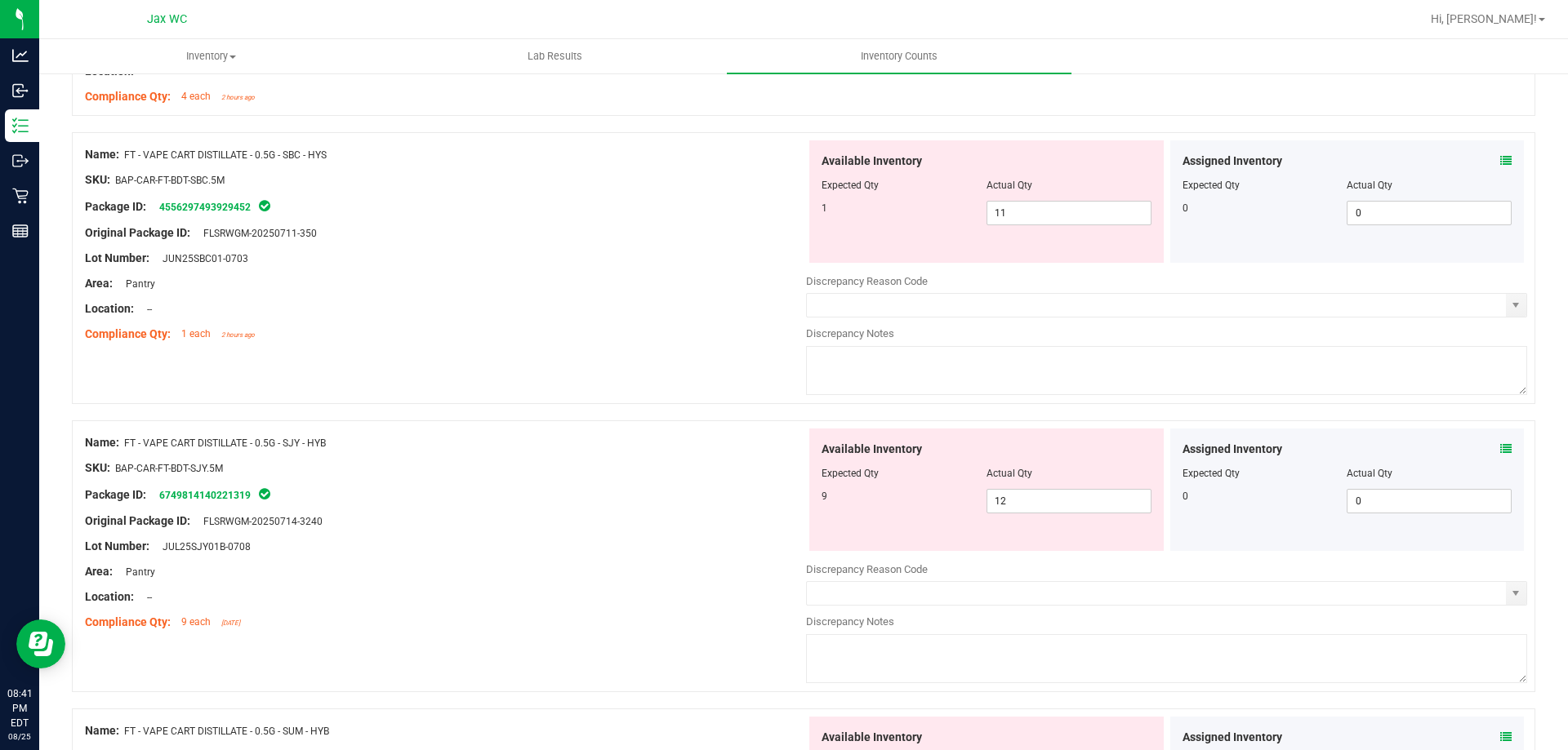
click at [1501, 450] on div "Assigned Inventory Expected Qty Actual Qty 0 0 0" at bounding box center [1347, 489] width 355 height 122
click at [1500, 446] on icon at bounding box center [1506, 449] width 12 height 12
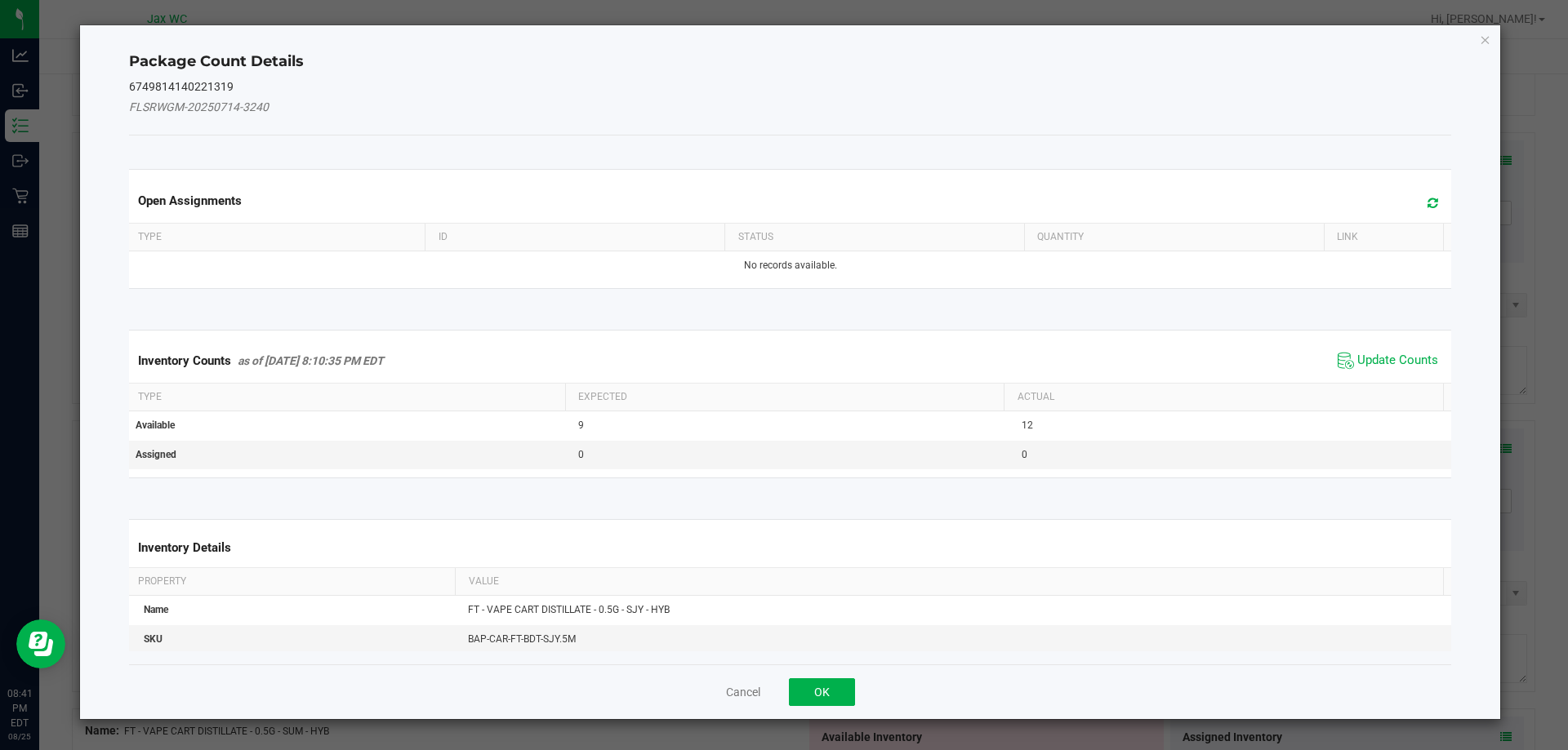
click at [1375, 350] on span "Update Counts" at bounding box center [1387, 360] width 109 height 24
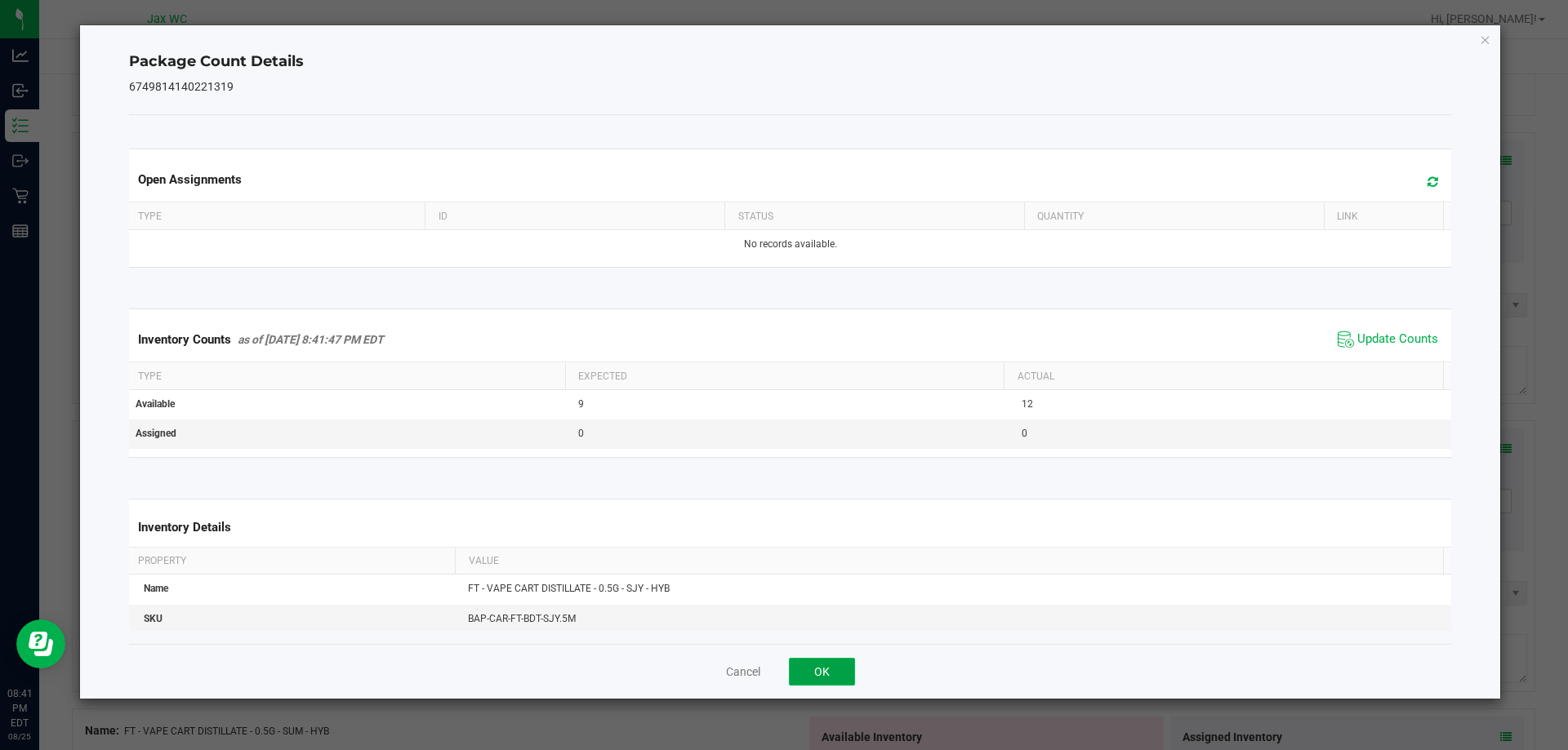
click at [828, 659] on button "OK" at bounding box center [822, 671] width 66 height 27
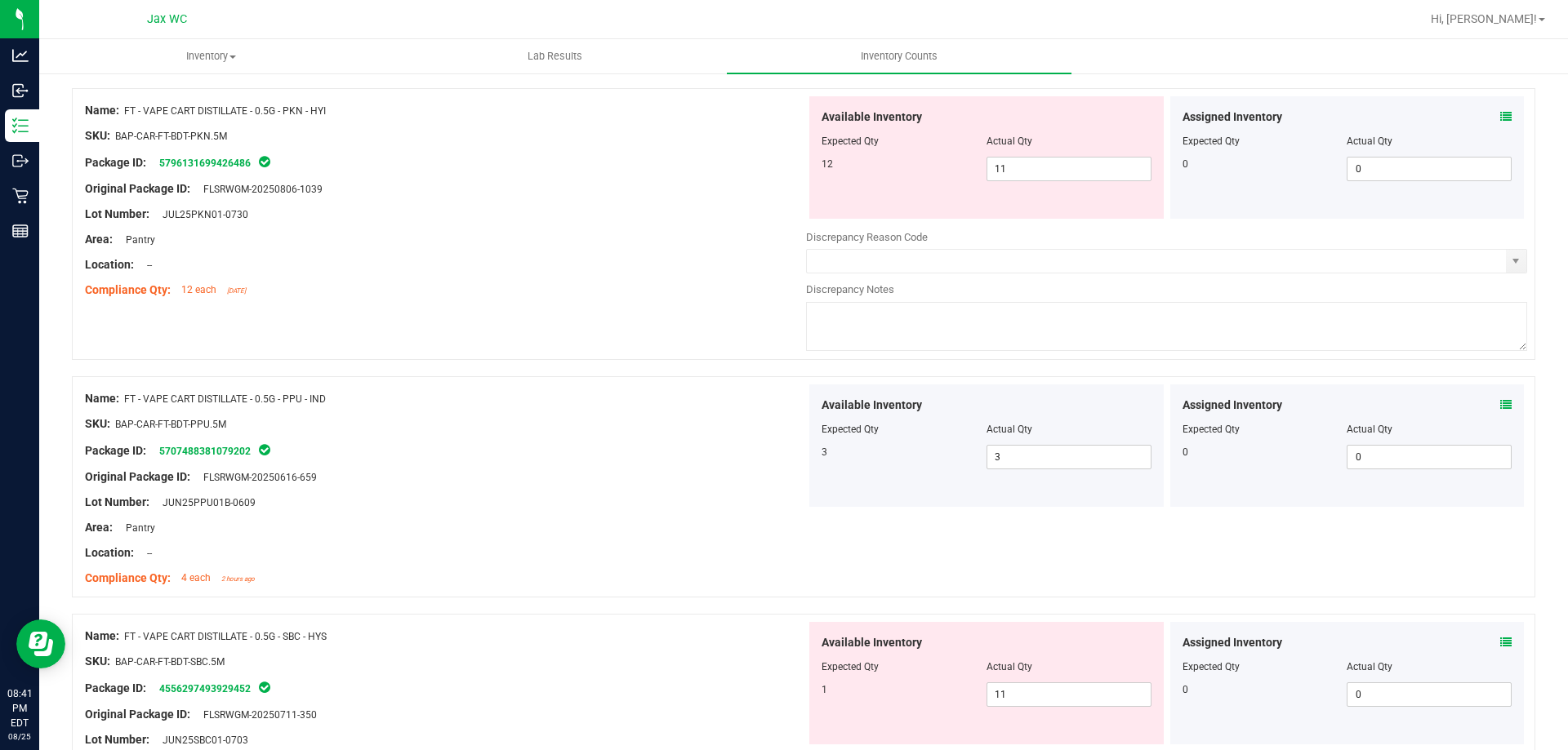
scroll to position [1692, 0]
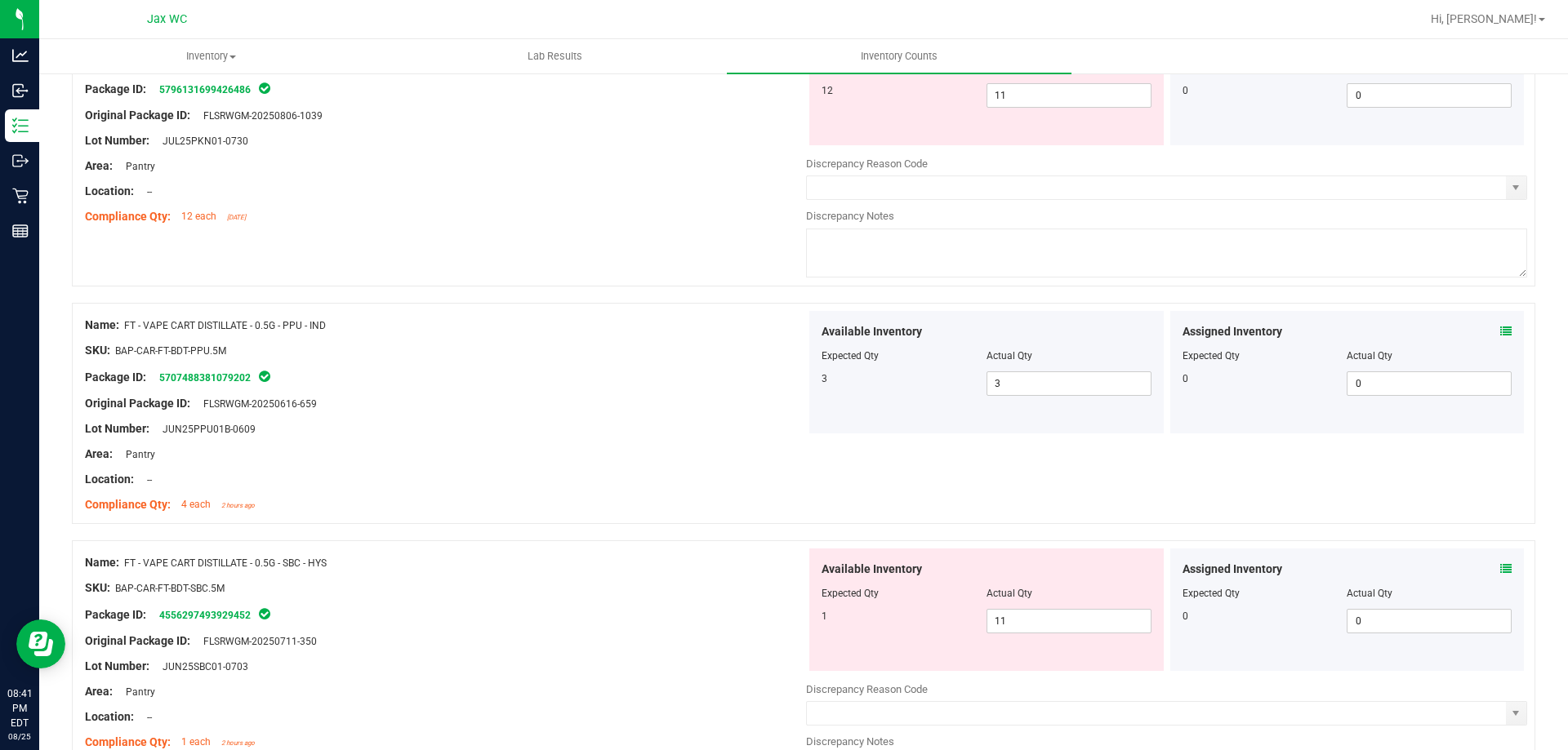
click at [1500, 569] on icon at bounding box center [1506, 569] width 12 height 12
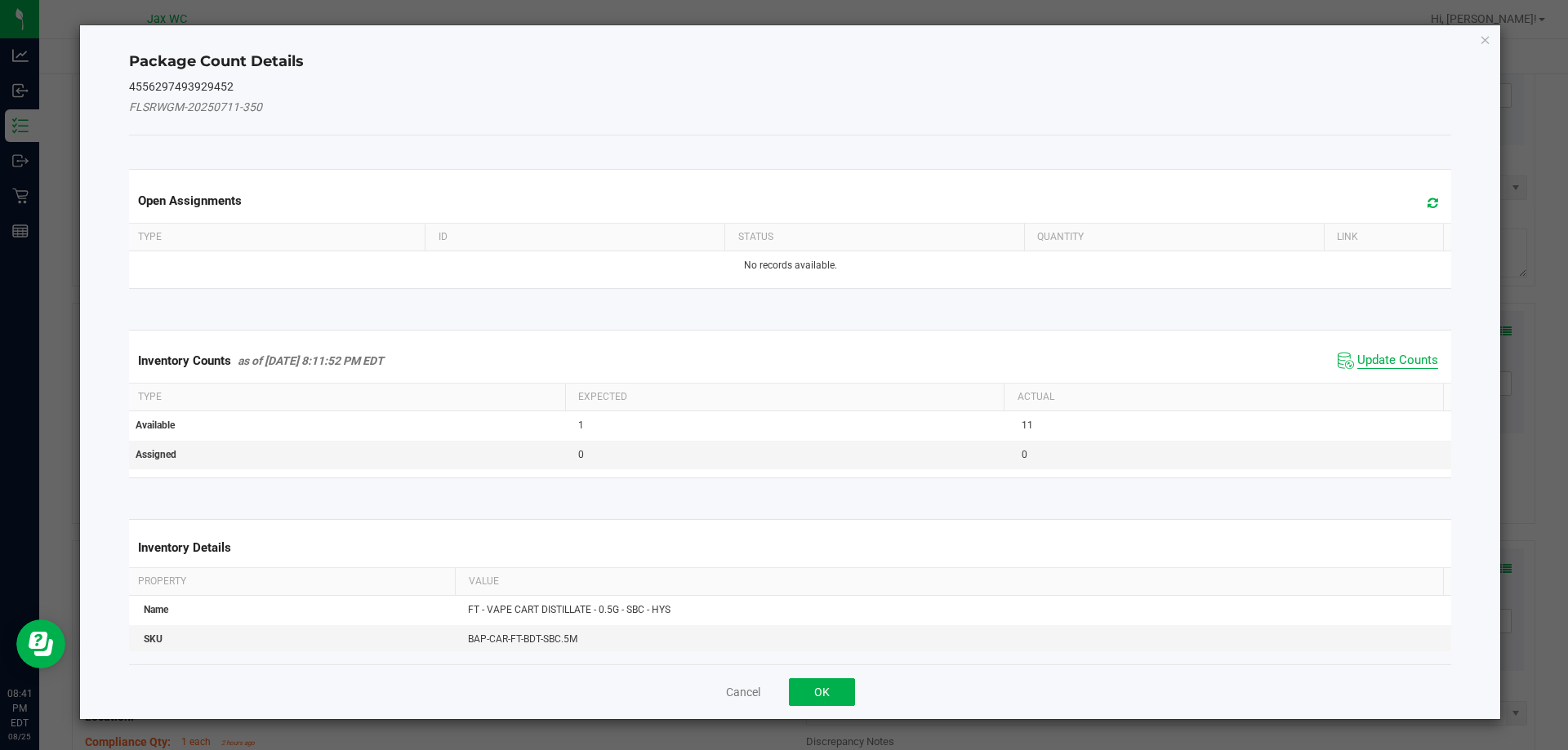
click at [1374, 365] on span "Update Counts" at bounding box center [1397, 361] width 81 height 17
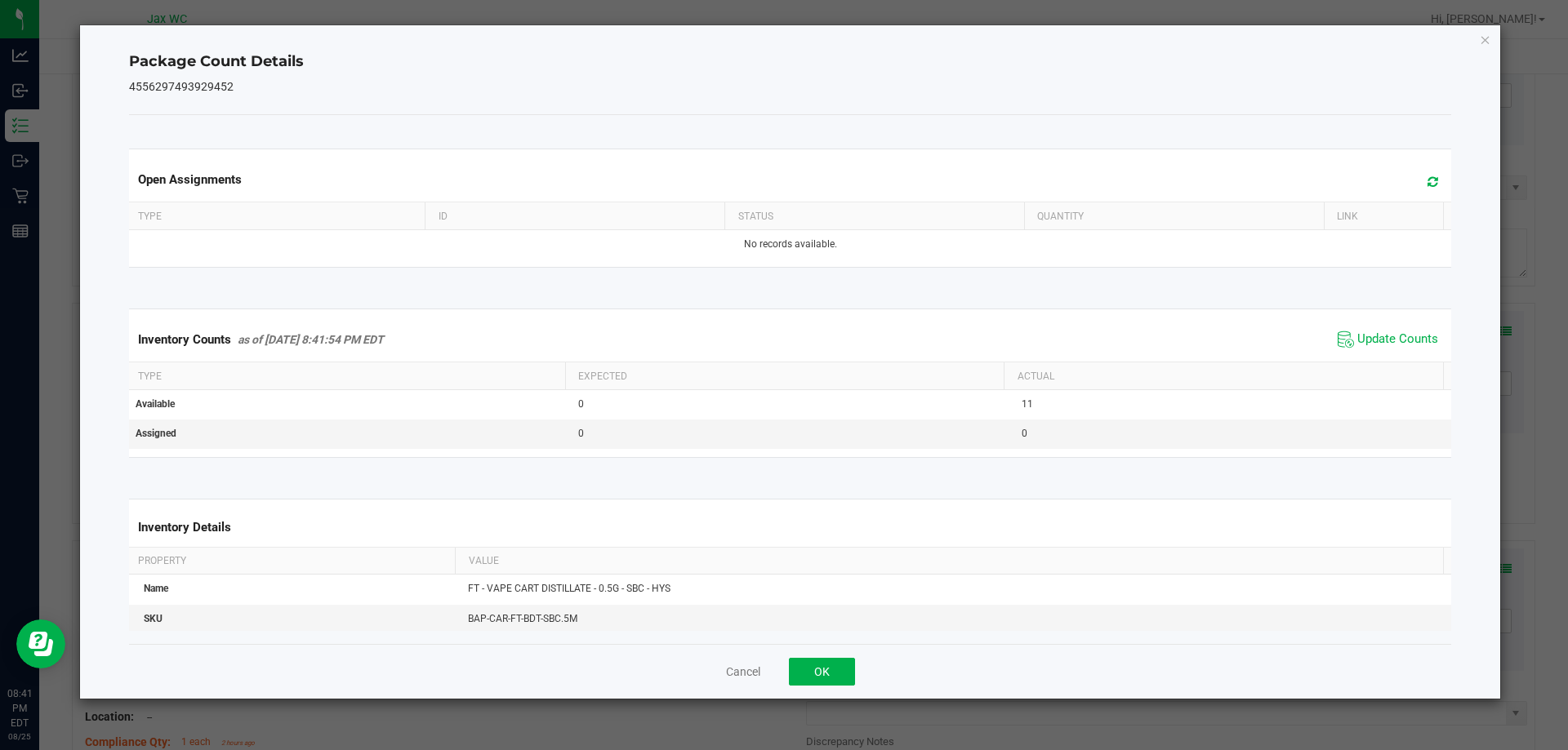
click at [858, 679] on div "Cancel OK" at bounding box center [790, 672] width 1323 height 55
click at [846, 660] on button "OK" at bounding box center [822, 671] width 66 height 27
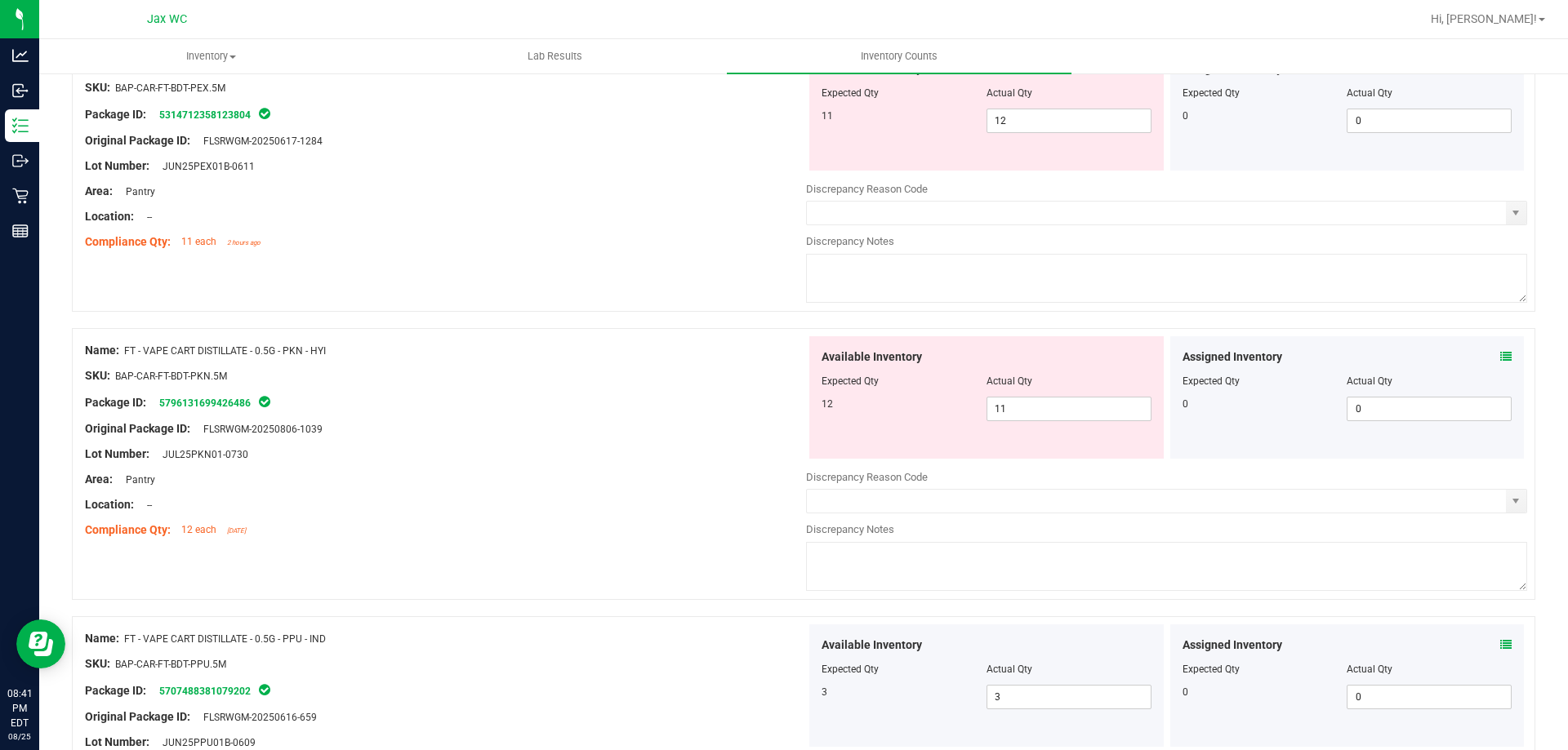
scroll to position [1365, 0]
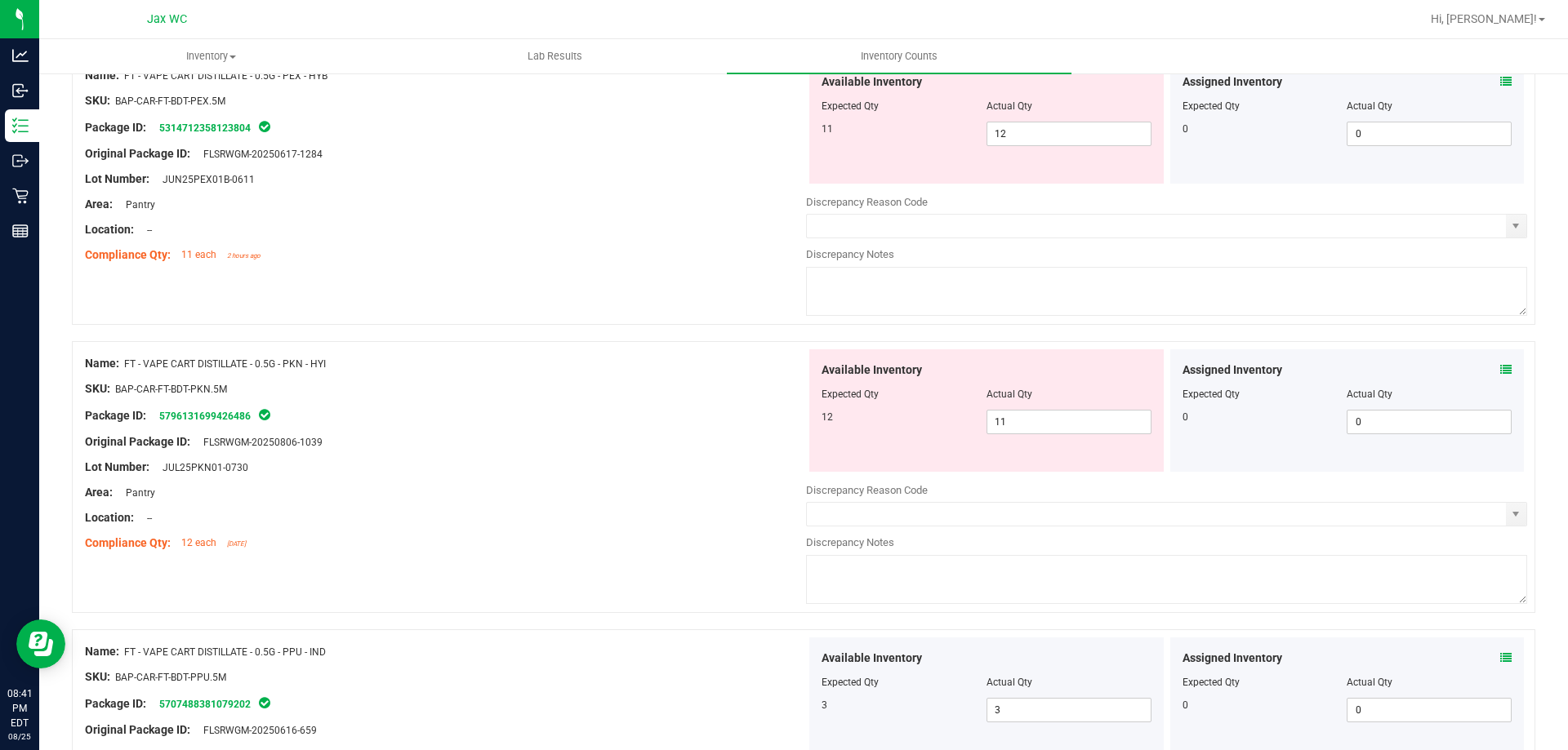
click at [1500, 368] on icon at bounding box center [1506, 370] width 12 height 12
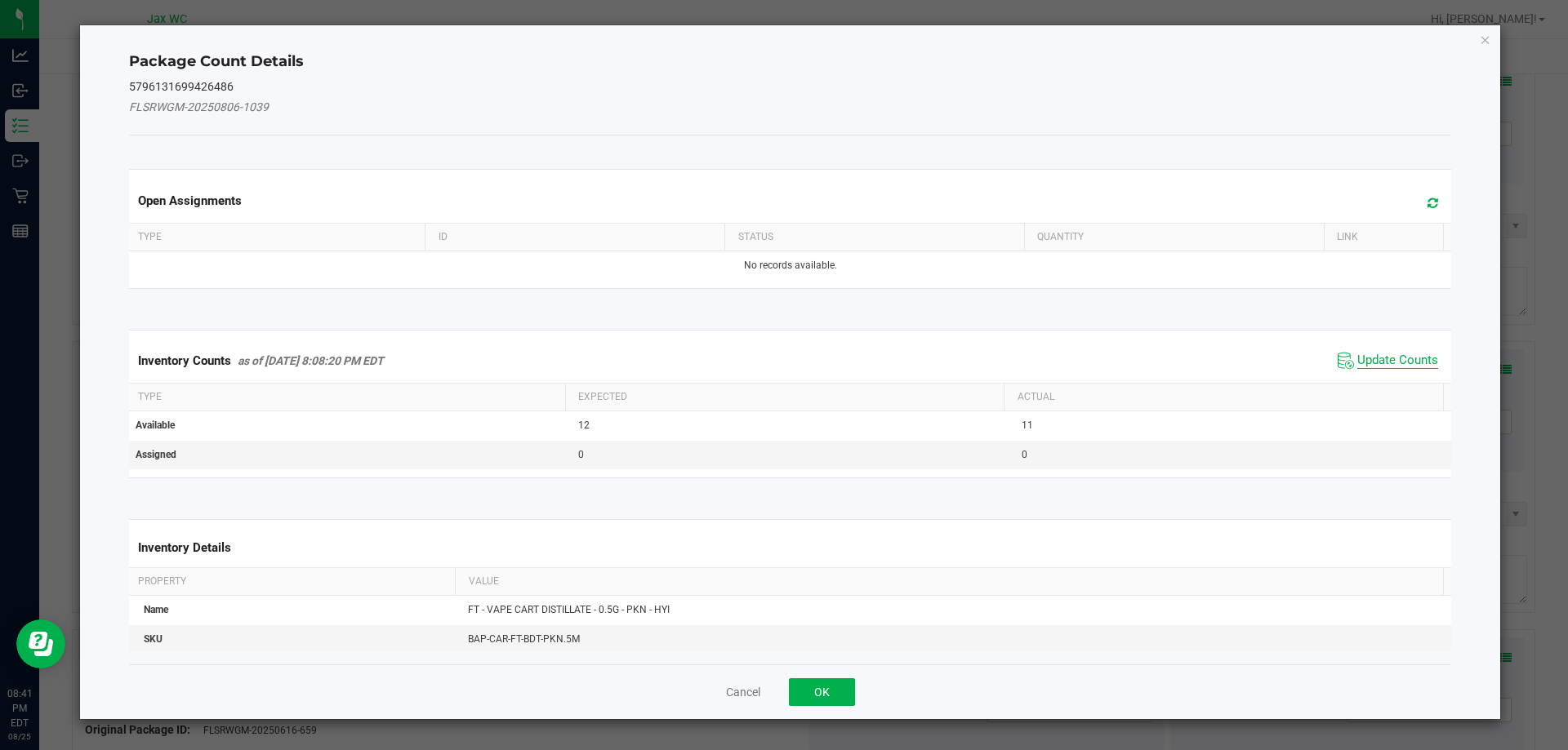
click at [1399, 350] on span "Update Counts" at bounding box center [1387, 360] width 109 height 24
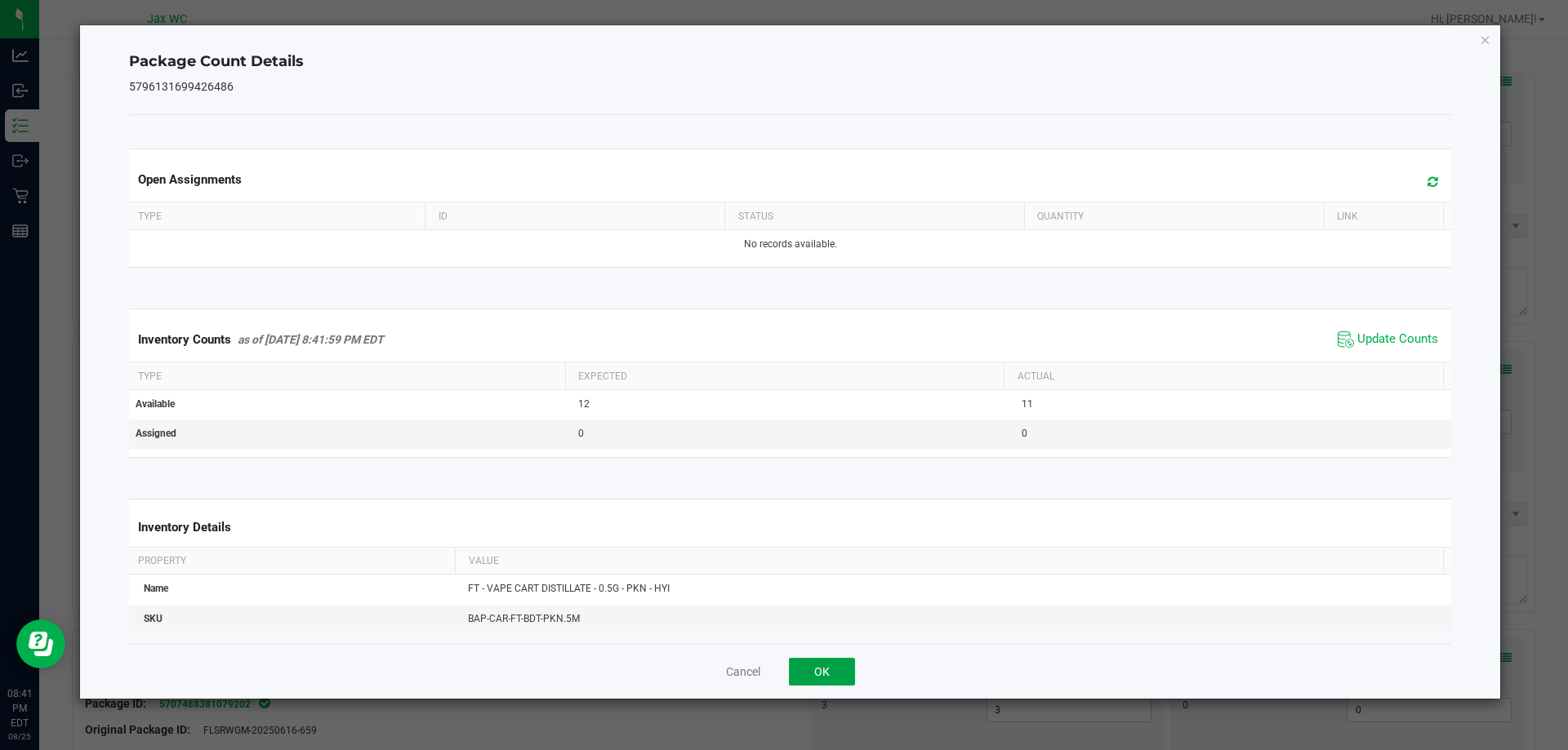
click at [823, 662] on button "OK" at bounding box center [822, 671] width 66 height 27
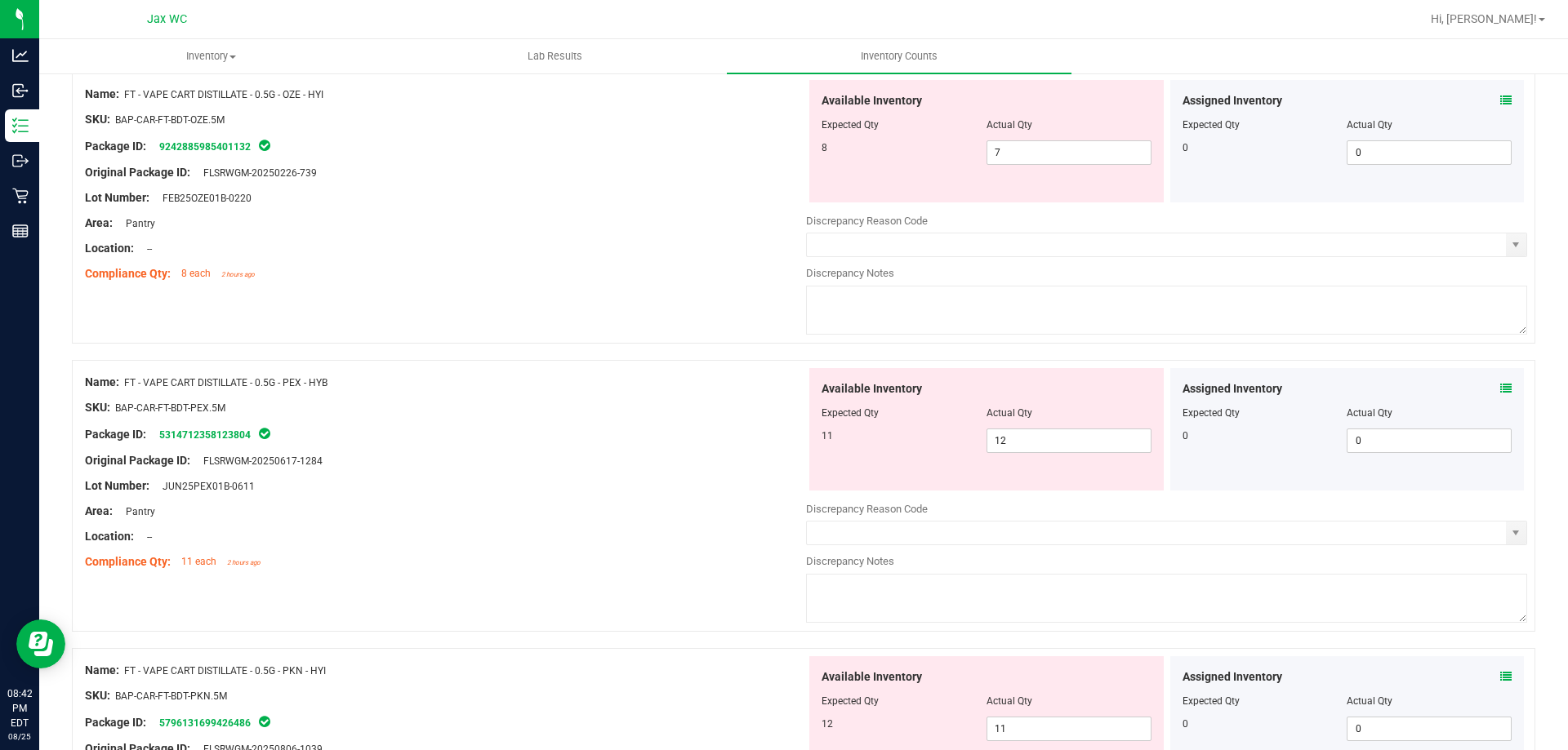
scroll to position [1039, 0]
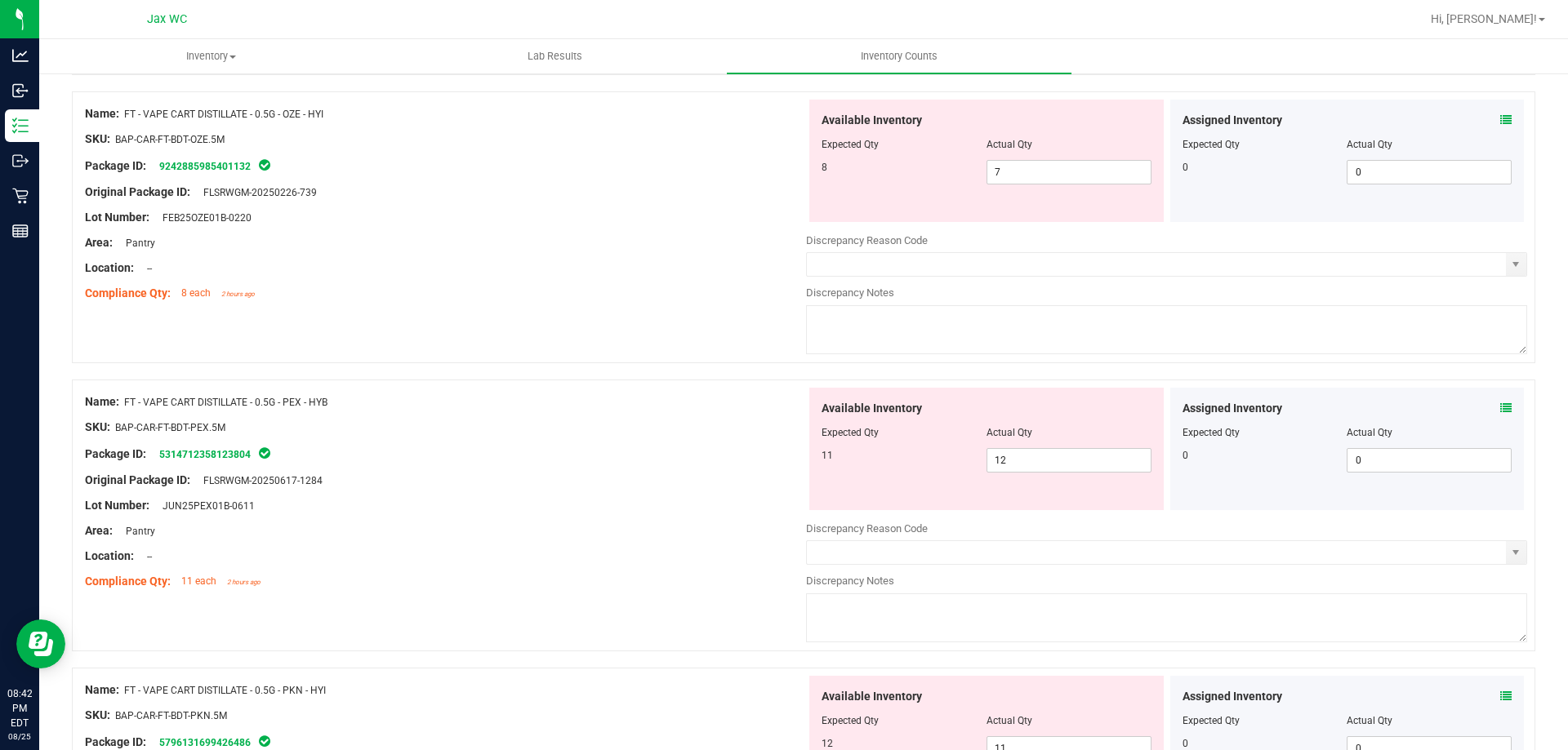
click at [1483, 408] on div "Assigned Inventory" at bounding box center [1347, 409] width 330 height 17
click at [1500, 409] on icon at bounding box center [1506, 409] width 12 height 12
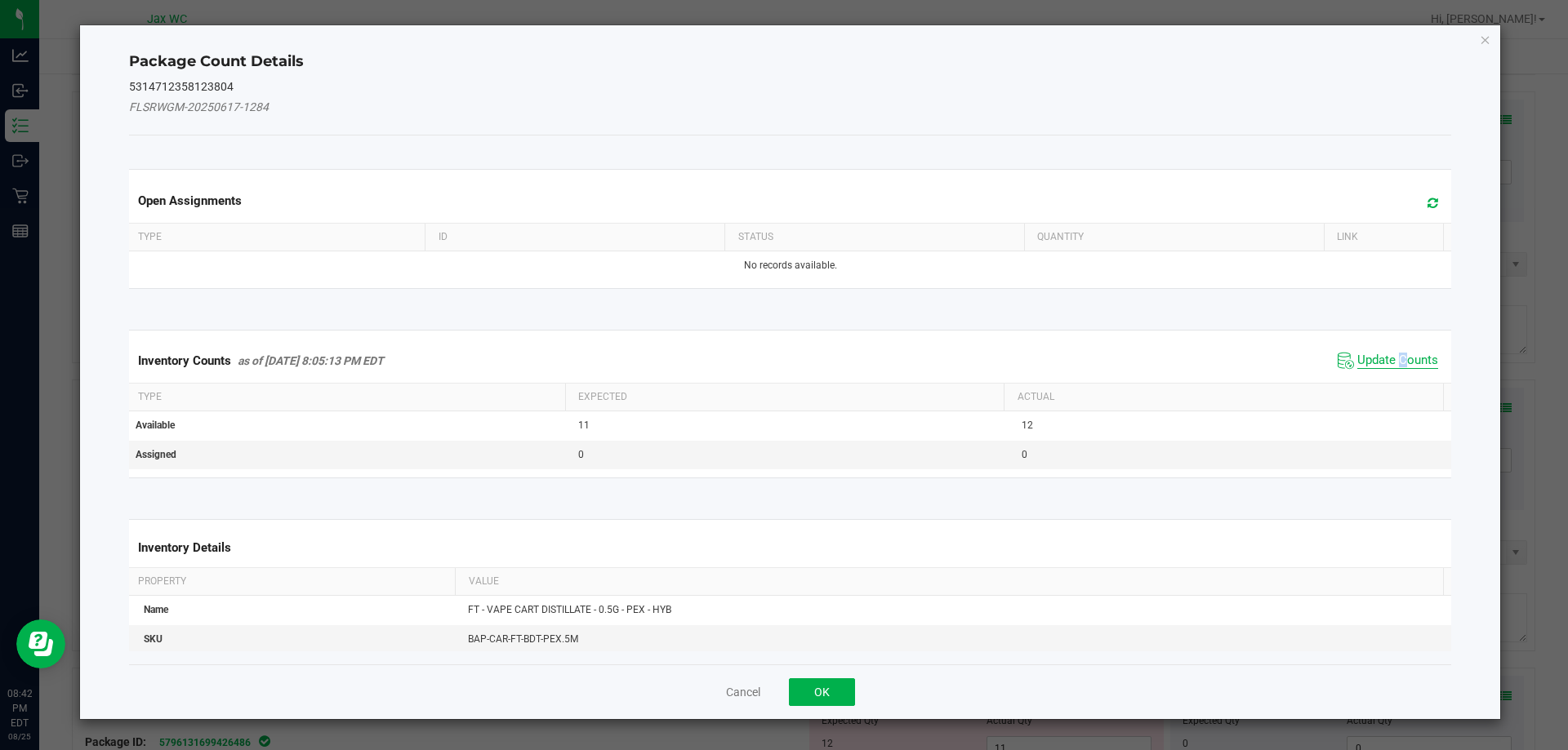
click at [1390, 358] on span "Update Counts" at bounding box center [1397, 361] width 81 height 17
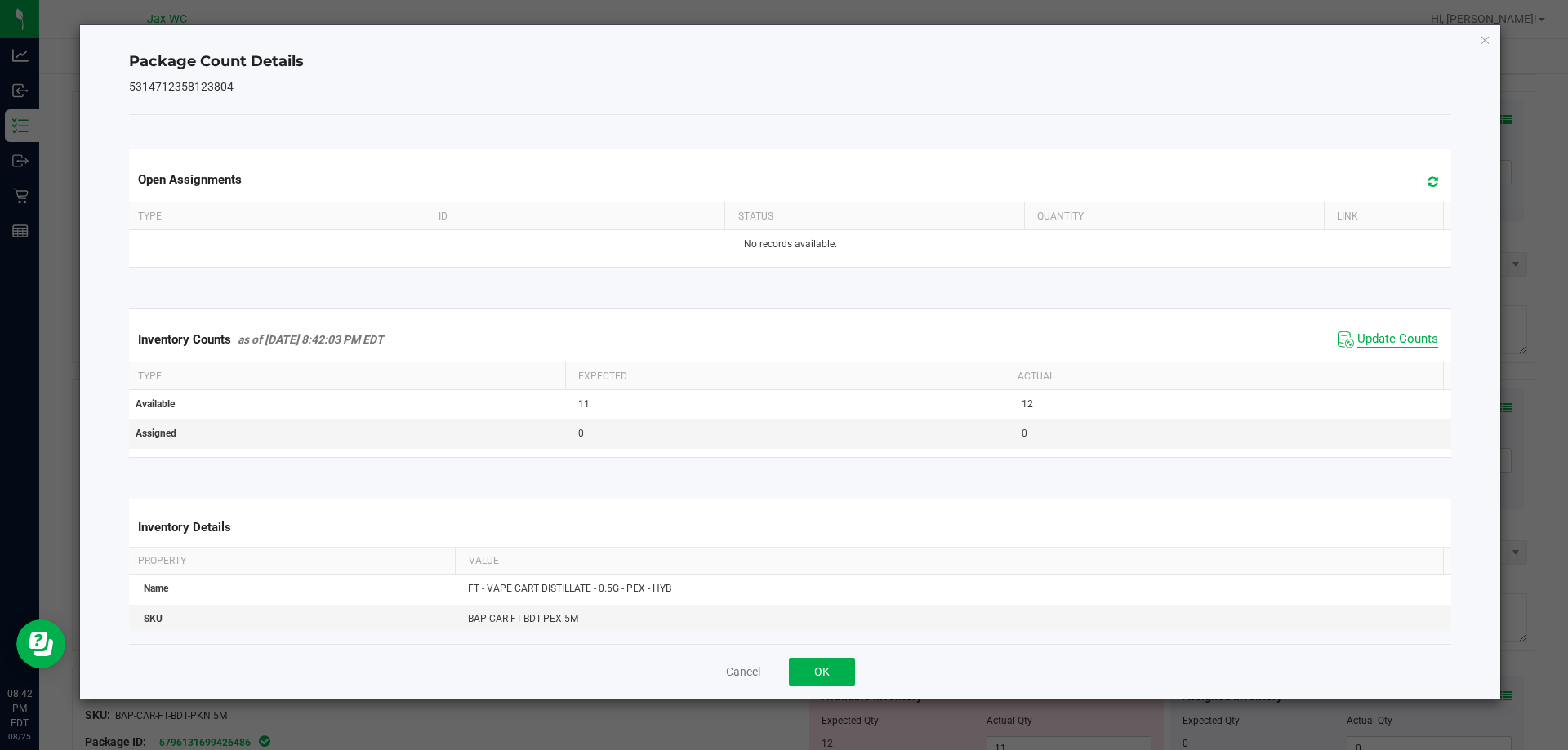
click at [1363, 339] on span "Update Counts" at bounding box center [1397, 340] width 81 height 17
click at [816, 669] on button "OK" at bounding box center [822, 671] width 66 height 27
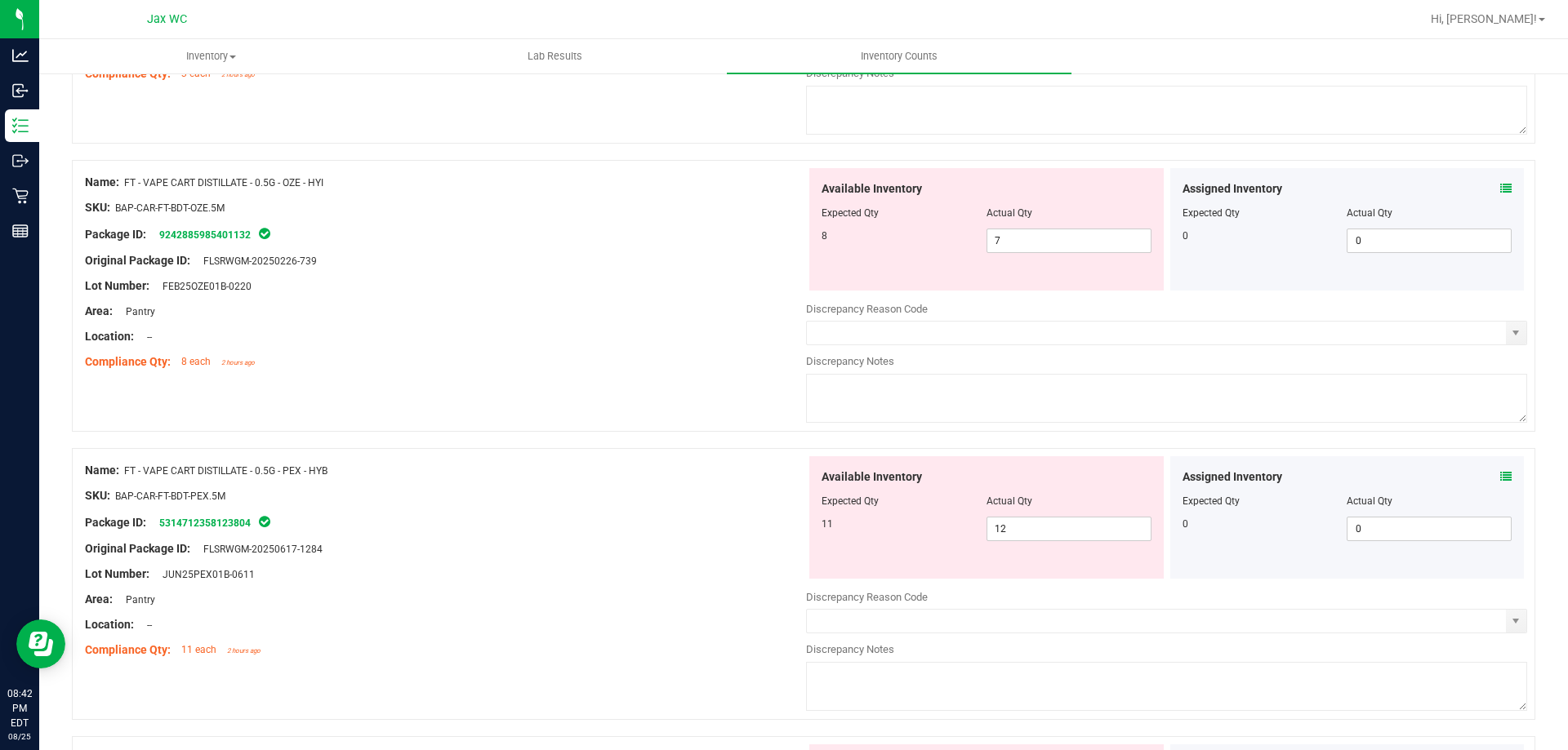
scroll to position [875, 0]
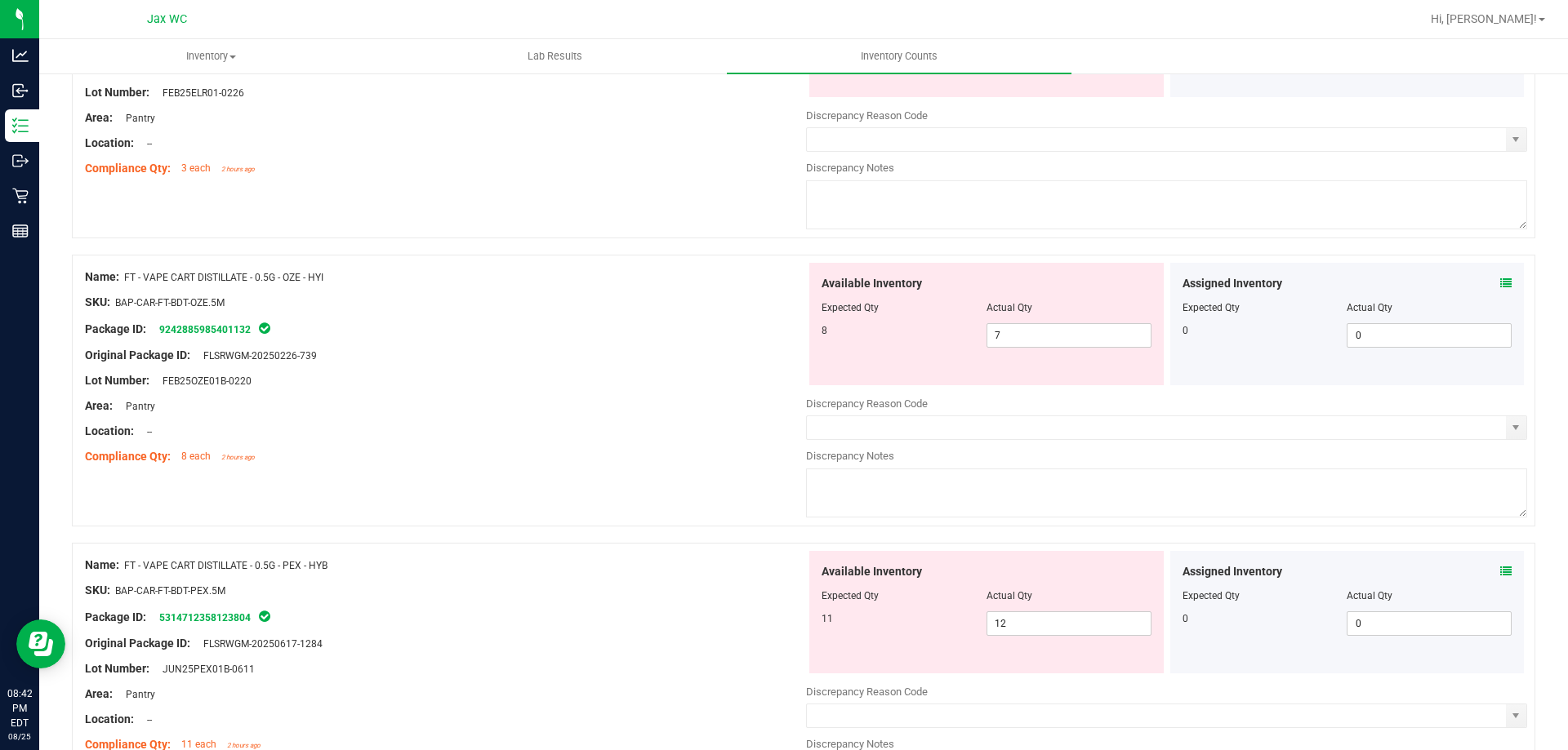
drag, startPoint x: 1502, startPoint y: 289, endPoint x: 1496, endPoint y: 282, distance: 9.2
click at [1502, 288] on div "Assigned Inventory Expected Qty Actual Qty 0 0 0" at bounding box center [1347, 324] width 355 height 122
click at [1500, 281] on icon at bounding box center [1506, 283] width 12 height 12
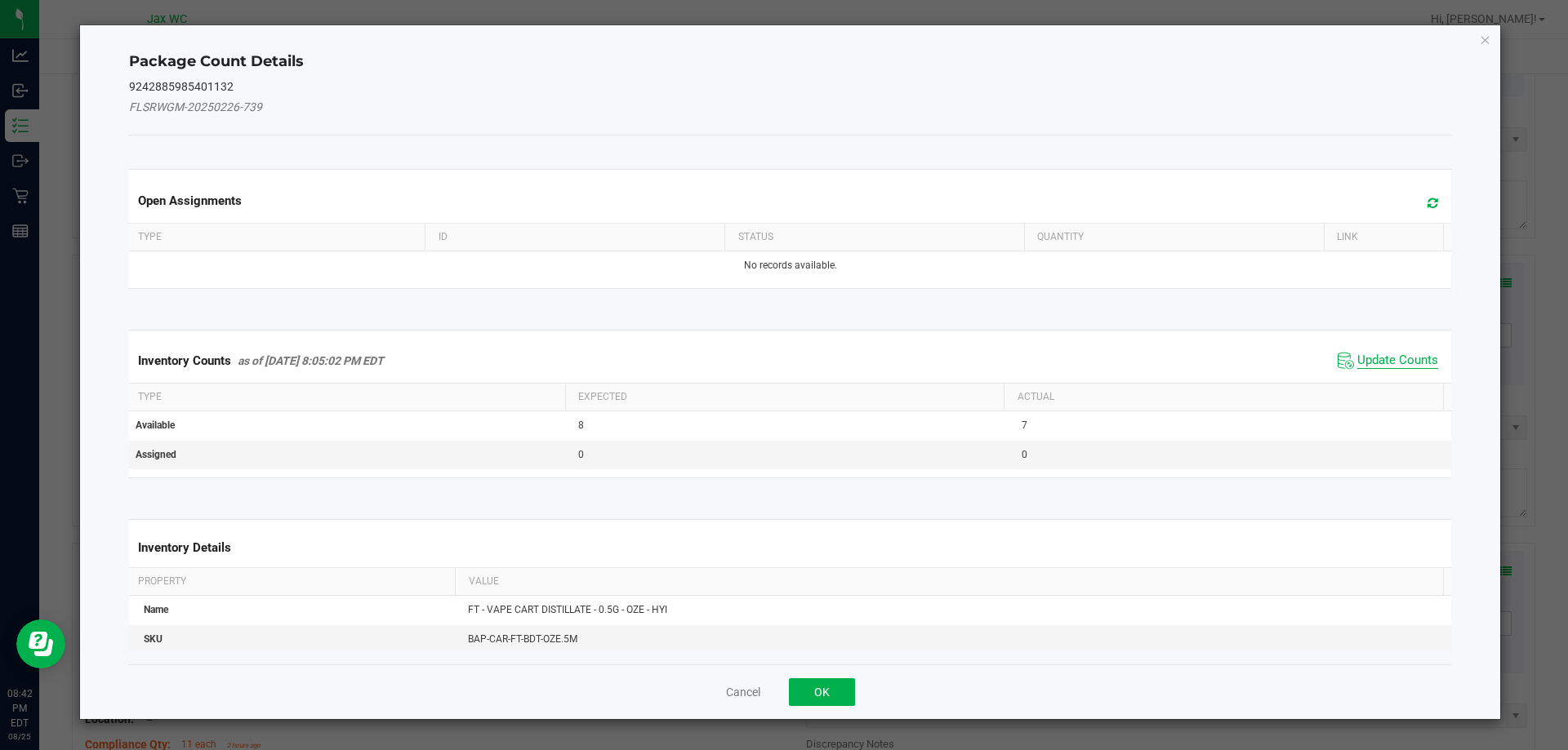
click at [1354, 352] on span "Update Counts" at bounding box center [1387, 360] width 109 height 24
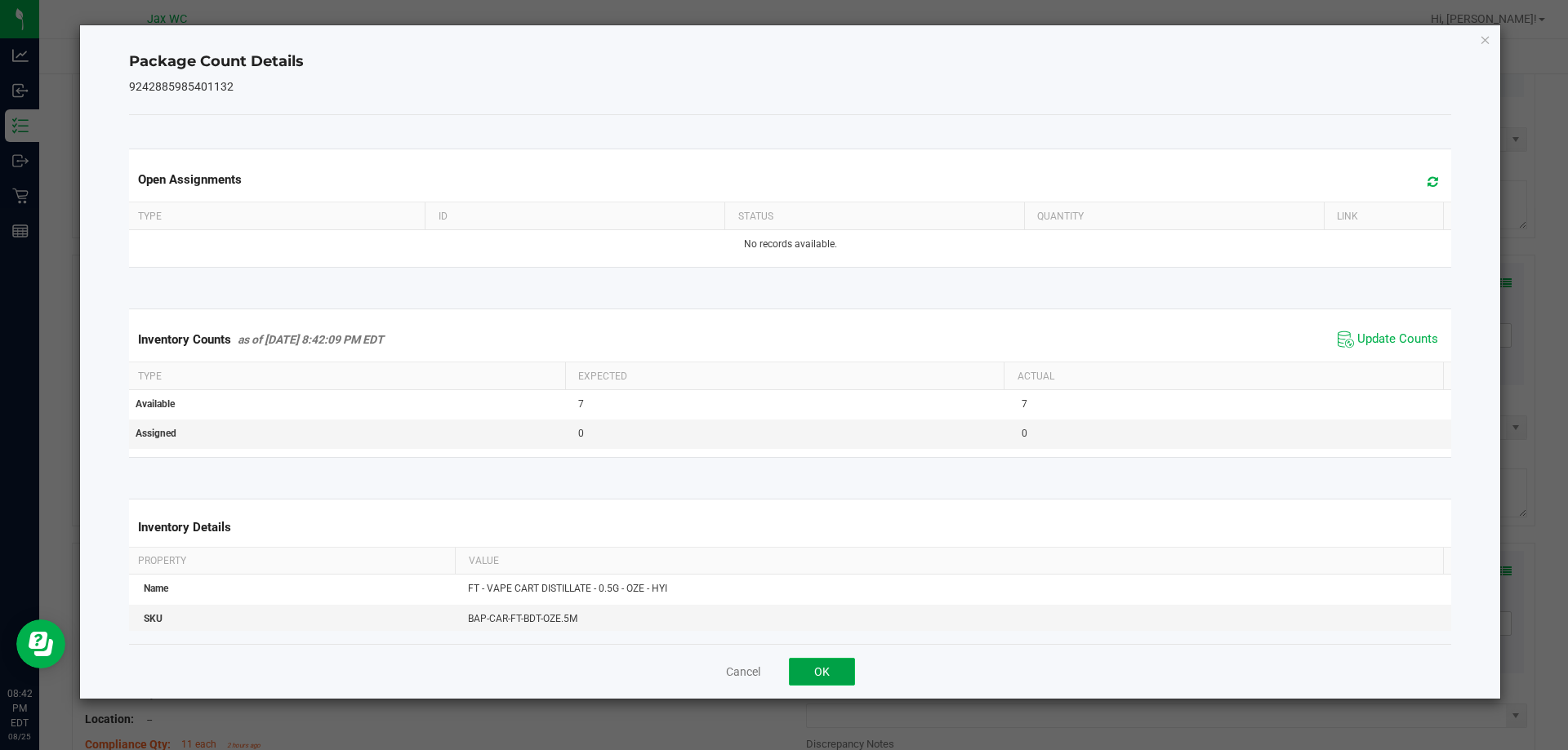
click at [809, 679] on button "OK" at bounding box center [822, 671] width 66 height 27
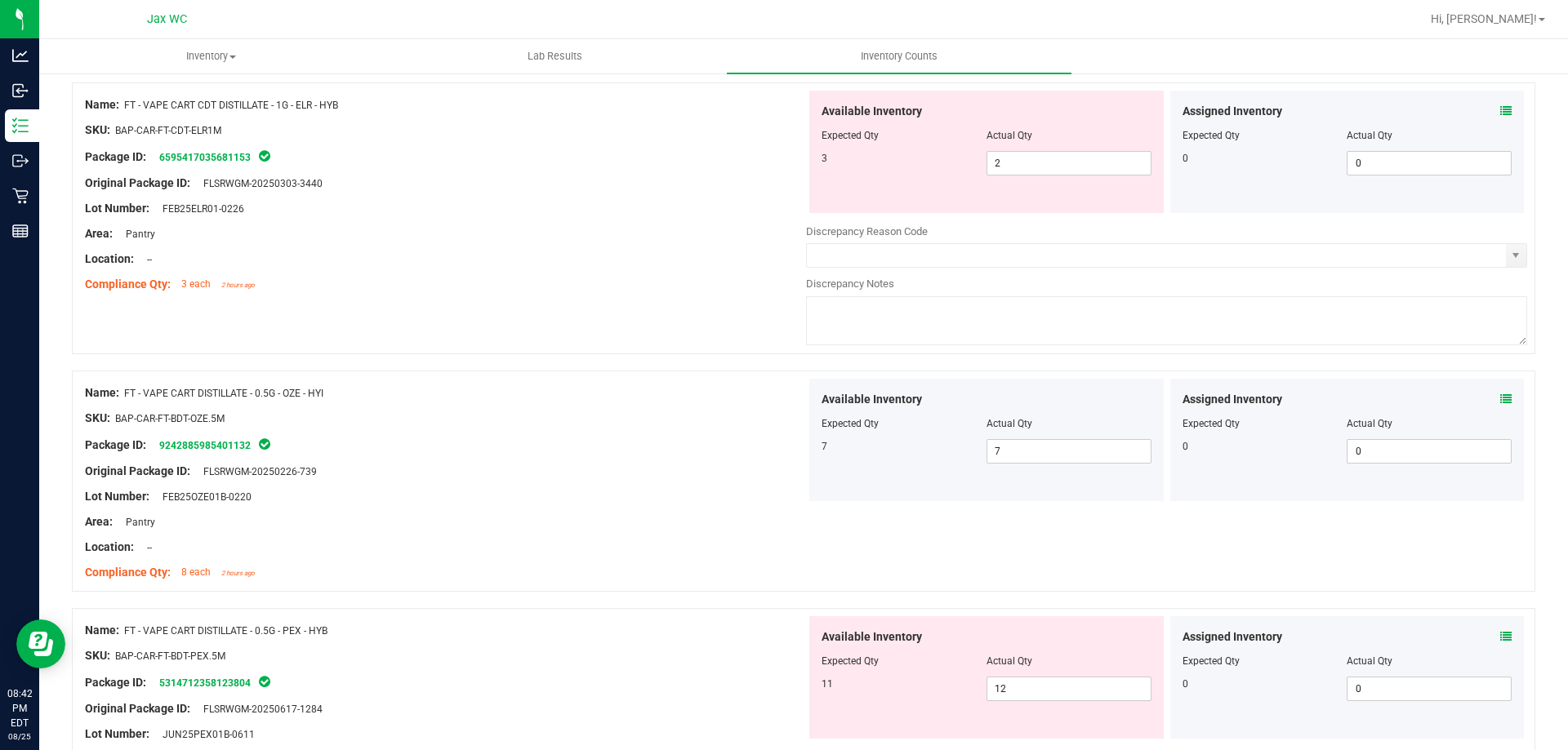
scroll to position [467, 0]
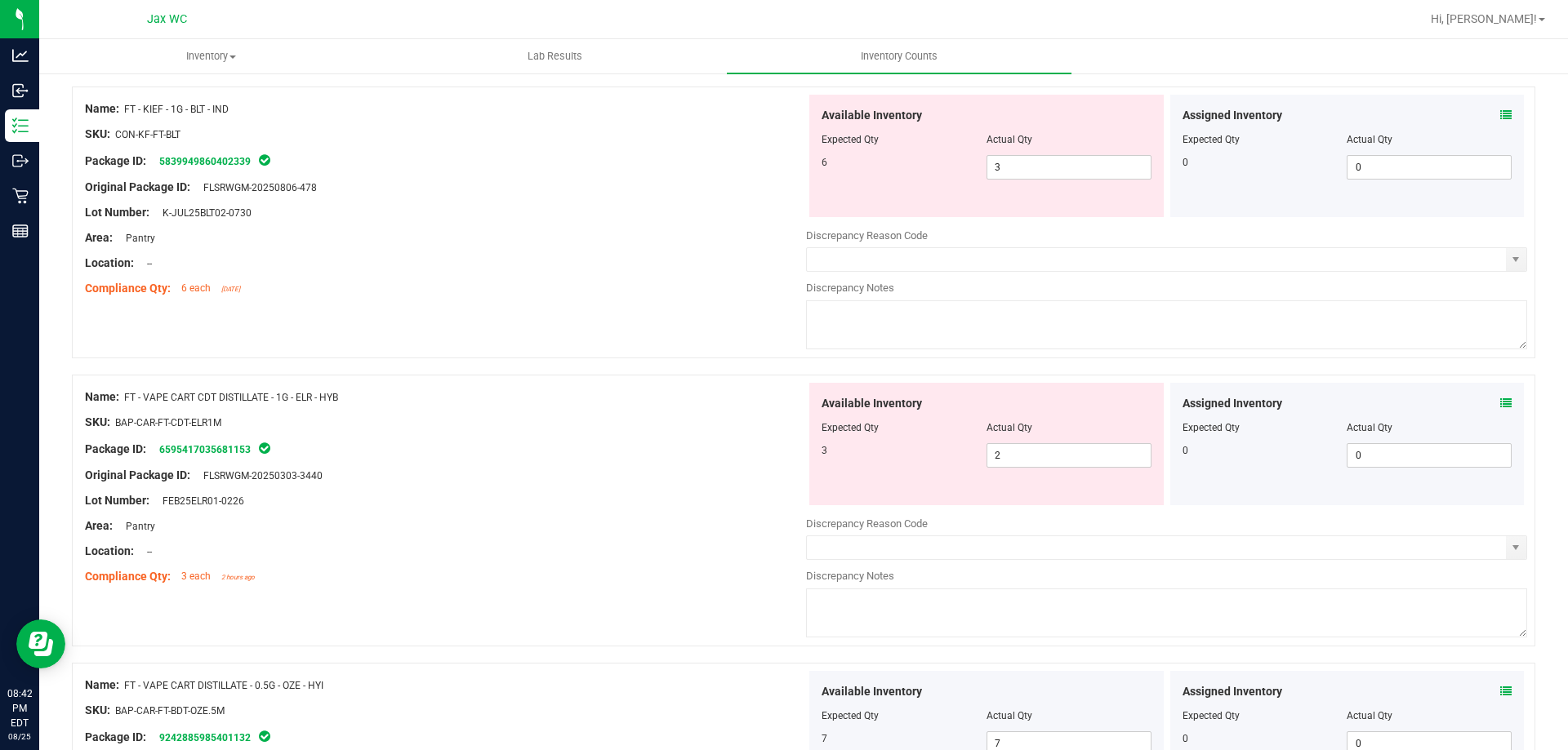
click at [1500, 401] on icon at bounding box center [1506, 404] width 12 height 12
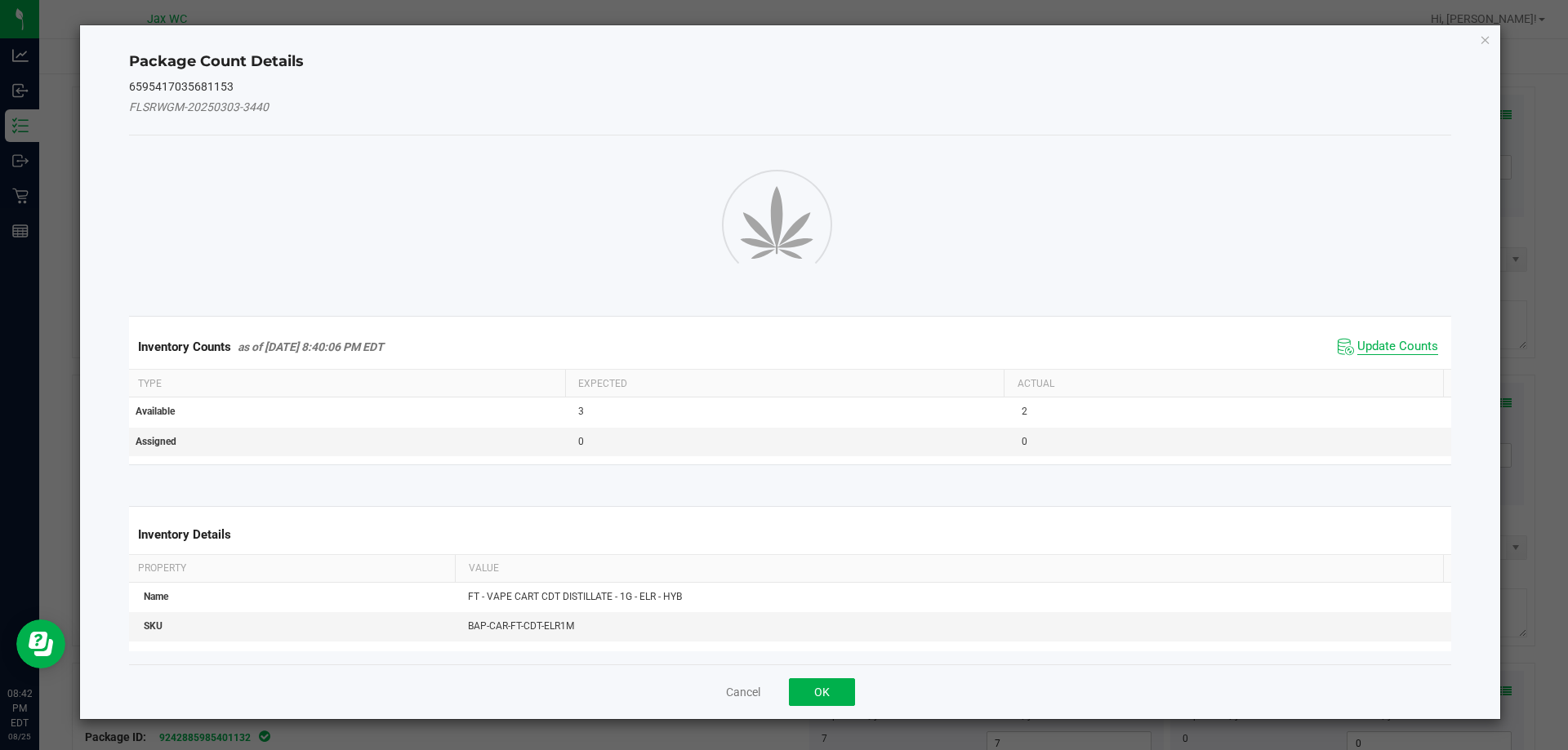
click at [1388, 346] on span "Update Counts" at bounding box center [1397, 347] width 81 height 17
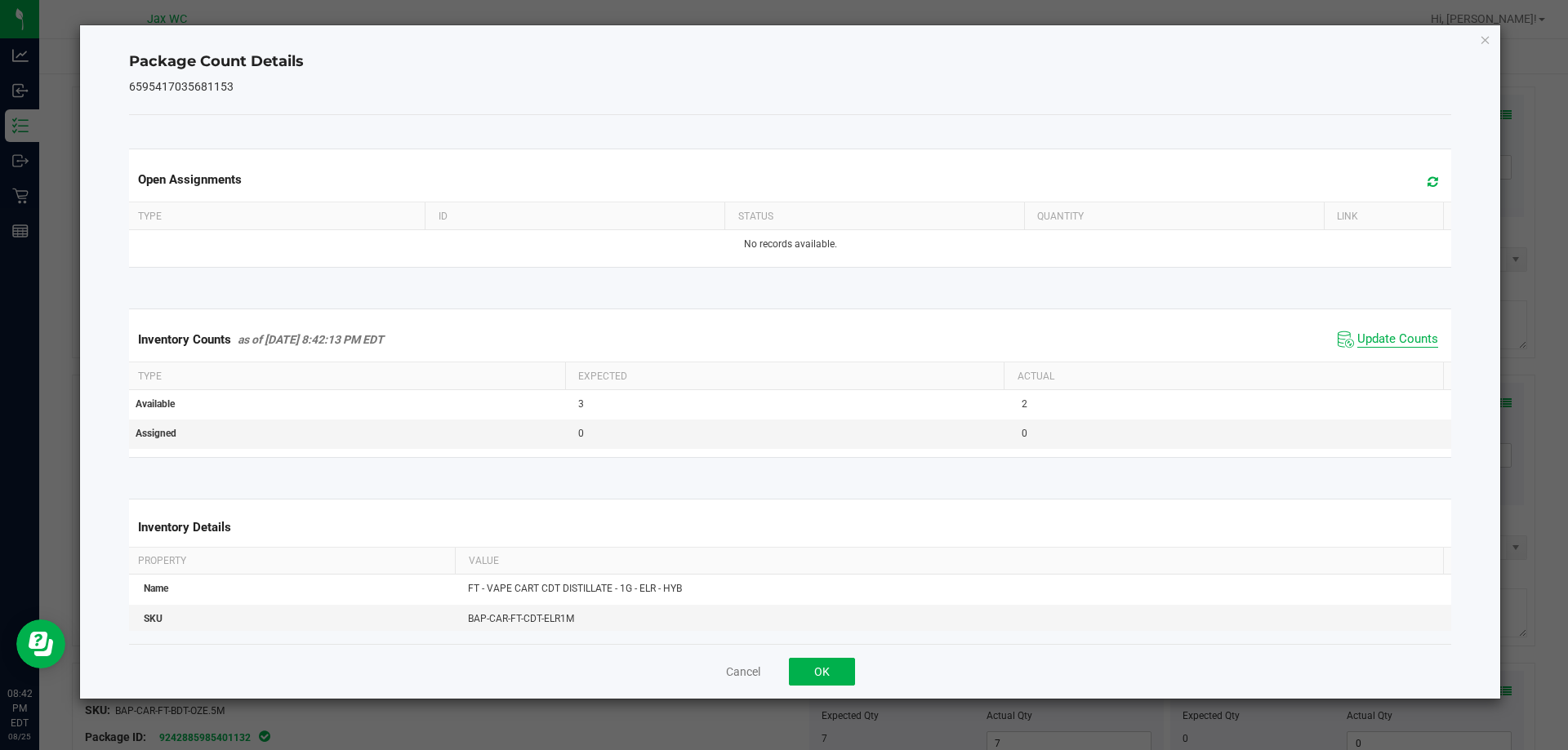
click at [1357, 341] on span "Update Counts" at bounding box center [1397, 340] width 81 height 17
click at [808, 675] on button "OK" at bounding box center [822, 671] width 66 height 27
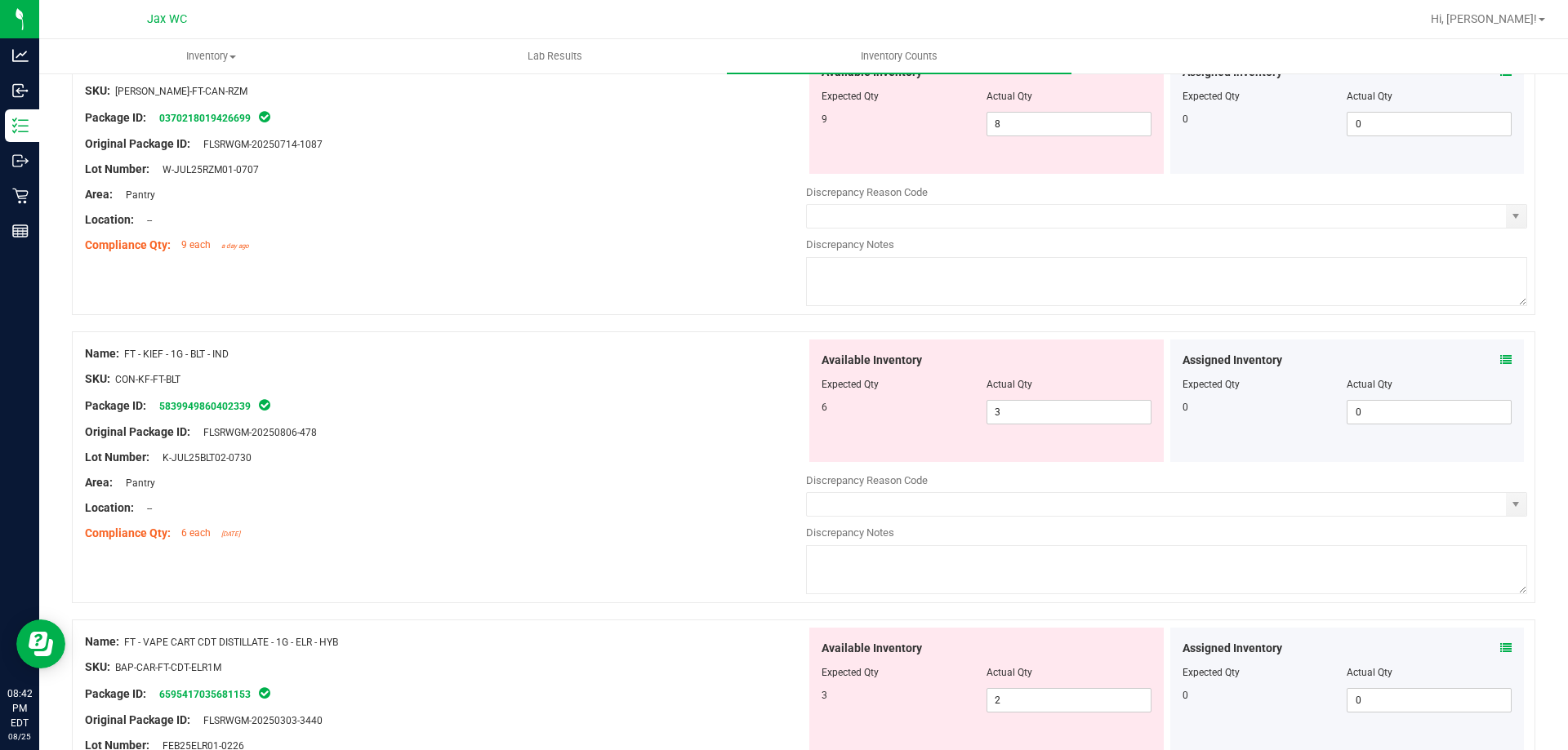
scroll to position [0, 0]
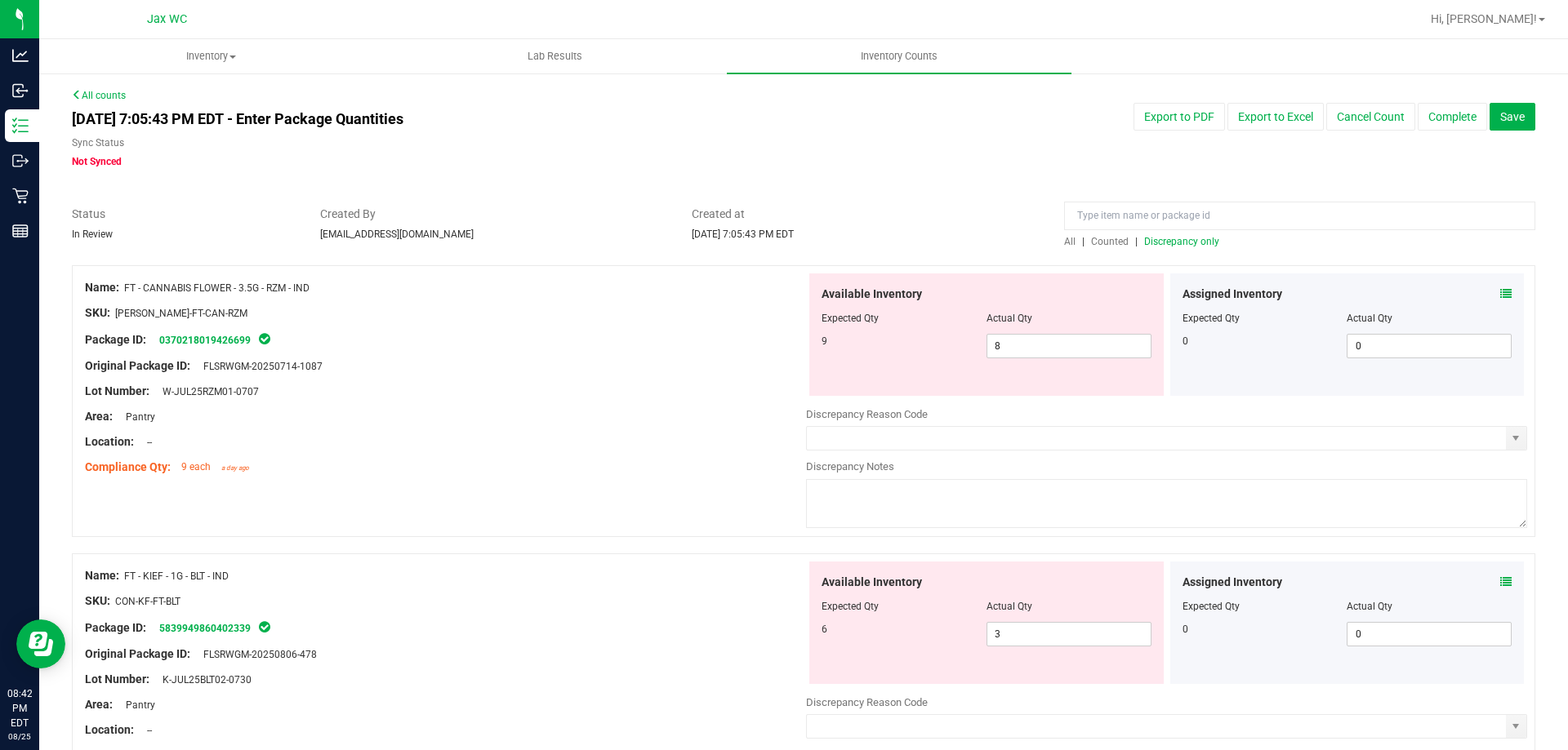
click at [1166, 242] on span "Discrepancy only" at bounding box center [1181, 242] width 75 height 12
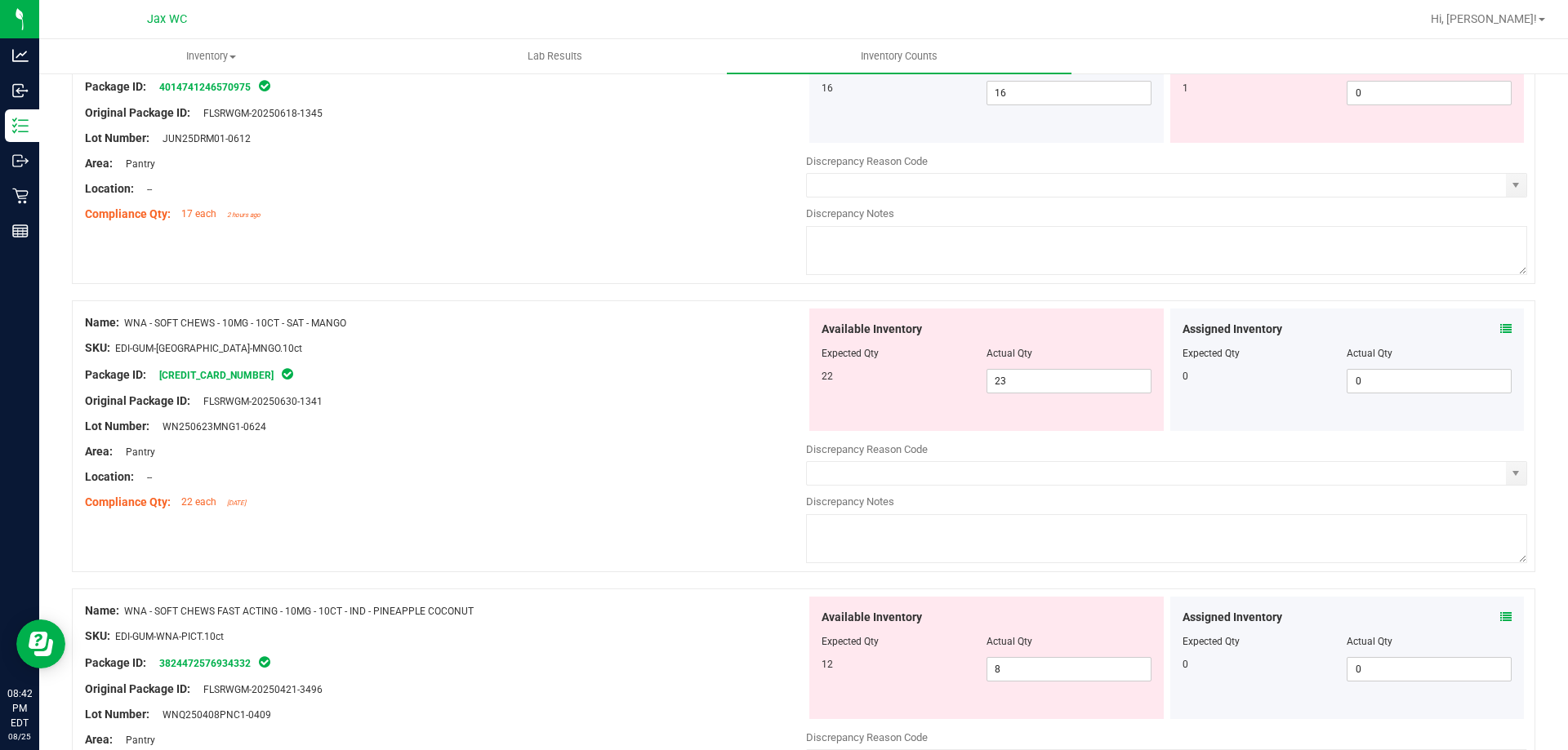
scroll to position [3895, 0]
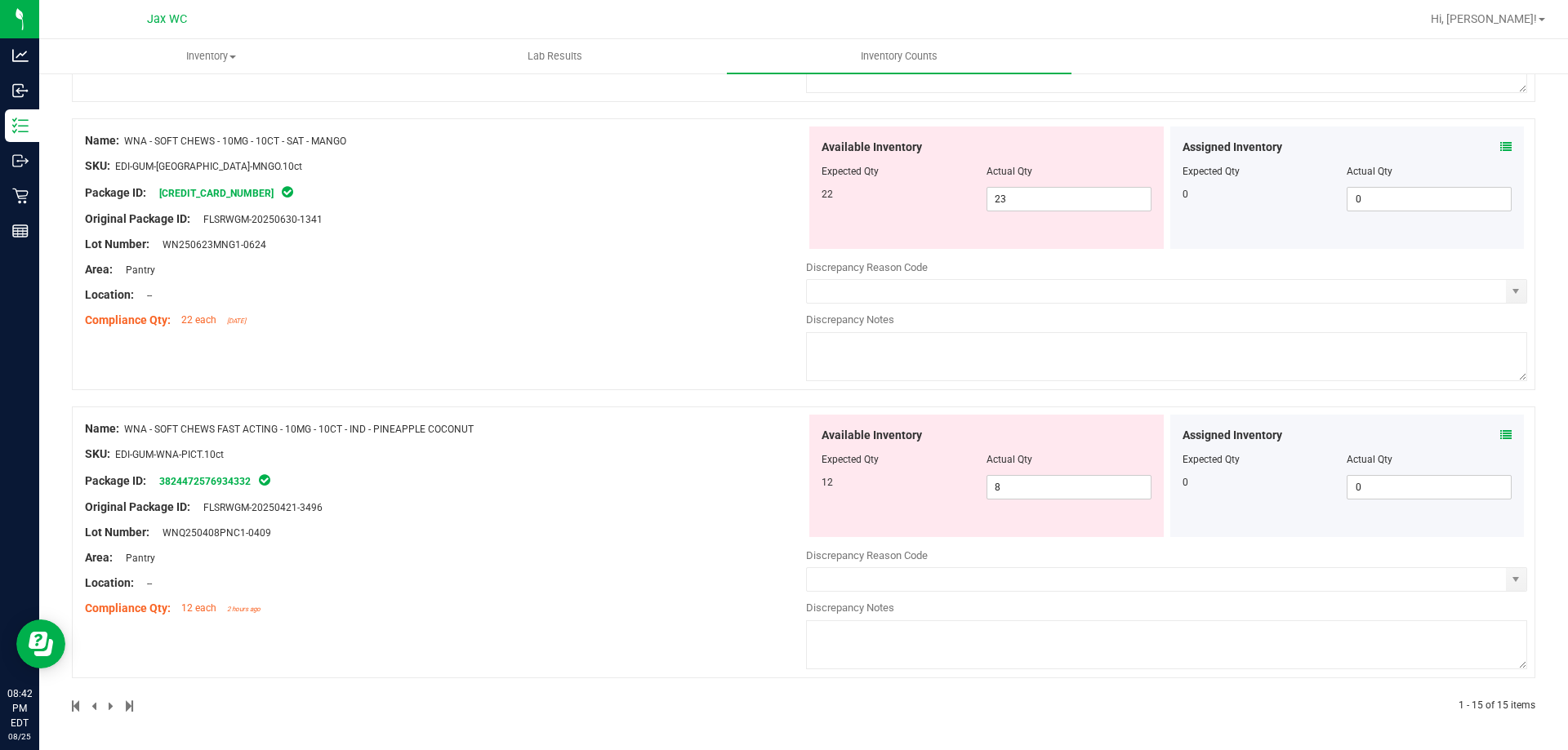
click at [1500, 438] on icon at bounding box center [1506, 435] width 12 height 12
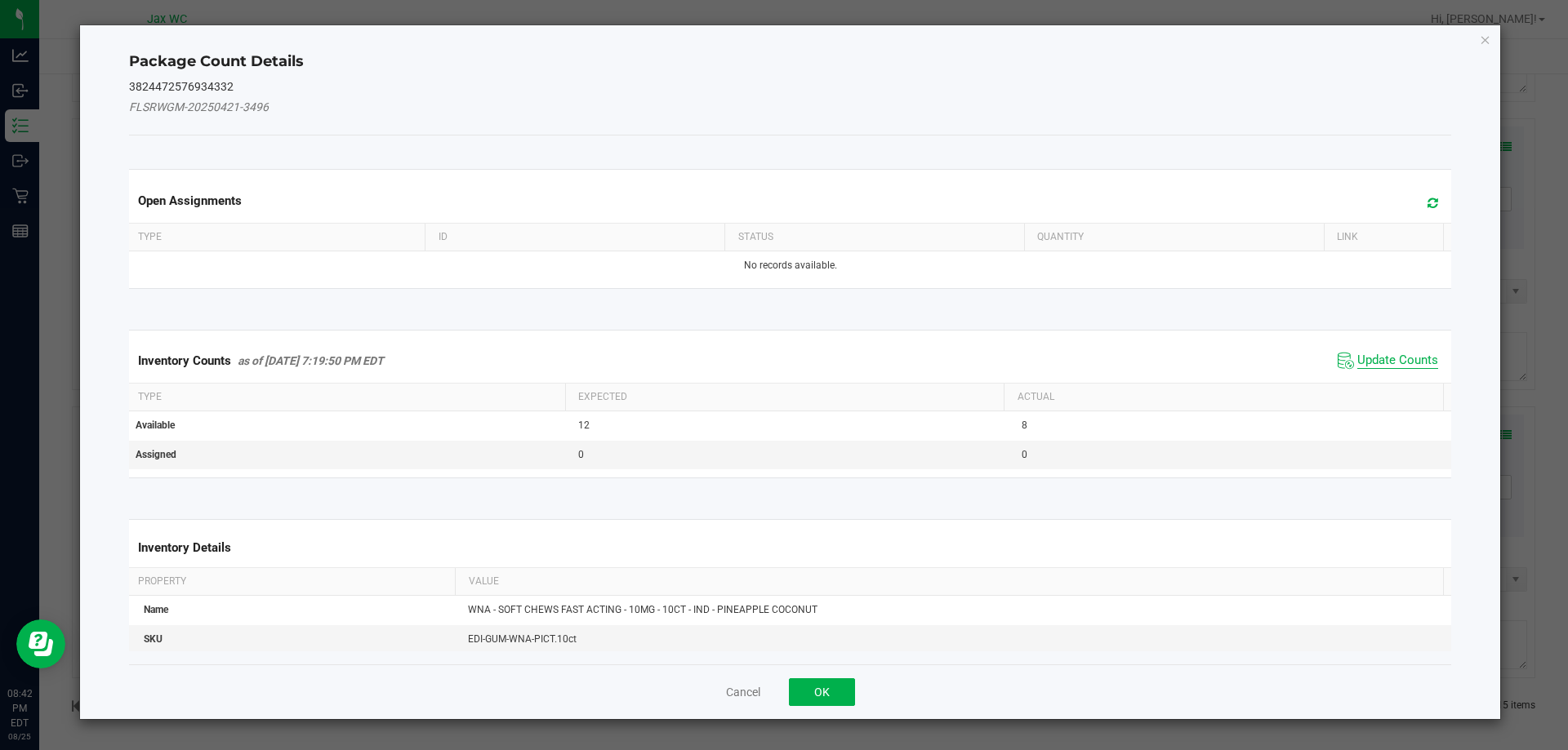
click at [1389, 359] on span "Update Counts" at bounding box center [1397, 361] width 81 height 17
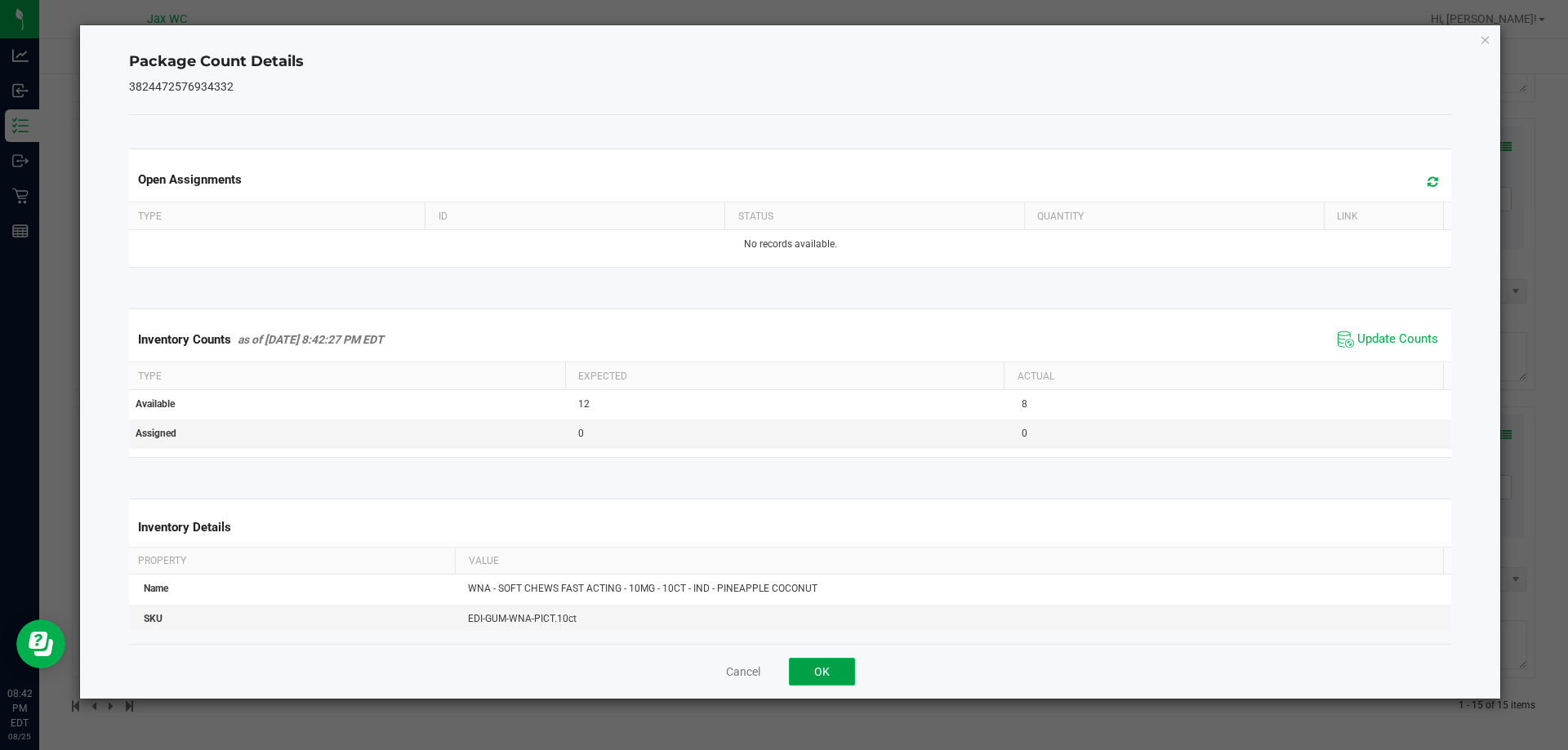
click at [816, 676] on button "OK" at bounding box center [822, 671] width 66 height 27
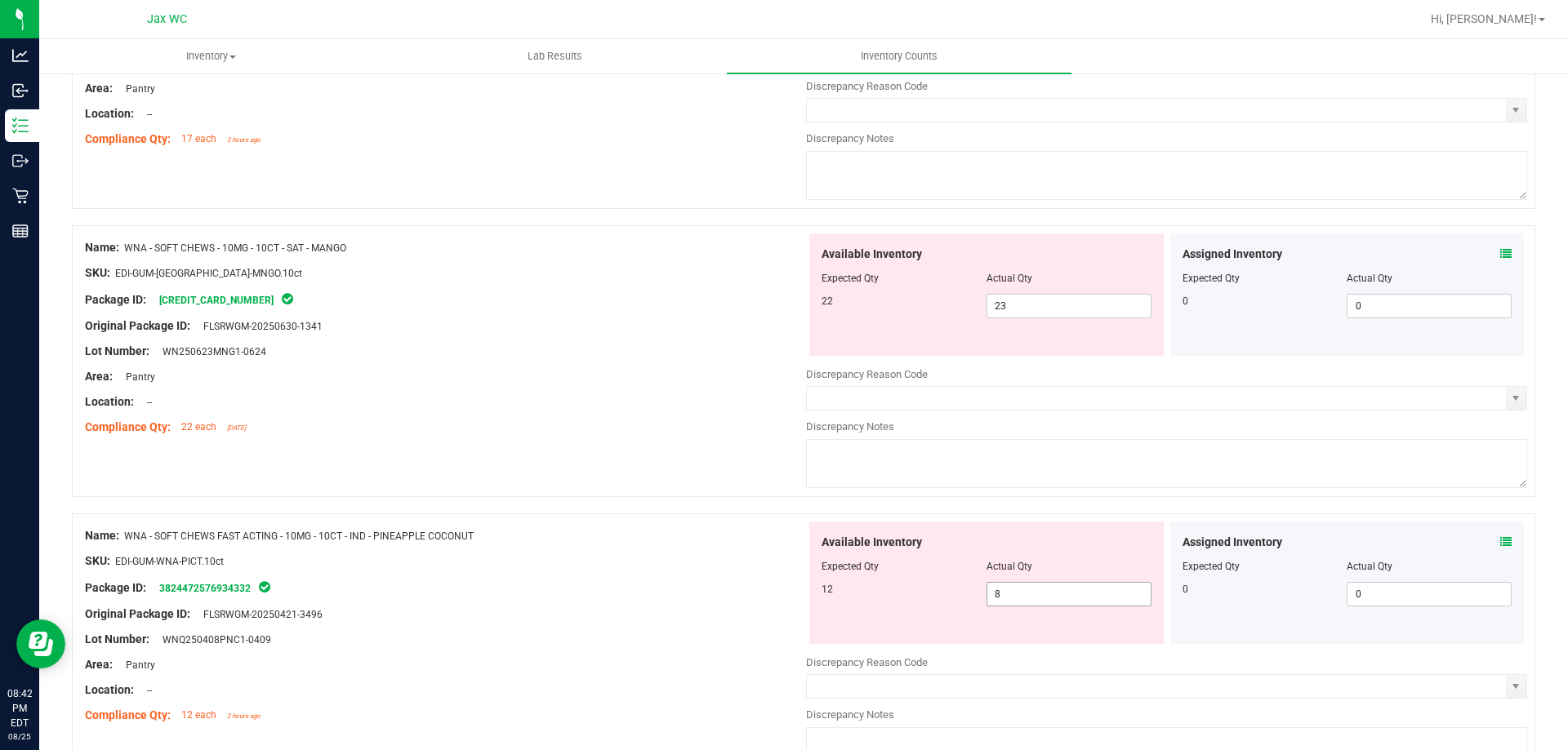
scroll to position [3731, 0]
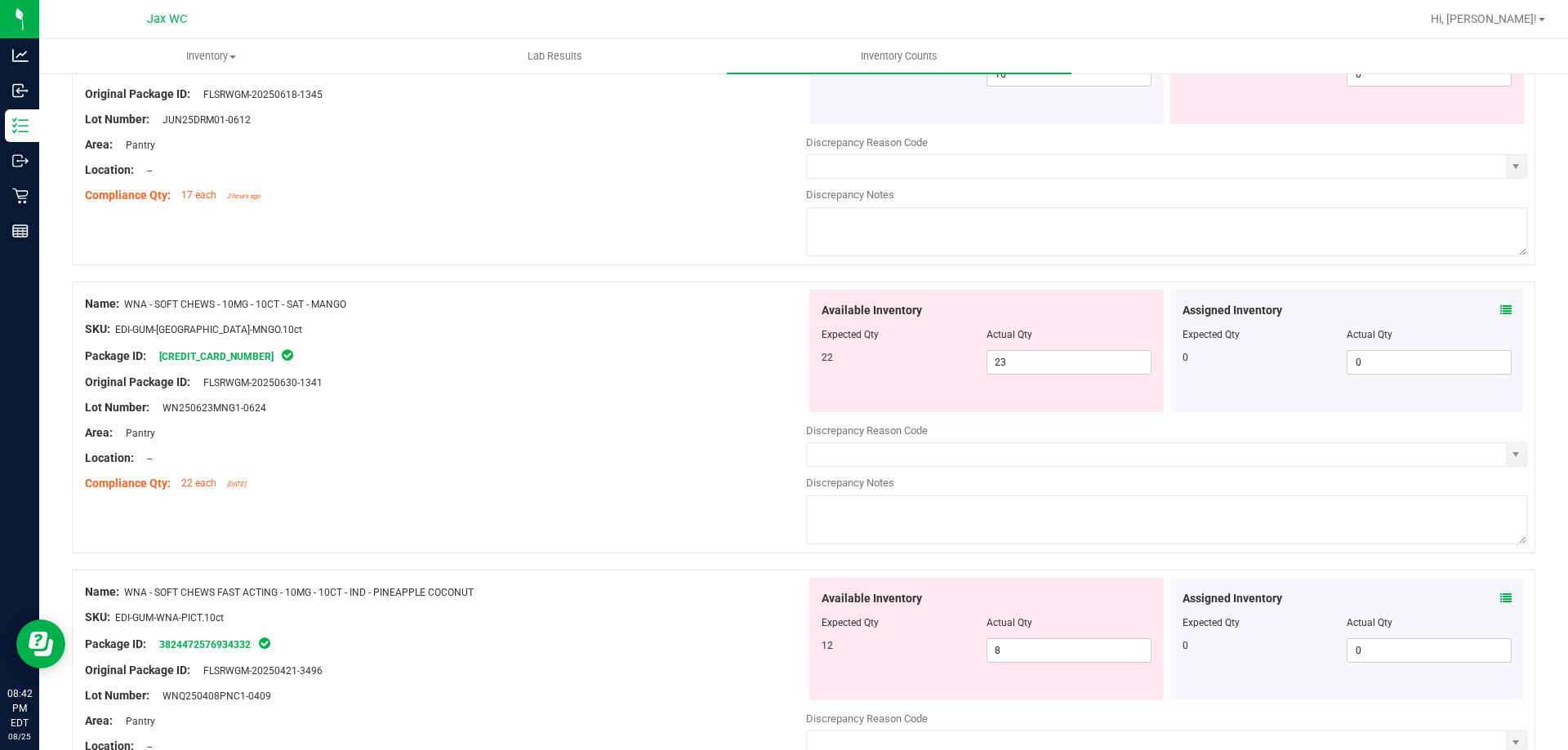
click at [1487, 312] on div "Assigned Inventory" at bounding box center [1347, 311] width 330 height 17
click at [1500, 305] on icon at bounding box center [1506, 311] width 12 height 12
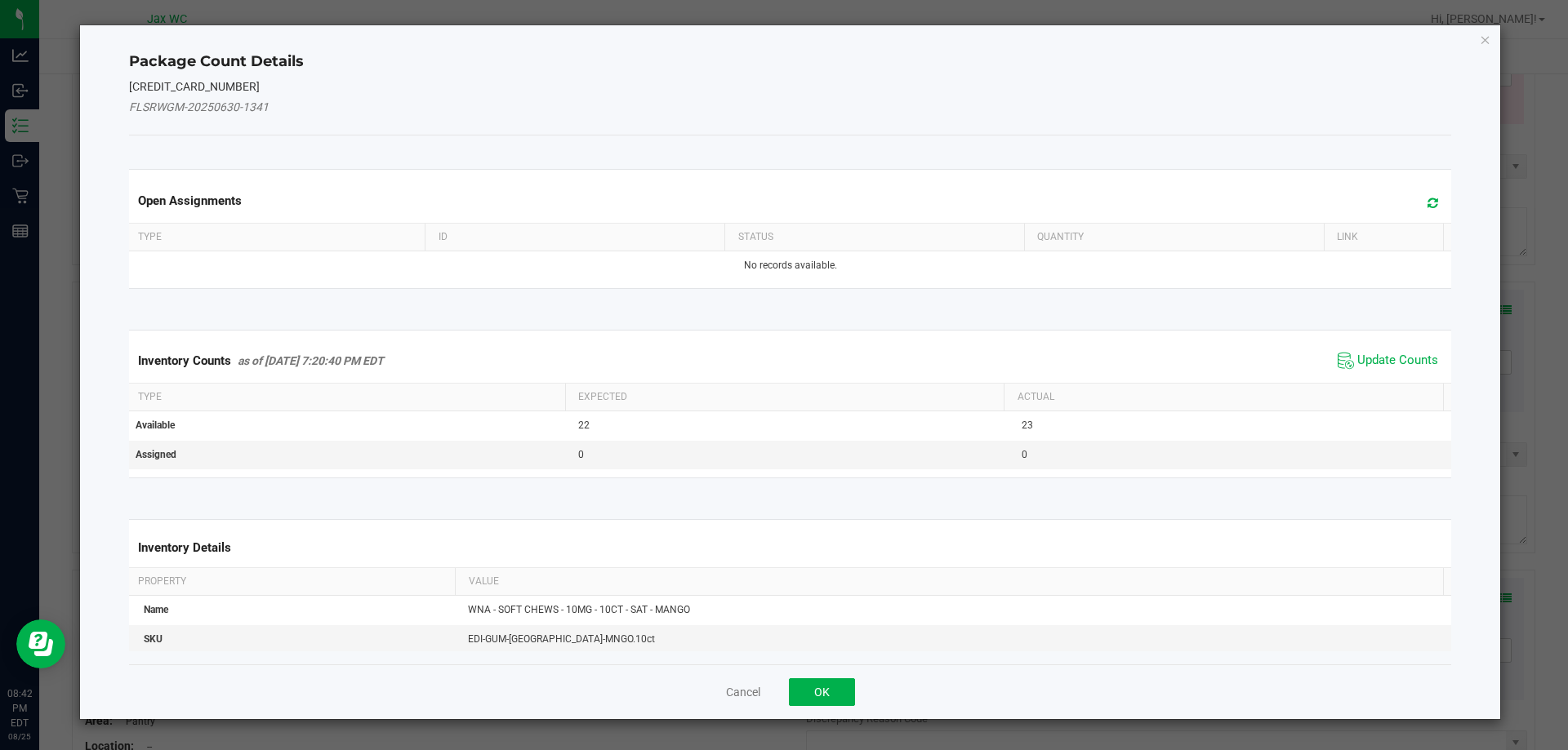
click at [1341, 357] on span "Update Counts" at bounding box center [1387, 360] width 109 height 24
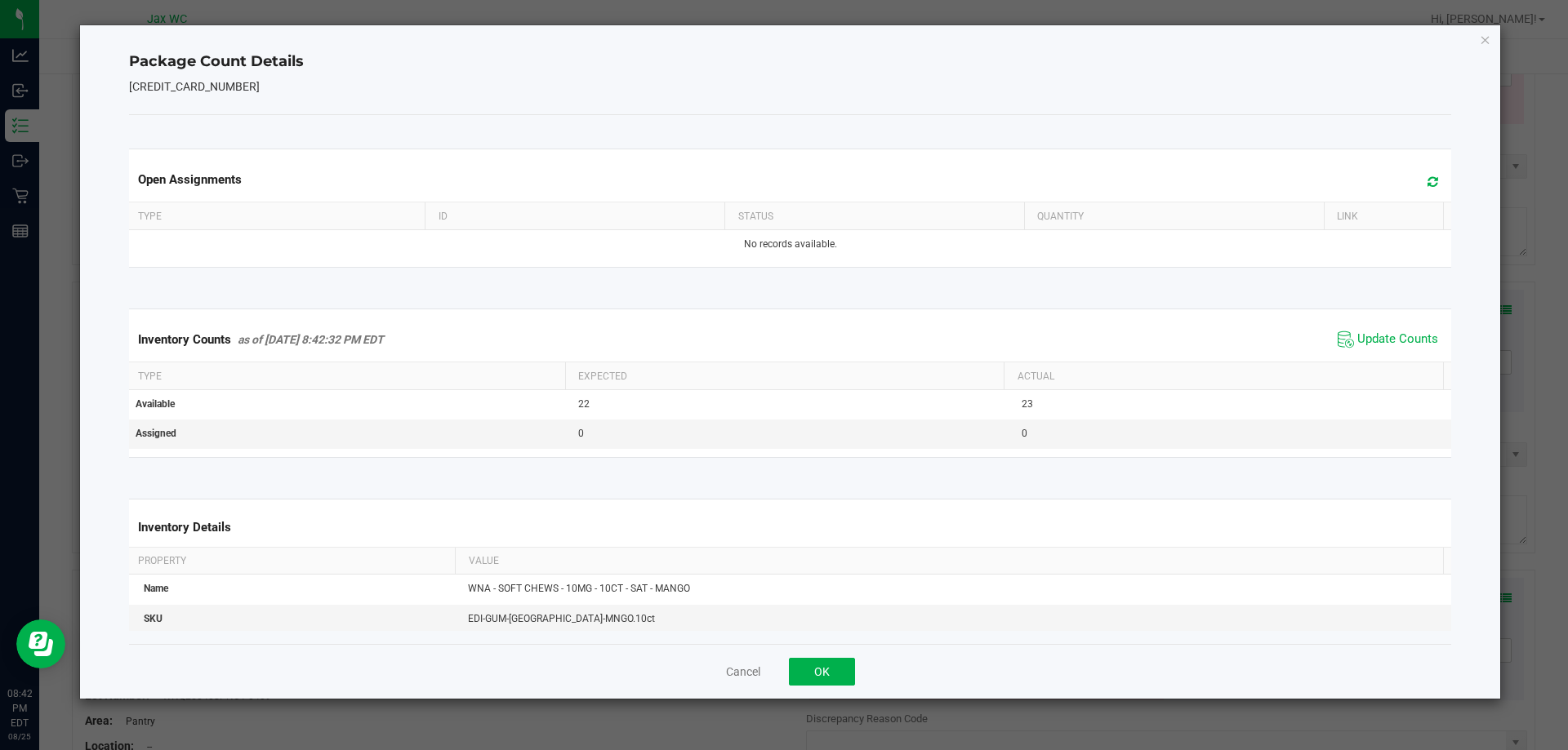
click at [827, 654] on div "Cancel OK" at bounding box center [790, 672] width 1323 height 55
click at [827, 665] on button "OK" at bounding box center [822, 671] width 66 height 27
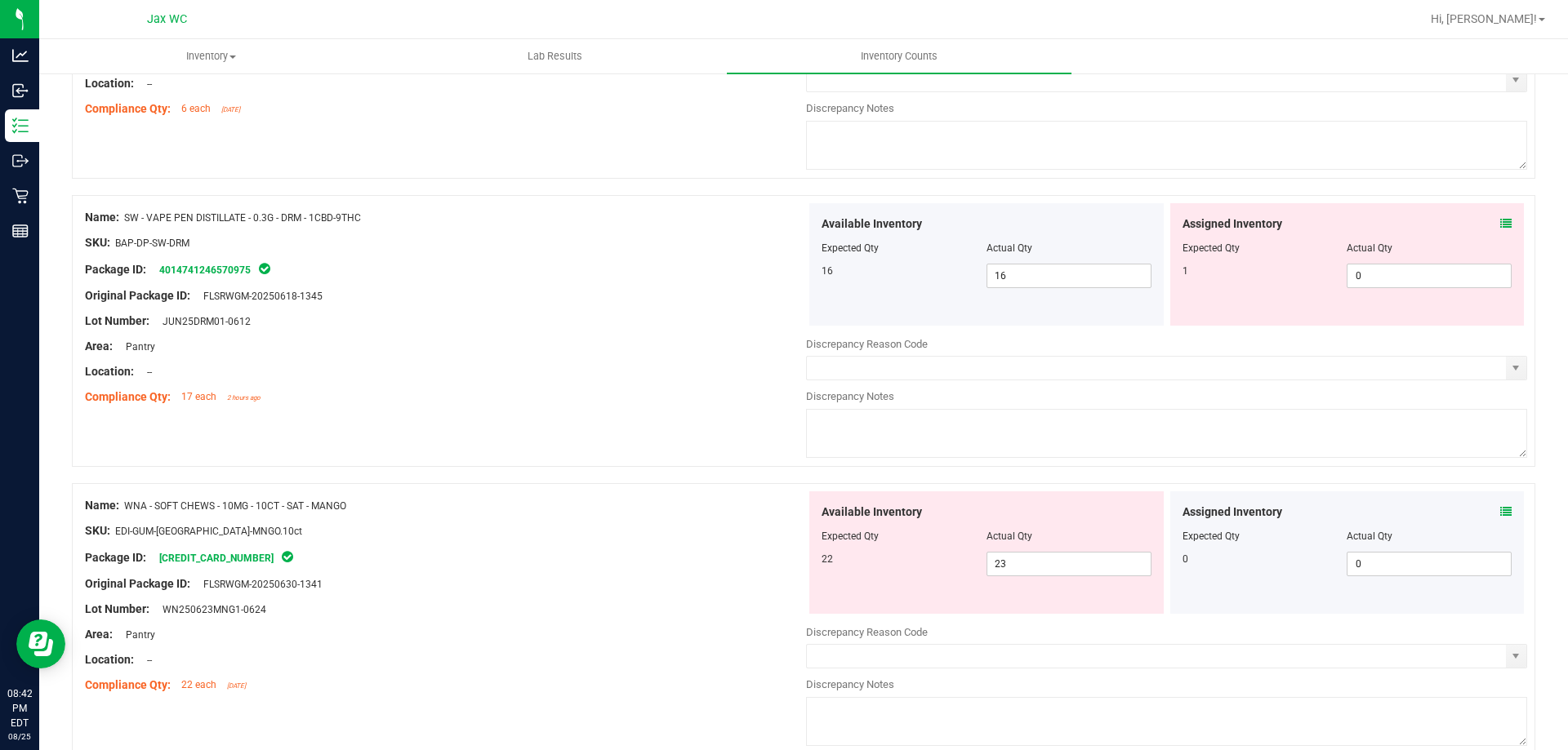
scroll to position [3322, 0]
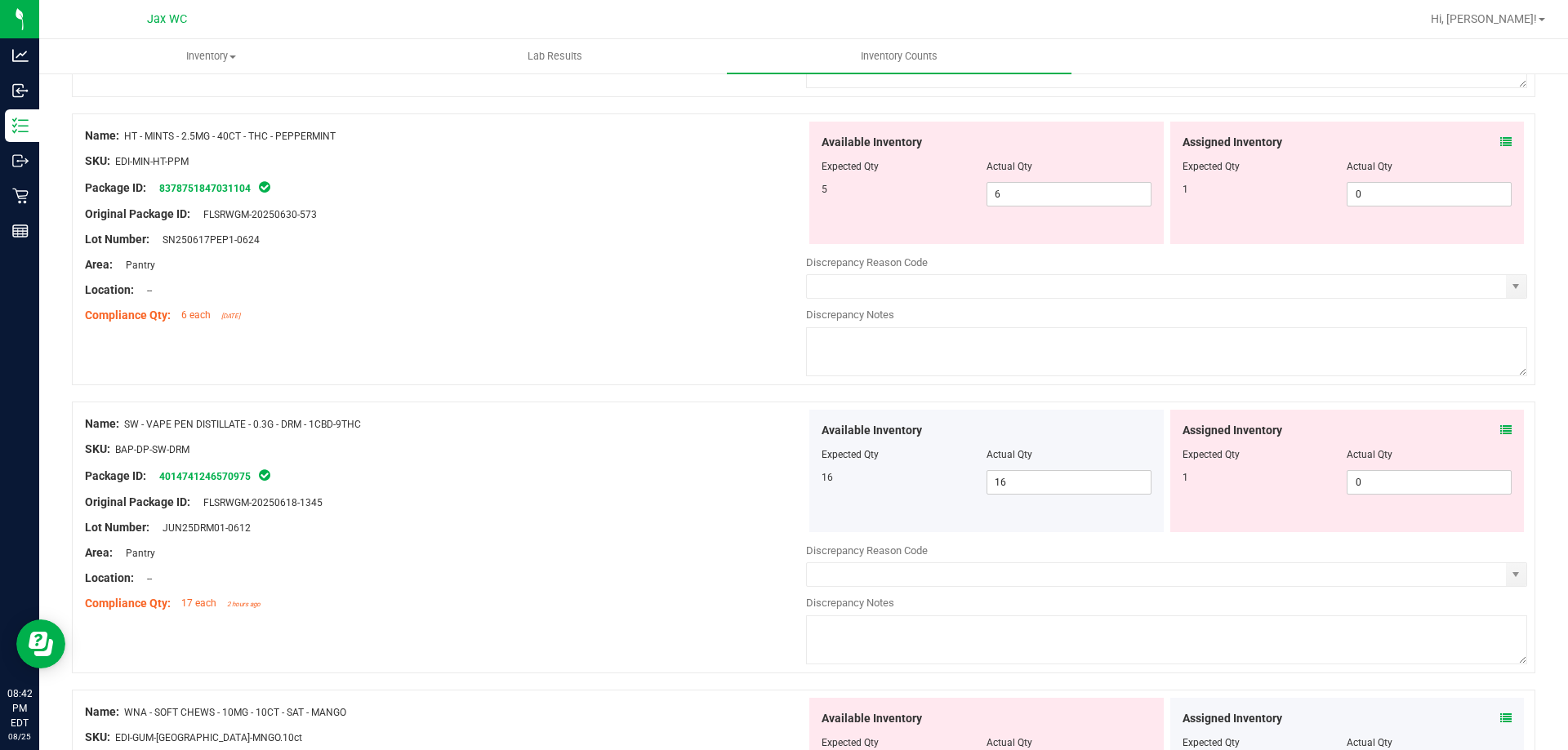
click at [1500, 428] on icon at bounding box center [1506, 430] width 12 height 12
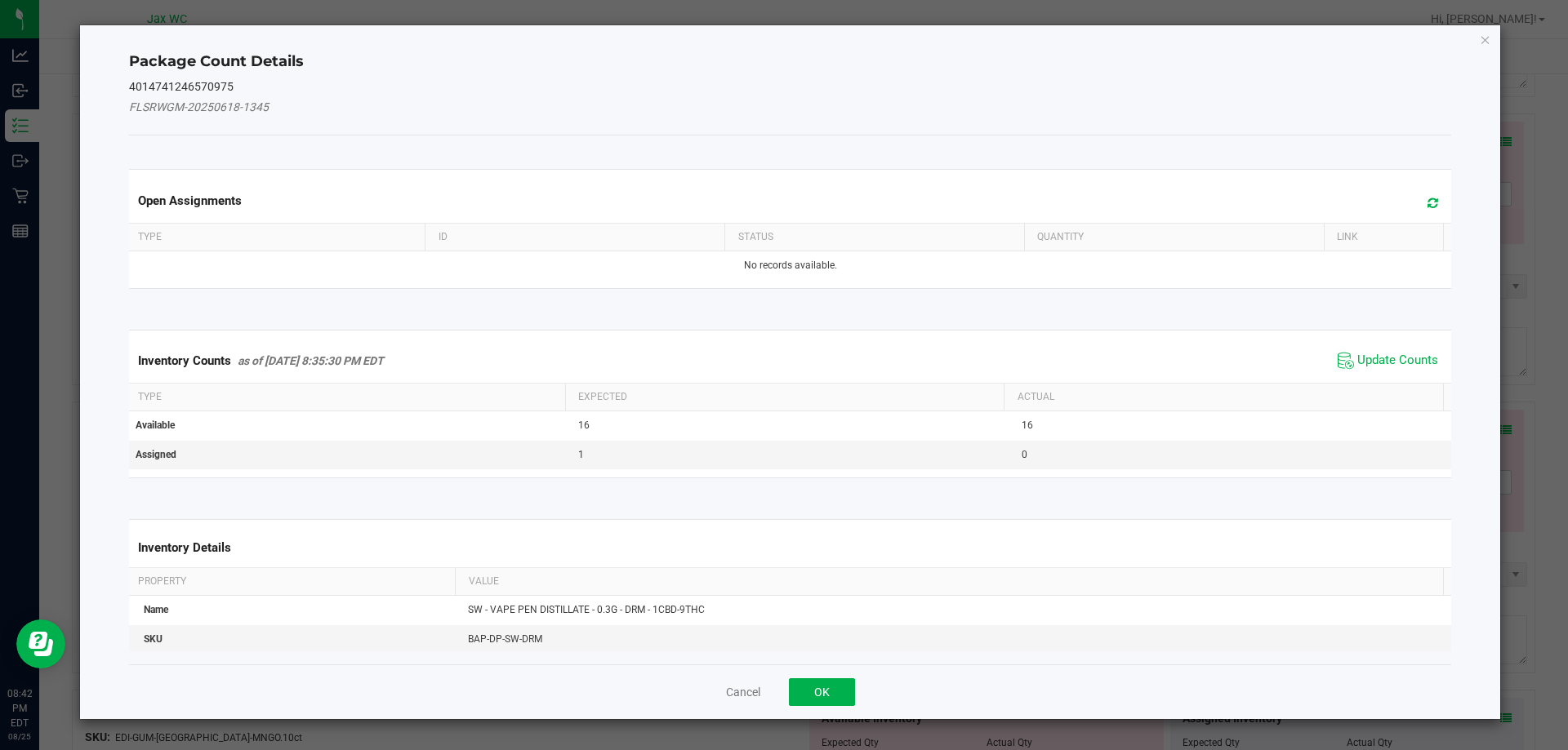
click at [1367, 367] on span "Update Counts" at bounding box center [1397, 361] width 81 height 17
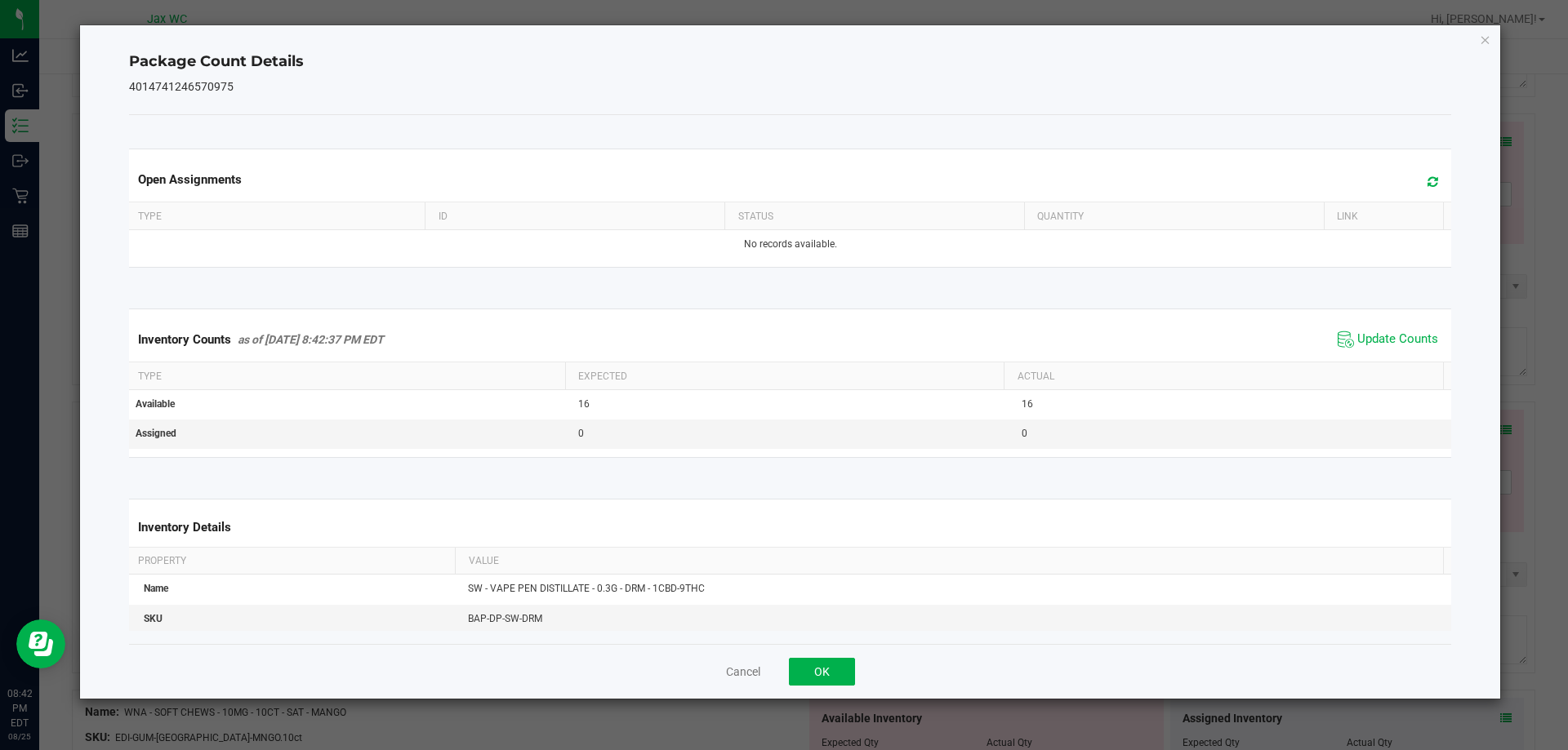
click at [821, 686] on div "Cancel OK" at bounding box center [790, 672] width 1323 height 55
click at [835, 665] on button "OK" at bounding box center [822, 671] width 66 height 27
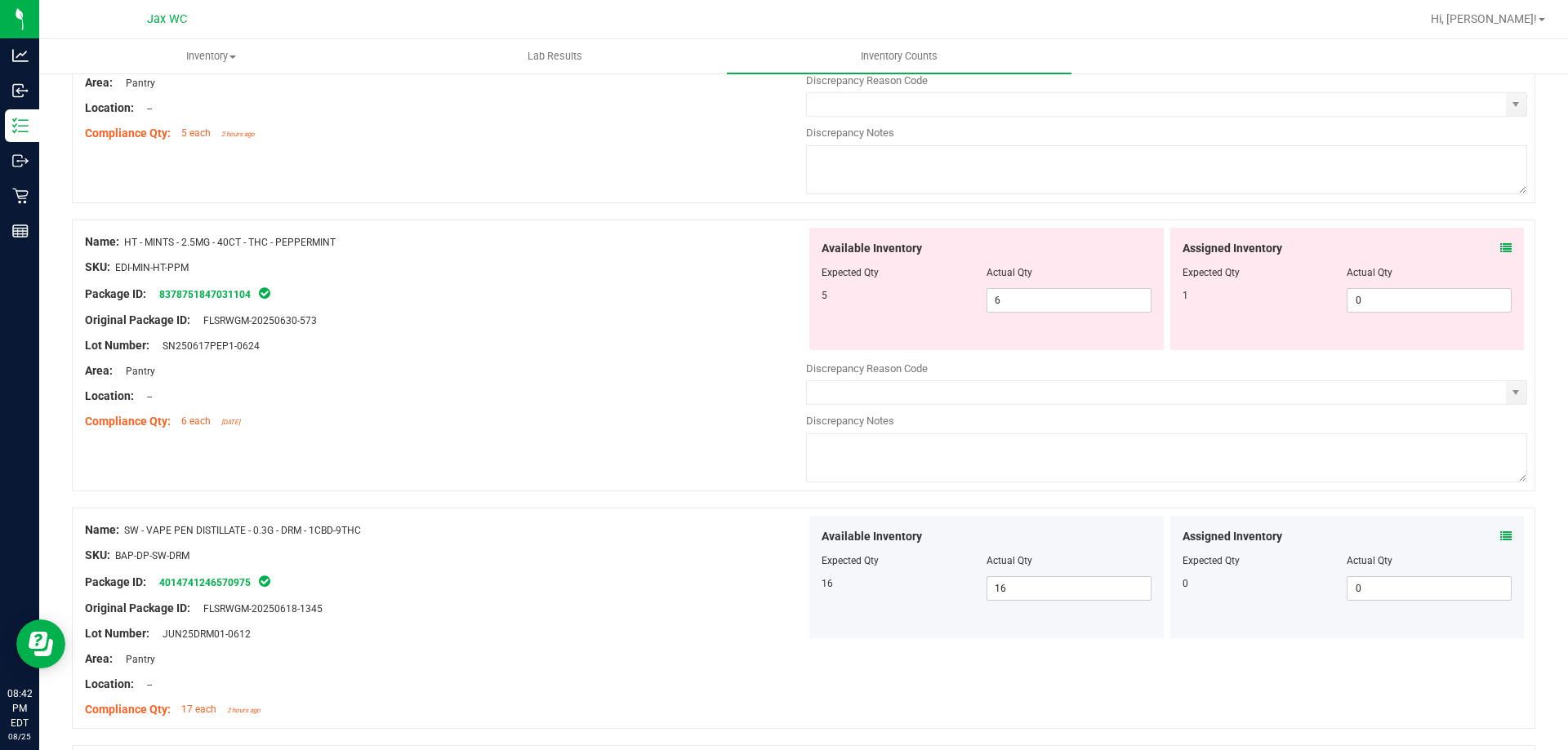
scroll to position [2996, 0]
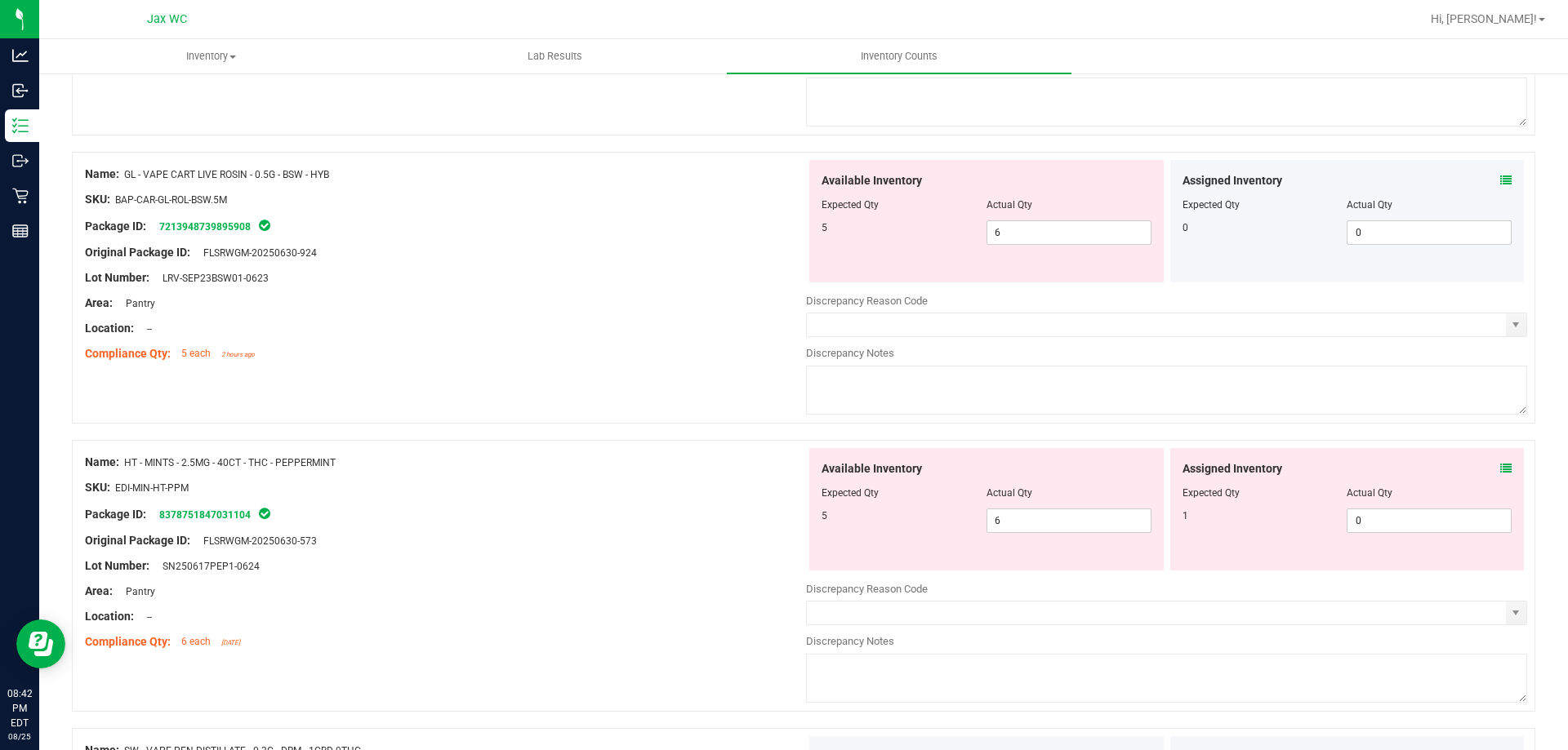
click at [1500, 467] on icon at bounding box center [1506, 468] width 12 height 12
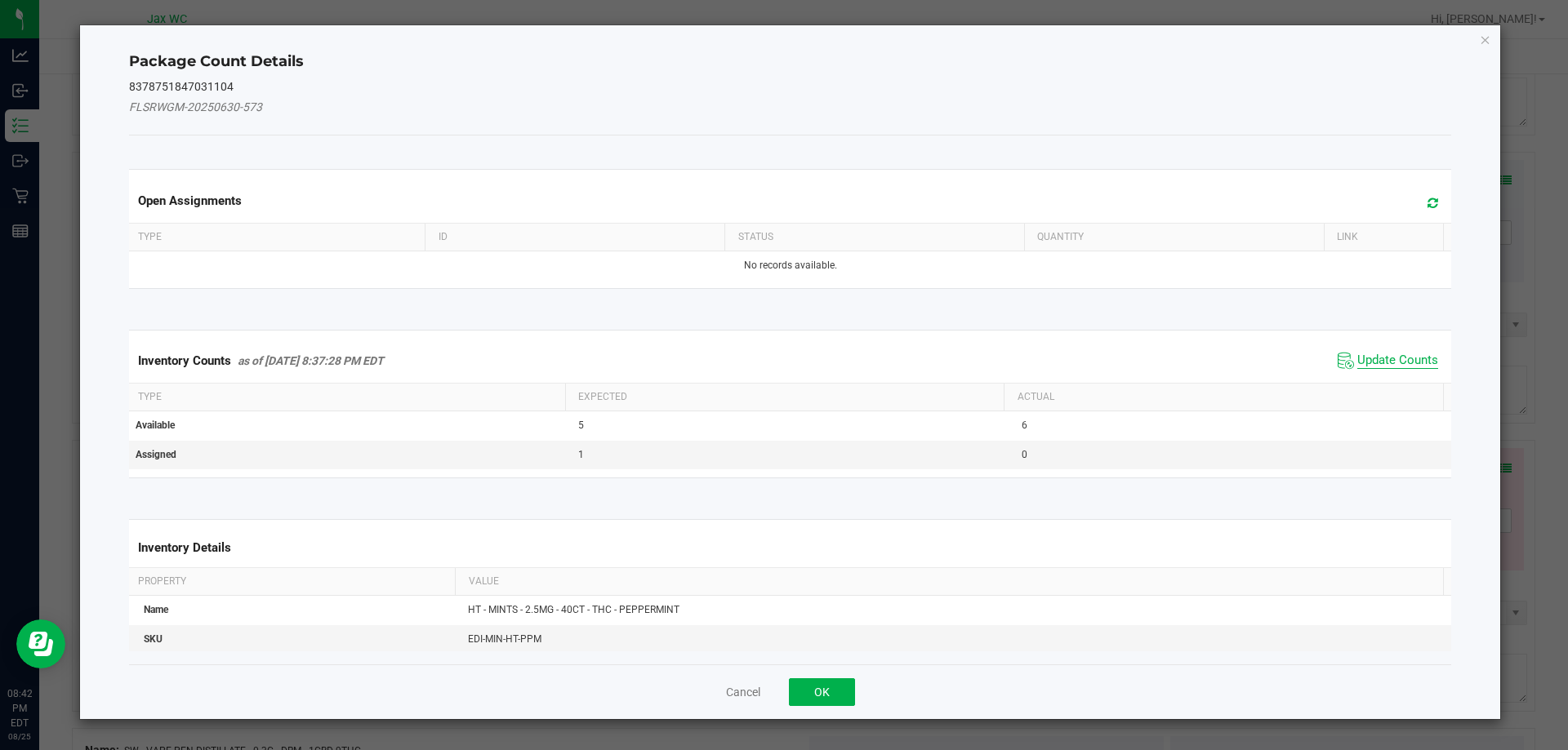
click at [1357, 365] on span "Update Counts" at bounding box center [1397, 361] width 81 height 17
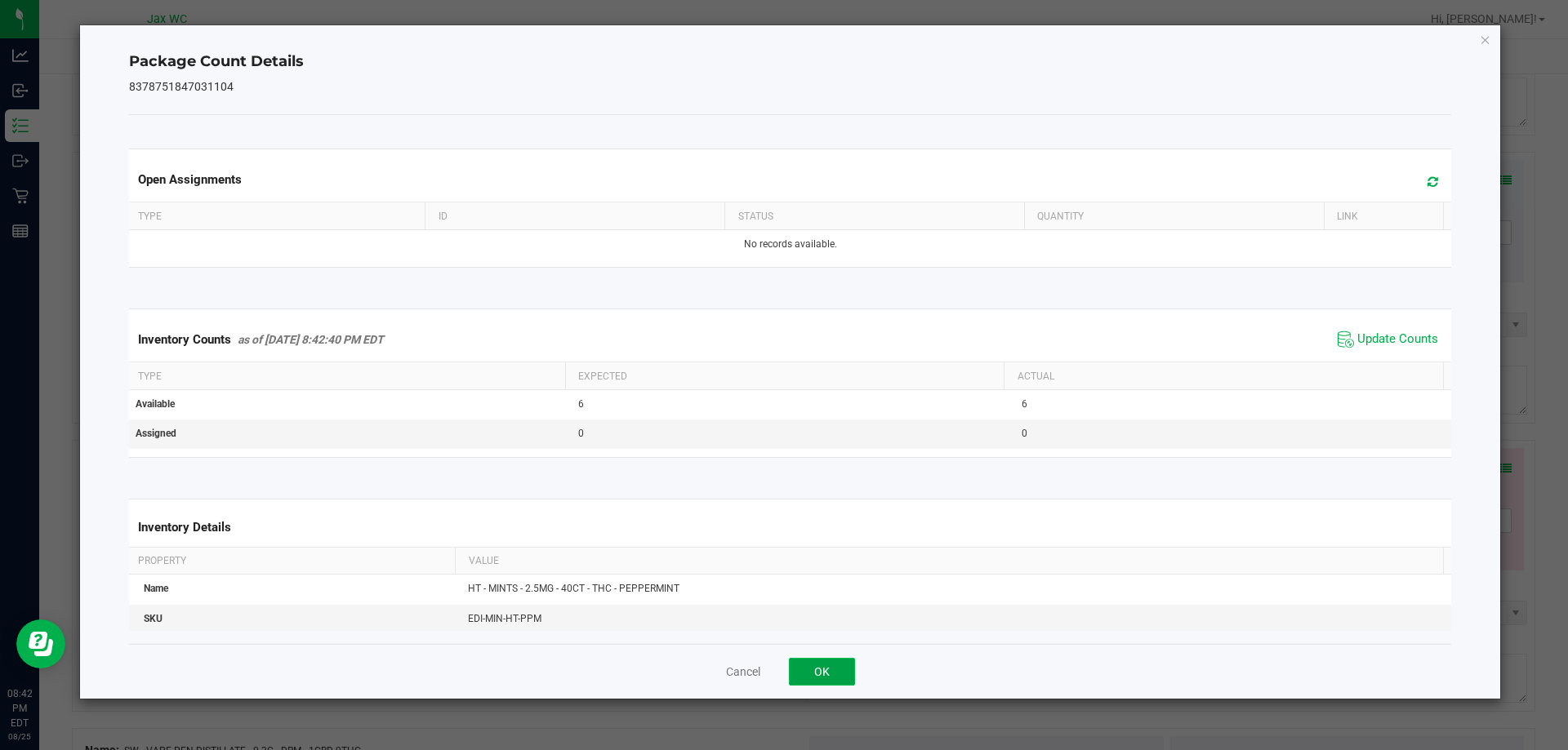
click at [826, 663] on button "OK" at bounding box center [822, 671] width 66 height 27
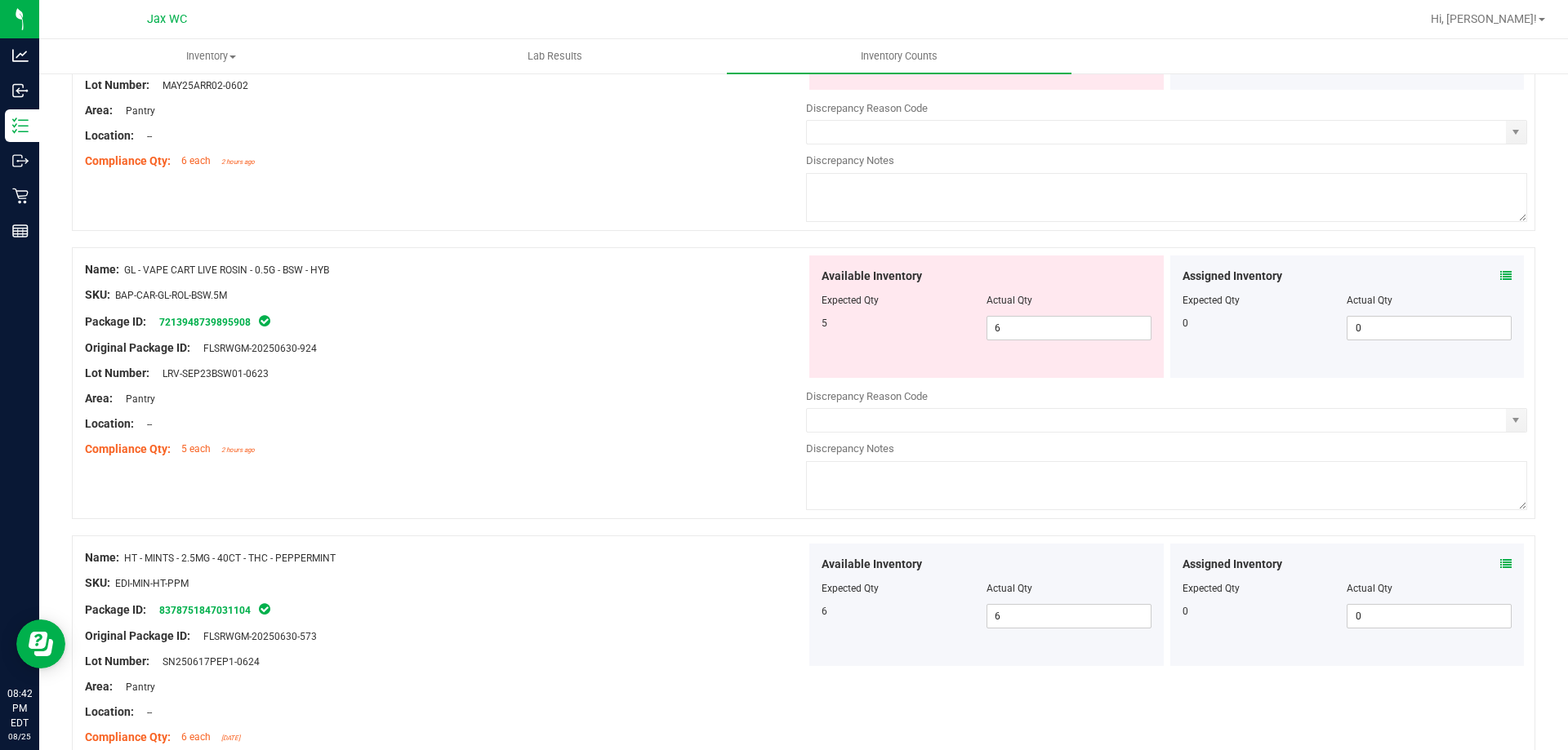
scroll to position [2669, 0]
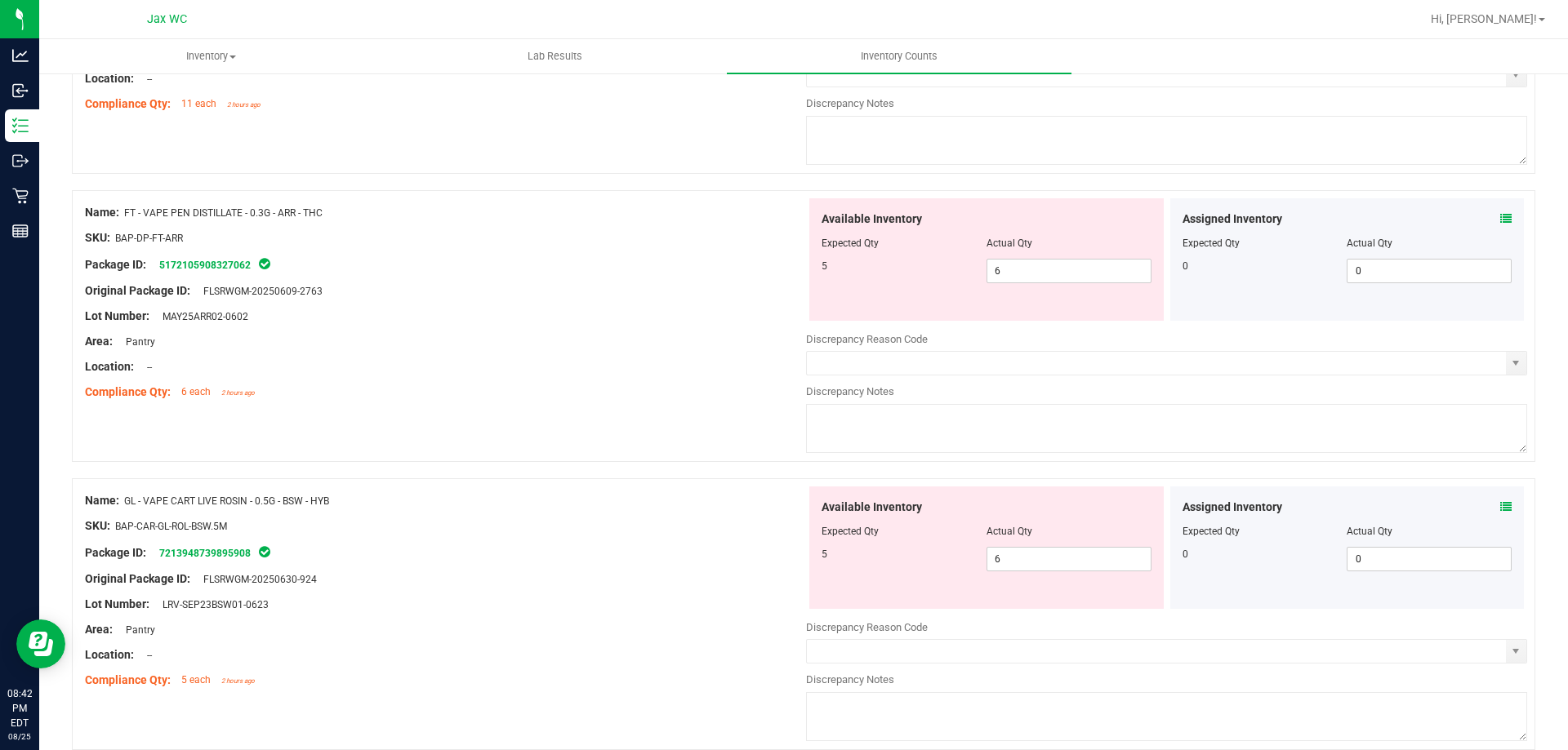
click at [1482, 507] on div "Assigned Inventory" at bounding box center [1347, 507] width 330 height 17
click at [1500, 506] on icon at bounding box center [1506, 507] width 12 height 12
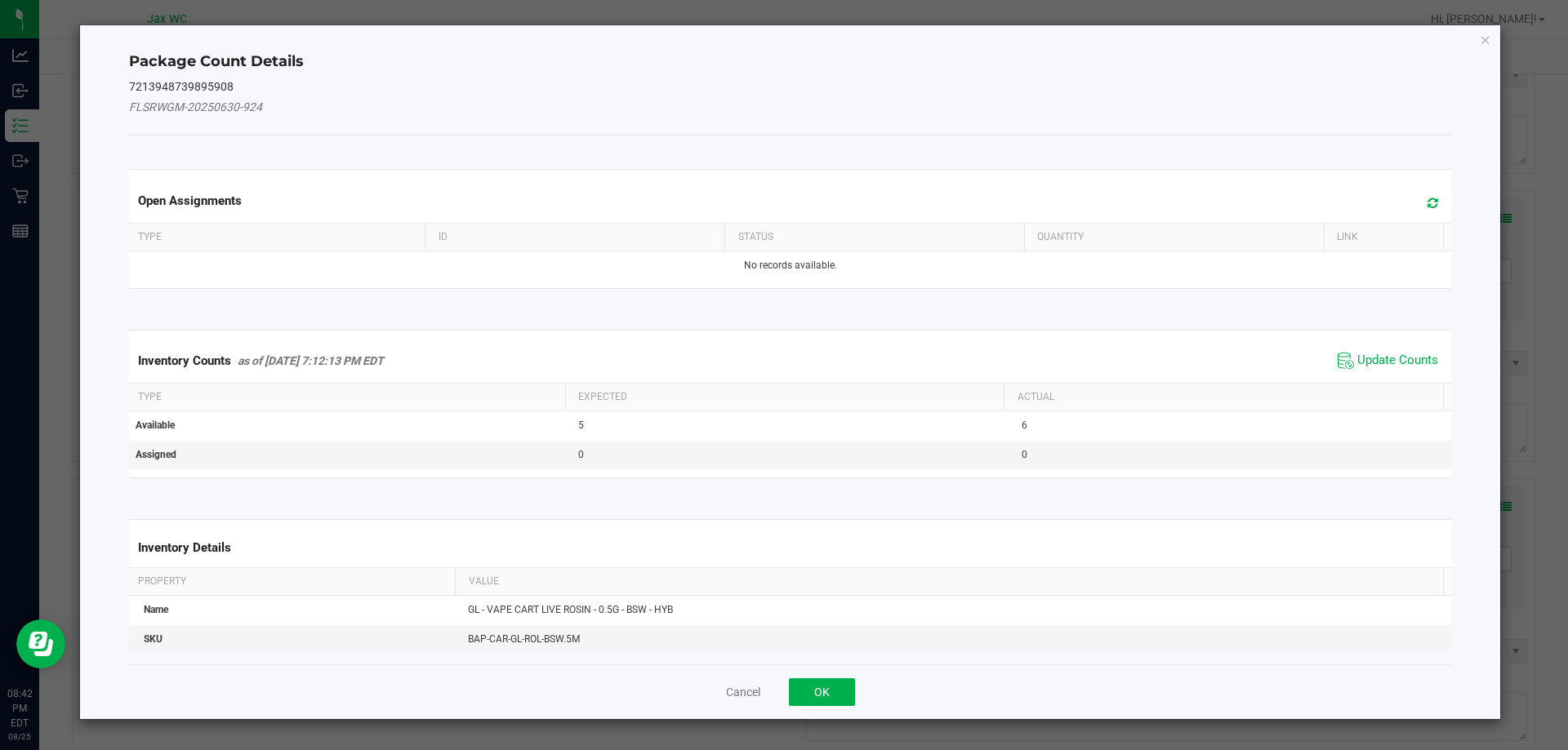
click at [1373, 373] on div "Inventory Counts as of [DATE] 7:12:13 PM EDT Update Counts" at bounding box center [790, 360] width 1330 height 44
click at [1366, 356] on span "Update Counts" at bounding box center [1397, 361] width 81 height 17
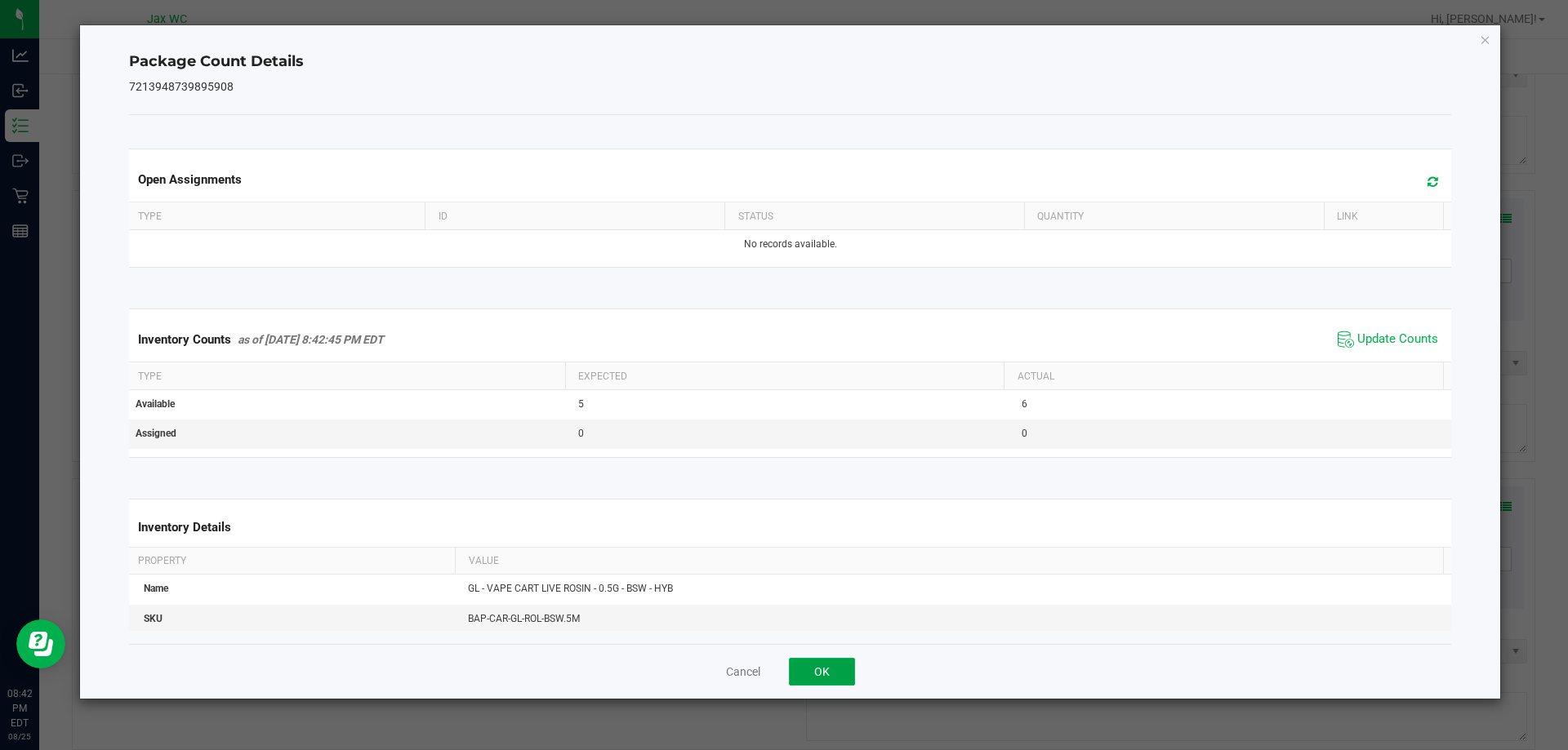
click at [821, 659] on button "OK" at bounding box center [822, 671] width 66 height 27
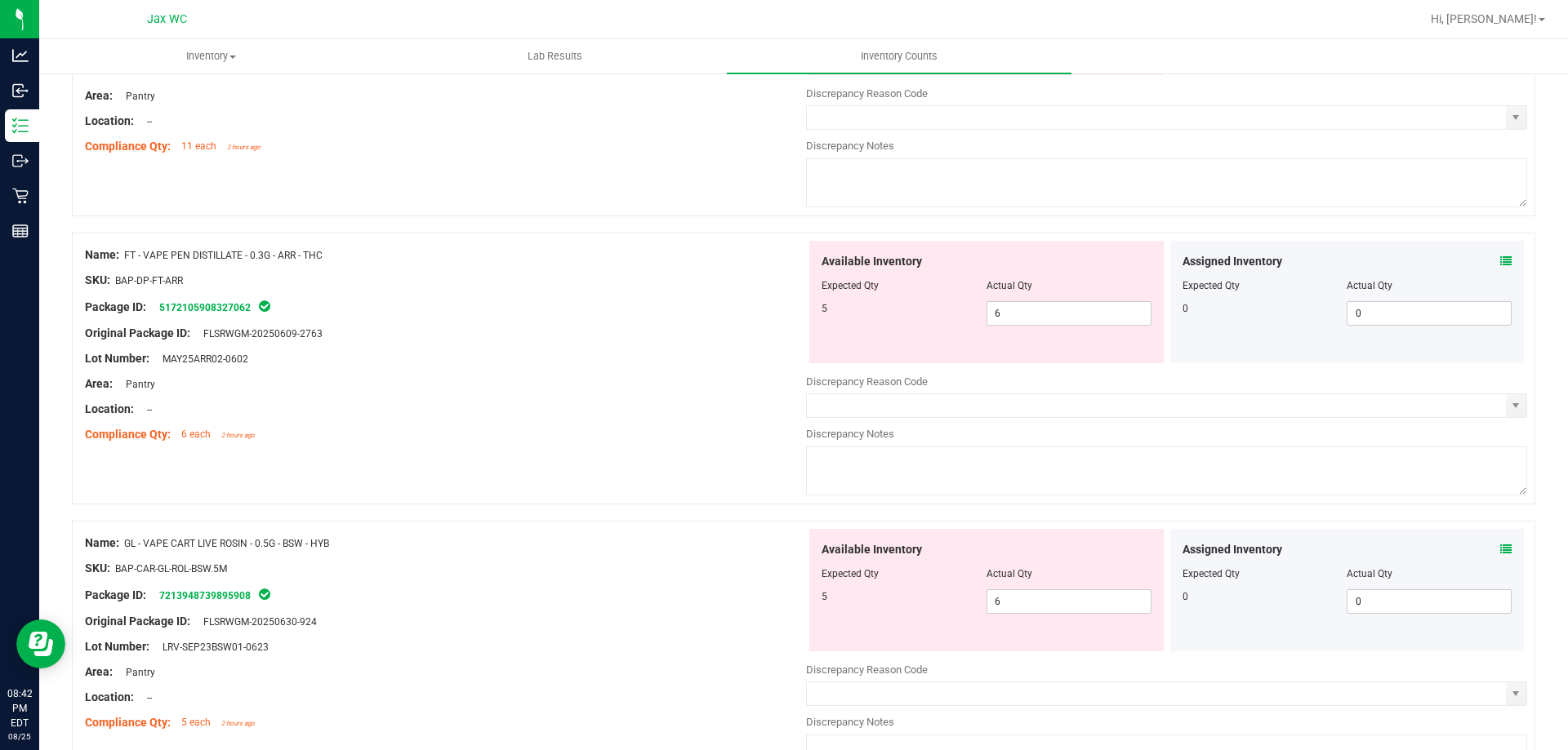
scroll to position [2588, 0]
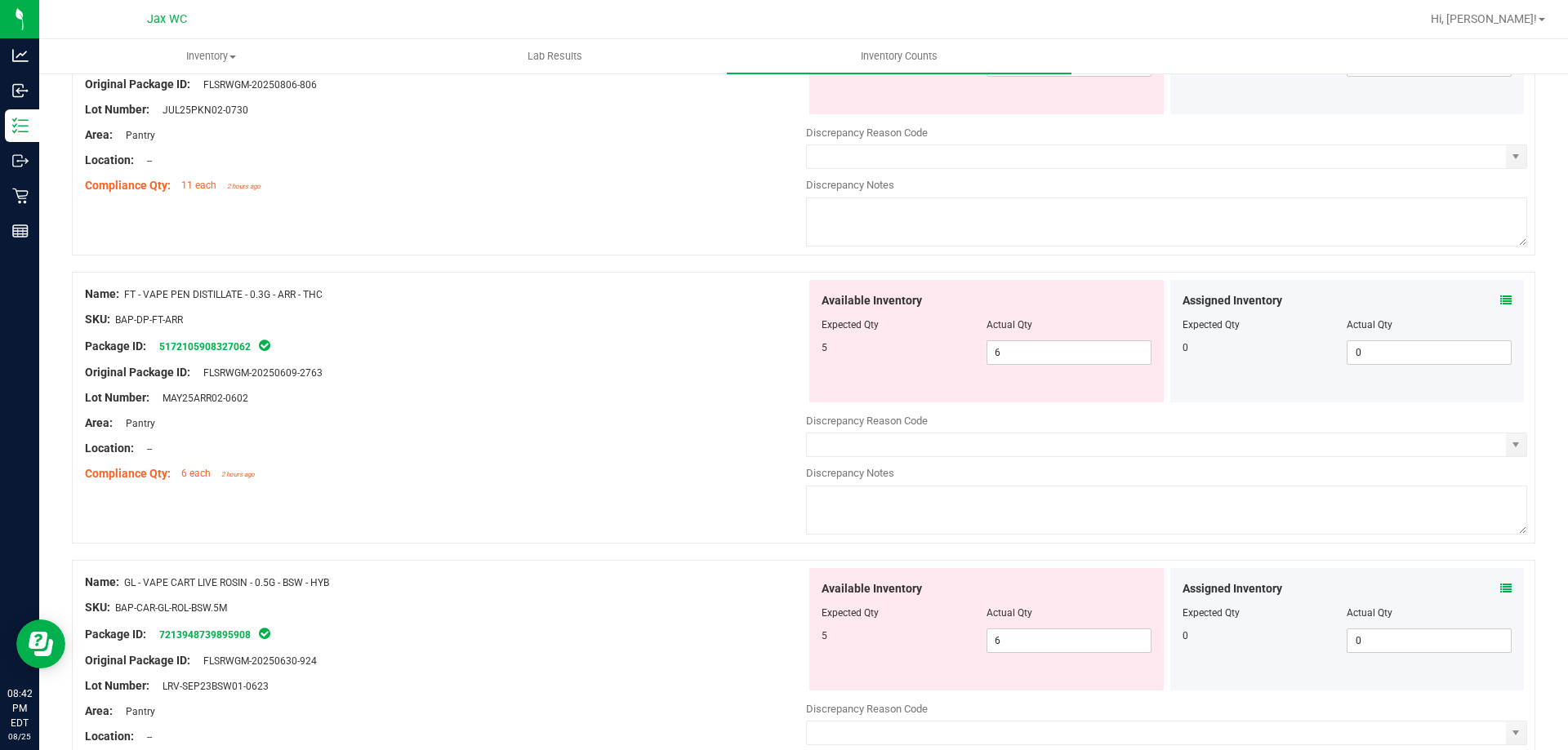
click at [1486, 297] on div "Assigned Inventory" at bounding box center [1347, 301] width 330 height 17
click at [1500, 300] on icon at bounding box center [1506, 301] width 12 height 12
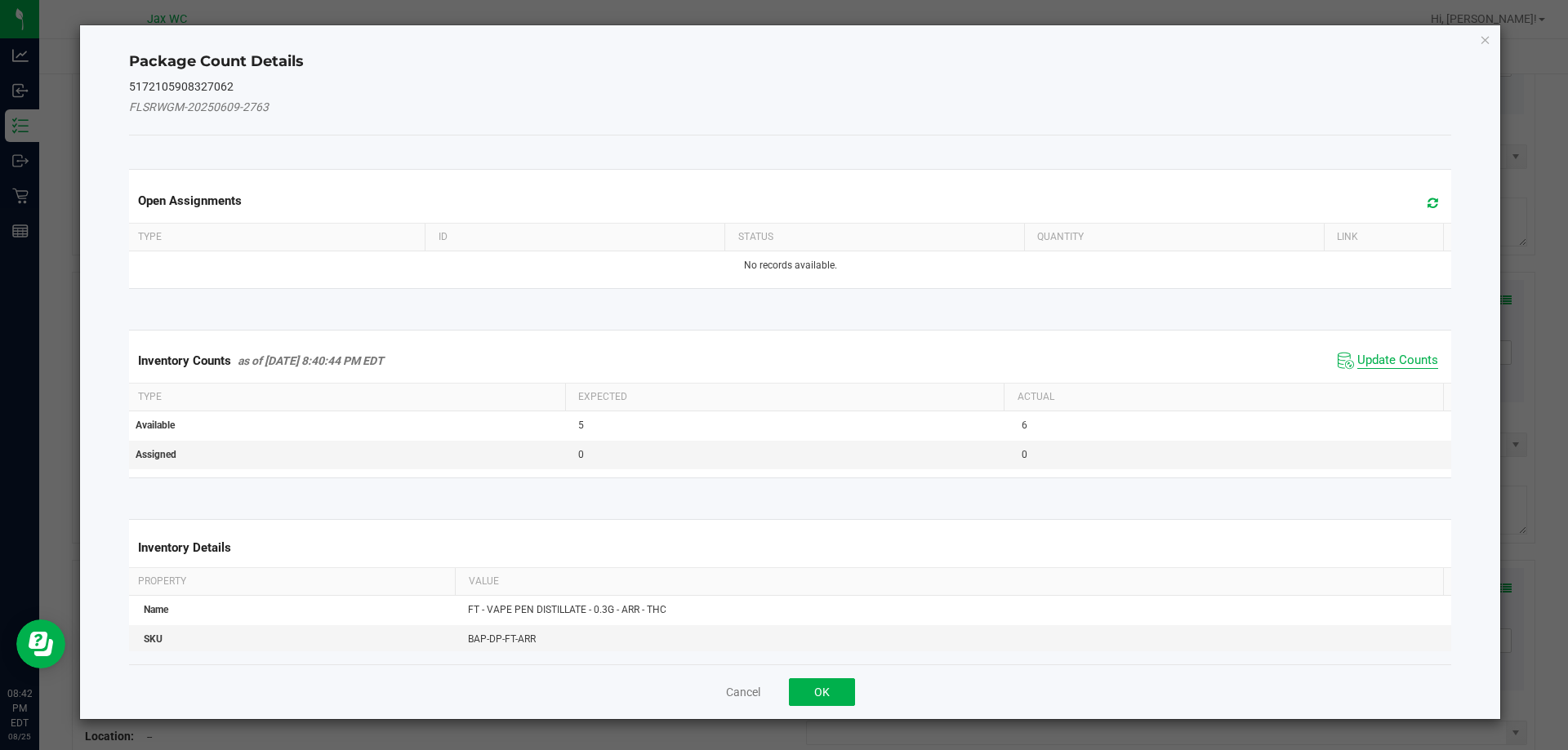
click at [1361, 357] on span "Update Counts" at bounding box center [1397, 361] width 81 height 17
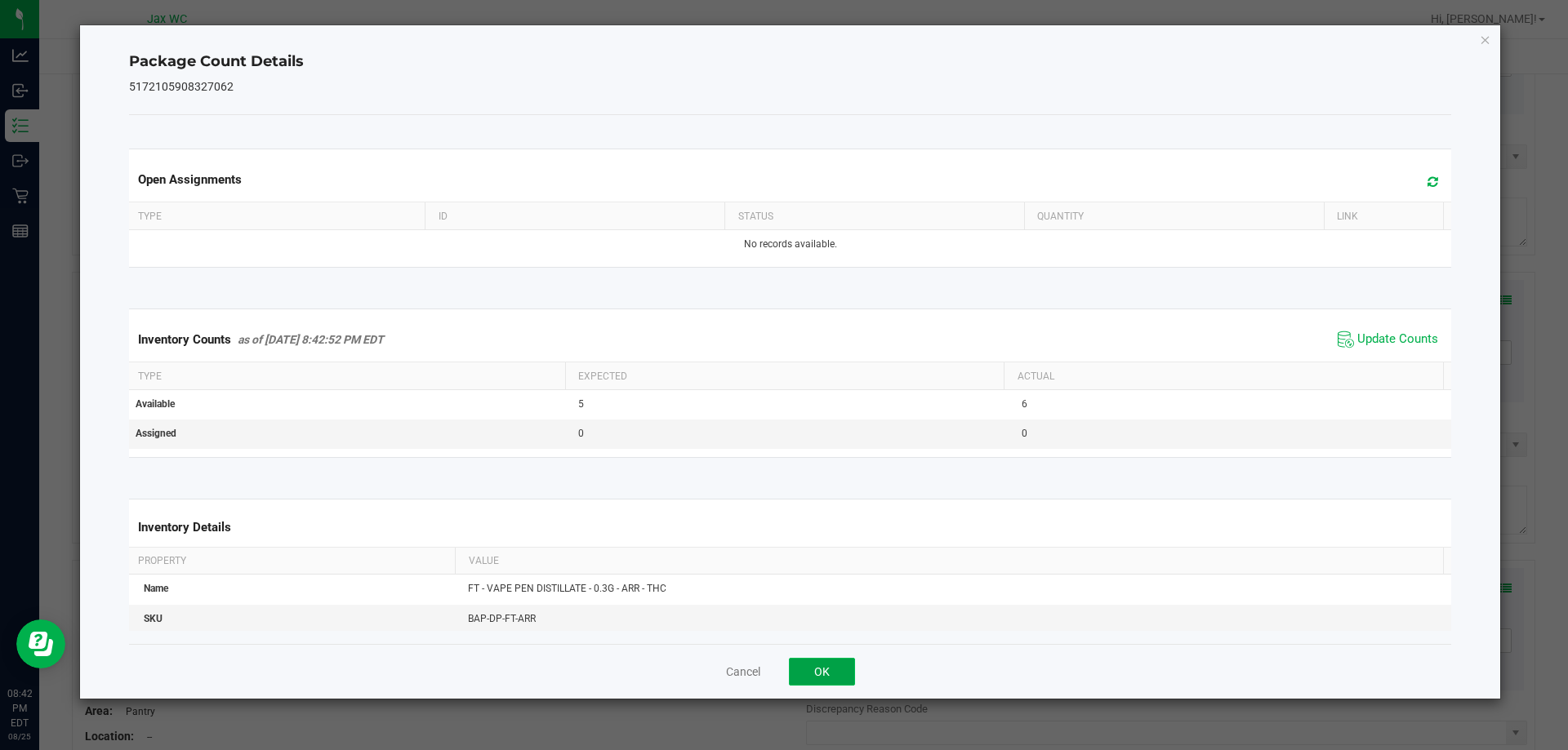
click at [832, 659] on button "OK" at bounding box center [822, 671] width 66 height 27
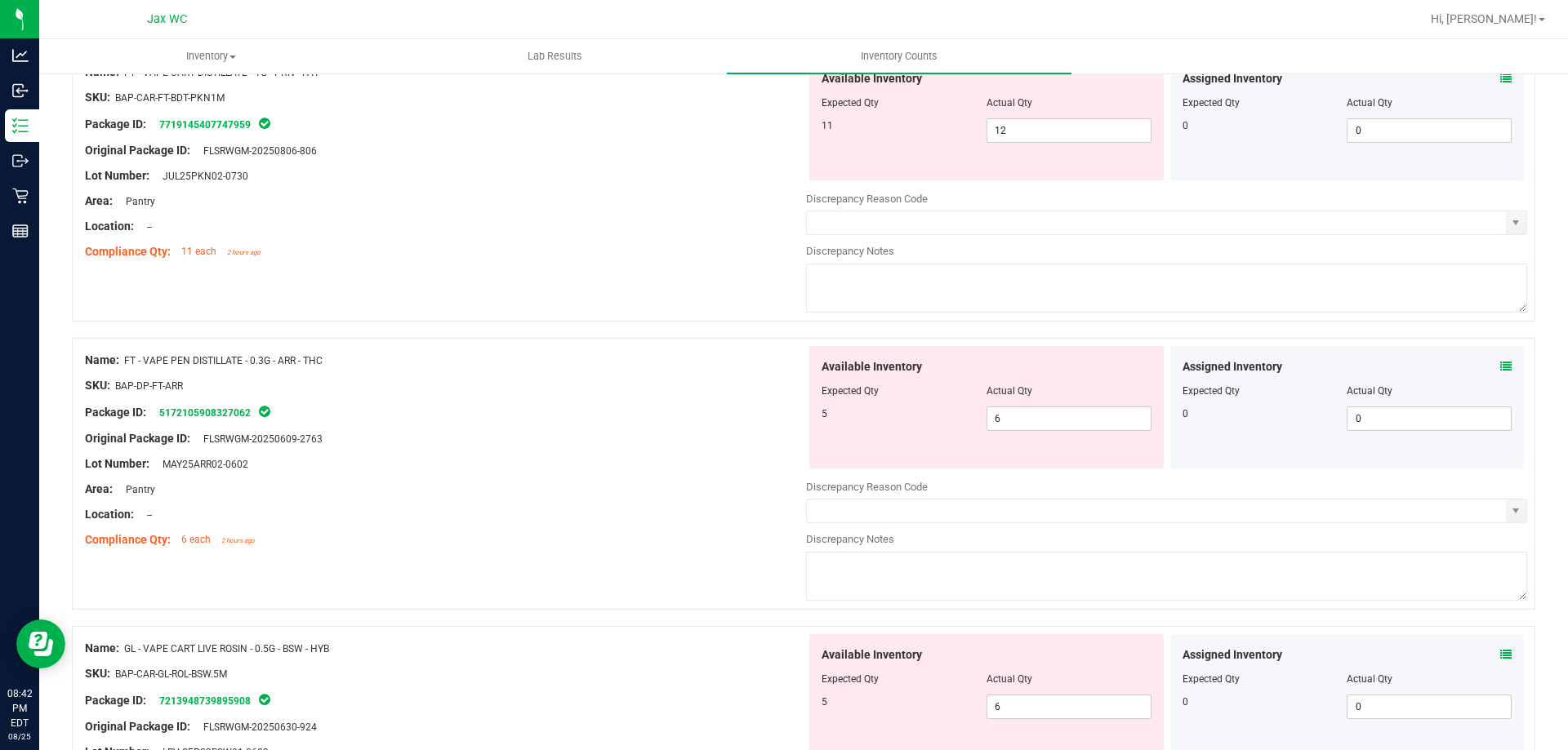
scroll to position [2343, 0]
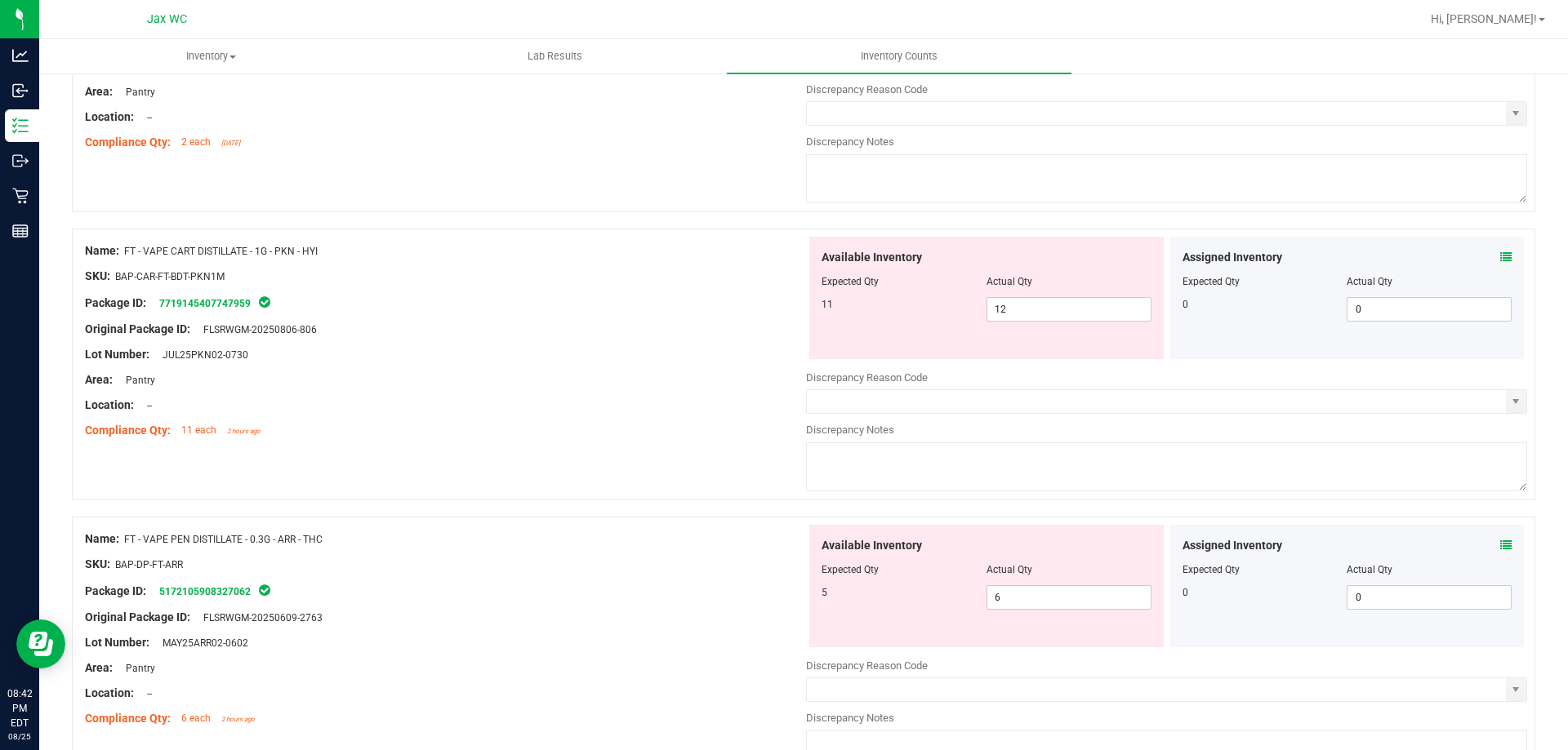
click at [1500, 254] on icon at bounding box center [1506, 257] width 12 height 12
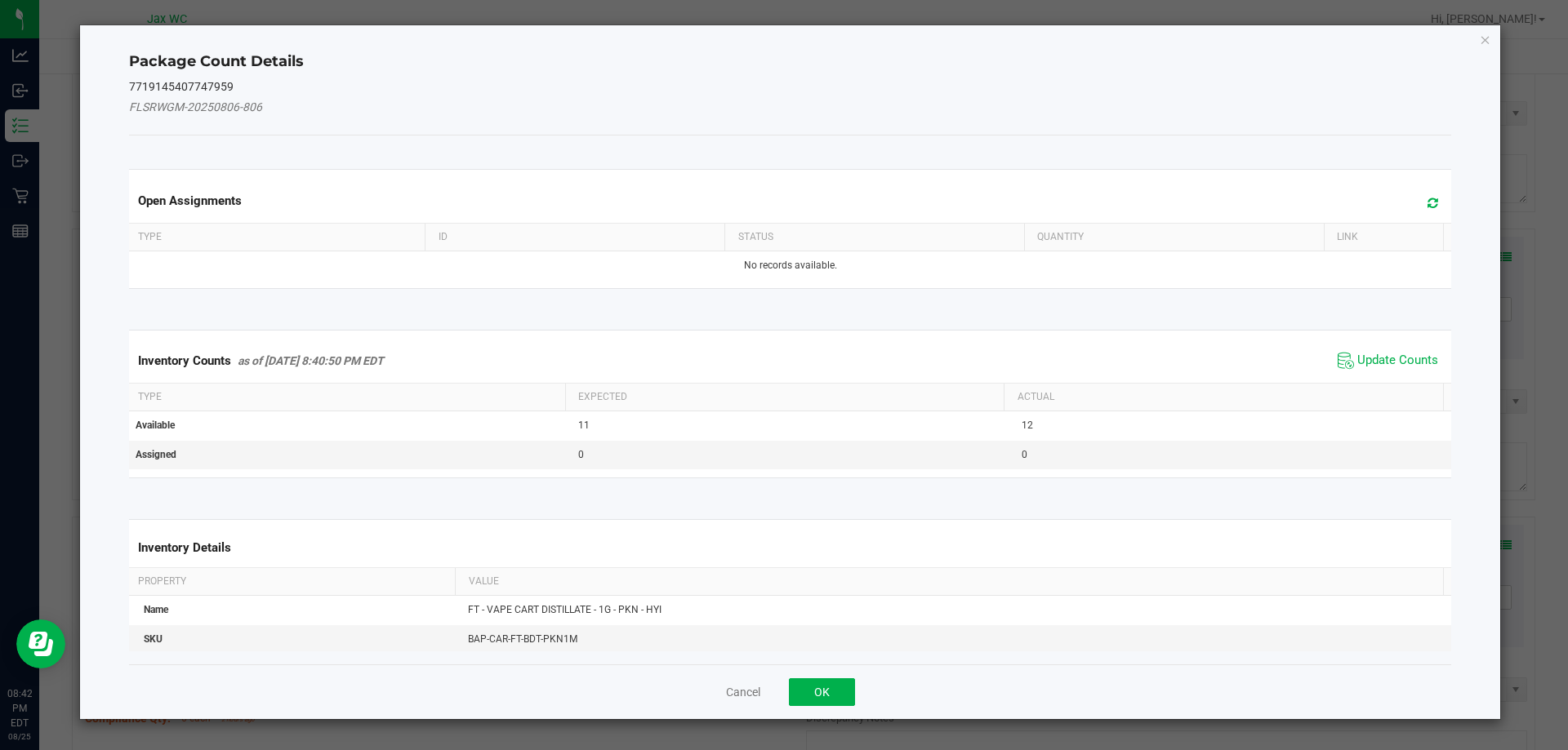
click at [1353, 373] on div "Inventory Counts as of [DATE] 8:40:50 PM EDT Update Counts" at bounding box center [790, 360] width 1330 height 44
click at [1357, 363] on span "Update Counts" at bounding box center [1397, 361] width 81 height 17
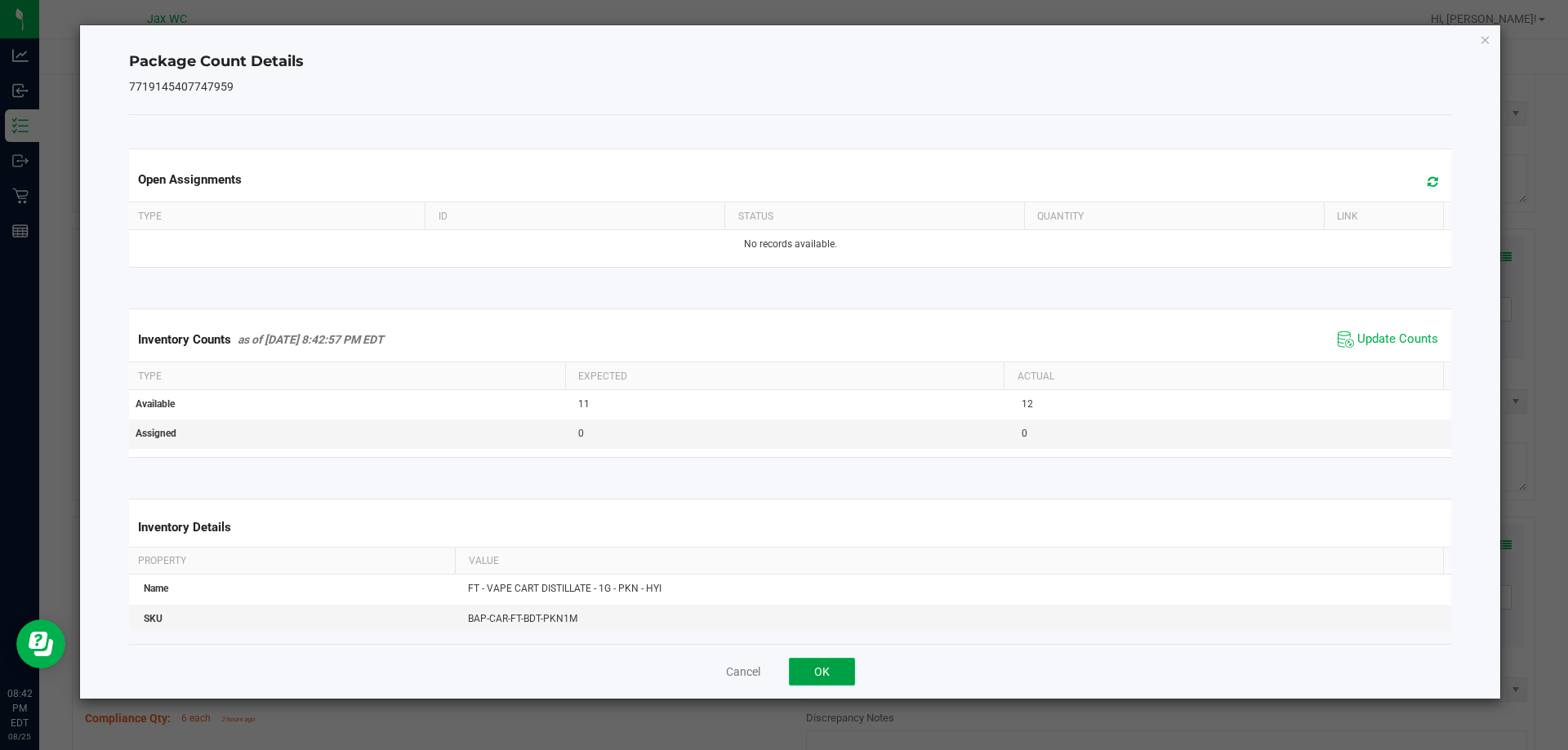
click at [813, 673] on button "OK" at bounding box center [822, 671] width 66 height 27
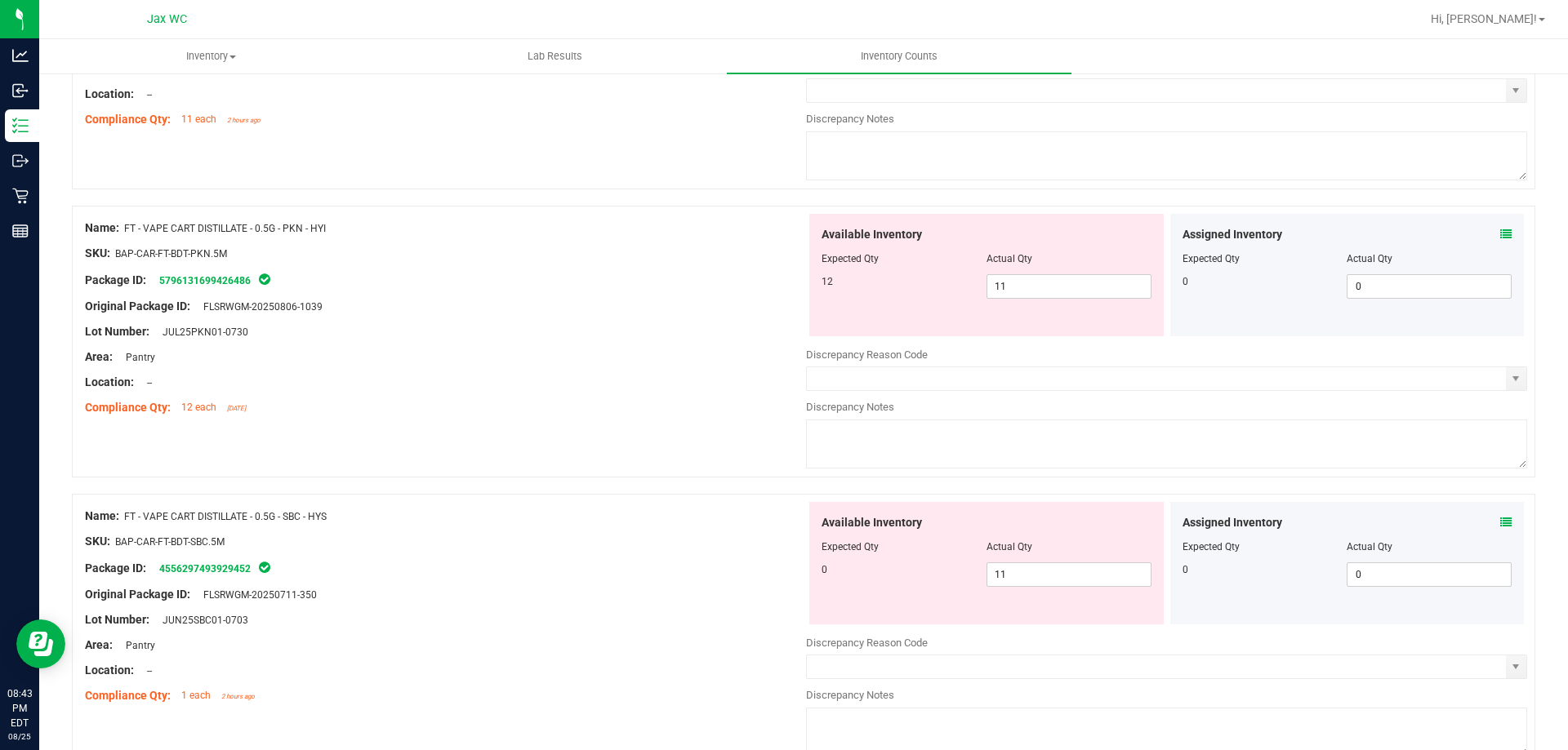
scroll to position [1199, 0]
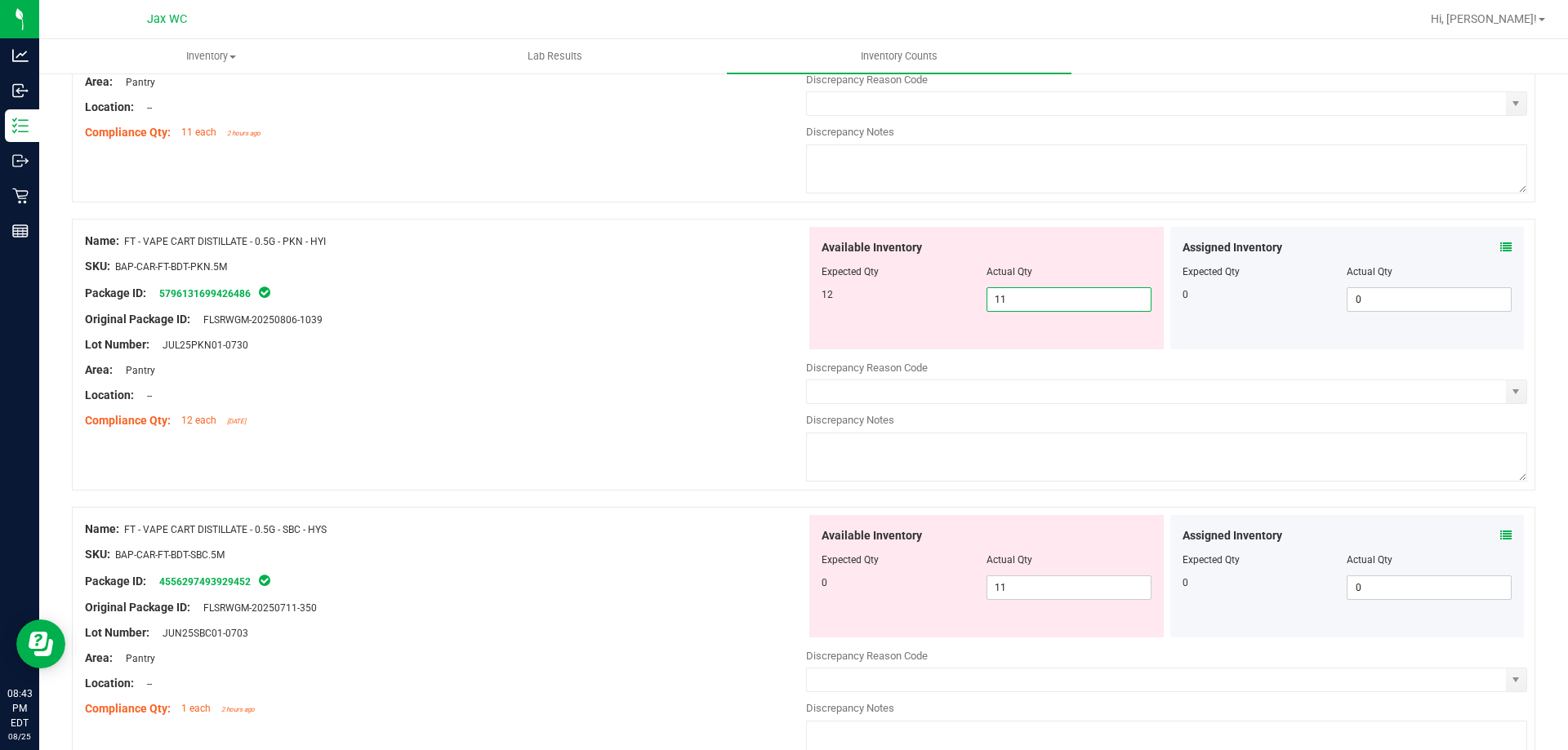
click at [1026, 306] on span "11 11" at bounding box center [1069, 299] width 165 height 24
click at [1023, 307] on input "11" at bounding box center [1069, 300] width 164 height 23
click at [1022, 311] on span "11 11" at bounding box center [1069, 299] width 165 height 24
click at [1017, 302] on span "11 11" at bounding box center [1069, 299] width 165 height 24
click at [1017, 302] on input "11" at bounding box center [1069, 300] width 164 height 23
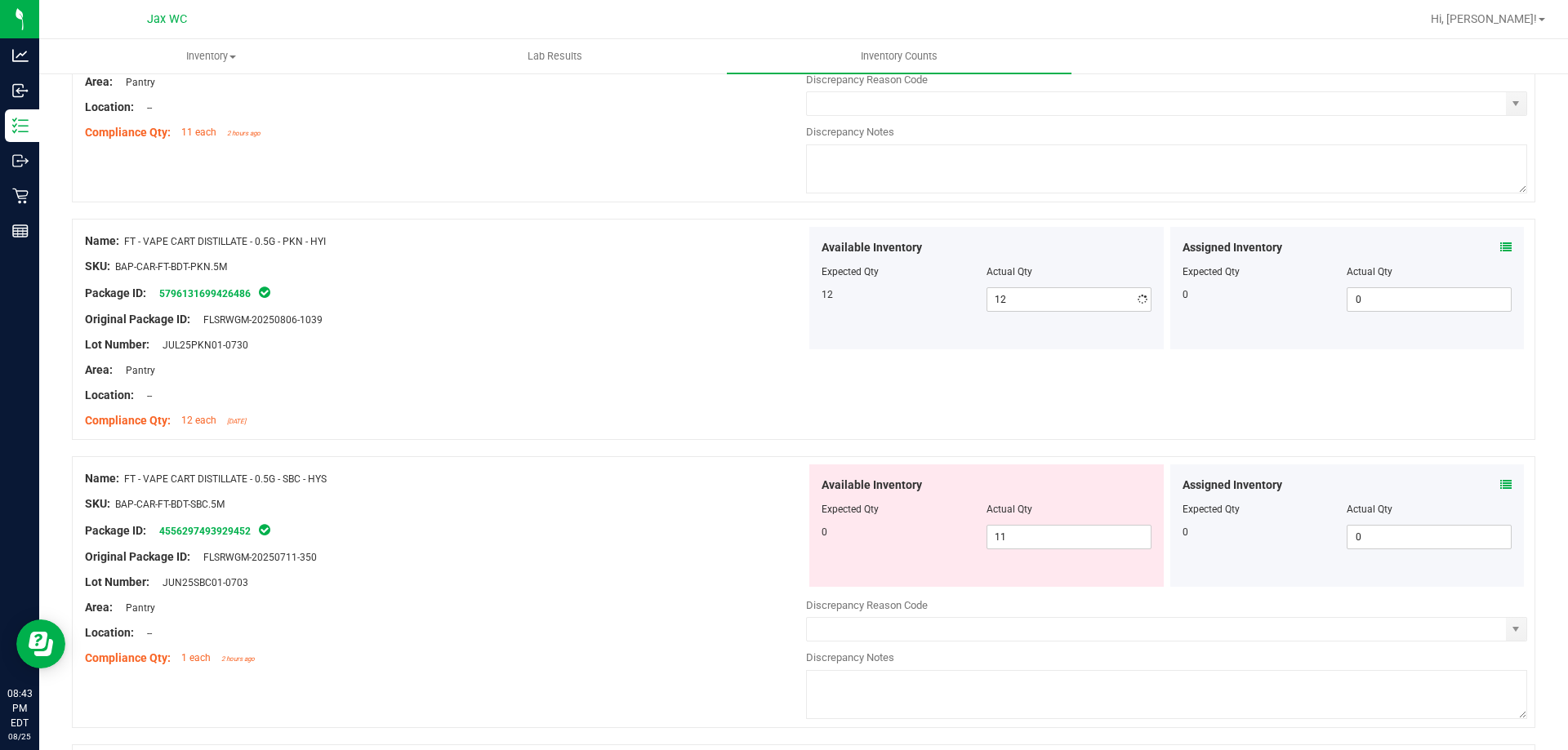
drag, startPoint x: 658, startPoint y: 289, endPoint x: 695, endPoint y: 314, distance: 44.7
click at [687, 309] on div "Name: FT - VAPE CART DISTILLATE - 0.5G - PKN - HYI SKU: BAP-CAR-FT-BDT-PKN.5M P…" at bounding box center [445, 331] width 721 height 208
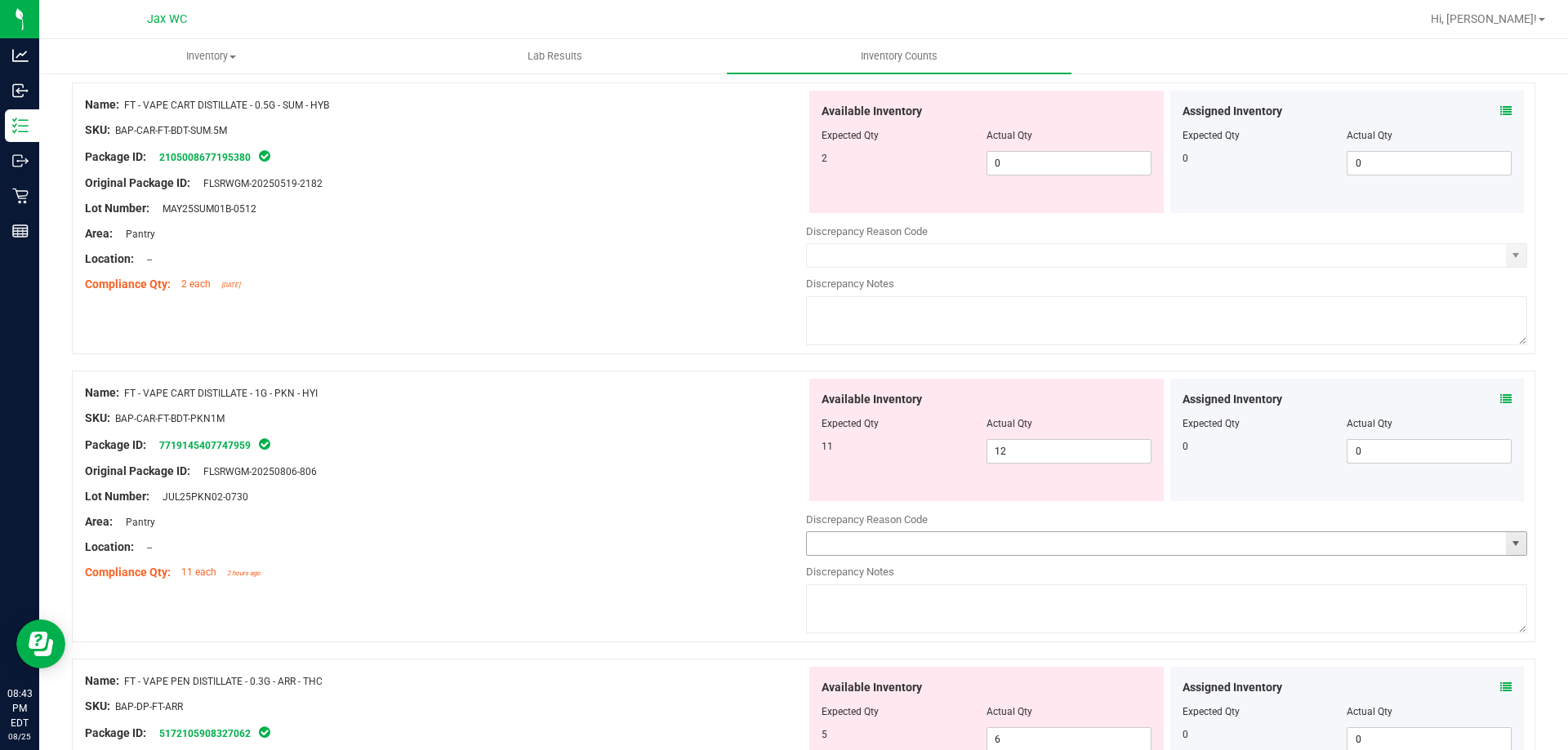
scroll to position [2179, 0]
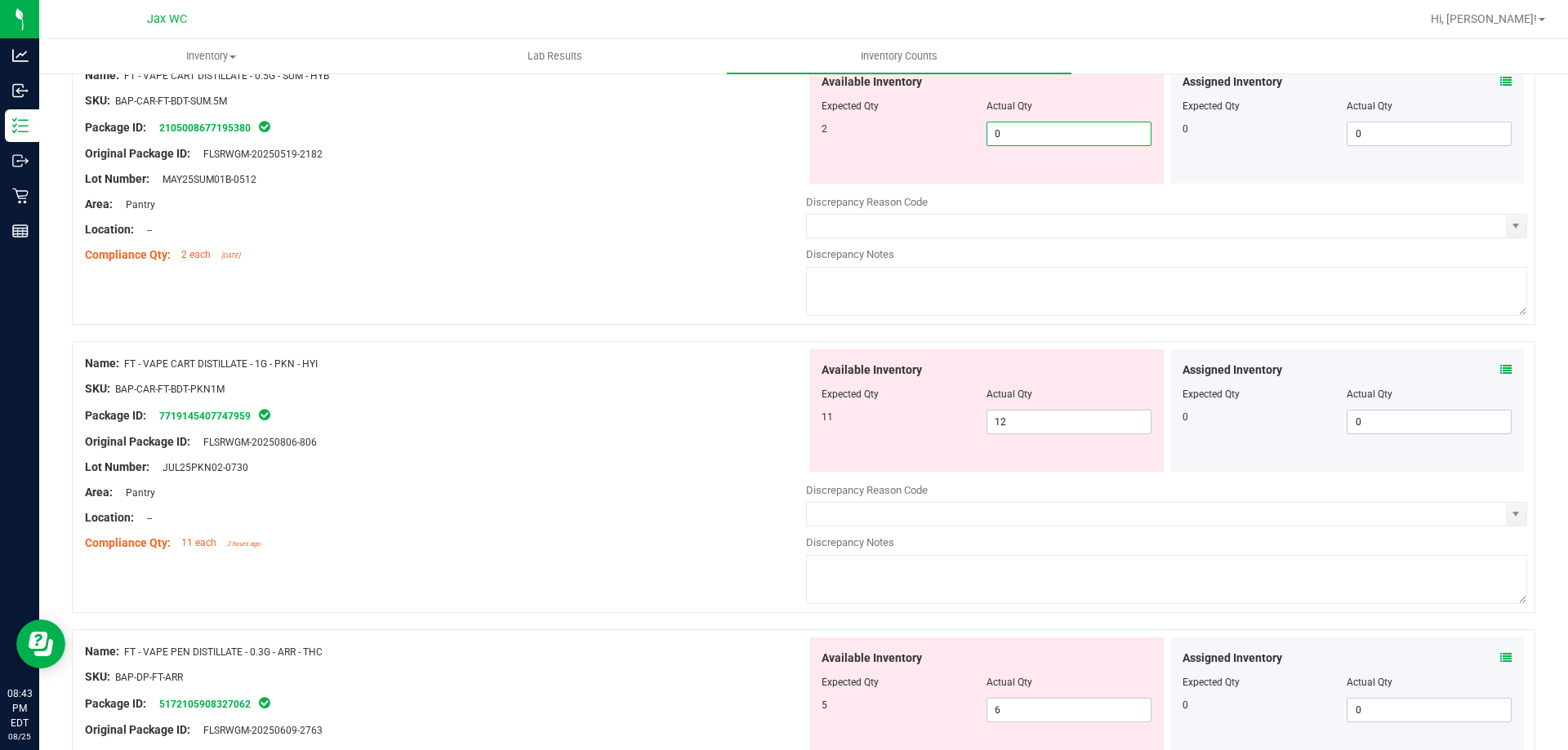
click at [1054, 140] on span "0 0" at bounding box center [1069, 133] width 165 height 24
click at [1051, 146] on div "Available Inventory Expected Qty Actual Qty 2 0 0" at bounding box center [986, 122] width 355 height 122
click at [1050, 146] on div "Available Inventory Expected Qty Actual Qty 2 0 0" at bounding box center [986, 122] width 355 height 122
click at [1049, 135] on span "0 0" at bounding box center [1069, 133] width 165 height 24
click at [1049, 135] on input "0" at bounding box center [1069, 134] width 164 height 23
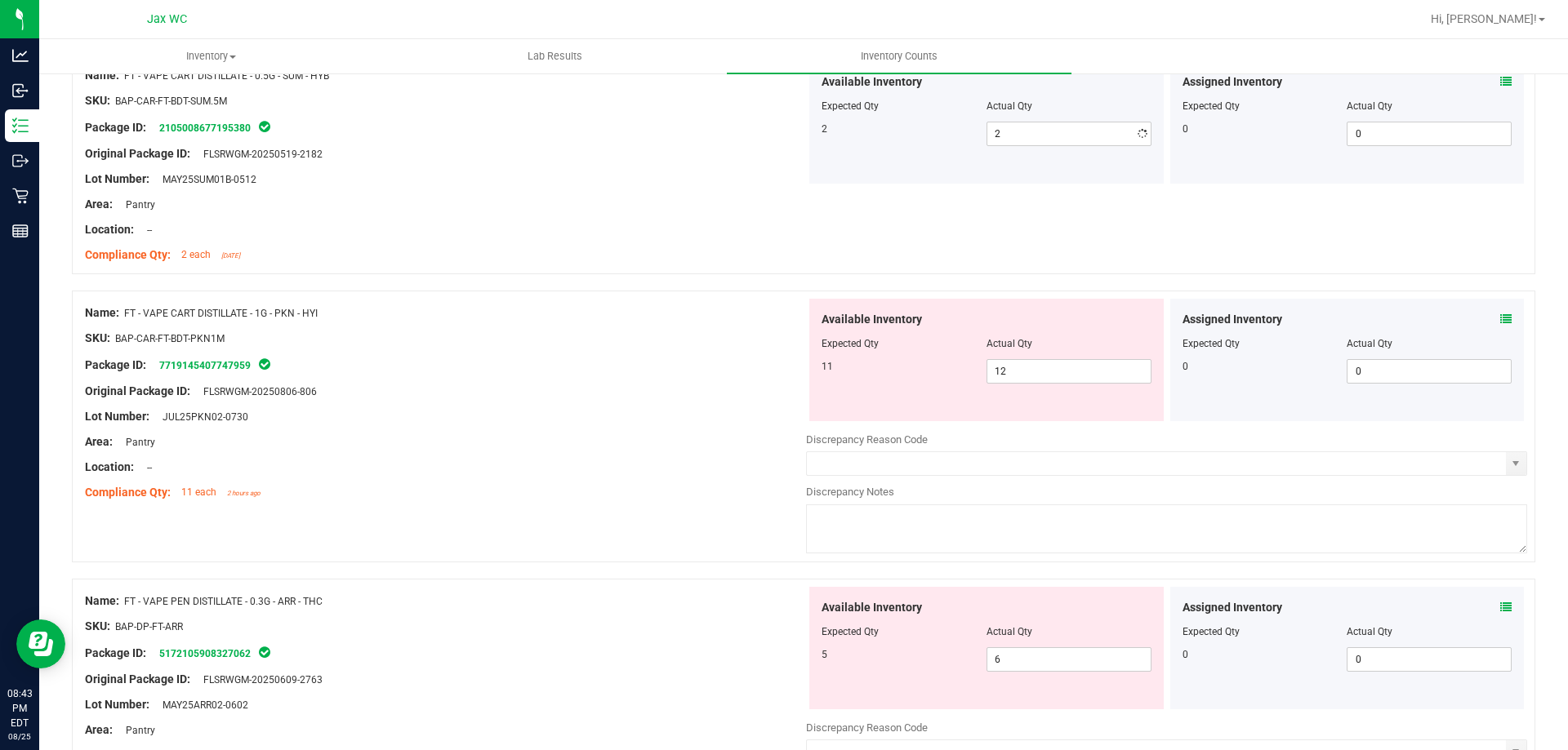
click at [664, 243] on div at bounding box center [445, 243] width 721 height 8
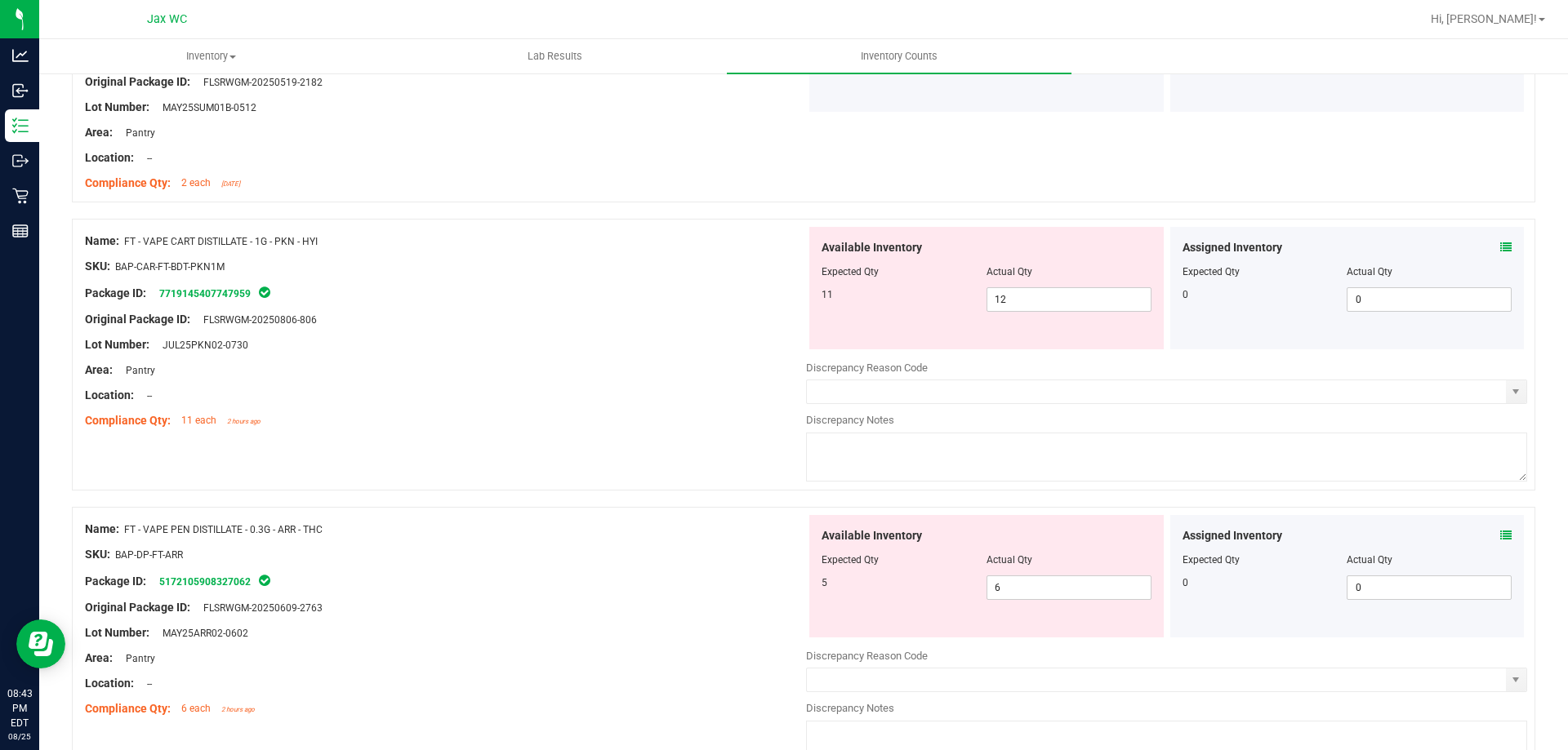
scroll to position [2222, 0]
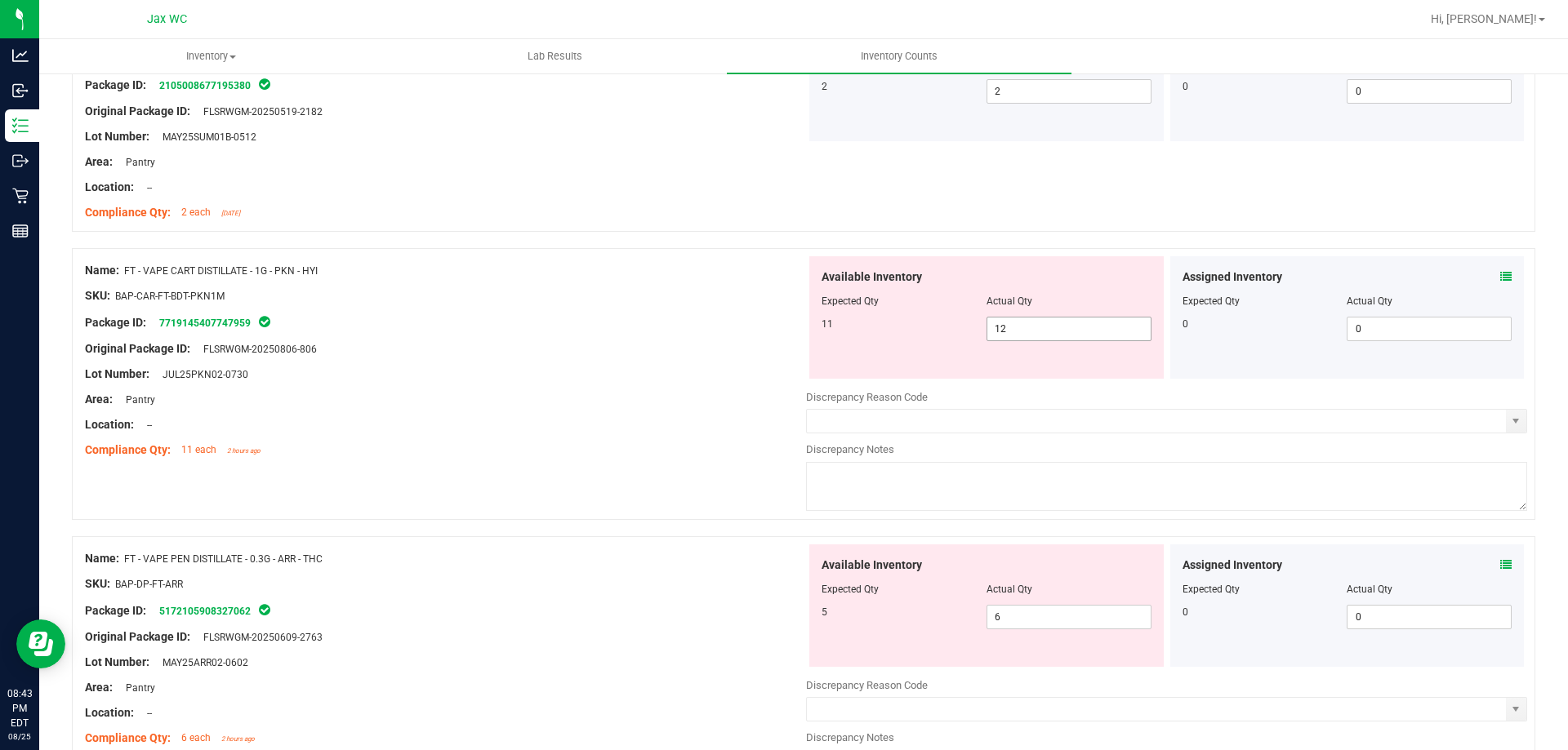
click at [1027, 332] on span "12 12" at bounding box center [1069, 328] width 165 height 24
click at [1027, 337] on input "12" at bounding box center [1069, 329] width 164 height 23
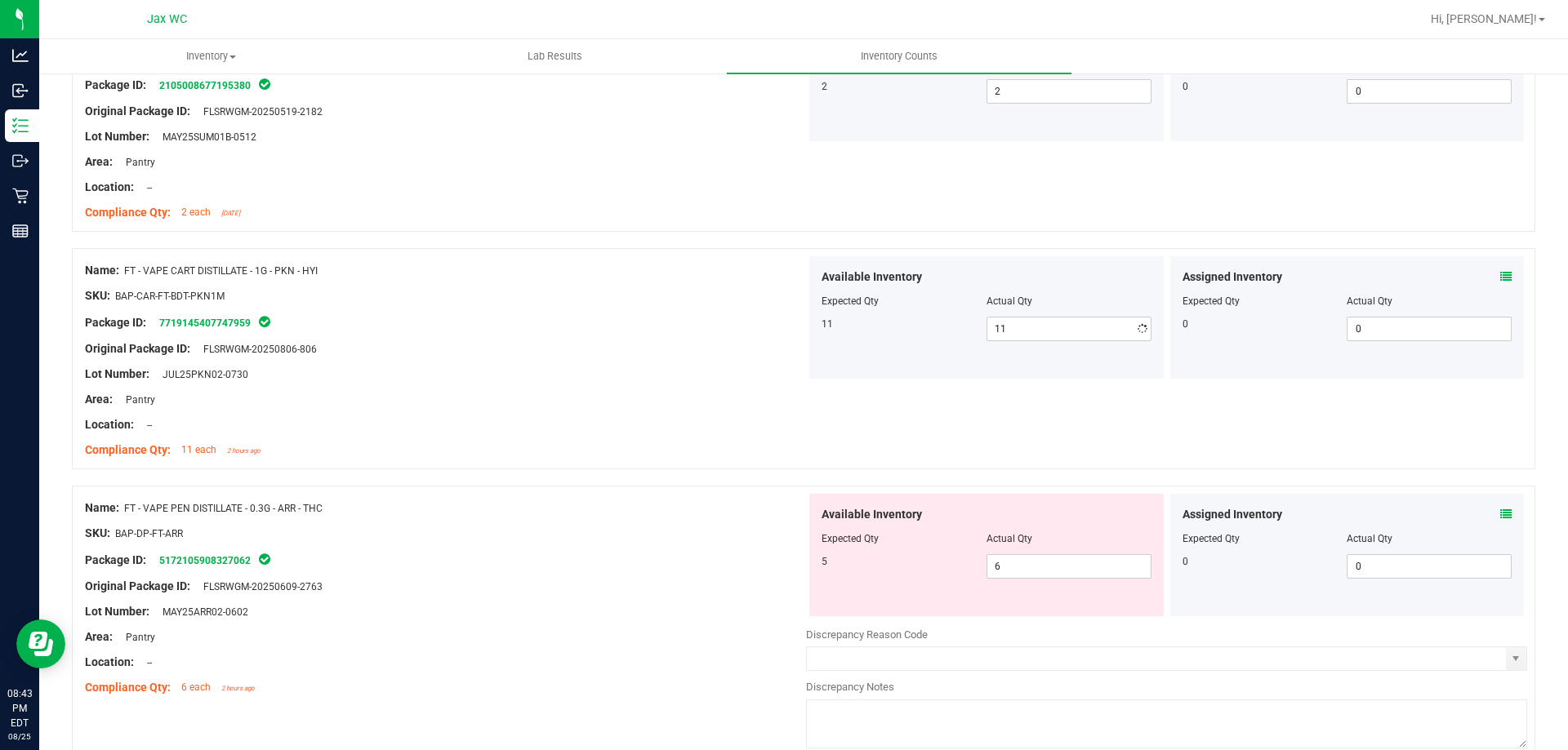
click at [480, 287] on div "SKU: BAP-CAR-FT-BDT-PKN1M" at bounding box center [445, 296] width 721 height 17
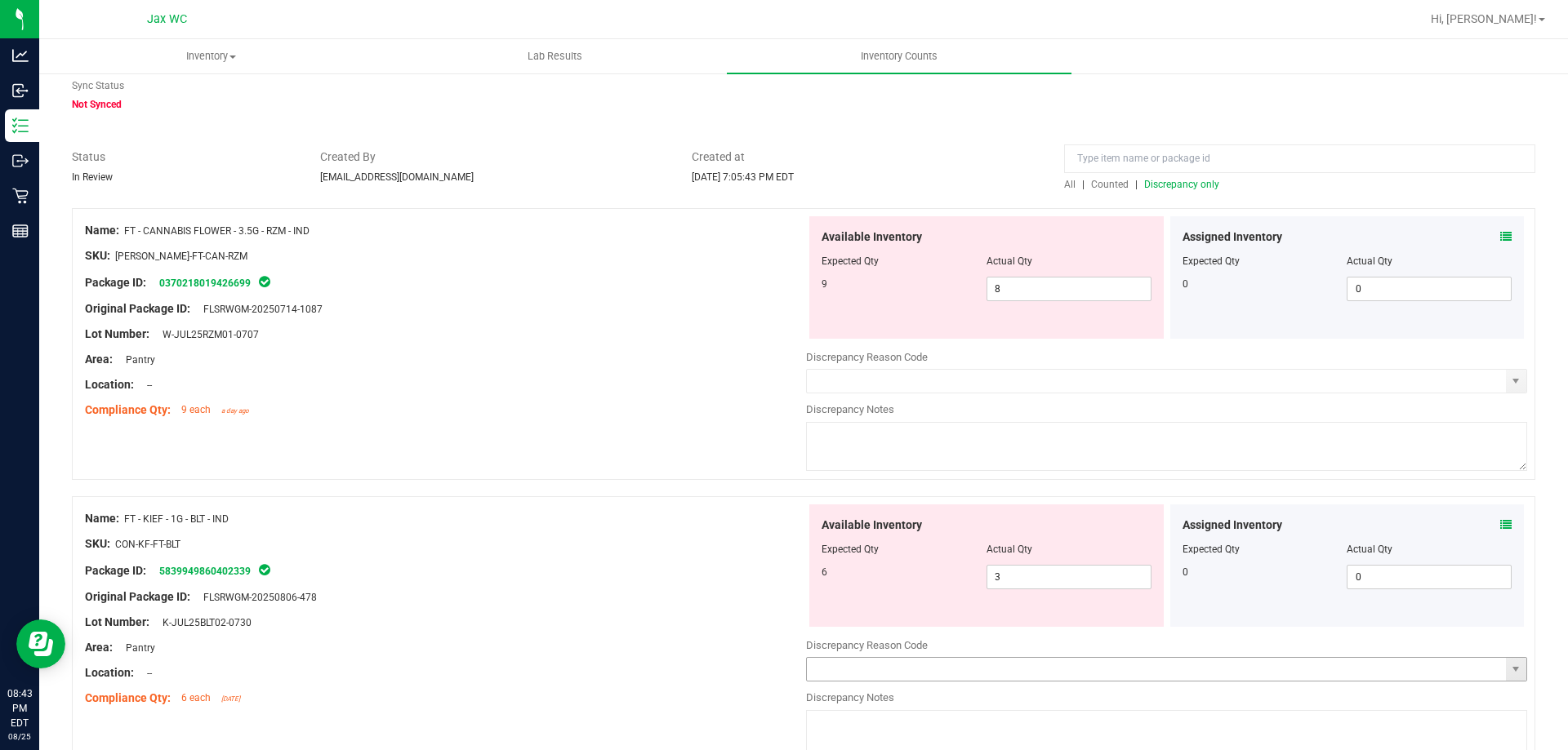
scroll to position [0, 0]
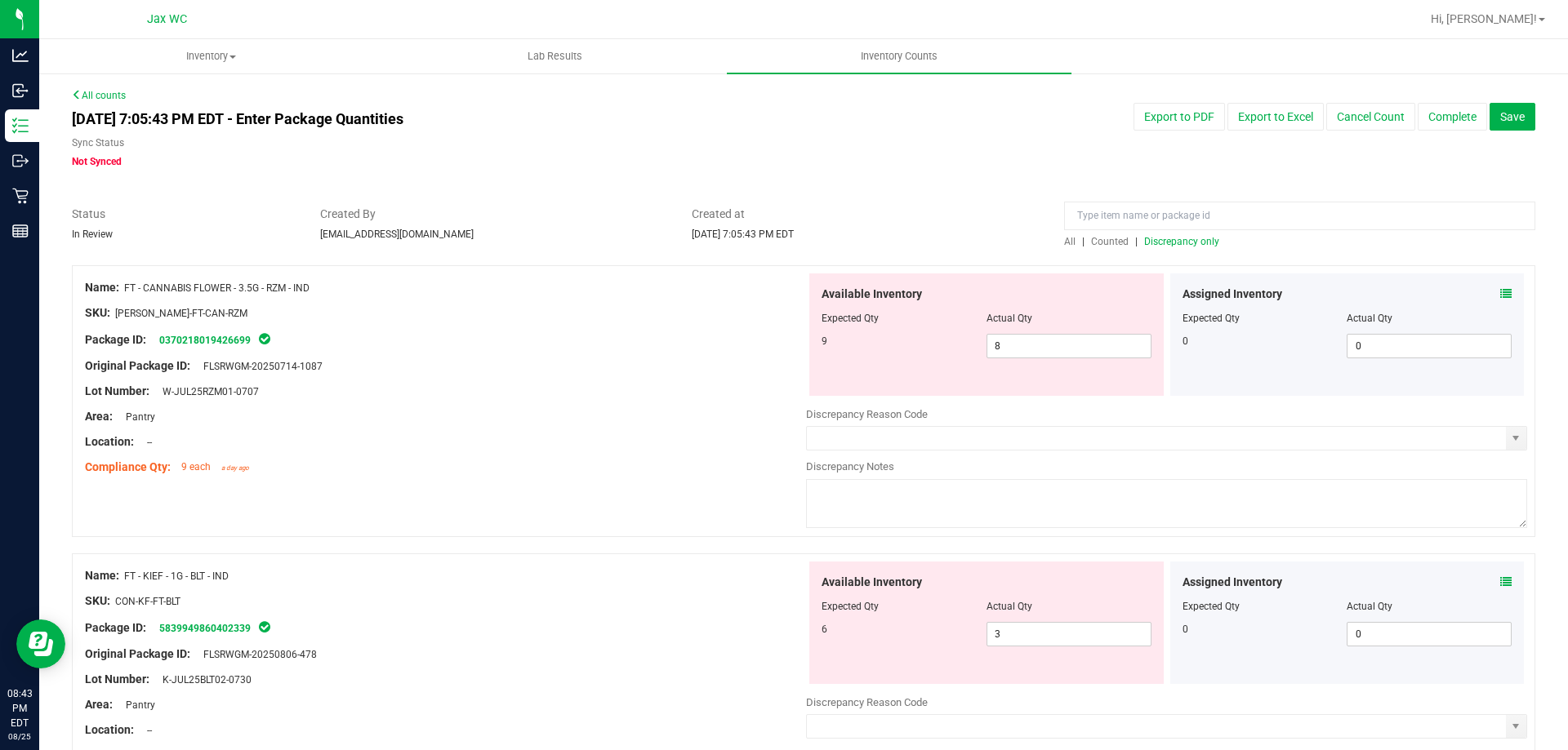
click at [1180, 245] on span "Discrepancy only" at bounding box center [1181, 242] width 75 height 12
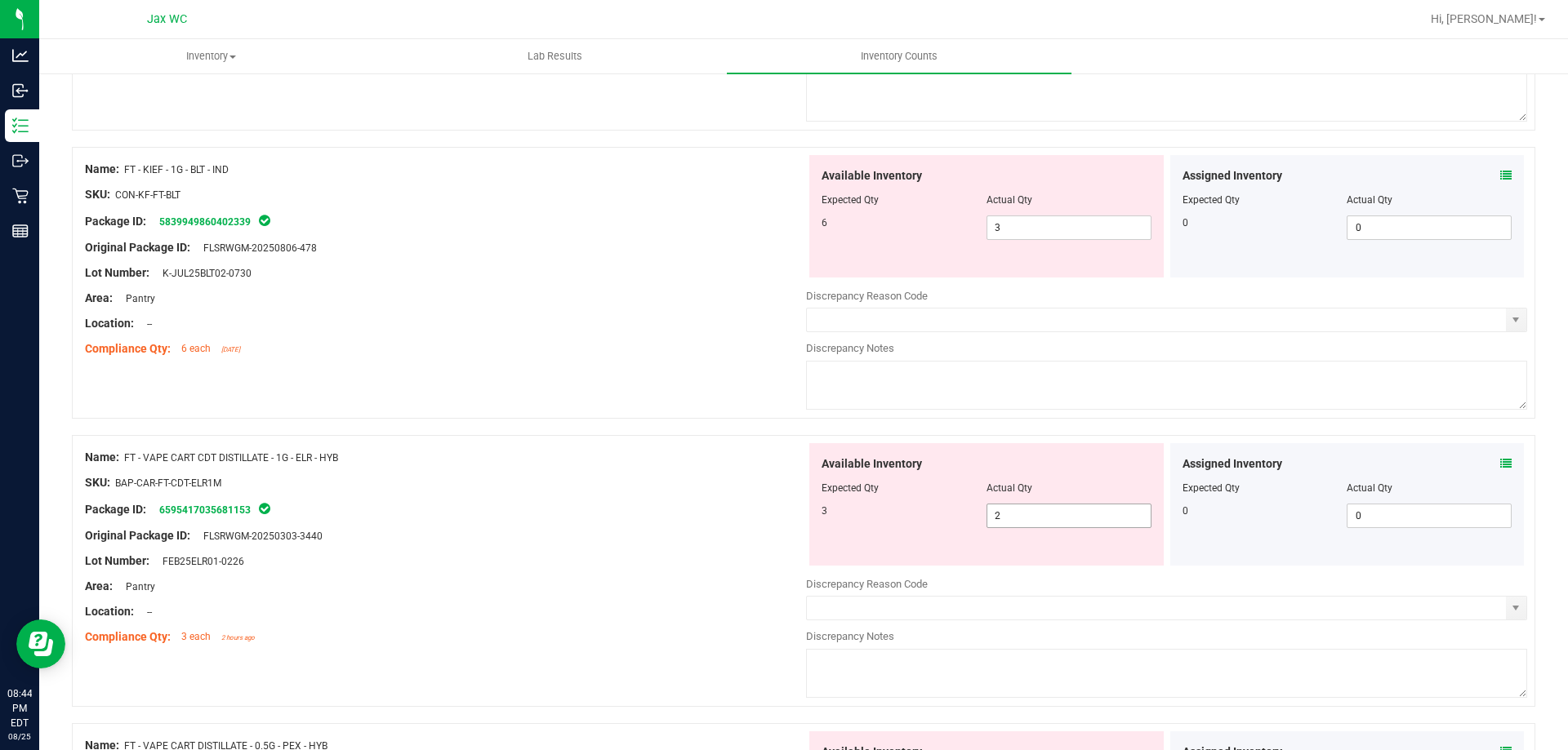
scroll to position [409, 0]
click at [1017, 517] on span "2 2" at bounding box center [1069, 514] width 165 height 24
click at [1017, 517] on input "2" at bounding box center [1069, 515] width 164 height 23
click at [705, 375] on div "Name: FT - KIEF - 1G - BLT - IND SKU: CON-KF-FT-BLT Package ID: 583994986040233…" at bounding box center [804, 281] width 1463 height 272
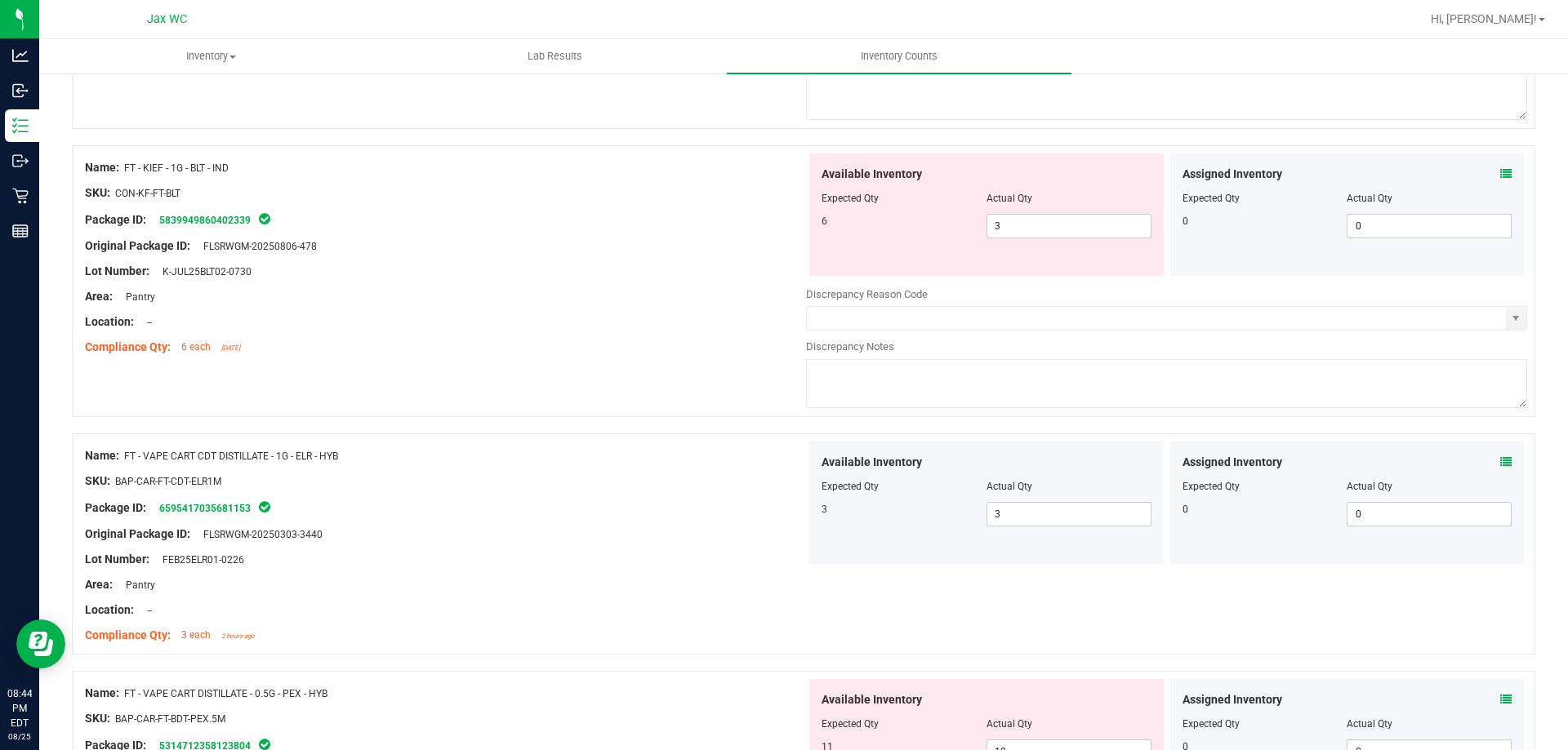
scroll to position [81, 0]
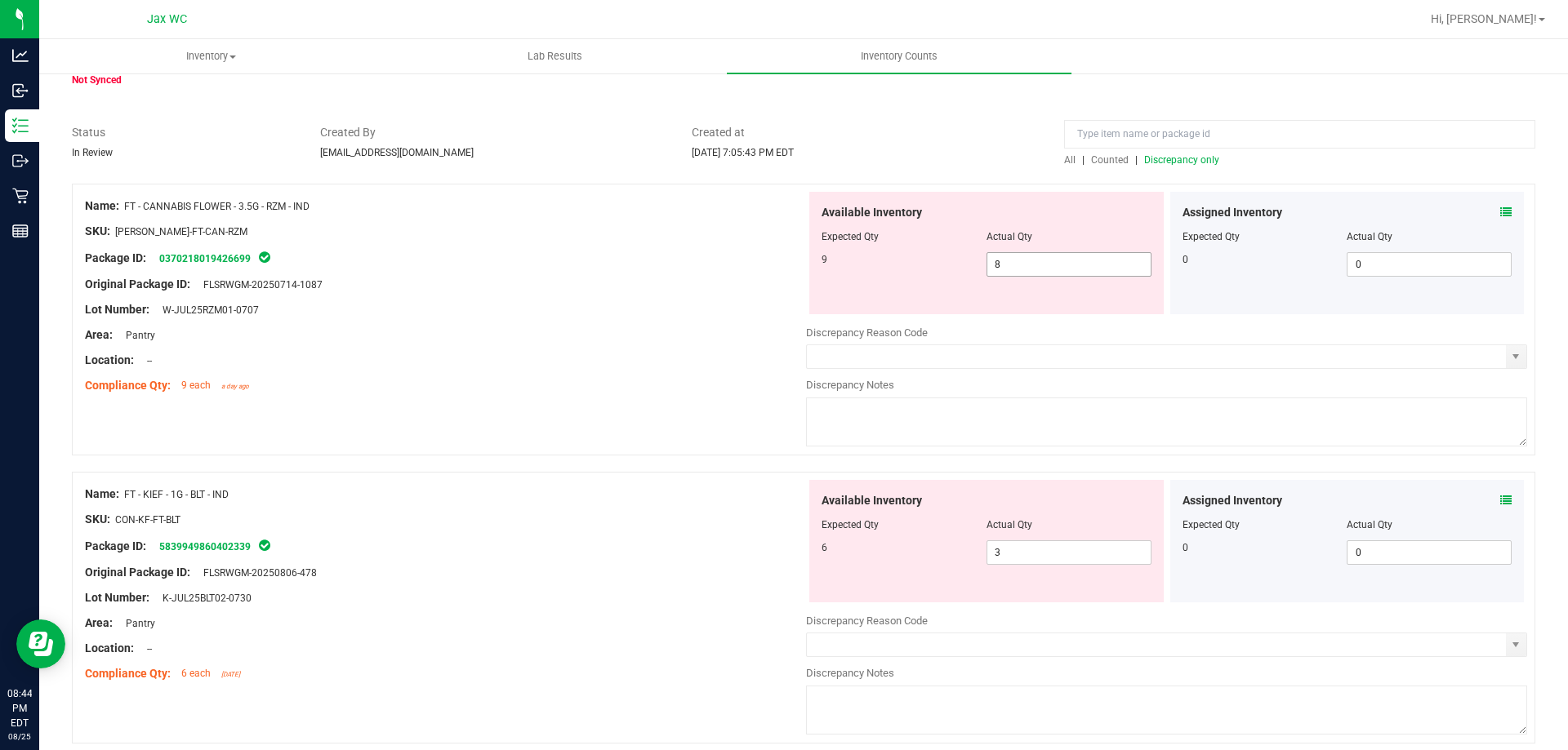
click at [1030, 266] on span "8 8" at bounding box center [1069, 264] width 165 height 24
click at [1026, 263] on input "8" at bounding box center [1069, 265] width 164 height 23
click at [1041, 537] on div "Available Inventory Expected Qty Actual Qty 6 3 3" at bounding box center [986, 541] width 355 height 122
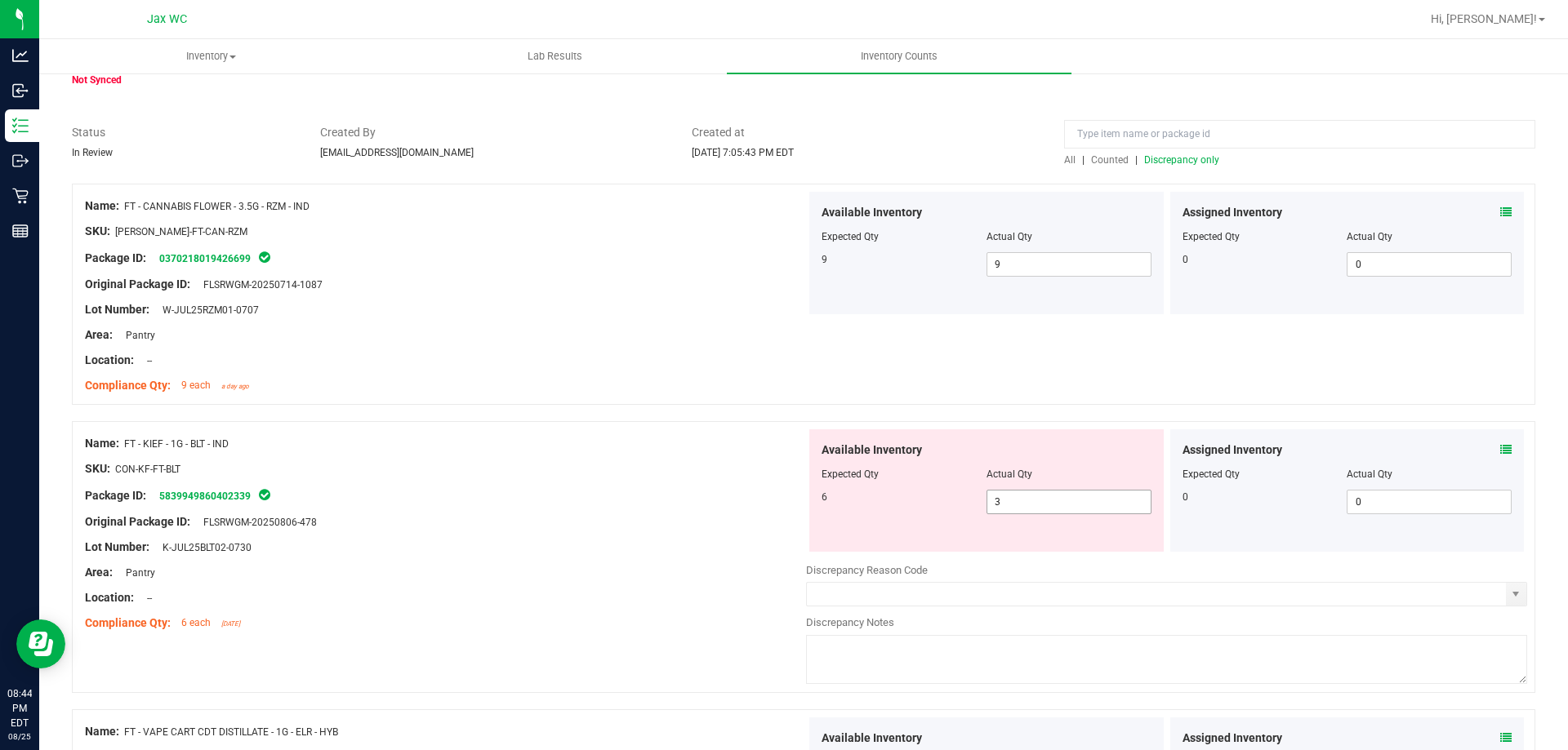
click at [1046, 499] on span "3 3" at bounding box center [1069, 502] width 165 height 24
click at [1046, 499] on input "3" at bounding box center [1069, 502] width 164 height 23
click at [620, 414] on div at bounding box center [804, 414] width 1463 height 17
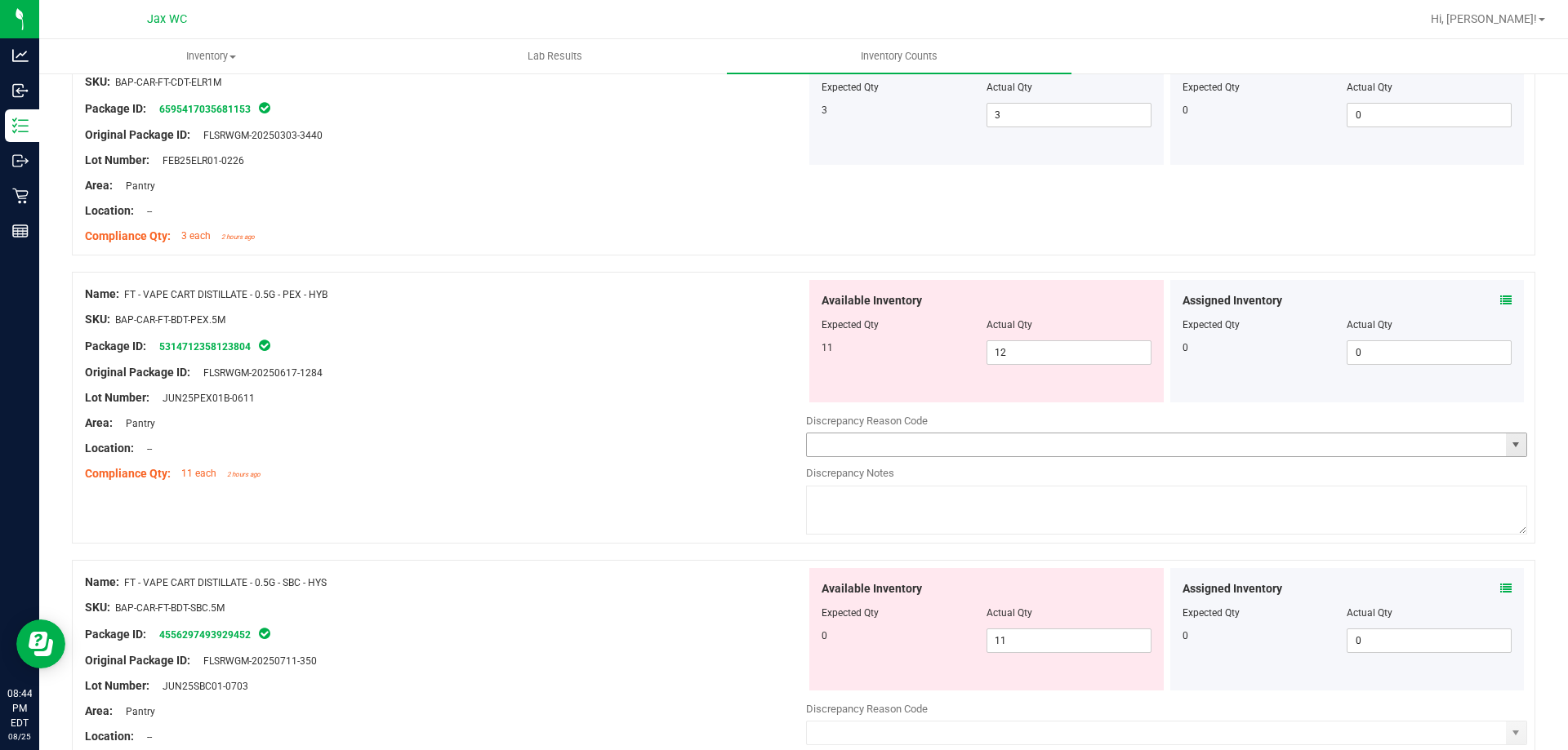
scroll to position [735, 0]
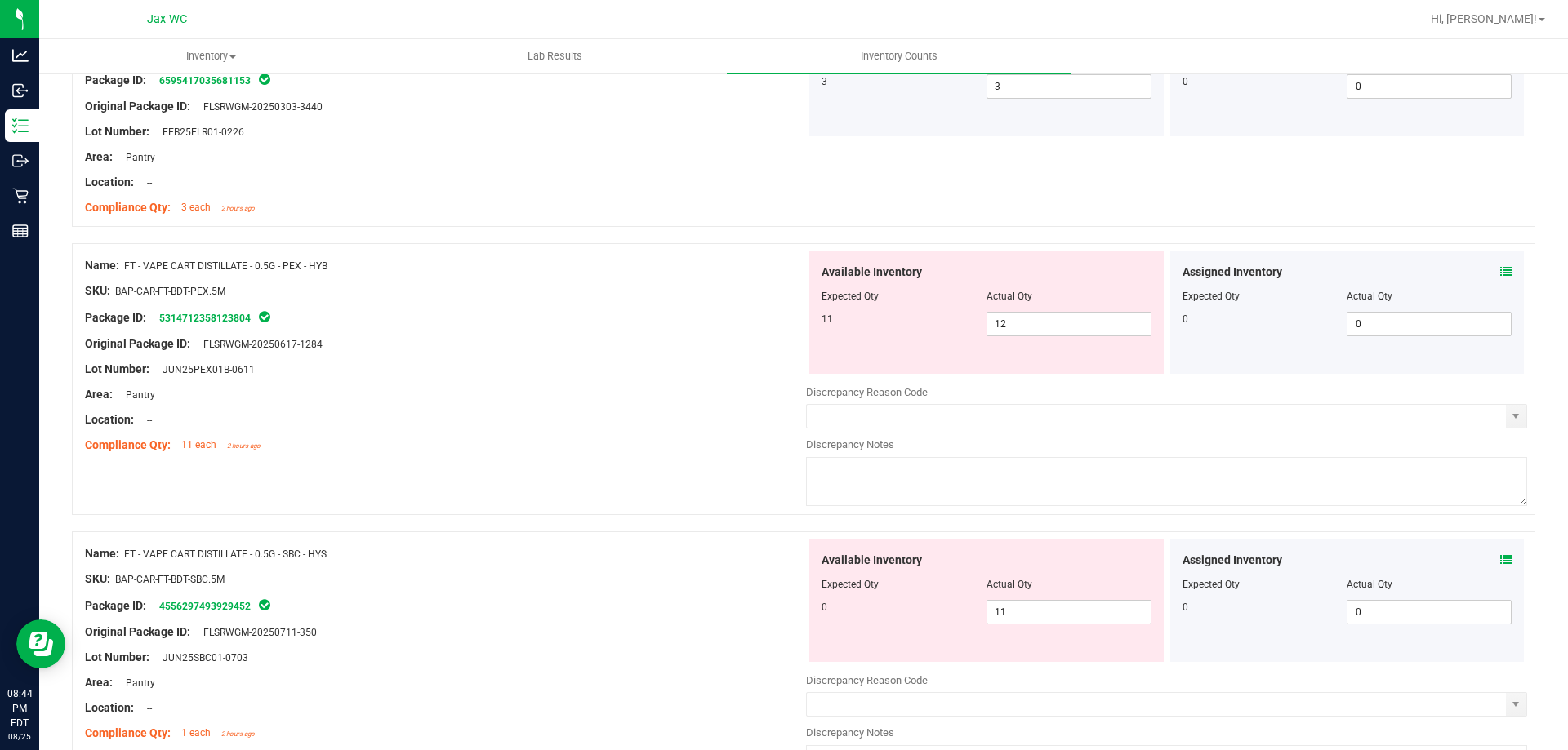
click at [306, 262] on span "FT - VAPE CART DISTILLATE - 0.5G - PEX - HYB" at bounding box center [225, 267] width 203 height 12
click at [121, 263] on div "Name: FT - VAPE CART DISTILLATE - 0.5G - PEX - HYB" at bounding box center [445, 266] width 721 height 17
drag, startPoint x: 125, startPoint y: 266, endPoint x: 341, endPoint y: 266, distance: 216.0
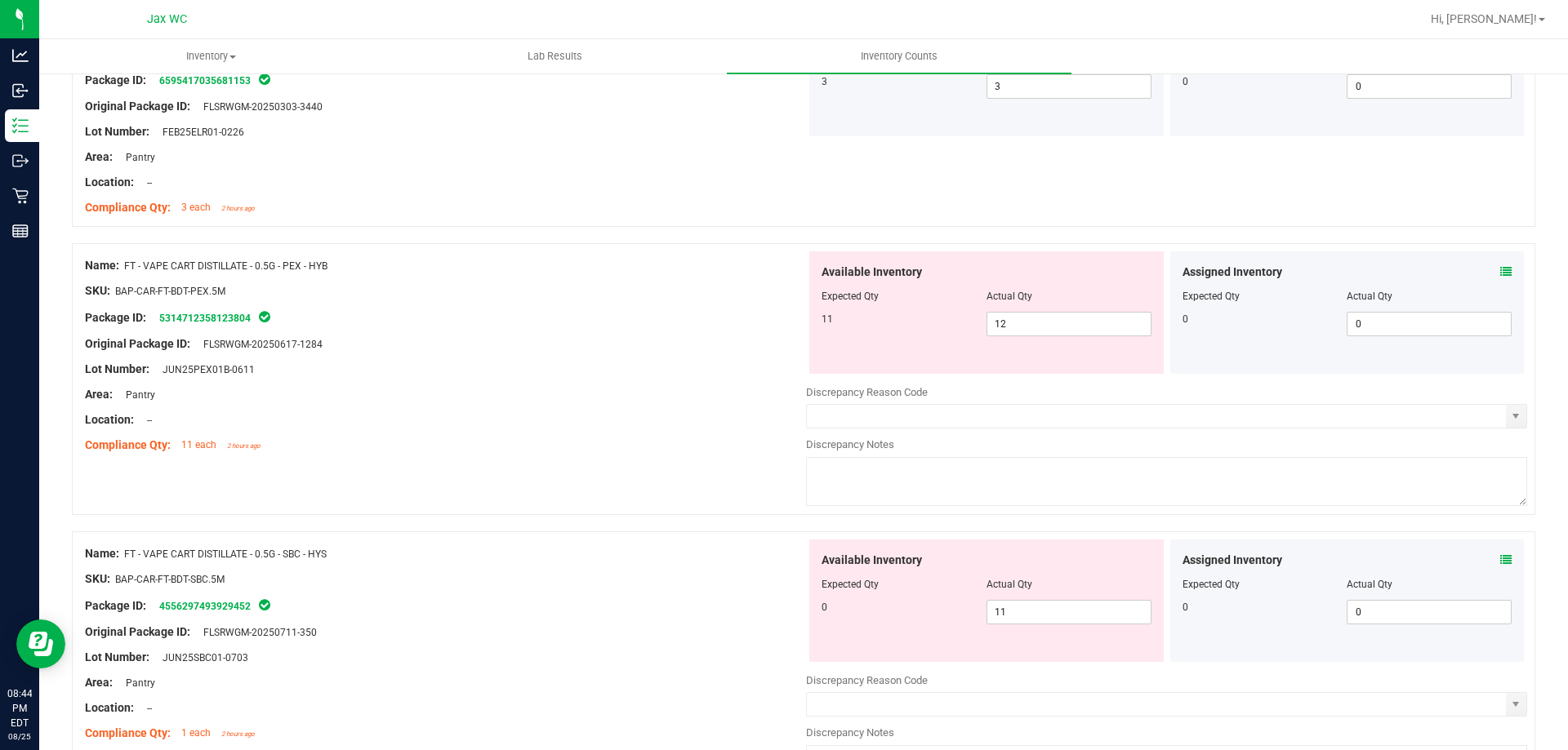
click at [341, 266] on div "Name: FT - VAPE CART DISTILLATE - 0.5G - PEX - HYB" at bounding box center [445, 266] width 721 height 17
copy span "FT - VAPE CART DISTILLATE - 0.5G - PEX - HYB"
drag, startPoint x: 467, startPoint y: 358, endPoint x: 483, endPoint y: 365, distance: 17.5
click at [474, 365] on div "Name: FT - VAPE CART DISTILLATE - 0.5G - PEX - HYB SKU: BAP-CAR-FT-BDT-PEX.5M P…" at bounding box center [445, 355] width 721 height 208
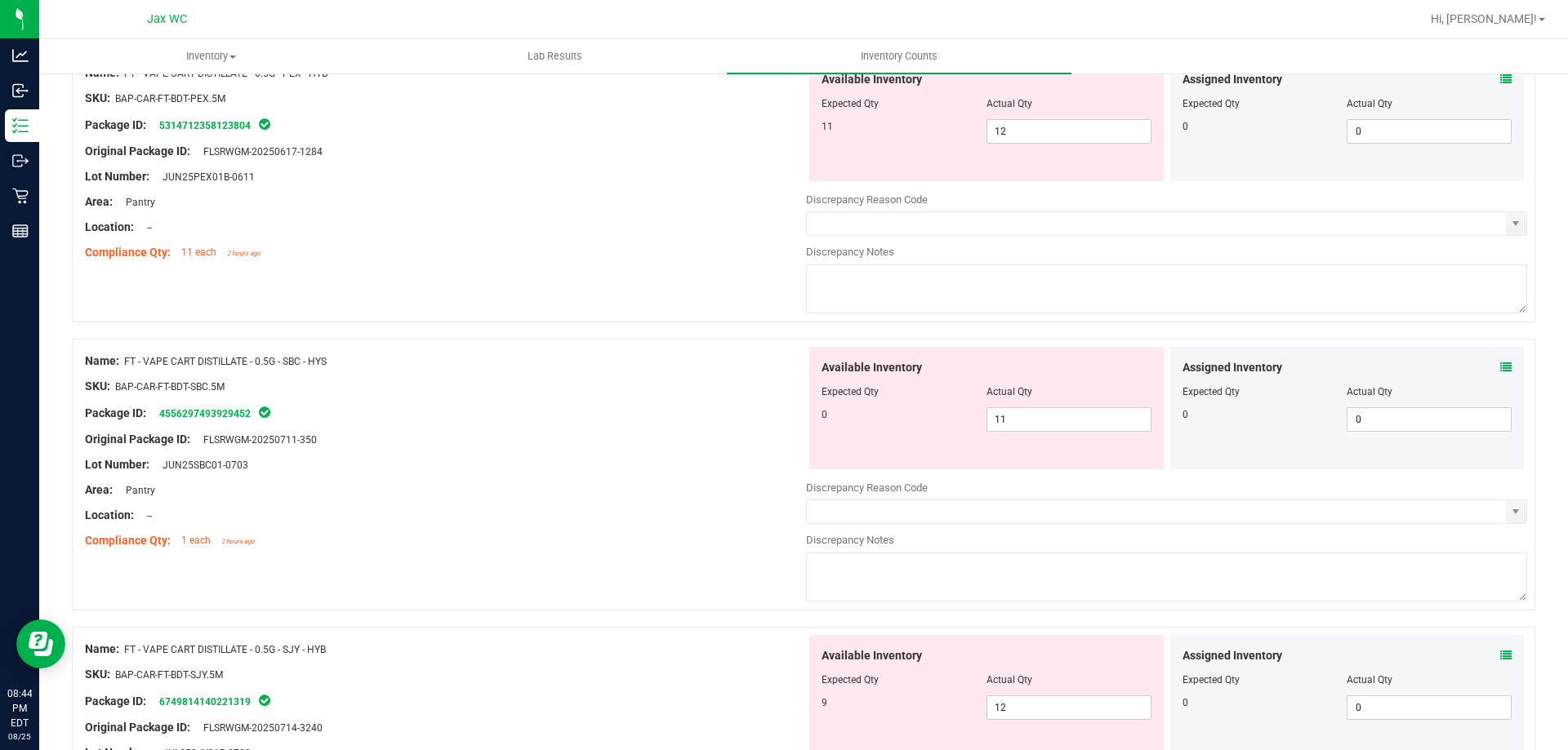
scroll to position [898, 0]
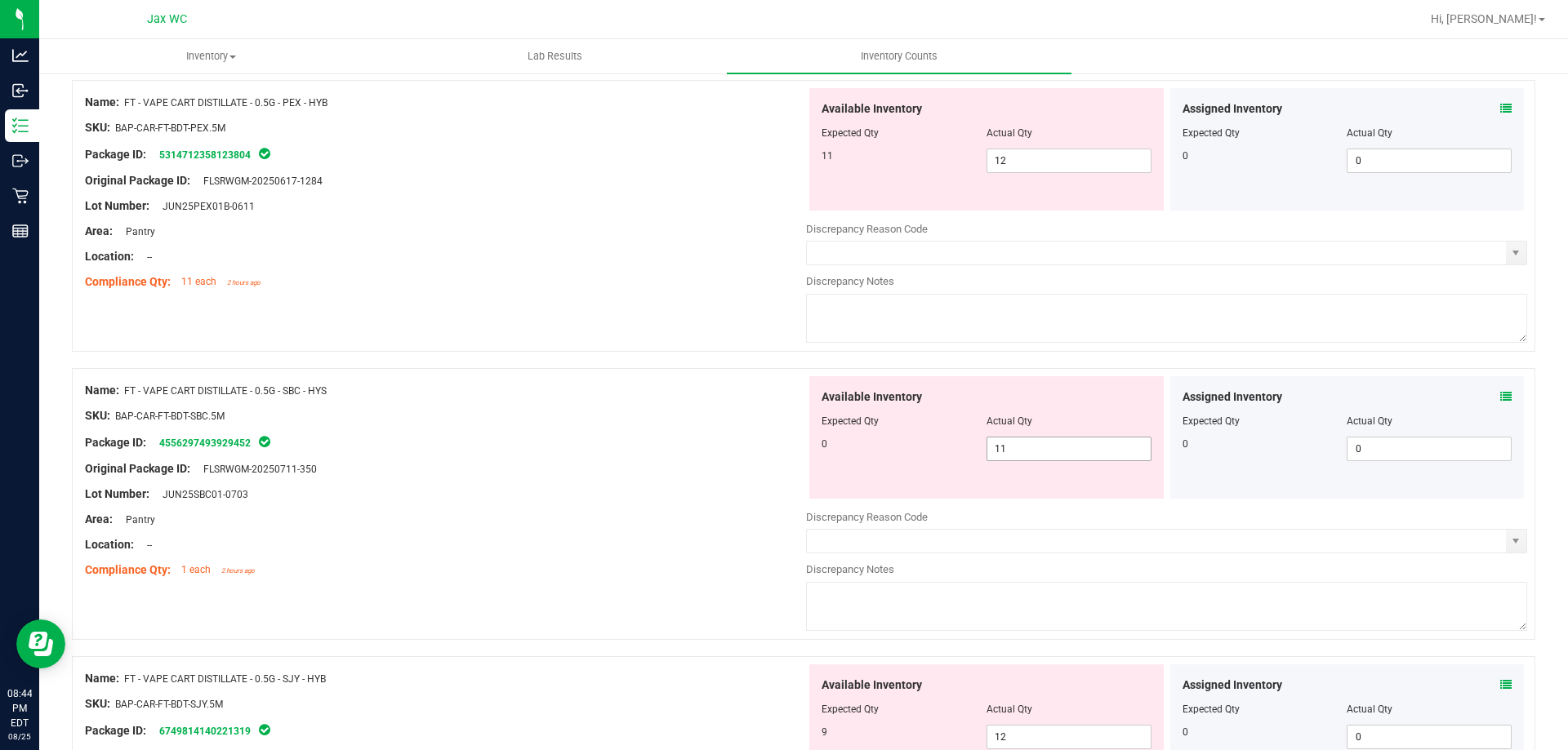
click at [1061, 444] on span "11 11" at bounding box center [1069, 449] width 165 height 24
click at [1061, 445] on input "11" at bounding box center [1069, 449] width 164 height 23
click at [738, 434] on div "Package ID: 4556297493929452" at bounding box center [445, 443] width 721 height 20
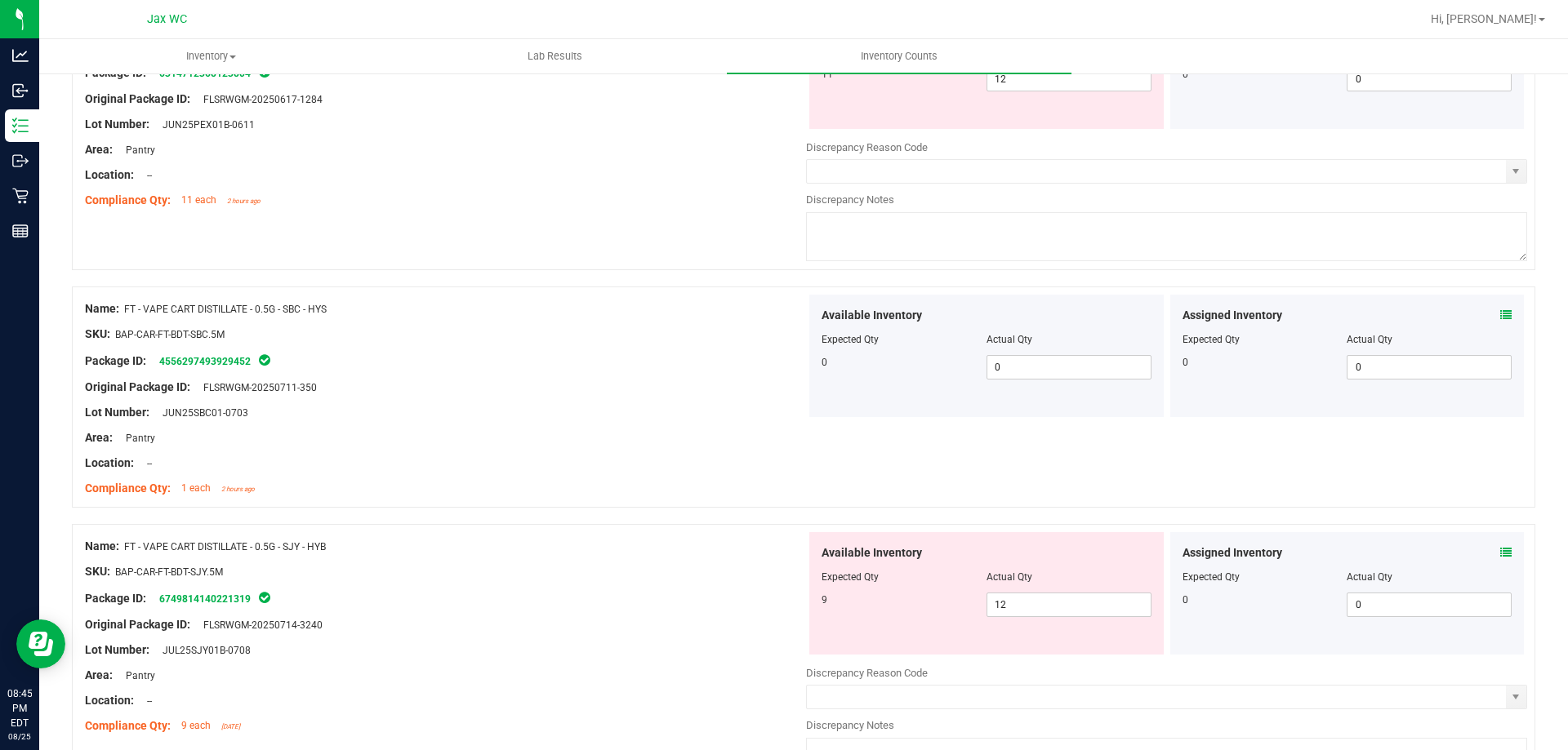
scroll to position [816, 0]
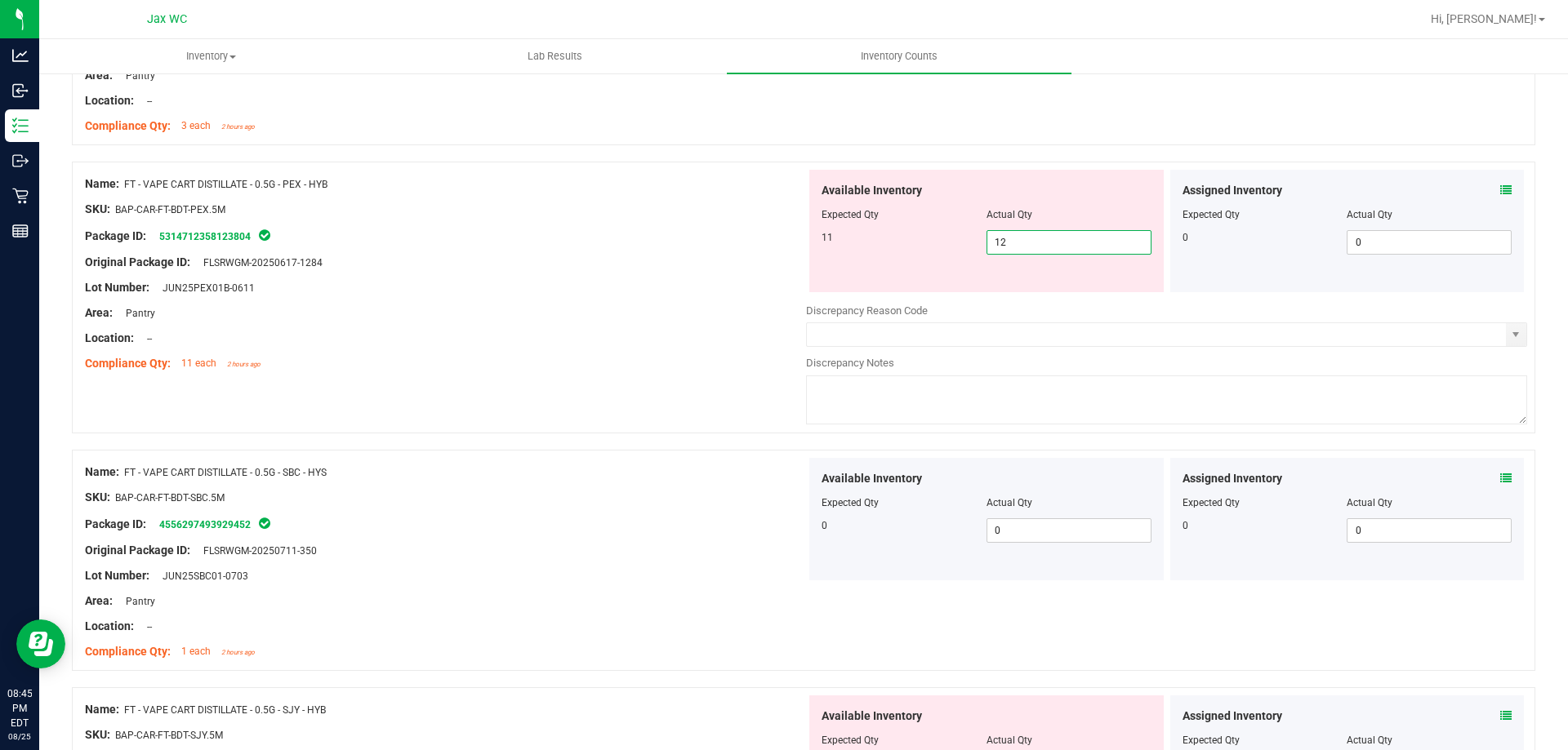
click at [1043, 241] on span "12 12" at bounding box center [1069, 242] width 165 height 24
click at [1042, 241] on input "12" at bounding box center [1069, 243] width 164 height 23
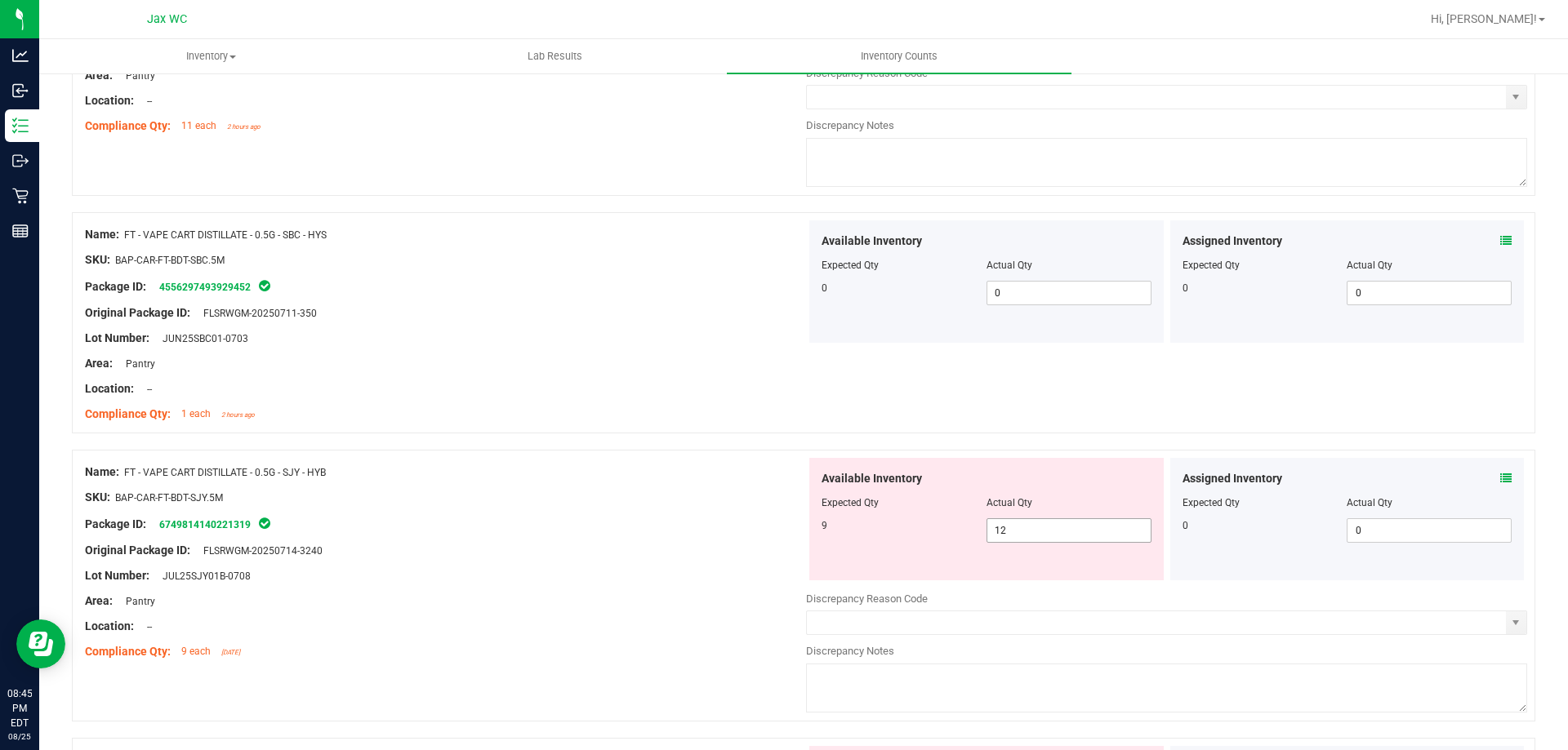
scroll to position [1061, 0]
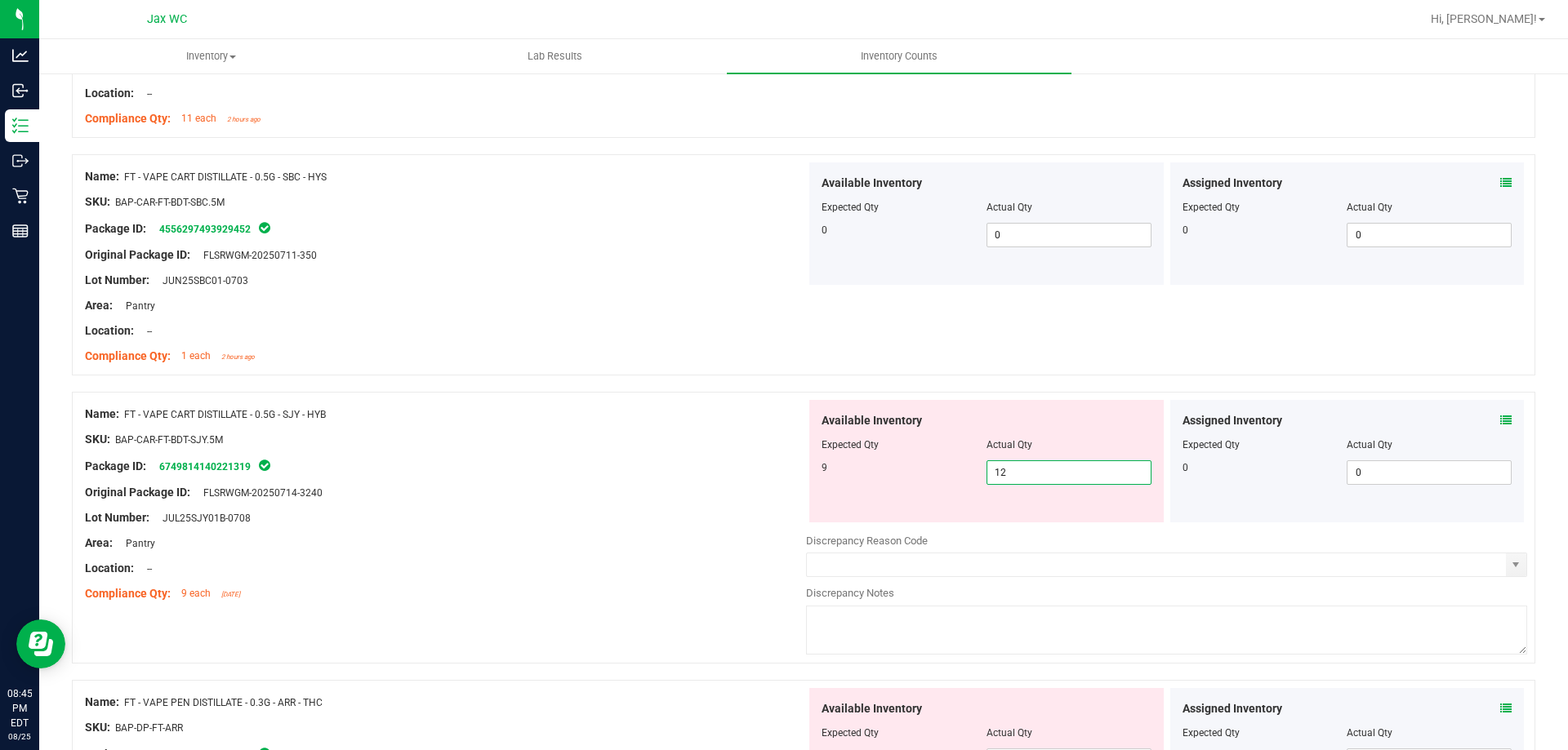
click at [1038, 527] on div "Available Inventory Expected Qty Actual Qty 9 12 12" at bounding box center [1166, 530] width 721 height 259
click at [1034, 522] on div at bounding box center [1166, 523] width 721 height 2
click at [1030, 467] on span "12 12" at bounding box center [1069, 472] width 165 height 24
click at [1030, 467] on input "12" at bounding box center [1069, 473] width 164 height 23
click at [763, 461] on div "Package ID: 6749814140221319" at bounding box center [445, 467] width 721 height 20
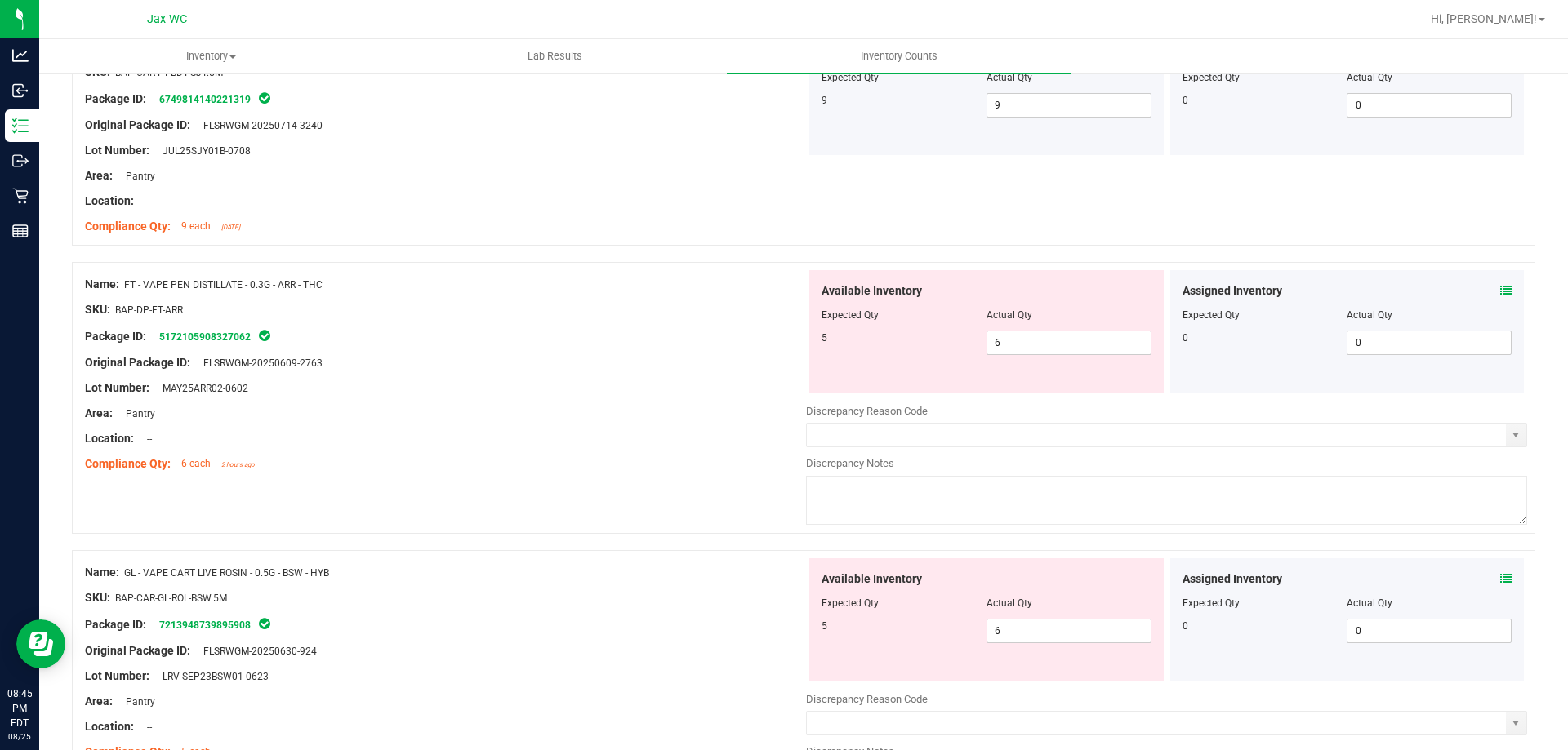
scroll to position [1470, 0]
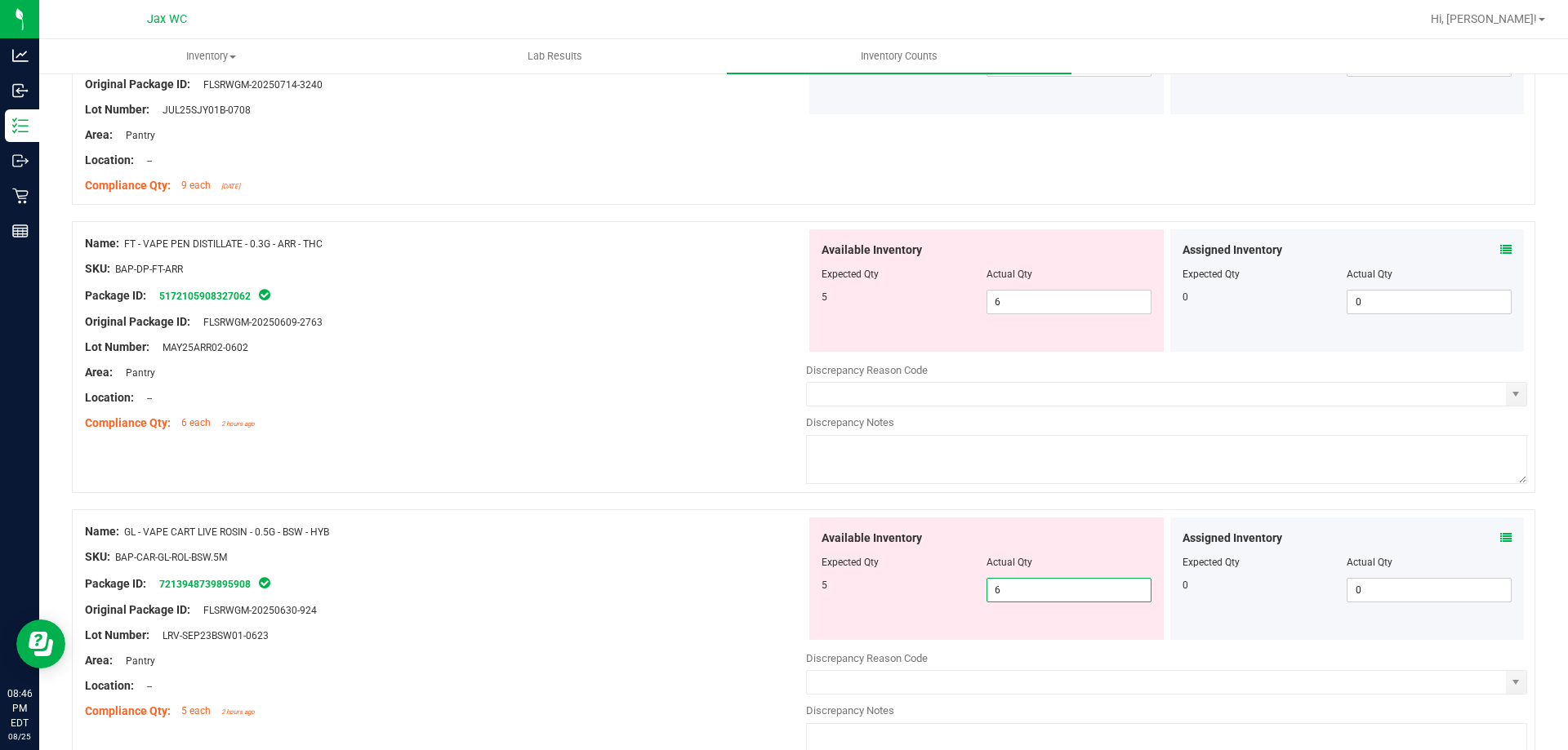
click at [1002, 597] on span "6 6" at bounding box center [1069, 590] width 165 height 24
click at [1002, 597] on input "6" at bounding box center [1069, 591] width 164 height 23
click at [749, 542] on div at bounding box center [445, 545] width 721 height 8
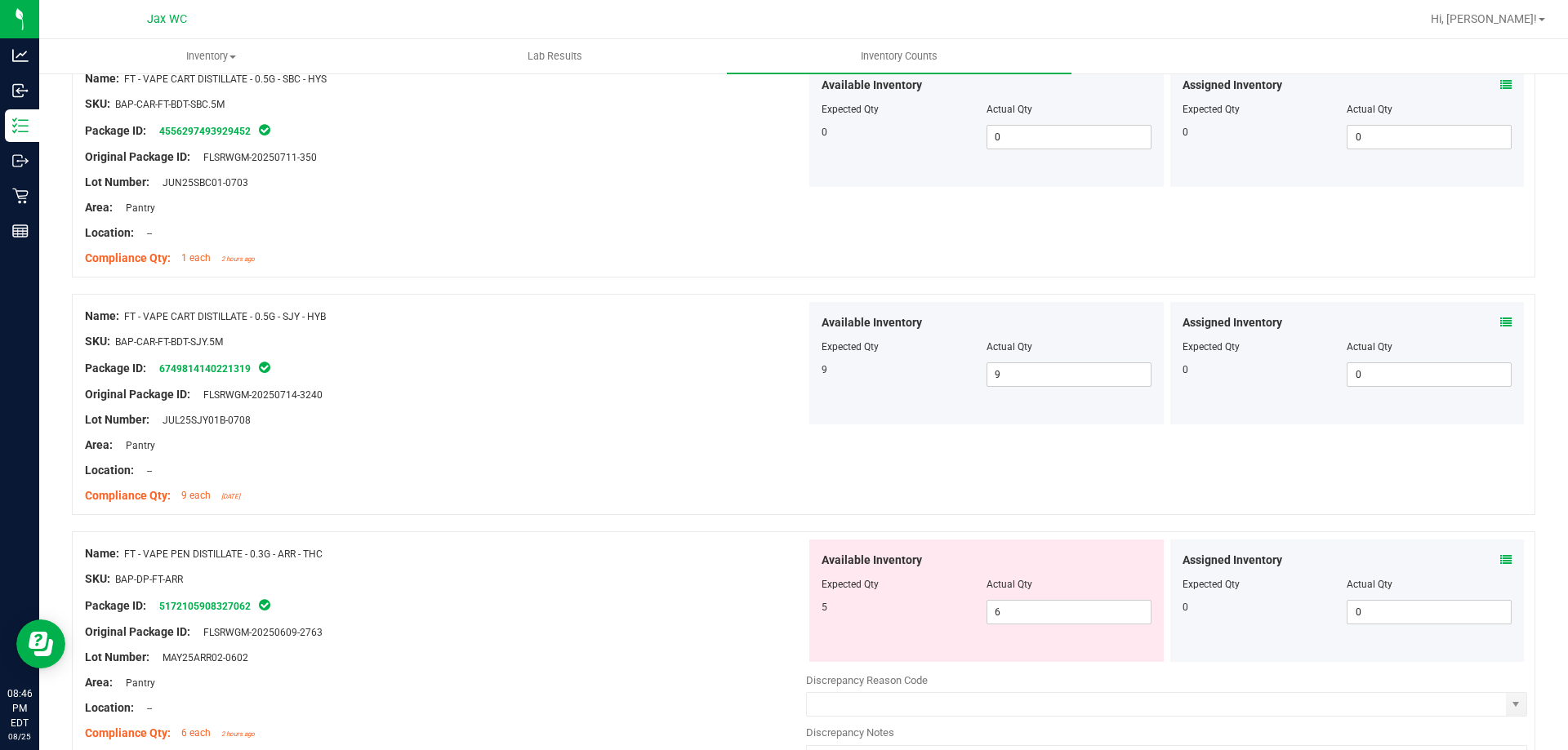
scroll to position [1143, 0]
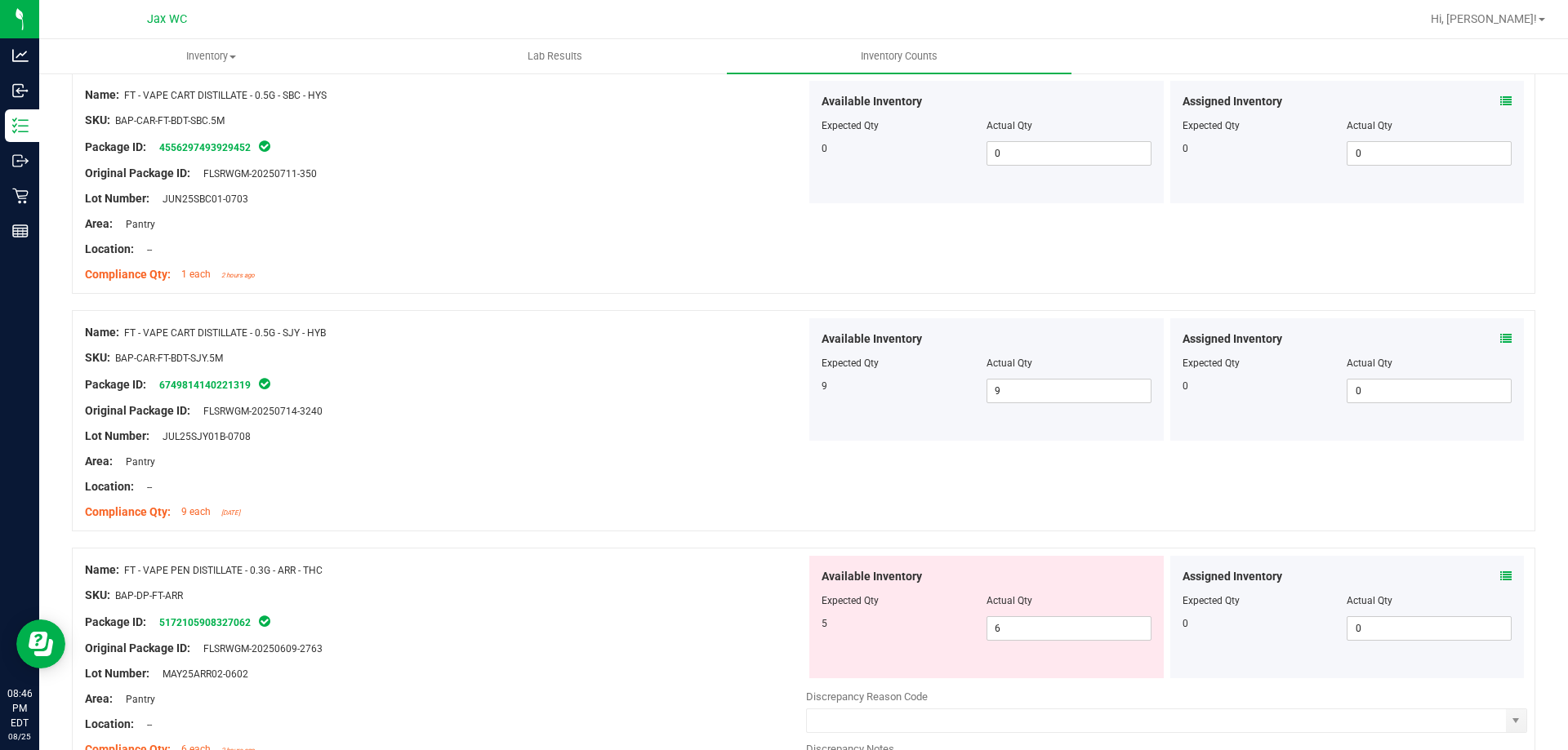
click at [327, 568] on div "Name: FT - VAPE PEN DISTILLATE - 0.3G - ARR - THC" at bounding box center [445, 570] width 721 height 17
click at [319, 571] on span "FT - VAPE PEN DISTILLATE - 0.3G - ARR - THC" at bounding box center [223, 571] width 198 height 12
drag, startPoint x: 322, startPoint y: 572, endPoint x: 126, endPoint y: 563, distance: 196.2
click at [126, 563] on div "Name: FT - VAPE PEN DISTILLATE - 0.3G - ARR - THC" at bounding box center [445, 570] width 721 height 17
copy span "FT - VAPE PEN DISTILLATE - 0.3G - ARR - THC"
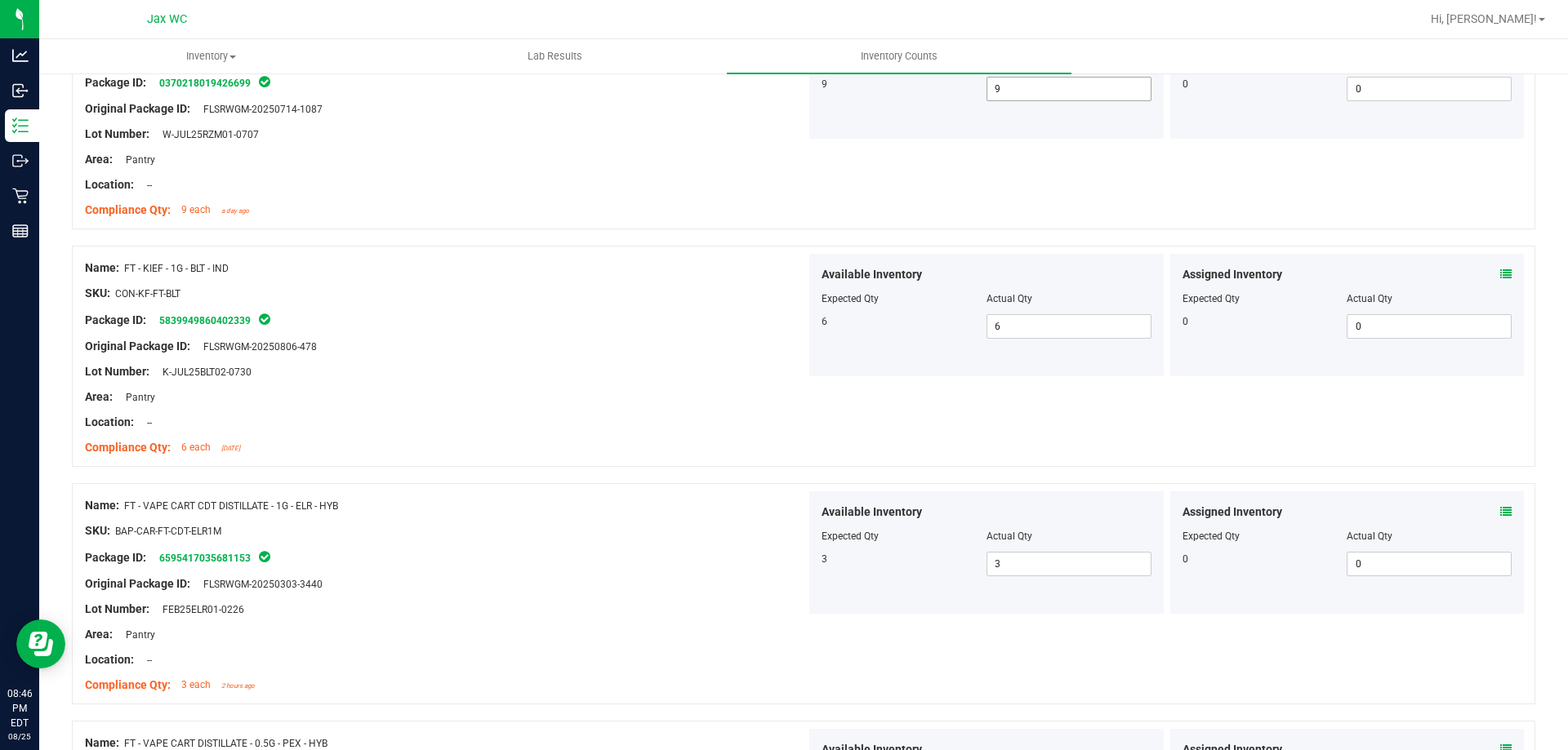
scroll to position [0, 0]
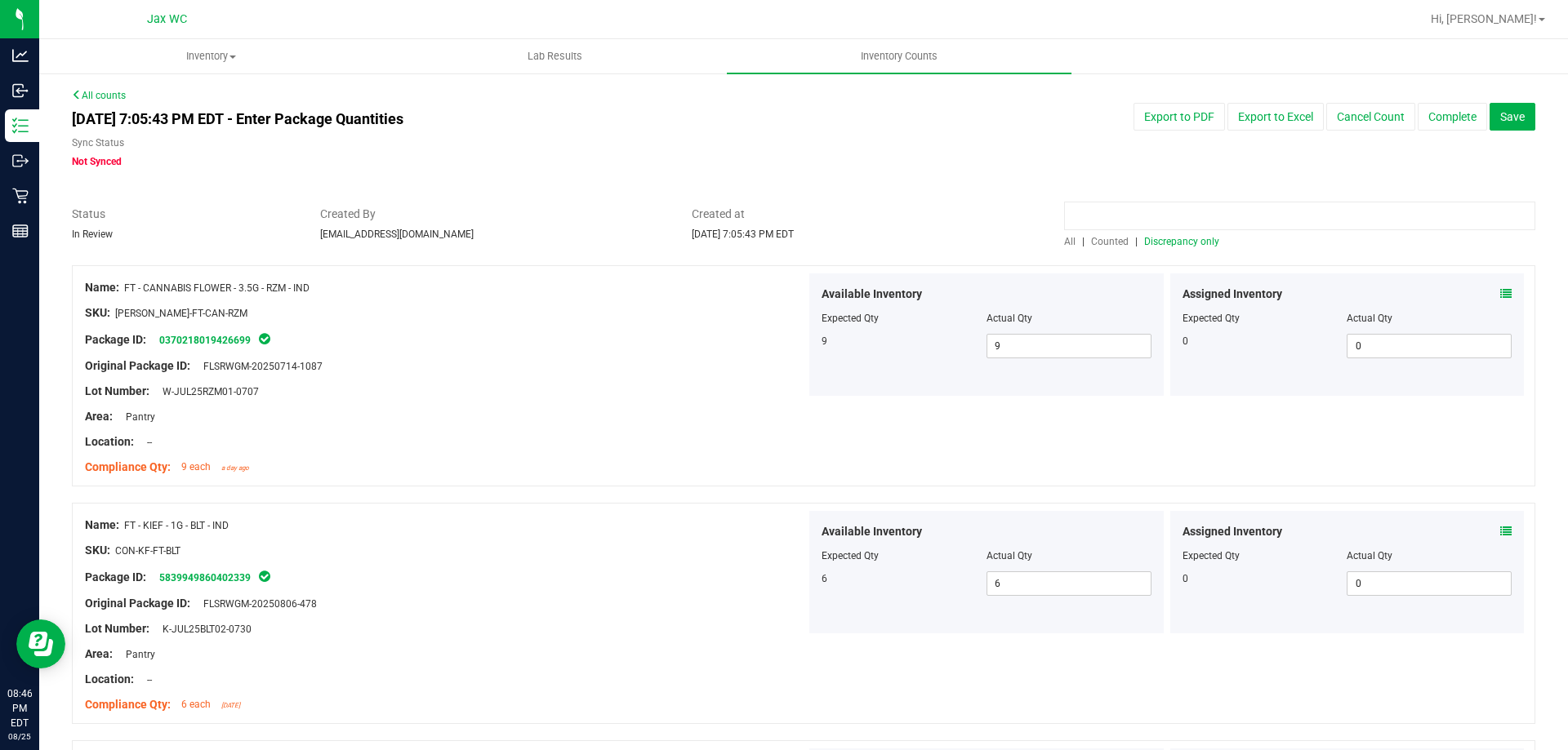
click at [1163, 211] on input at bounding box center [1299, 216] width 471 height 28
paste input "FT - VAPE PEN DISTILLATE - 0.3G - ARR - THC"
click at [1100, 250] on div at bounding box center [804, 257] width 1463 height 17
click at [1099, 243] on span "Counted" at bounding box center [1109, 242] width 37 height 12
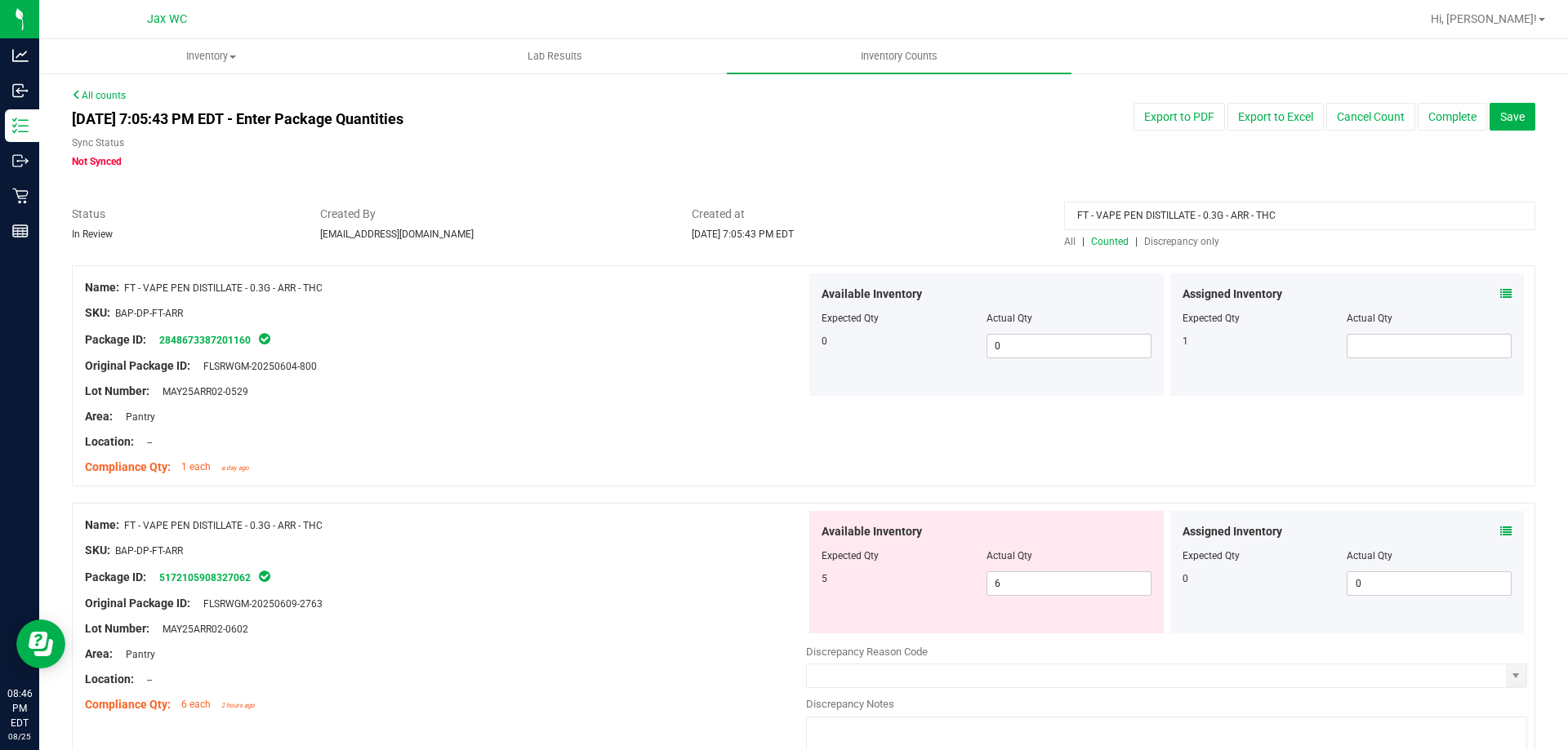
click at [1500, 291] on icon at bounding box center [1506, 294] width 12 height 12
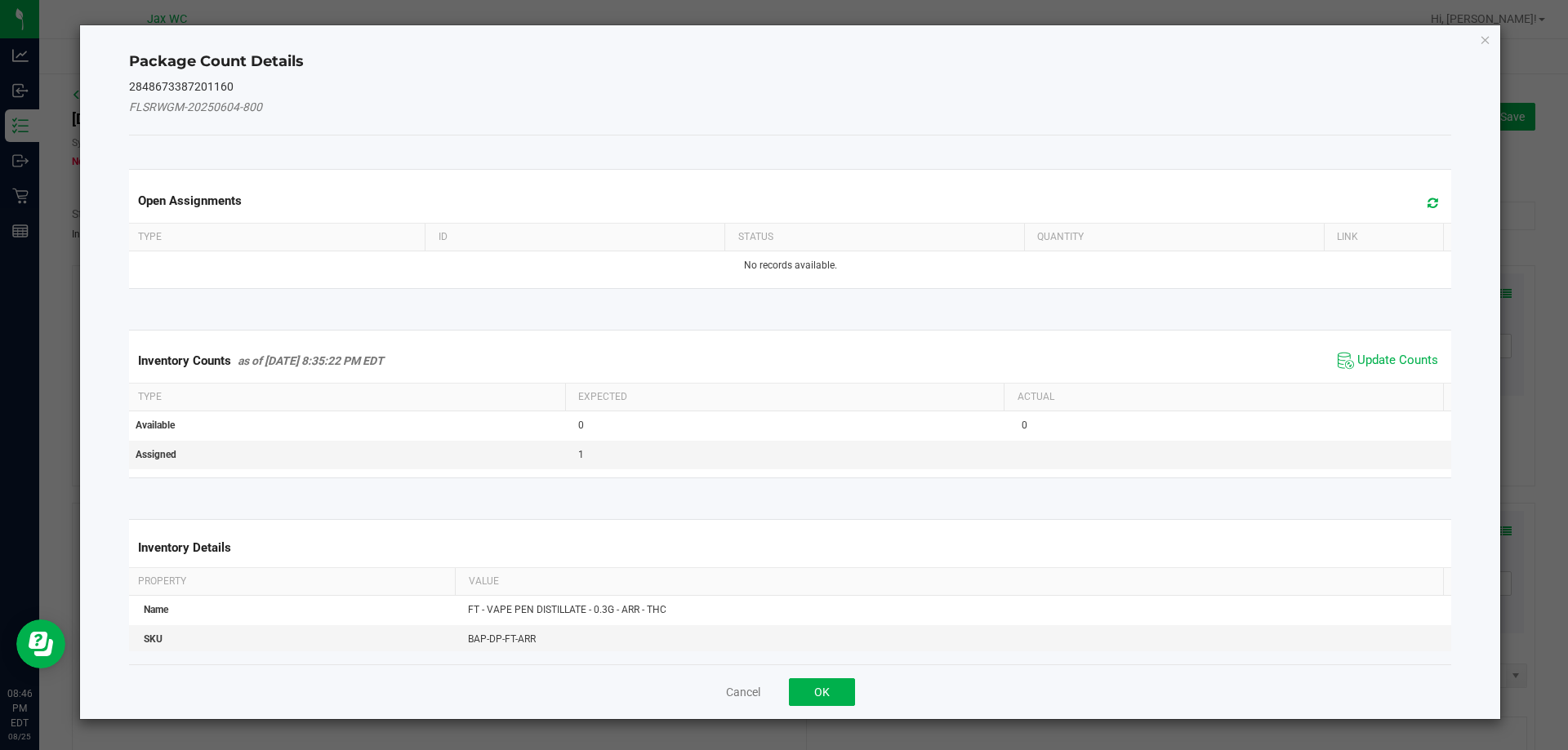
click at [1390, 350] on span "Update Counts" at bounding box center [1387, 360] width 109 height 24
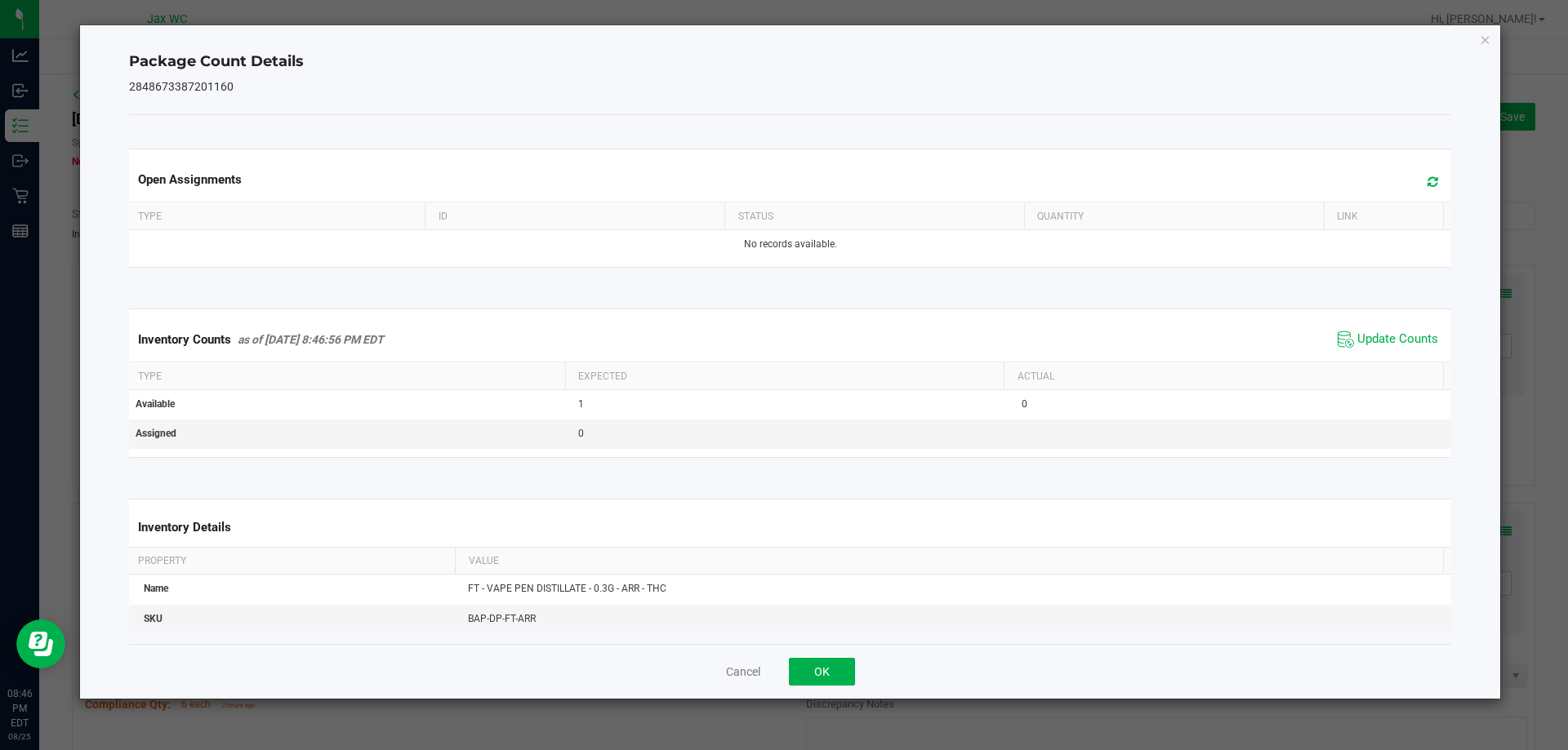
click at [1393, 352] on span "Update Counts" at bounding box center [1387, 339] width 109 height 24
click at [835, 660] on button "OK" at bounding box center [822, 671] width 66 height 27
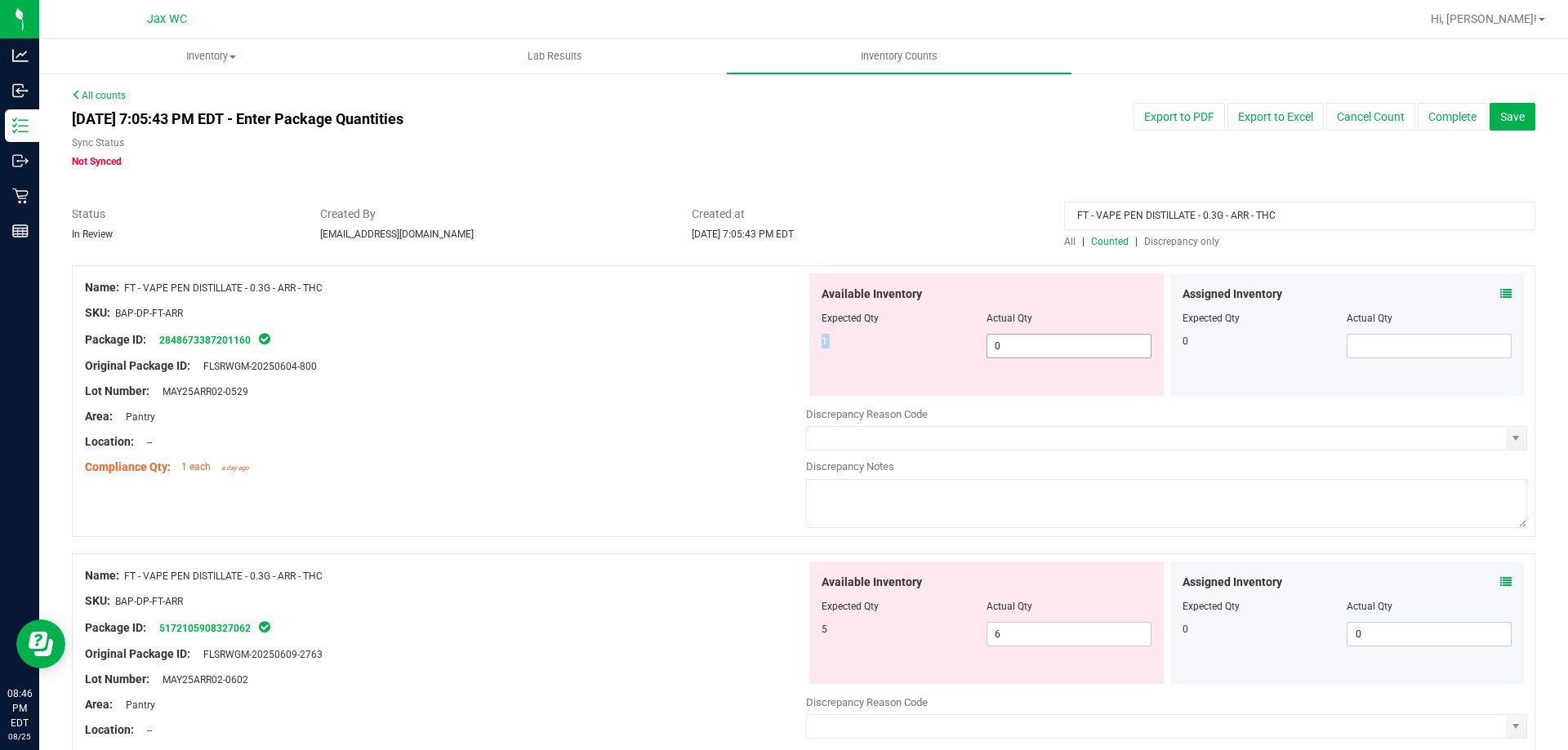
drag, startPoint x: 1081, startPoint y: 329, endPoint x: 1074, endPoint y: 341, distance: 13.9
click at [1074, 341] on div "Available Inventory Expected Qty Actual Qty 1 0 0" at bounding box center [986, 334] width 355 height 122
click at [1074, 345] on span "0 0" at bounding box center [1069, 346] width 165 height 24
click at [1074, 345] on input "0" at bounding box center [1069, 346] width 164 height 23
click at [1079, 354] on input "0" at bounding box center [1069, 346] width 164 height 23
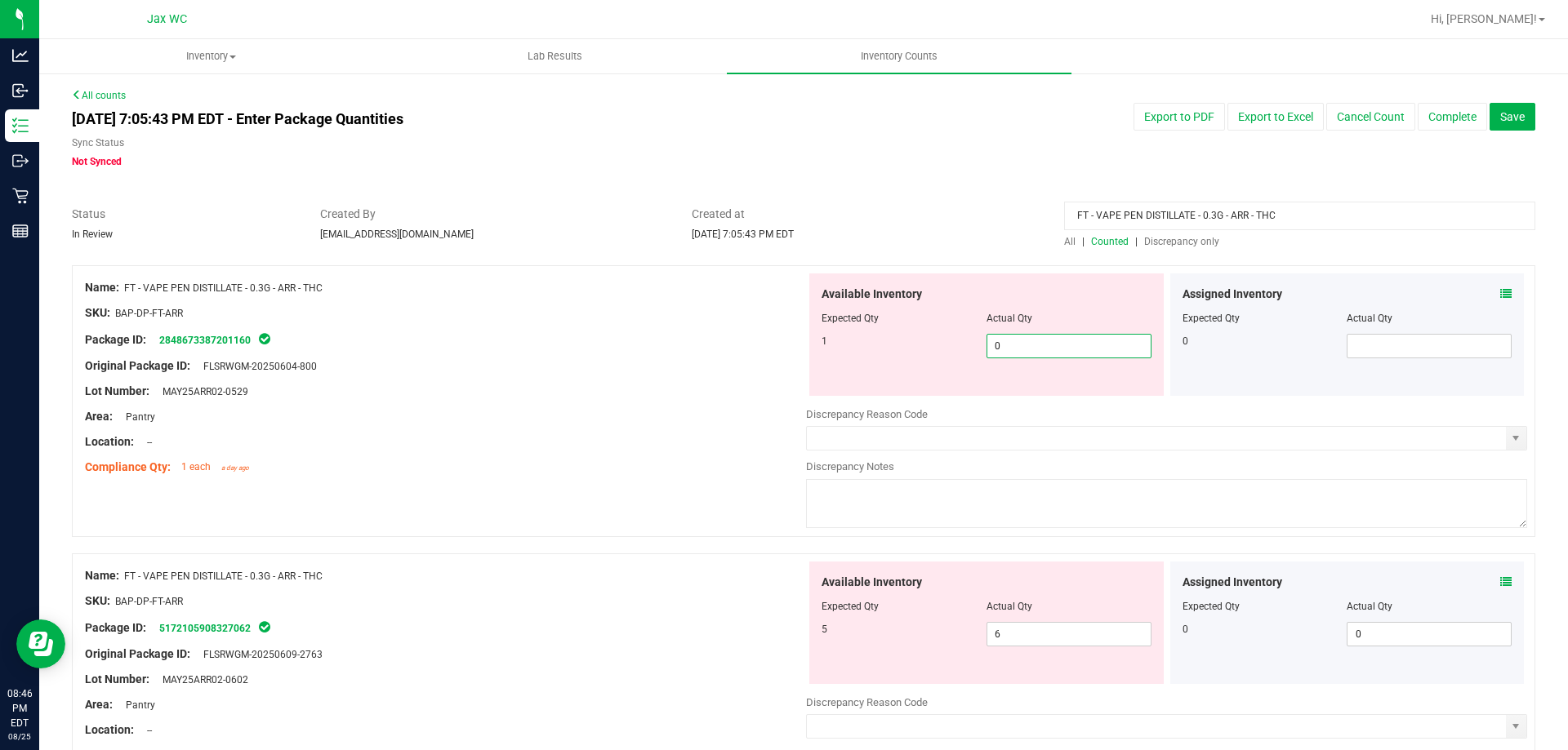
click at [1079, 354] on input "0" at bounding box center [1069, 346] width 164 height 23
click at [1006, 635] on div "Available Inventory Expected Qty Actual Qty 5 6 6" at bounding box center [1166, 691] width 721 height 259
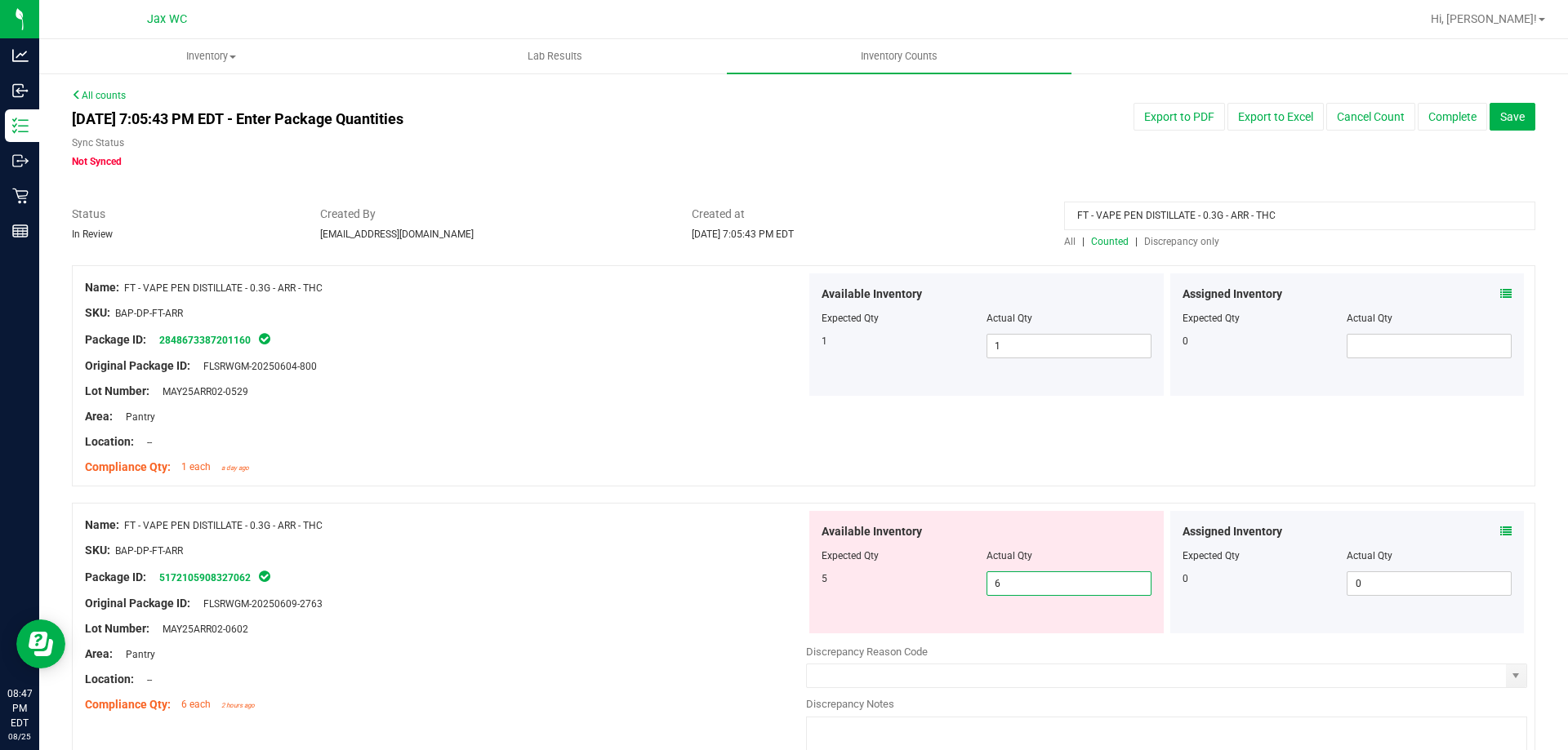
click at [1019, 581] on input "6" at bounding box center [1069, 584] width 164 height 23
click at [1019, 591] on input "6" at bounding box center [1069, 584] width 164 height 23
click at [1013, 598] on div "Available Inventory Expected Qty Actual Qty 5 6 6" at bounding box center [986, 571] width 355 height 122
click at [1012, 586] on span "6 6" at bounding box center [1069, 583] width 165 height 24
click at [1012, 586] on input "6" at bounding box center [1069, 584] width 164 height 23
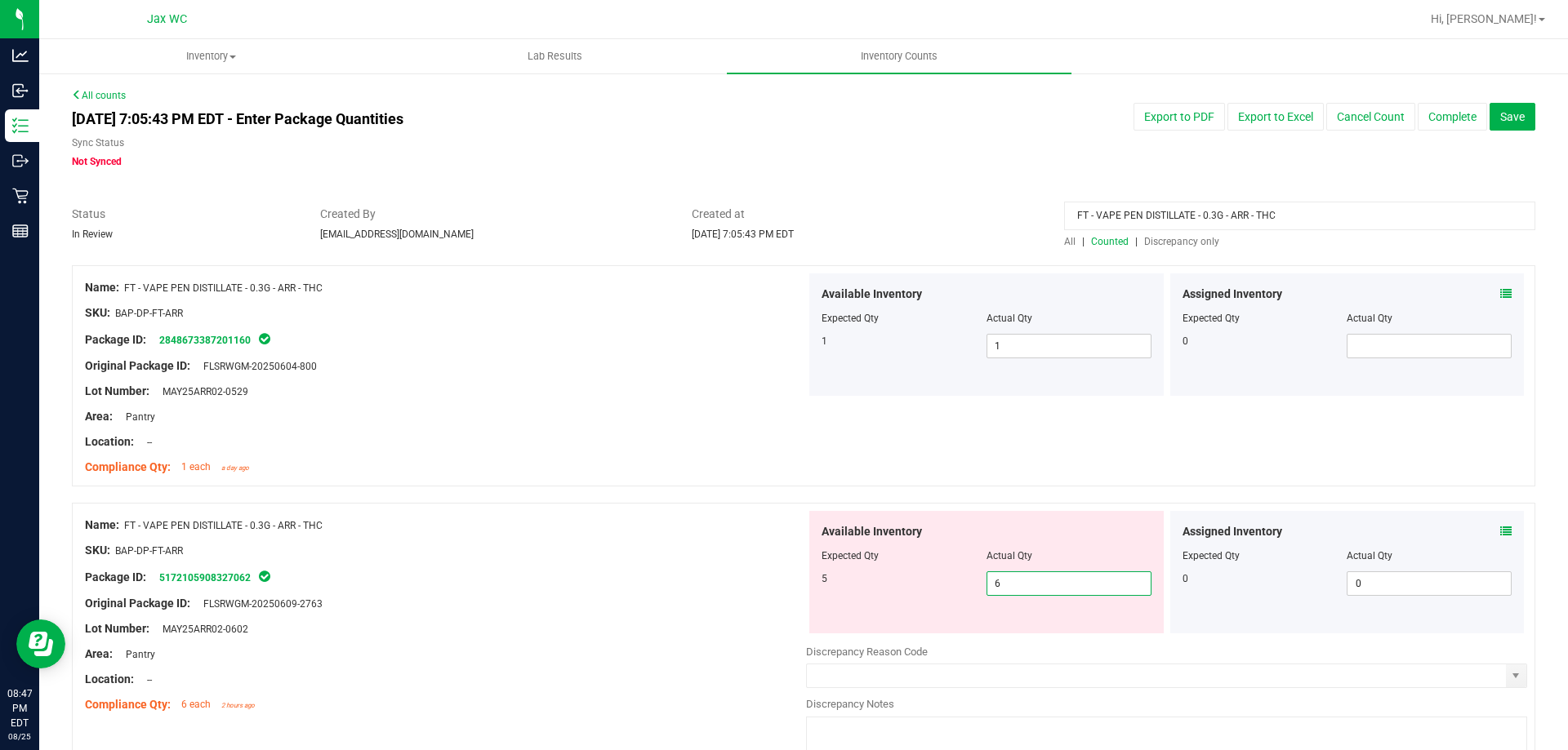
click at [1012, 586] on input "6" at bounding box center [1069, 584] width 164 height 23
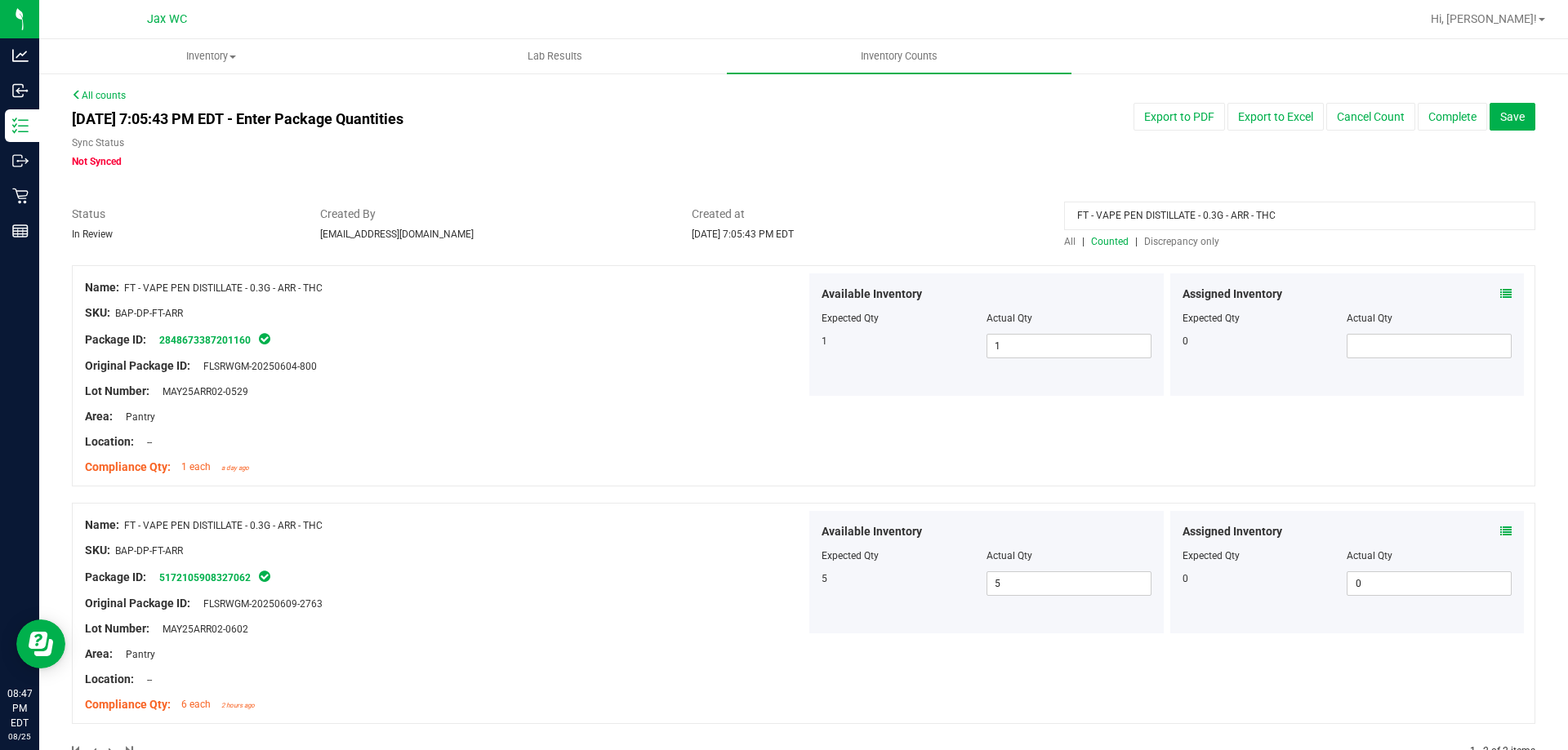
drag, startPoint x: 1327, startPoint y: 211, endPoint x: 782, endPoint y: 205, distance: 545.0
click at [782, 206] on div "Status In Review Created By [PERSON_NAME][EMAIL_ADDRESS][DOMAIN_NAME] Created a…" at bounding box center [803, 228] width 1487 height 43
click at [1159, 241] on span "Discrepancy only" at bounding box center [1181, 242] width 75 height 12
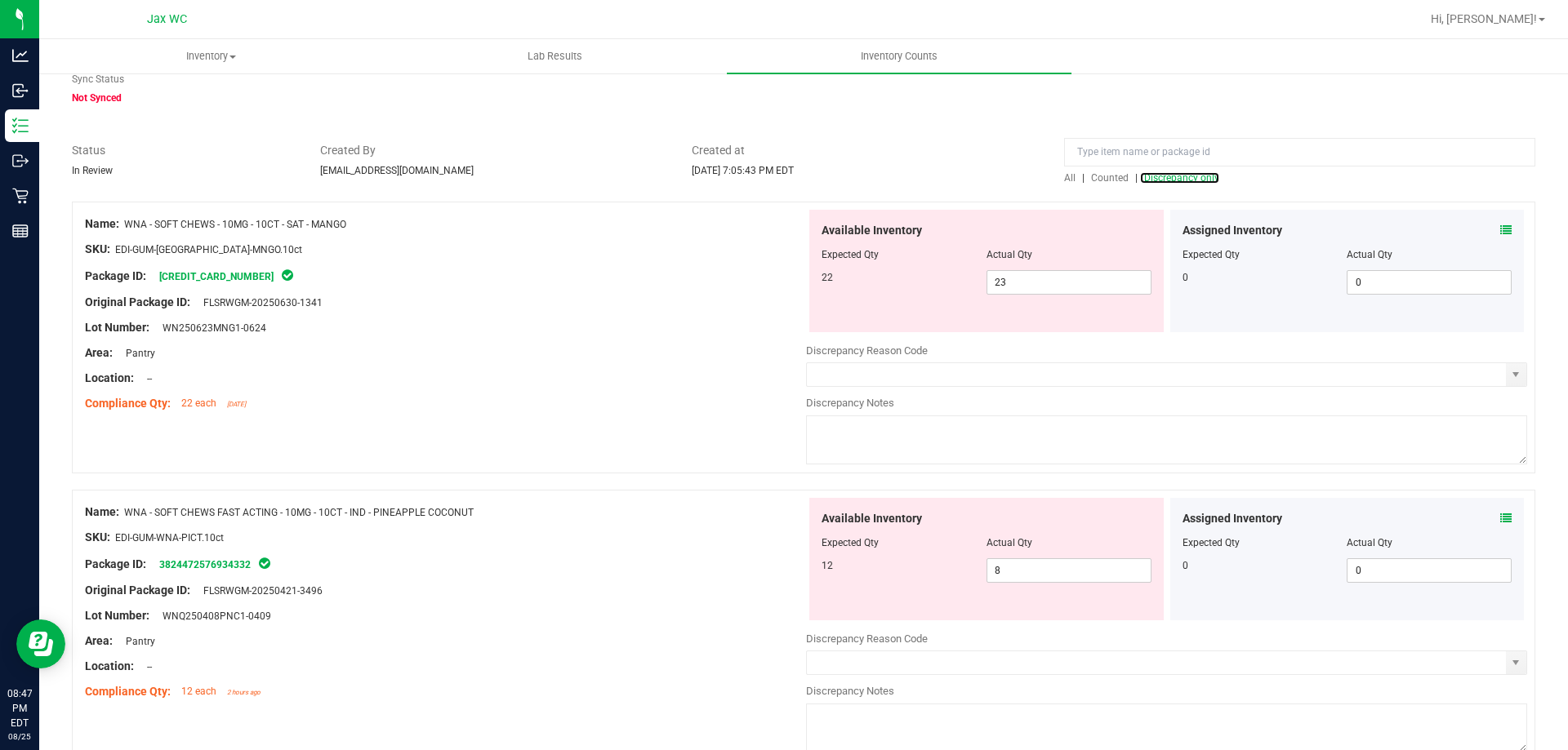
scroll to position [147, 0]
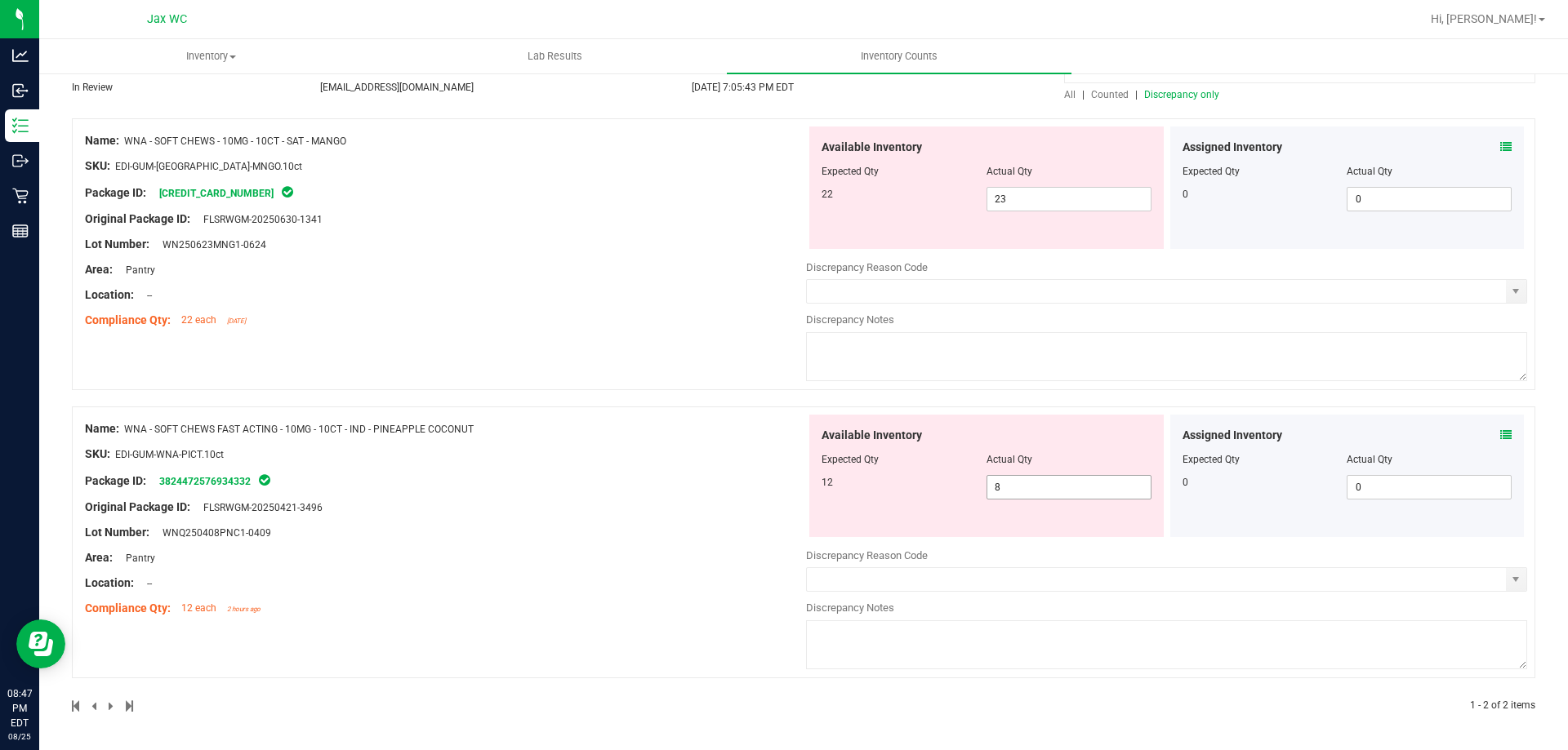
drag, startPoint x: 992, startPoint y: 475, endPoint x: 996, endPoint y: 483, distance: 8.9
click at [994, 482] on span "8 8" at bounding box center [1069, 487] width 165 height 24
click at [997, 483] on input "8" at bounding box center [1069, 488] width 164 height 23
click at [576, 209] on div "Name: WNA - SOFT CHEWS - 10MG - 10CT - SAT - MANGO SKU: EDI-GUM-[GEOGRAPHIC_DAT…" at bounding box center [445, 230] width 721 height 208
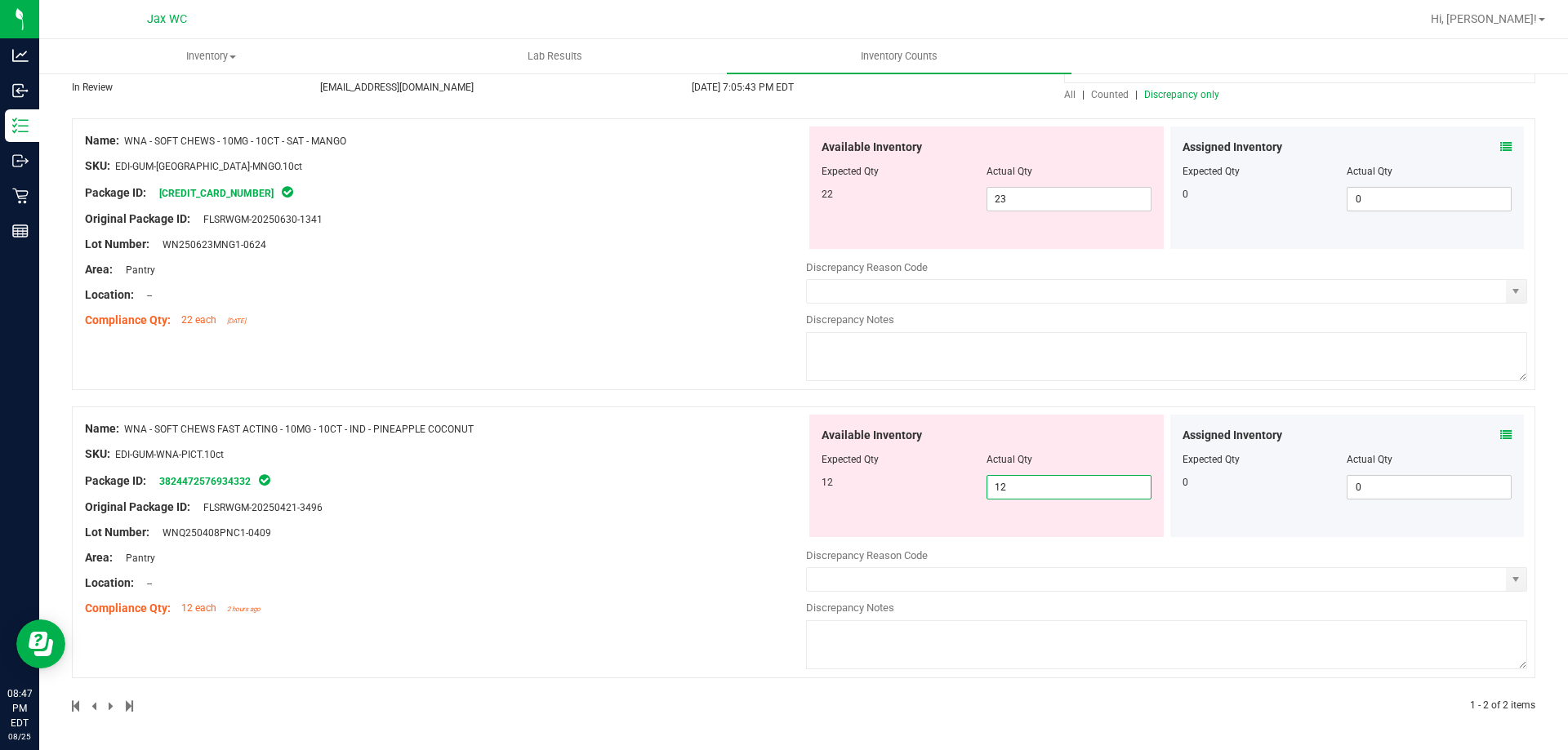
scroll to position [96, 0]
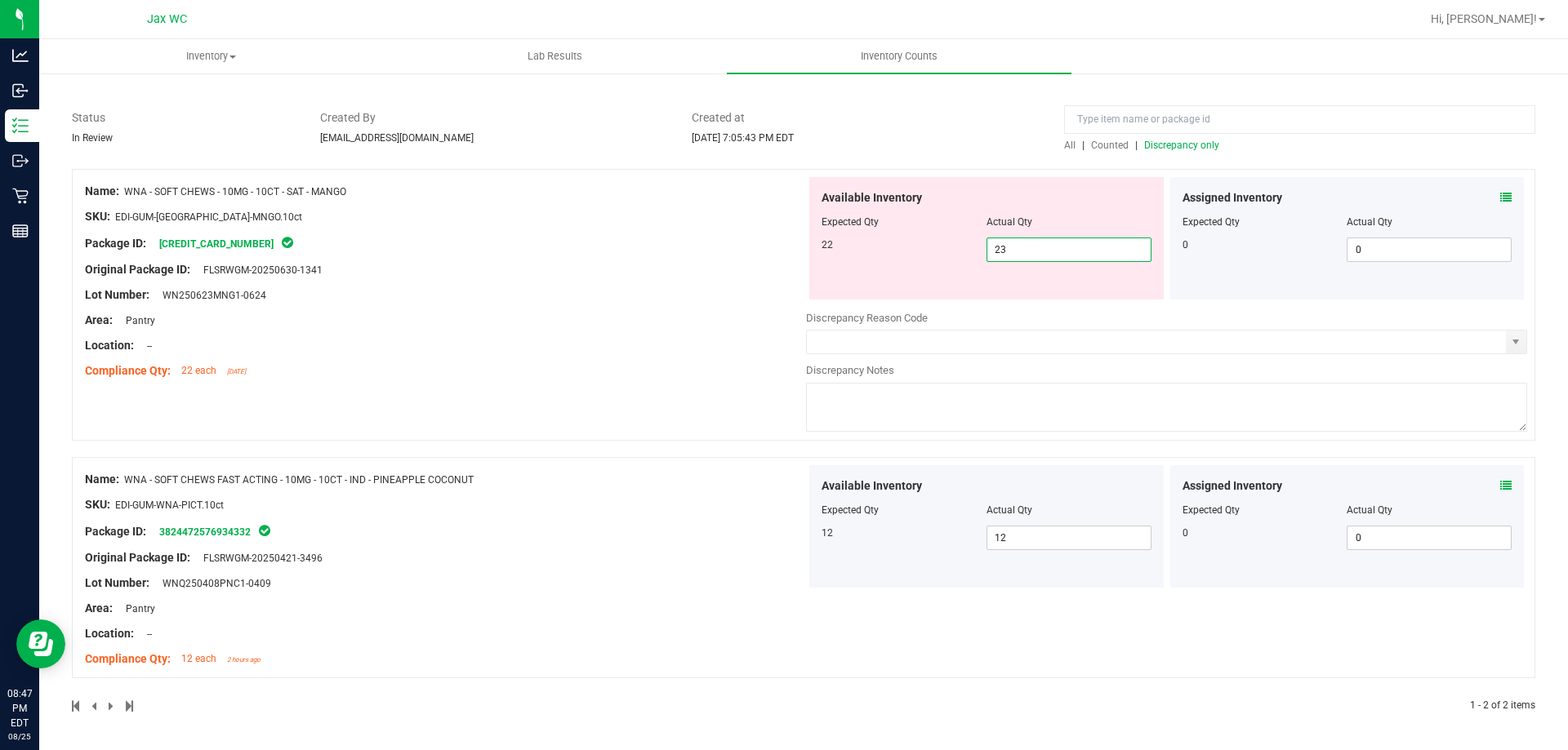
click at [1018, 252] on span "23 23" at bounding box center [1069, 249] width 165 height 24
click at [1018, 252] on input "23" at bounding box center [1069, 250] width 164 height 23
click at [1160, 147] on div "All counts [DATE] 7:05:43 PM EDT - Enter Package Quantities Sync Status Not Syn…" at bounding box center [804, 363] width 1463 height 743
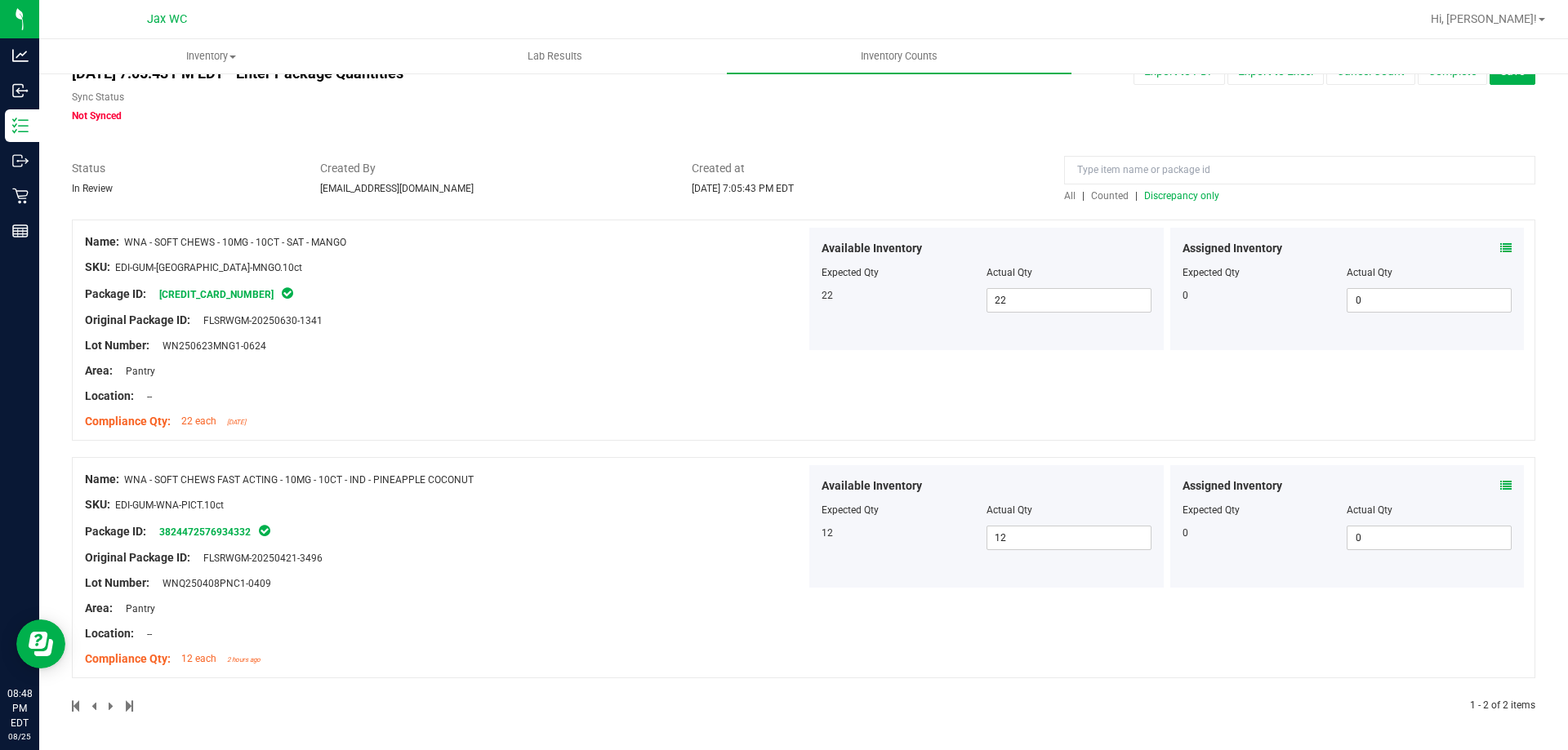
click at [1176, 199] on span "Discrepancy only" at bounding box center [1181, 196] width 75 height 12
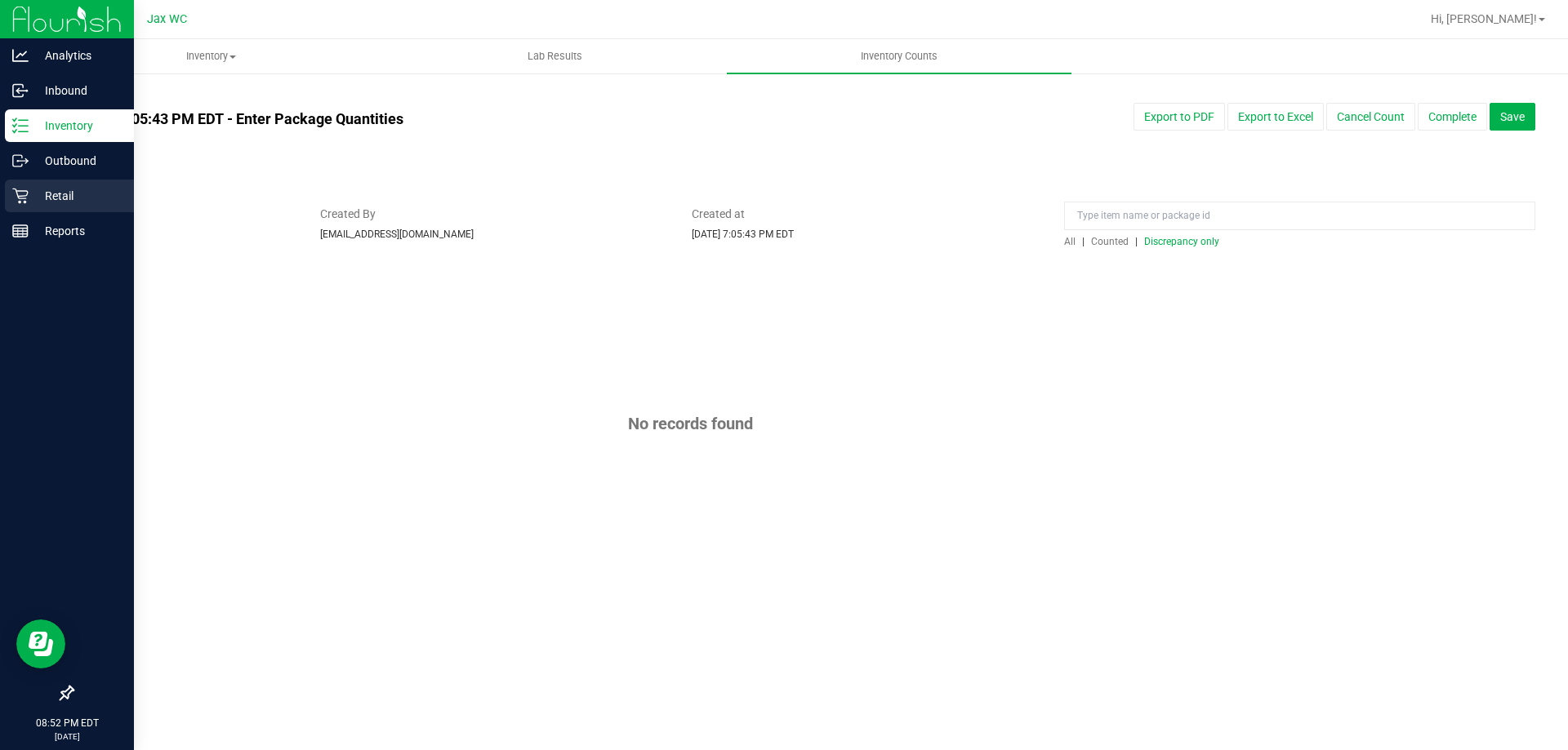
click at [28, 197] on p "Retail" at bounding box center [77, 196] width 98 height 20
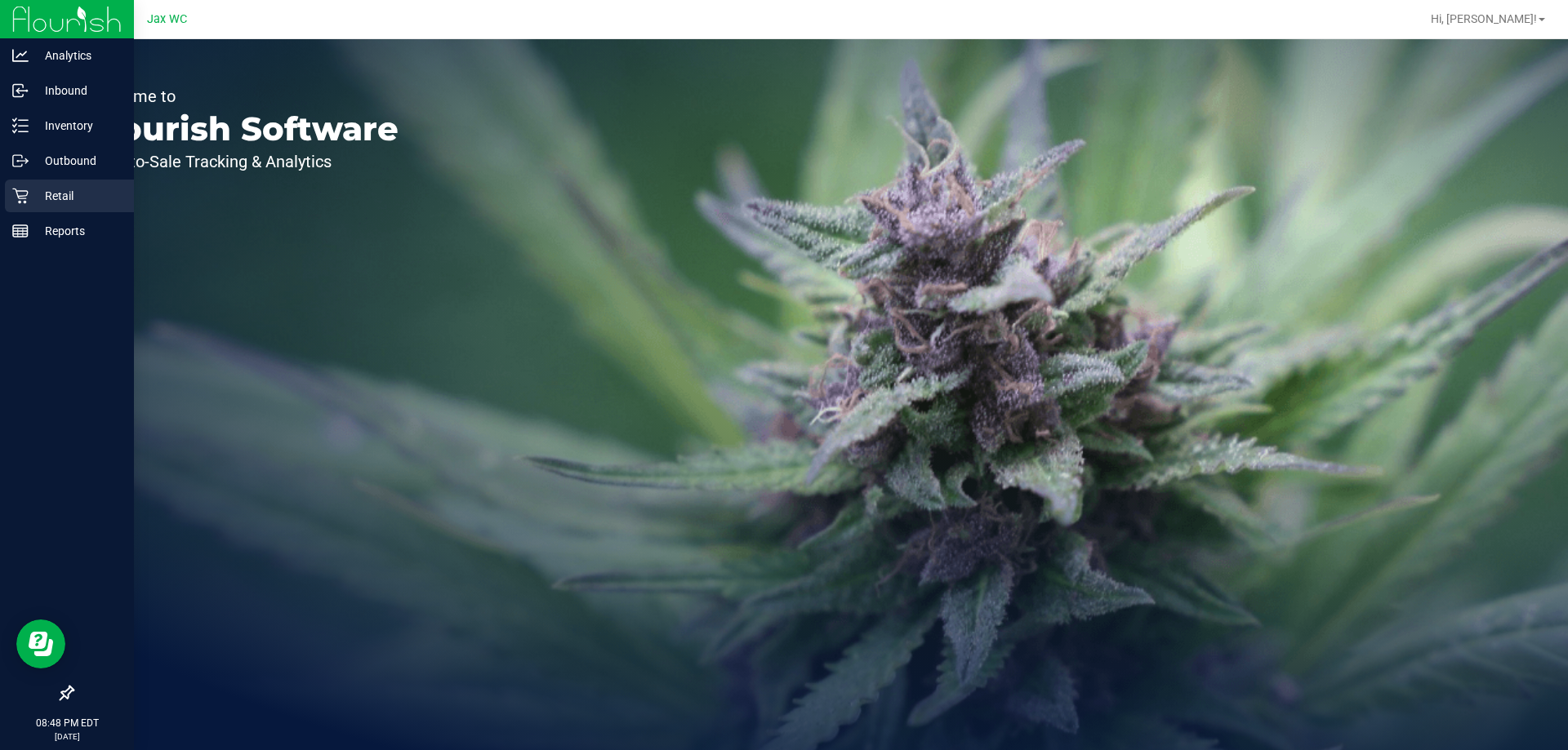
click at [10, 195] on div "Retail" at bounding box center [69, 195] width 129 height 32
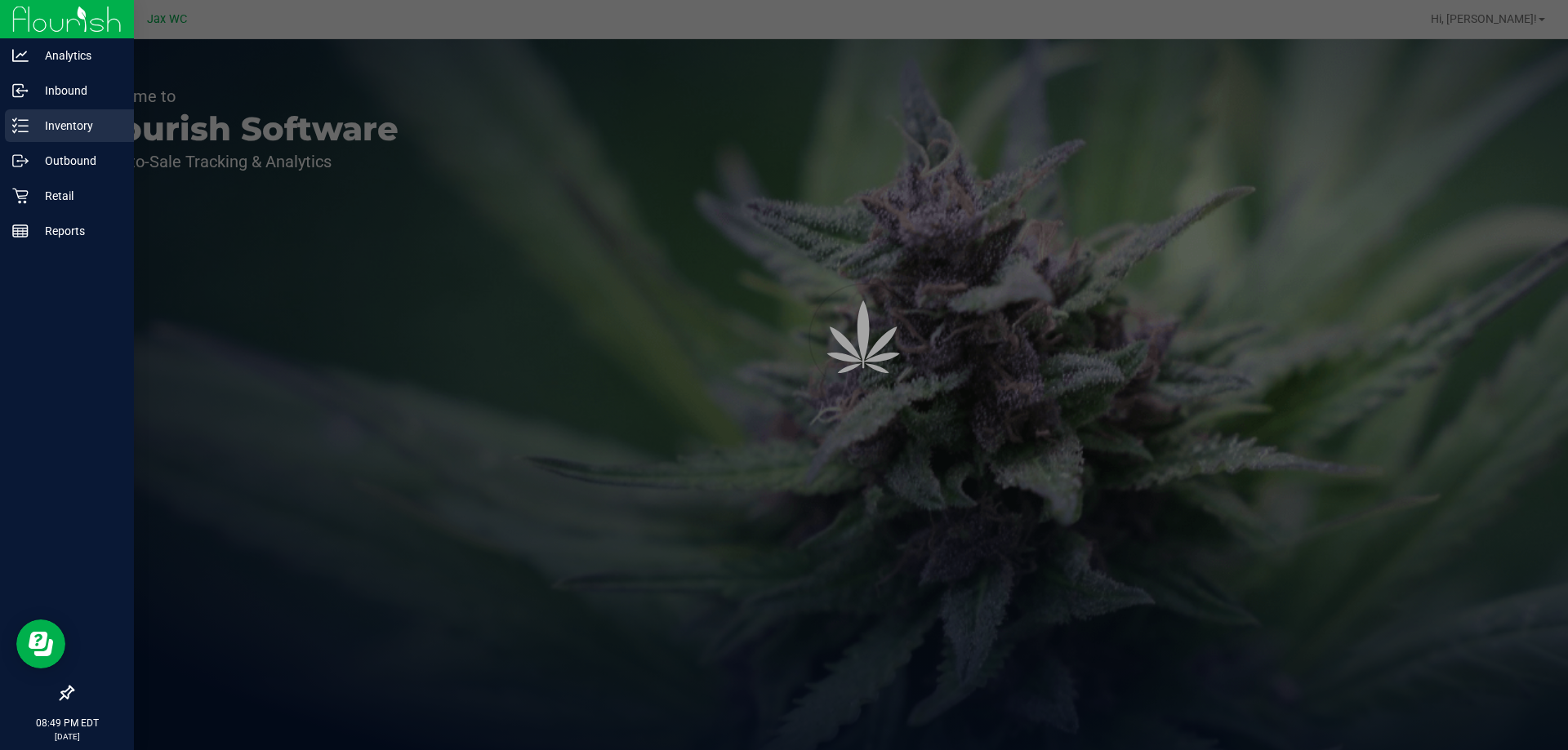
click at [46, 130] on p "Inventory" at bounding box center [77, 126] width 98 height 20
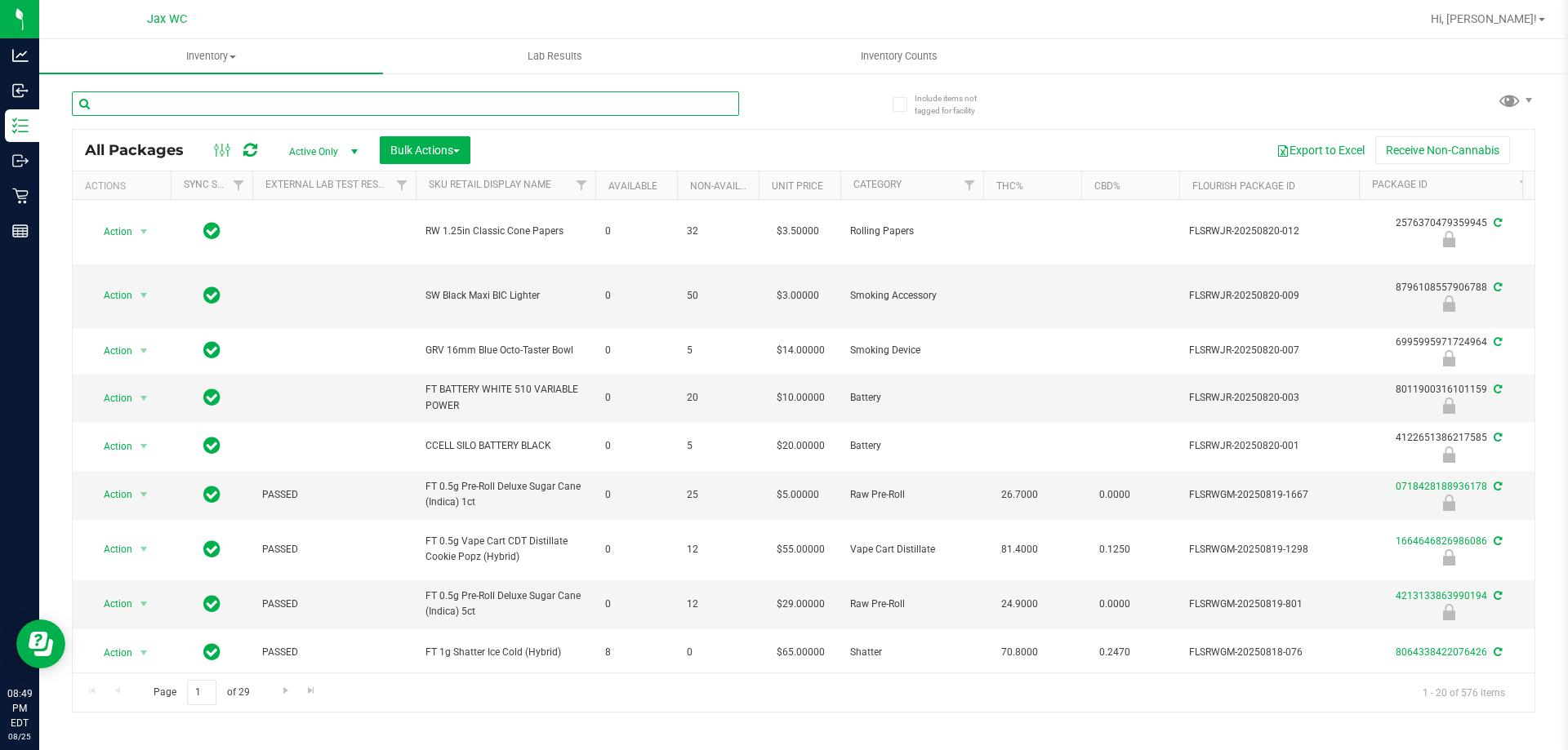
click at [237, 110] on input "text" at bounding box center [405, 103] width 667 height 24
type input "4995614334161603"
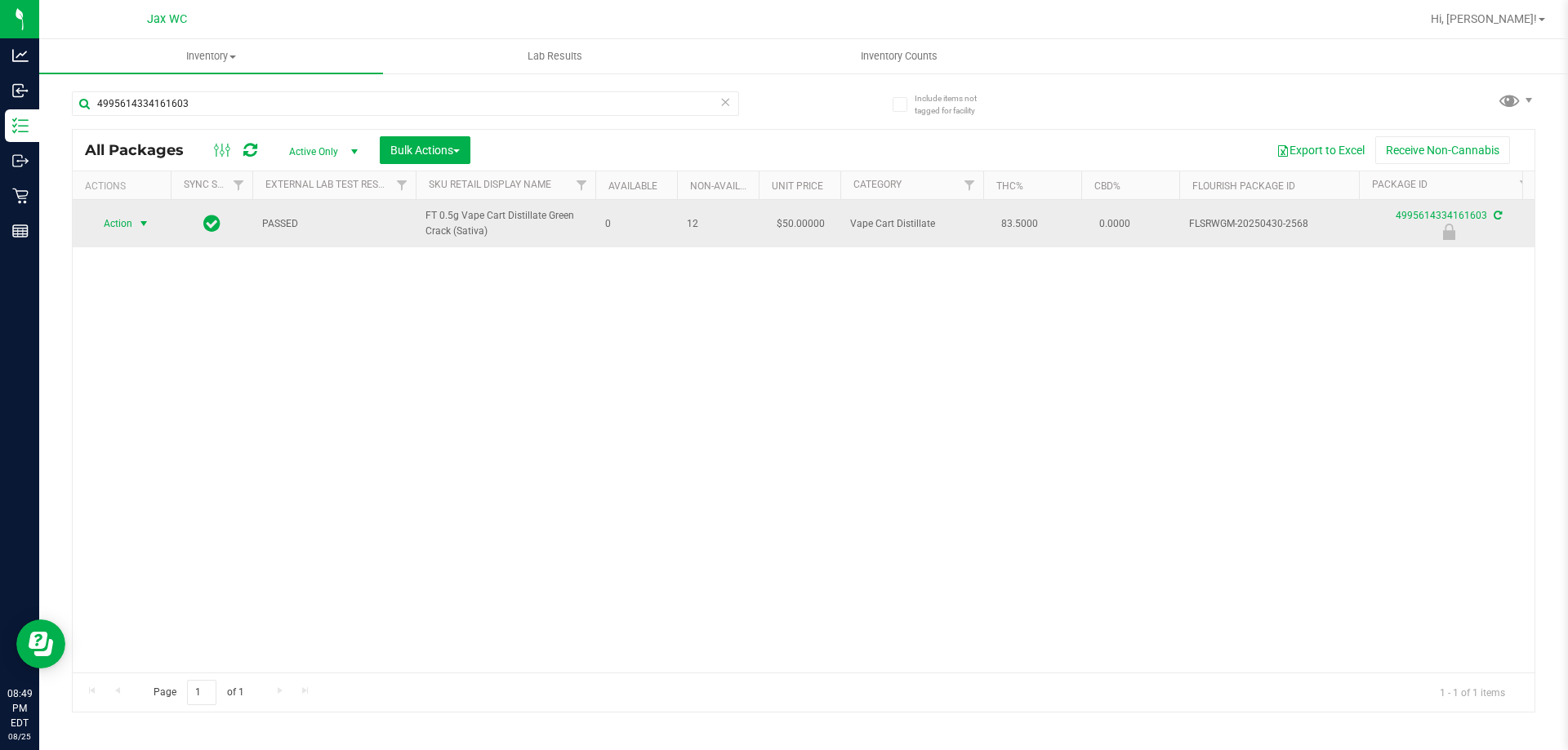
click at [134, 222] on span "select" at bounding box center [144, 224] width 21 height 23
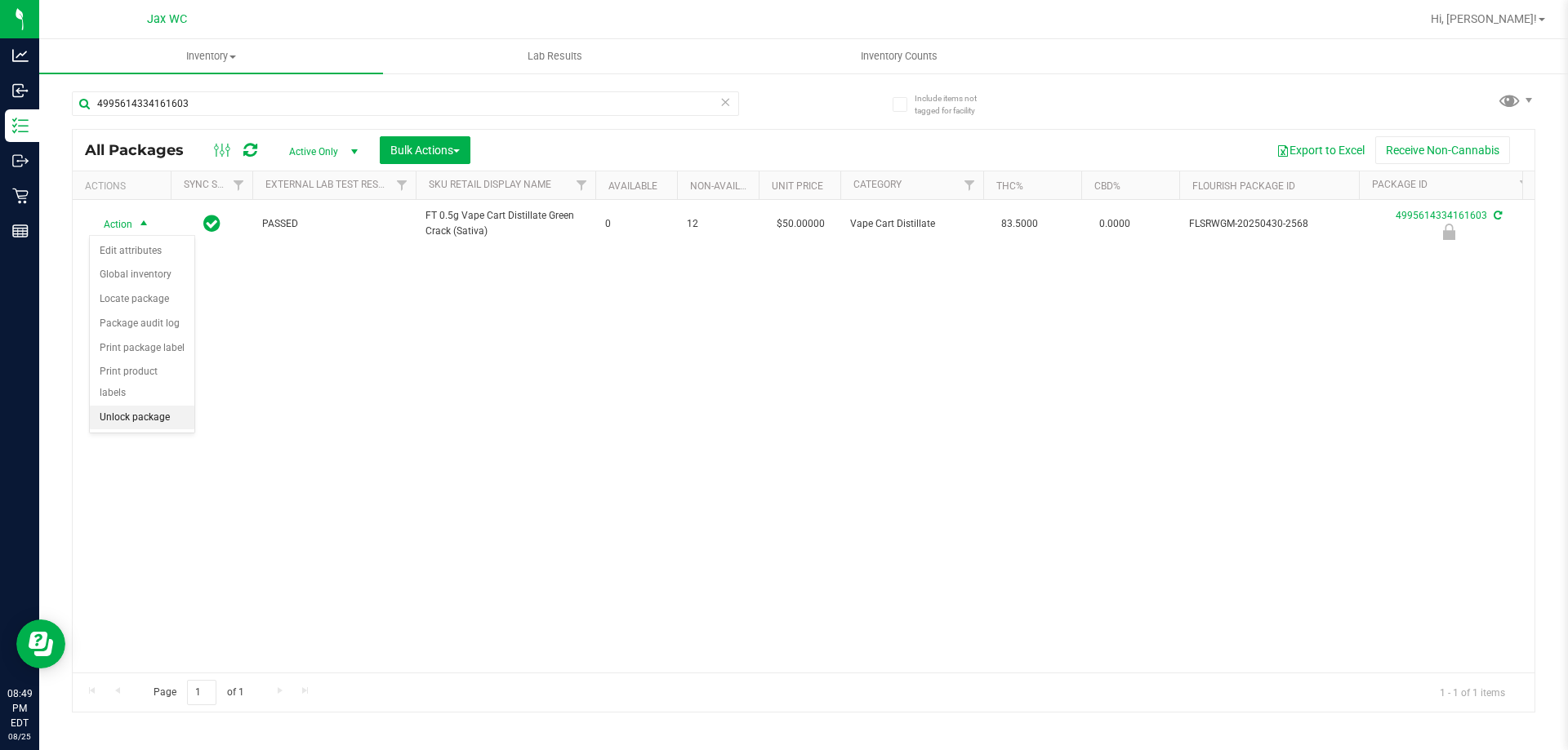
click at [155, 406] on li "Unlock package" at bounding box center [142, 418] width 105 height 24
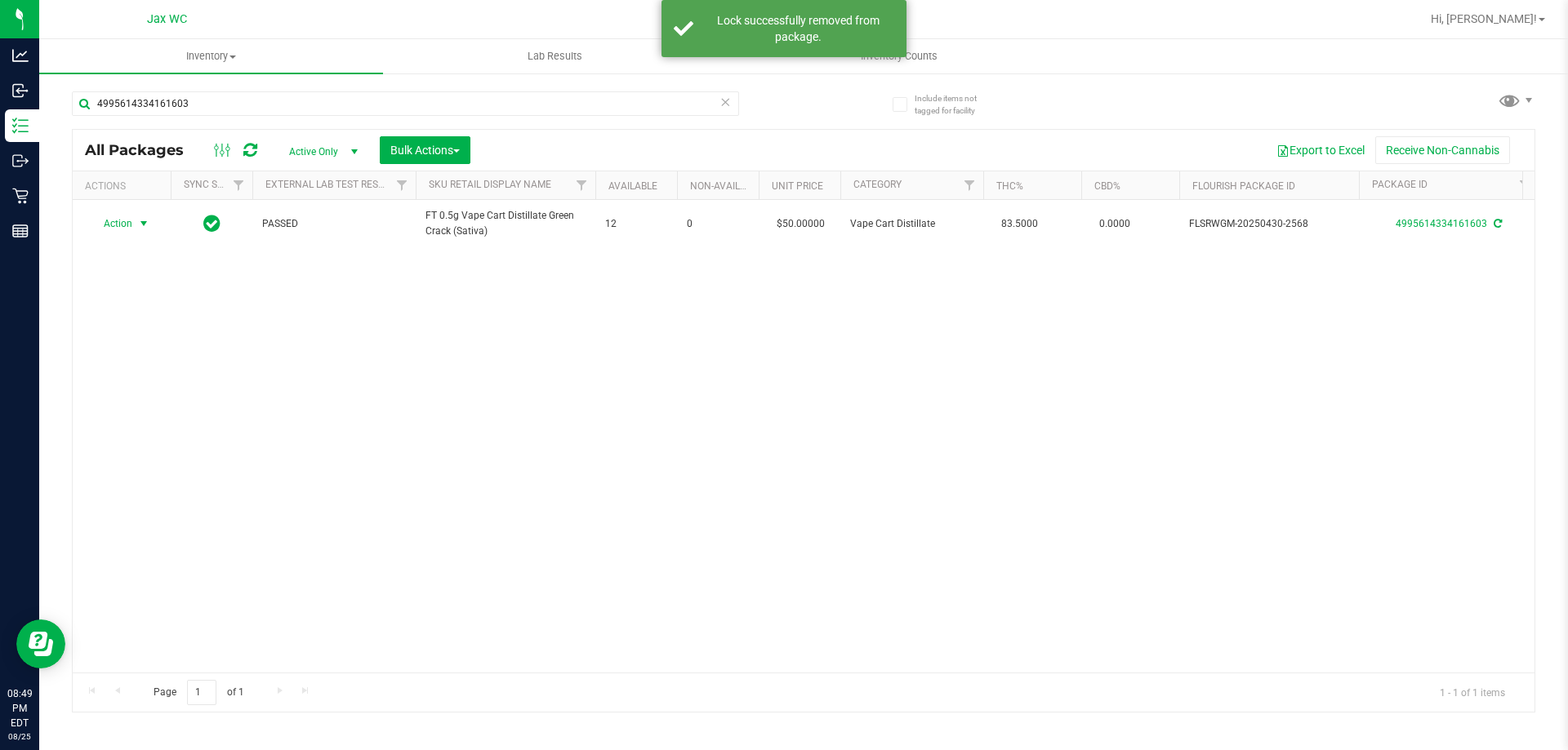
click at [124, 223] on span "Action" at bounding box center [110, 224] width 44 height 23
click at [193, 418] on li "Print package label" at bounding box center [153, 421] width 126 height 24
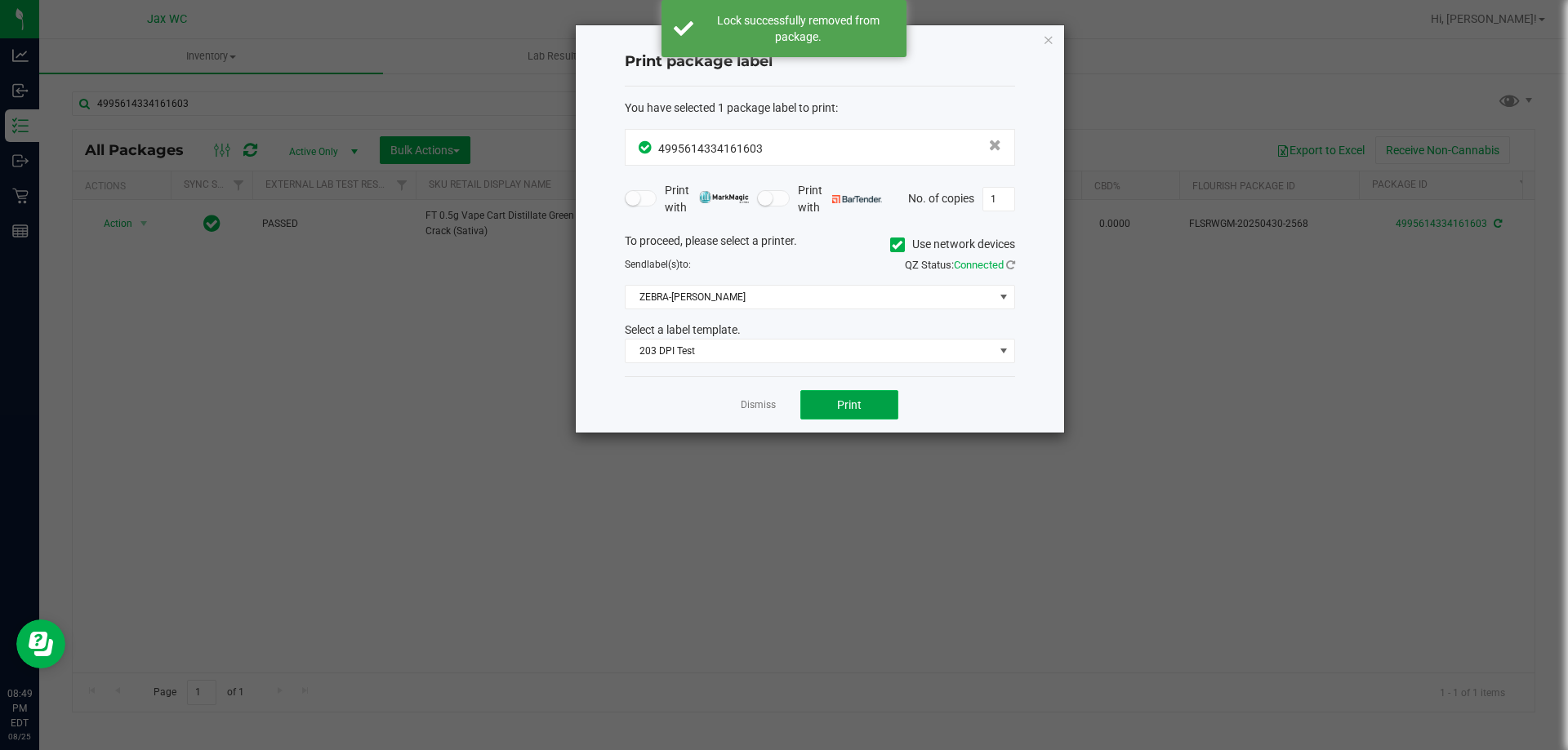
click at [845, 399] on span "Print" at bounding box center [849, 405] width 24 height 13
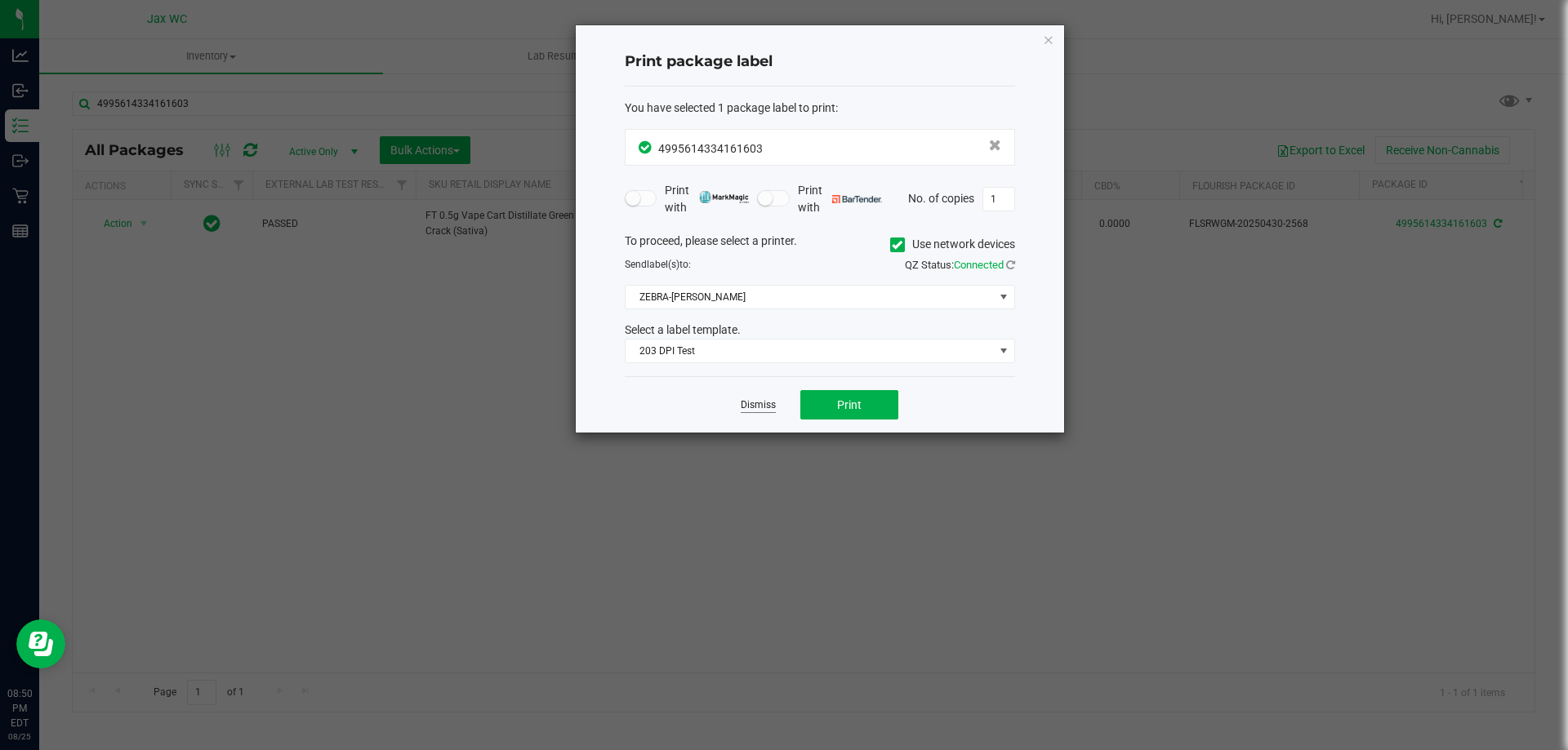
click at [746, 411] on link "Dismiss" at bounding box center [758, 405] width 35 height 14
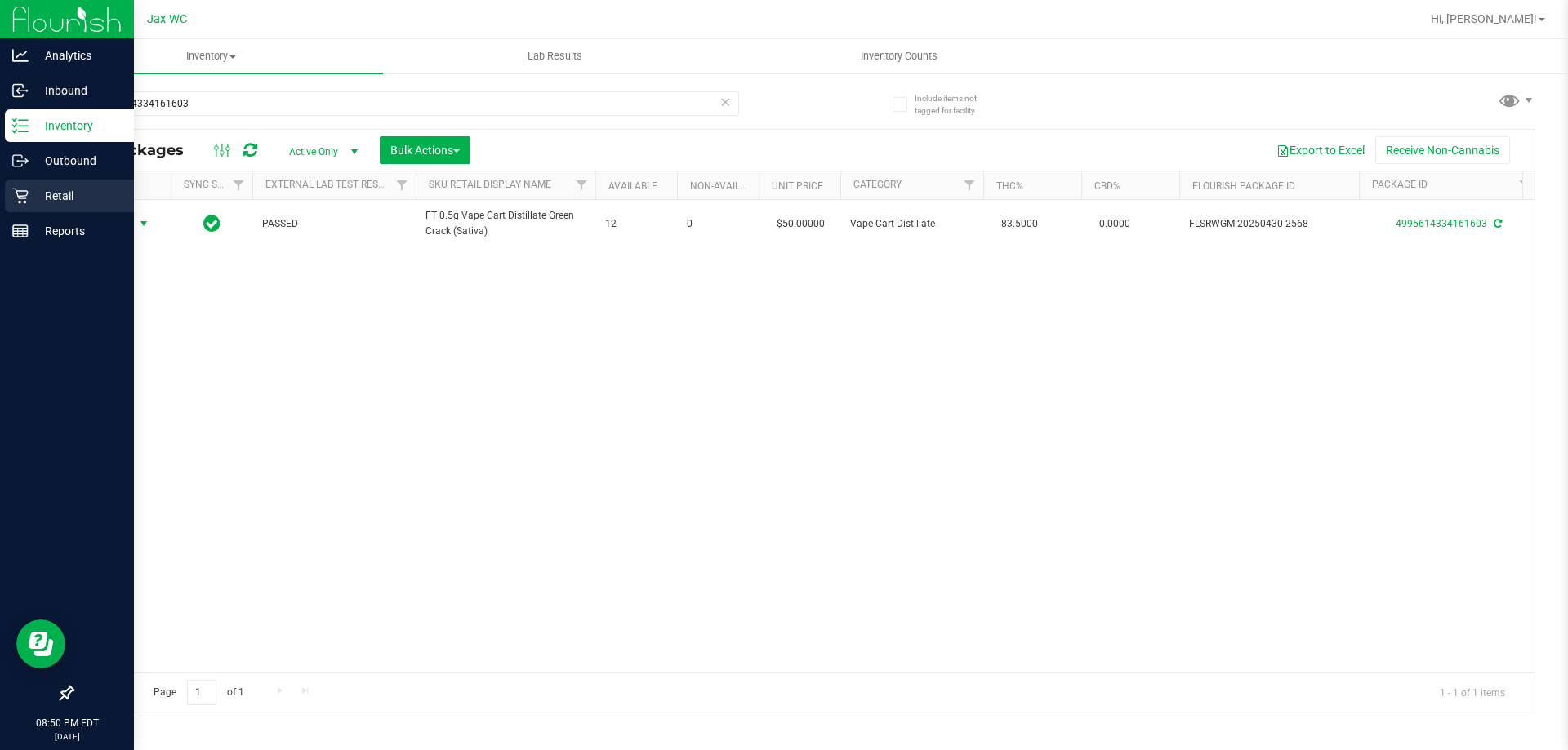
click at [22, 202] on icon at bounding box center [21, 196] width 17 height 17
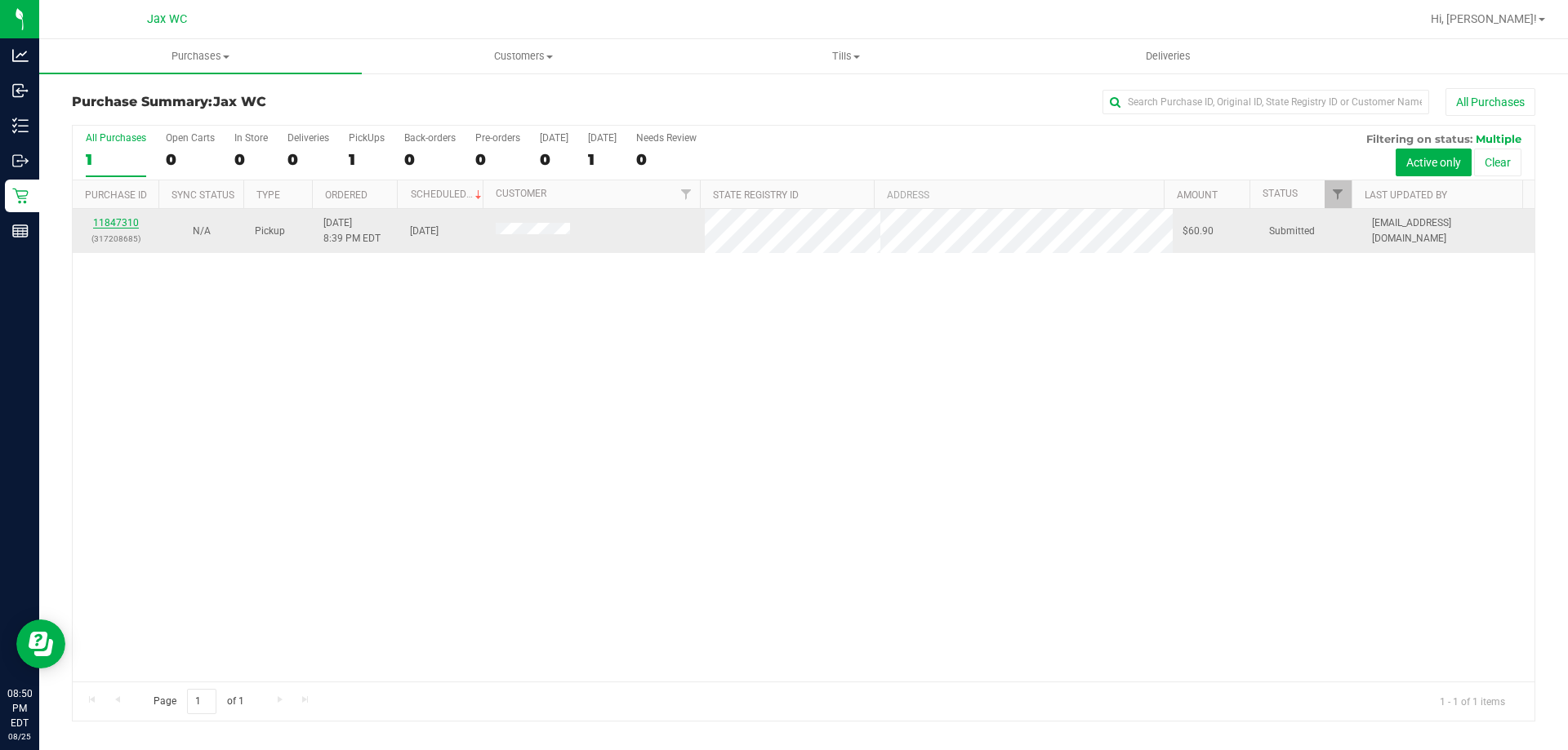
click at [120, 222] on link "11847310" at bounding box center [115, 223] width 46 height 12
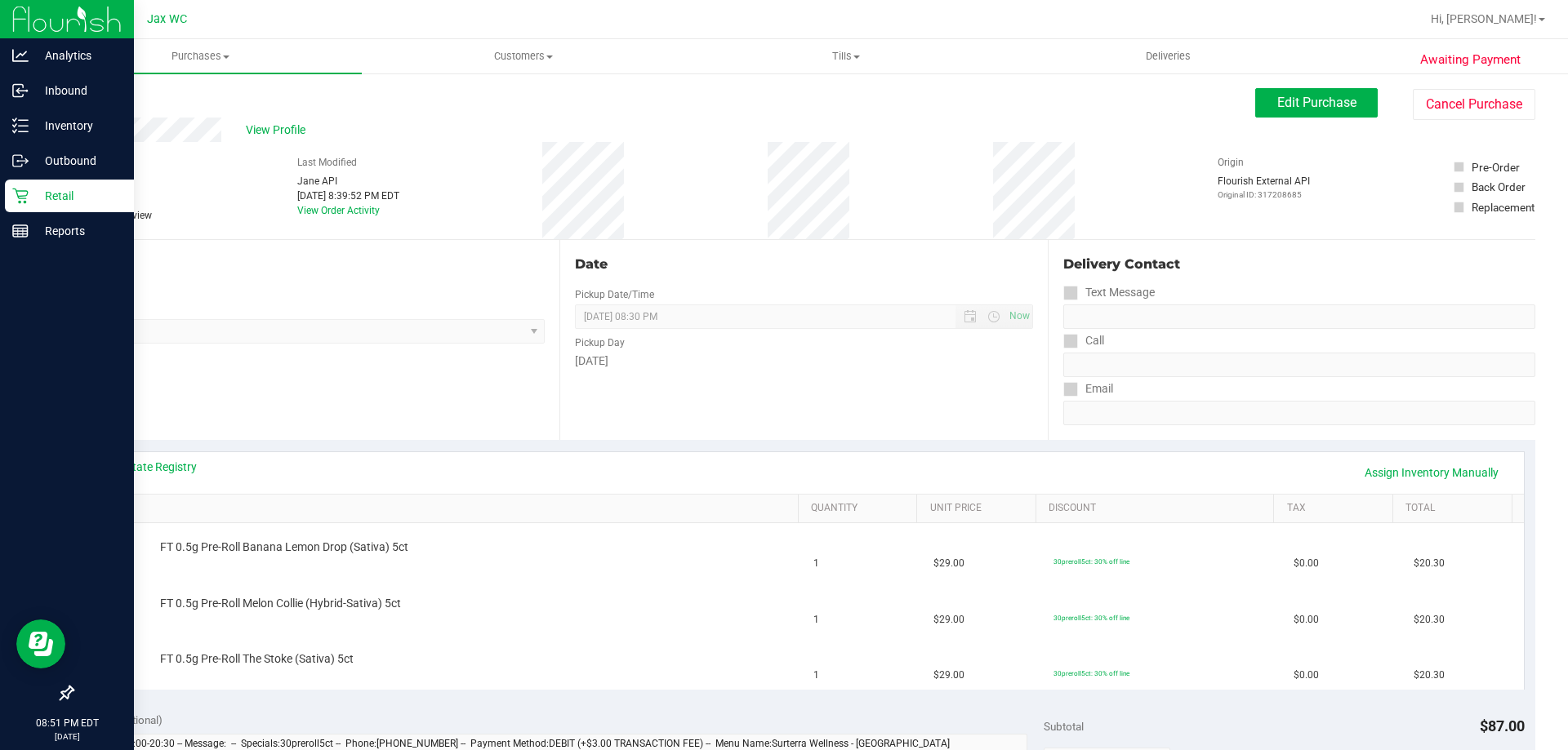
click at [33, 200] on p "Retail" at bounding box center [77, 196] width 98 height 20
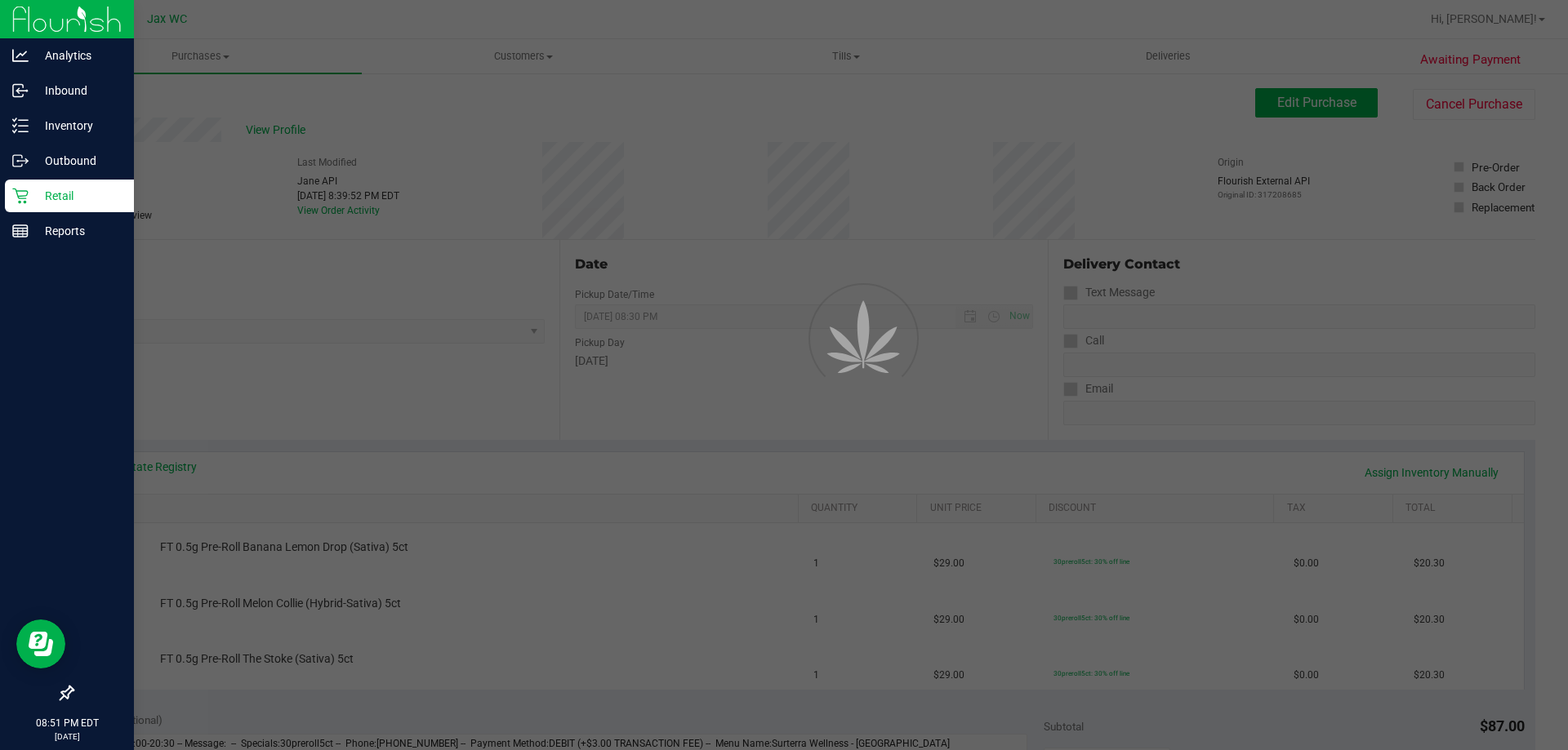
click at [33, 200] on p "Retail" at bounding box center [77, 196] width 98 height 20
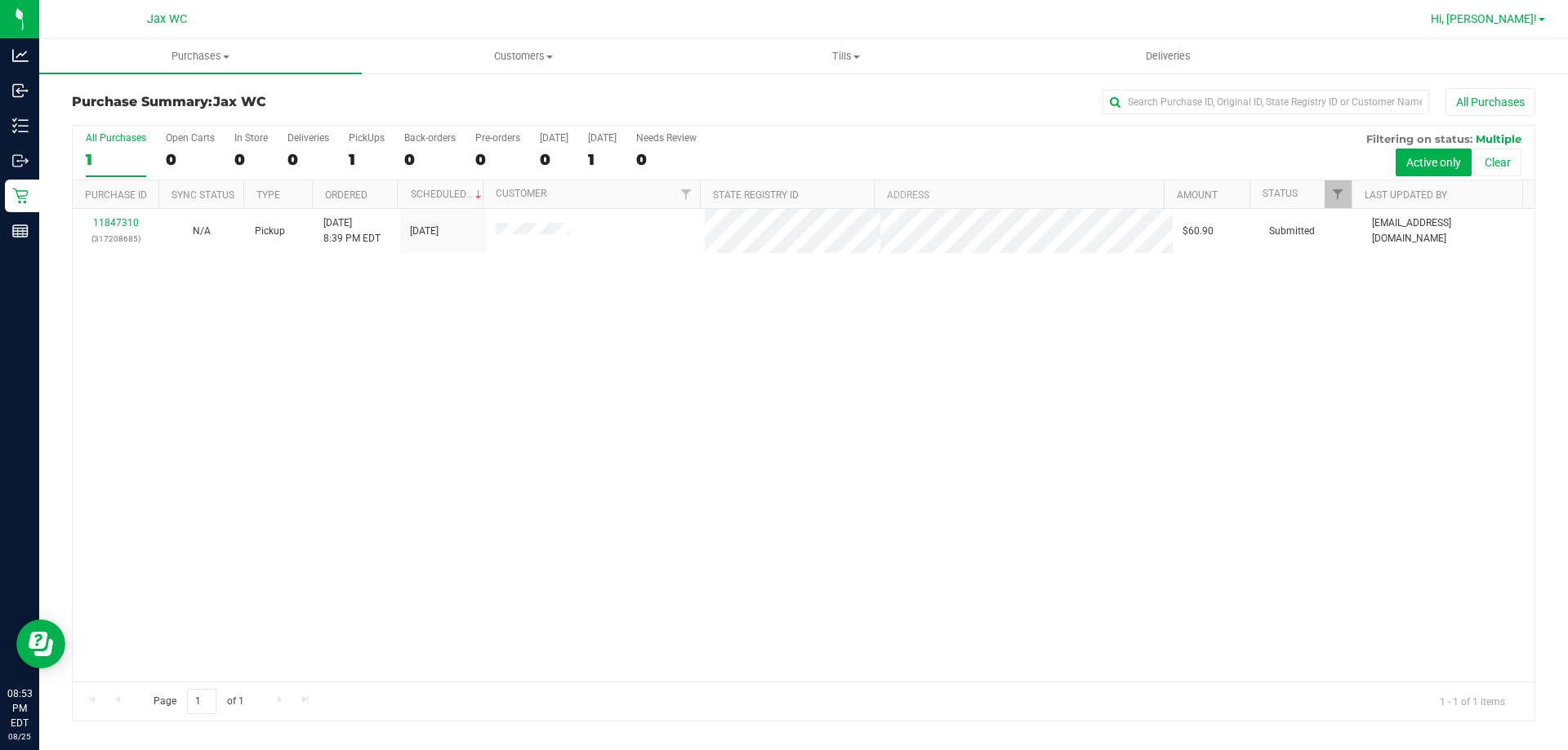
click at [1501, 17] on span "Hi, [PERSON_NAME]!" at bounding box center [1483, 19] width 106 height 13
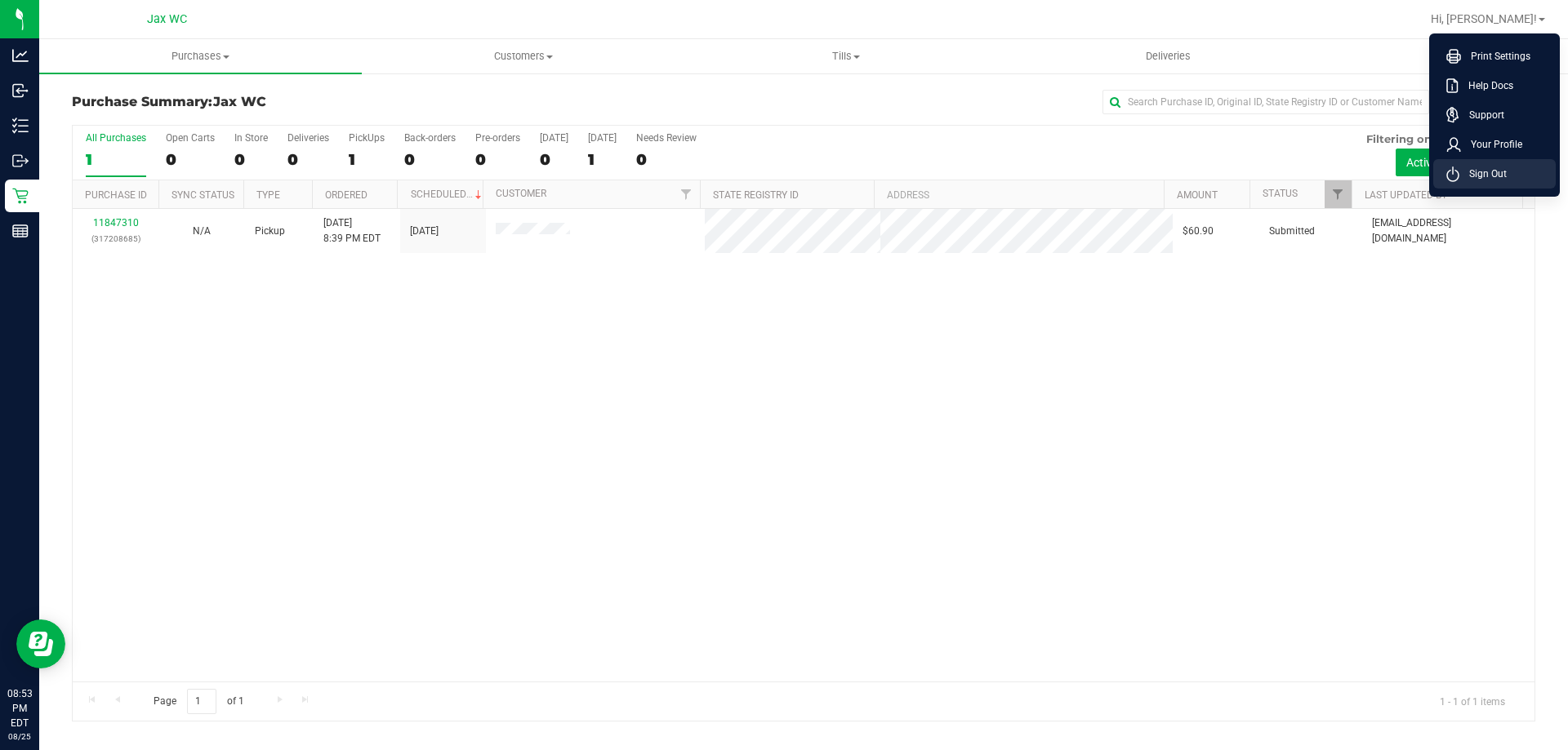
click at [1522, 173] on li "Sign Out" at bounding box center [1493, 174] width 122 height 29
